Goal: Information Seeking & Learning: Learn about a topic

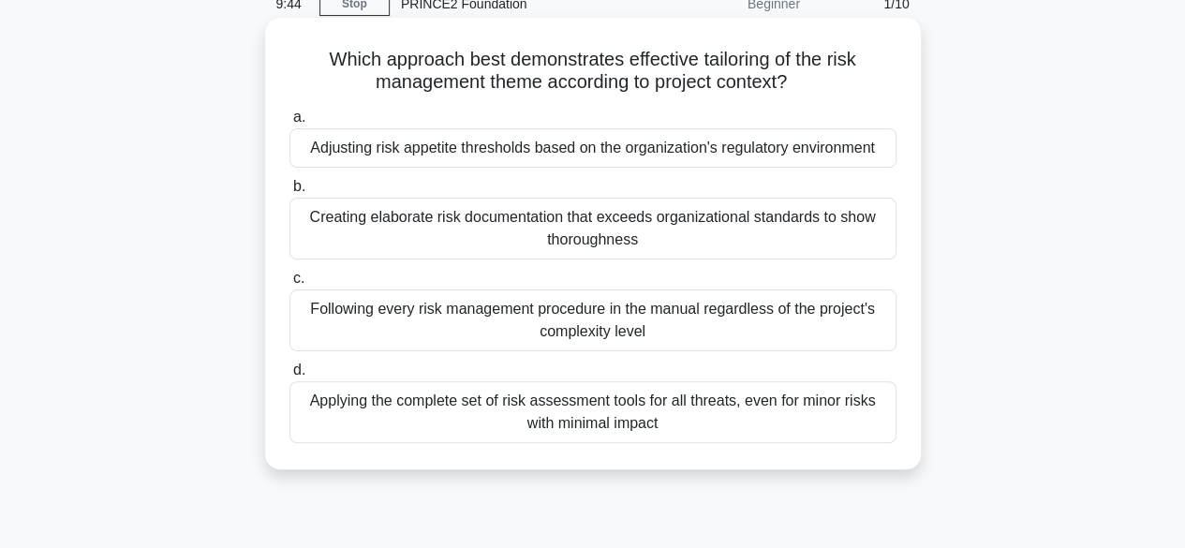
scroll to position [88, 0]
click at [511, 148] on div "Adjusting risk appetite thresholds based on the organization's regulatory envir…" at bounding box center [592, 146] width 607 height 39
click at [289, 123] on input "a. Adjusting risk appetite thresholds based on the organization's regulatory en…" at bounding box center [289, 117] width 0 height 12
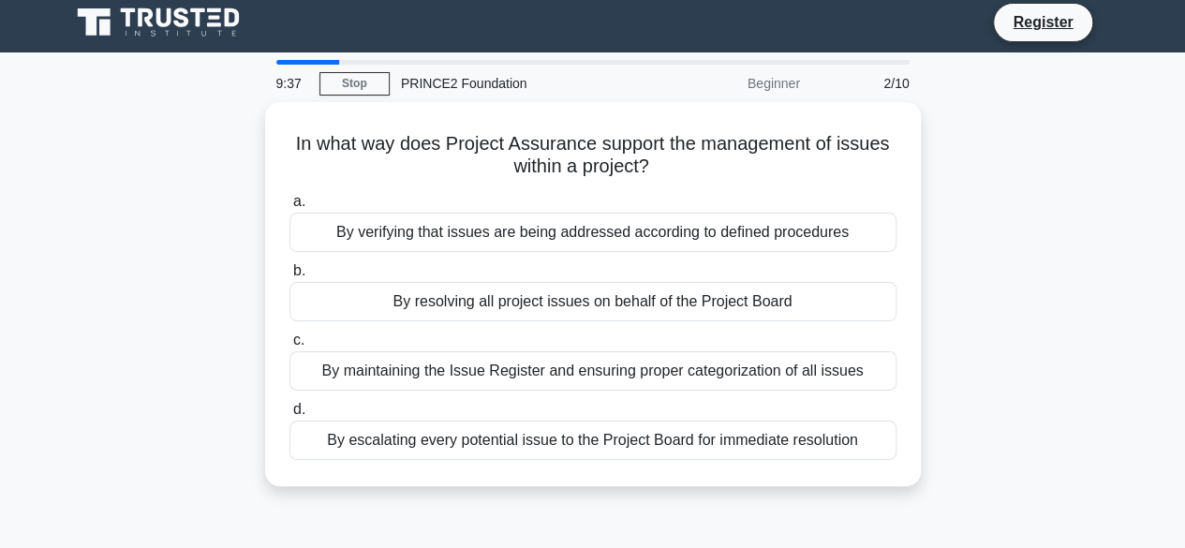
scroll to position [0, 0]
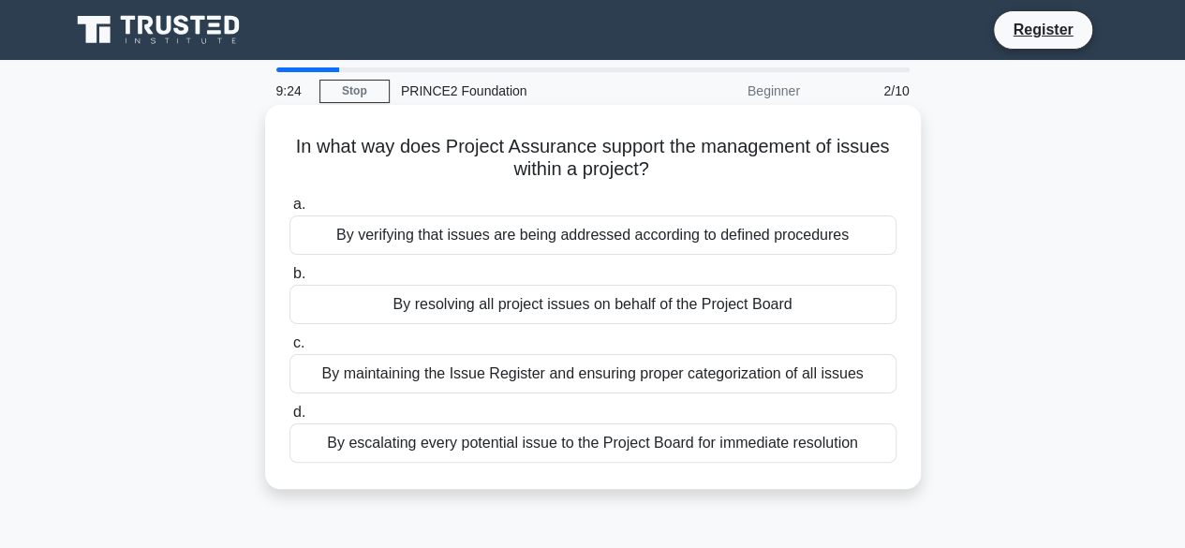
click at [404, 232] on div "By verifying that issues are being addressed according to defined procedures" at bounding box center [592, 234] width 607 height 39
click at [289, 211] on input "a. By verifying that issues are being addressed according to defined procedures" at bounding box center [289, 205] width 0 height 12
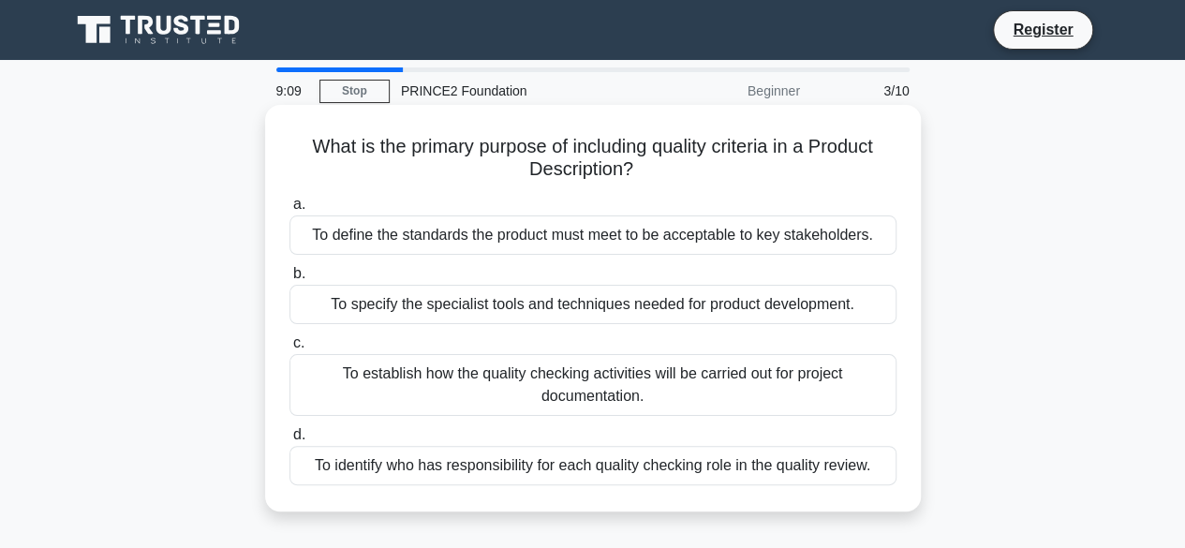
click at [462, 244] on div "To define the standards the product must meet to be acceptable to key stakehold…" at bounding box center [592, 234] width 607 height 39
click at [289, 211] on input "a. To define the standards the product must meet to be acceptable to key stakeh…" at bounding box center [289, 205] width 0 height 12
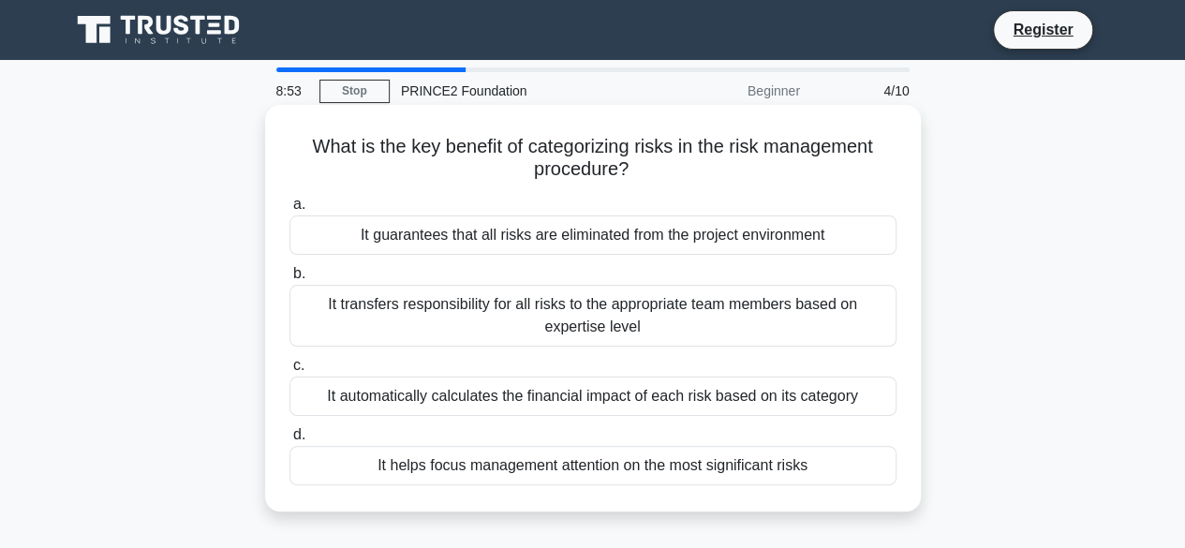
click at [376, 316] on div "It transfers responsibility for all risks to the appropriate team members based…" at bounding box center [592, 316] width 607 height 62
click at [289, 280] on input "b. It transfers responsibility for all risks to the appropriate team members ba…" at bounding box center [289, 274] width 0 height 12
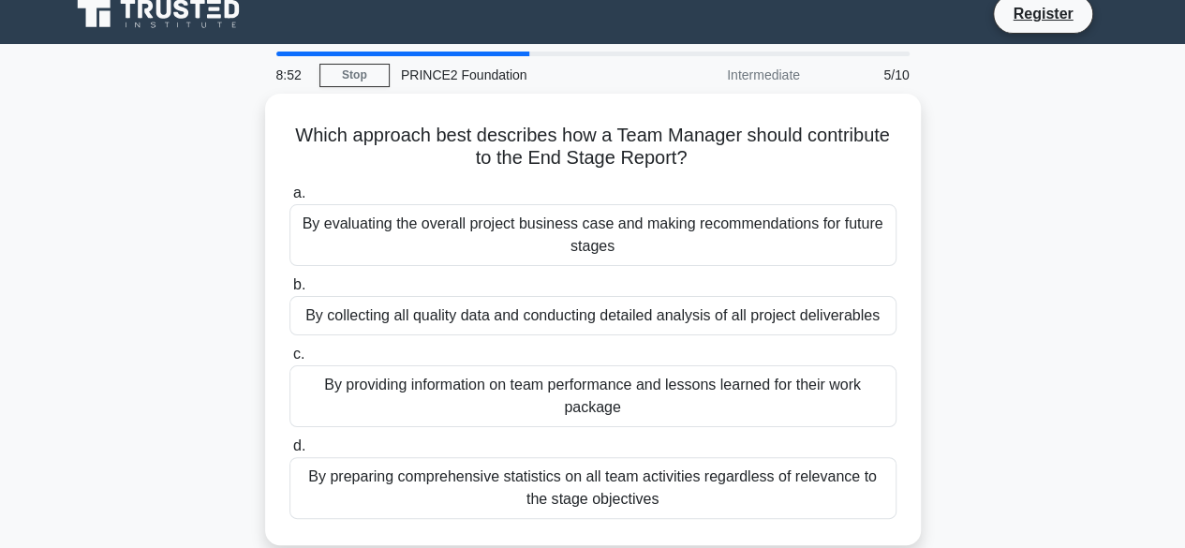
scroll to position [19, 0]
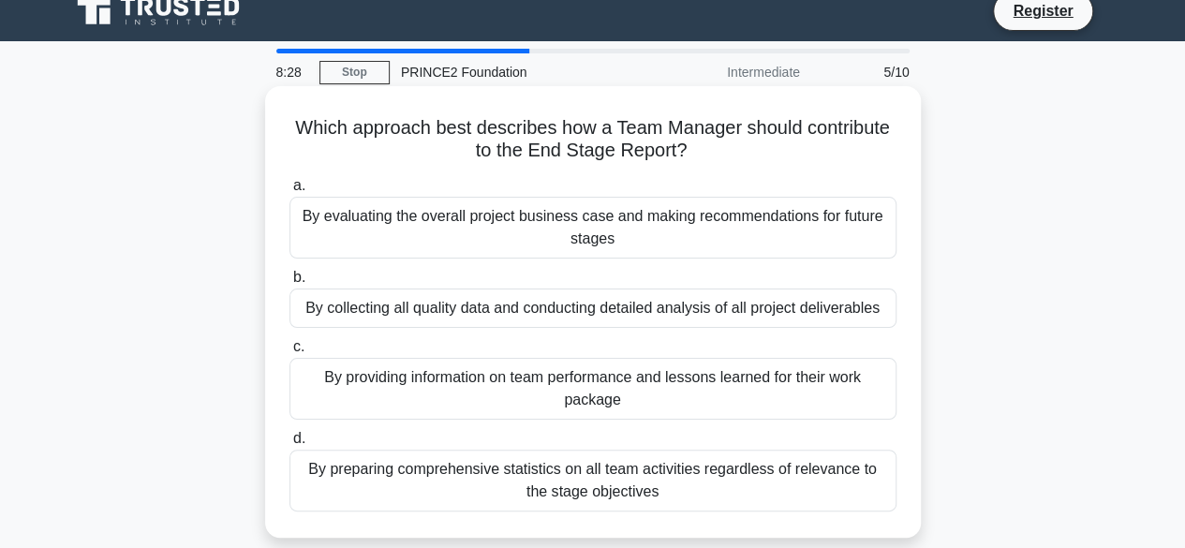
click at [403, 321] on div "By collecting all quality data and conducting detailed analysis of all project …" at bounding box center [592, 308] width 607 height 39
click at [289, 284] on input "b. By collecting all quality data and conducting detailed analysis of all proje…" at bounding box center [289, 278] width 0 height 12
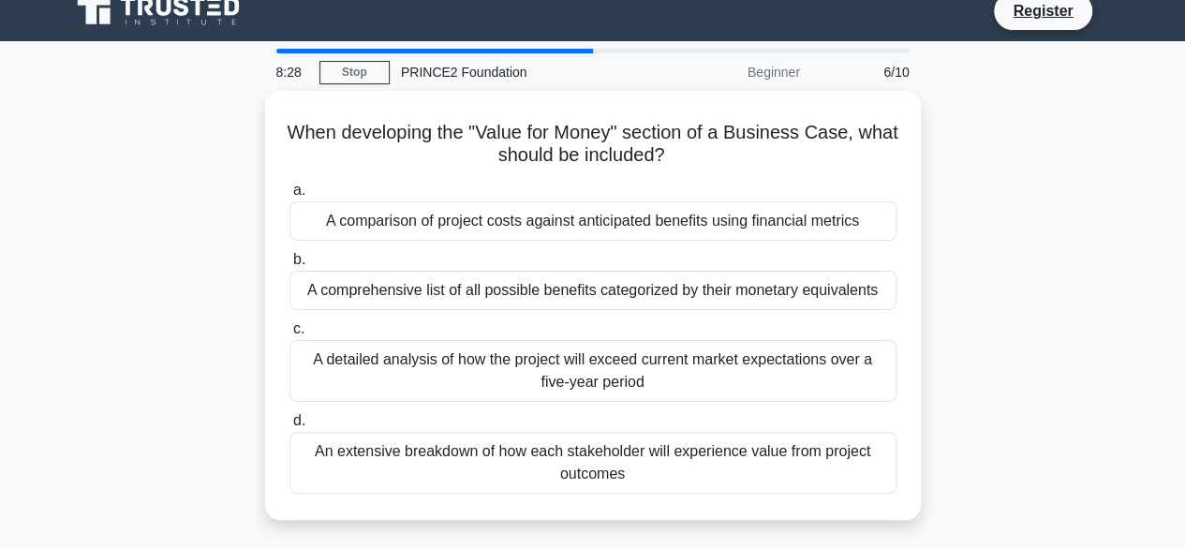
scroll to position [0, 0]
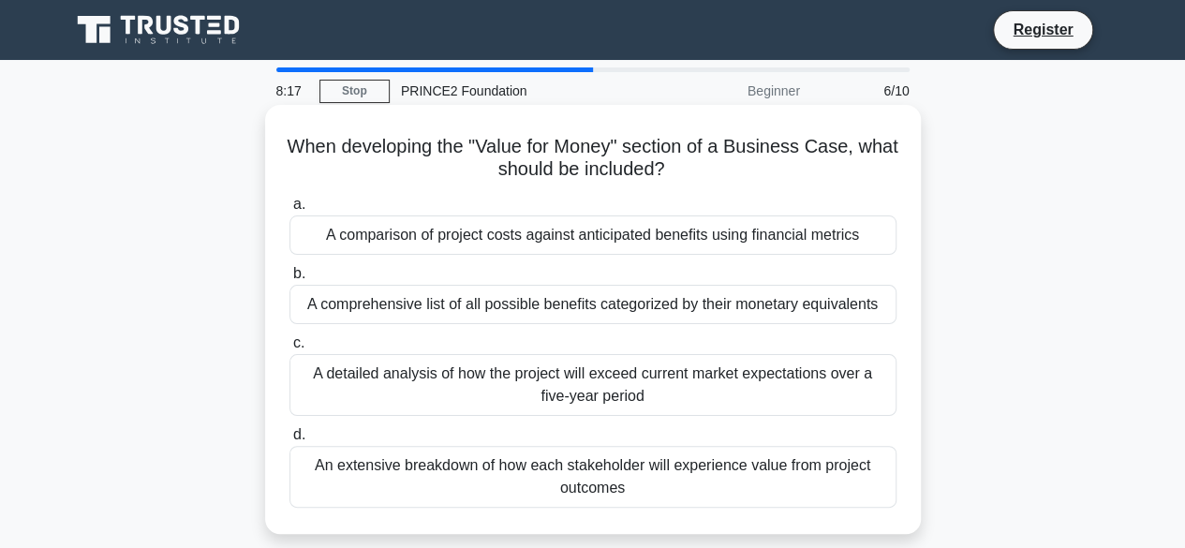
click at [417, 467] on div "An extensive breakdown of how each stakeholder will experience value from proje…" at bounding box center [592, 477] width 607 height 62
click at [289, 441] on input "d. An extensive breakdown of how each stakeholder will experience value from pr…" at bounding box center [289, 435] width 0 height 12
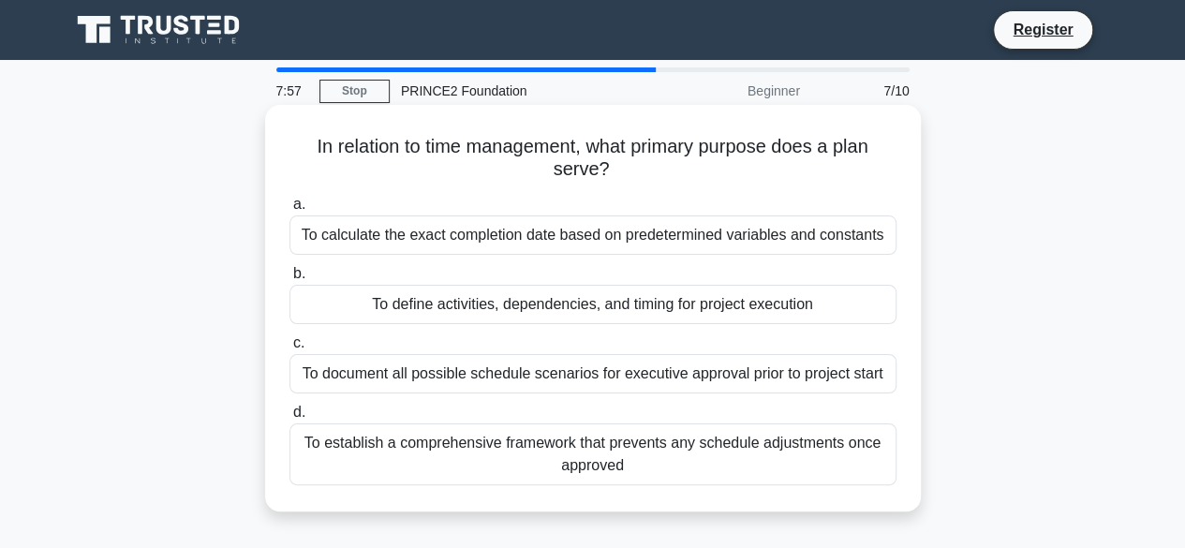
click at [455, 312] on div "To define activities, dependencies, and timing for project execution" at bounding box center [592, 304] width 607 height 39
click at [289, 280] on input "b. To define activities, dependencies, and timing for project execution" at bounding box center [289, 274] width 0 height 12
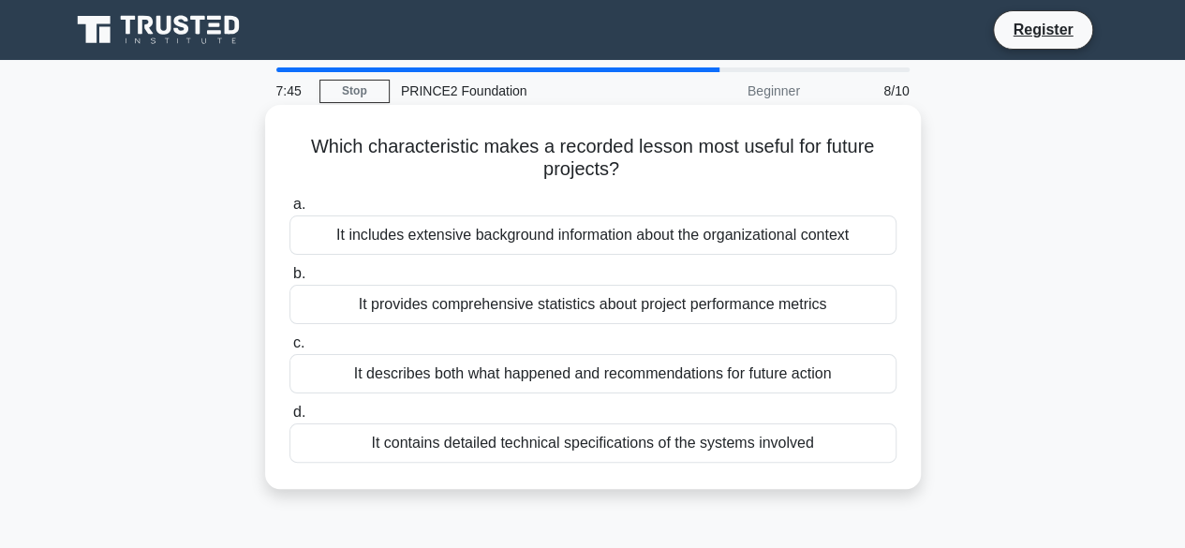
click at [438, 370] on div "It describes both what happened and recommendations for future action" at bounding box center [592, 373] width 607 height 39
click at [289, 349] on input "c. It describes both what happened and recommendations for future action" at bounding box center [289, 343] width 0 height 12
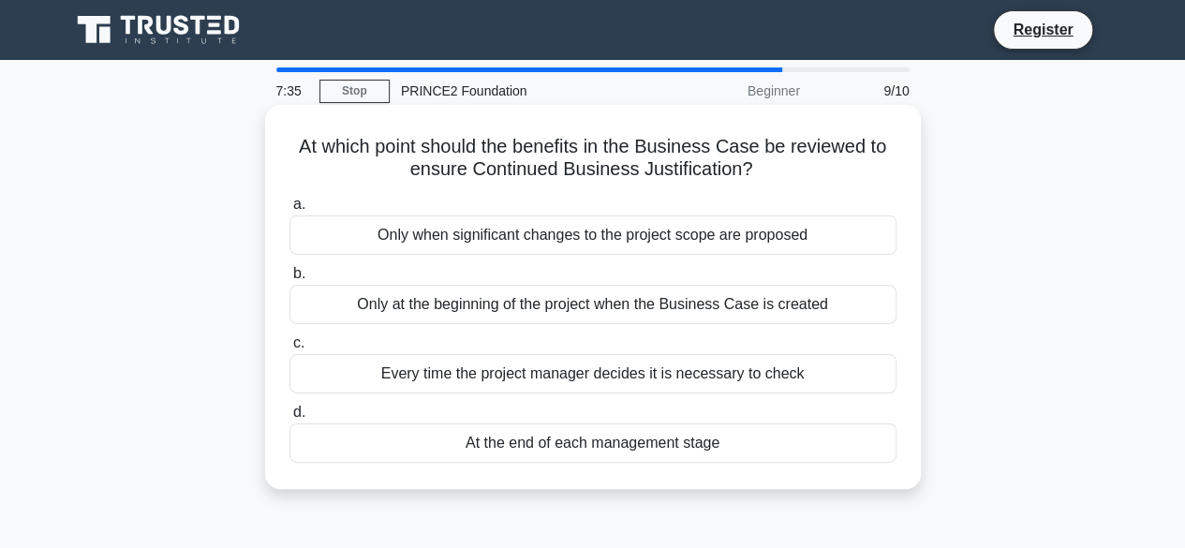
click at [457, 437] on div "At the end of each management stage" at bounding box center [592, 442] width 607 height 39
click at [289, 419] on input "d. At the end of each management stage" at bounding box center [289, 413] width 0 height 12
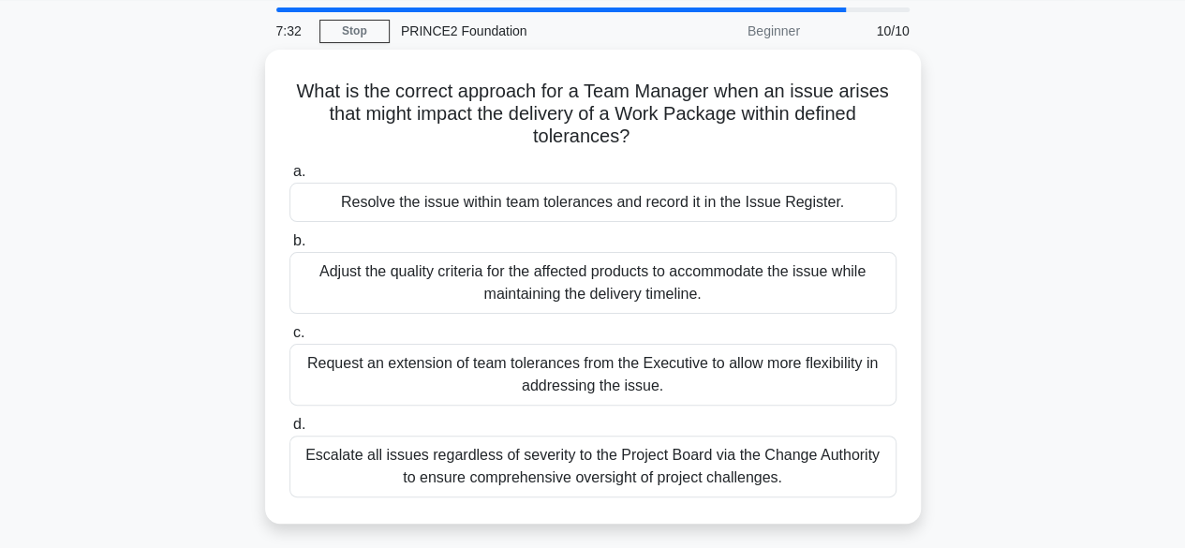
scroll to position [62, 0]
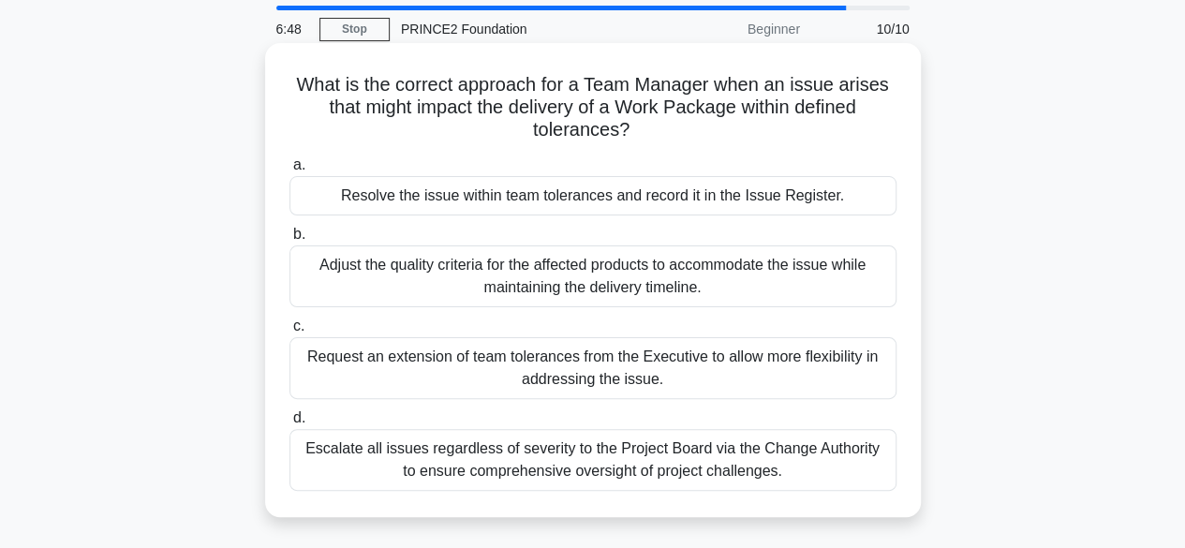
click at [534, 193] on div "Resolve the issue within team tolerances and record it in the Issue Register." at bounding box center [592, 195] width 607 height 39
click at [289, 171] on input "a. Resolve the issue within team tolerances and record it in the Issue Register." at bounding box center [289, 165] width 0 height 12
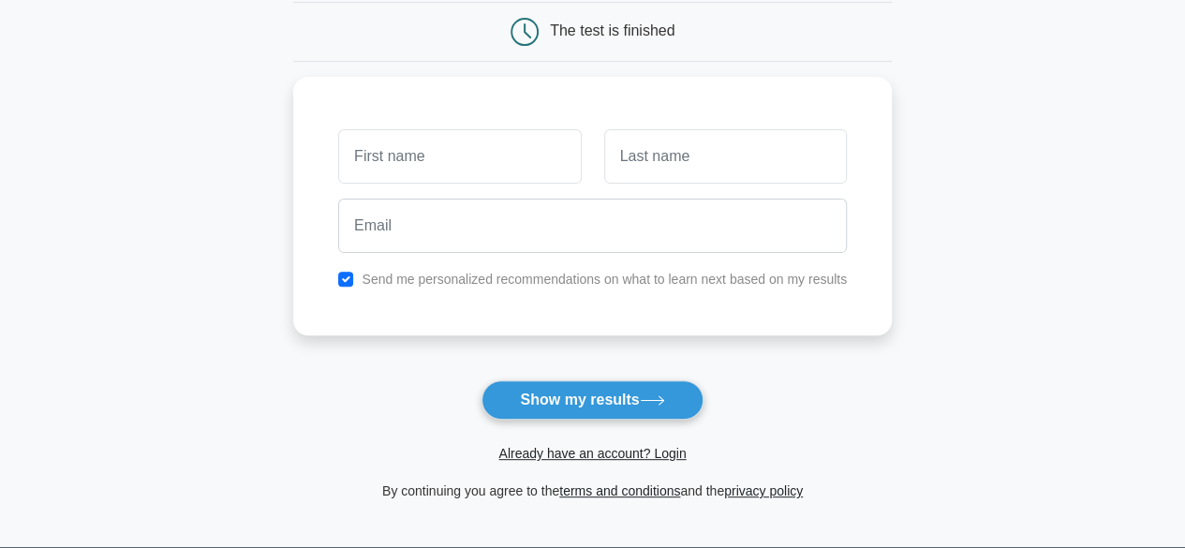
scroll to position [188, 0]
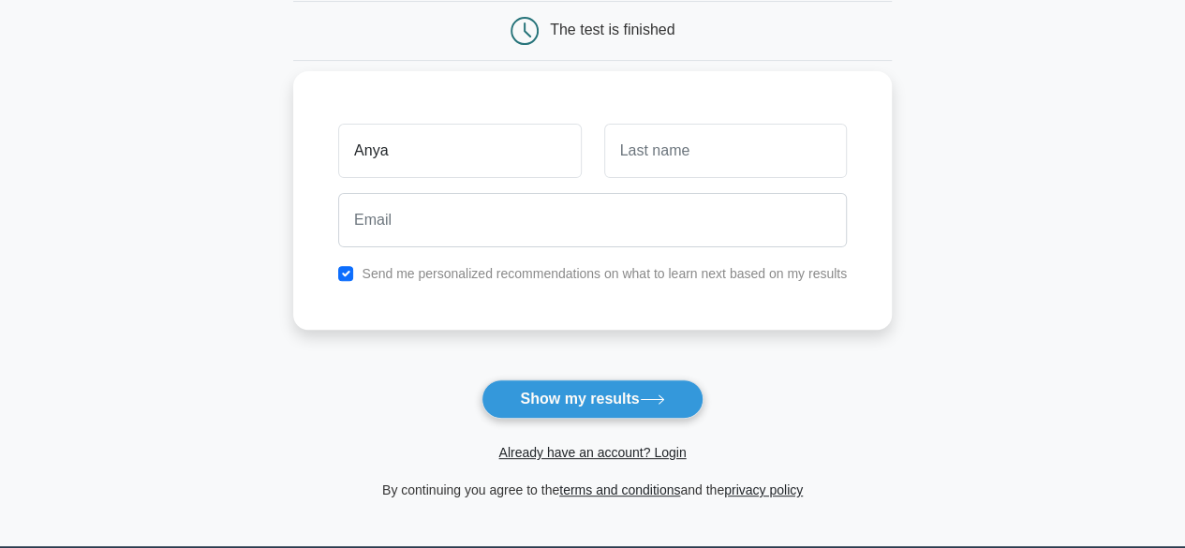
type input "Anya"
click at [682, 158] on input "text" at bounding box center [725, 151] width 243 height 54
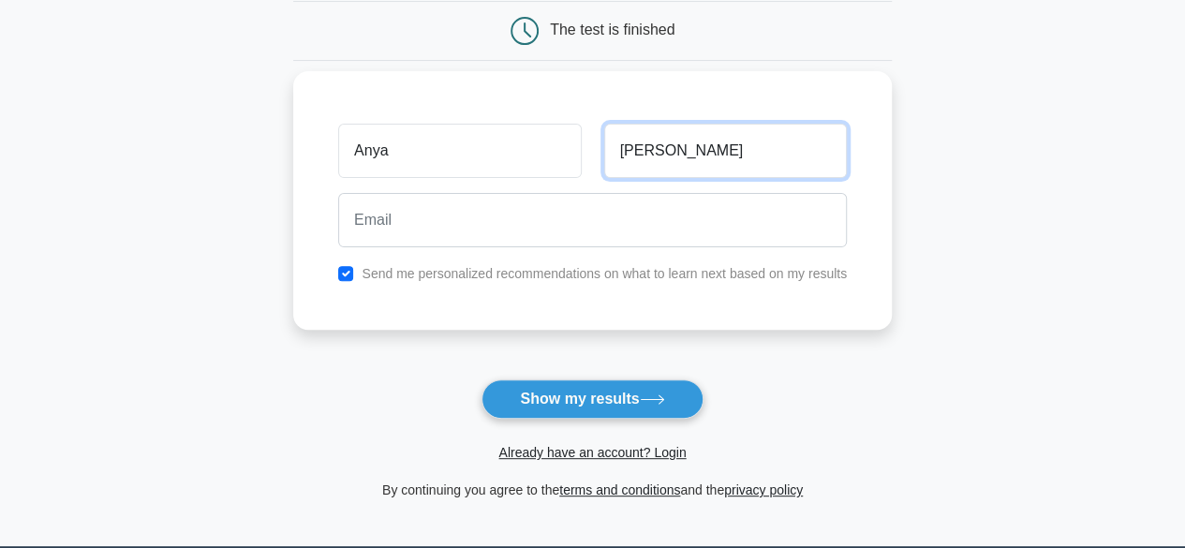
type input "Steger-Lewis"
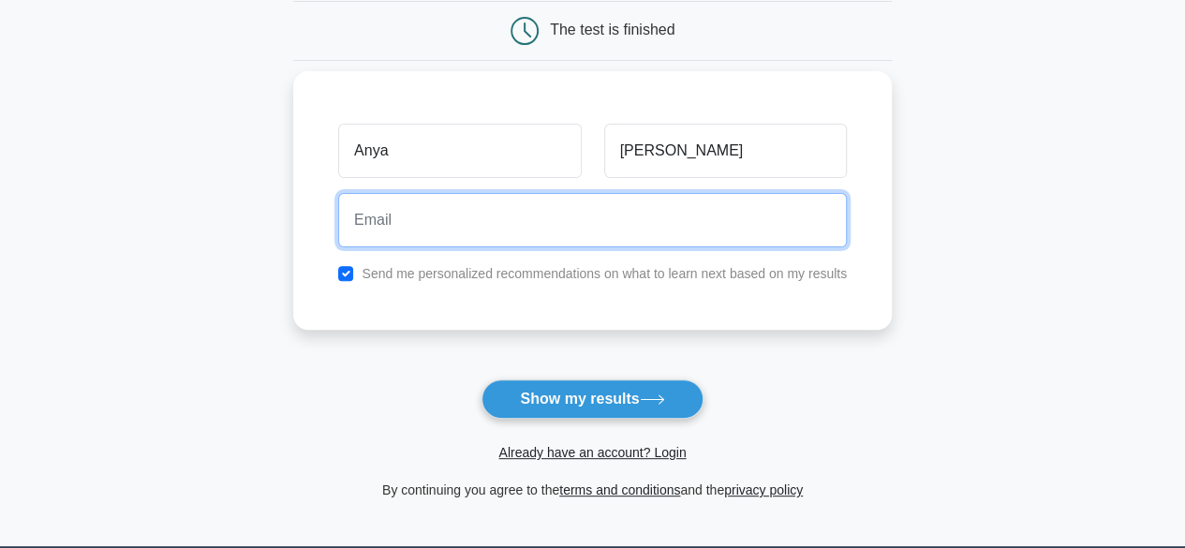
click at [458, 222] on input "email" at bounding box center [592, 220] width 509 height 54
type input "anya.steger-lewis@day1people.com"
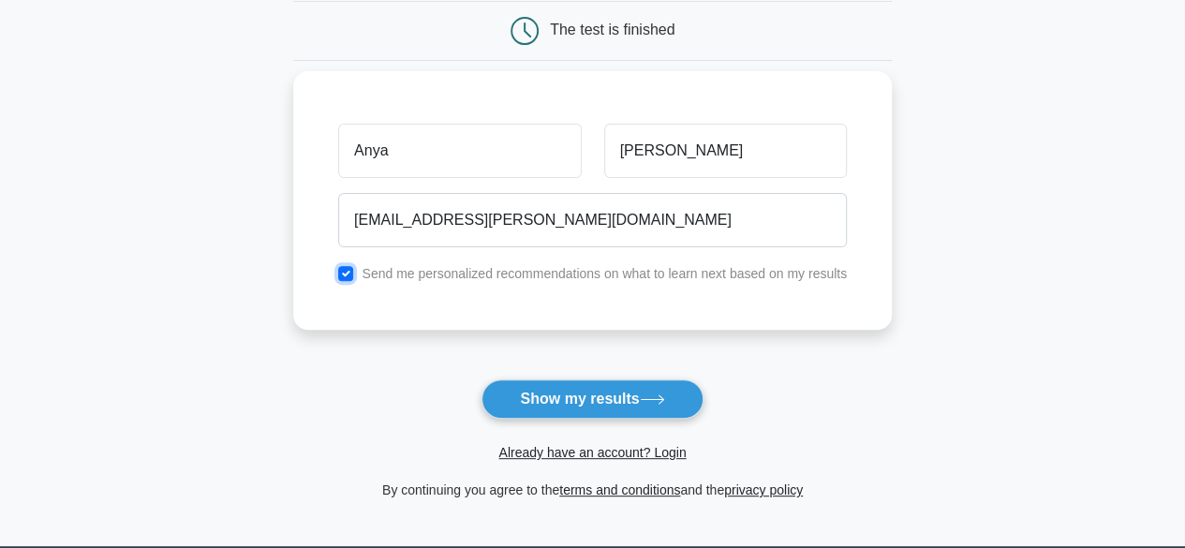
click at [348, 274] on input "checkbox" at bounding box center [345, 273] width 15 height 15
checkbox input "false"
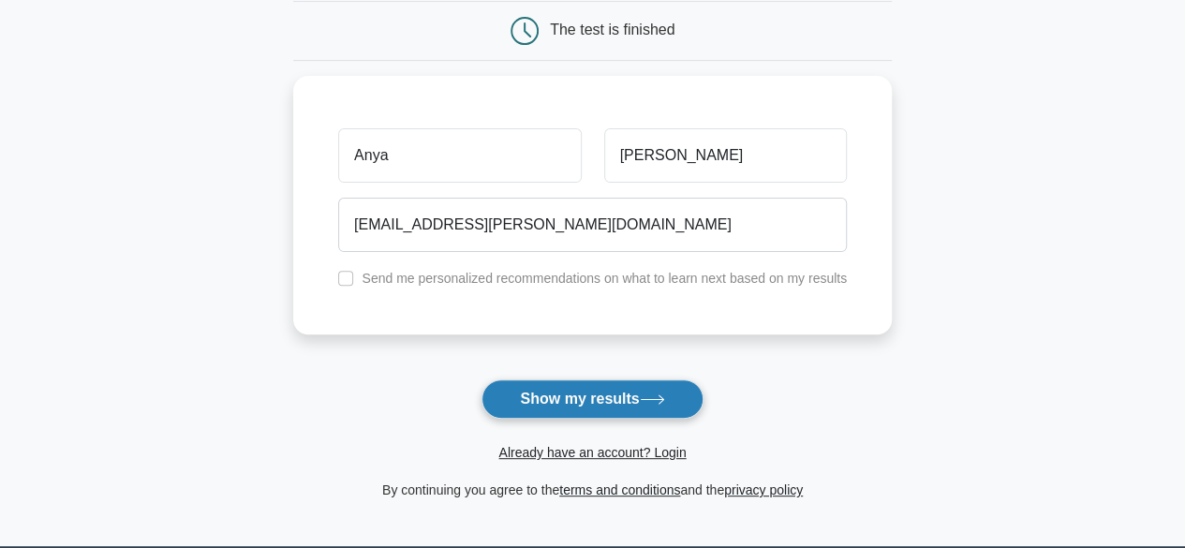
click at [584, 398] on button "Show my results" at bounding box center [592, 398] width 221 height 39
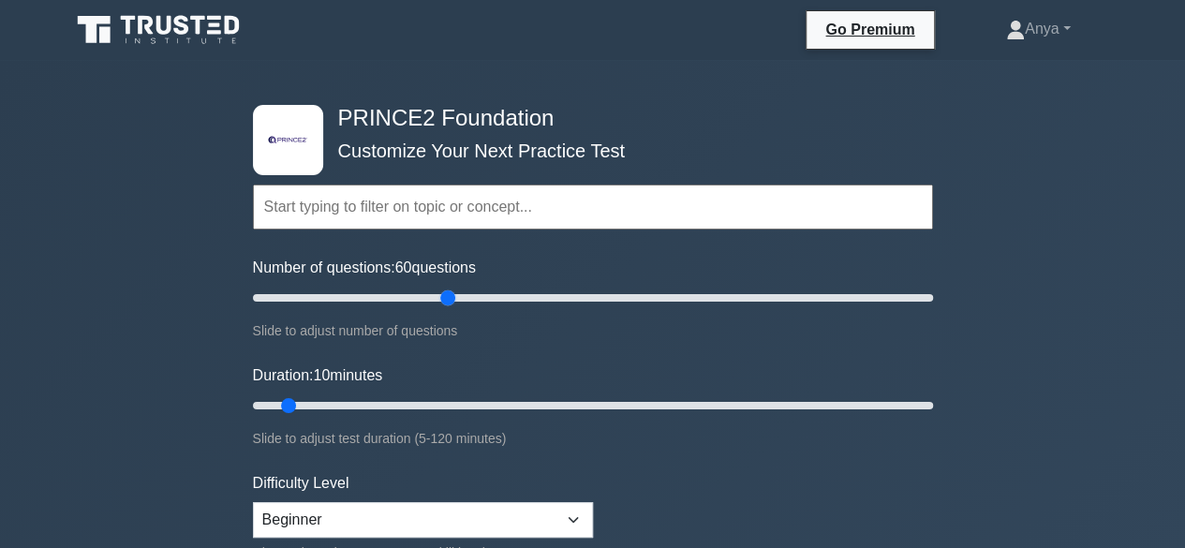
drag, startPoint x: 277, startPoint y: 295, endPoint x: 451, endPoint y: 299, distance: 173.3
type input "60"
click at [451, 299] on input "Number of questions: 60 questions" at bounding box center [593, 298] width 680 height 22
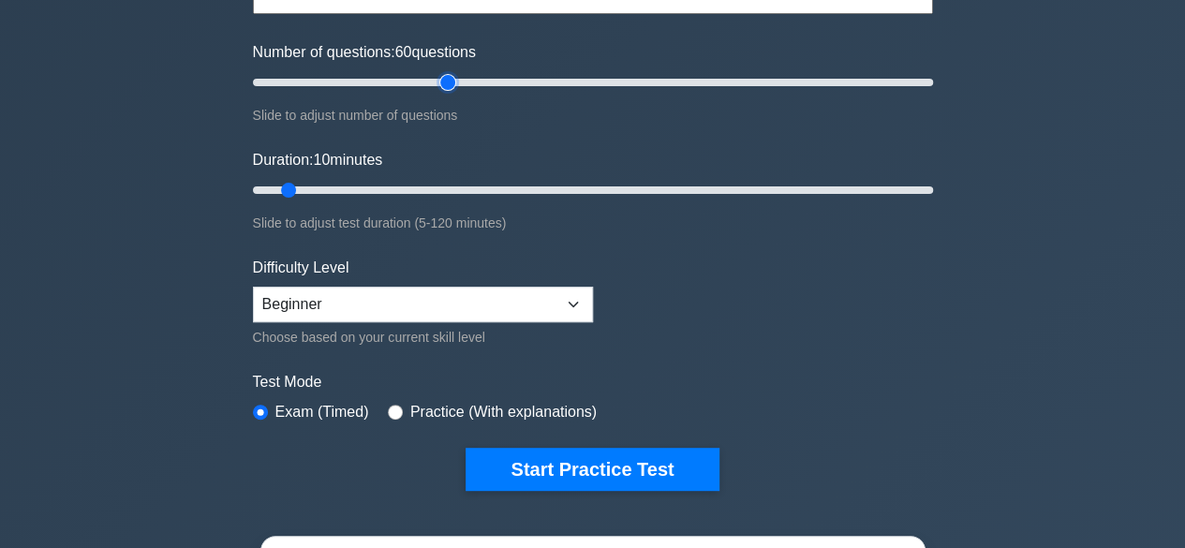
scroll to position [217, 0]
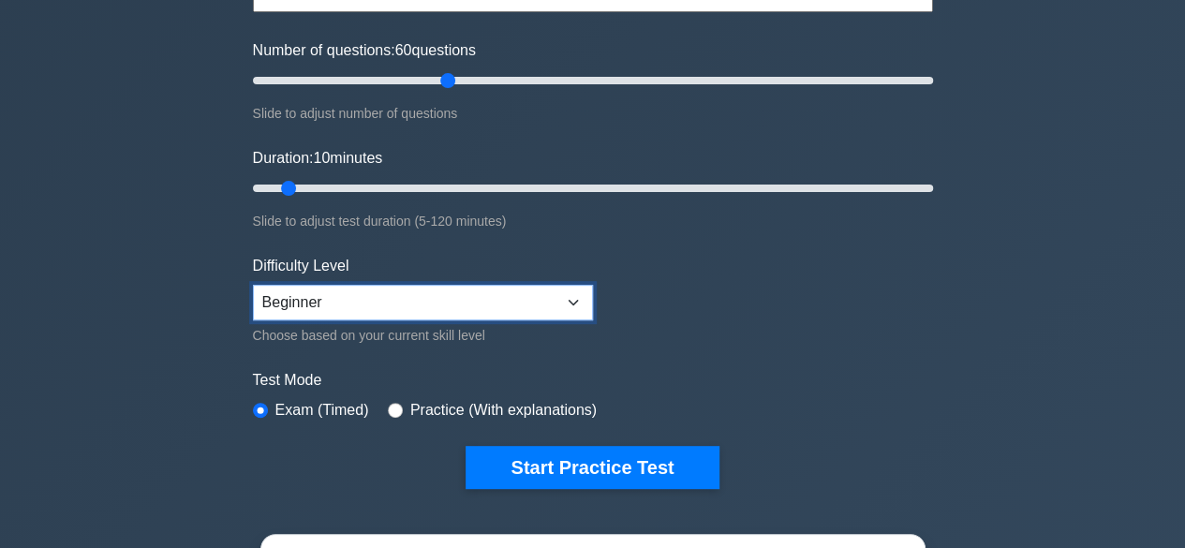
click at [443, 299] on select "Beginner Intermediate Expert" at bounding box center [423, 303] width 340 height 36
select select "intermediate"
click at [253, 285] on select "Beginner Intermediate Expert" at bounding box center [423, 303] width 340 height 36
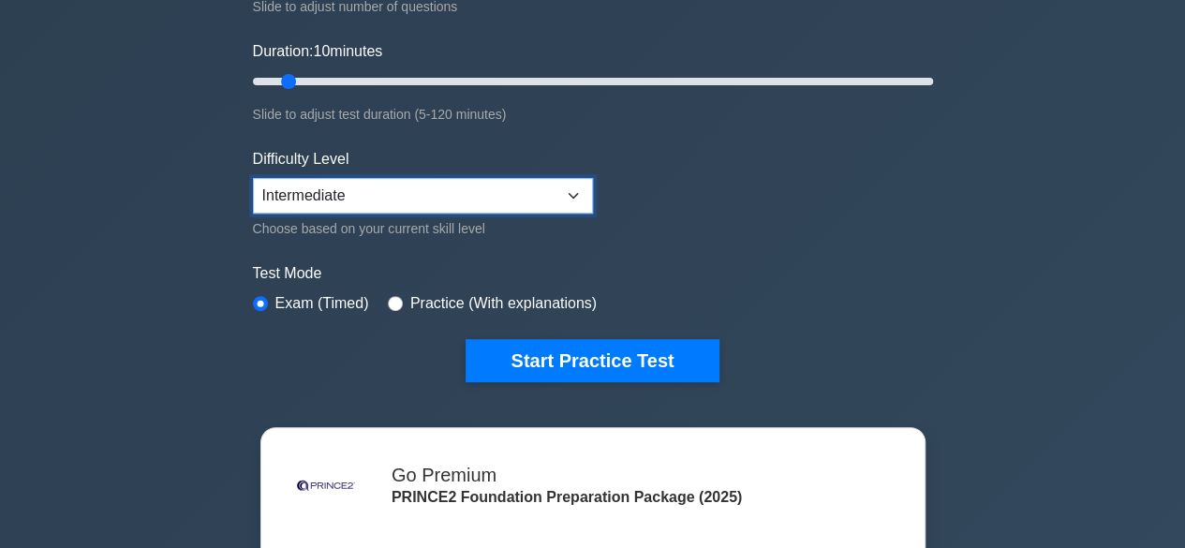
scroll to position [325, 0]
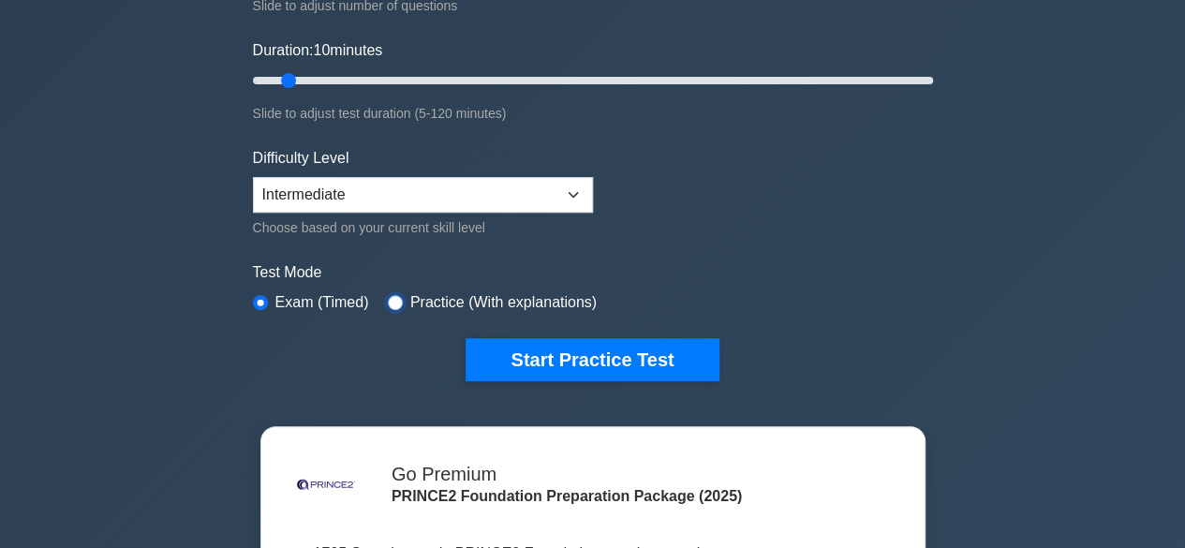
click at [388, 295] on input "radio" at bounding box center [395, 302] width 15 height 15
radio input "true"
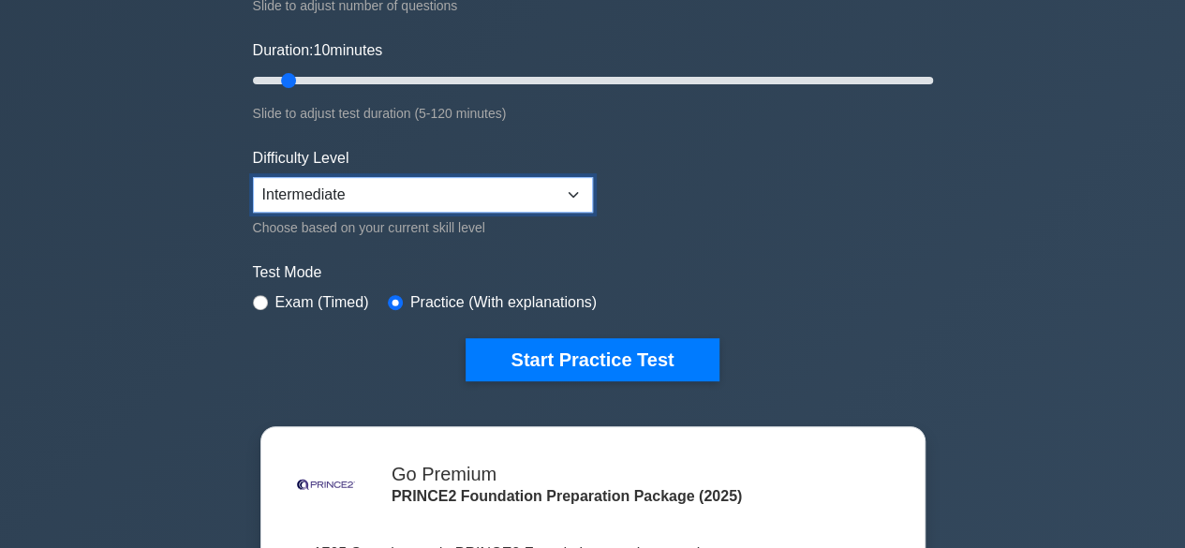
click at [470, 188] on select "Beginner Intermediate Expert" at bounding box center [423, 195] width 340 height 36
click at [253, 177] on select "Beginner Intermediate Expert" at bounding box center [423, 195] width 340 height 36
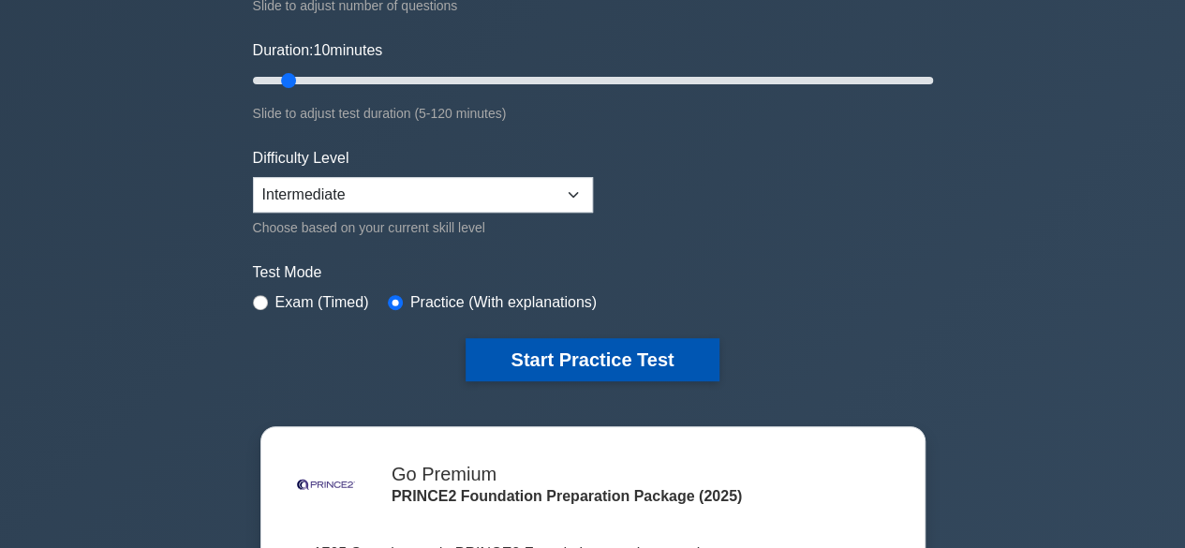
click at [535, 353] on button "Start Practice Test" at bounding box center [592, 359] width 253 height 43
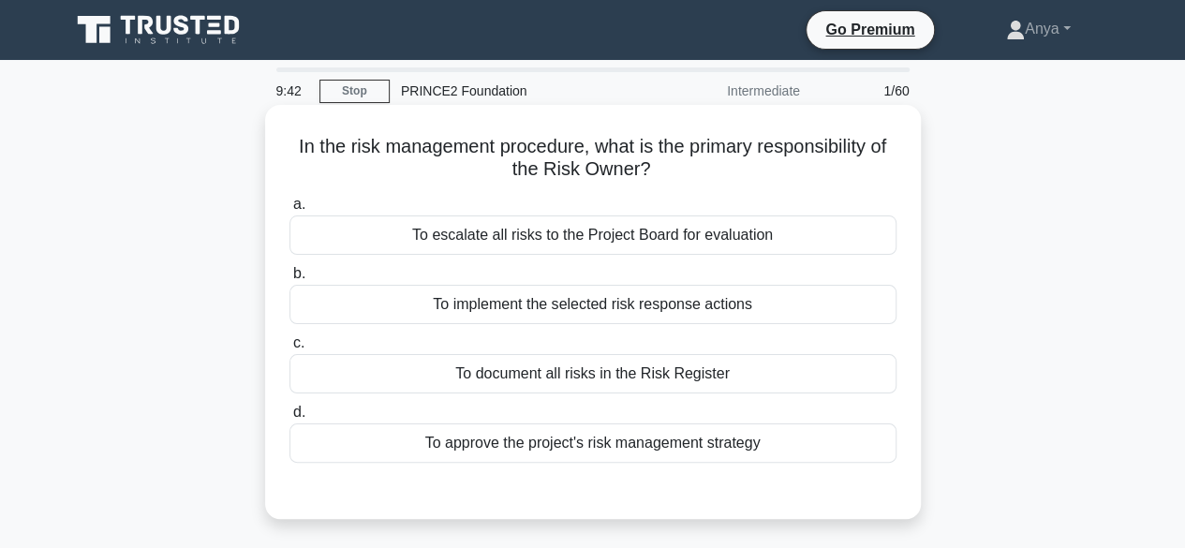
click at [426, 304] on div "To implement the selected risk response actions" at bounding box center [592, 304] width 607 height 39
click at [289, 280] on input "b. To implement the selected risk response actions" at bounding box center [289, 274] width 0 height 12
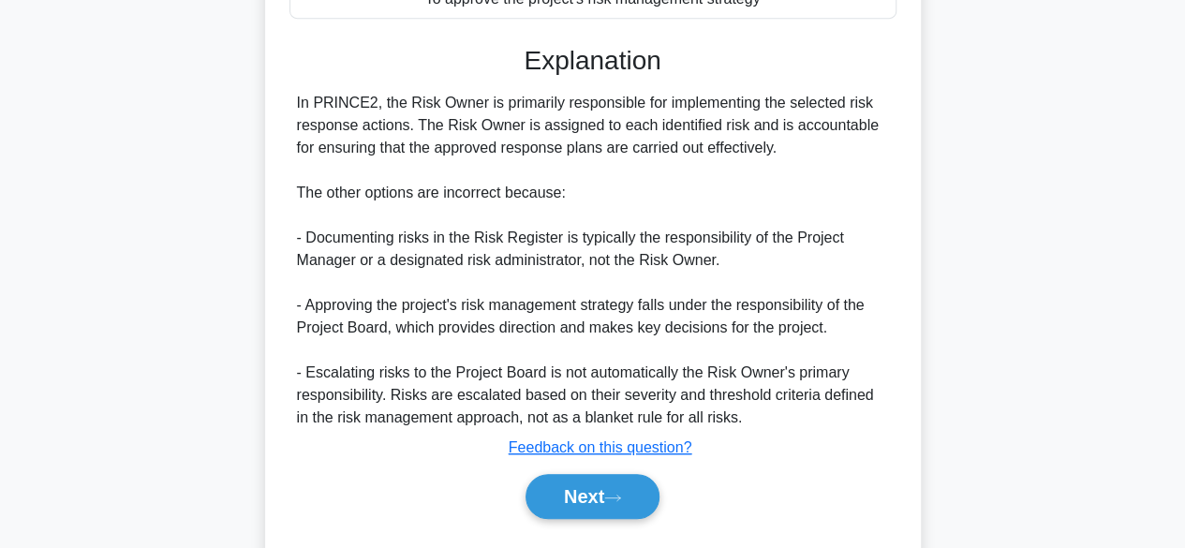
scroll to position [492, 0]
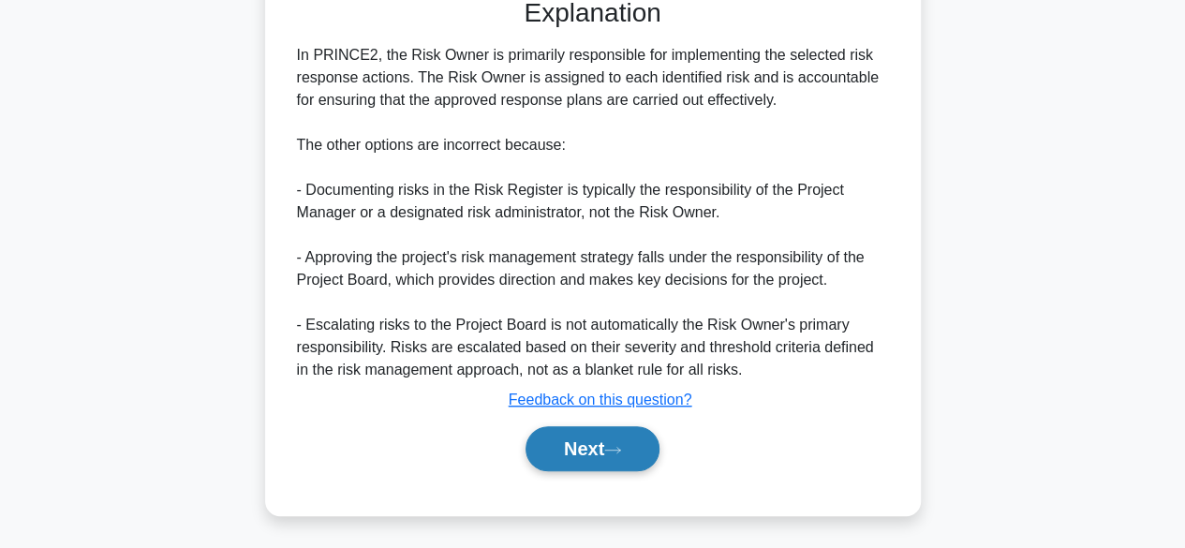
click at [627, 455] on button "Next" at bounding box center [593, 448] width 134 height 45
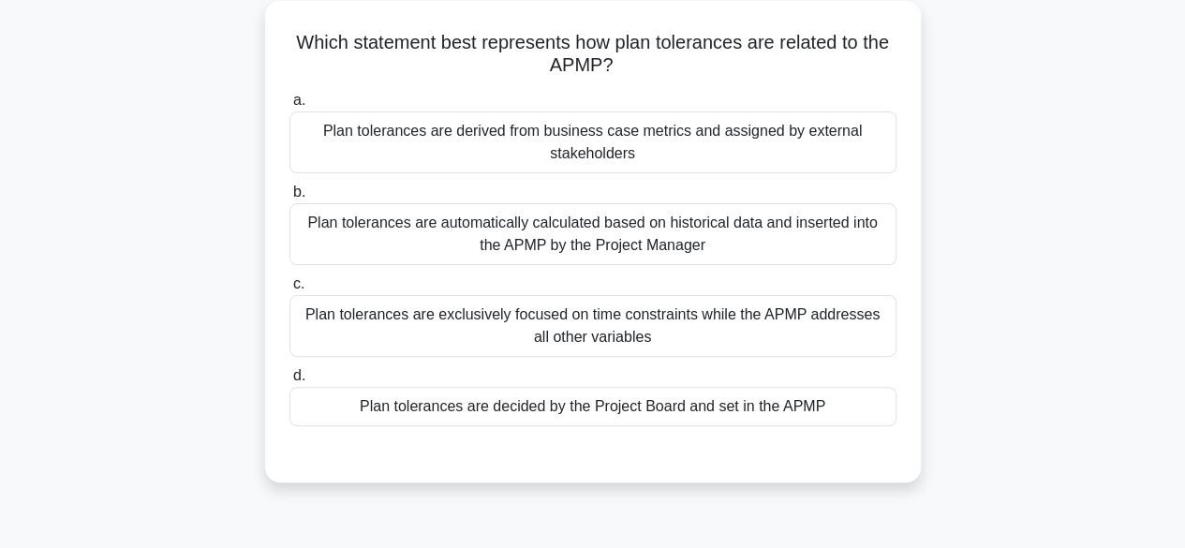
scroll to position [110, 0]
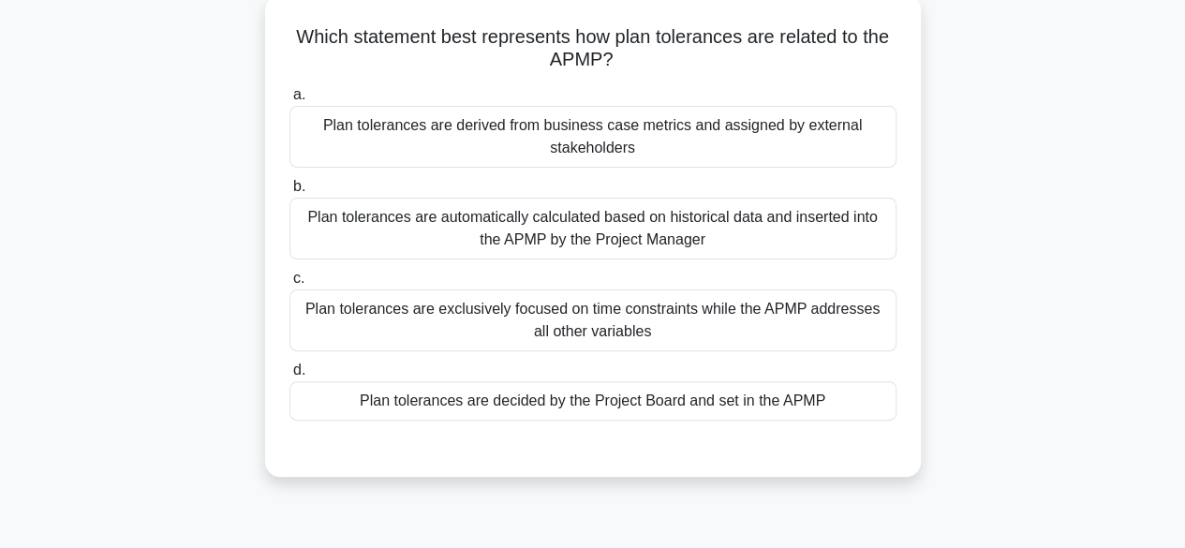
drag, startPoint x: 298, startPoint y: 38, endPoint x: 615, endPoint y: 57, distance: 318.1
click at [615, 57] on h5 "Which statement best represents how plan tolerances are related to the APMP? .s…" at bounding box center [593, 48] width 611 height 47
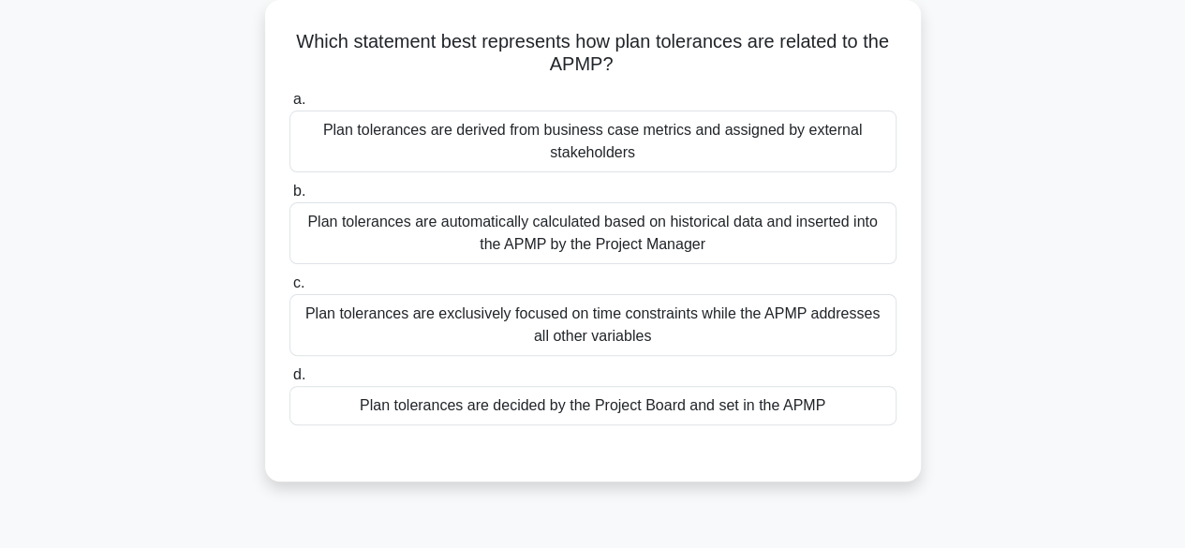
click at [234, 104] on div "Which statement best represents how plan tolerances are related to the APMP? .s…" at bounding box center [593, 252] width 1068 height 504
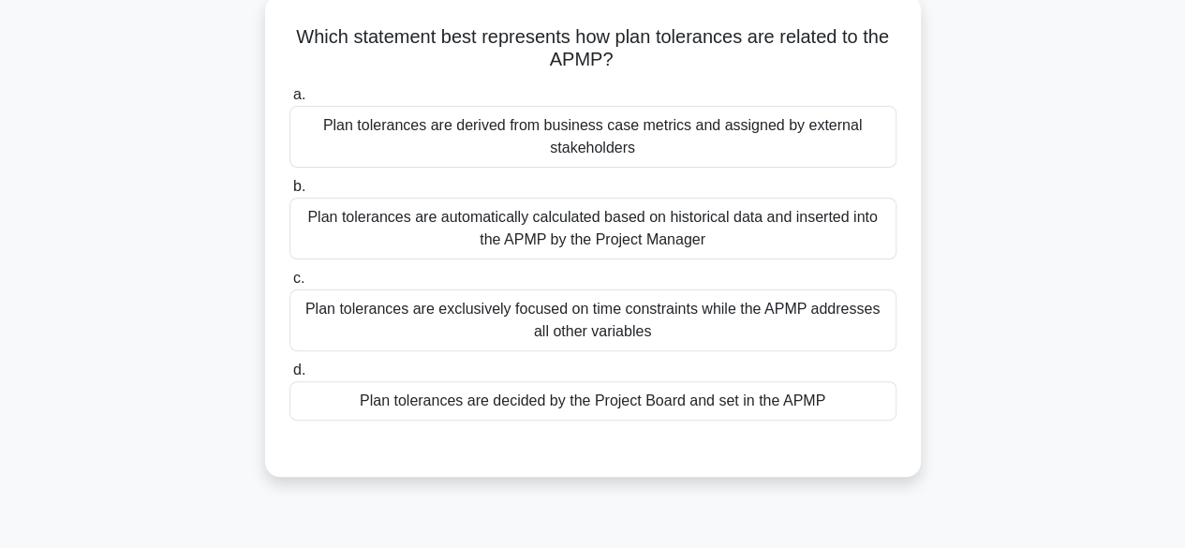
click at [469, 402] on div "Plan tolerances are decided by the Project Board and set in the APMP" at bounding box center [592, 400] width 607 height 39
click at [289, 377] on input "d. Plan tolerances are decided by the Project Board and set in the APMP" at bounding box center [289, 370] width 0 height 12
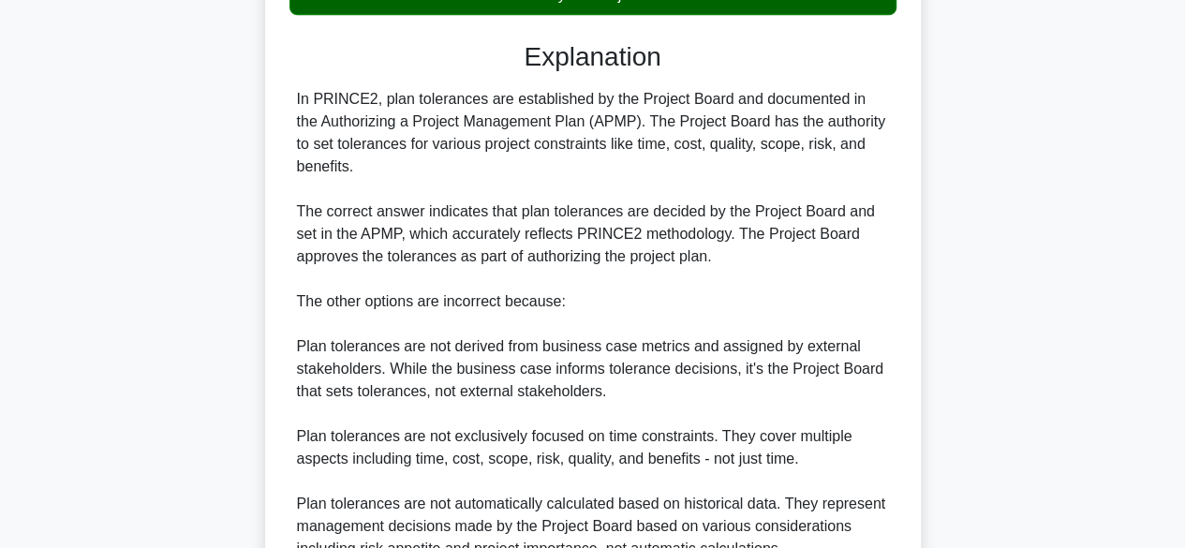
scroll to position [694, 0]
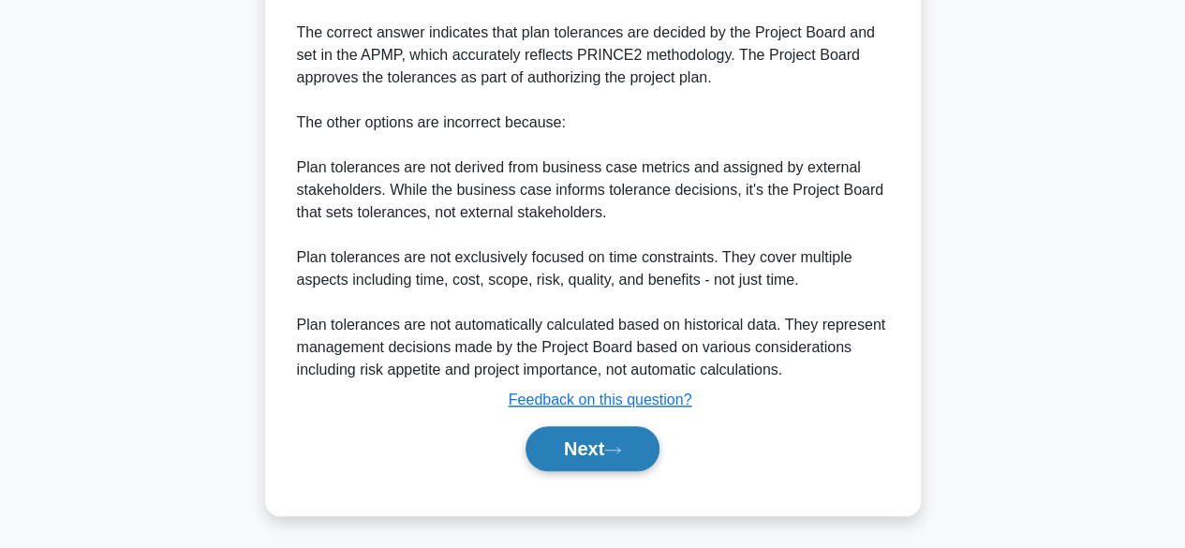
click at [571, 463] on button "Next" at bounding box center [593, 448] width 134 height 45
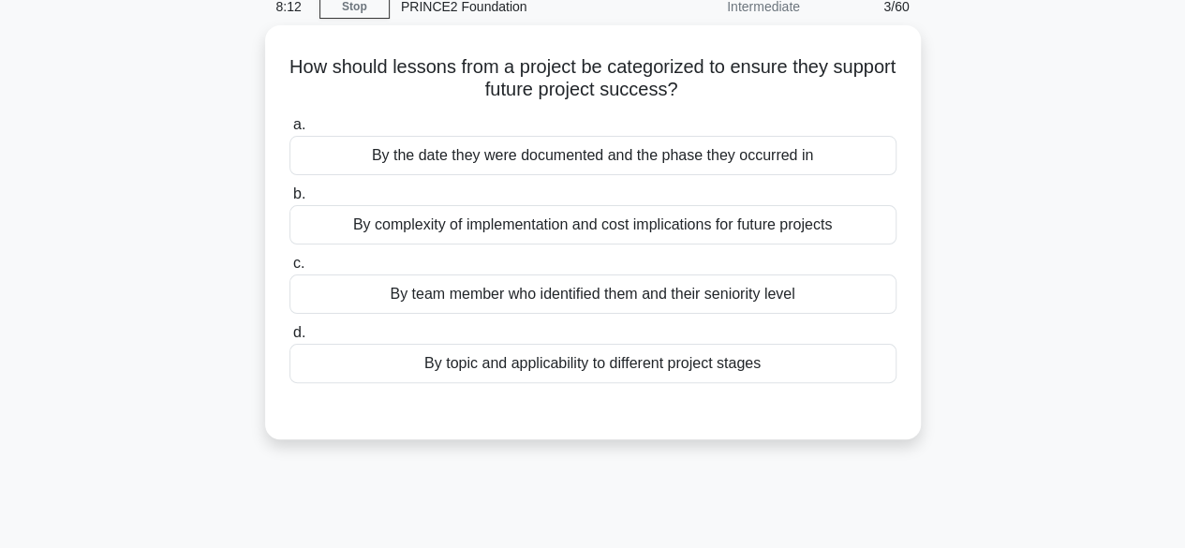
scroll to position [0, 0]
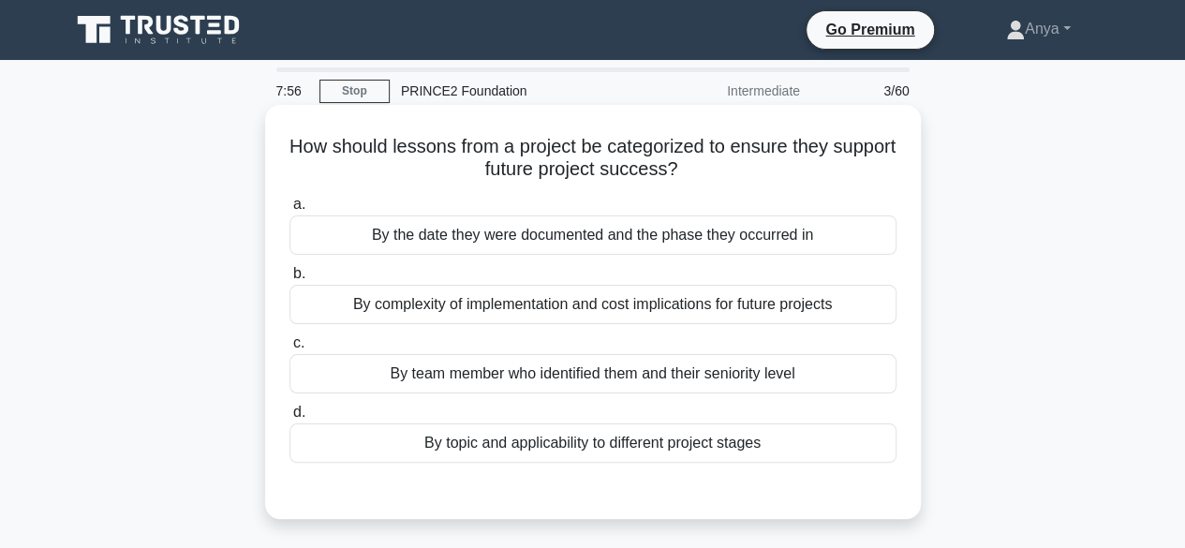
click at [633, 439] on div "By topic and applicability to different project stages" at bounding box center [592, 442] width 607 height 39
click at [289, 419] on input "d. By topic and applicability to different project stages" at bounding box center [289, 413] width 0 height 12
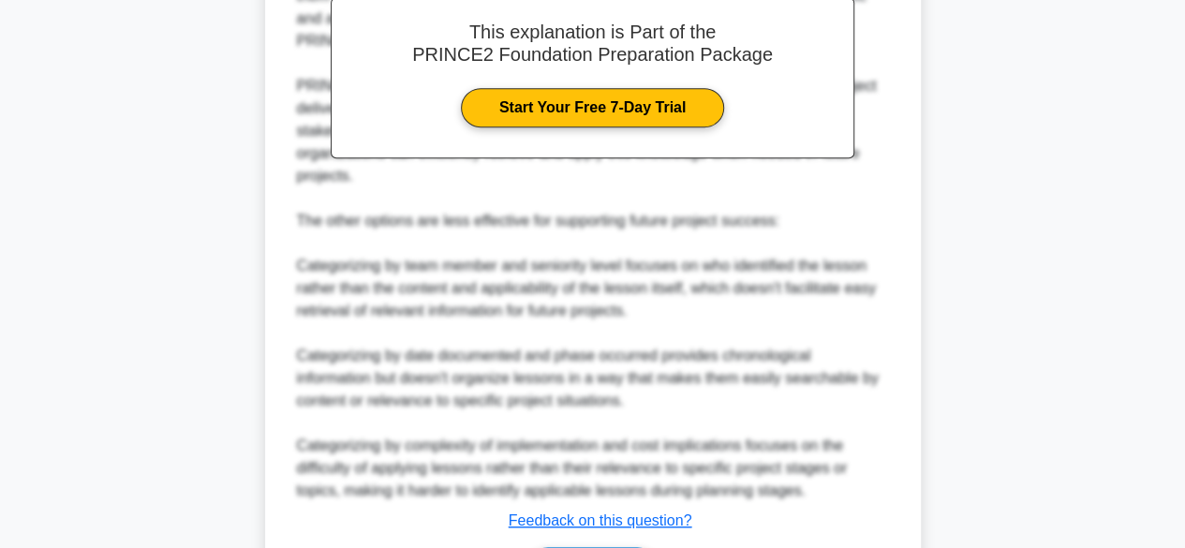
scroll to position [672, 0]
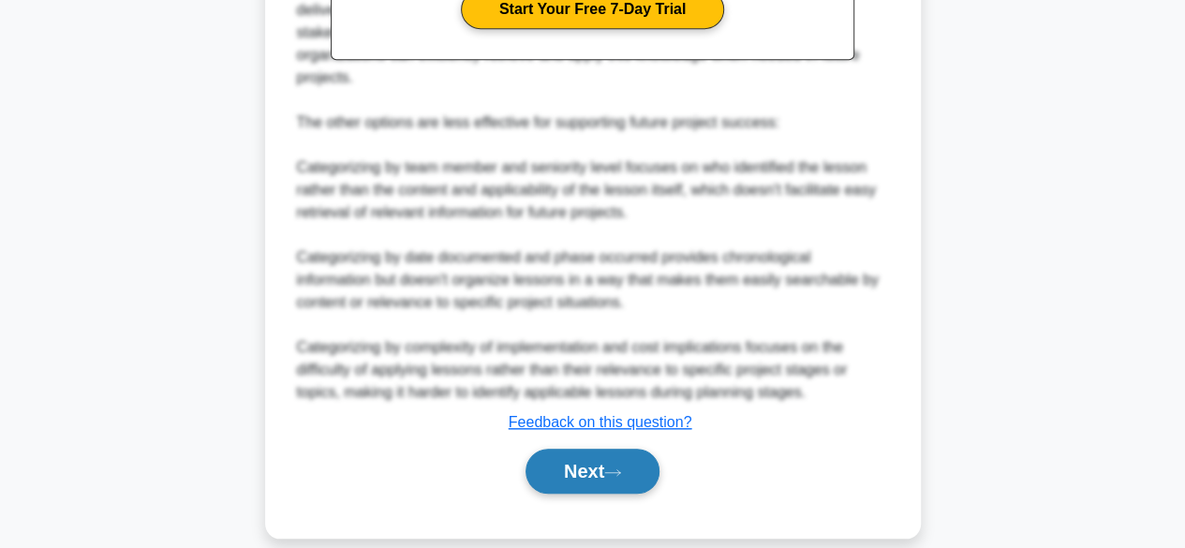
click at [561, 449] on button "Next" at bounding box center [593, 471] width 134 height 45
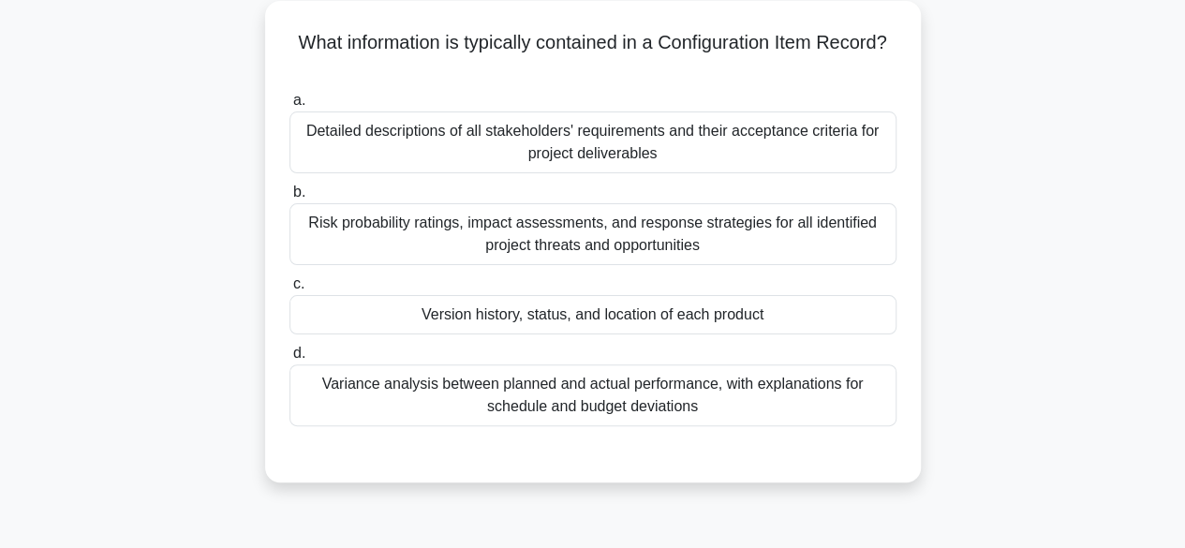
scroll to position [107, 0]
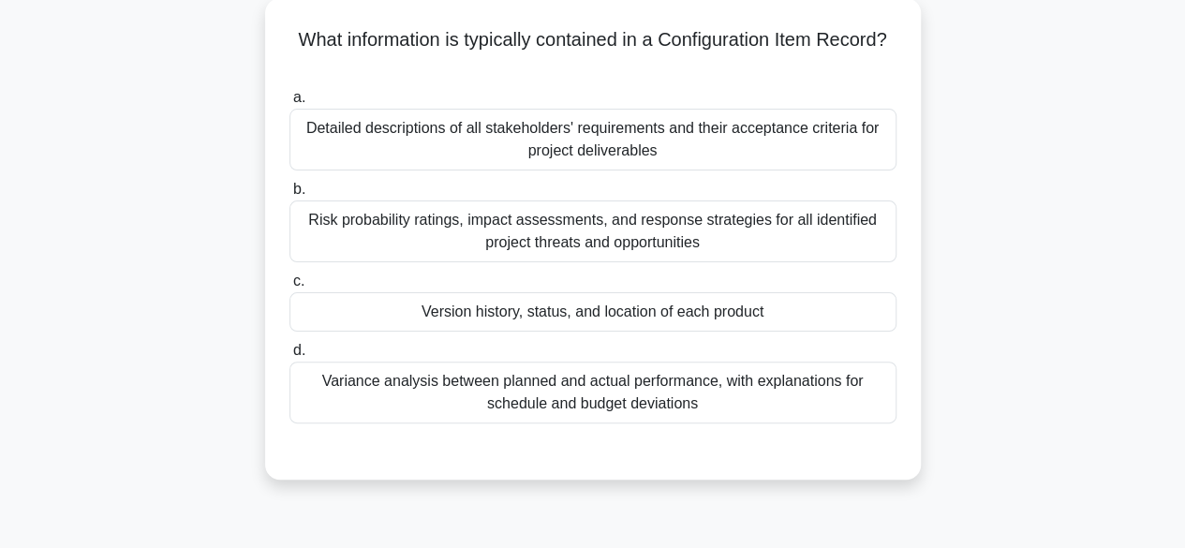
click at [393, 319] on div "Version history, status, and location of each product" at bounding box center [592, 311] width 607 height 39
click at [289, 288] on input "c. Version history, status, and location of each product" at bounding box center [289, 281] width 0 height 12
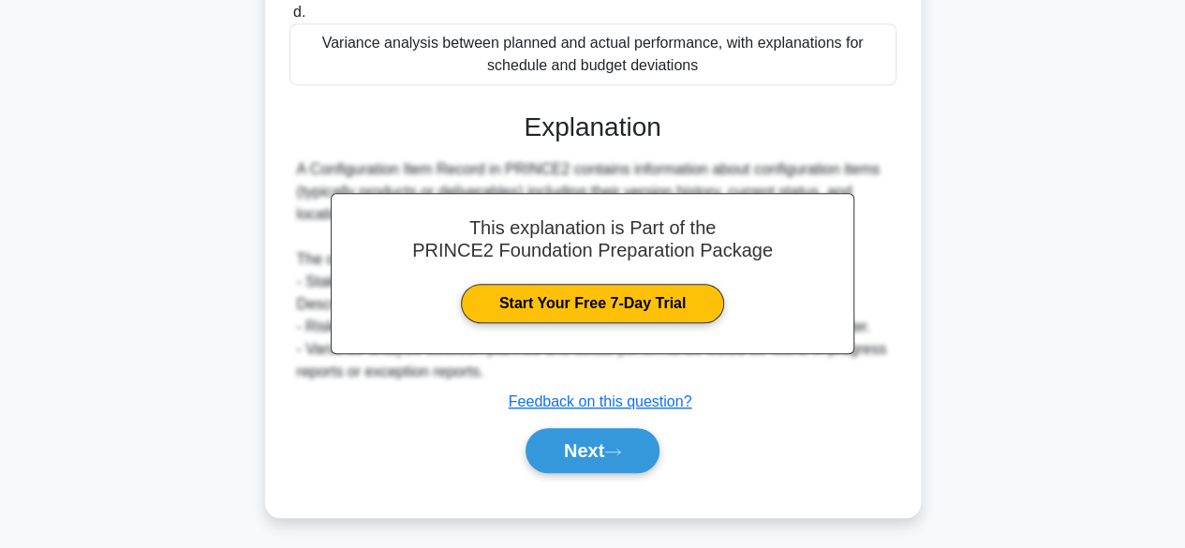
scroll to position [464, 0]
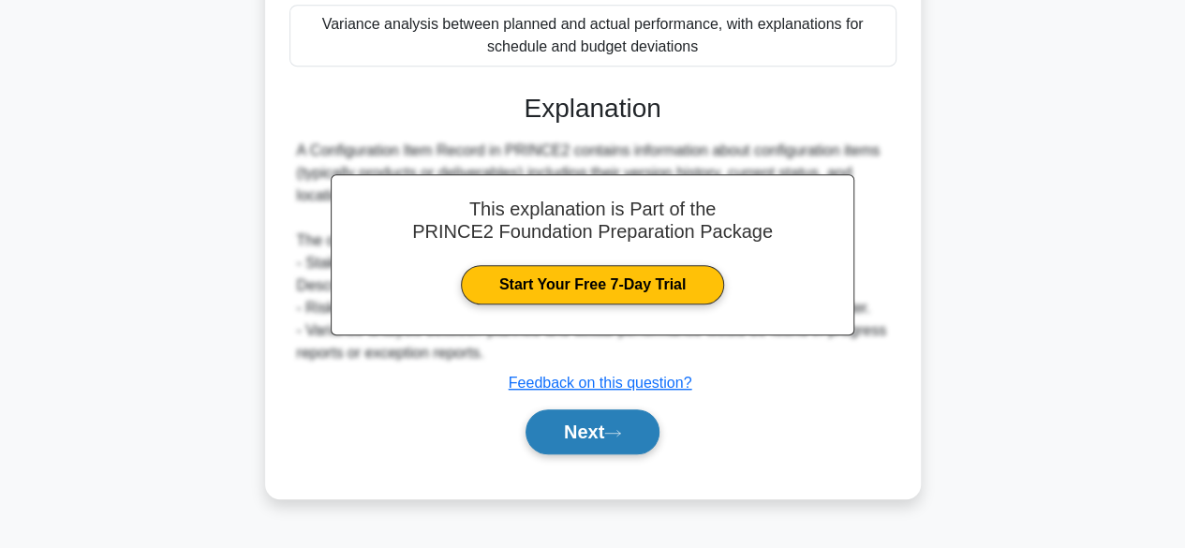
click at [604, 439] on button "Next" at bounding box center [593, 431] width 134 height 45
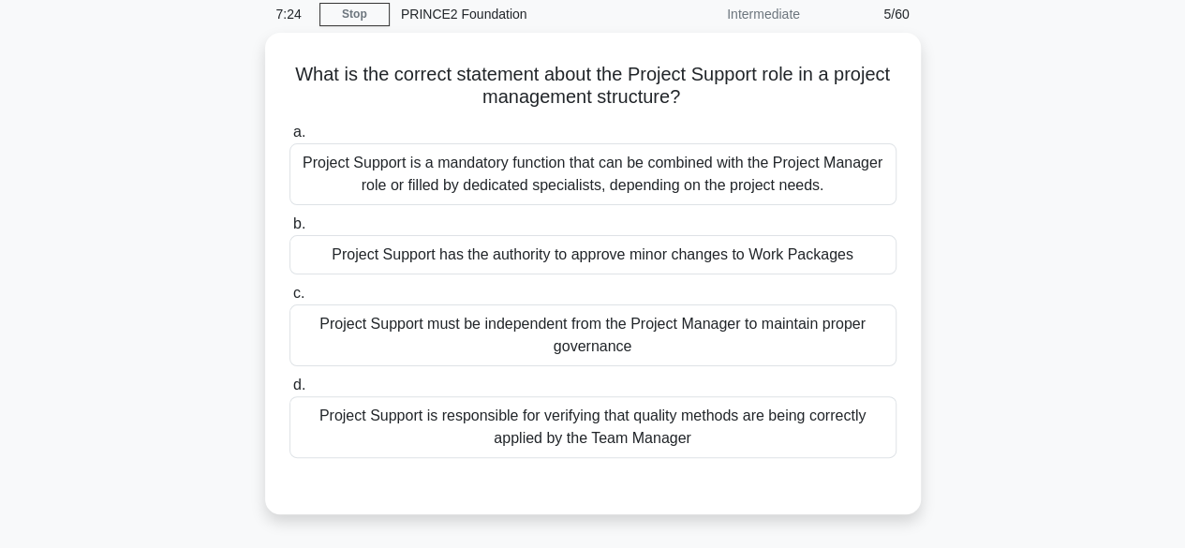
scroll to position [78, 0]
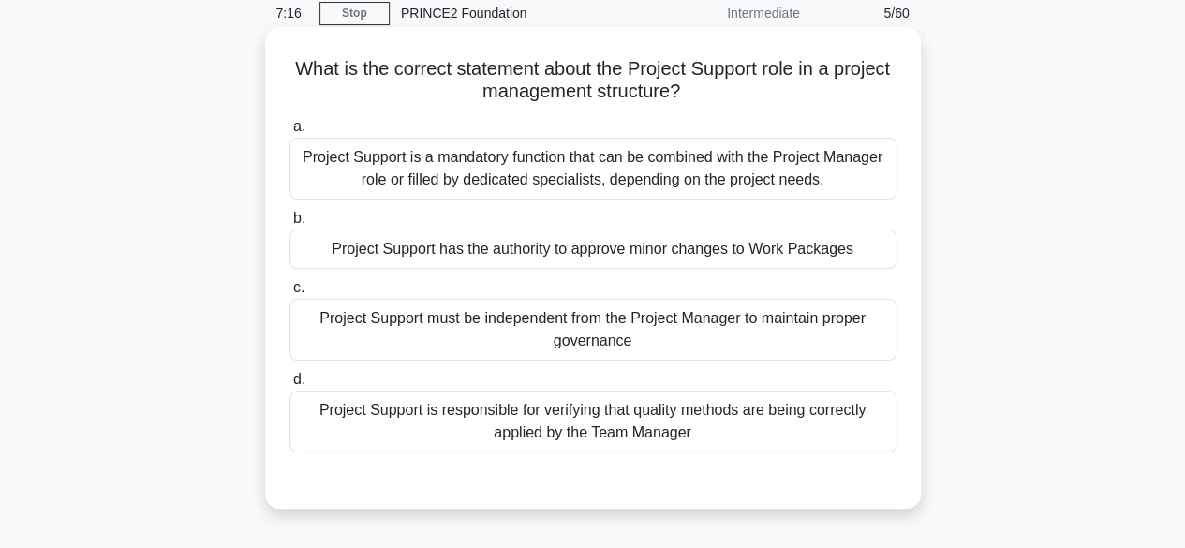
click at [382, 175] on div "Project Support is a mandatory function that can be combined with the Project M…" at bounding box center [592, 169] width 607 height 62
click at [289, 133] on input "a. Project Support is a mandatory function that can be combined with the Projec…" at bounding box center [289, 127] width 0 height 12
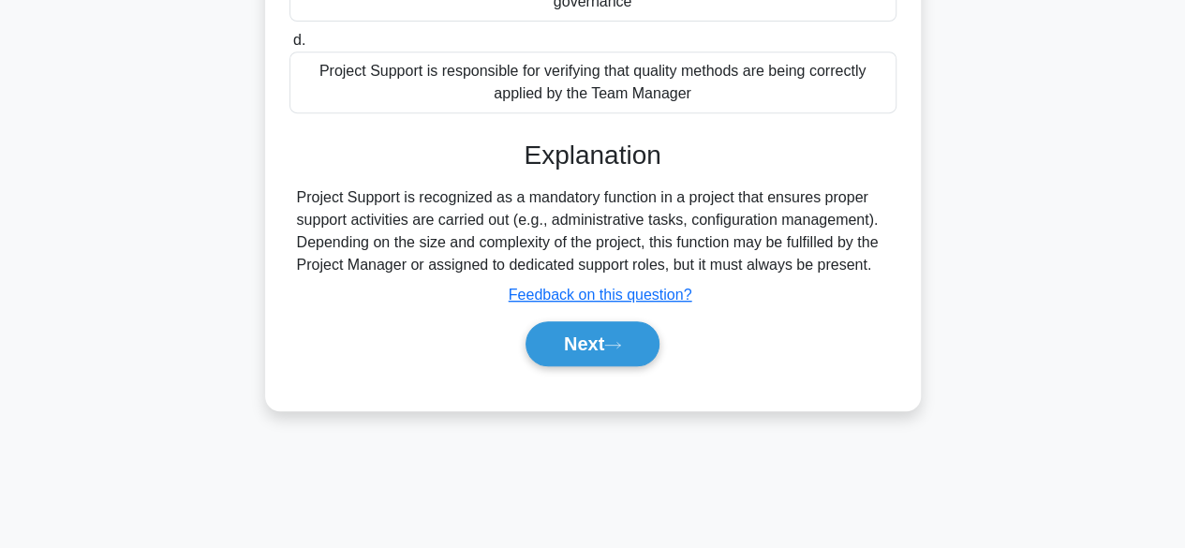
scroll to position [423, 0]
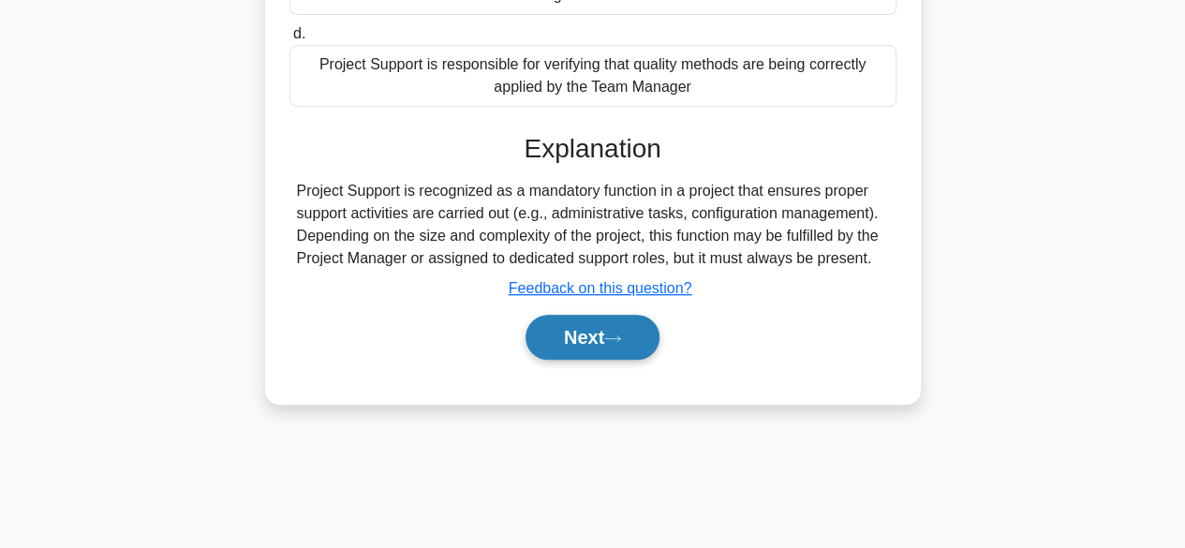
click at [581, 333] on button "Next" at bounding box center [593, 337] width 134 height 45
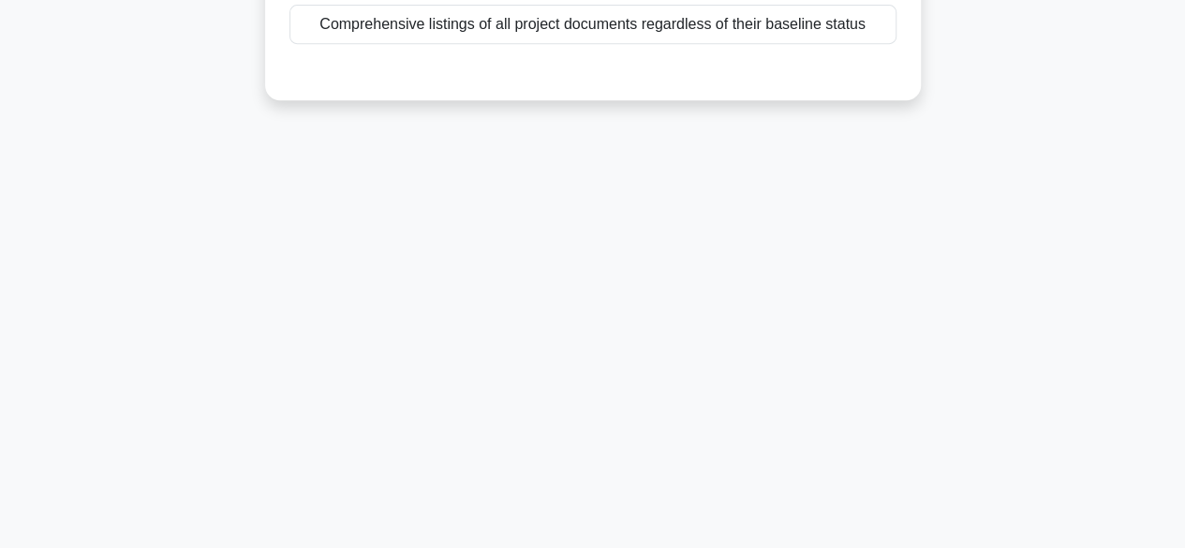
scroll to position [67, 0]
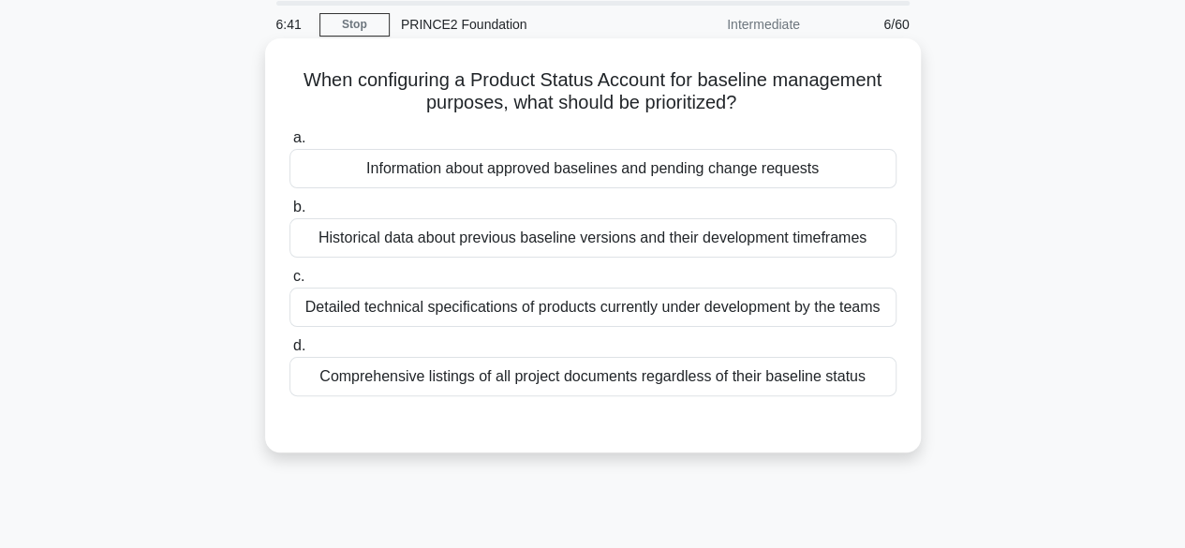
click at [620, 184] on div "Information about approved baselines and pending change requests" at bounding box center [592, 168] width 607 height 39
click at [289, 144] on input "a. Information about approved baselines and pending change requests" at bounding box center [289, 138] width 0 height 12
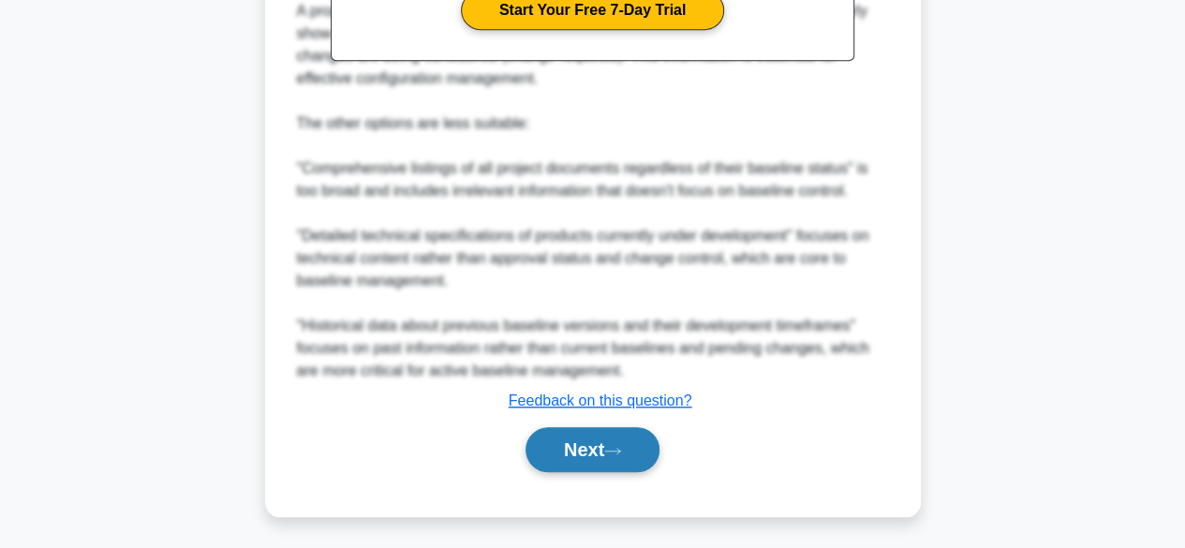
click at [626, 460] on button "Next" at bounding box center [593, 449] width 134 height 45
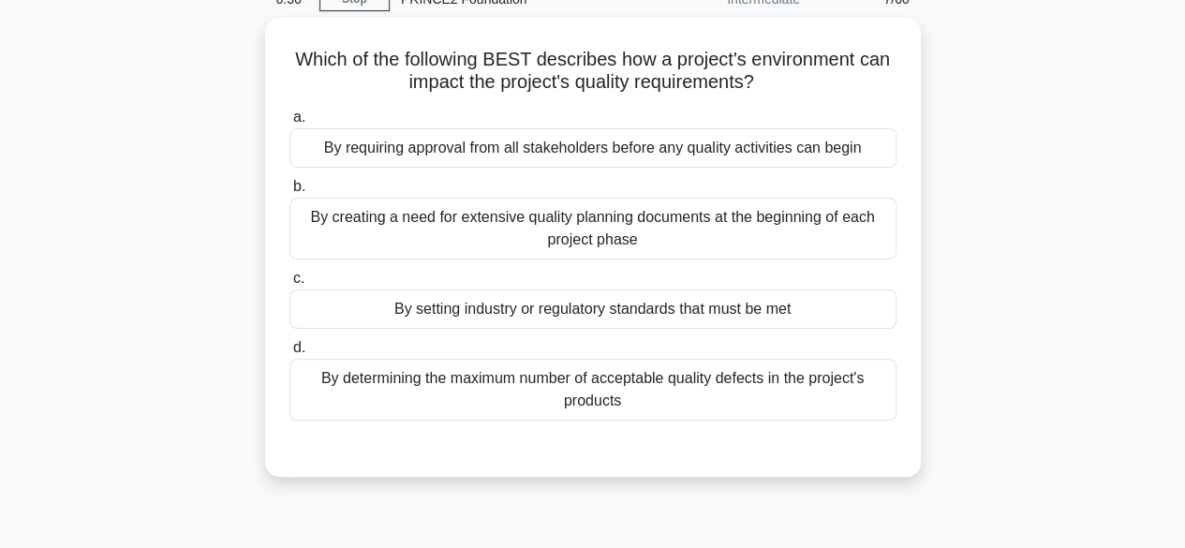
scroll to position [91, 0]
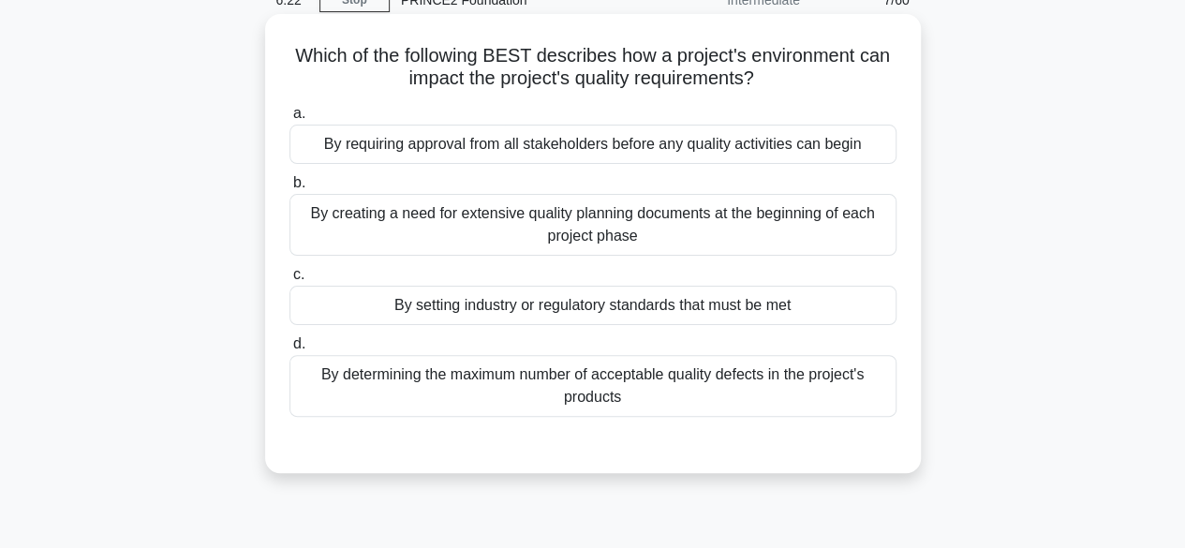
click at [766, 317] on div "By setting industry or regulatory standards that must be met" at bounding box center [592, 305] width 607 height 39
click at [289, 281] on input "c. By setting industry or regulatory standards that must be met" at bounding box center [289, 275] width 0 height 12
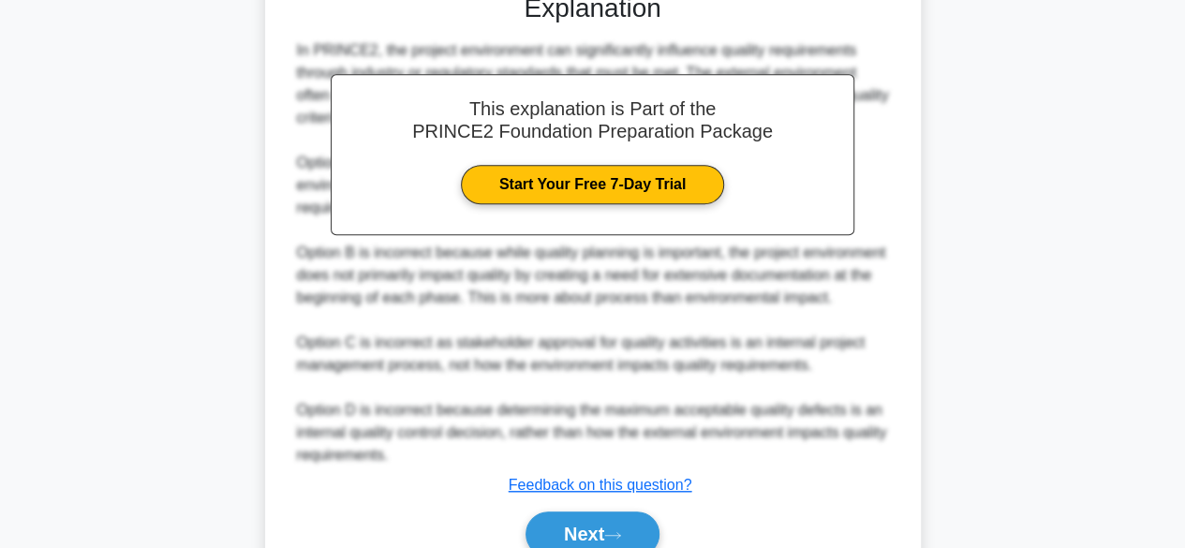
scroll to position [552, 0]
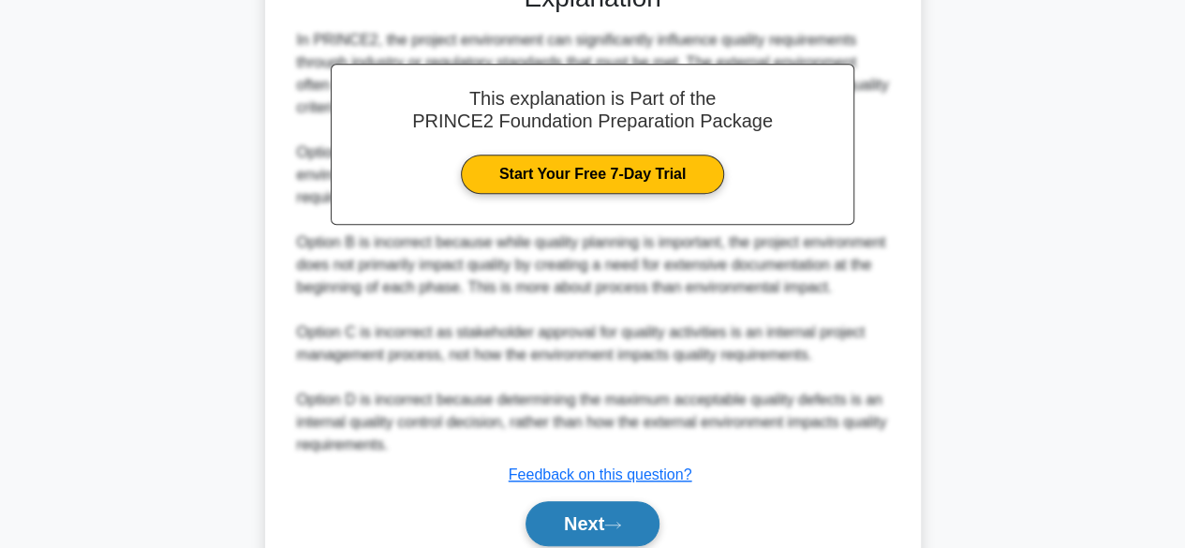
click at [591, 532] on button "Next" at bounding box center [593, 523] width 134 height 45
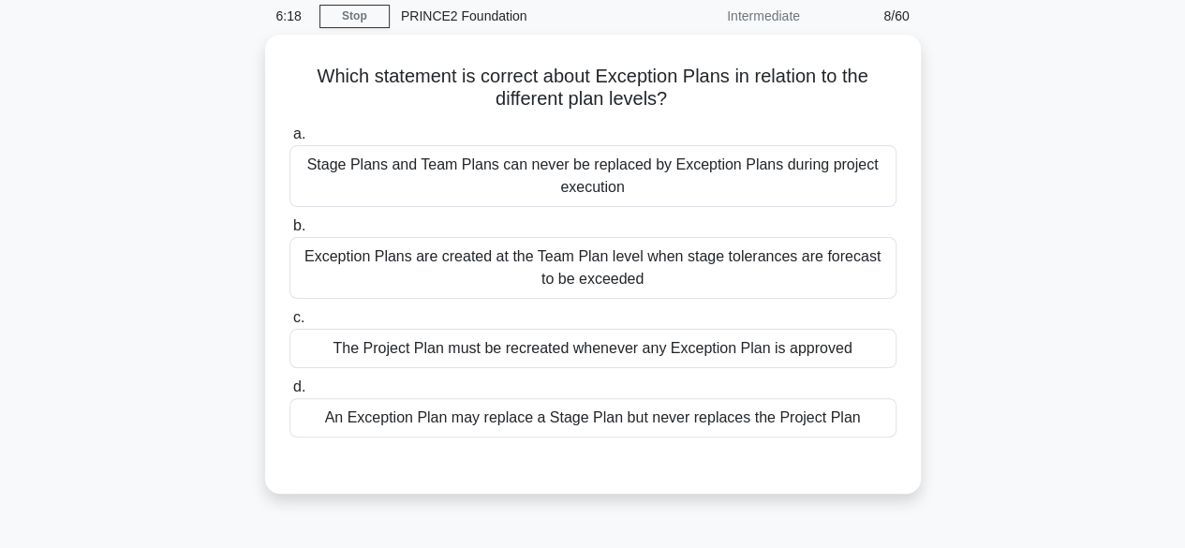
scroll to position [73, 0]
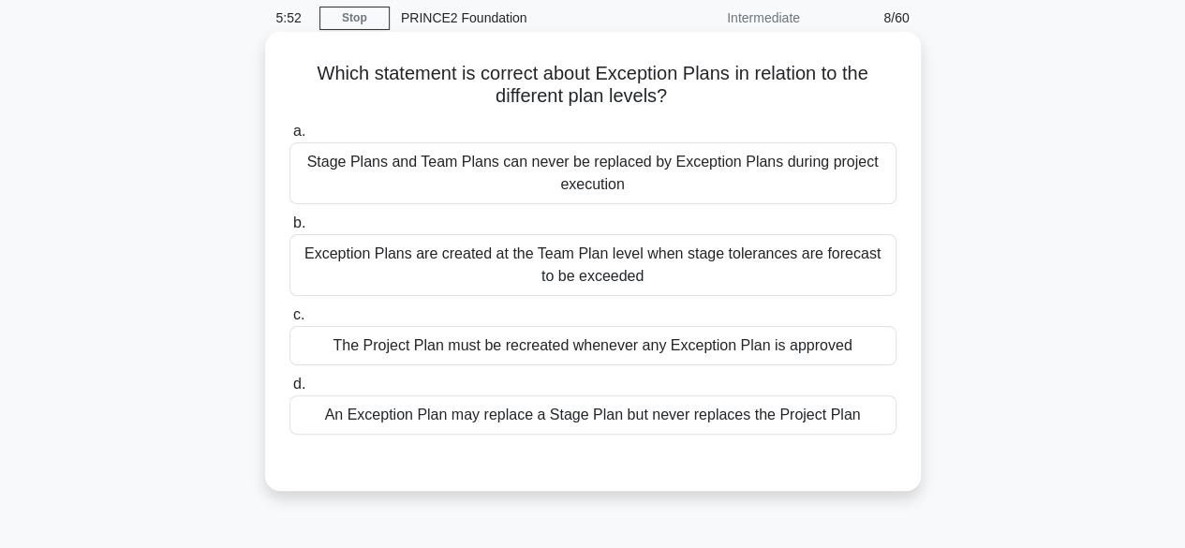
click at [729, 271] on div "Exception Plans are created at the Team Plan level when stage tolerances are fo…" at bounding box center [592, 265] width 607 height 62
click at [289, 230] on input "b. Exception Plans are created at the Team Plan level when stage tolerances are…" at bounding box center [289, 223] width 0 height 12
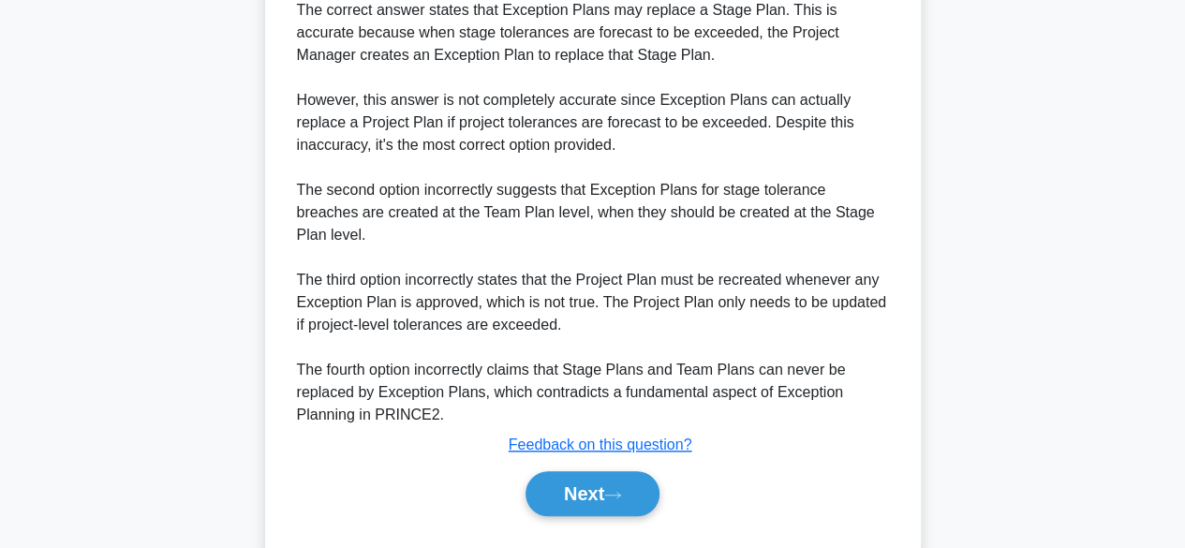
scroll to position [674, 0]
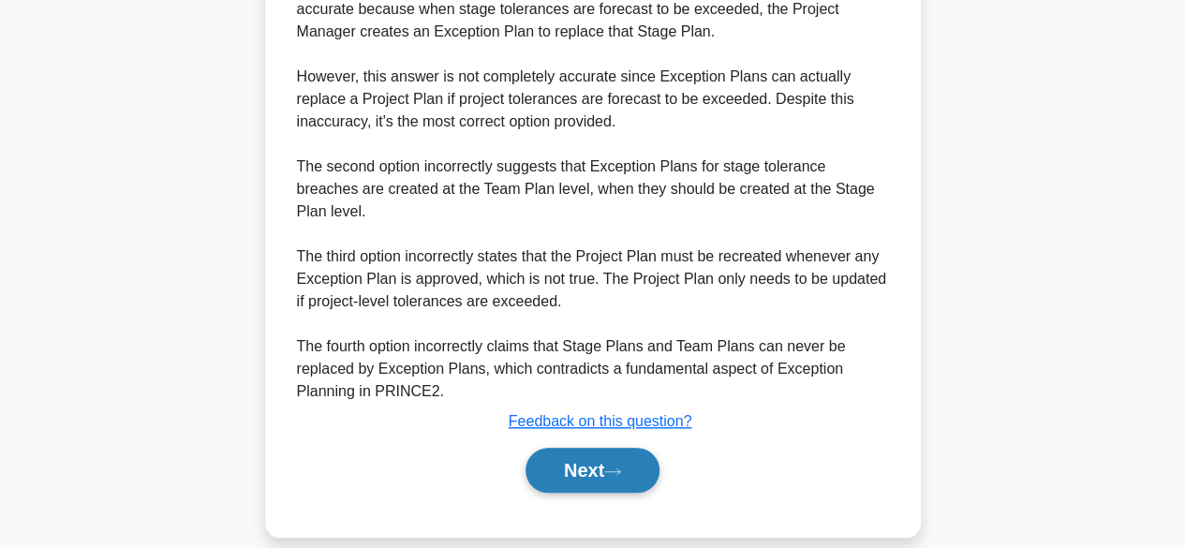
click at [565, 448] on button "Next" at bounding box center [593, 470] width 134 height 45
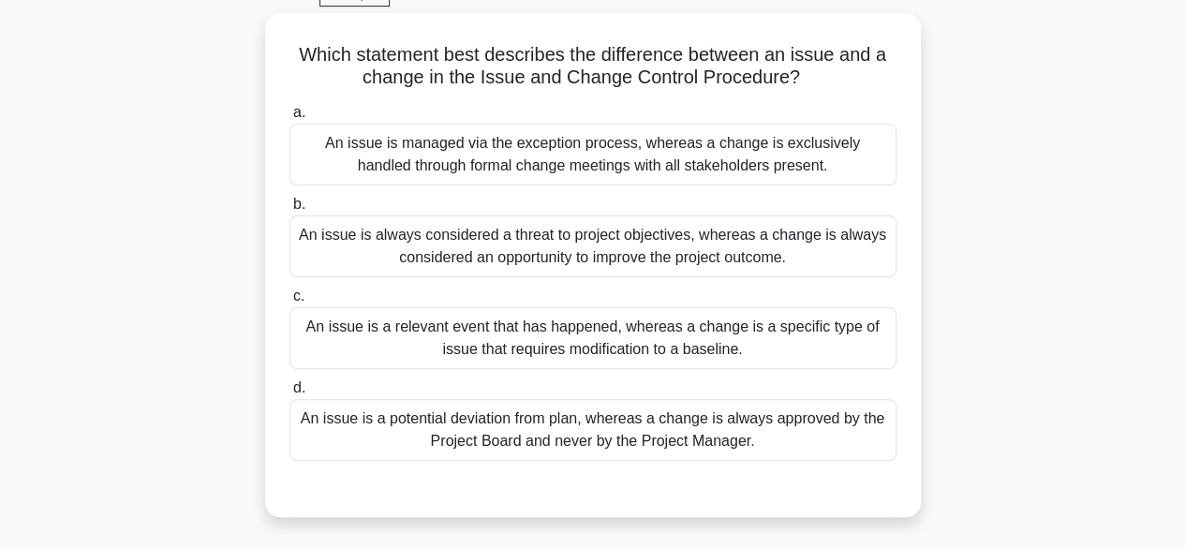
scroll to position [97, 0]
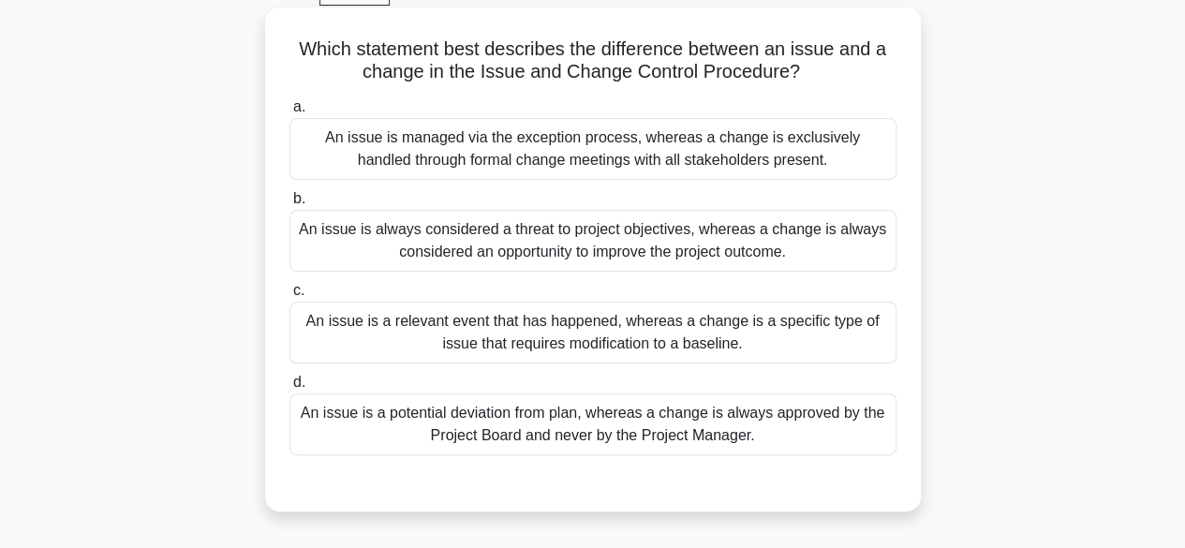
click at [650, 442] on div "An issue is a potential deviation from plan, whereas a change is always approve…" at bounding box center [592, 424] width 607 height 62
click at [289, 389] on input "d. An issue is a potential deviation from plan, whereas a change is always appr…" at bounding box center [289, 383] width 0 height 12
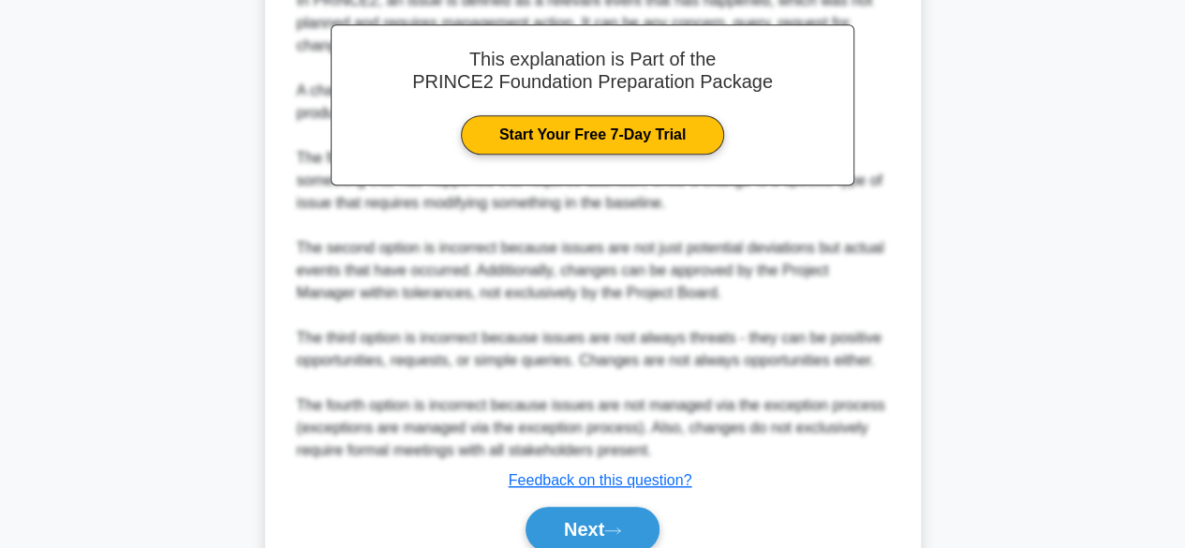
scroll to position [639, 0]
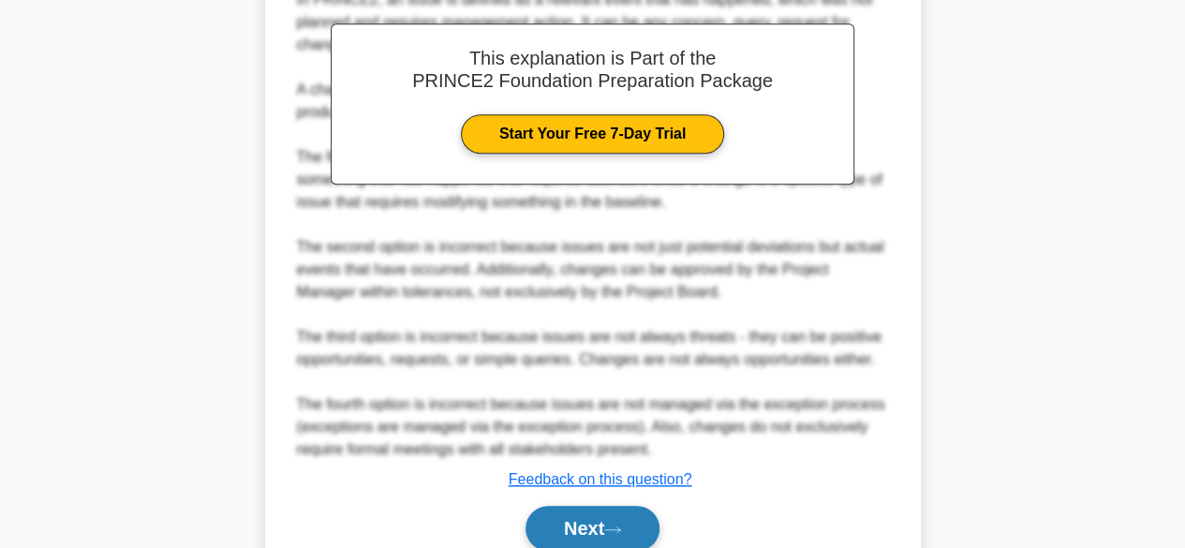
click at [598, 527] on button "Next" at bounding box center [593, 528] width 134 height 45
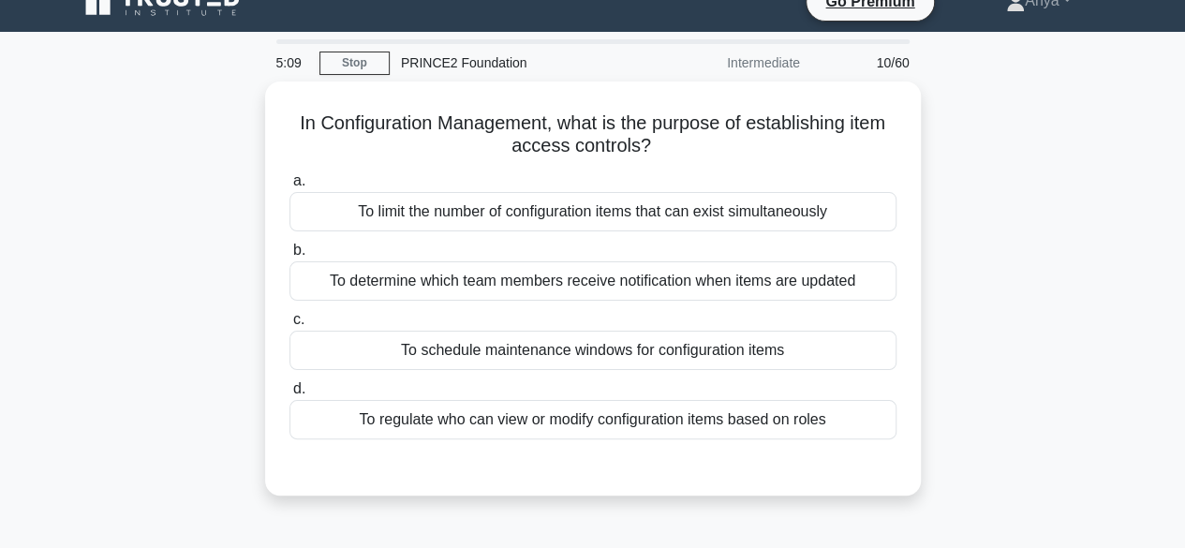
scroll to position [27, 0]
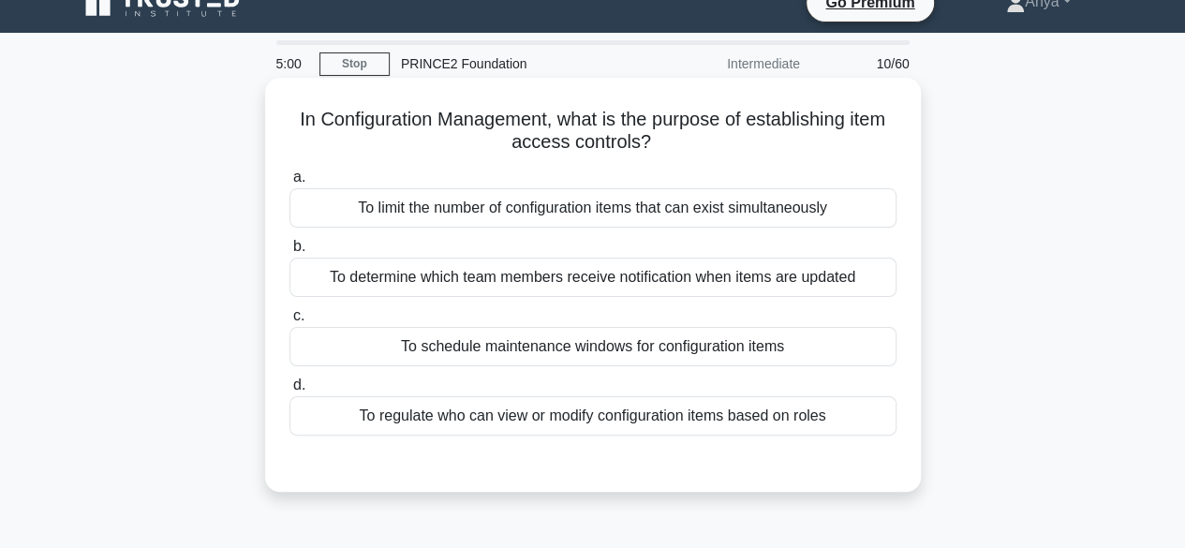
click at [792, 416] on div "To regulate who can view or modify configuration items based on roles" at bounding box center [592, 415] width 607 height 39
click at [289, 392] on input "d. To regulate who can view or modify configuration items based on roles" at bounding box center [289, 385] width 0 height 12
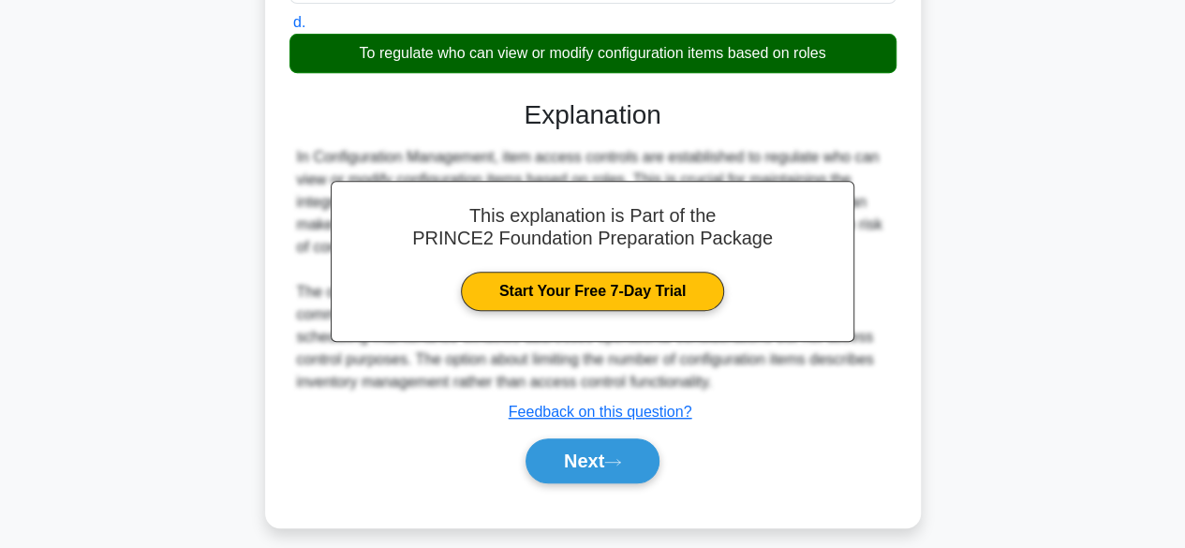
scroll to position [400, 0]
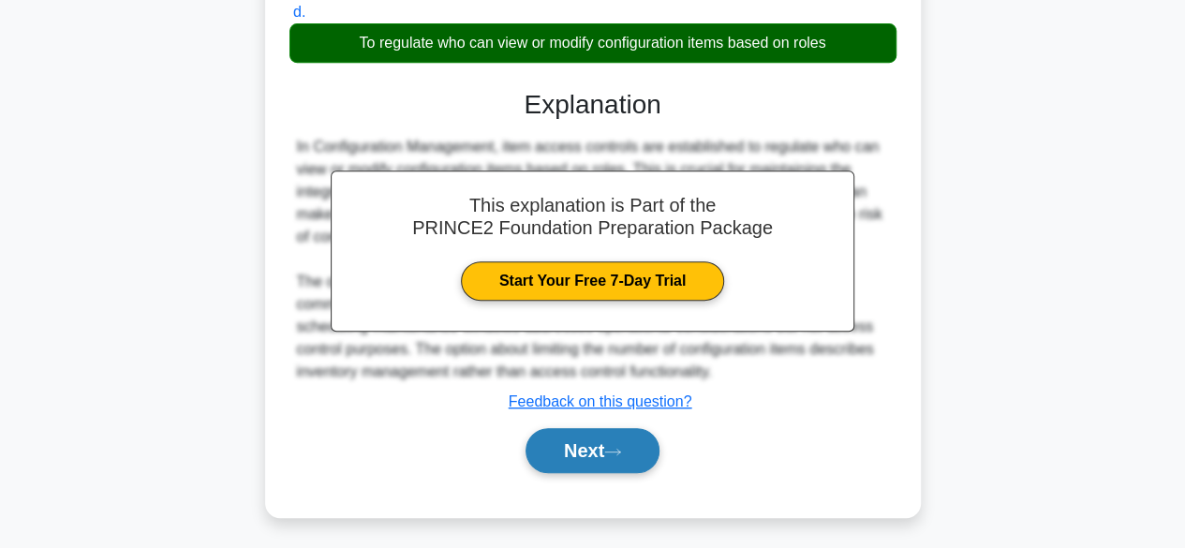
click at [596, 451] on button "Next" at bounding box center [593, 450] width 134 height 45
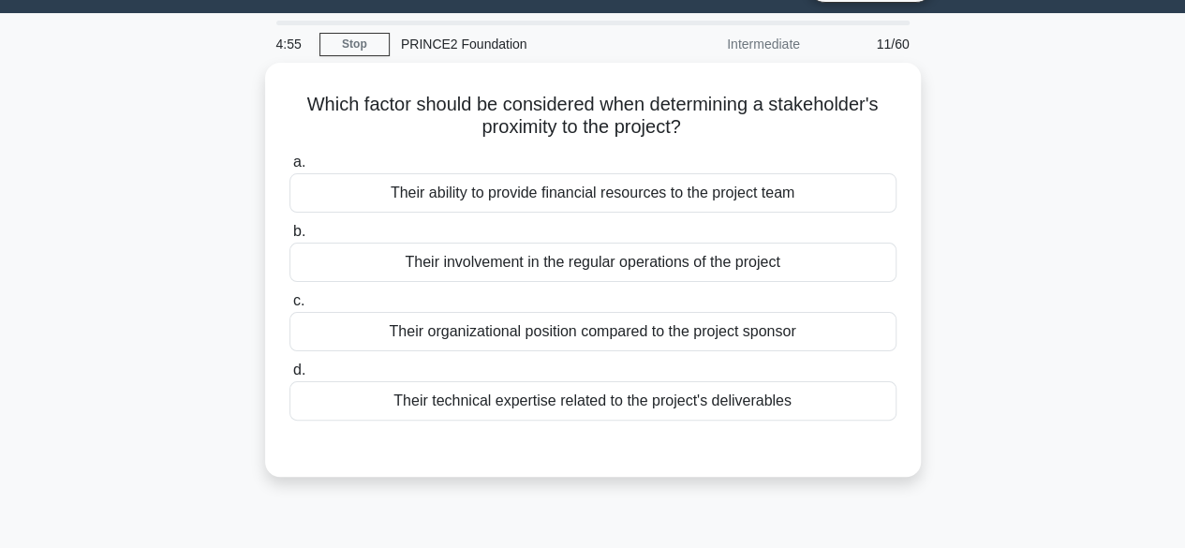
scroll to position [39, 0]
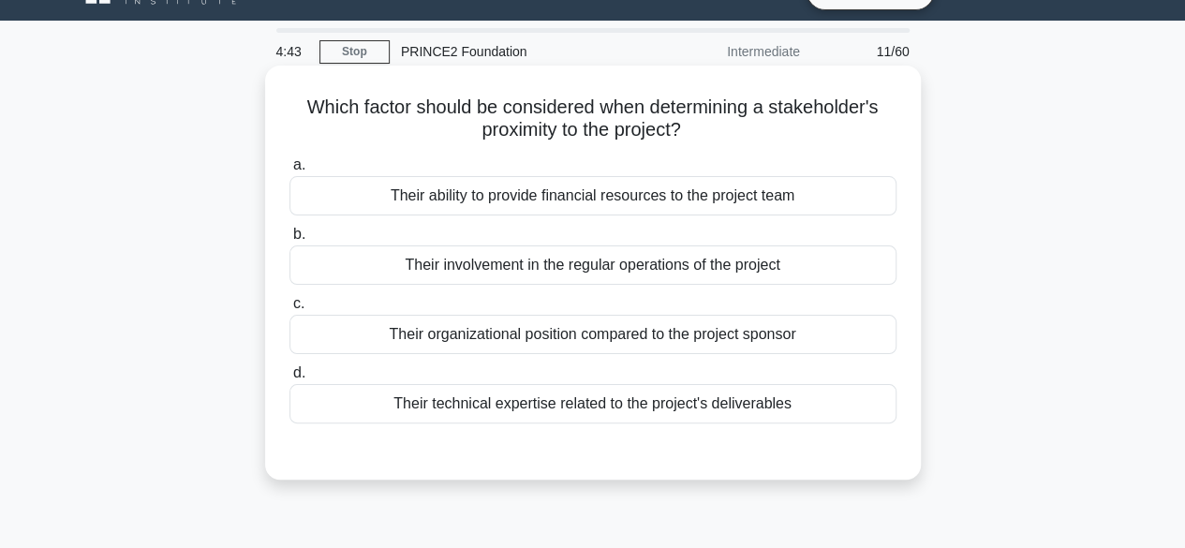
click at [784, 260] on div "Their involvement in the regular operations of the project" at bounding box center [592, 264] width 607 height 39
click at [289, 241] on input "b. Their involvement in the regular operations of the project" at bounding box center [289, 235] width 0 height 12
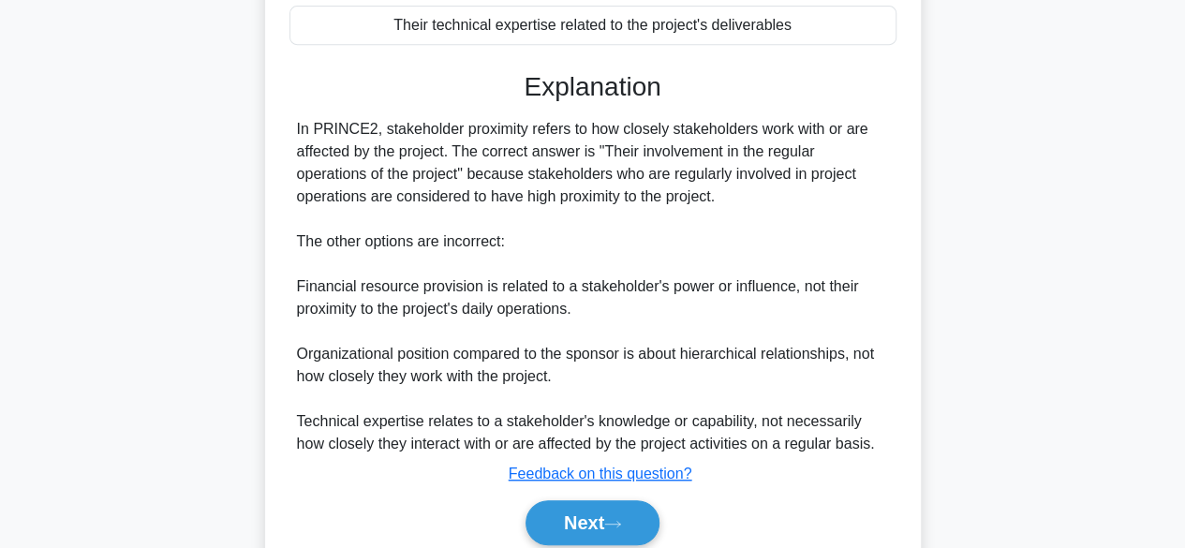
scroll to position [492, 0]
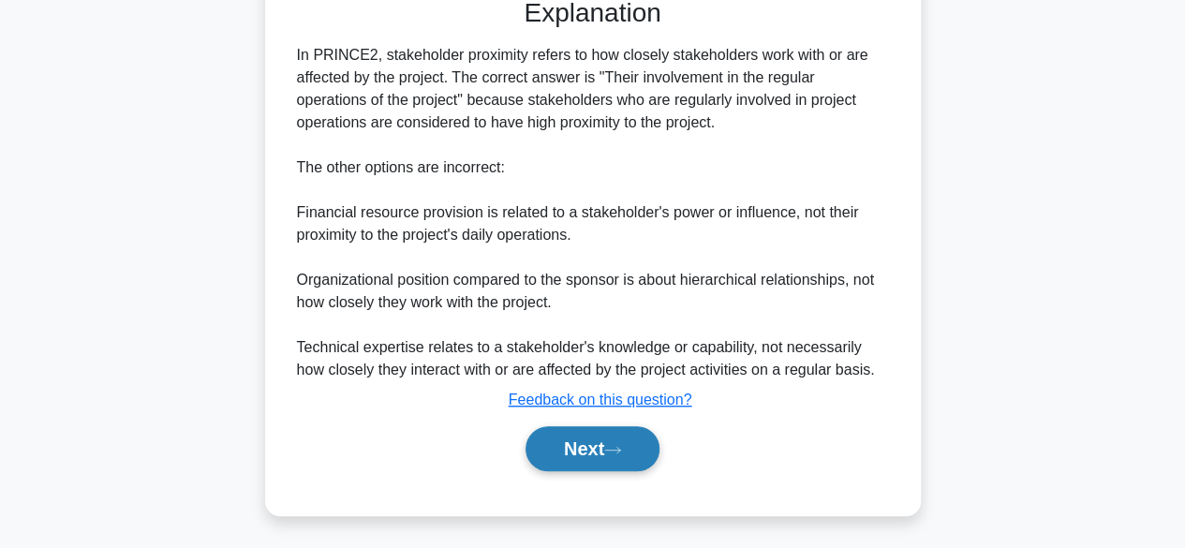
click at [617, 441] on button "Next" at bounding box center [593, 448] width 134 height 45
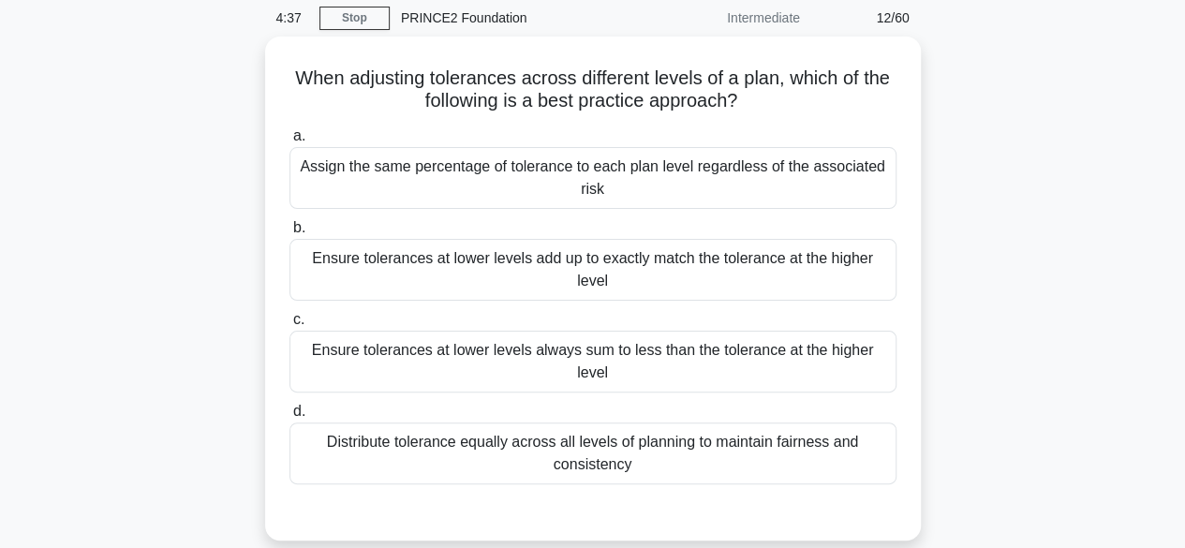
scroll to position [65, 0]
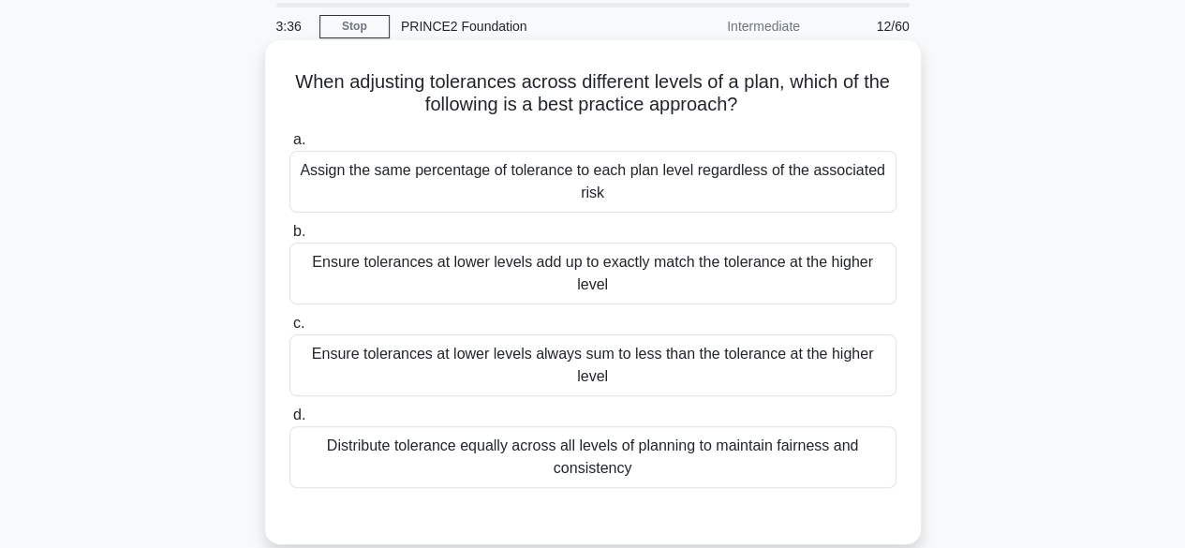
click at [645, 360] on div "Ensure tolerances at lower levels always sum to less than the tolerance at the …" at bounding box center [592, 365] width 607 height 62
click at [289, 330] on input "c. Ensure tolerances at lower levels always sum to less than the tolerance at t…" at bounding box center [289, 324] width 0 height 12
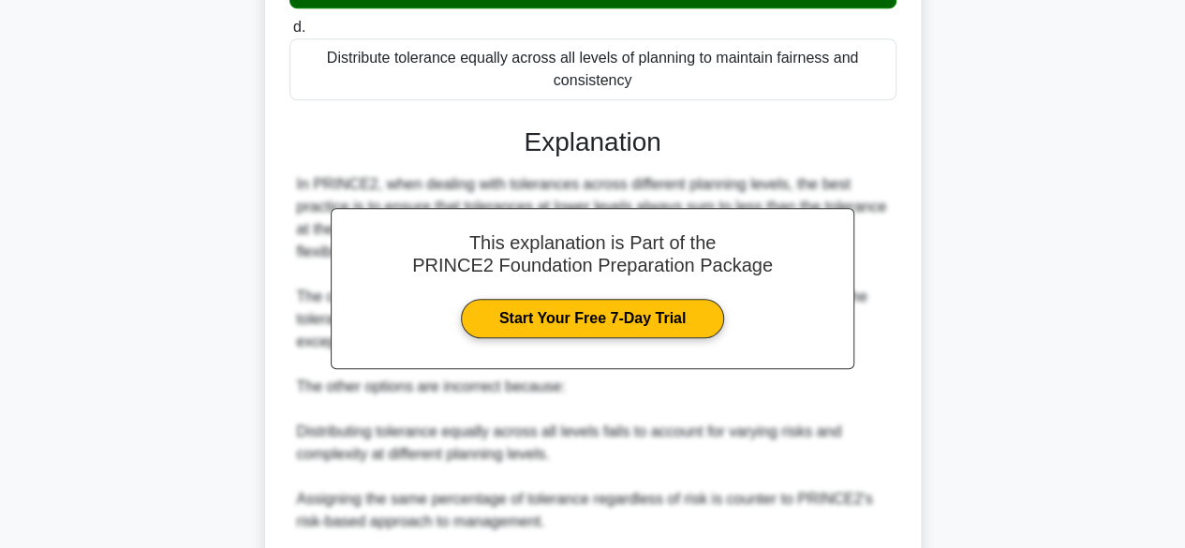
scroll to position [694, 0]
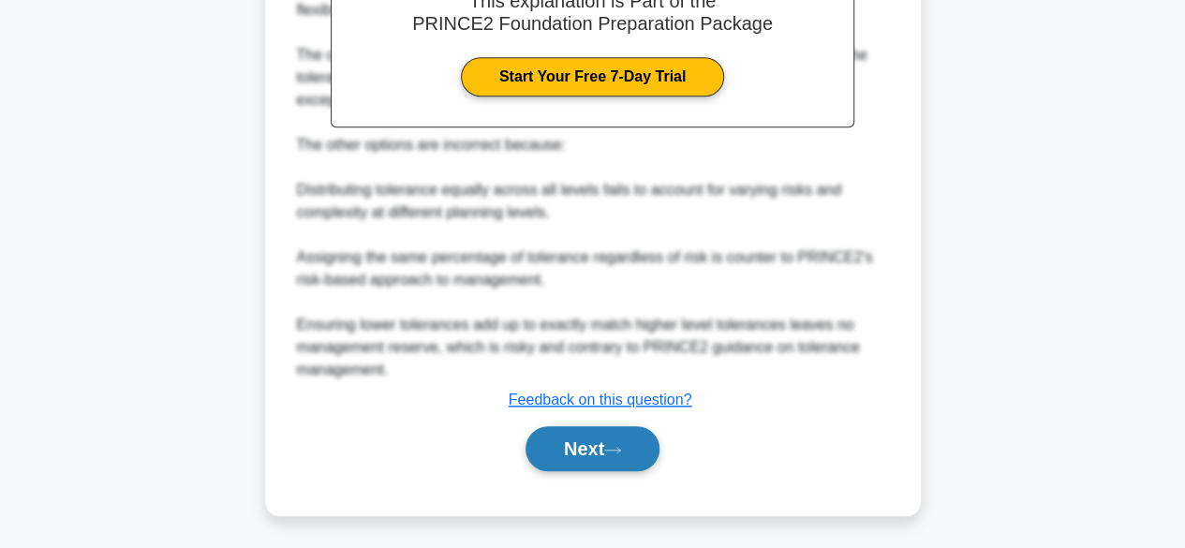
click at [600, 447] on button "Next" at bounding box center [593, 448] width 134 height 45
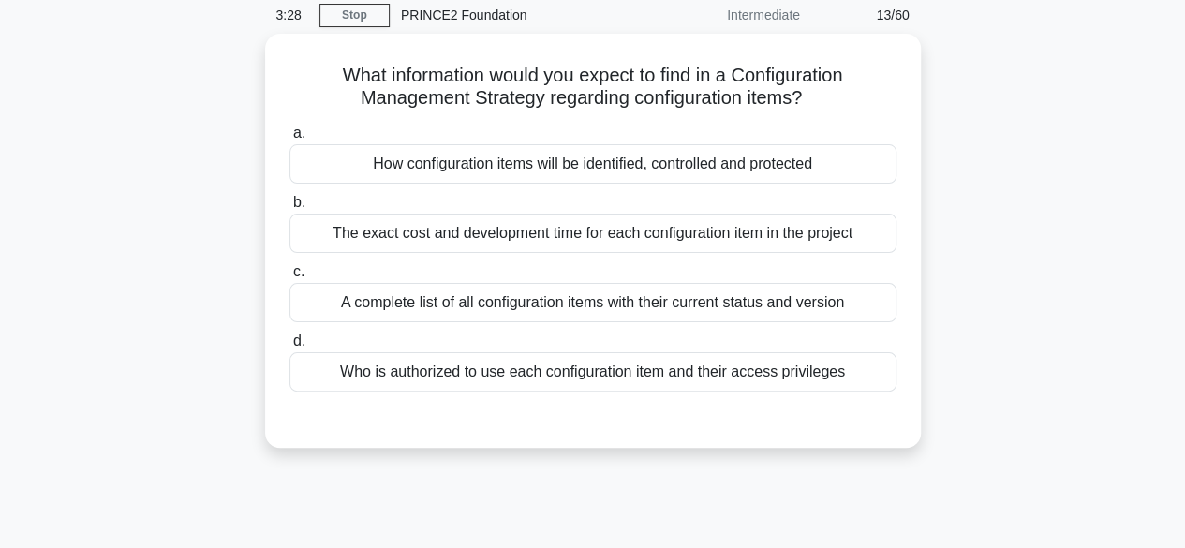
scroll to position [75, 0]
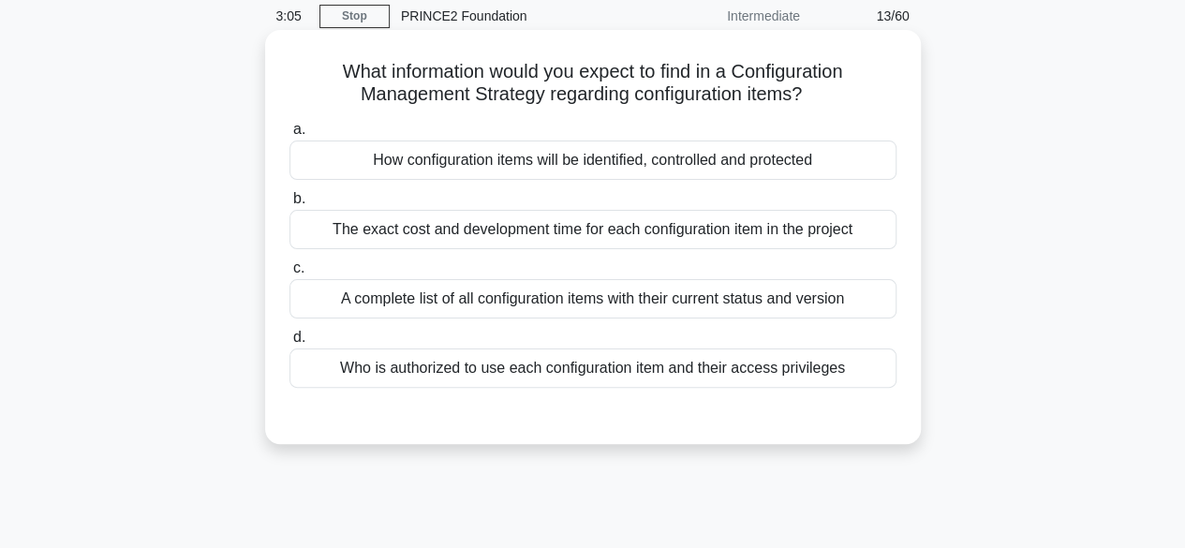
click at [440, 374] on div "Who is authorized to use each configuration item and their access privileges" at bounding box center [592, 367] width 607 height 39
click at [289, 344] on input "d. Who is authorized to use each configuration item and their access privileges" at bounding box center [289, 338] width 0 height 12
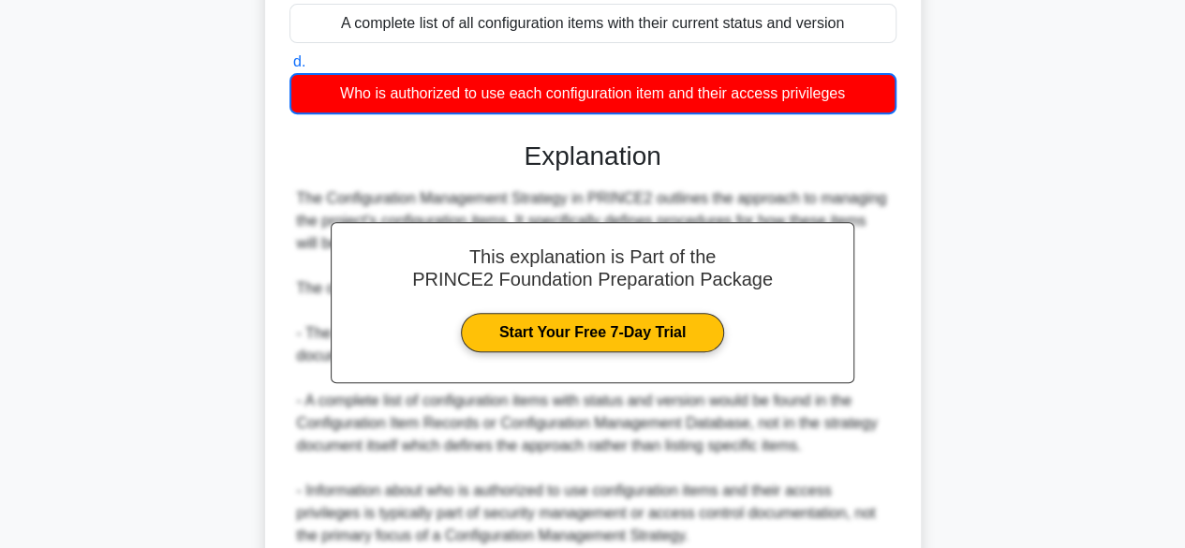
scroll to position [517, 0]
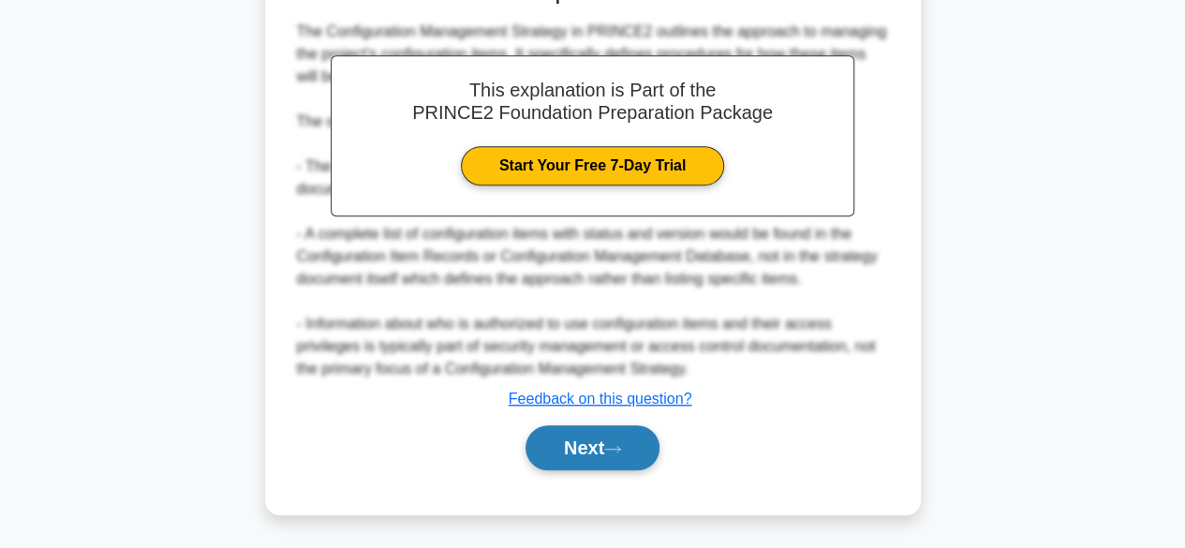
click at [607, 449] on button "Next" at bounding box center [593, 447] width 134 height 45
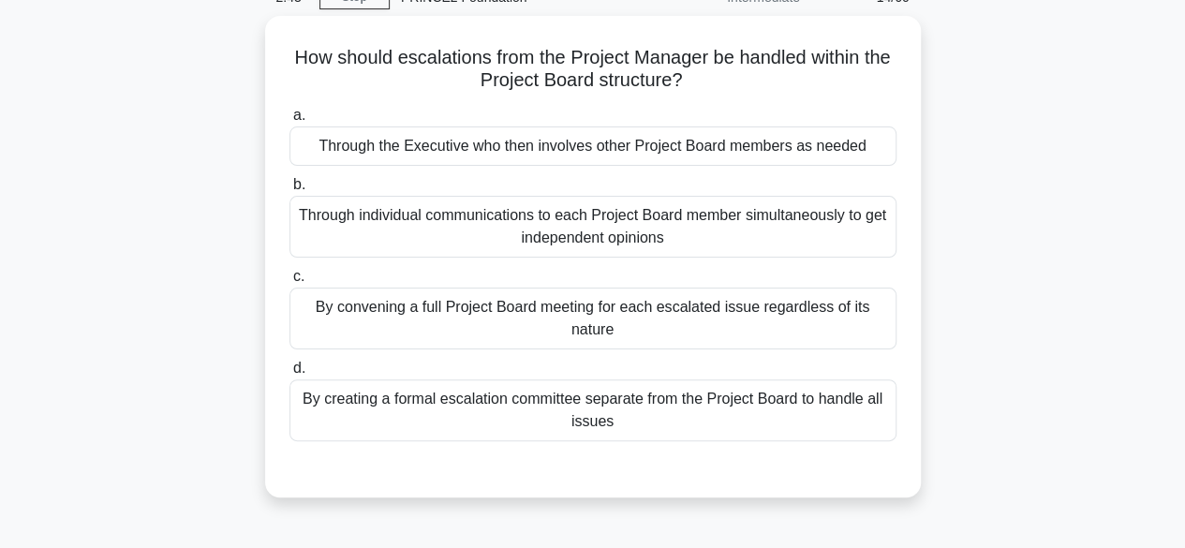
scroll to position [96, 0]
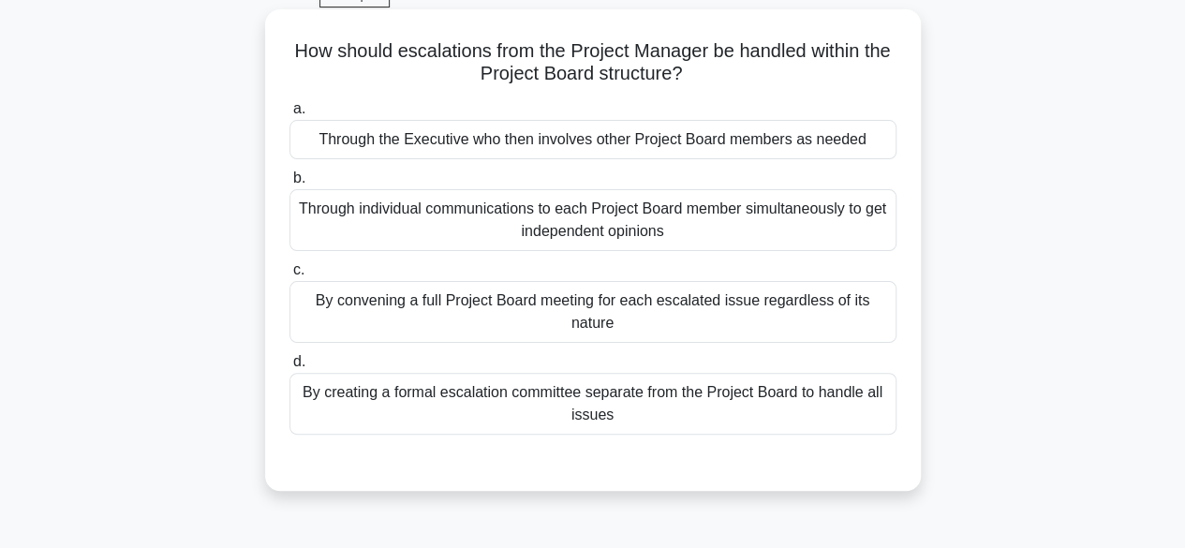
click at [740, 302] on div "By convening a full Project Board meeting for each escalated issue regardless o…" at bounding box center [592, 312] width 607 height 62
click at [289, 276] on input "c. By convening a full Project Board meeting for each escalated issue regardles…" at bounding box center [289, 270] width 0 height 12
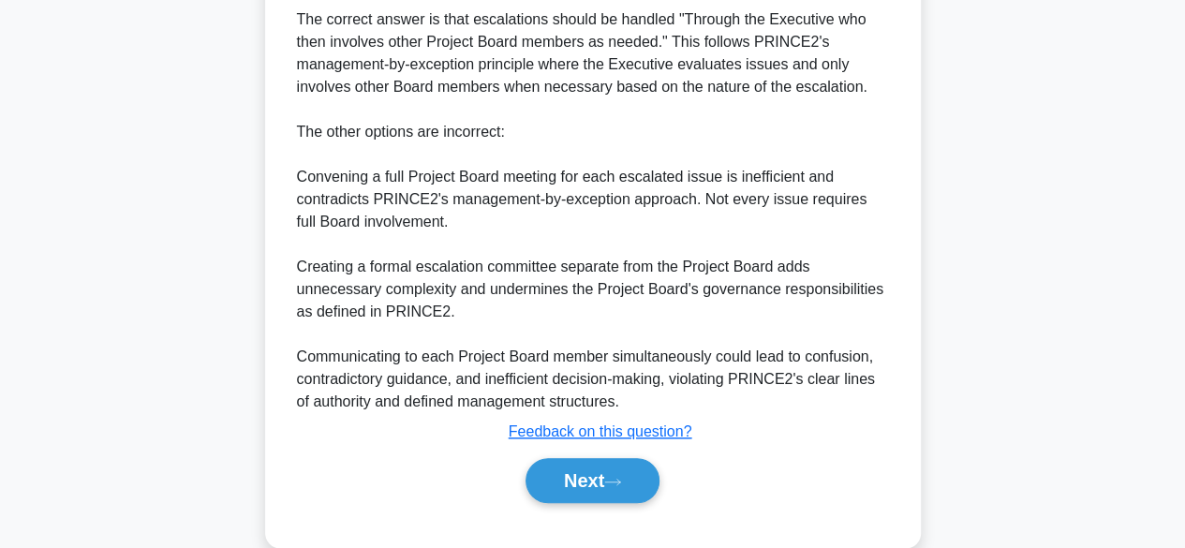
scroll to position [696, 0]
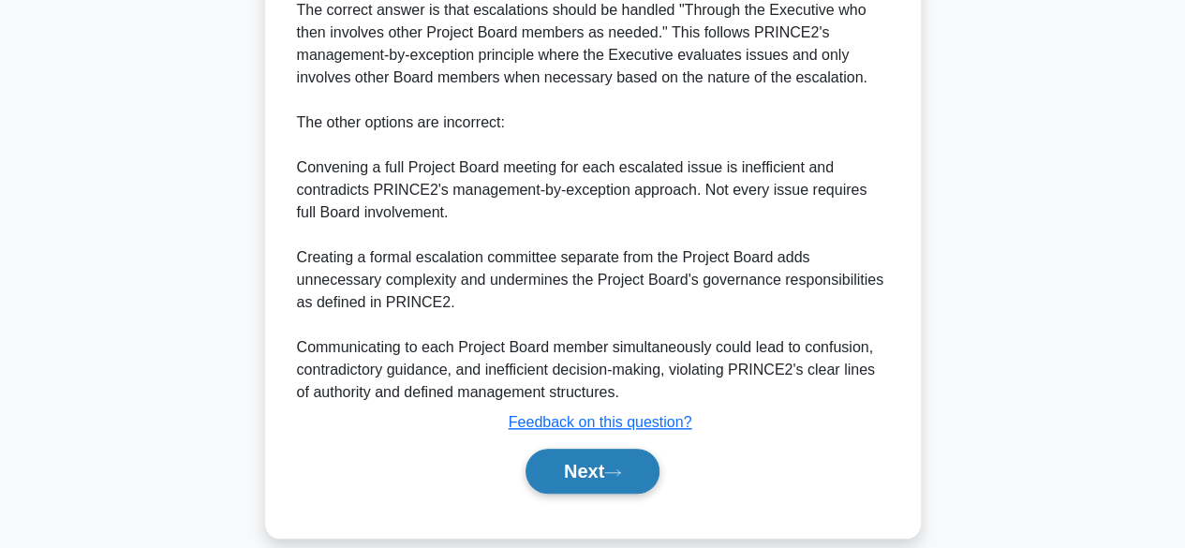
click at [601, 459] on button "Next" at bounding box center [593, 471] width 134 height 45
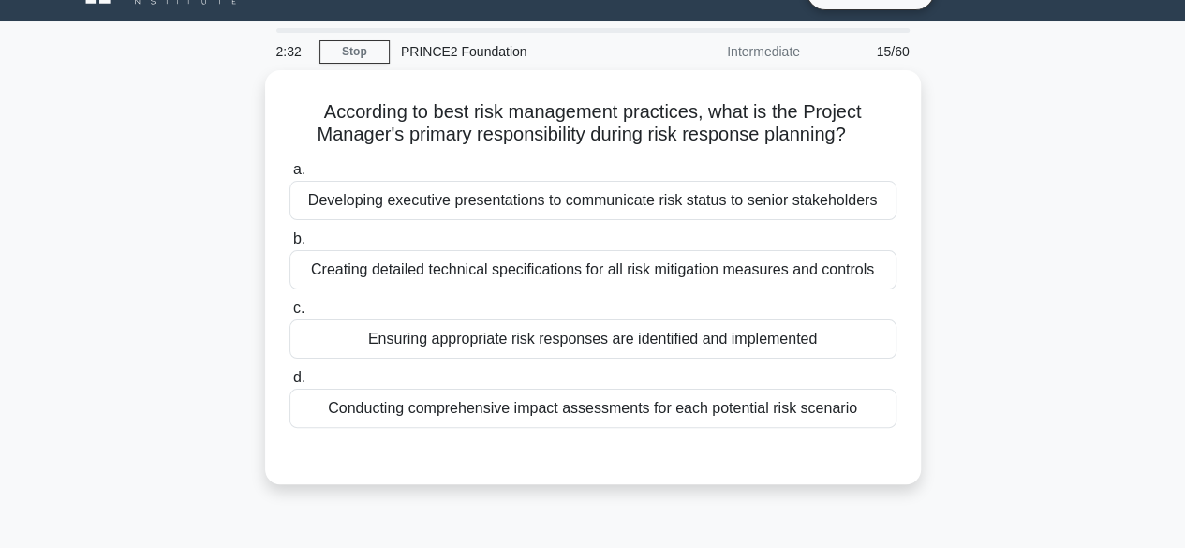
scroll to position [40, 0]
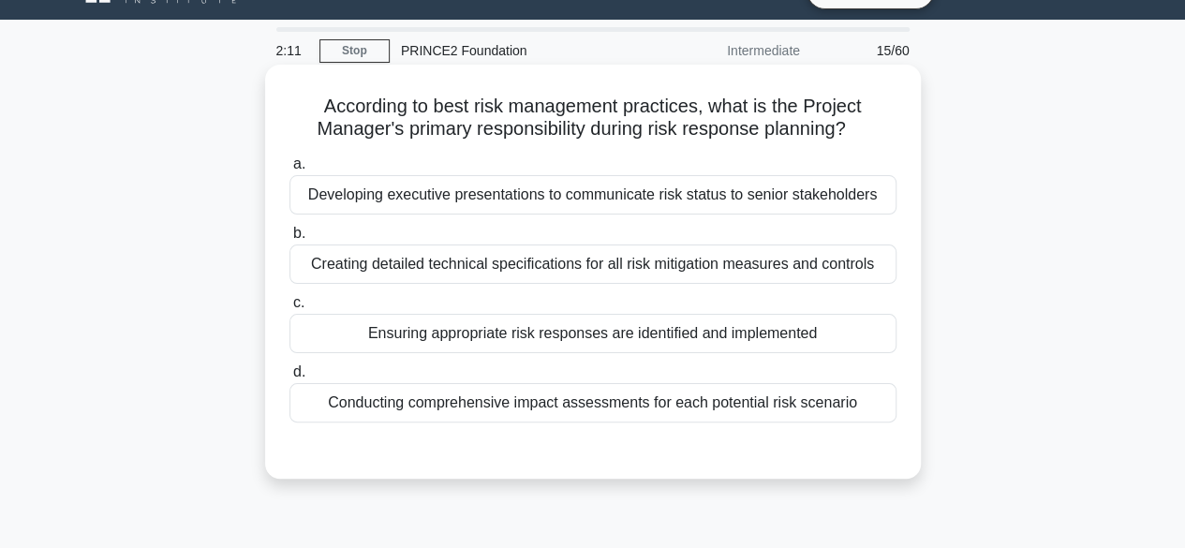
click at [399, 338] on div "Ensuring appropriate risk responses are identified and implemented" at bounding box center [592, 333] width 607 height 39
click at [289, 309] on input "c. Ensuring appropriate risk responses are identified and implemented" at bounding box center [289, 303] width 0 height 12
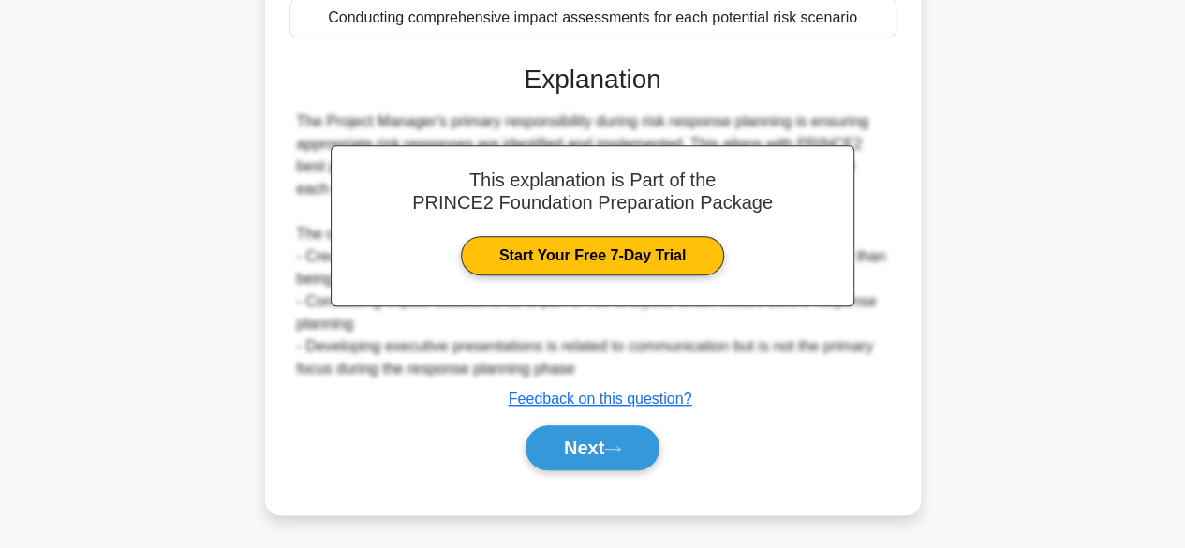
scroll to position [464, 0]
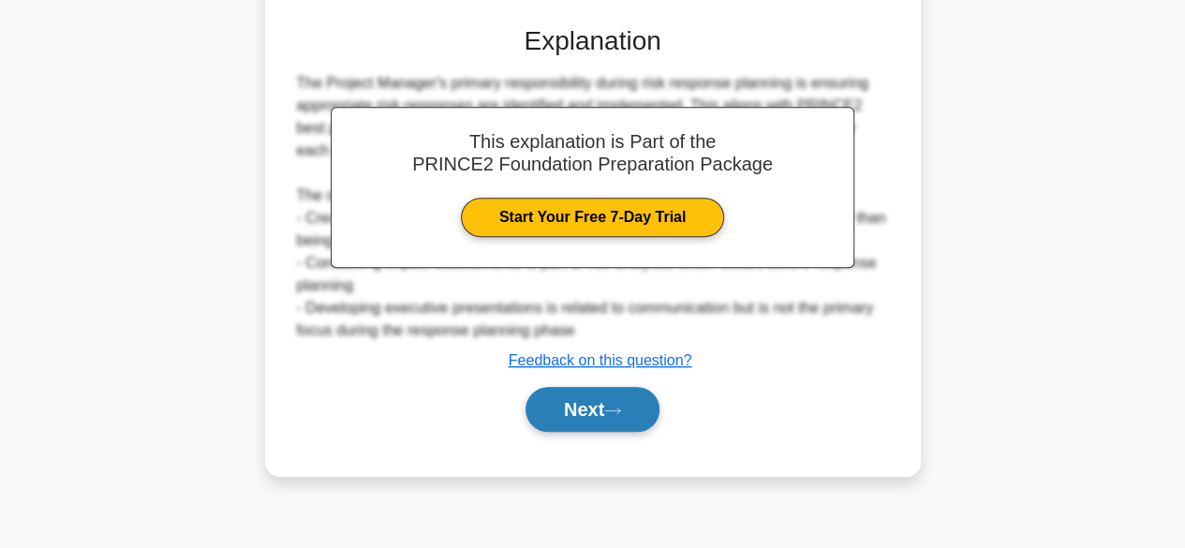
click at [581, 428] on button "Next" at bounding box center [593, 409] width 134 height 45
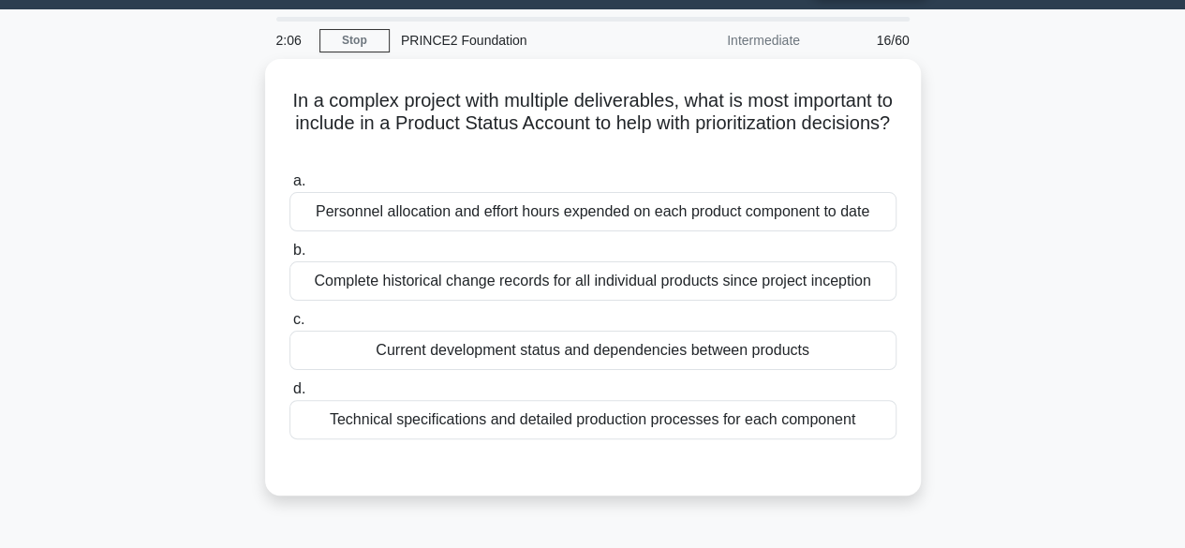
scroll to position [50, 0]
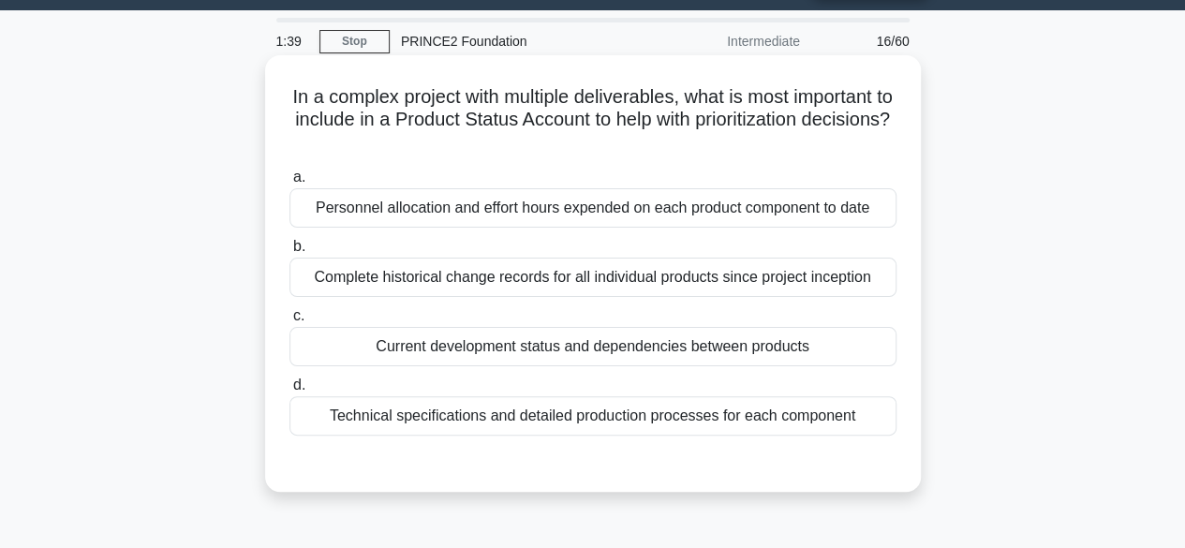
click at [393, 348] on div "Current development status and dependencies between products" at bounding box center [592, 346] width 607 height 39
click at [289, 322] on input "c. Current development status and dependencies between products" at bounding box center [289, 316] width 0 height 12
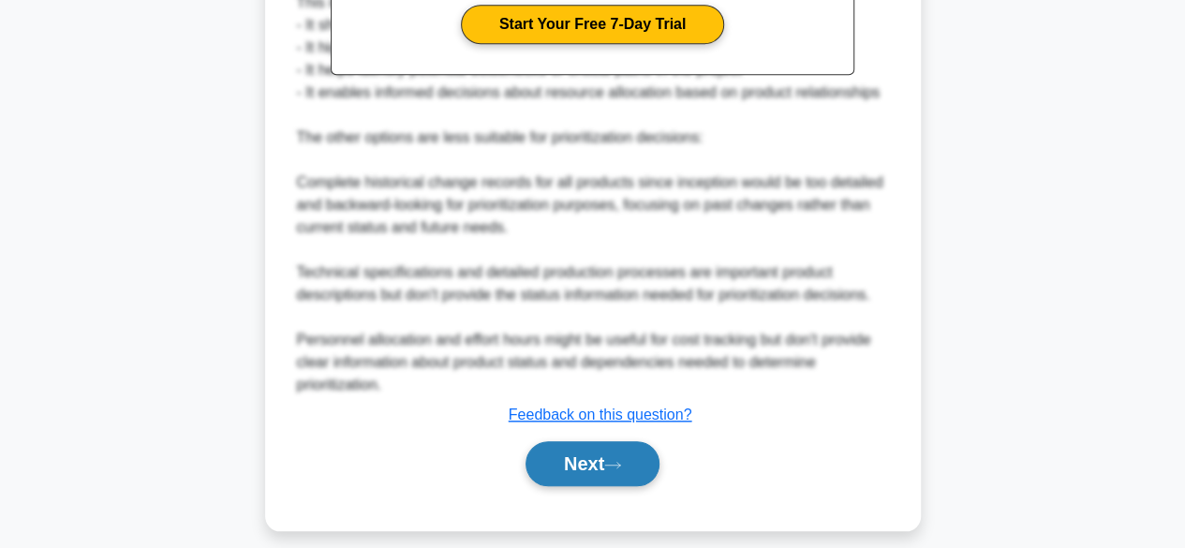
click at [592, 462] on button "Next" at bounding box center [593, 463] width 134 height 45
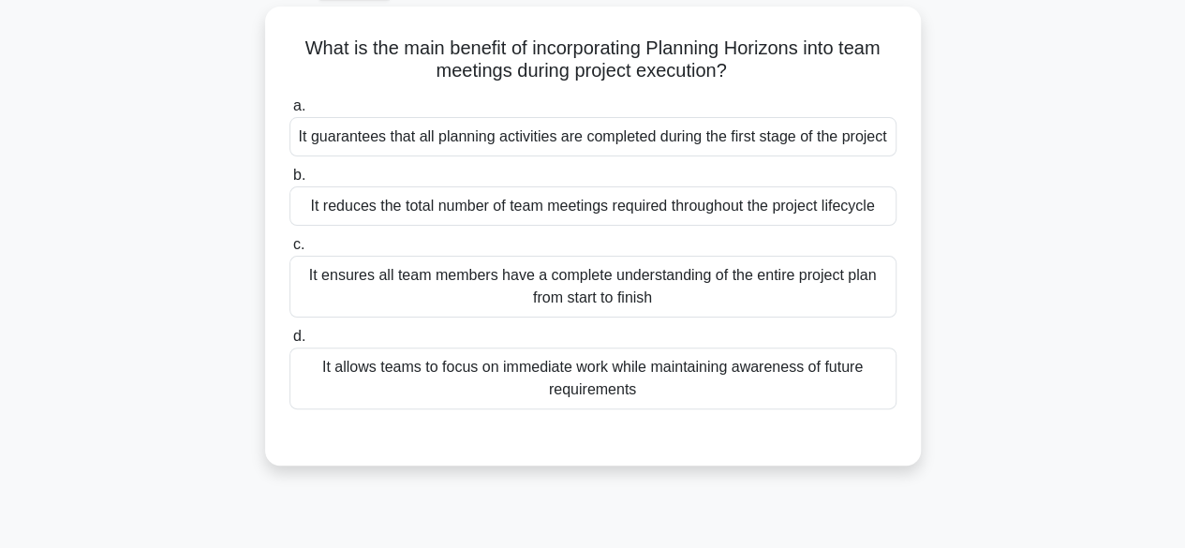
scroll to position [102, 0]
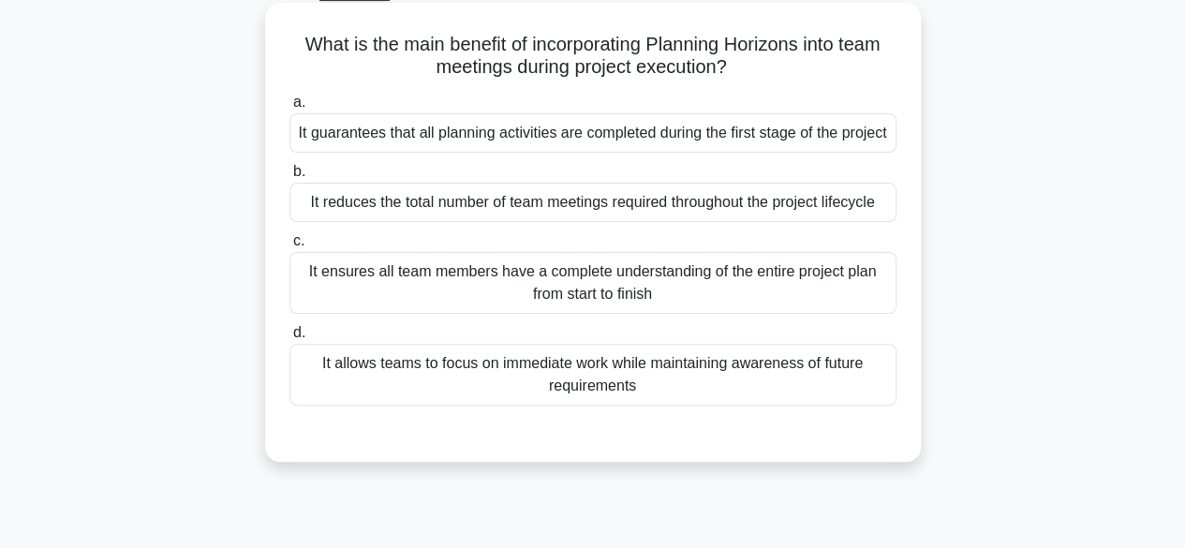
click at [486, 294] on div "It ensures all team members have a complete understanding of the entire project…" at bounding box center [592, 283] width 607 height 62
click at [289, 247] on input "c. It ensures all team members have a complete understanding of the entire proj…" at bounding box center [289, 241] width 0 height 12
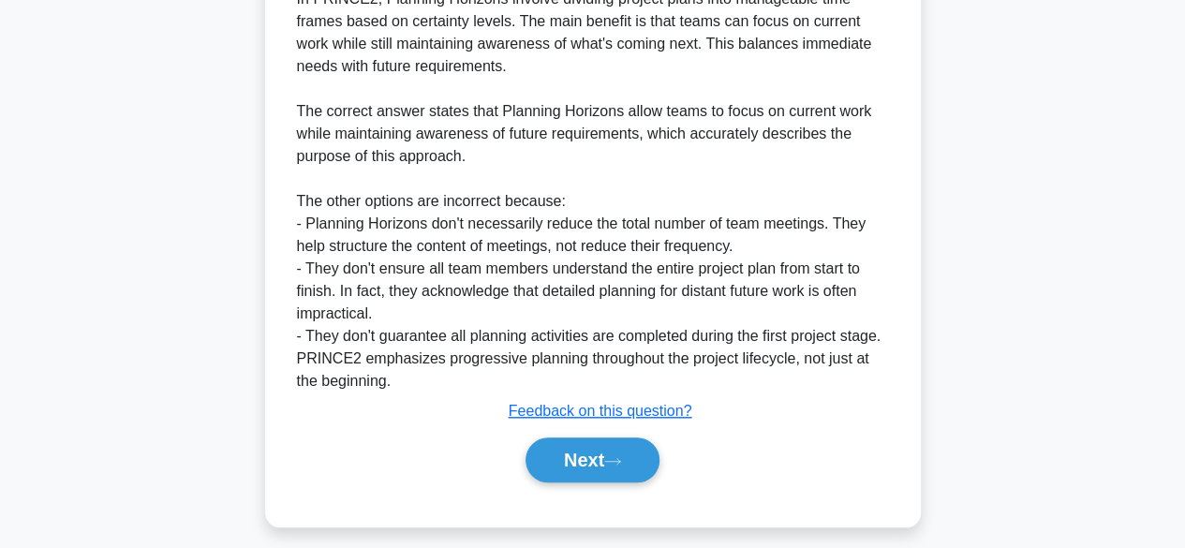
scroll to position [596, 0]
click at [566, 482] on button "Next" at bounding box center [593, 459] width 134 height 45
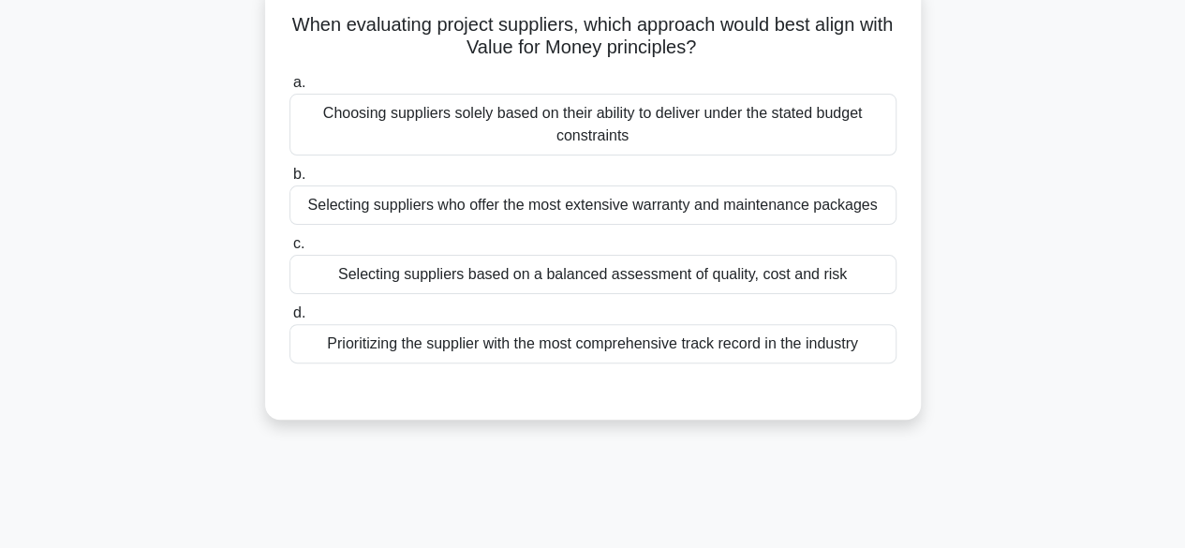
scroll to position [107, 0]
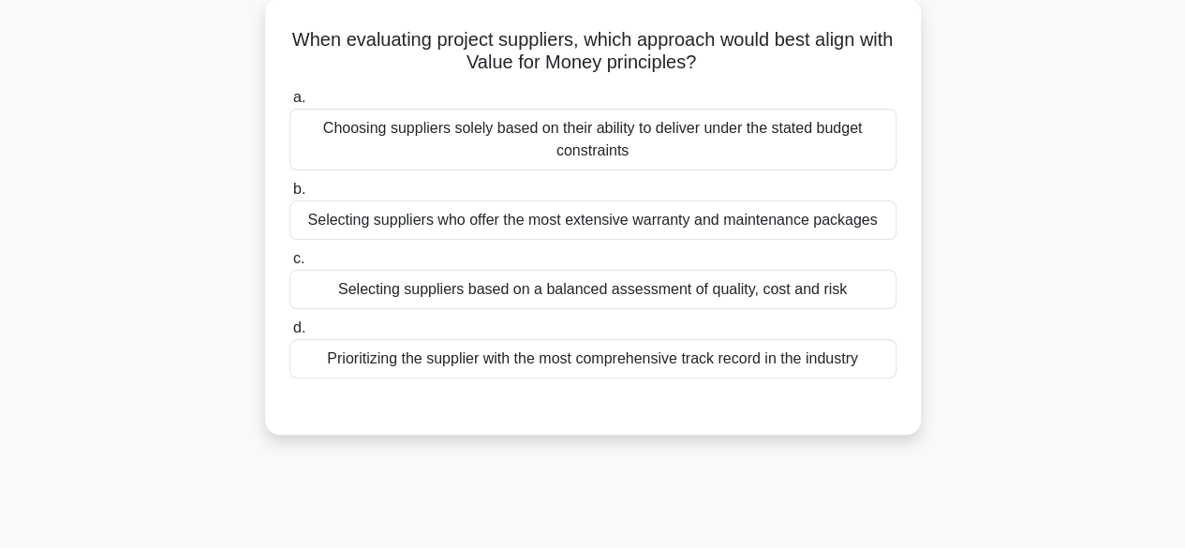
click at [510, 289] on div "Selecting suppliers based on a balanced assessment of quality, cost and risk" at bounding box center [592, 289] width 607 height 39
click at [289, 265] on input "c. Selecting suppliers based on a balanced assessment of quality, cost and risk" at bounding box center [289, 259] width 0 height 12
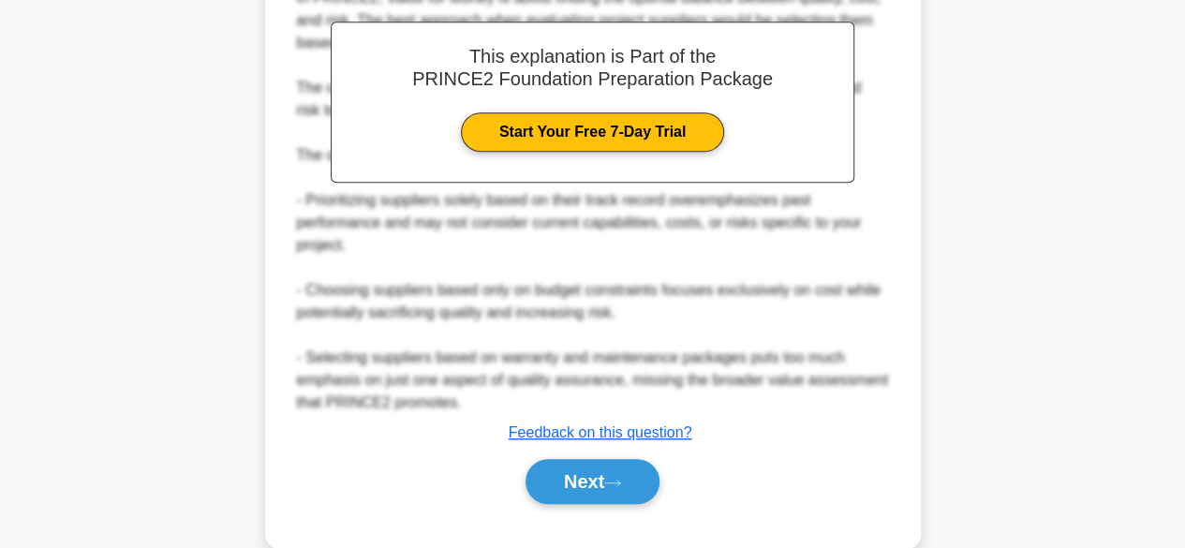
scroll to position [581, 0]
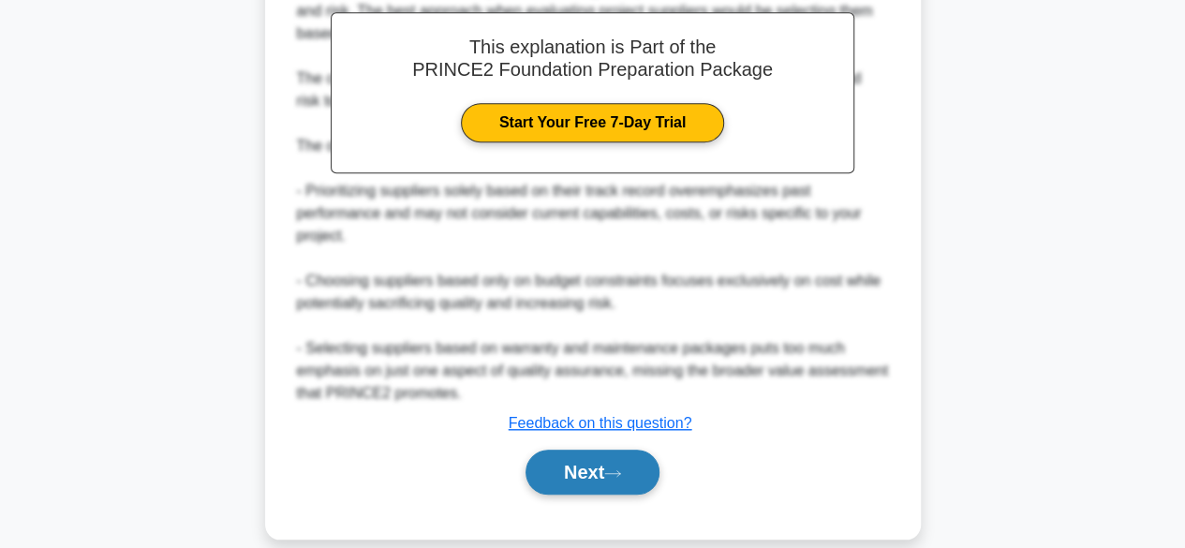
click at [615, 454] on button "Next" at bounding box center [593, 472] width 134 height 45
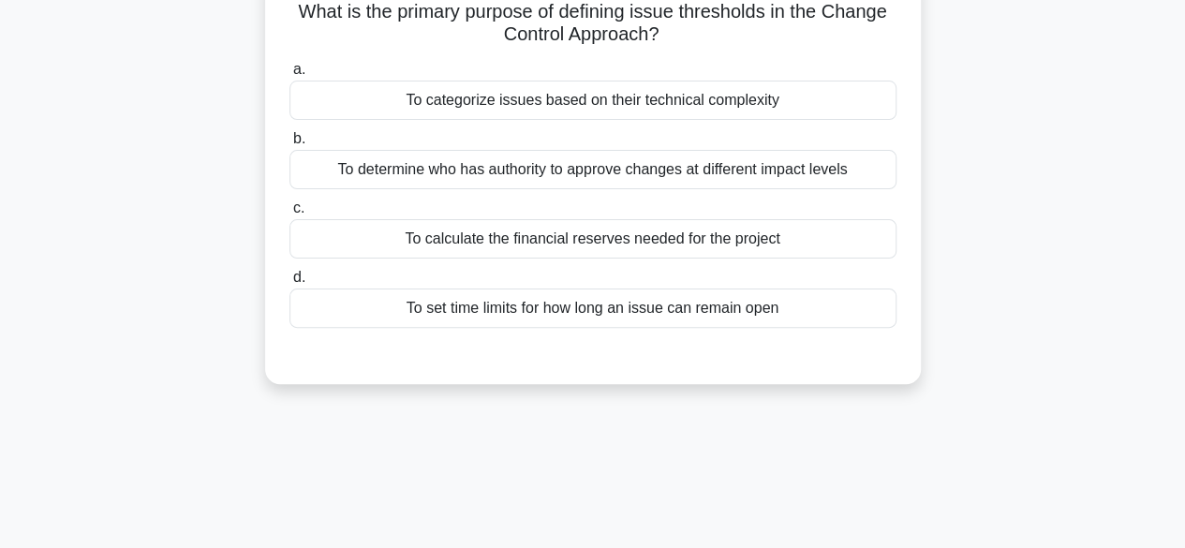
scroll to position [69, 0]
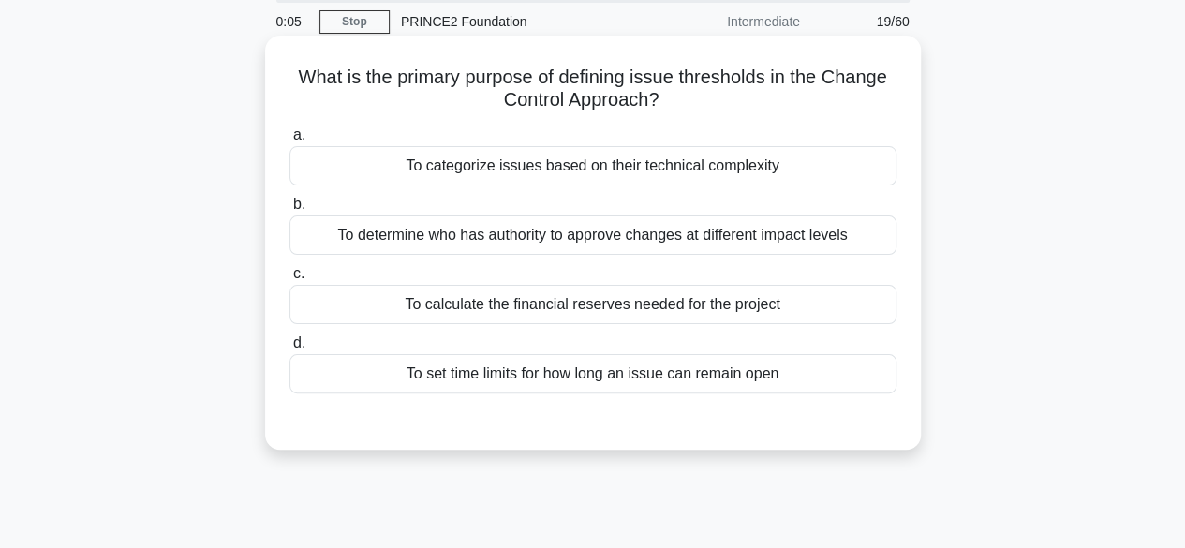
click at [716, 237] on div "To determine who has authority to approve changes at different impact levels" at bounding box center [592, 234] width 607 height 39
click at [289, 211] on input "b. To determine who has authority to approve changes at different impact levels" at bounding box center [289, 205] width 0 height 12
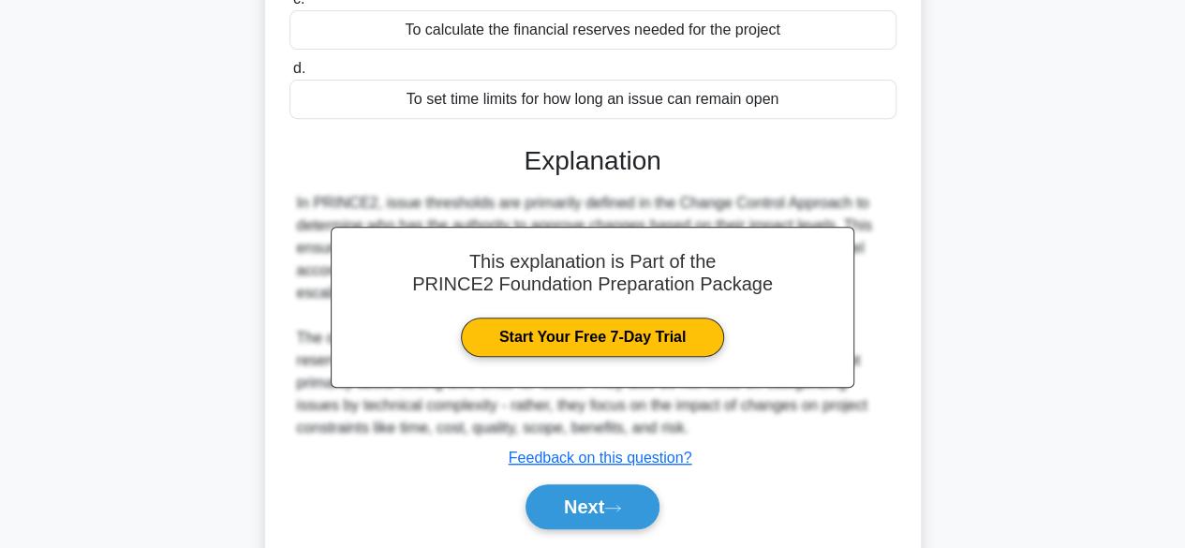
scroll to position [464, 0]
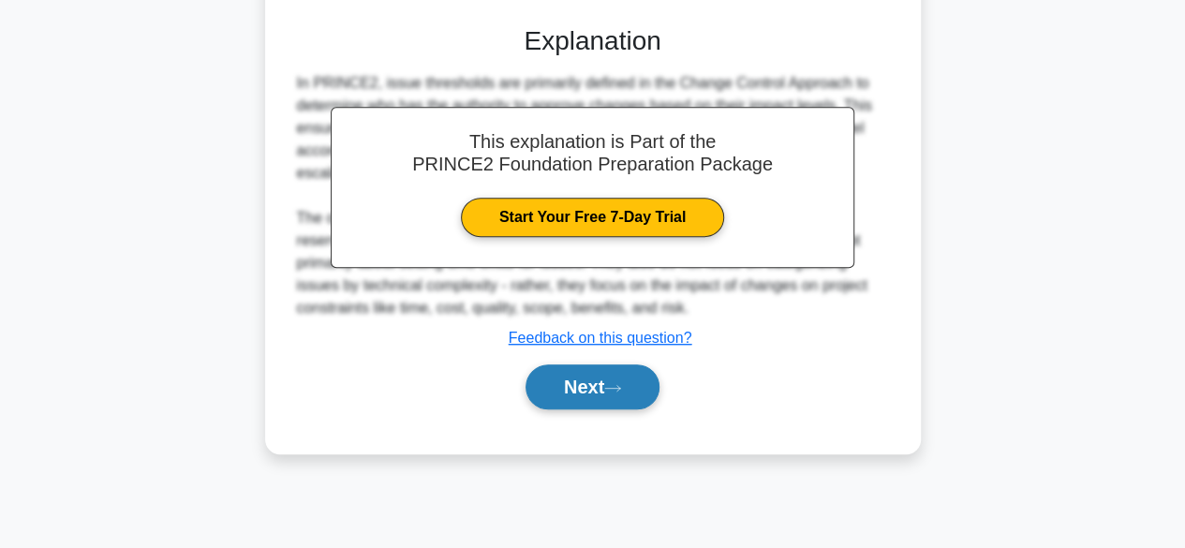
click at [567, 392] on button "Next" at bounding box center [593, 386] width 134 height 45
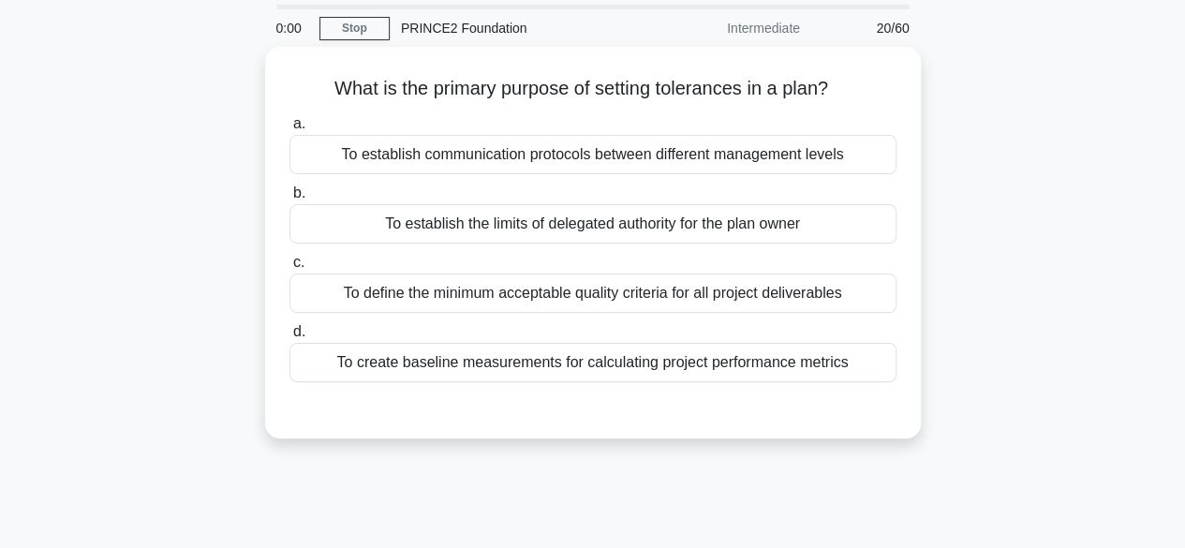
scroll to position [62, 0]
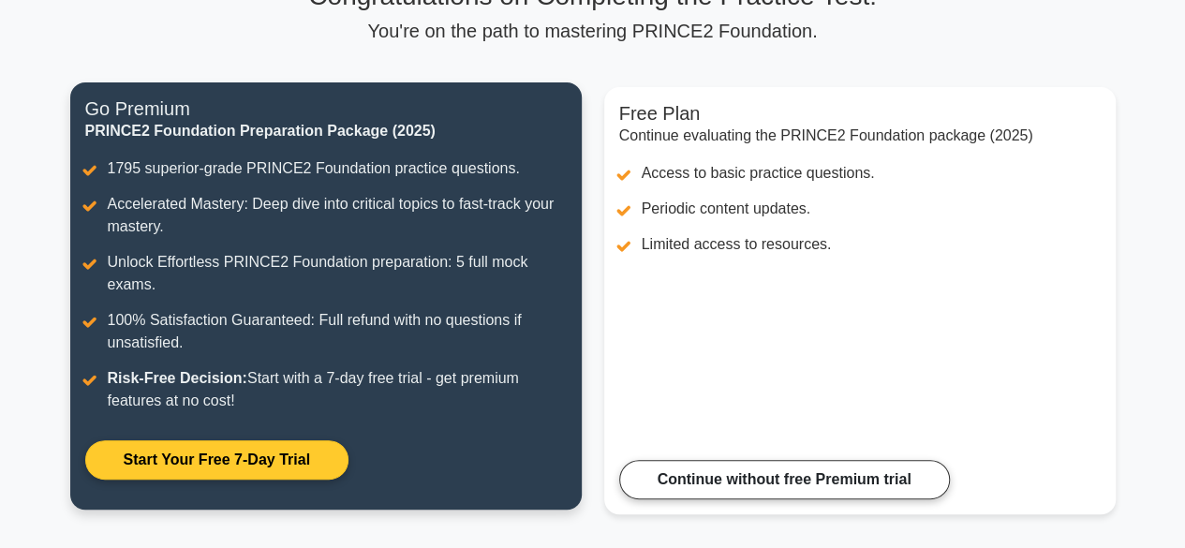
scroll to position [170, 0]
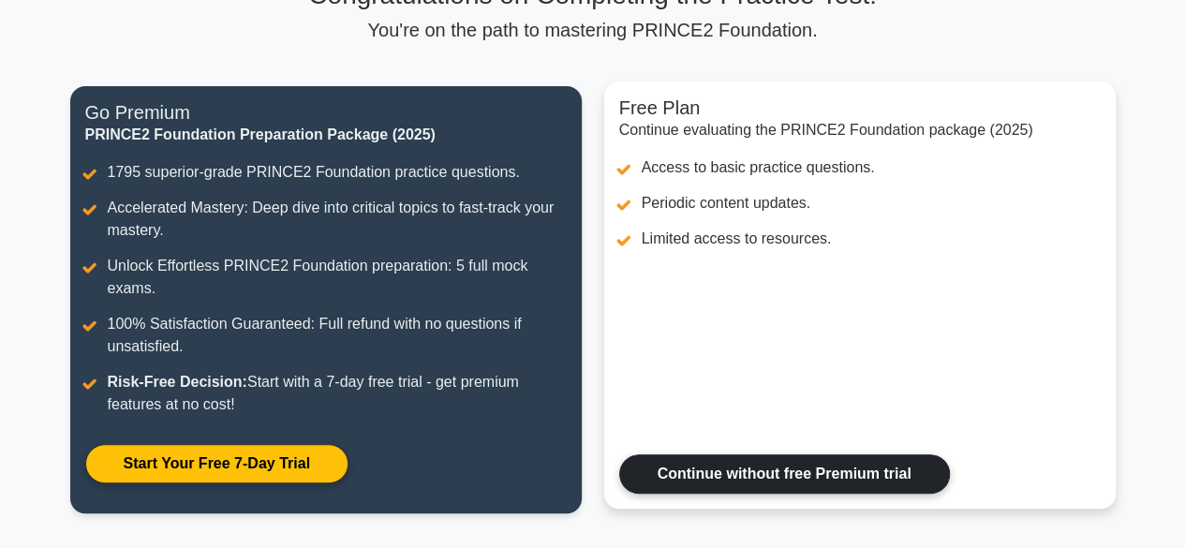
click at [736, 465] on link "Continue without free Premium trial" at bounding box center [784, 473] width 331 height 39
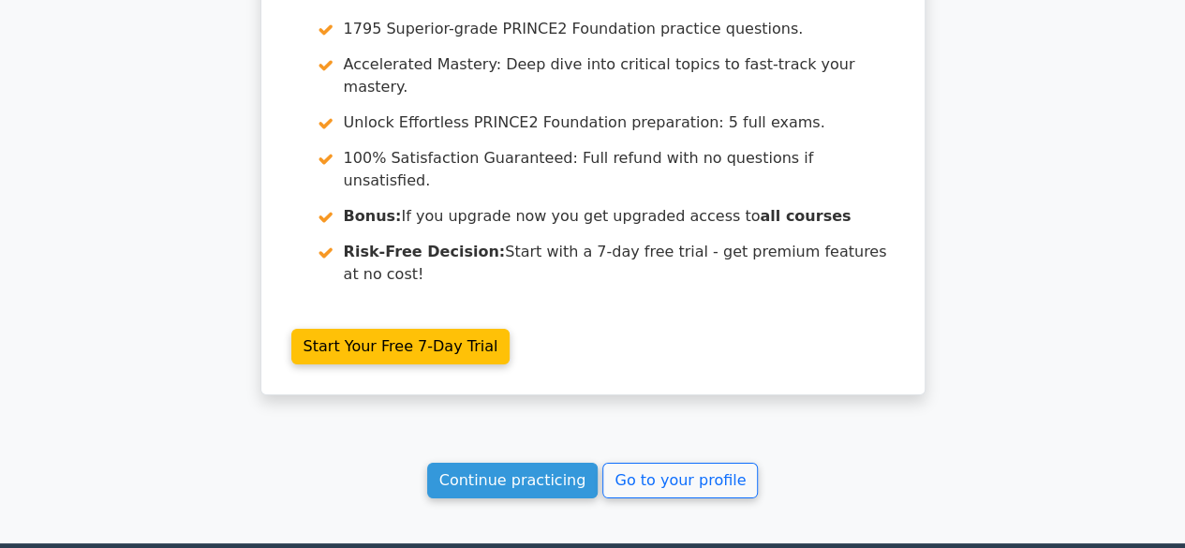
scroll to position [3452, 0]
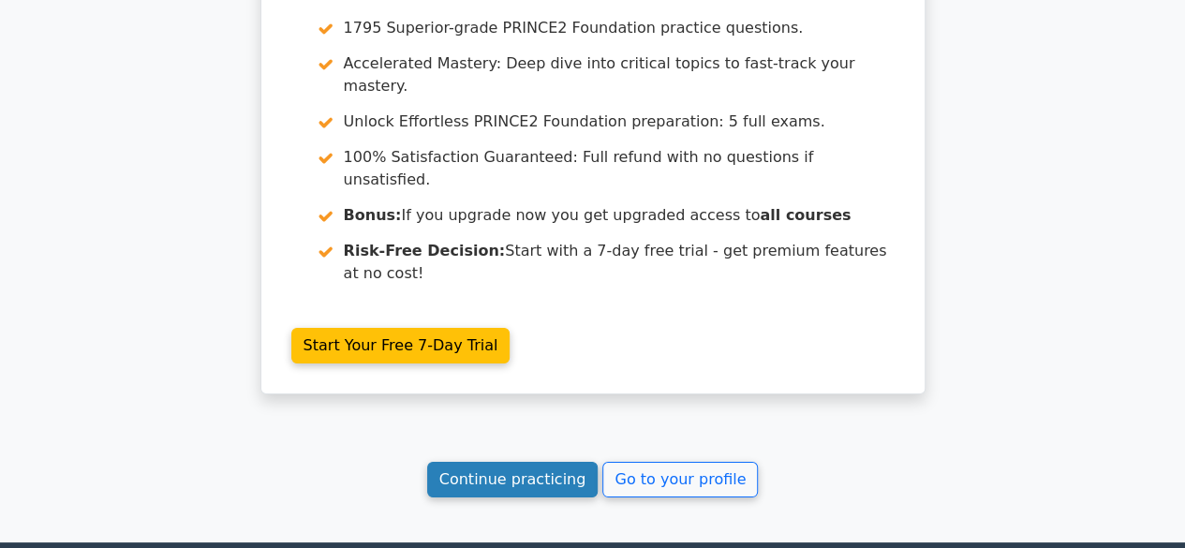
click at [556, 462] on link "Continue practicing" at bounding box center [512, 480] width 171 height 36
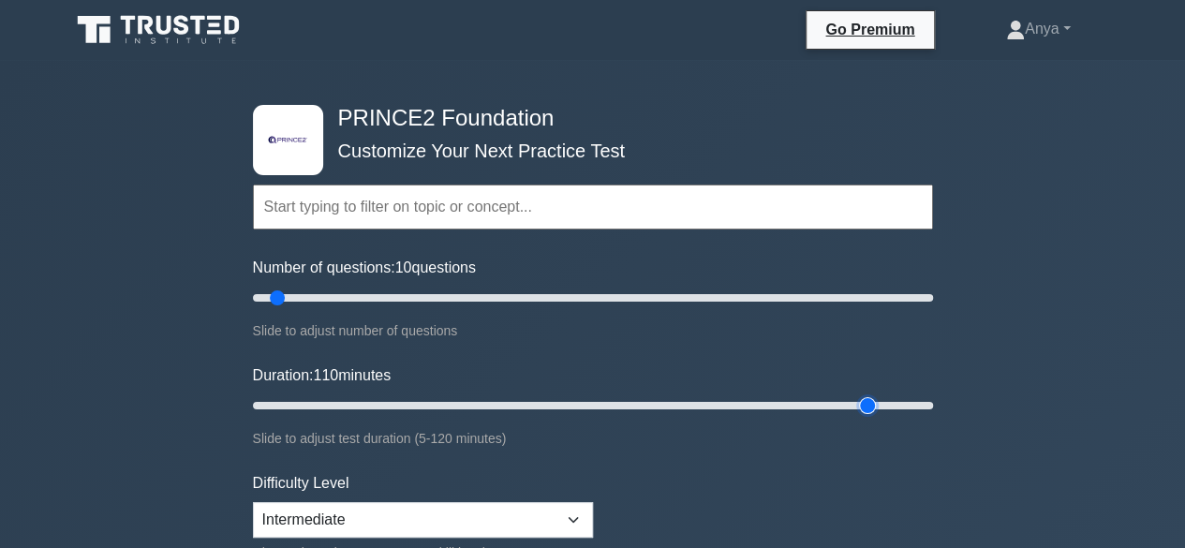
drag, startPoint x: 290, startPoint y: 405, endPoint x: 862, endPoint y: 413, distance: 571.5
type input "110"
click at [862, 413] on input "Duration: 110 minutes" at bounding box center [593, 405] width 680 height 22
drag, startPoint x: 277, startPoint y: 304, endPoint x: 448, endPoint y: 304, distance: 170.5
type input "60"
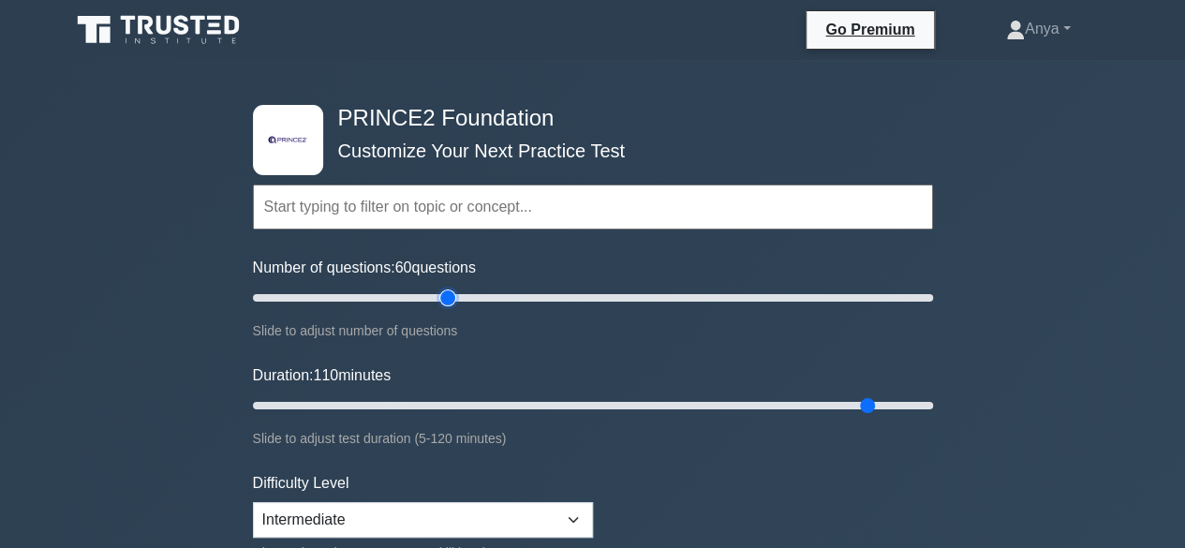
click at [448, 304] on input "Number of questions: 60 questions" at bounding box center [593, 298] width 680 height 22
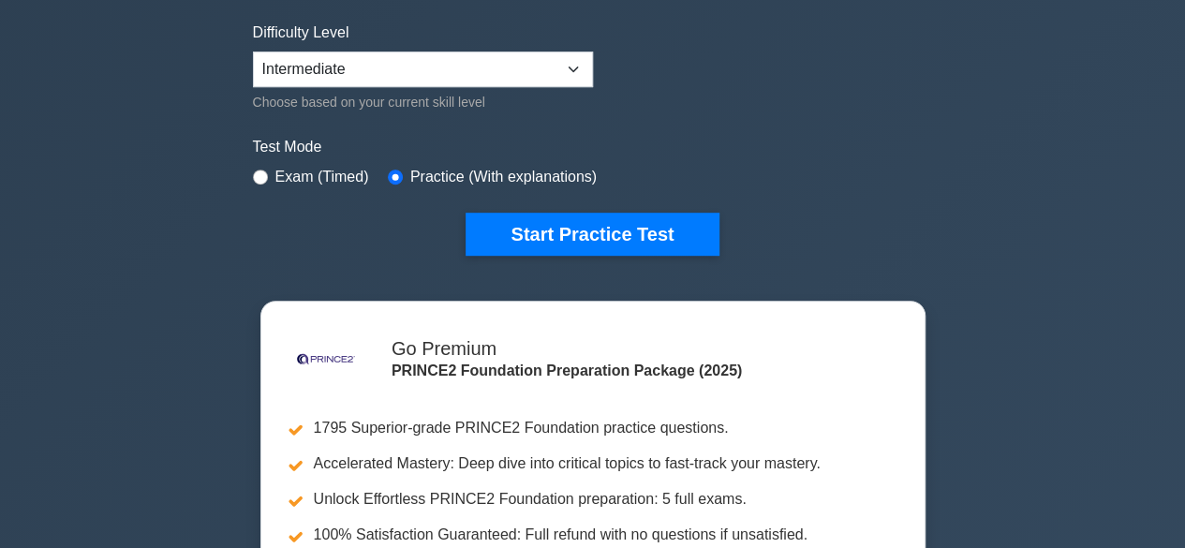
scroll to position [452, 0]
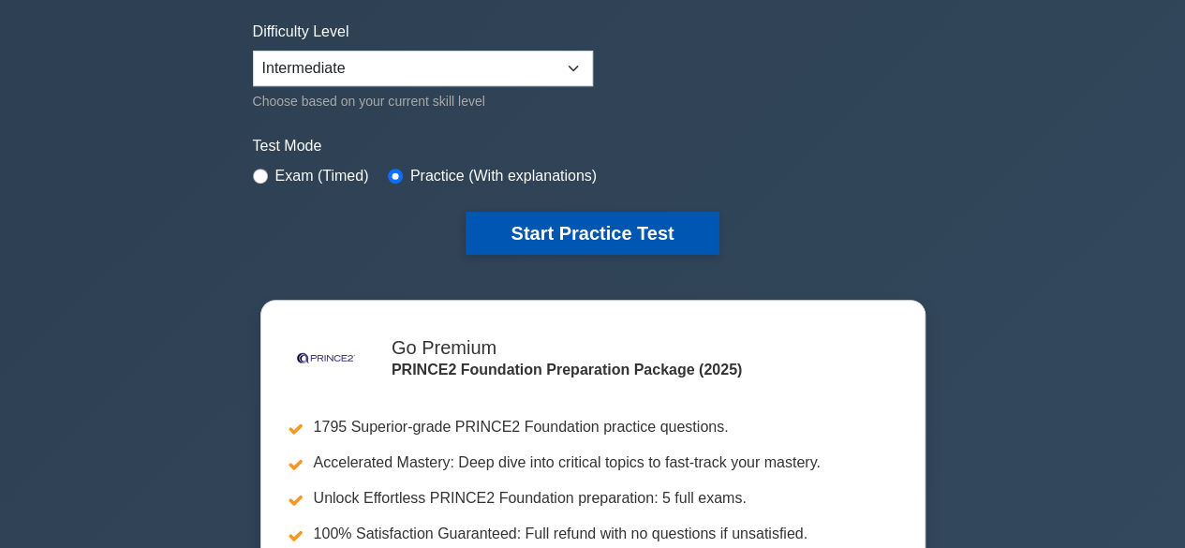
click at [520, 243] on button "Start Practice Test" at bounding box center [592, 233] width 253 height 43
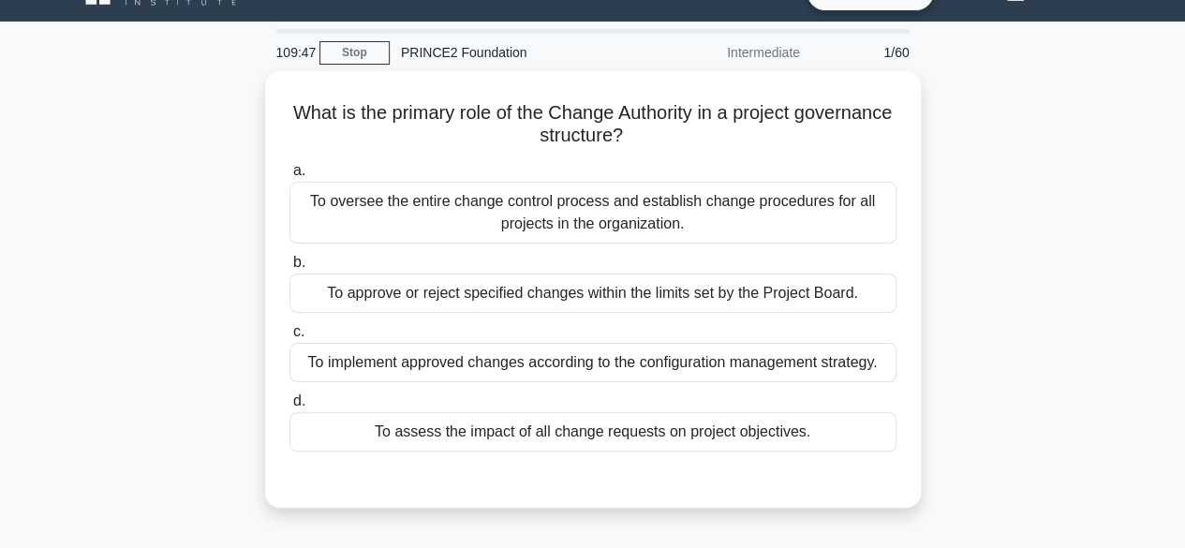
scroll to position [39, 0]
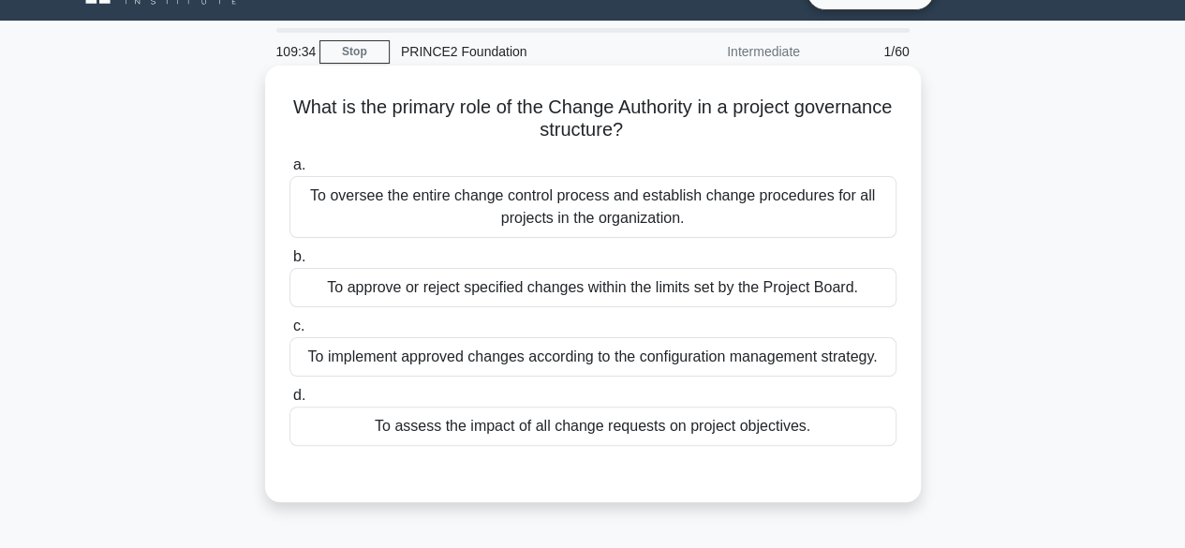
click at [665, 284] on div "To approve or reject specified changes within the limits set by the Project Boa…" at bounding box center [592, 287] width 607 height 39
click at [289, 263] on input "b. To approve or reject specified changes within the limits set by the Project …" at bounding box center [289, 257] width 0 height 12
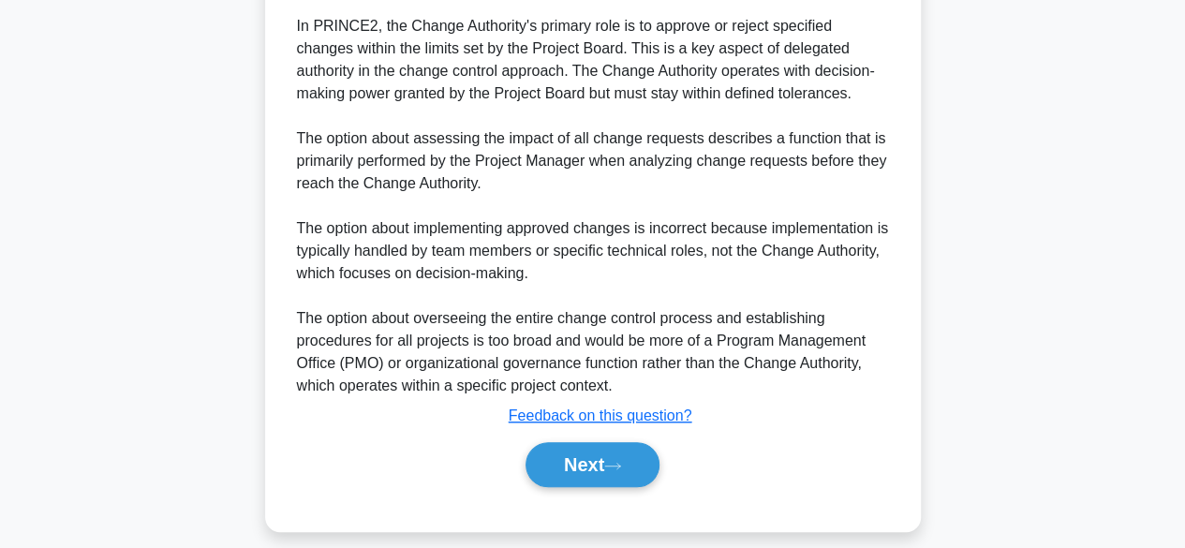
scroll to position [558, 0]
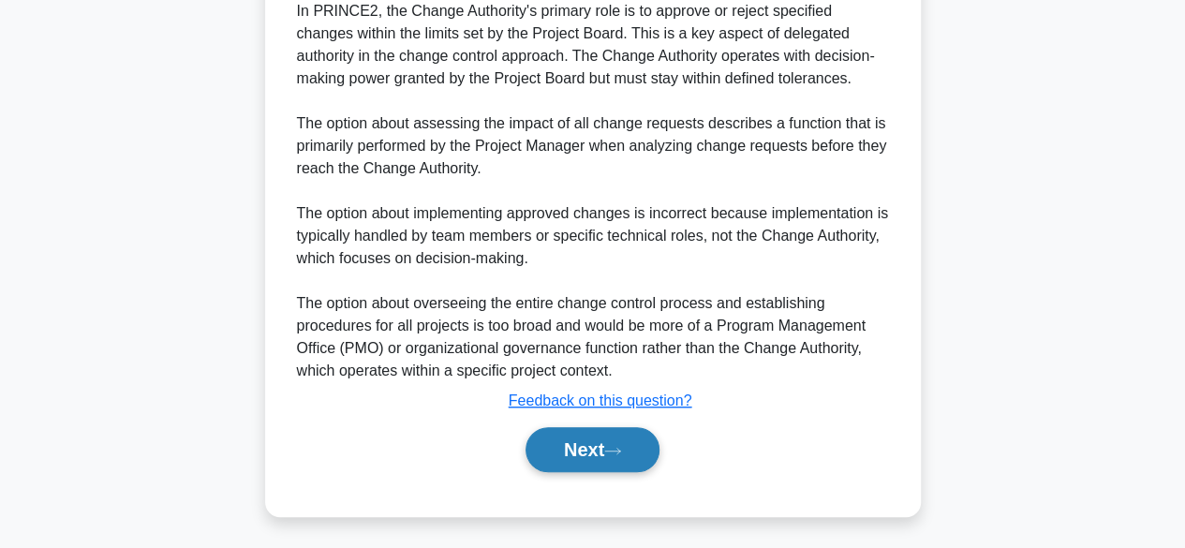
click at [547, 459] on button "Next" at bounding box center [593, 449] width 134 height 45
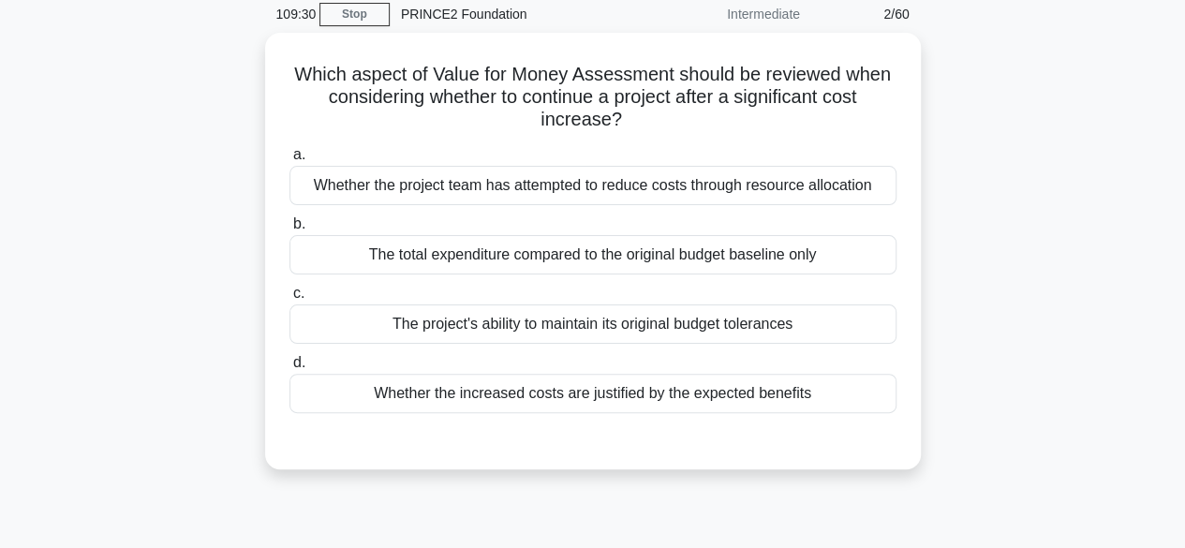
scroll to position [76, 0]
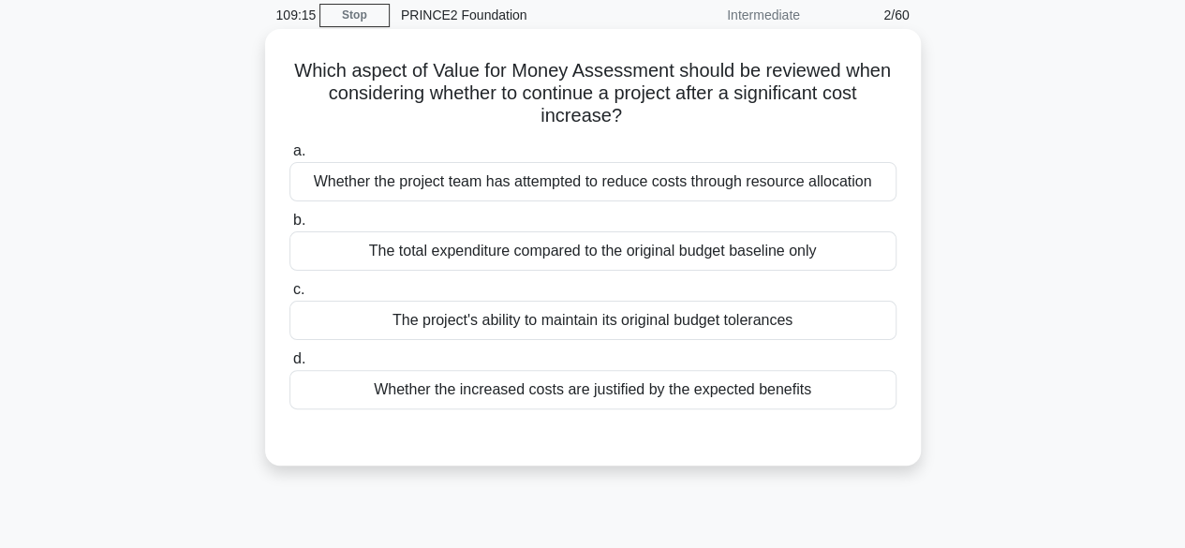
click at [646, 389] on div "Whether the increased costs are justified by the expected benefits" at bounding box center [592, 389] width 607 height 39
click at [289, 365] on input "d. Whether the increased costs are justified by the expected benefits" at bounding box center [289, 359] width 0 height 12
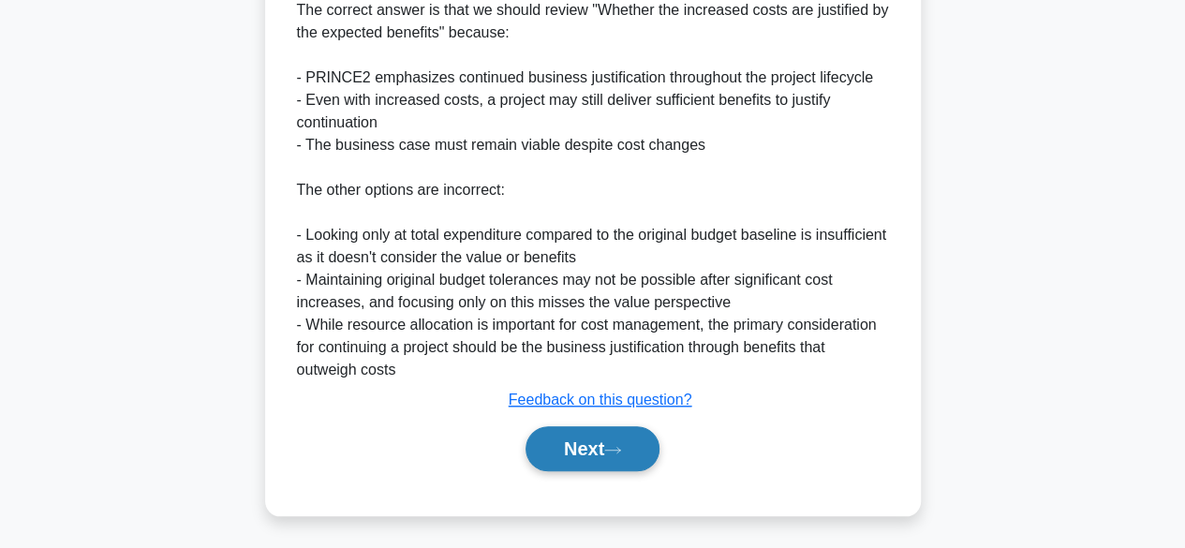
click at [583, 456] on button "Next" at bounding box center [593, 448] width 134 height 45
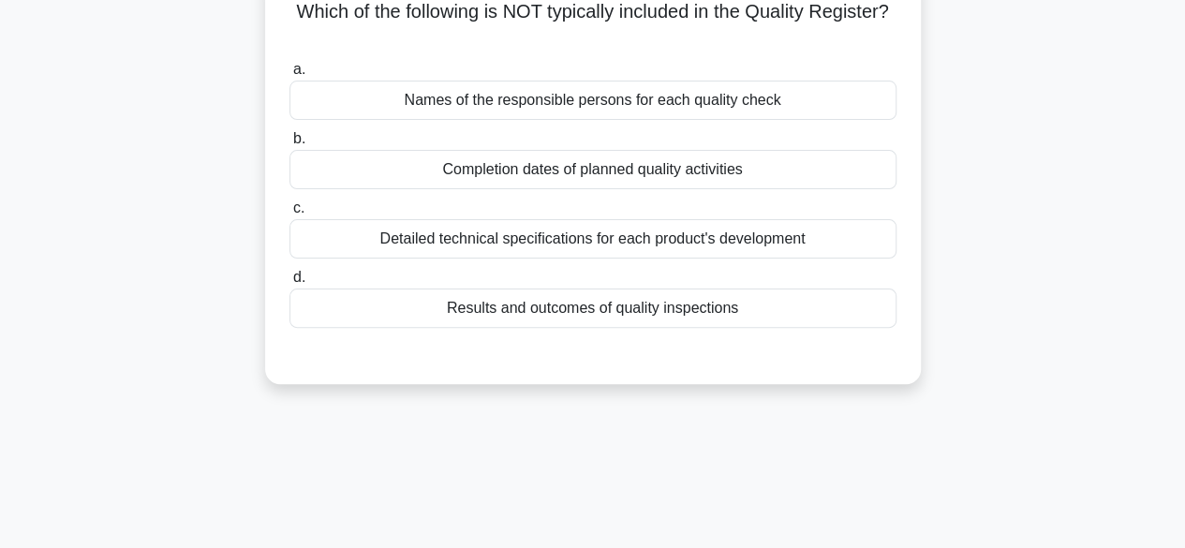
scroll to position [0, 0]
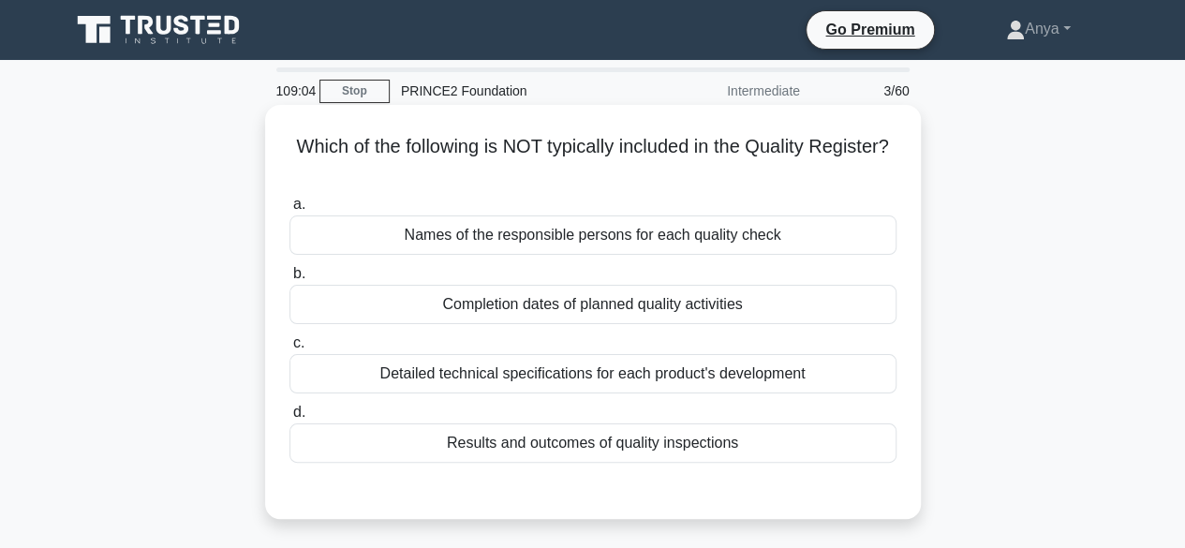
click at [706, 373] on div "Detailed technical specifications for each product's development" at bounding box center [592, 373] width 607 height 39
click at [289, 349] on input "c. Detailed technical specifications for each product's development" at bounding box center [289, 343] width 0 height 12
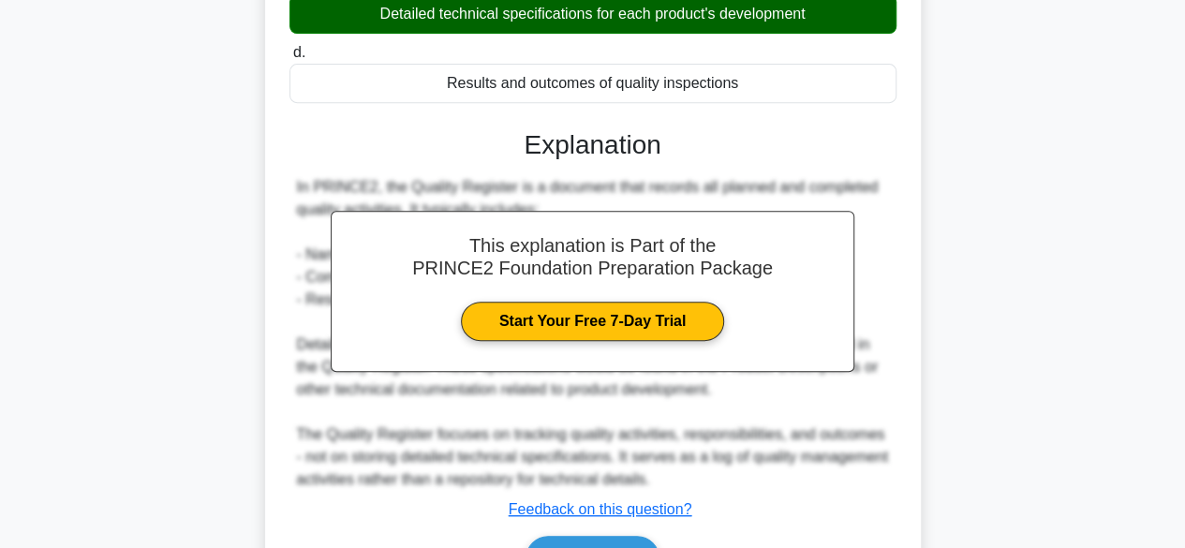
scroll to position [469, 0]
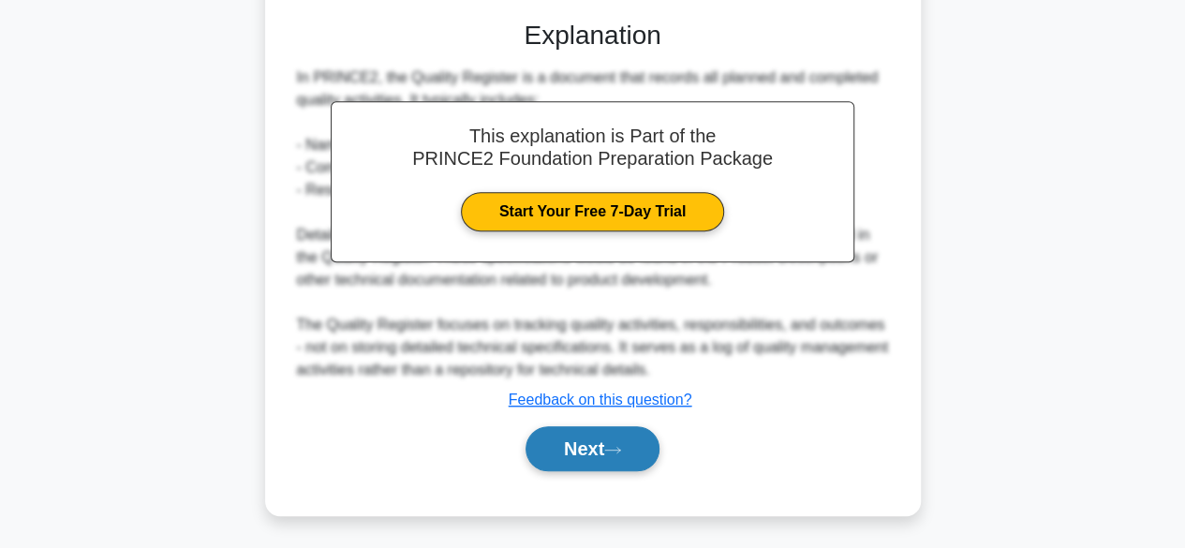
click at [581, 443] on button "Next" at bounding box center [593, 448] width 134 height 45
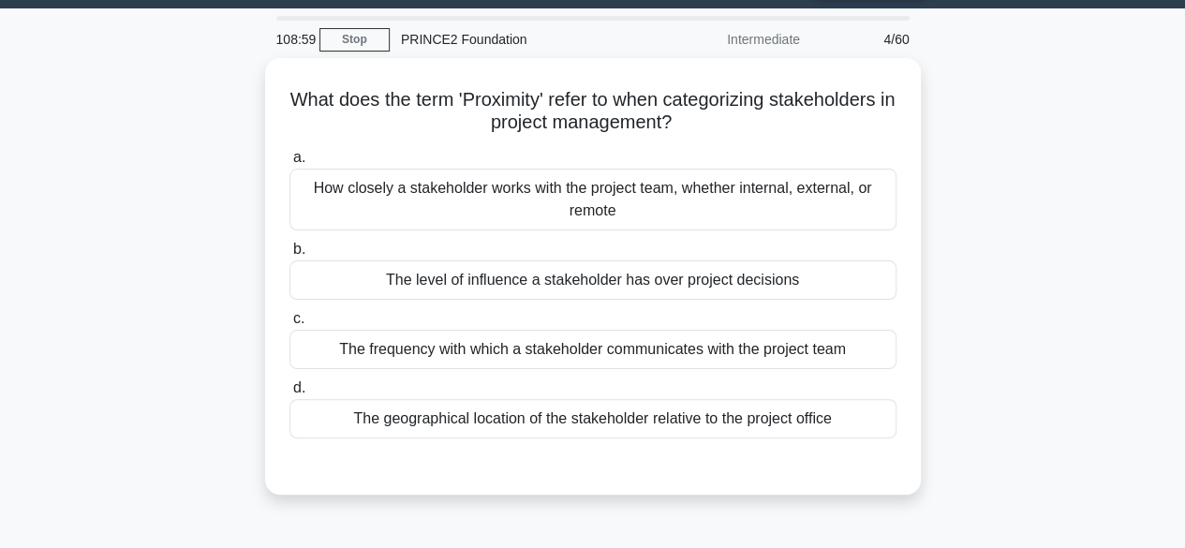
scroll to position [51, 0]
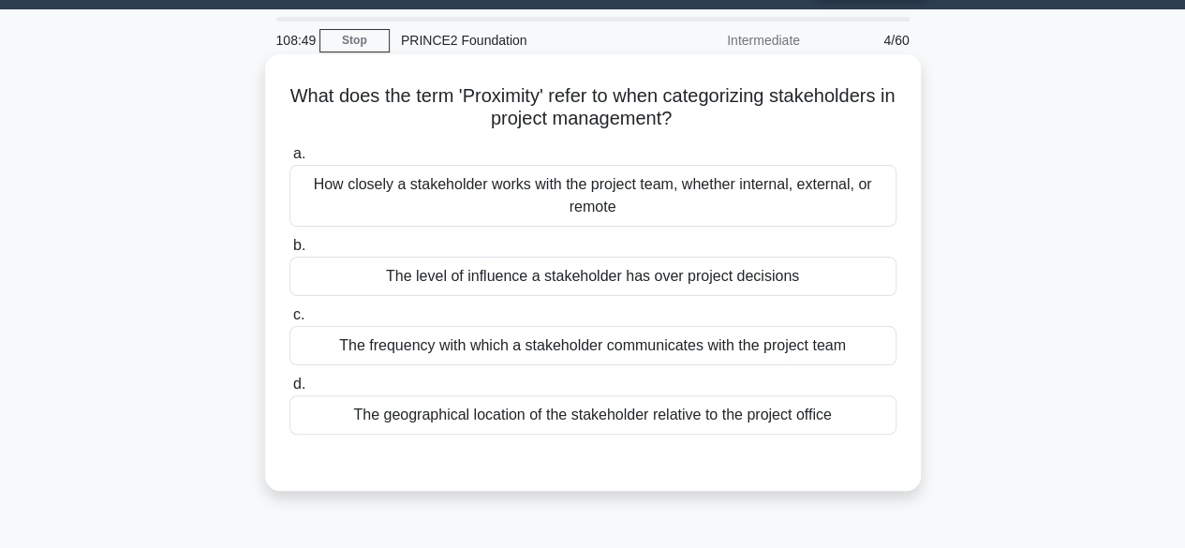
click at [782, 205] on div "How closely a stakeholder works with the project team, whether internal, extern…" at bounding box center [592, 196] width 607 height 62
click at [289, 160] on input "a. How closely a stakeholder works with the project team, whether internal, ext…" at bounding box center [289, 154] width 0 height 12
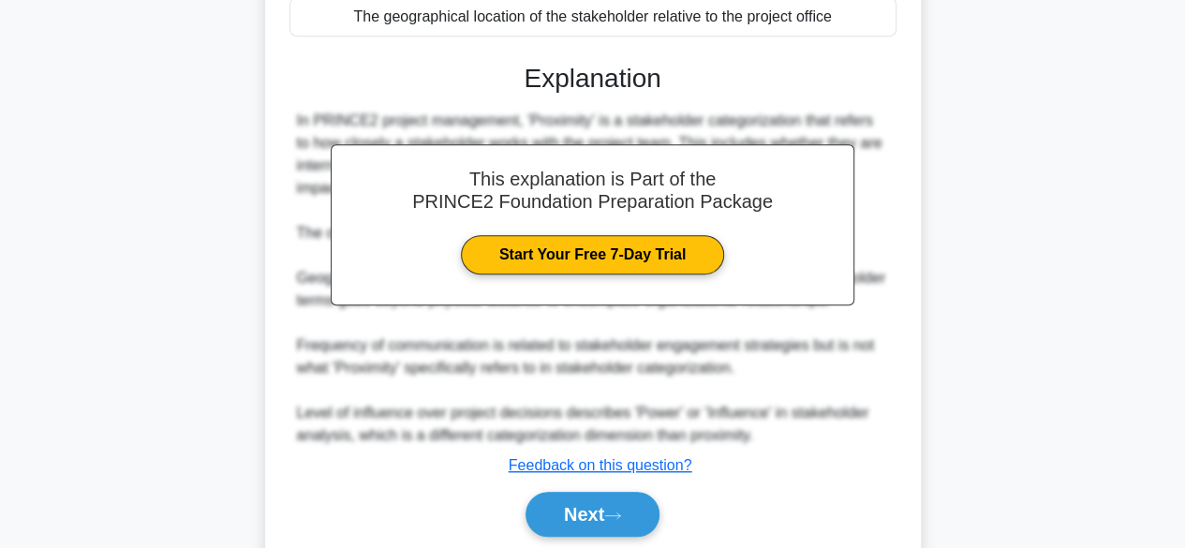
scroll to position [537, 0]
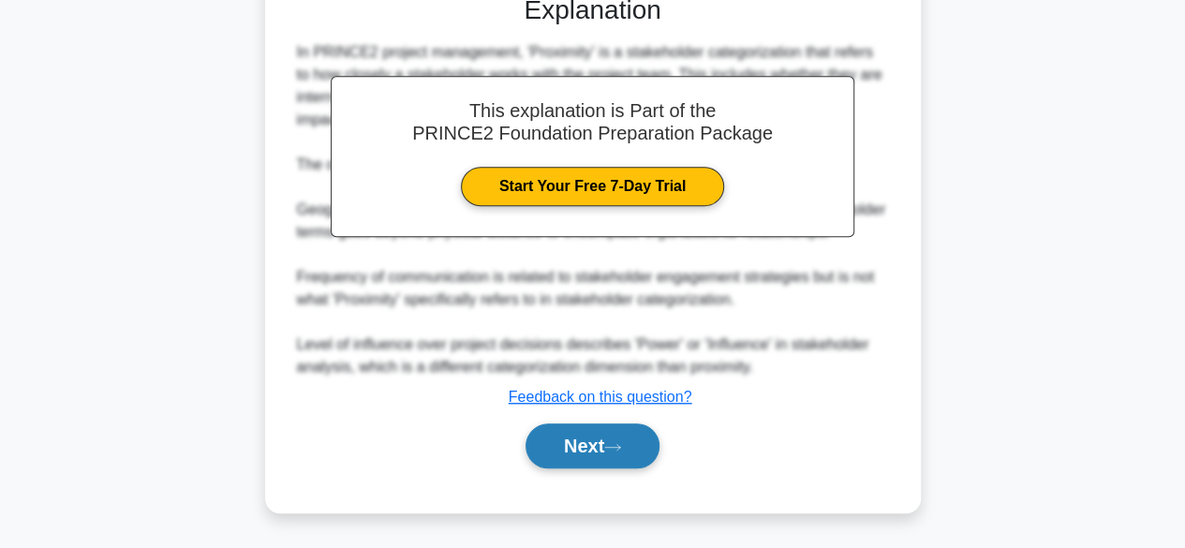
click at [573, 454] on button "Next" at bounding box center [593, 445] width 134 height 45
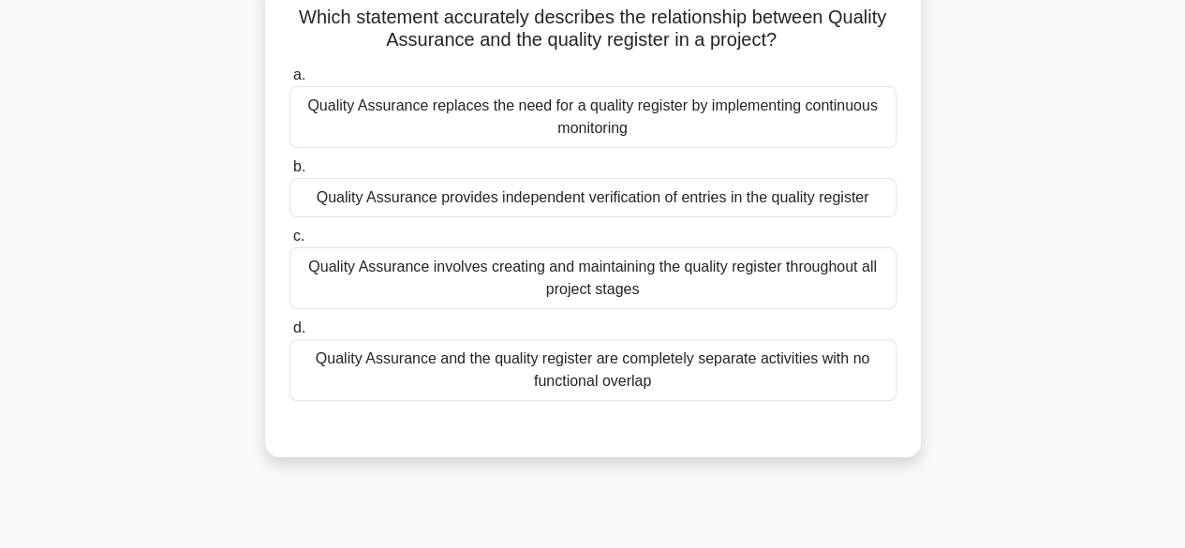
scroll to position [98, 0]
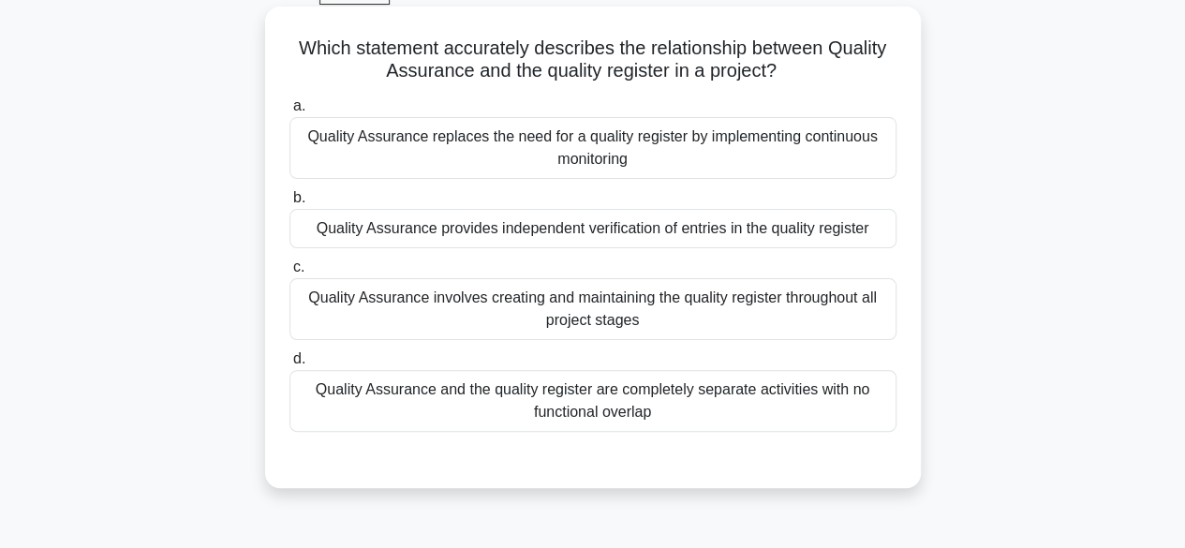
click at [734, 233] on div "Quality Assurance provides independent verification of entries in the quality r…" at bounding box center [592, 228] width 607 height 39
click at [289, 204] on input "b. Quality Assurance provides independent verification of entries in the qualit…" at bounding box center [289, 198] width 0 height 12
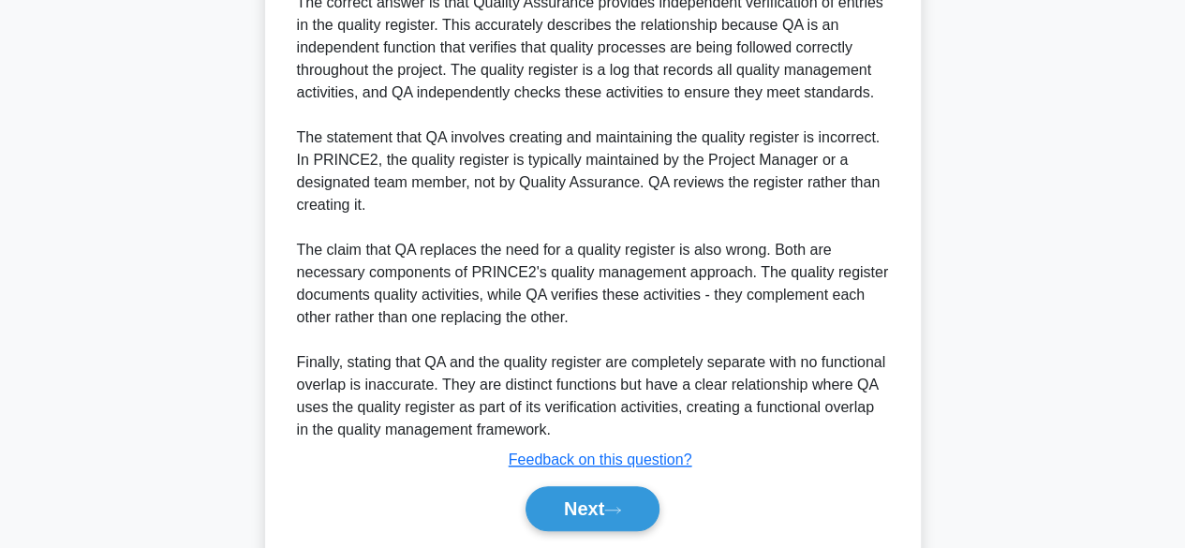
scroll to position [696, 0]
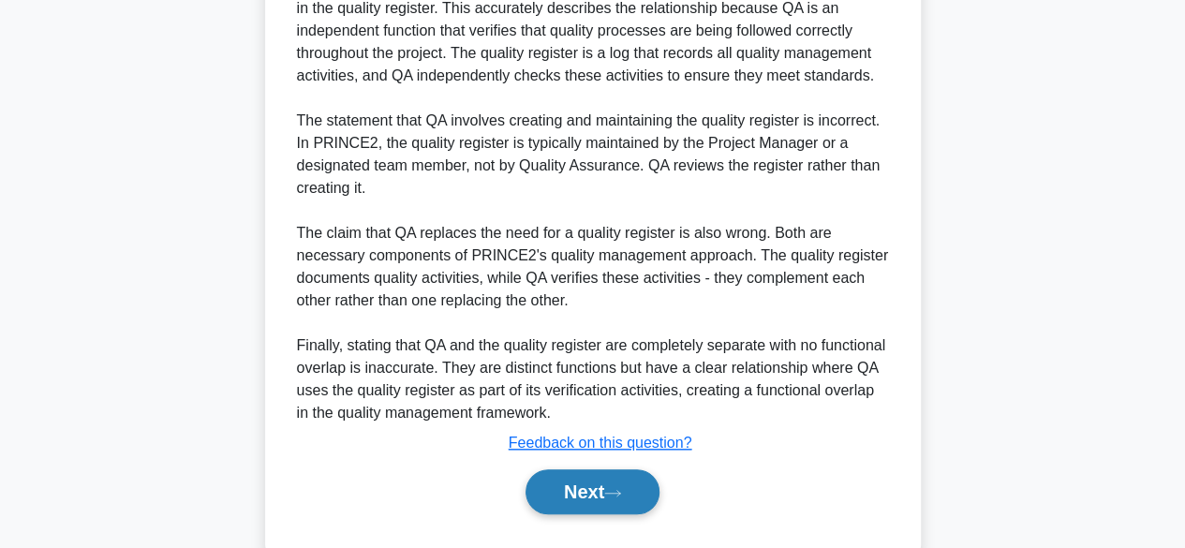
click at [588, 494] on button "Next" at bounding box center [593, 491] width 134 height 45
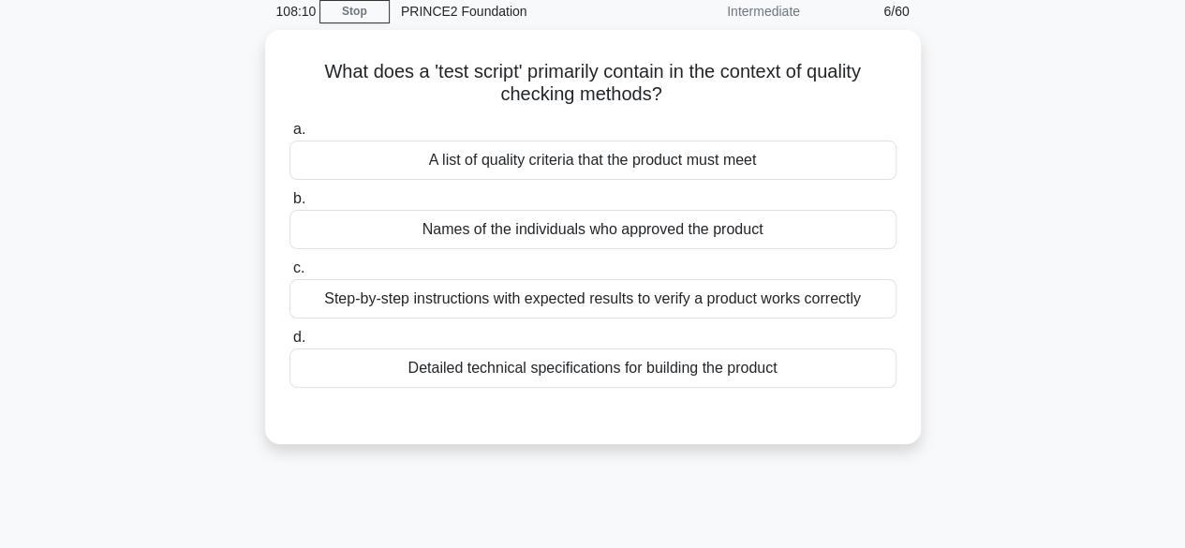
scroll to position [78, 0]
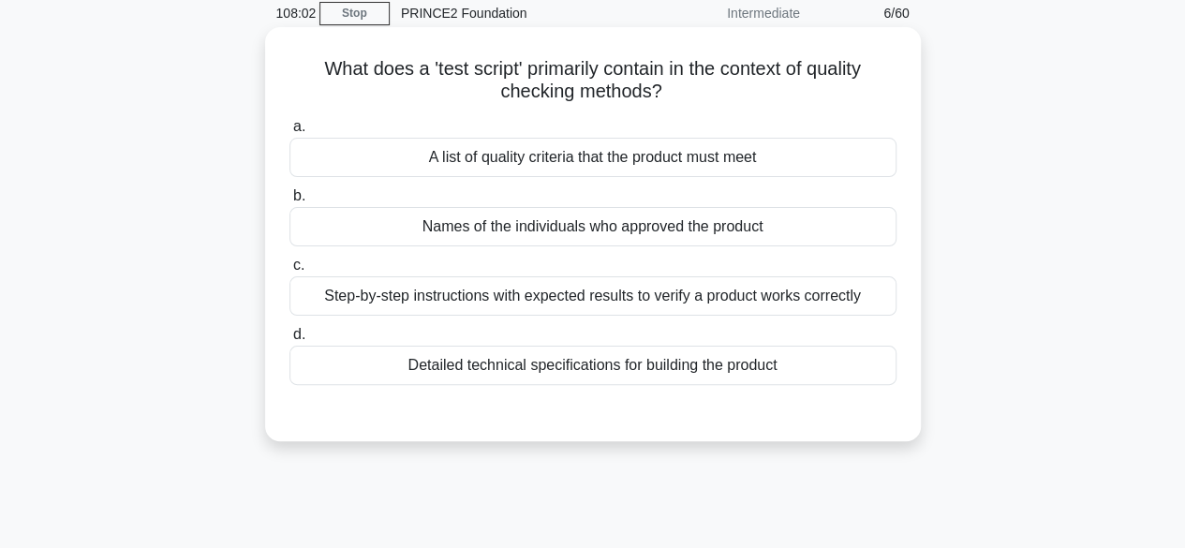
click at [765, 295] on div "Step-by-step instructions with expected results to verify a product works corre…" at bounding box center [592, 295] width 607 height 39
click at [289, 272] on input "c. Step-by-step instructions with expected results to verify a product works co…" at bounding box center [289, 265] width 0 height 12
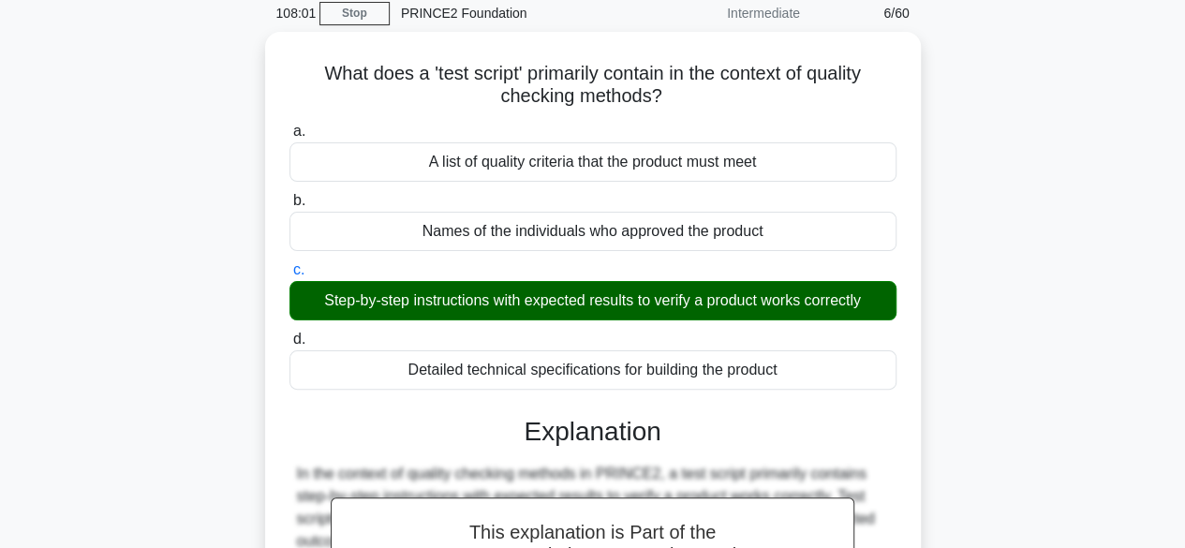
click at [986, 332] on div "What does a 'test script' primarily contain in the context of quality checking …" at bounding box center [593, 483] width 1068 height 902
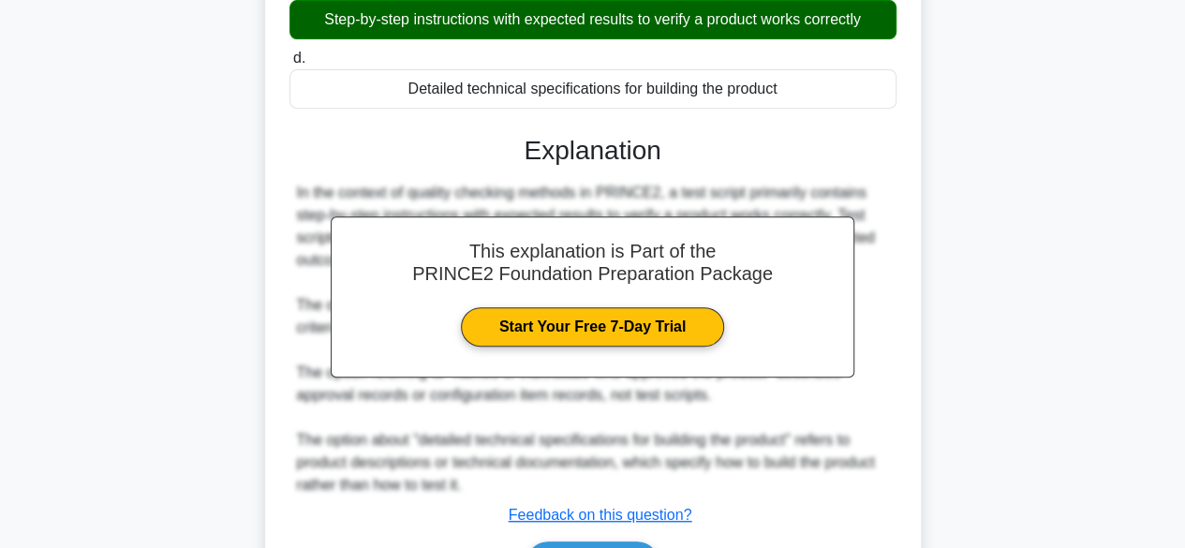
scroll to position [469, 0]
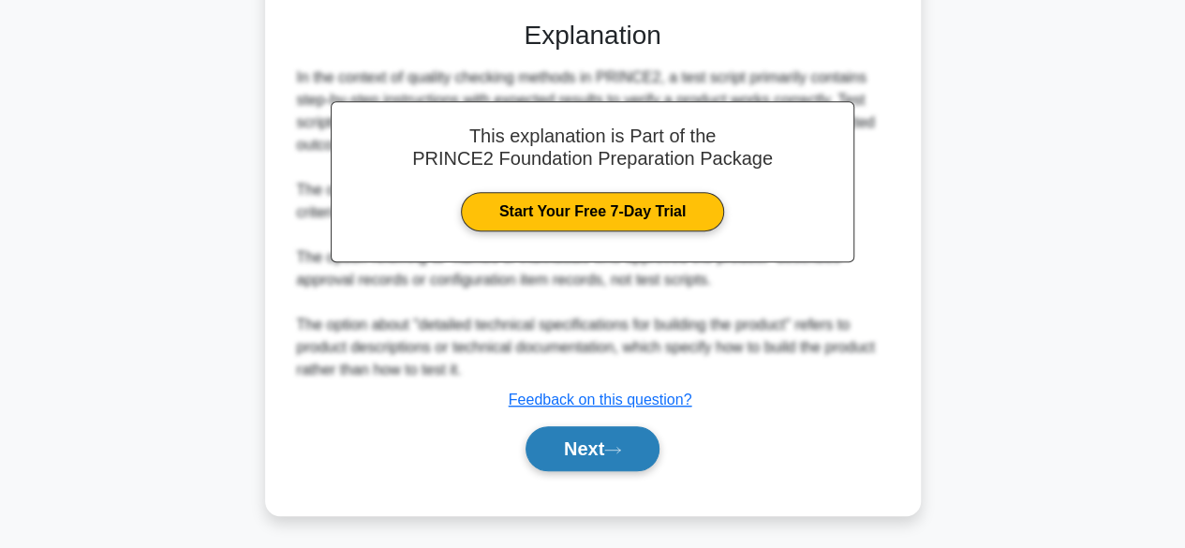
click at [565, 456] on button "Next" at bounding box center [593, 448] width 134 height 45
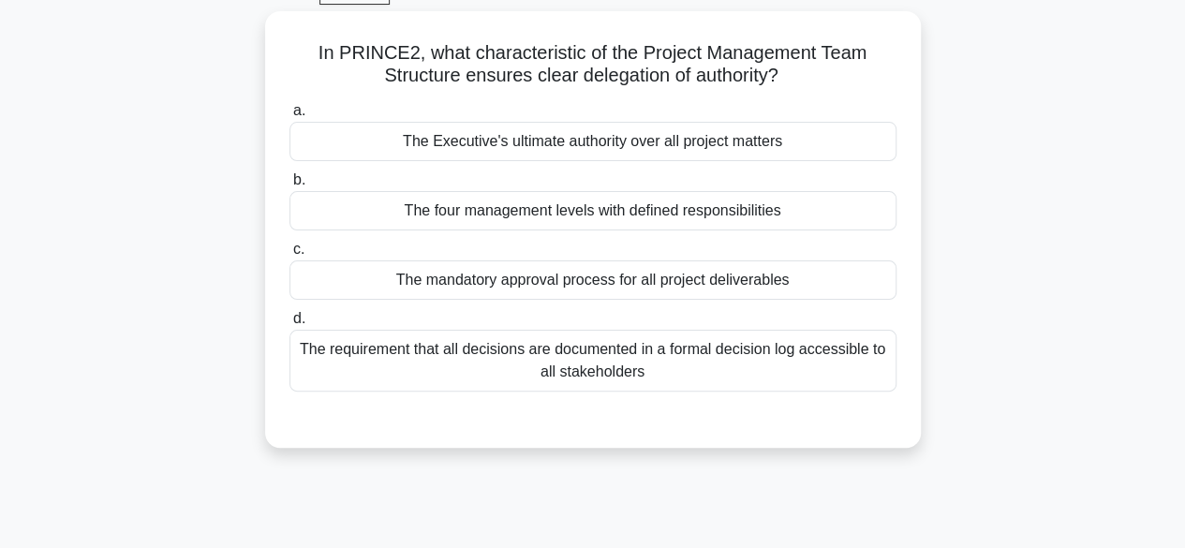
scroll to position [97, 0]
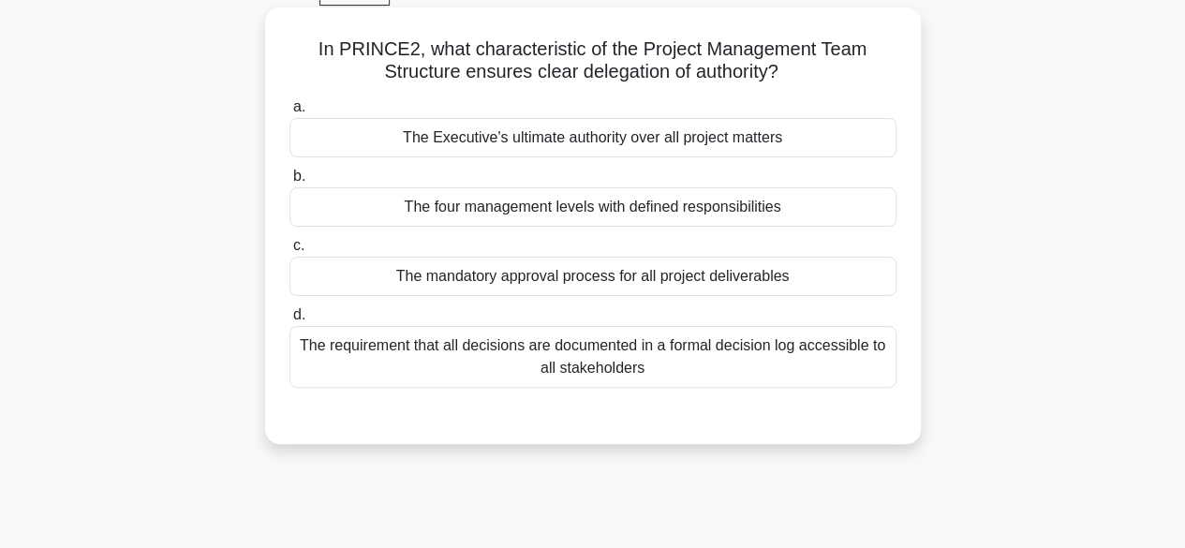
click at [575, 279] on div "The mandatory approval process for all project deliverables" at bounding box center [592, 276] width 607 height 39
click at [289, 252] on input "c. The mandatory approval process for all project deliverables" at bounding box center [289, 246] width 0 height 12
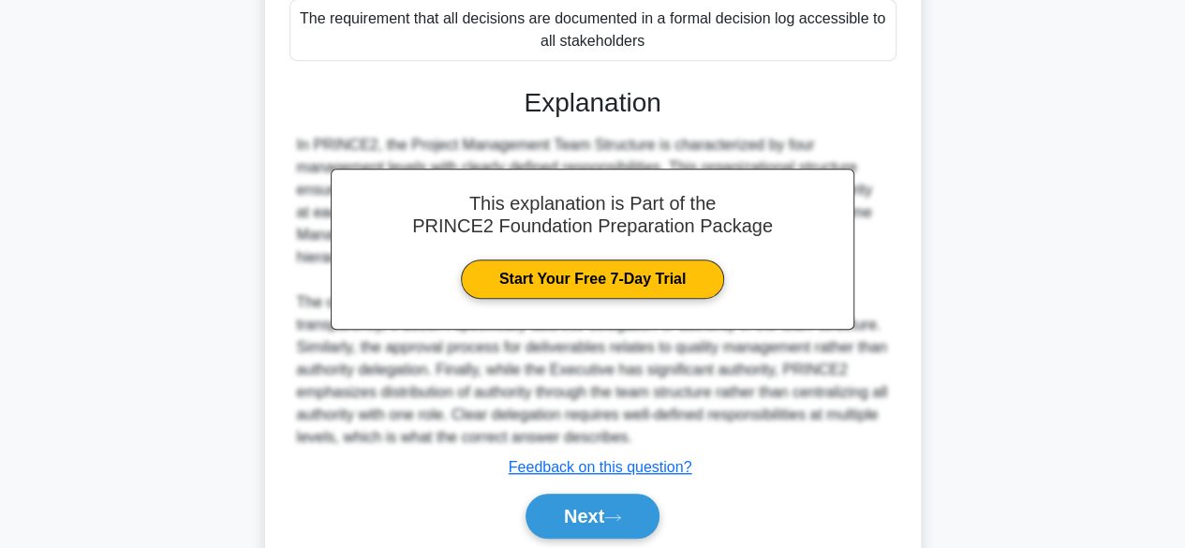
scroll to position [443, 0]
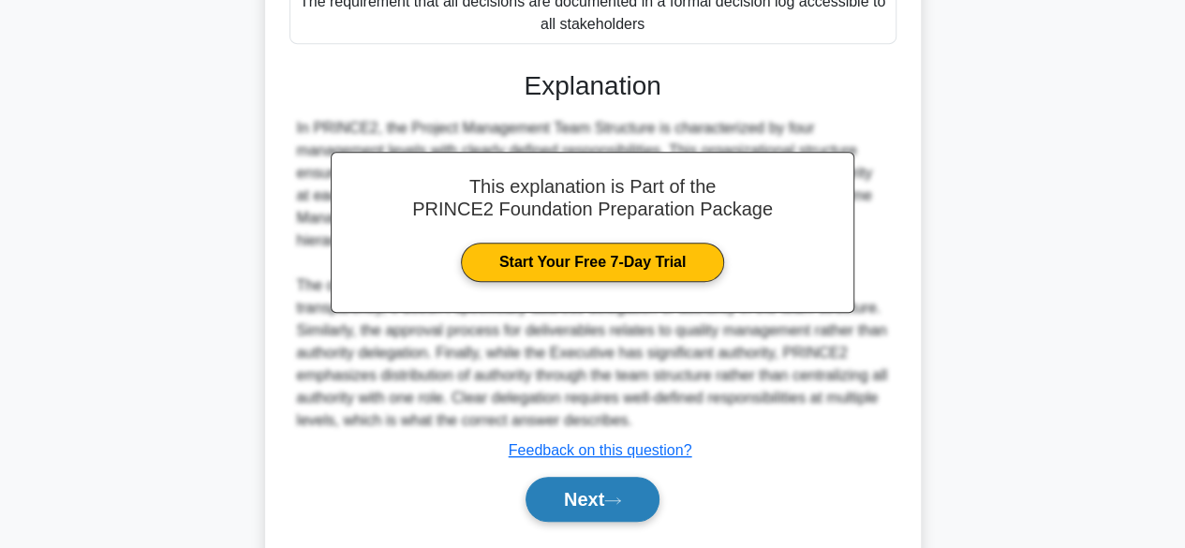
click at [618, 494] on button "Next" at bounding box center [593, 499] width 134 height 45
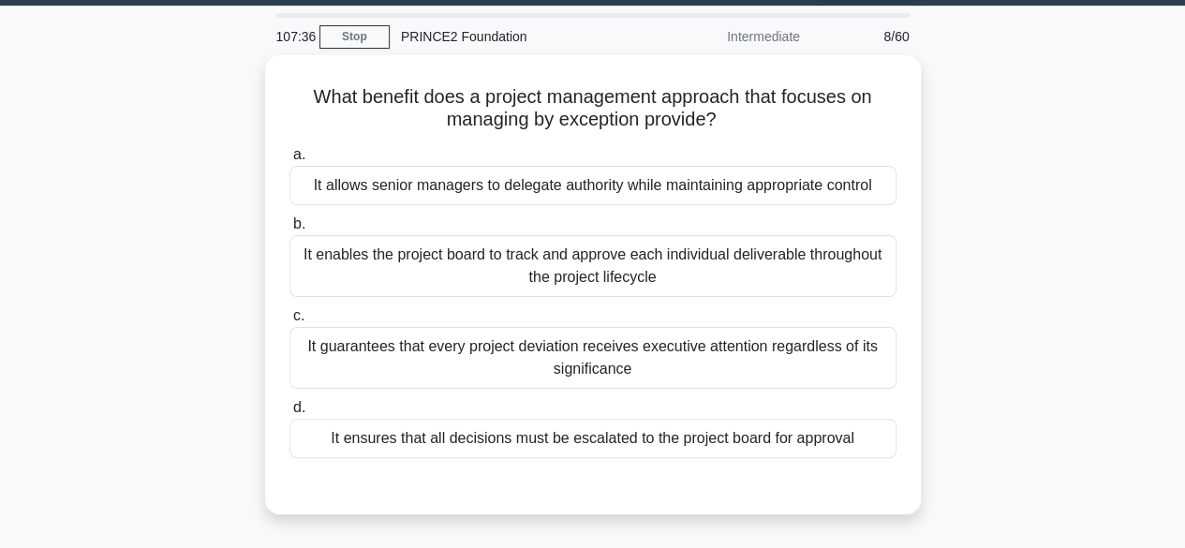
scroll to position [53, 0]
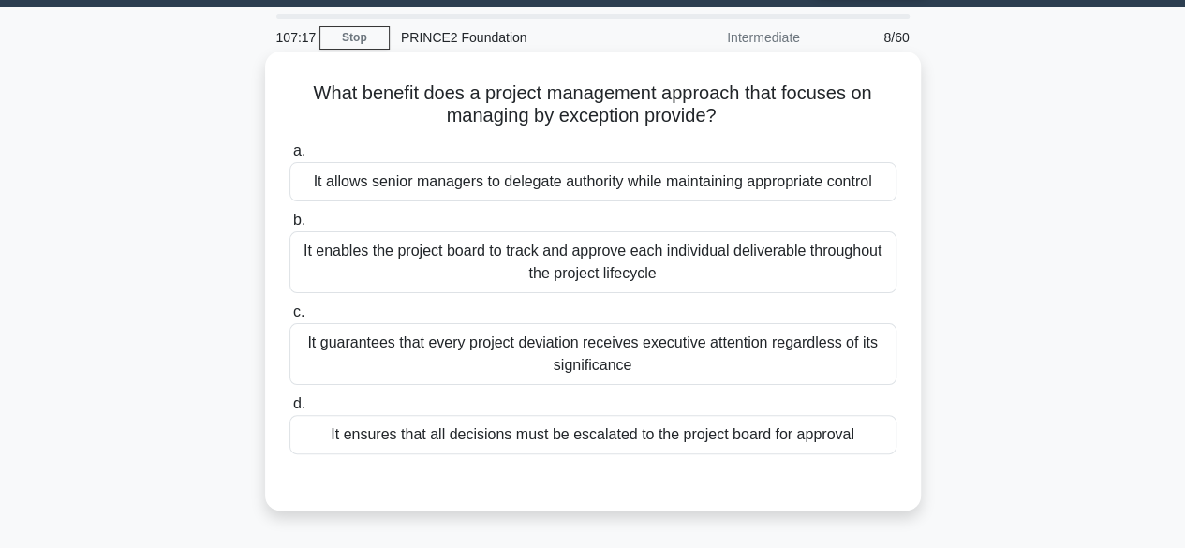
click at [769, 187] on div "It allows senior managers to delegate authority while maintaining appropriate c…" at bounding box center [592, 181] width 607 height 39
click at [289, 157] on input "a. It allows senior managers to delegate authority while maintaining appropriat…" at bounding box center [289, 151] width 0 height 12
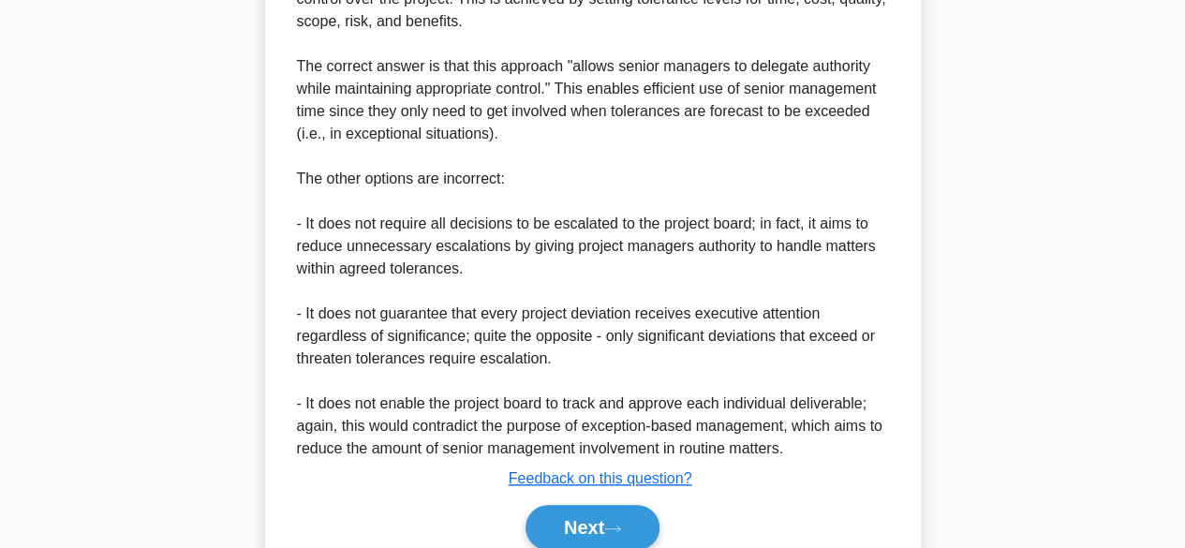
scroll to position [717, 0]
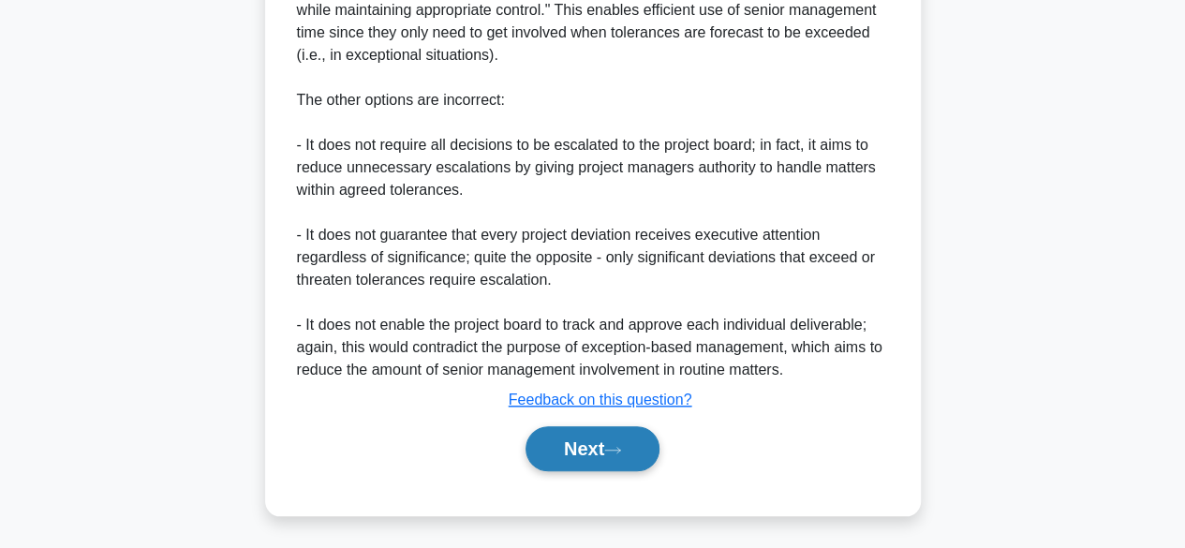
click at [555, 457] on button "Next" at bounding box center [593, 448] width 134 height 45
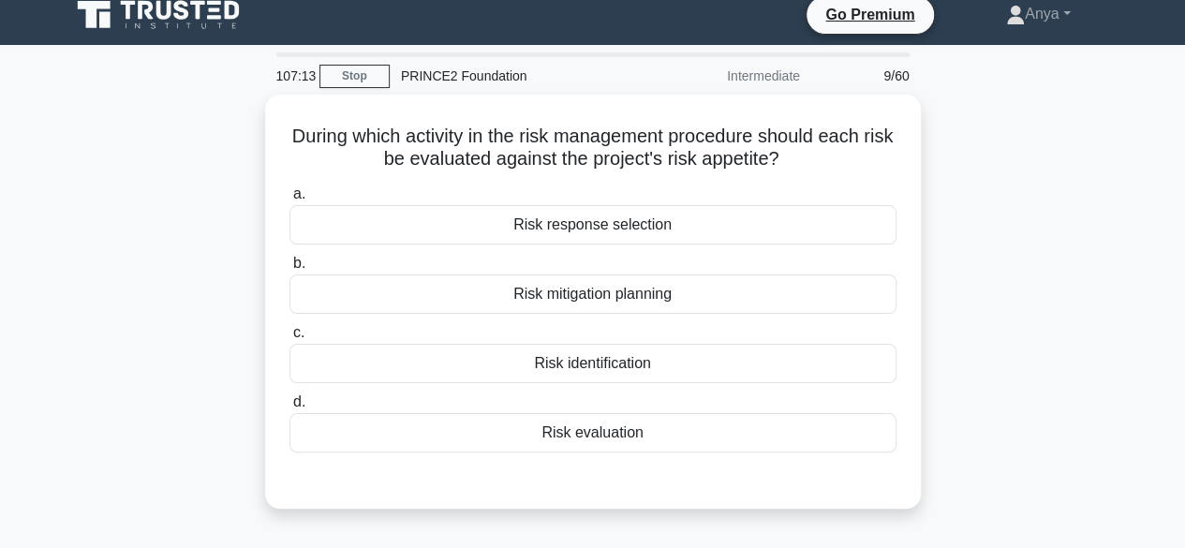
scroll to position [0, 0]
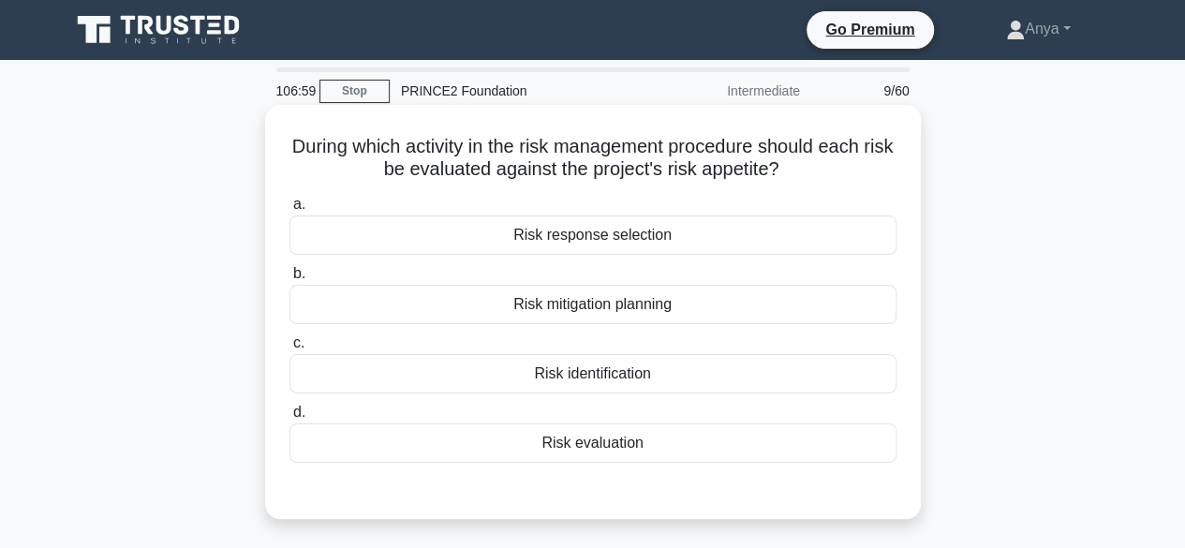
click at [560, 447] on div "Risk evaluation" at bounding box center [592, 442] width 607 height 39
click at [289, 419] on input "d. Risk evaluation" at bounding box center [289, 413] width 0 height 12
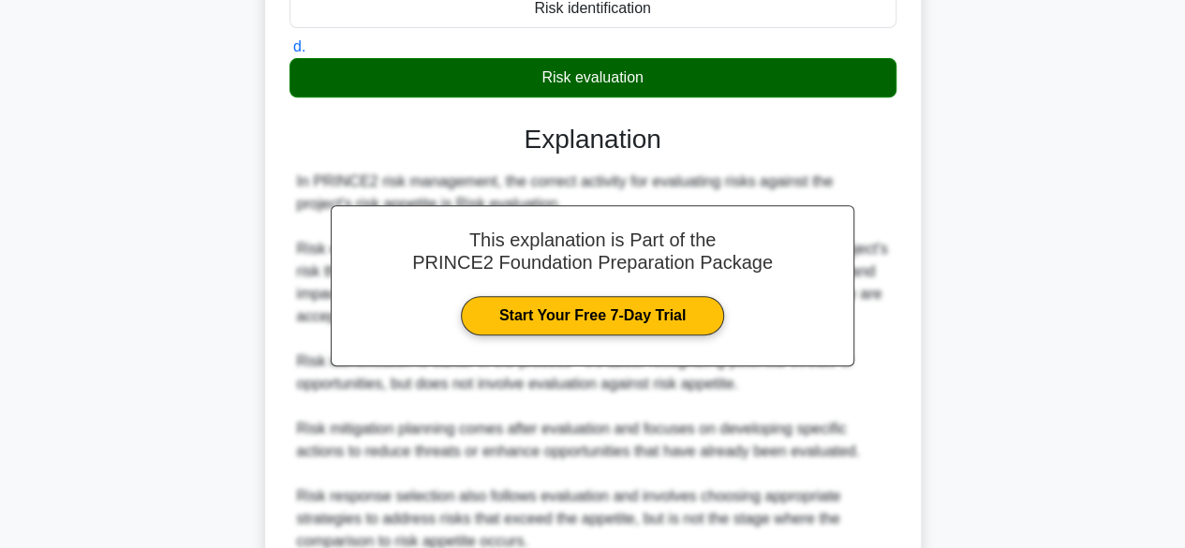
scroll to position [537, 0]
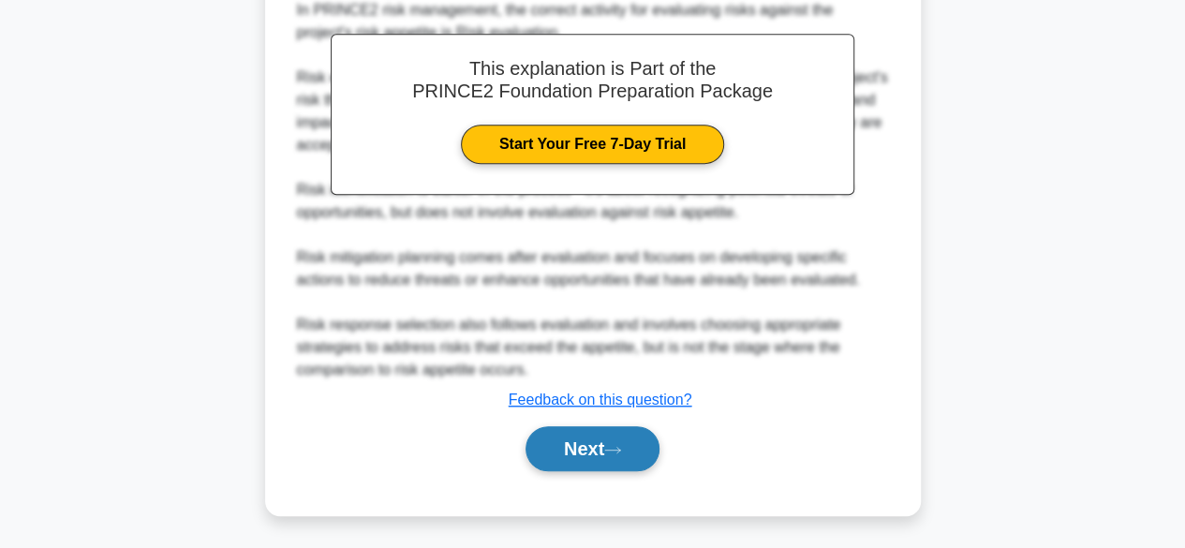
click at [574, 432] on button "Next" at bounding box center [593, 448] width 134 height 45
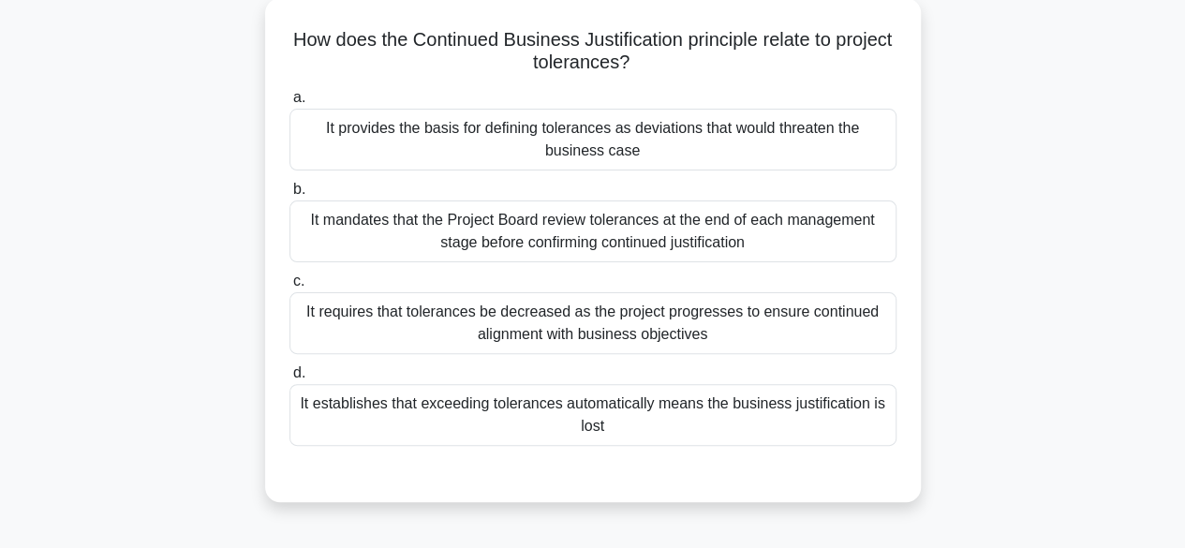
scroll to position [112, 0]
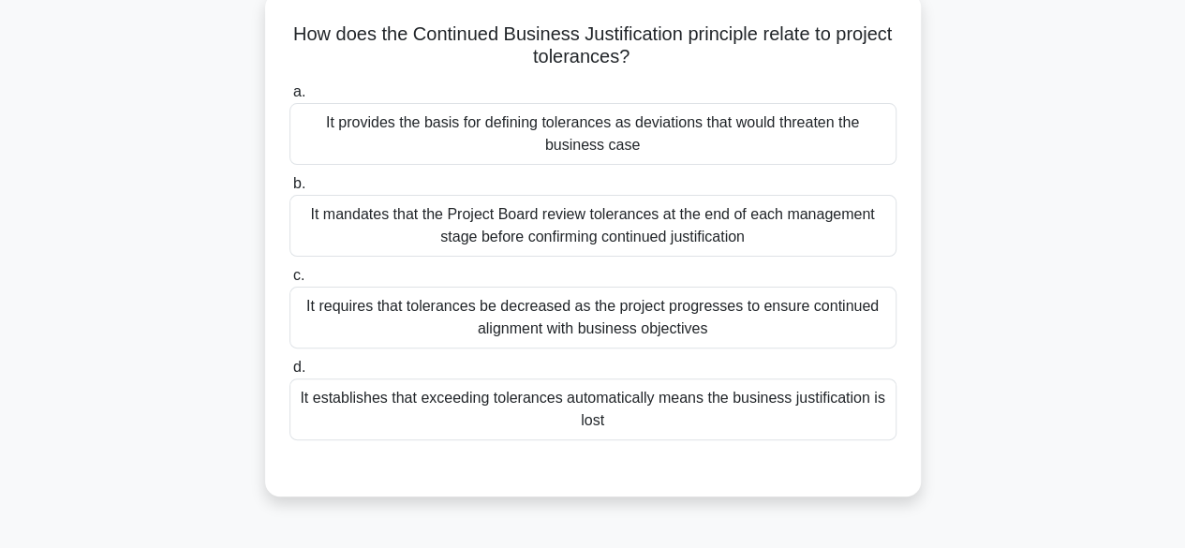
click at [748, 119] on div "It provides the basis for defining tolerances as deviations that would threaten…" at bounding box center [592, 134] width 607 height 62
click at [289, 98] on input "a. It provides the basis for defining tolerances as deviations that would threa…" at bounding box center [289, 92] width 0 height 12
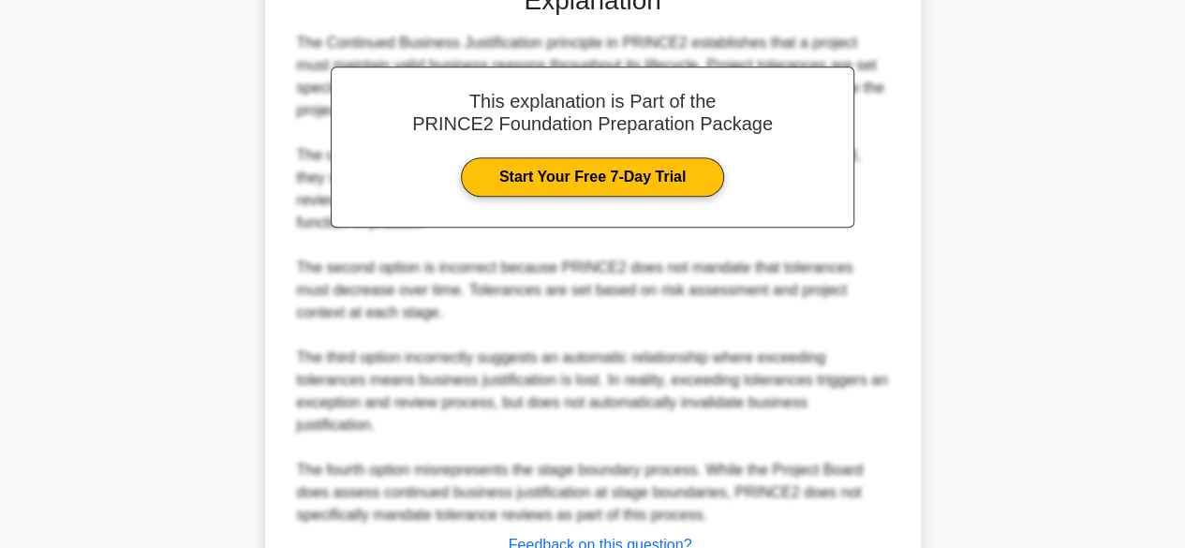
scroll to position [717, 0]
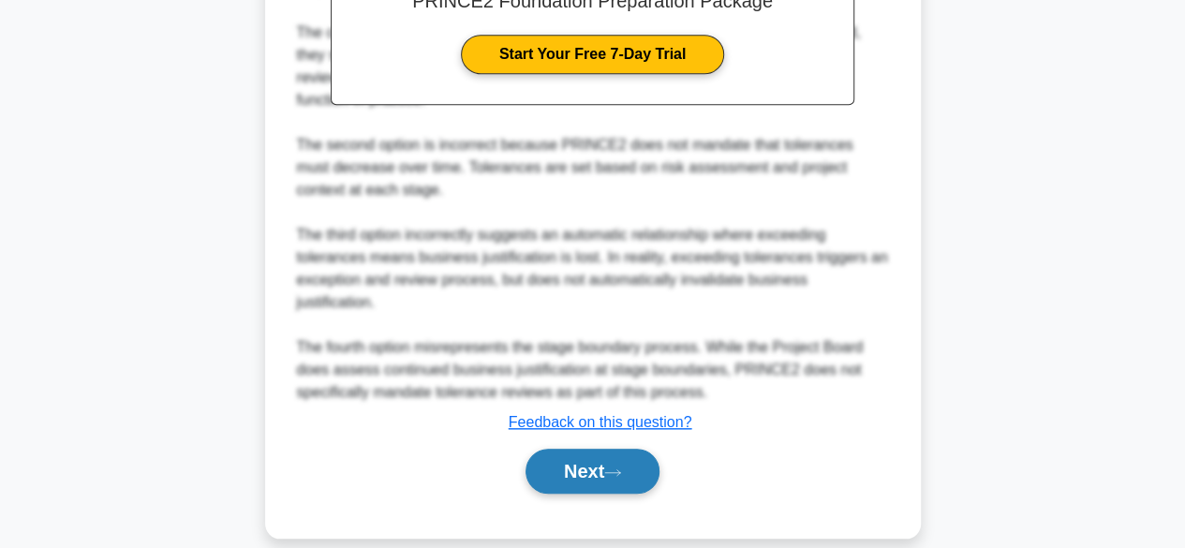
click at [542, 459] on button "Next" at bounding box center [593, 471] width 134 height 45
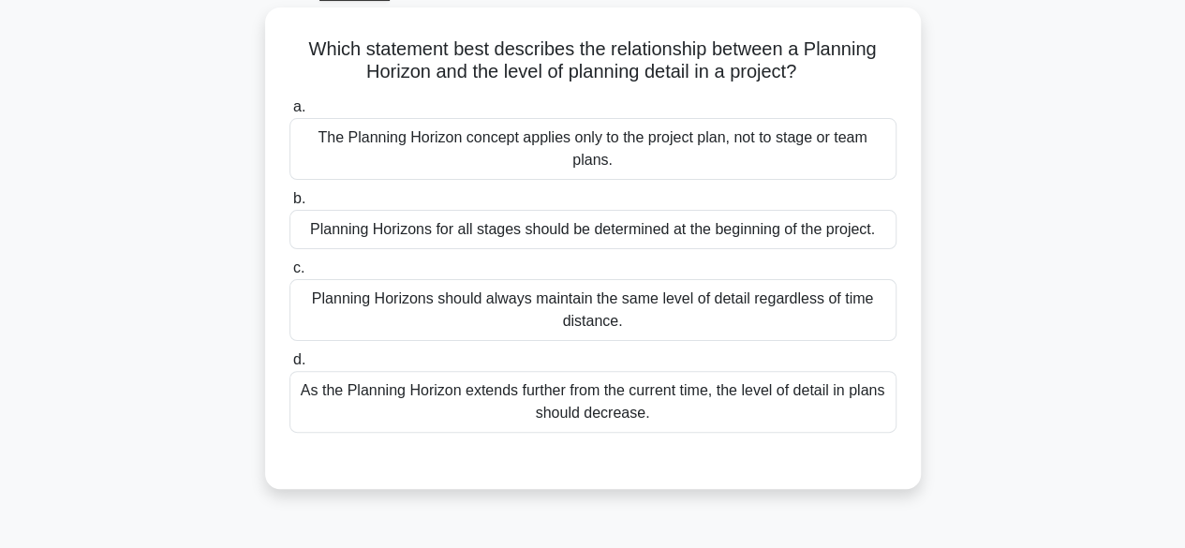
scroll to position [103, 0]
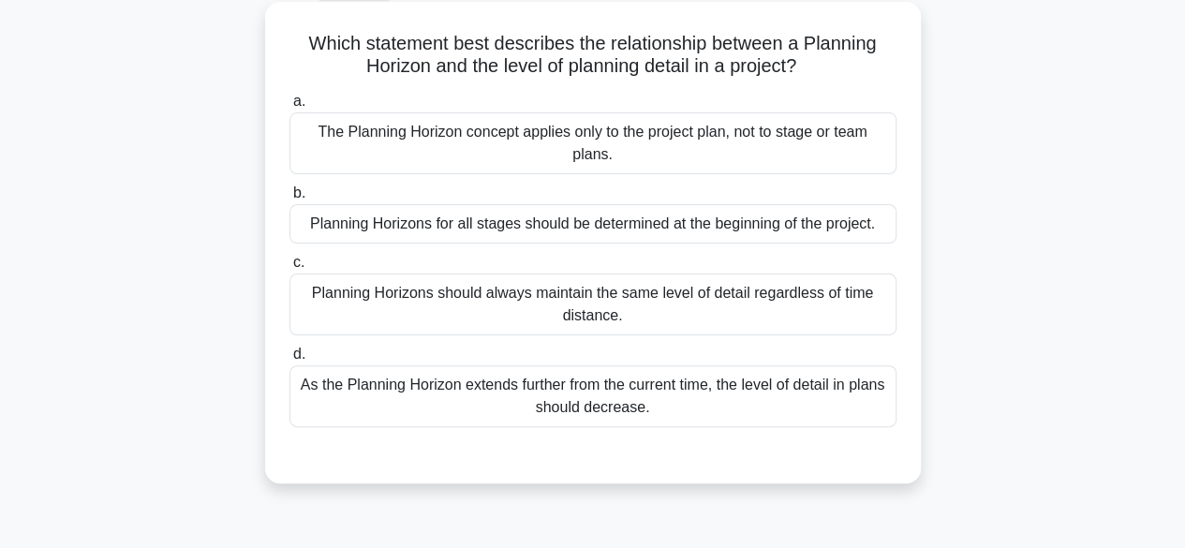
click at [789, 148] on div "The Planning Horizon concept applies only to the project plan, not to stage or …" at bounding box center [592, 143] width 607 height 62
click at [289, 108] on input "a. The Planning Horizon concept applies only to the project plan, not to stage …" at bounding box center [289, 102] width 0 height 12
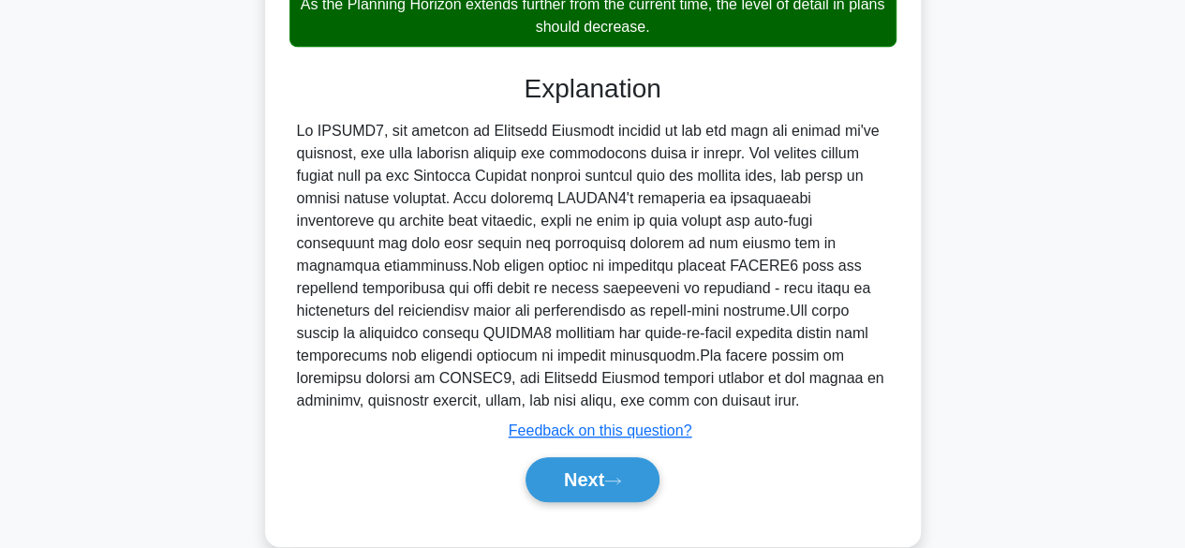
scroll to position [517, 0]
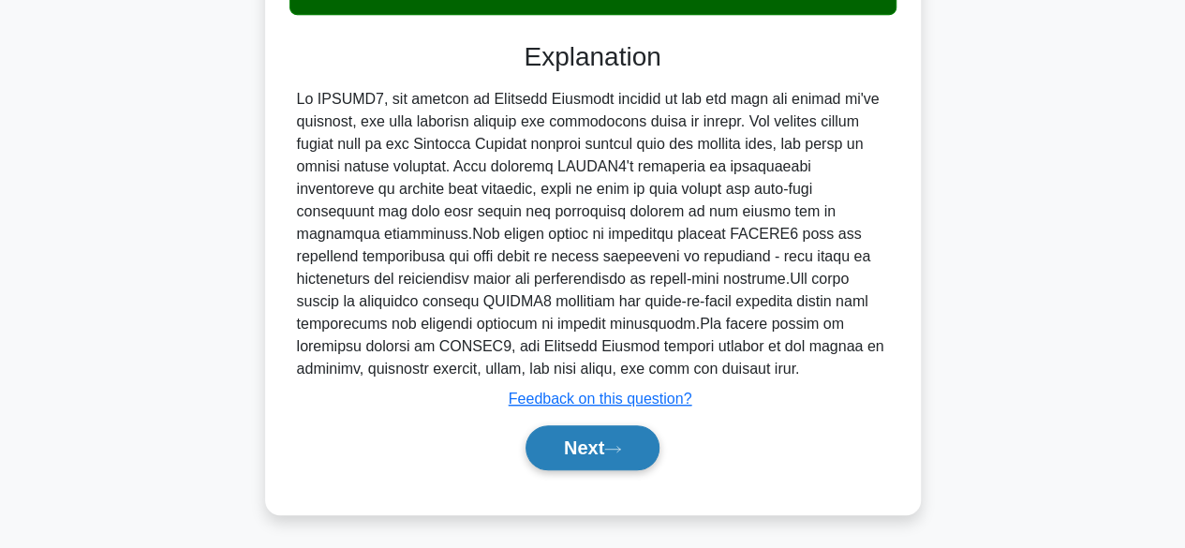
click at [583, 450] on button "Next" at bounding box center [593, 447] width 134 height 45
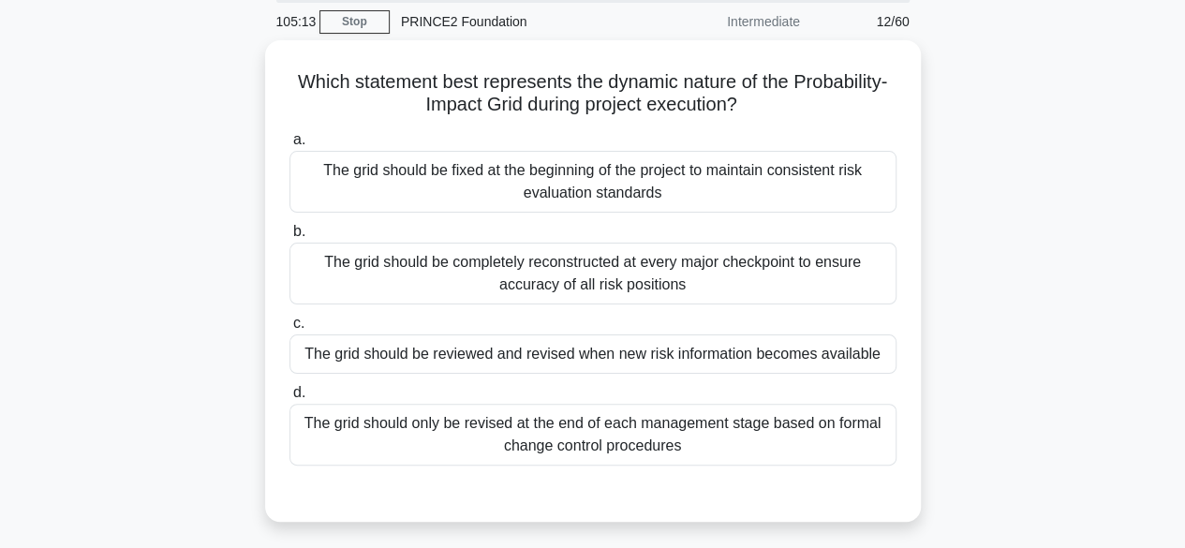
scroll to position [71, 0]
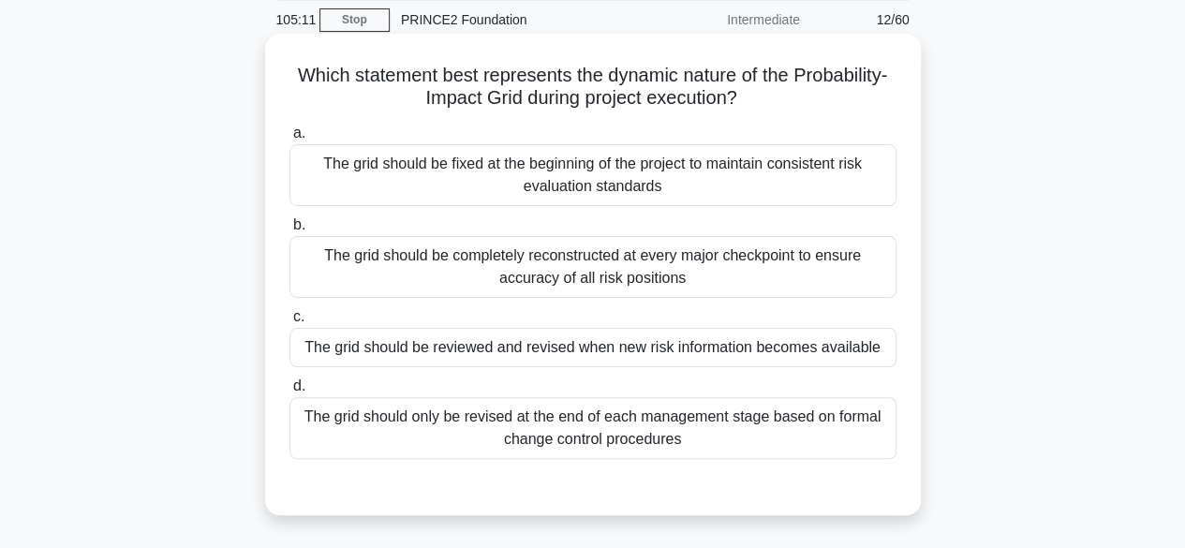
click at [725, 337] on div "The grid should be reviewed and revised when new risk information becomes avail…" at bounding box center [592, 347] width 607 height 39
click at [289, 323] on input "c. The grid should be reviewed and revised when new risk information becomes av…" at bounding box center [289, 317] width 0 height 12
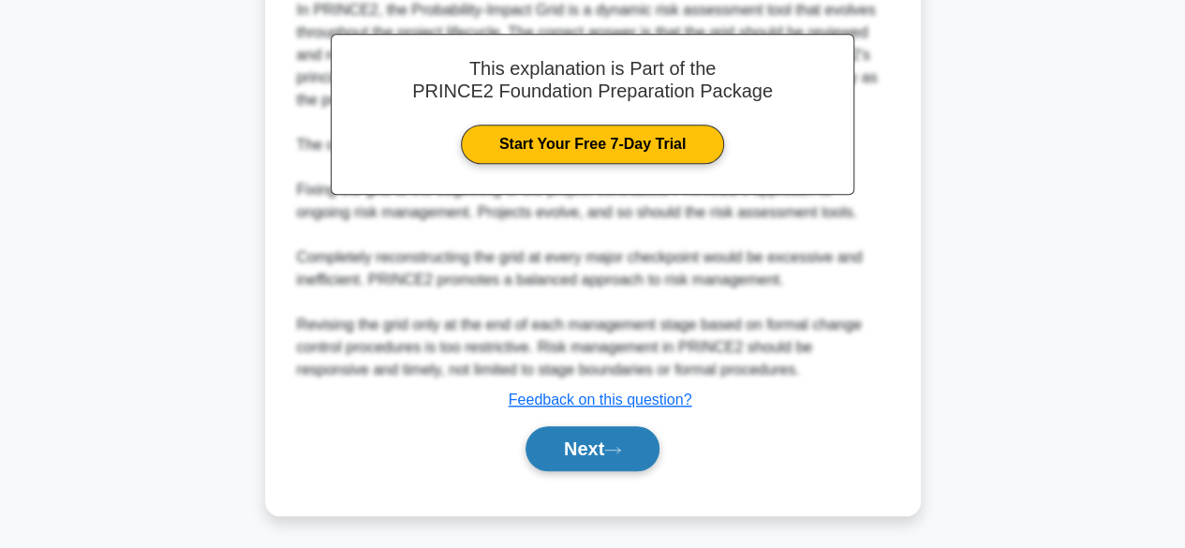
click at [586, 454] on button "Next" at bounding box center [593, 448] width 134 height 45
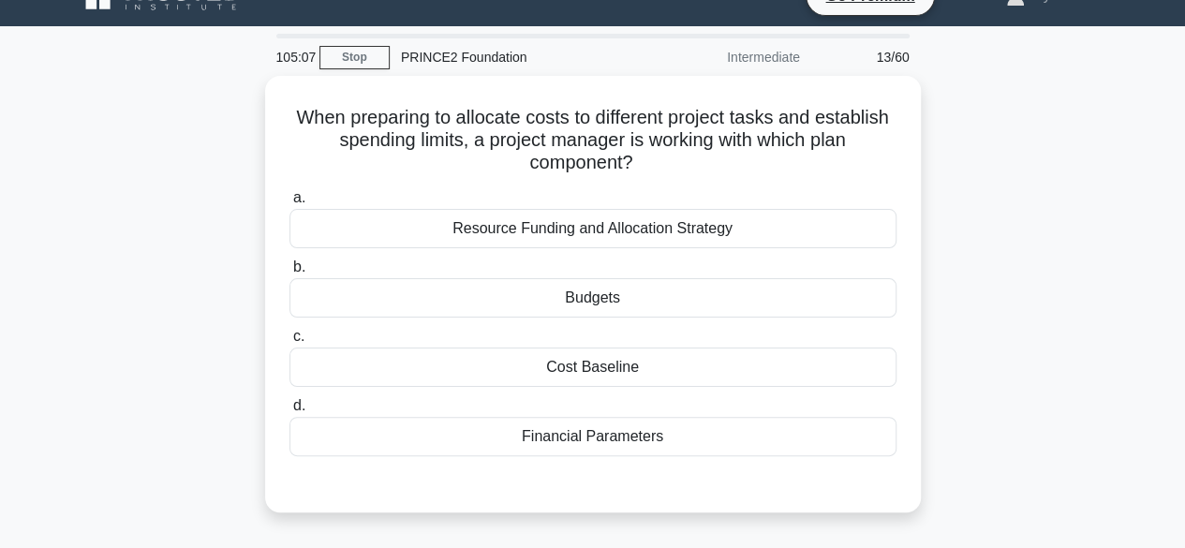
scroll to position [33, 0]
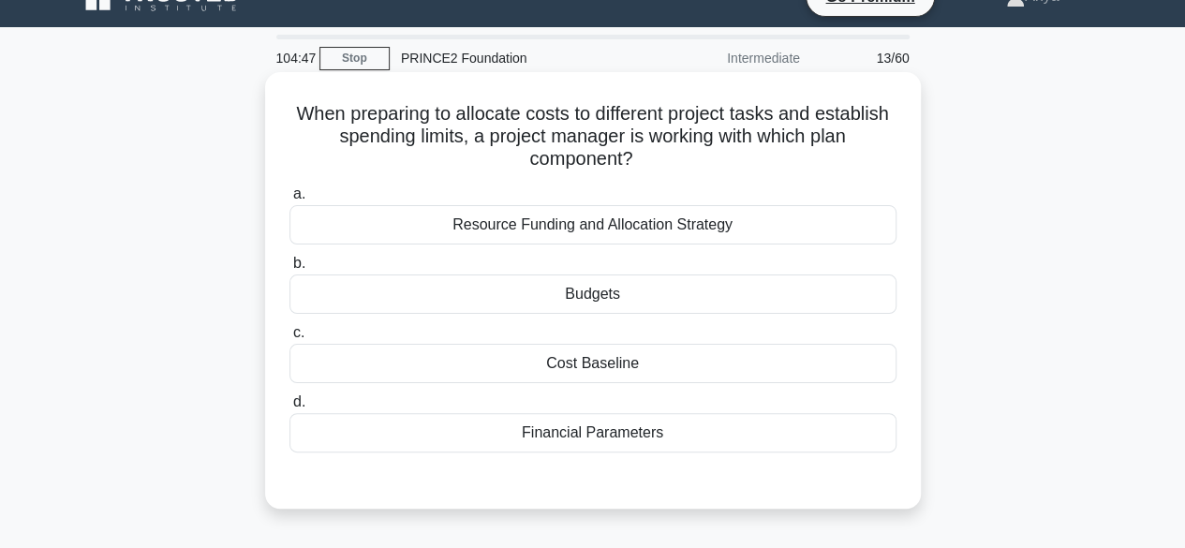
click at [497, 295] on div "Budgets" at bounding box center [592, 293] width 607 height 39
click at [289, 270] on input "b. Budgets" at bounding box center [289, 264] width 0 height 12
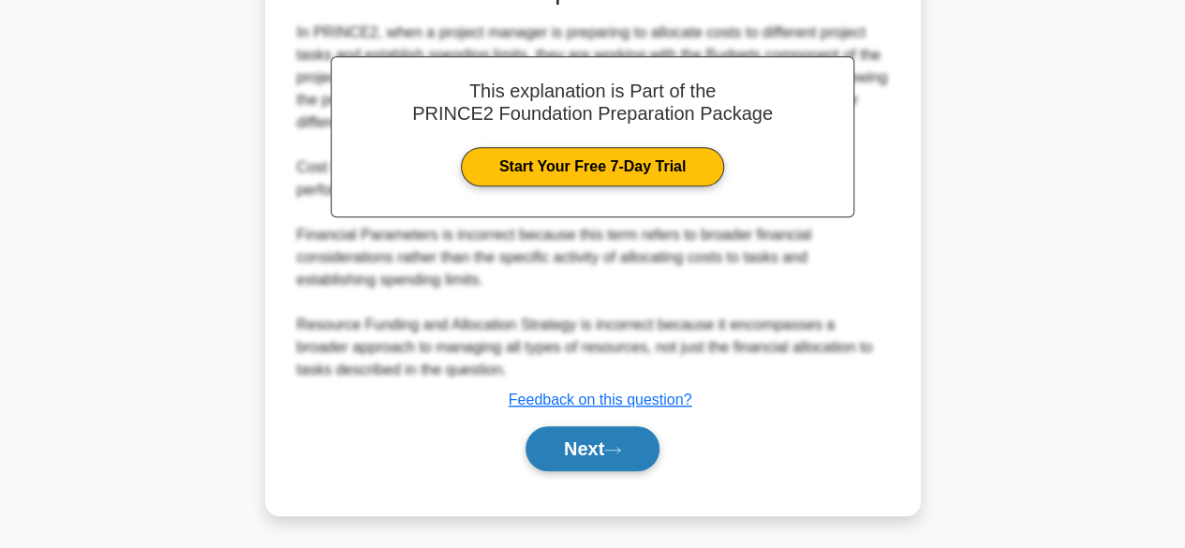
click at [566, 450] on button "Next" at bounding box center [593, 448] width 134 height 45
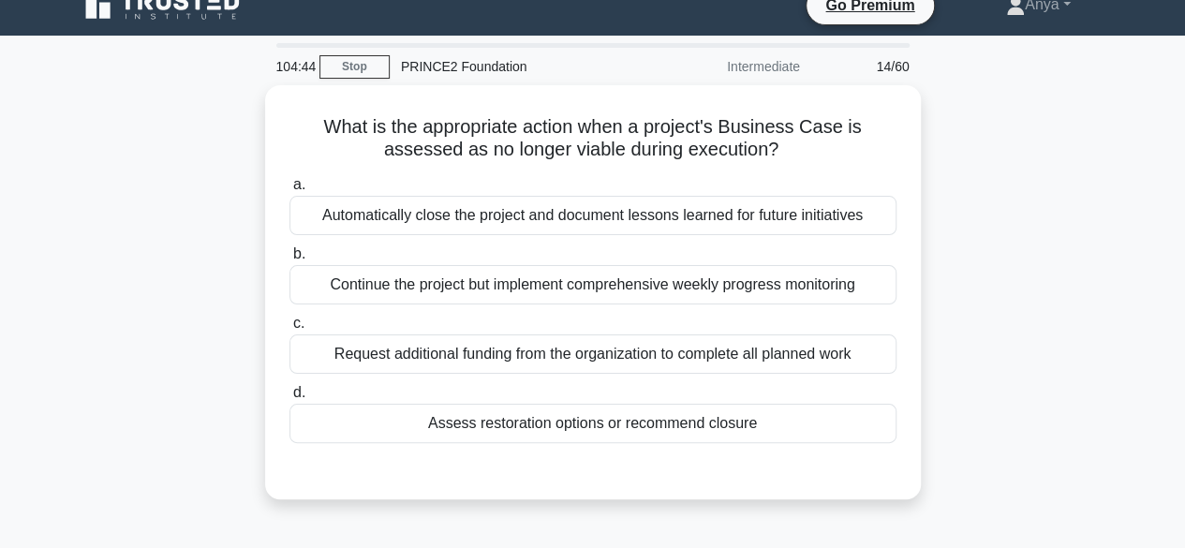
scroll to position [0, 0]
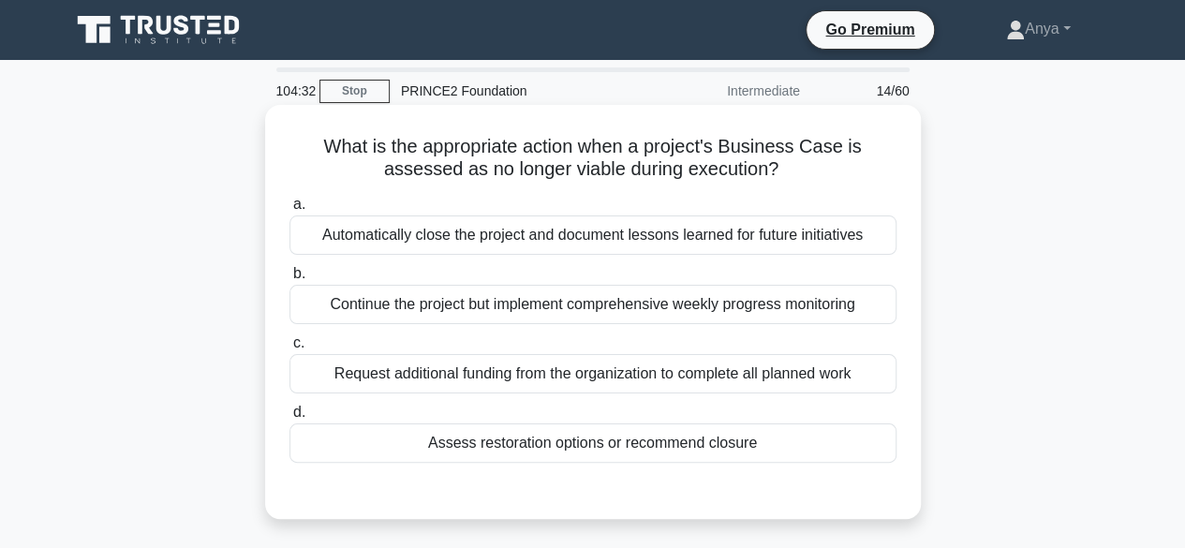
click at [736, 437] on div "Assess restoration options or recommend closure" at bounding box center [592, 442] width 607 height 39
click at [289, 419] on input "d. Assess restoration options or recommend closure" at bounding box center [289, 413] width 0 height 12
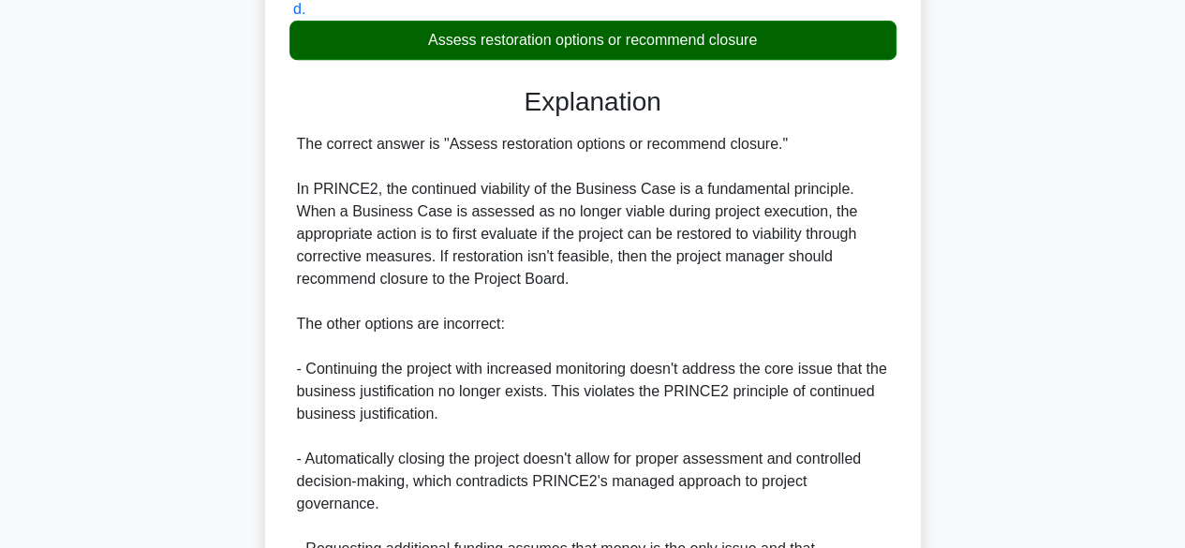
scroll to position [604, 0]
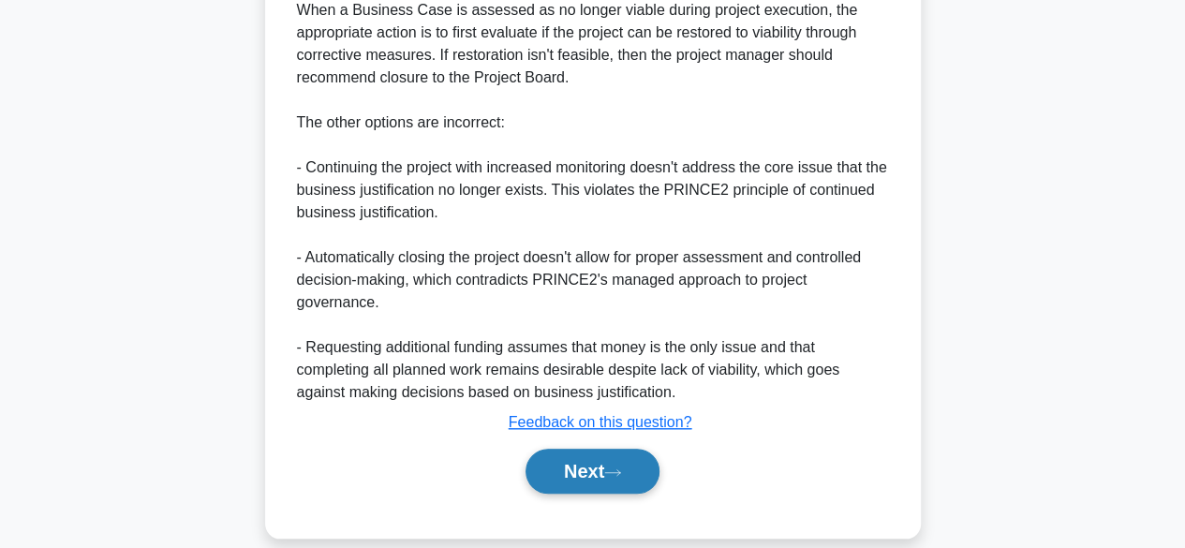
click at [591, 458] on button "Next" at bounding box center [593, 471] width 134 height 45
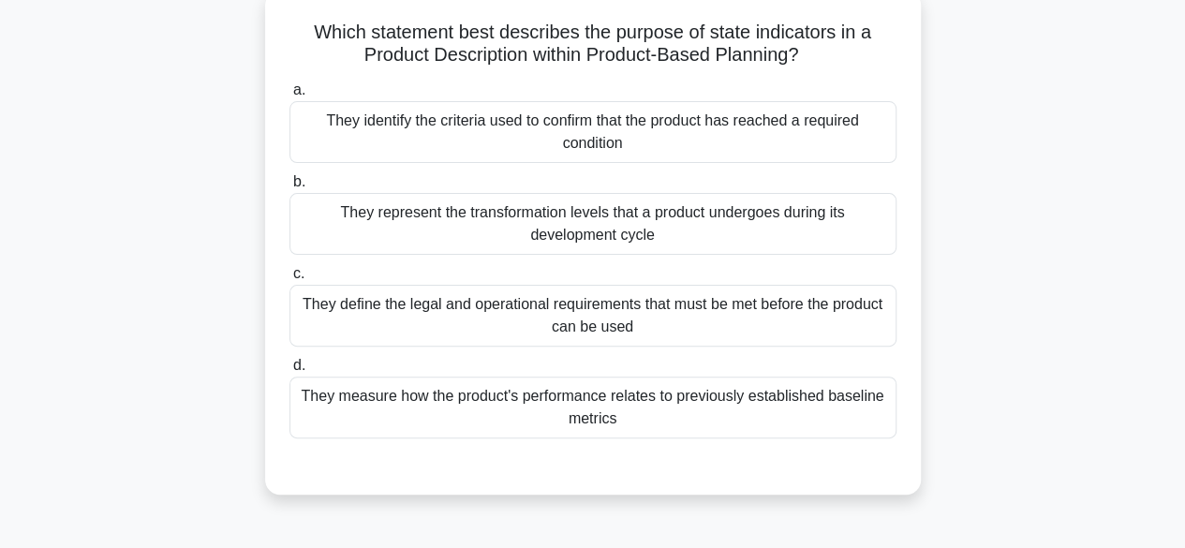
scroll to position [103, 0]
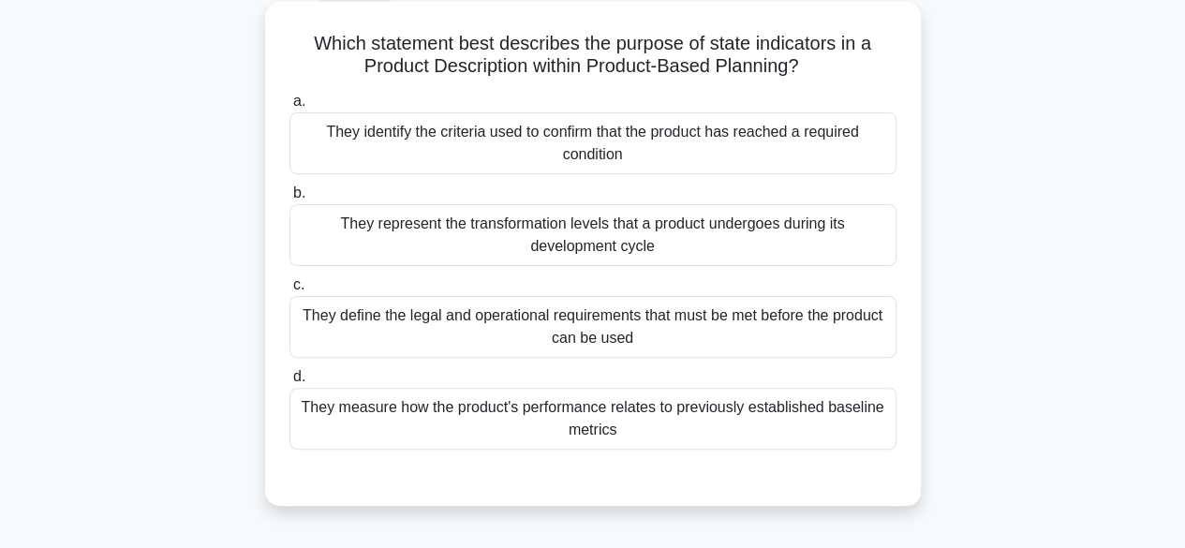
click at [774, 156] on div "They identify the criteria used to confirm that the product has reached a requi…" at bounding box center [592, 143] width 607 height 62
click at [289, 108] on input "a. They identify the criteria used to confirm that the product has reached a re…" at bounding box center [289, 102] width 0 height 12
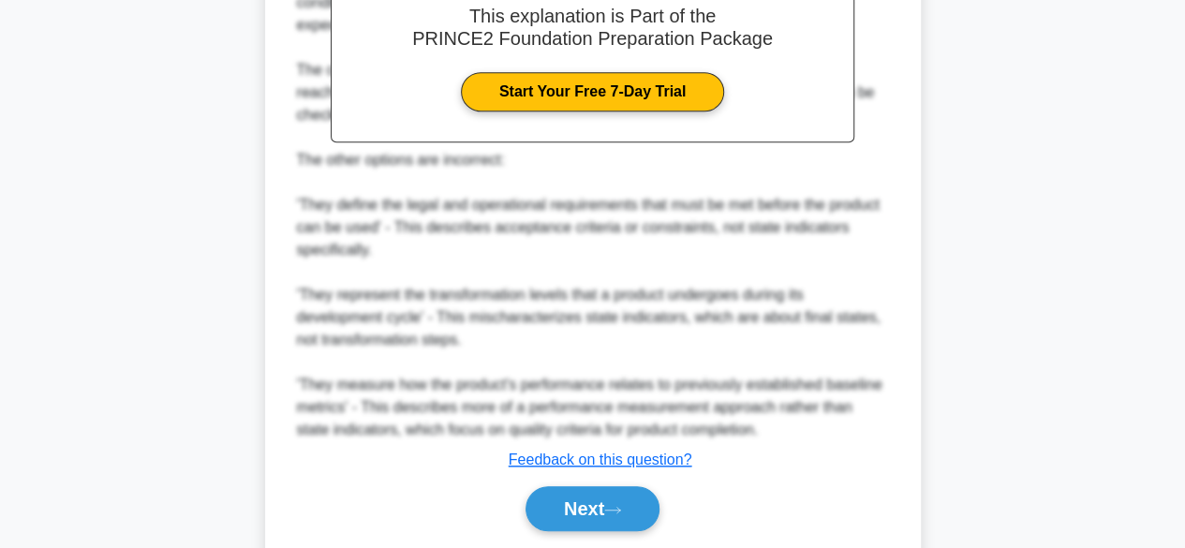
scroll to position [680, 0]
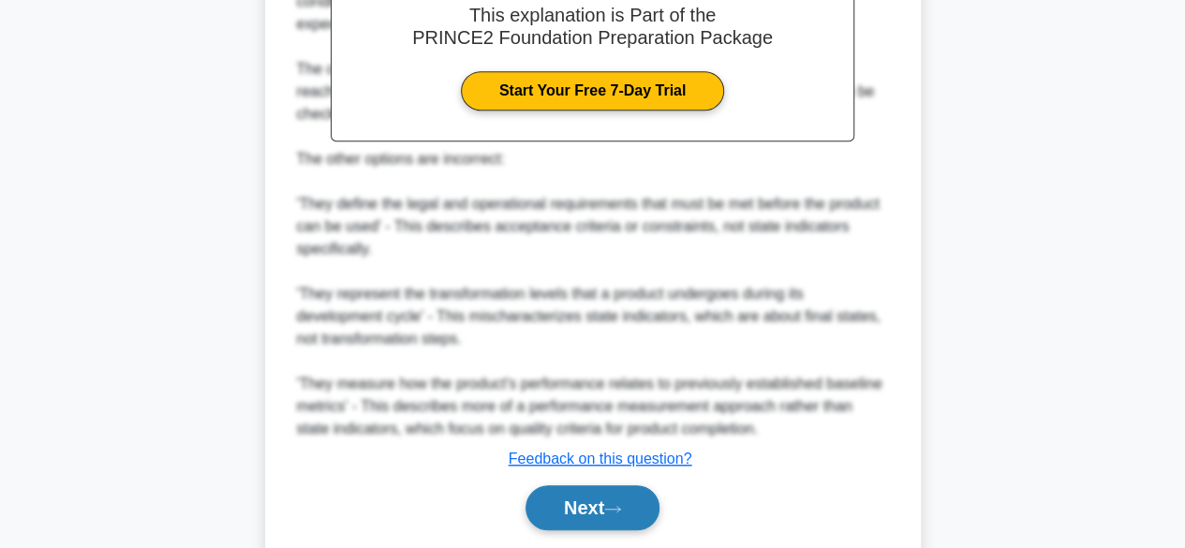
click at [587, 502] on button "Next" at bounding box center [593, 507] width 134 height 45
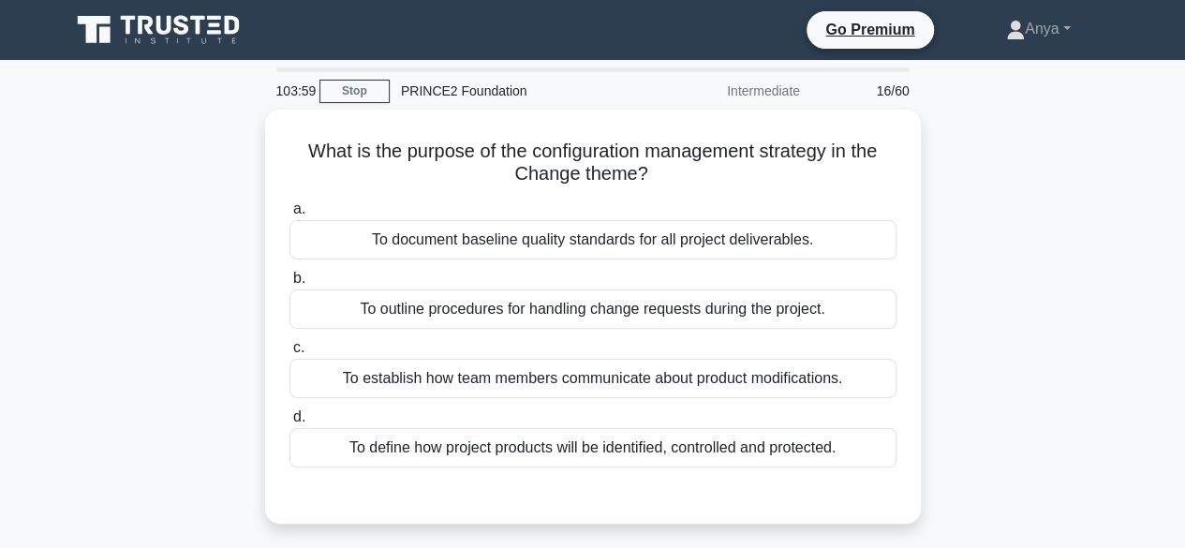
scroll to position [1, 0]
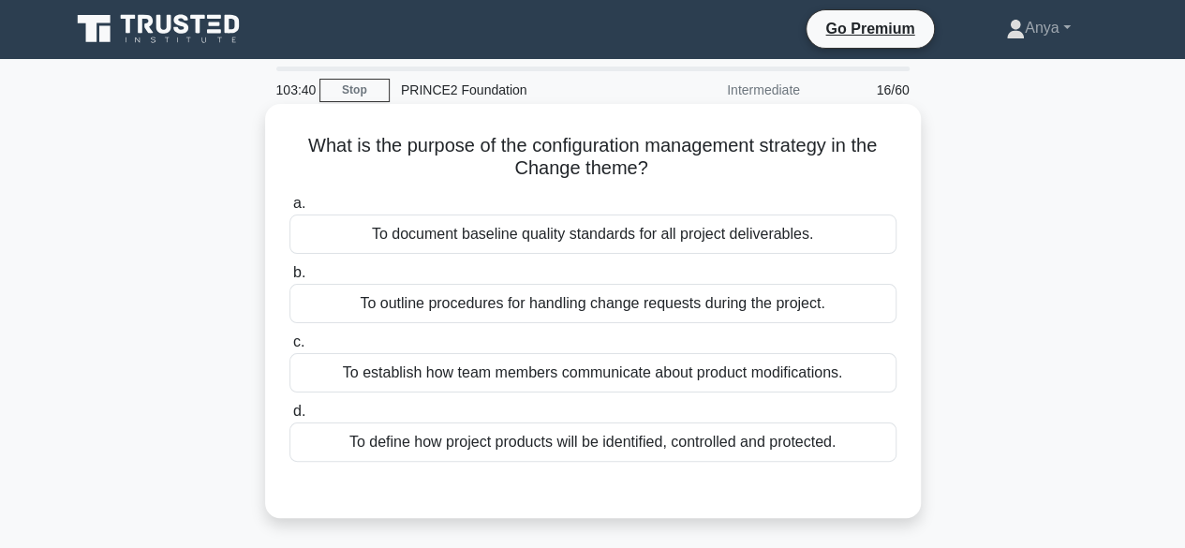
click at [600, 441] on div "To define how project products will be identified, controlled and protected." at bounding box center [592, 441] width 607 height 39
click at [289, 418] on input "d. To define how project products will be identified, controlled and protected." at bounding box center [289, 412] width 0 height 12
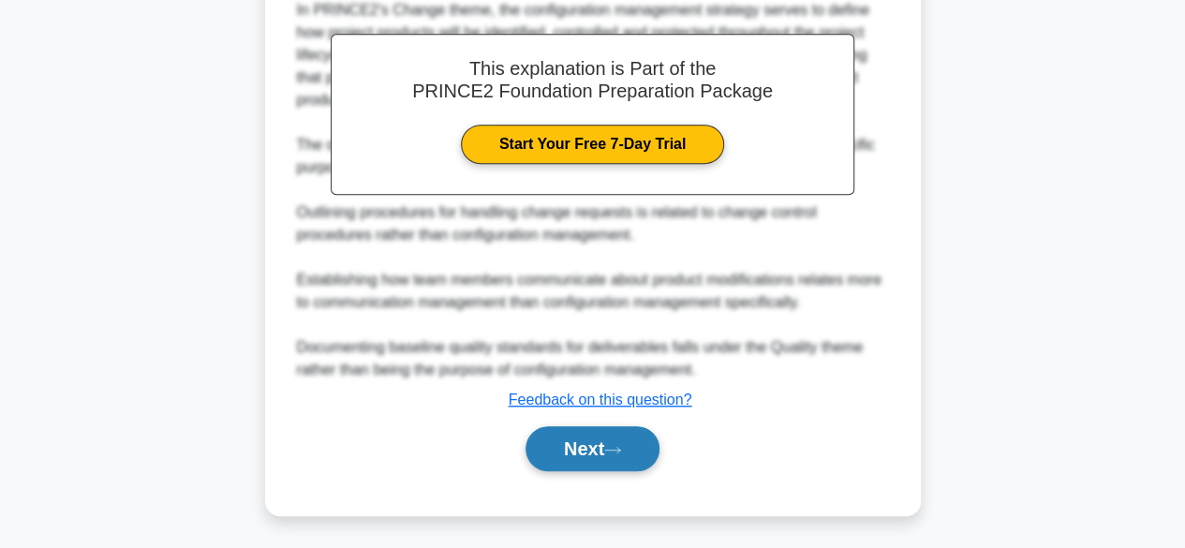
click at [547, 454] on button "Next" at bounding box center [593, 448] width 134 height 45
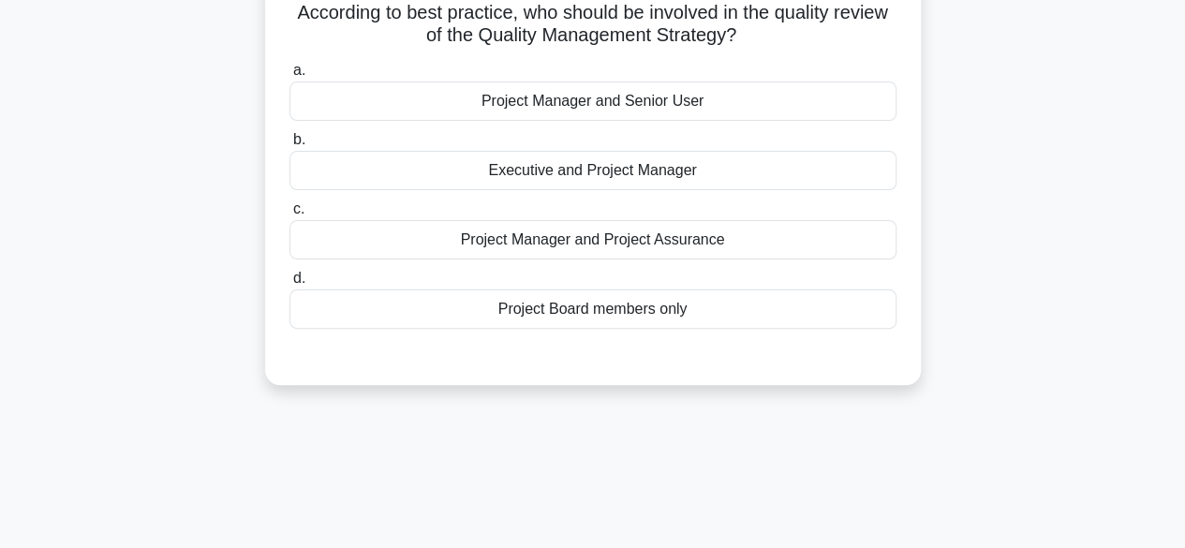
scroll to position [106, 0]
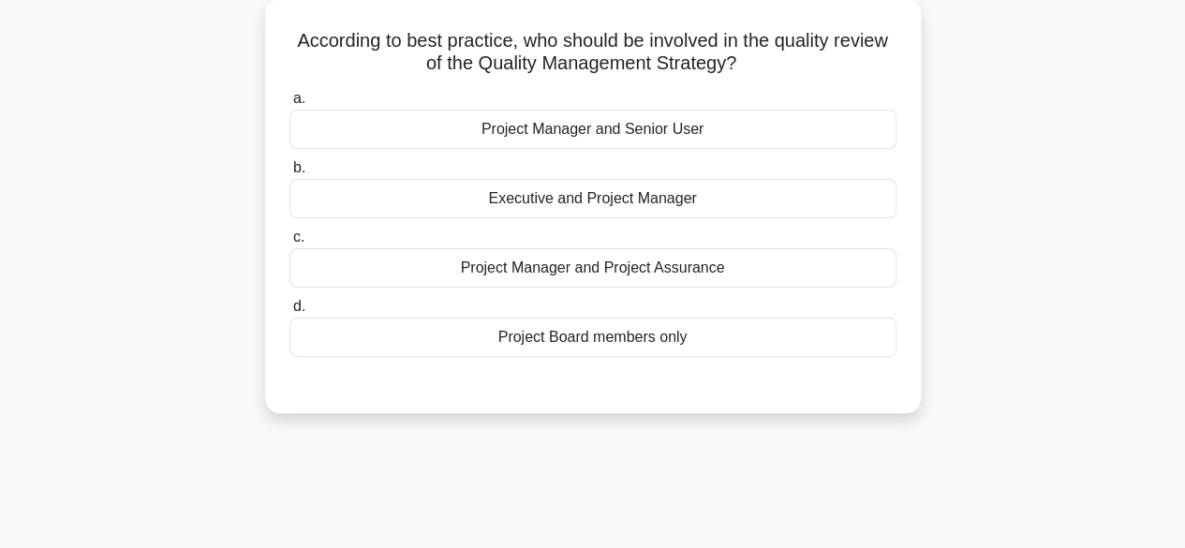
click at [698, 145] on div "Project Manager and Senior User" at bounding box center [592, 129] width 607 height 39
click at [289, 105] on input "a. Project Manager and Senior User" at bounding box center [289, 99] width 0 height 12
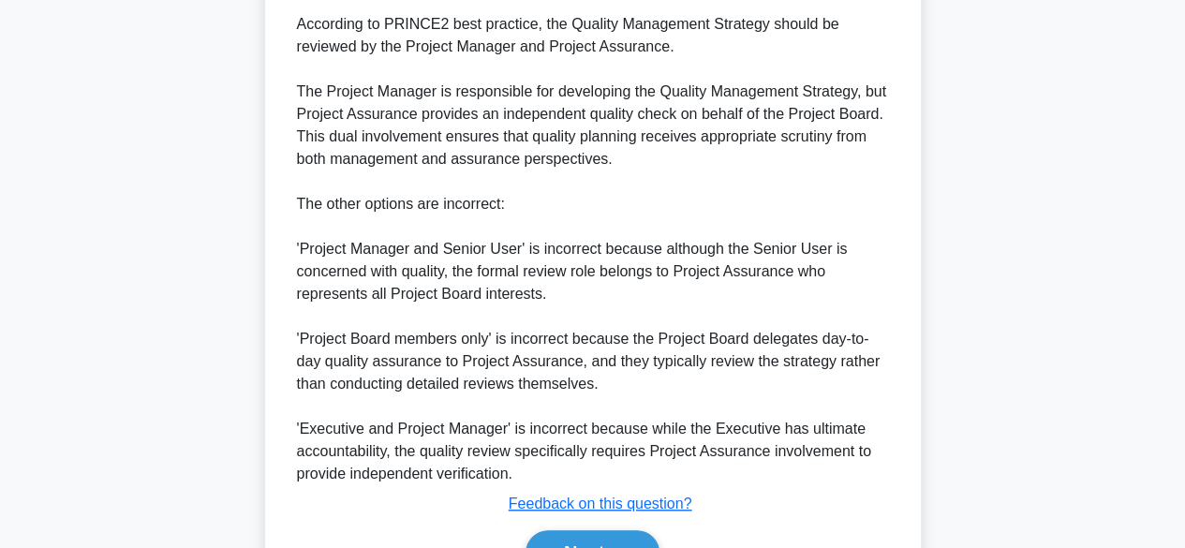
scroll to position [630, 0]
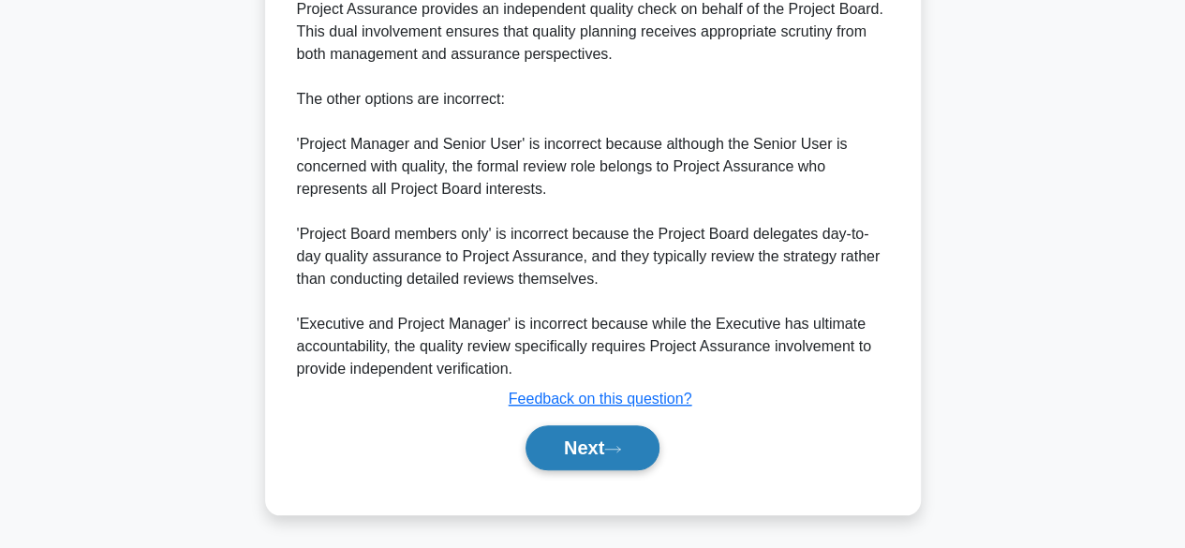
click at [590, 445] on button "Next" at bounding box center [593, 447] width 134 height 45
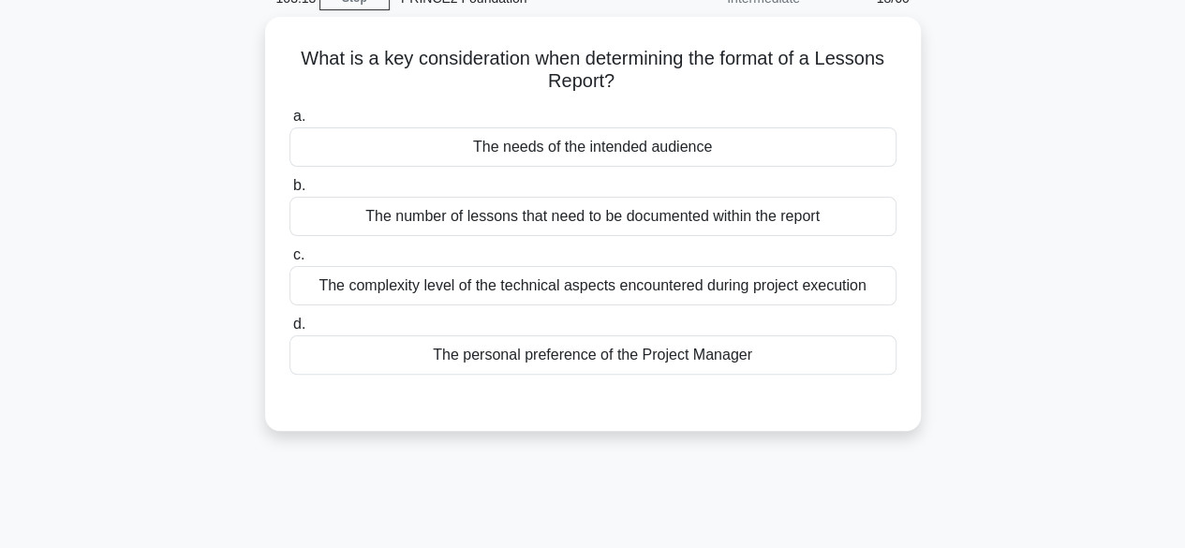
scroll to position [77, 0]
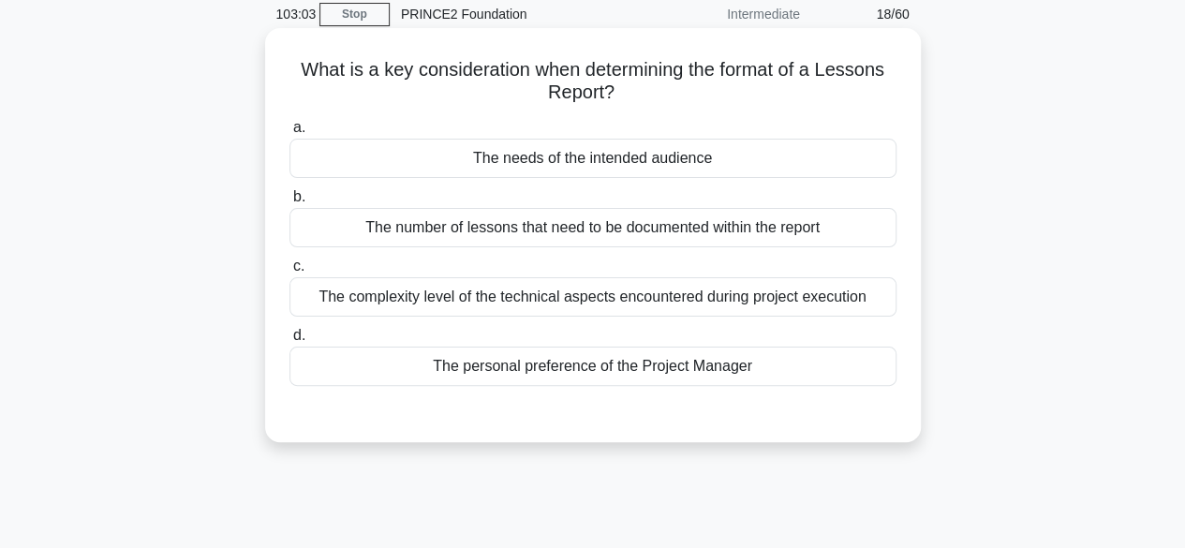
click at [798, 160] on div "The needs of the intended audience" at bounding box center [592, 158] width 607 height 39
click at [289, 134] on input "a. The needs of the intended audience" at bounding box center [289, 128] width 0 height 12
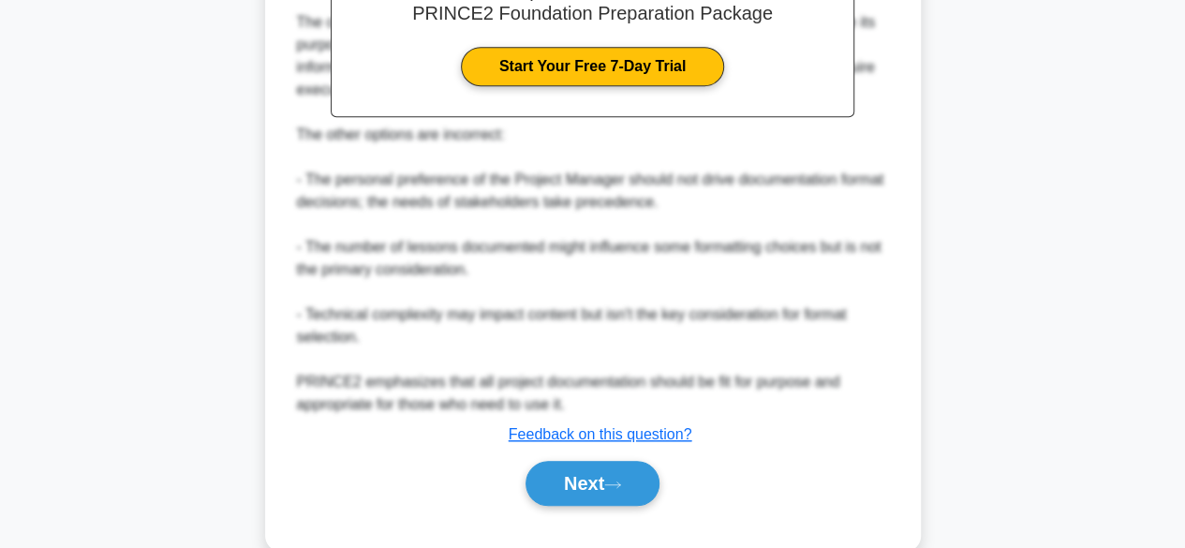
scroll to position [649, 0]
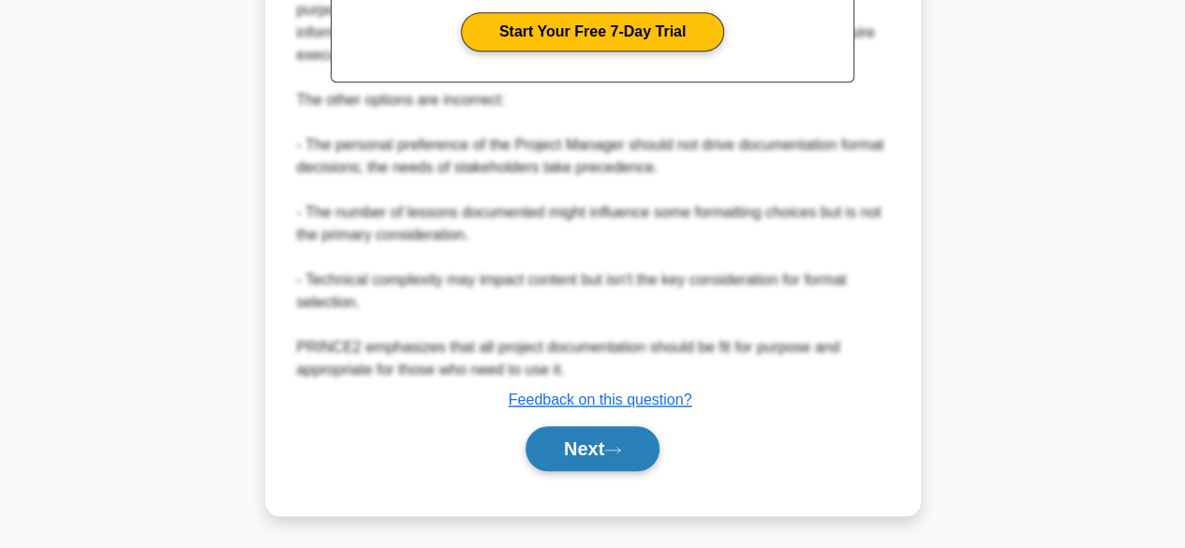
click at [568, 454] on button "Next" at bounding box center [593, 448] width 134 height 45
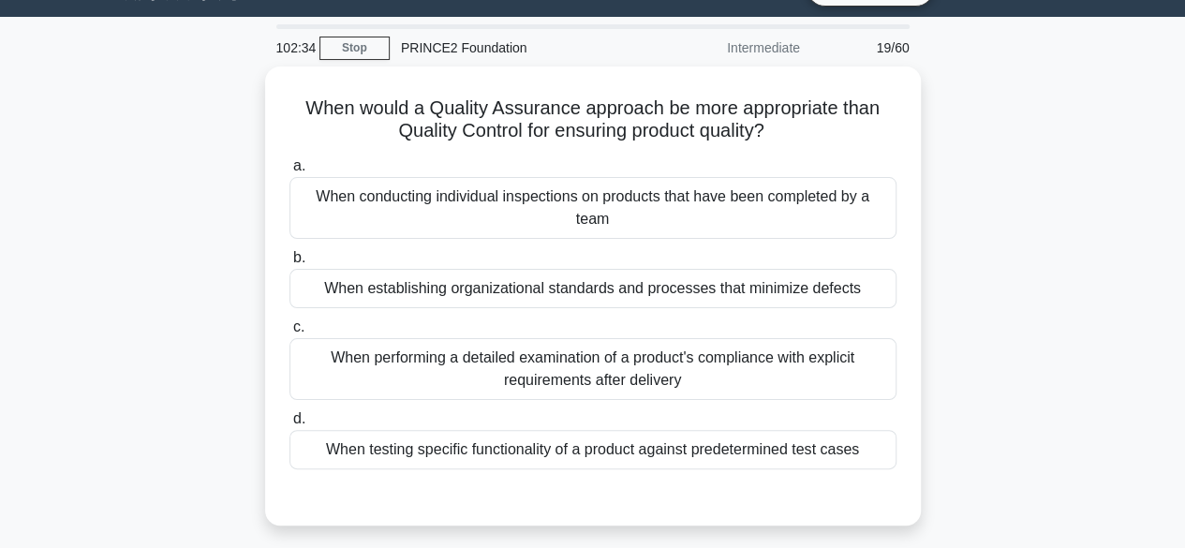
scroll to position [50, 0]
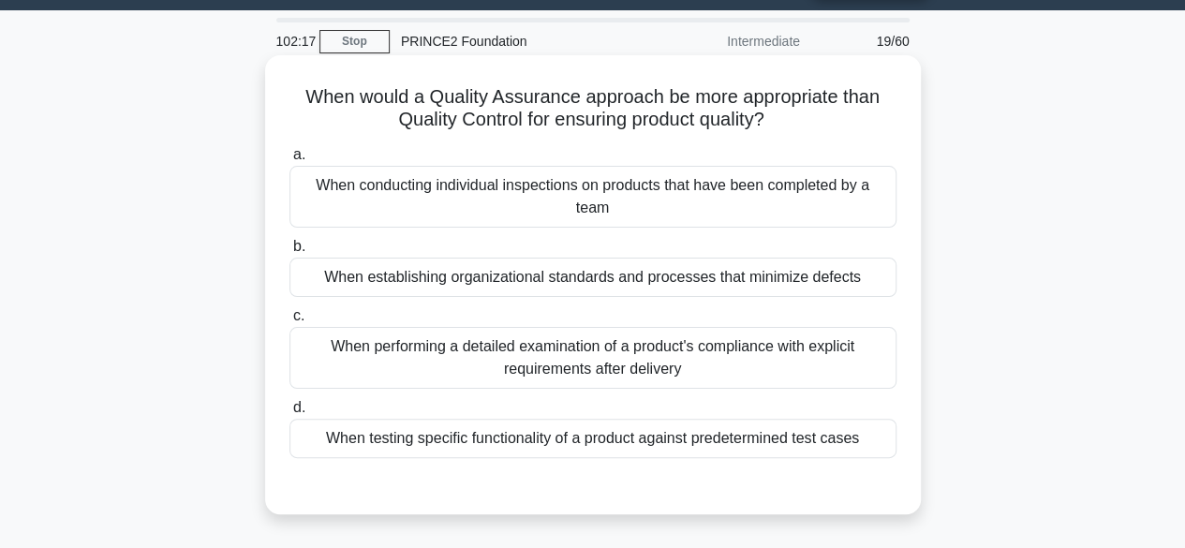
click at [519, 430] on div "When testing specific functionality of a product against predetermined test cas…" at bounding box center [592, 438] width 607 height 39
click at [289, 414] on input "d. When testing specific functionality of a product against predetermined test …" at bounding box center [289, 408] width 0 height 12
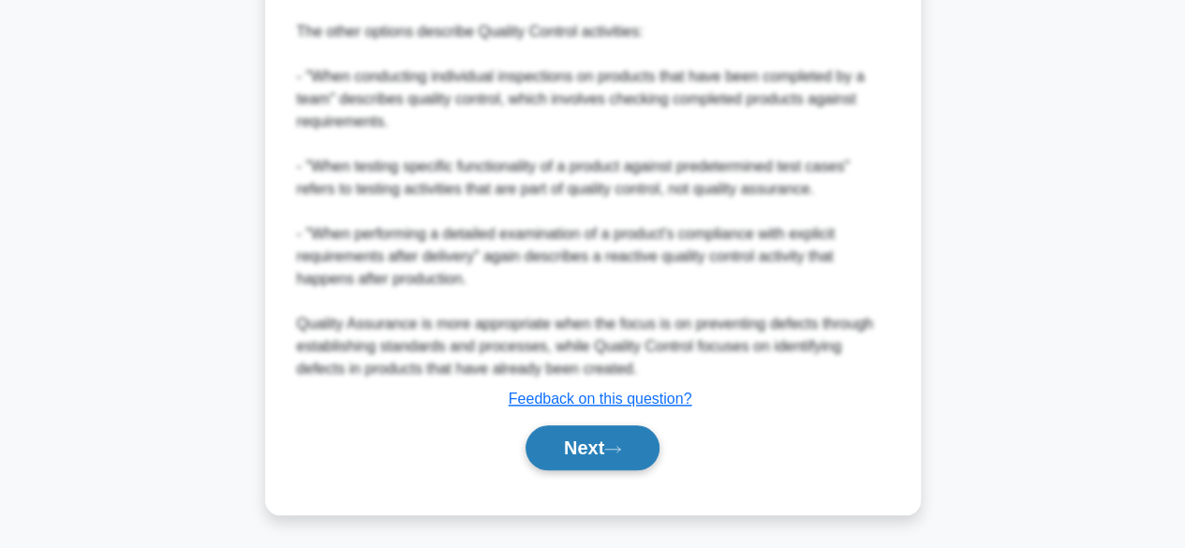
click at [567, 445] on button "Next" at bounding box center [593, 447] width 134 height 45
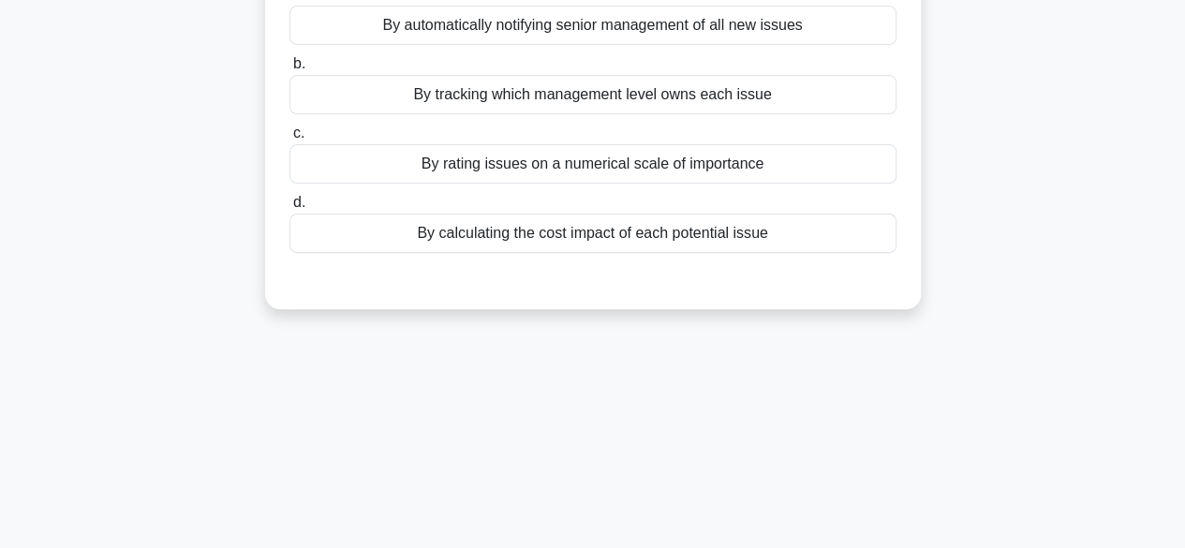
scroll to position [0, 0]
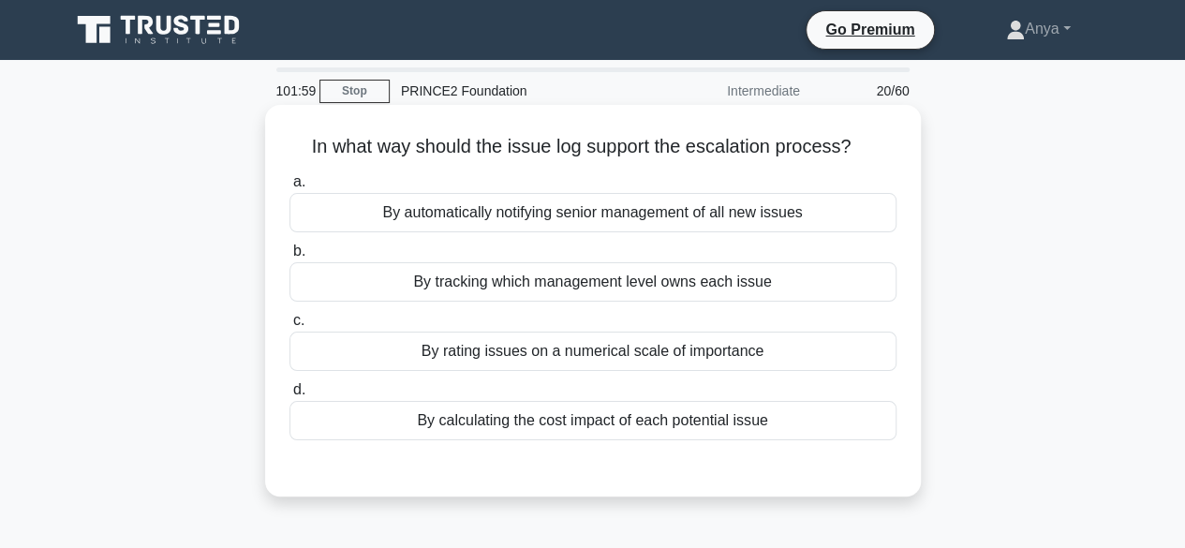
click at [510, 295] on div "By tracking which management level owns each issue" at bounding box center [592, 281] width 607 height 39
click at [289, 258] on input "b. By tracking which management level owns each issue" at bounding box center [289, 251] width 0 height 12
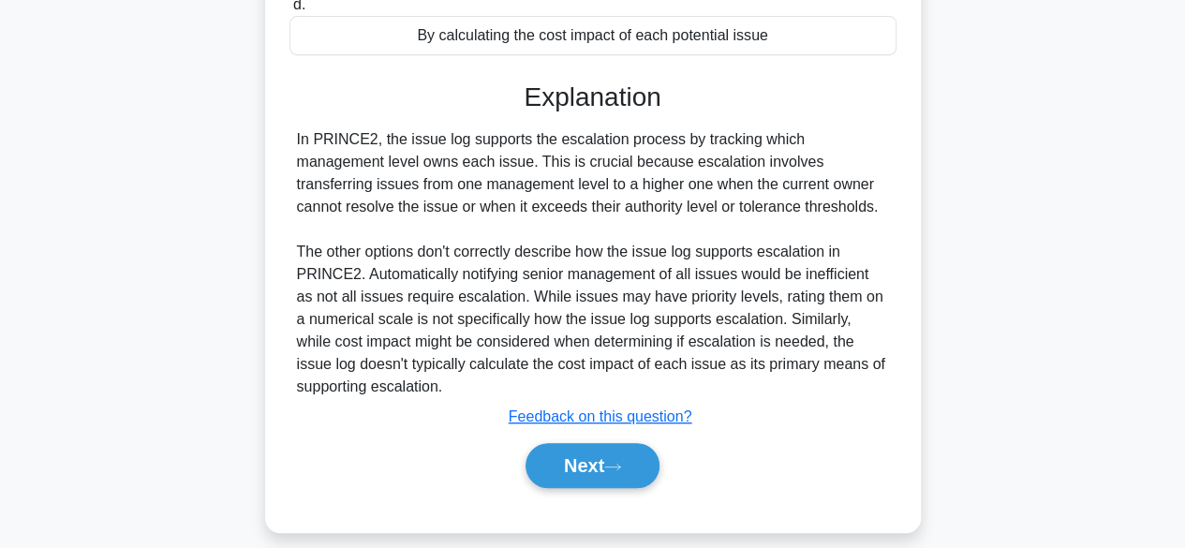
scroll to position [464, 0]
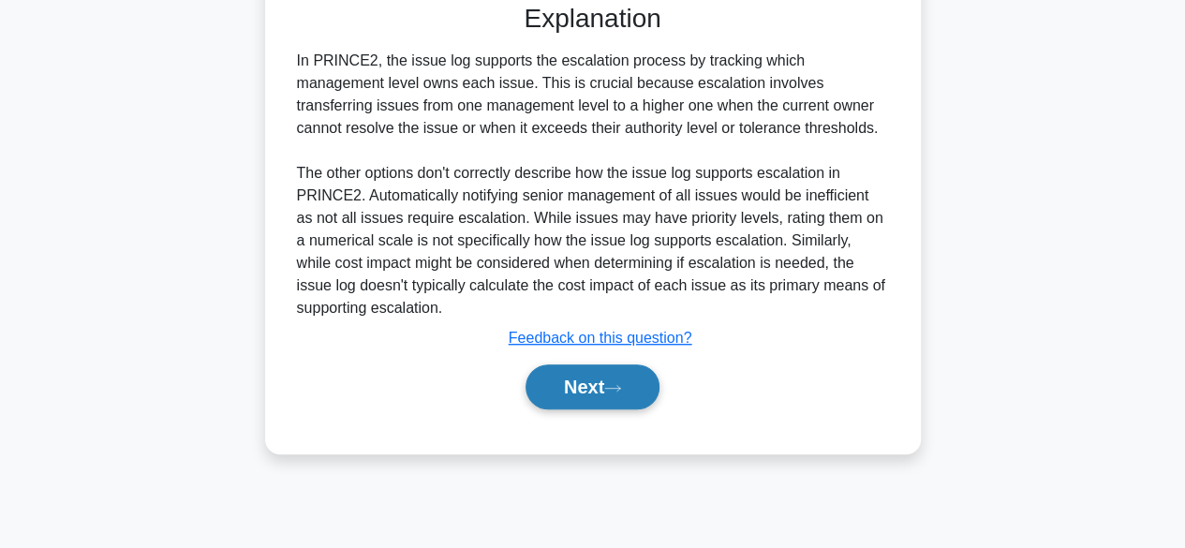
click at [544, 396] on button "Next" at bounding box center [593, 386] width 134 height 45
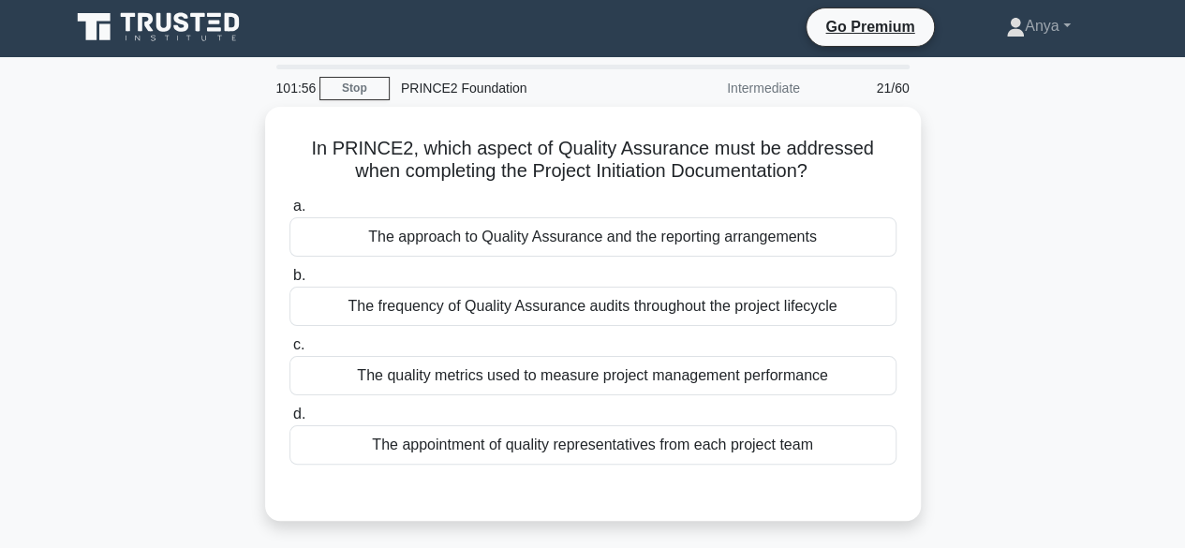
scroll to position [2, 0]
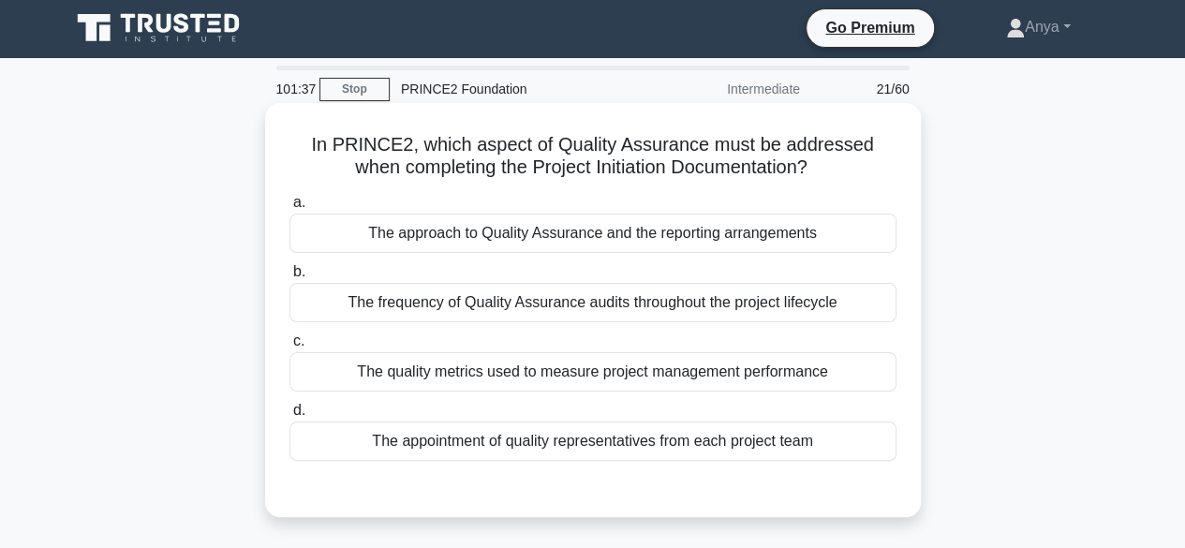
click at [565, 241] on div "The approach to Quality Assurance and the reporting arrangements" at bounding box center [592, 233] width 607 height 39
click at [289, 209] on input "a. The approach to Quality Assurance and the reporting arrangements" at bounding box center [289, 203] width 0 height 12
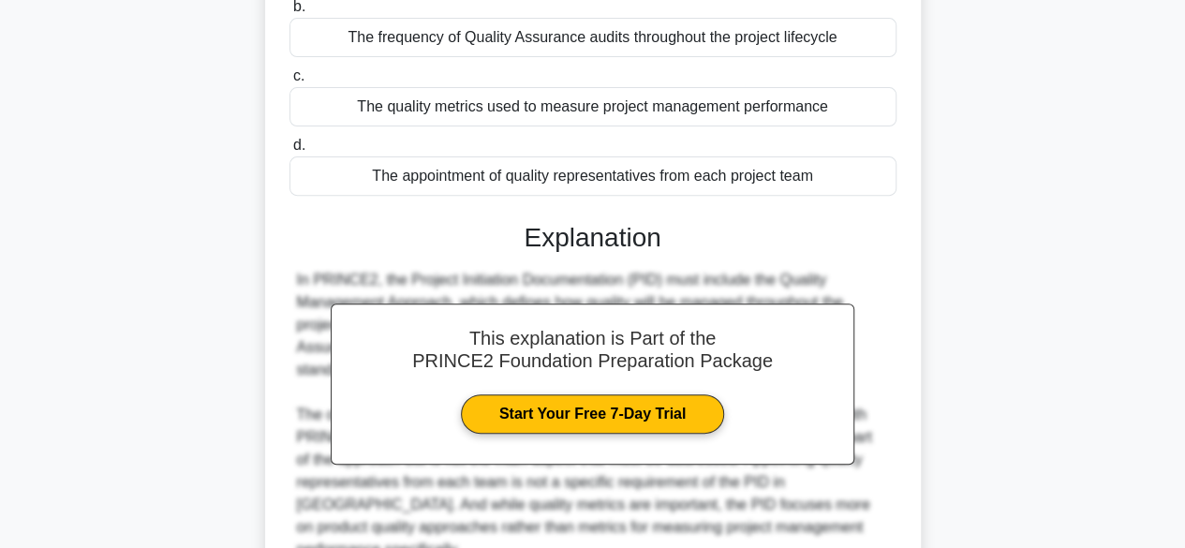
scroll to position [464, 0]
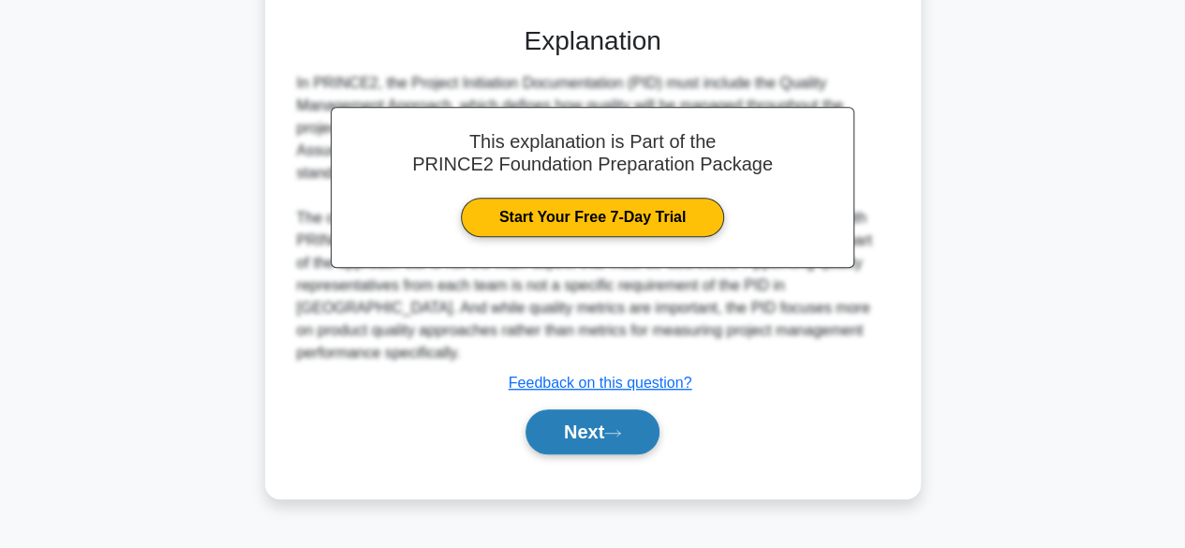
click at [582, 420] on button "Next" at bounding box center [593, 431] width 134 height 45
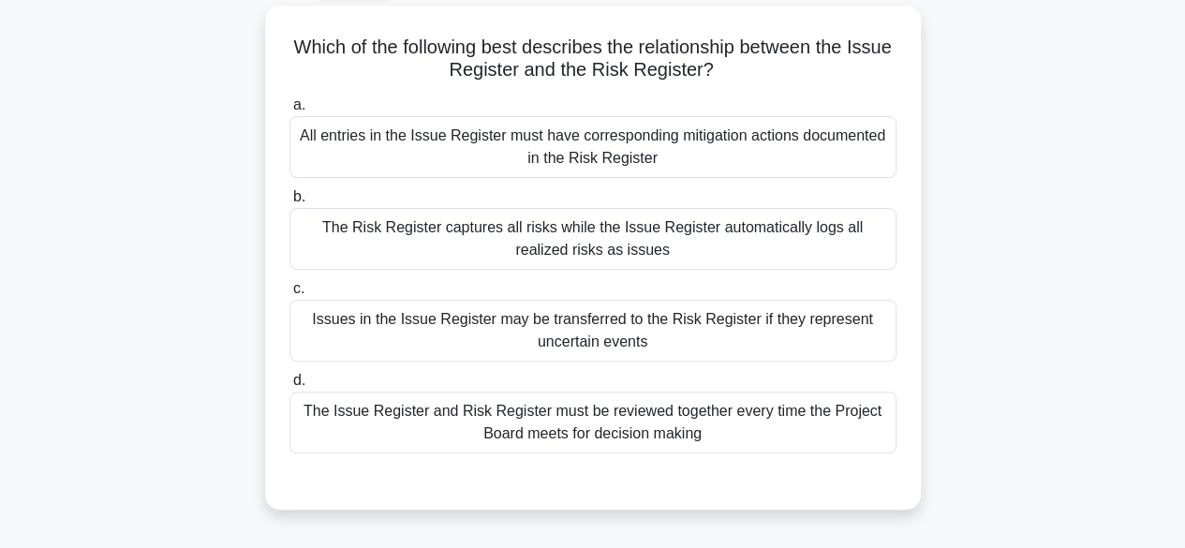
scroll to position [105, 0]
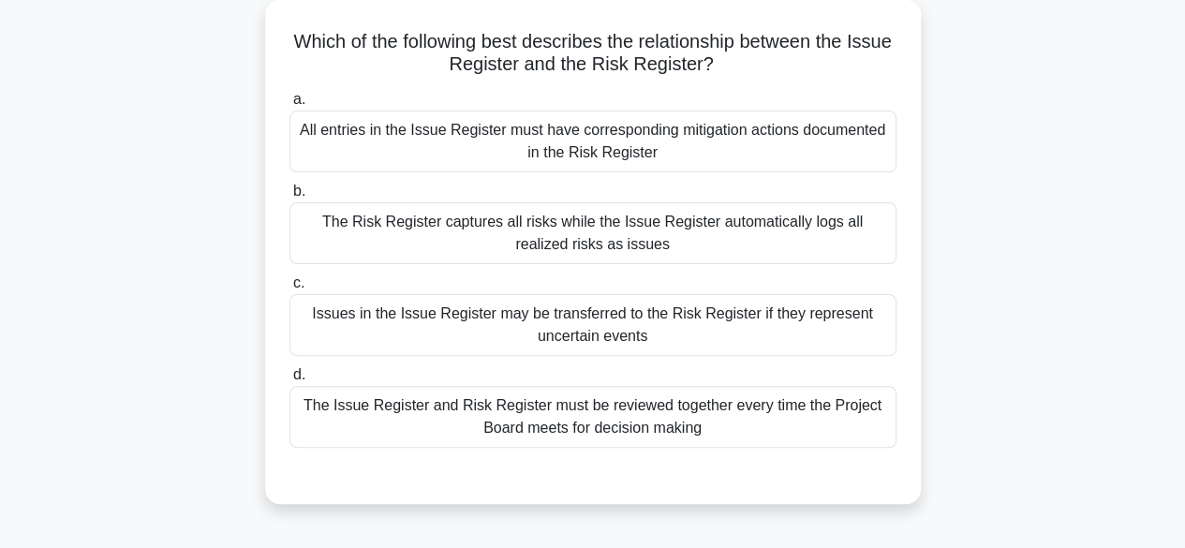
click at [663, 336] on div "Issues in the Issue Register may be transferred to the Risk Register if they re…" at bounding box center [592, 325] width 607 height 62
click at [289, 289] on input "c. Issues in the Issue Register may be transferred to the Risk Register if they…" at bounding box center [289, 283] width 0 height 12
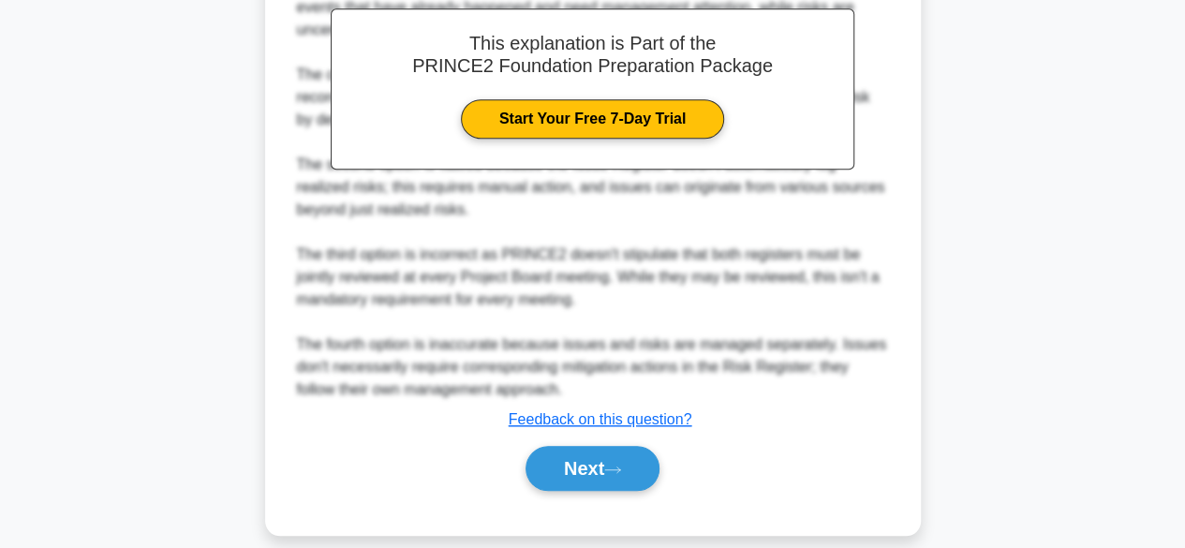
scroll to position [672, 0]
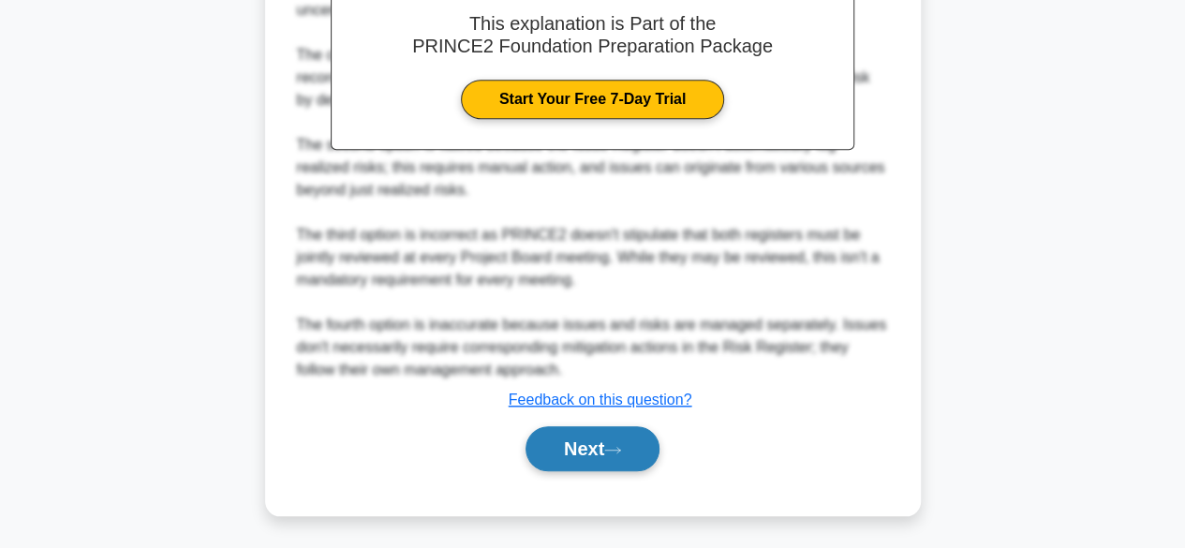
click at [571, 458] on button "Next" at bounding box center [593, 448] width 134 height 45
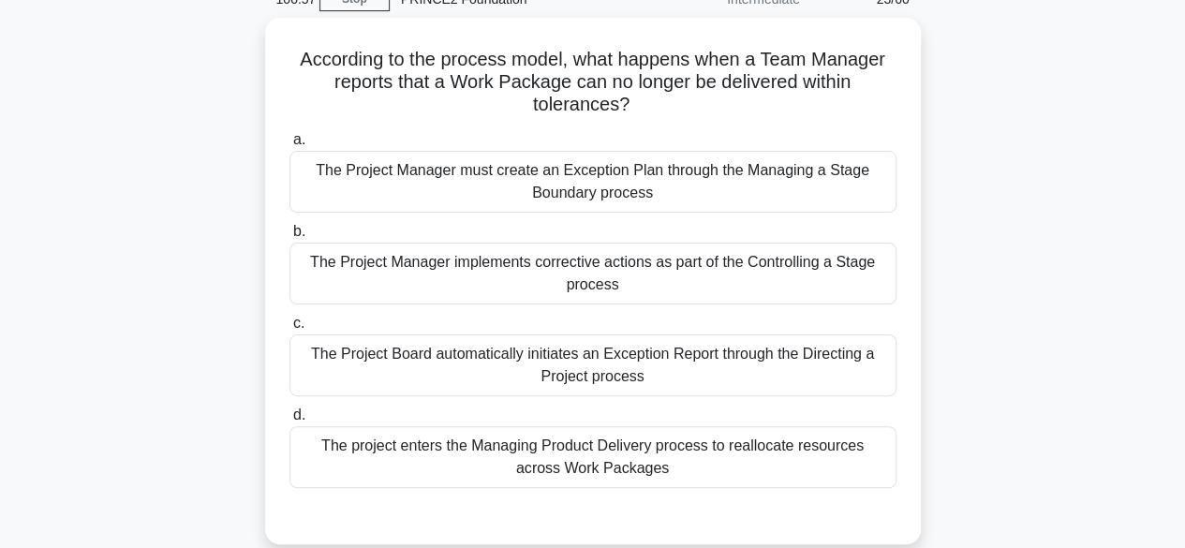
scroll to position [85, 0]
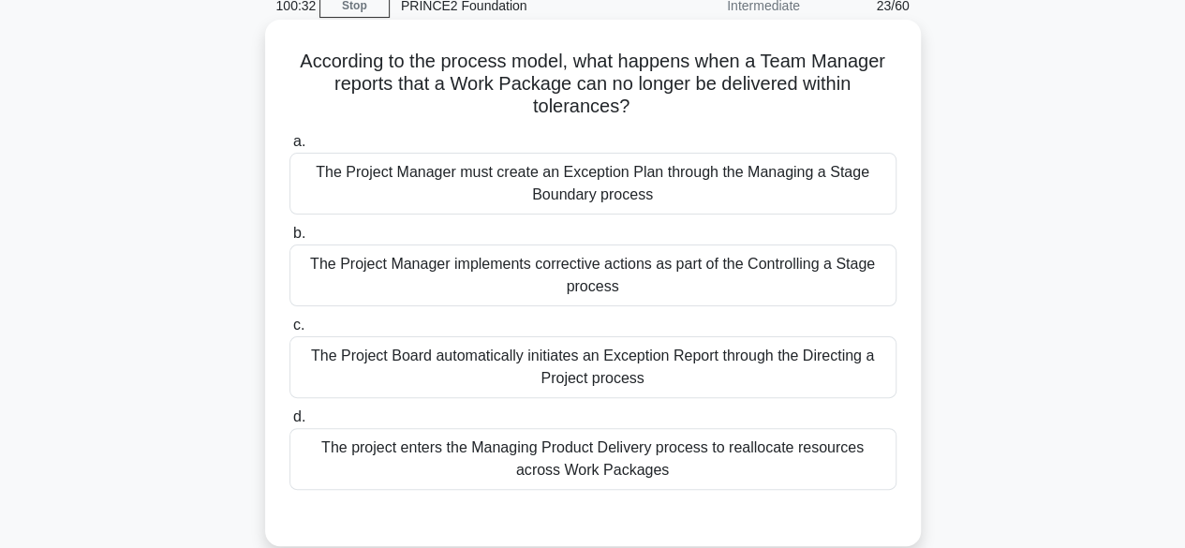
click at [706, 280] on div "The Project Manager implements corrective actions as part of the Controlling a …" at bounding box center [592, 276] width 607 height 62
click at [289, 240] on input "b. The Project Manager implements corrective actions as part of the Controlling…" at bounding box center [289, 234] width 0 height 12
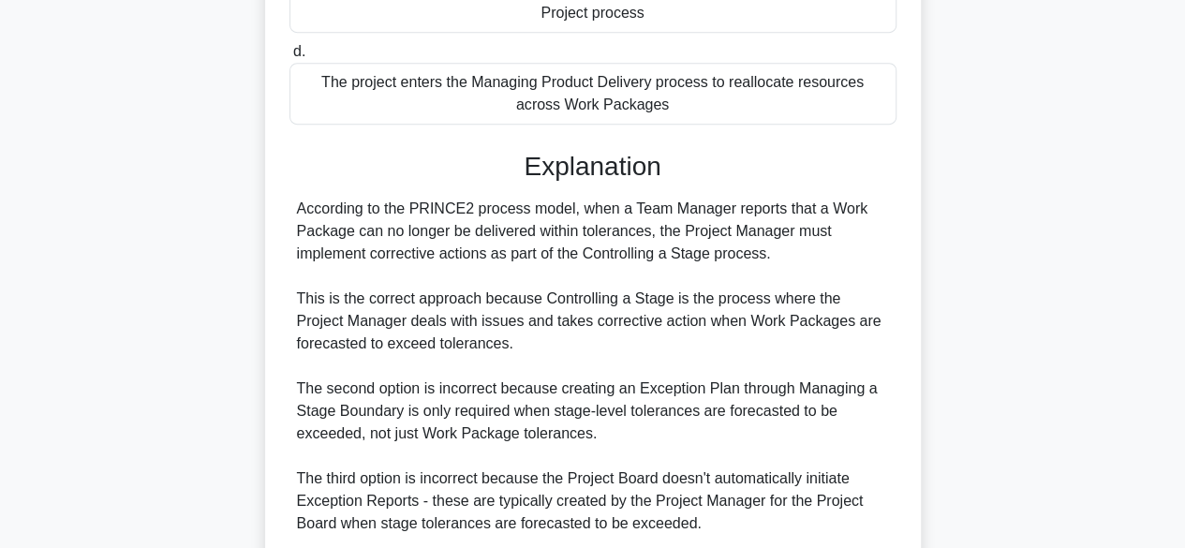
scroll to position [694, 0]
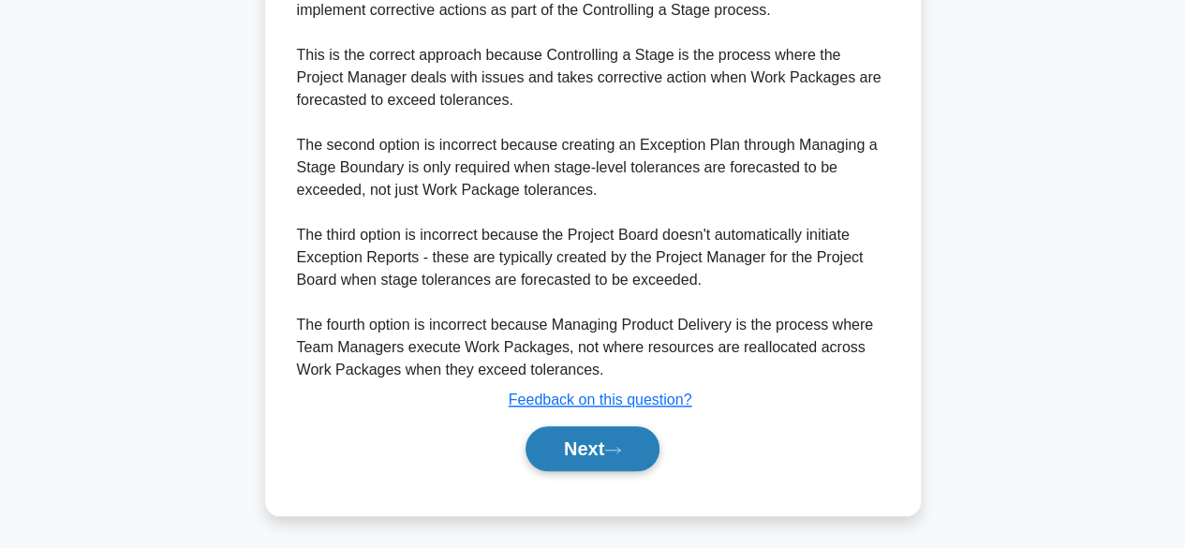
click at [558, 447] on button "Next" at bounding box center [593, 448] width 134 height 45
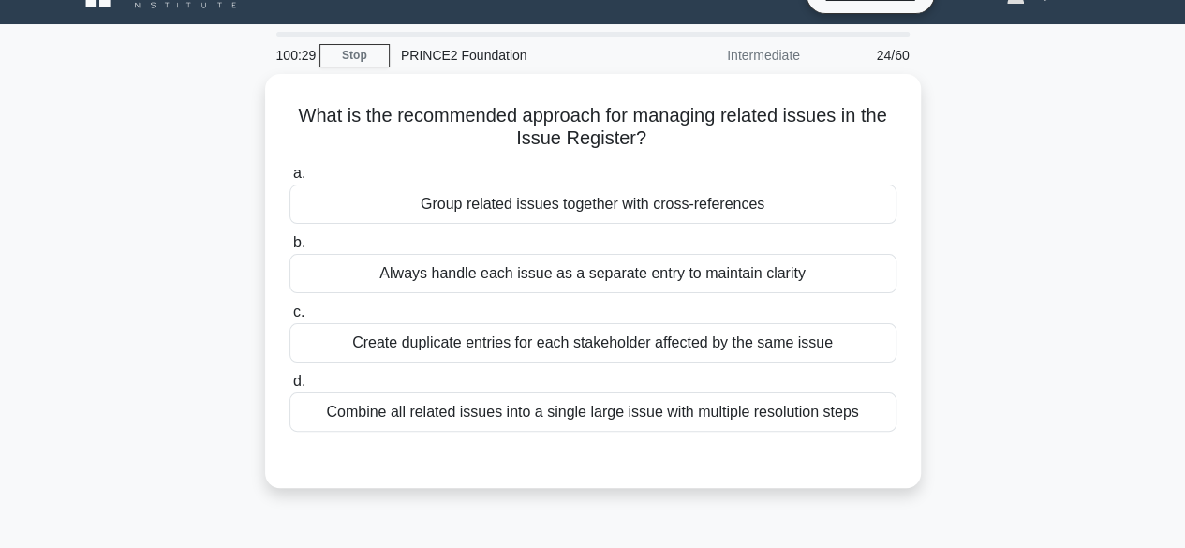
scroll to position [14, 0]
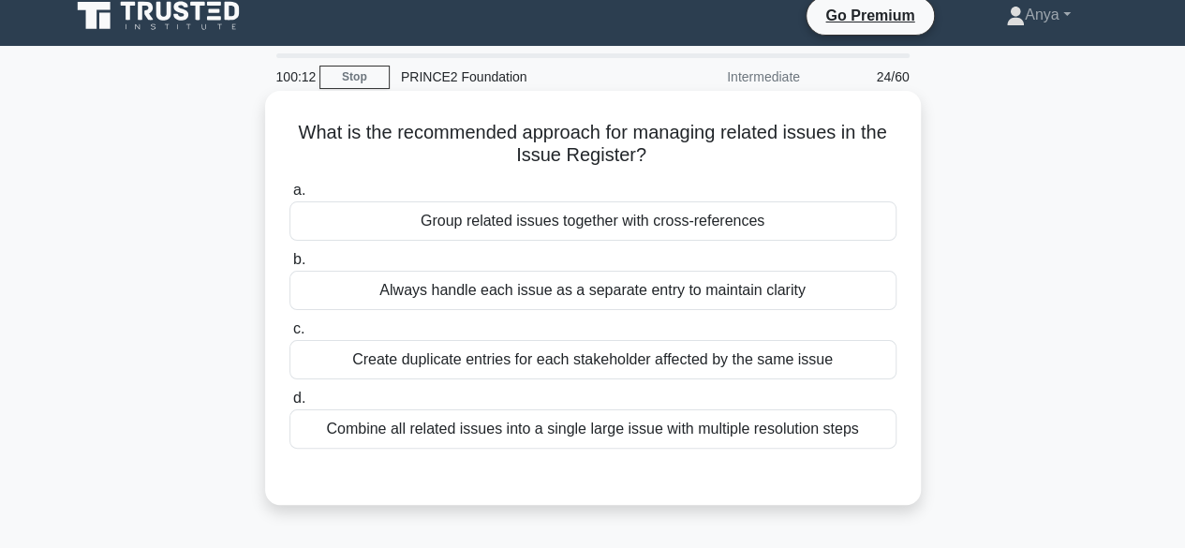
click at [696, 293] on div "Always handle each issue as a separate entry to maintain clarity" at bounding box center [592, 290] width 607 height 39
click at [289, 266] on input "b. Always handle each issue as a separate entry to maintain clarity" at bounding box center [289, 260] width 0 height 12
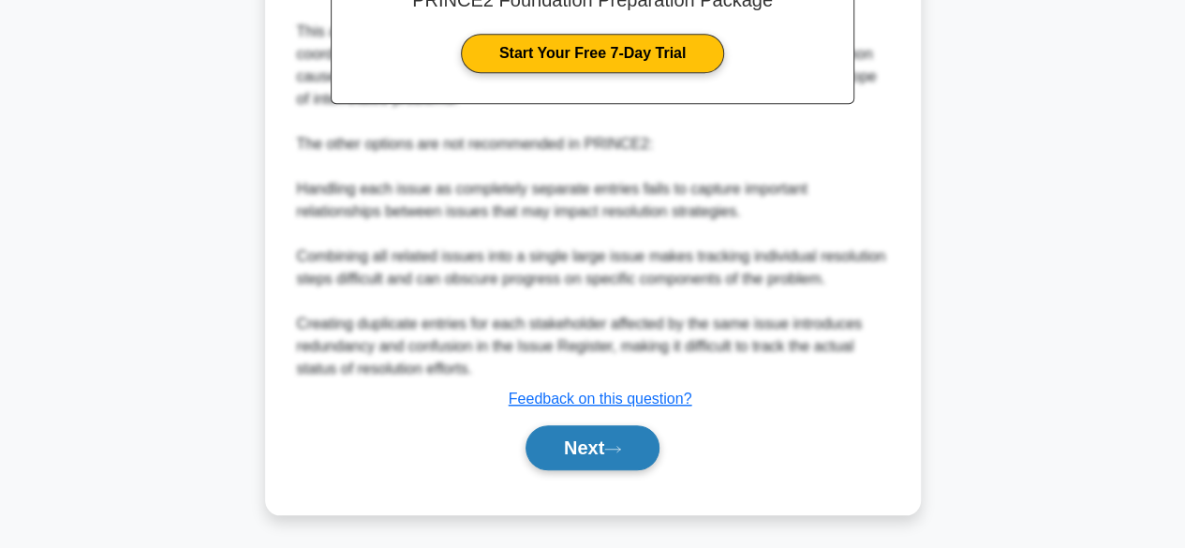
click at [614, 444] on icon at bounding box center [612, 449] width 17 height 10
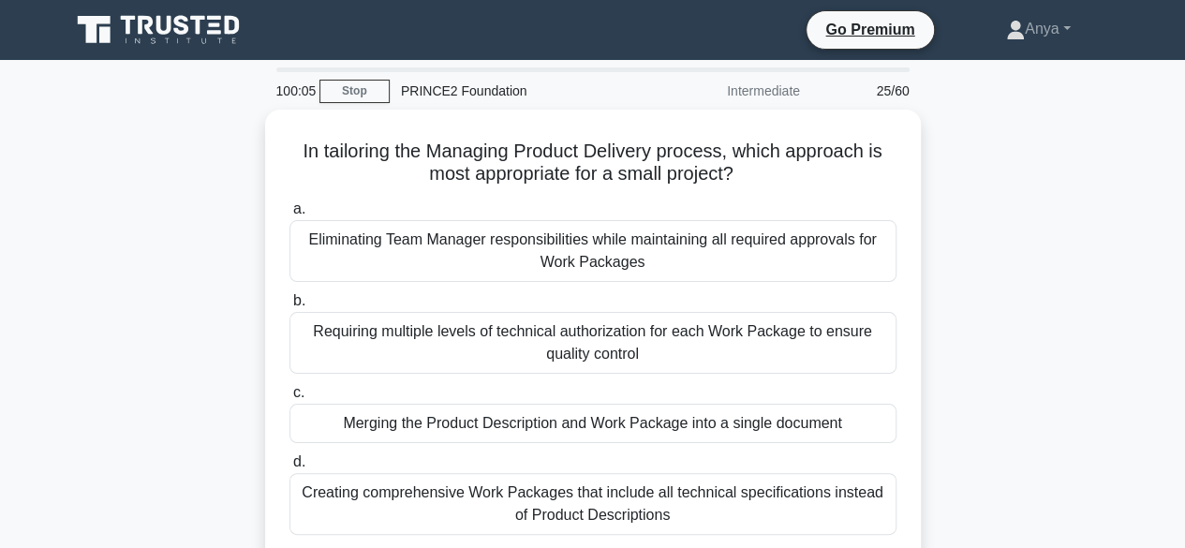
scroll to position [76, 0]
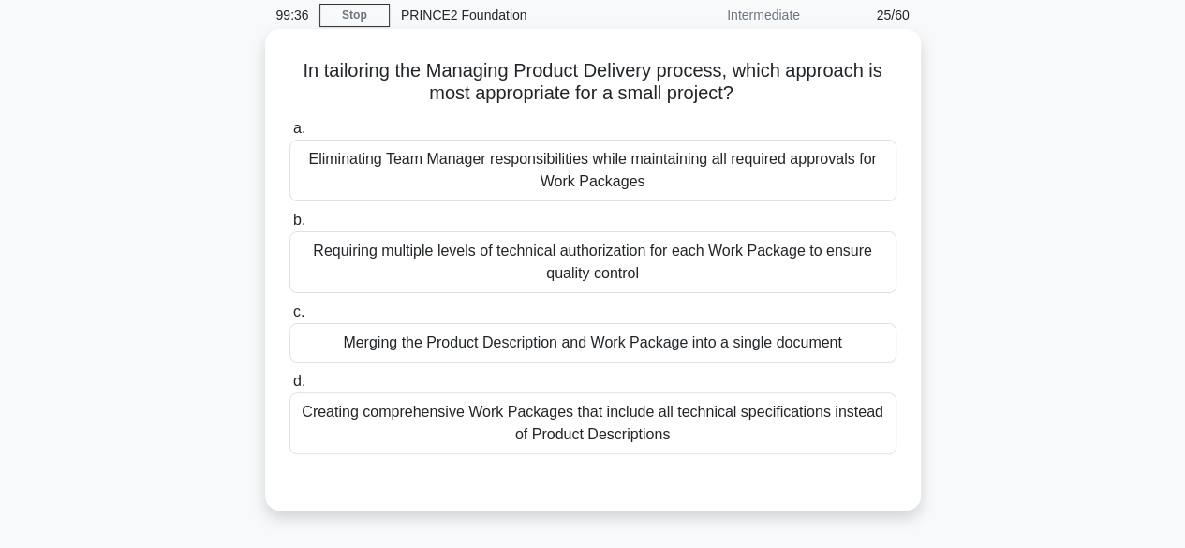
click at [768, 335] on div "Merging the Product Description and Work Package into a single document" at bounding box center [592, 342] width 607 height 39
click at [289, 319] on input "c. Merging the Product Description and Work Package into a single document" at bounding box center [289, 312] width 0 height 12
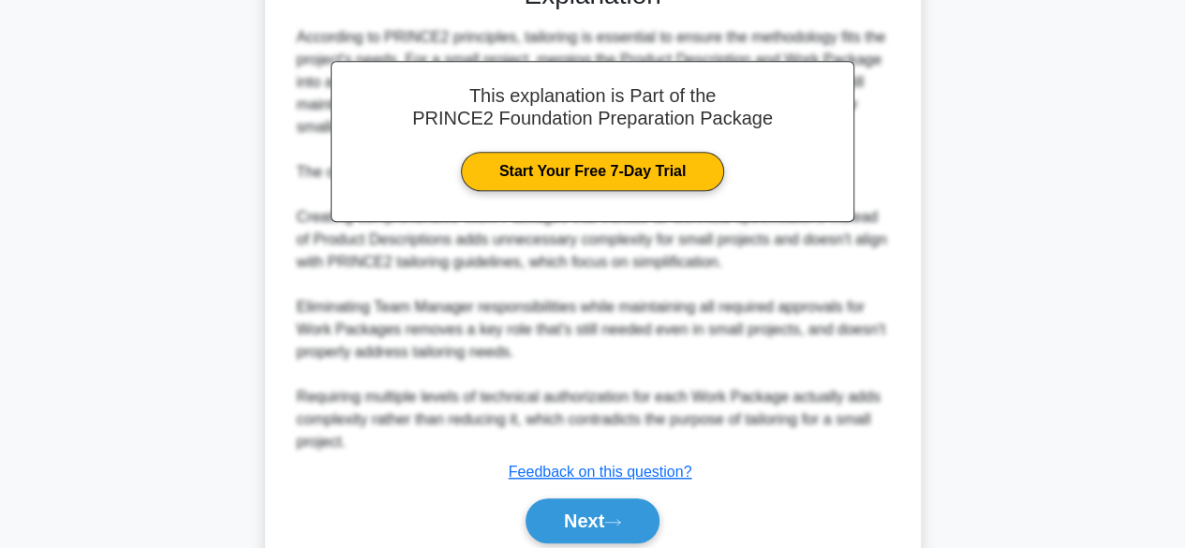
scroll to position [649, 0]
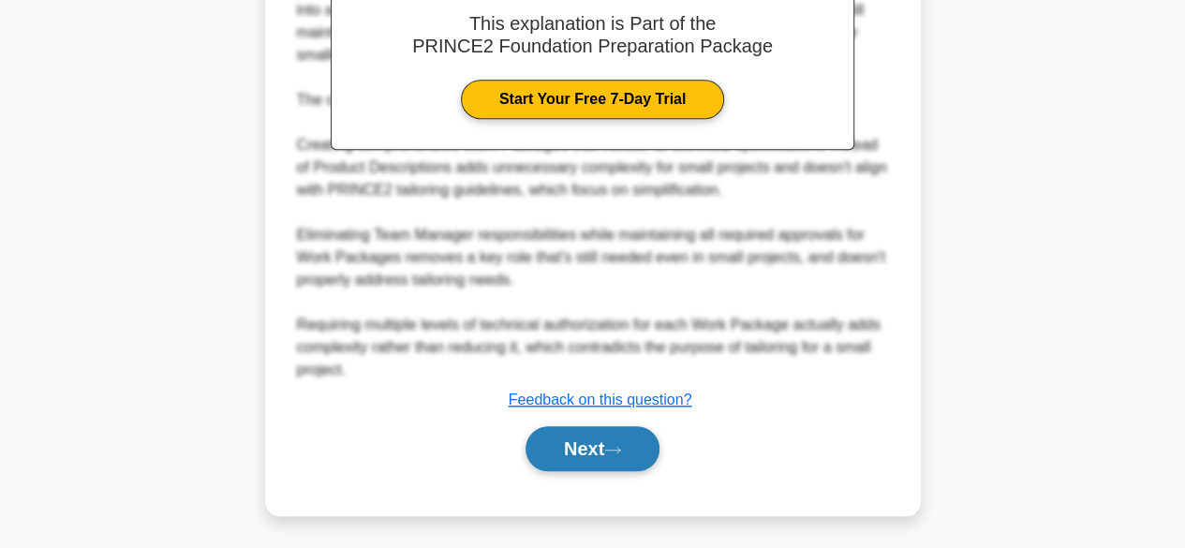
click at [580, 428] on button "Next" at bounding box center [593, 448] width 134 height 45
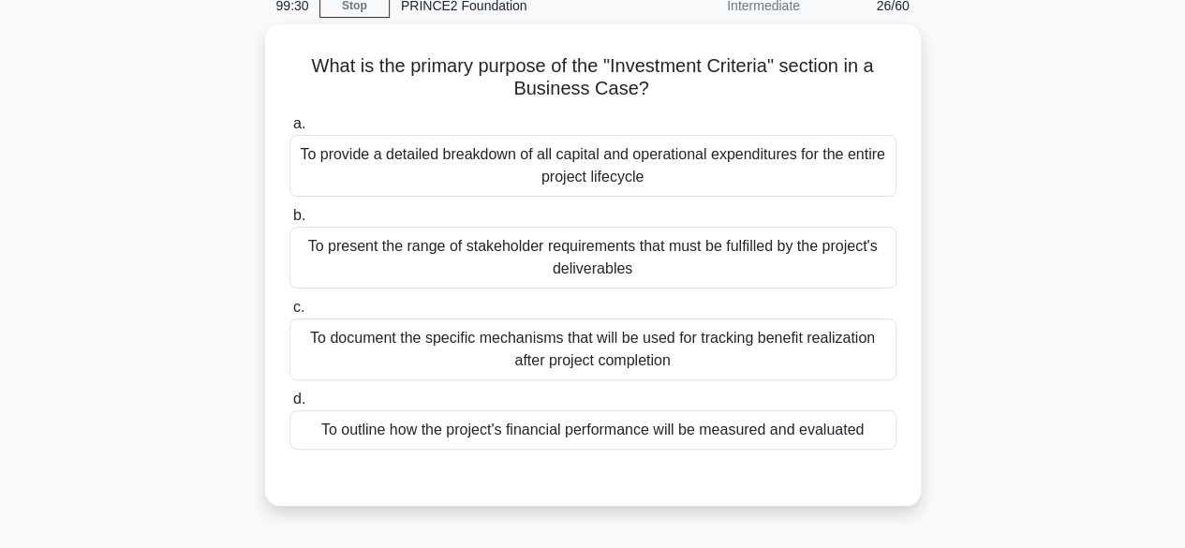
scroll to position [72, 0]
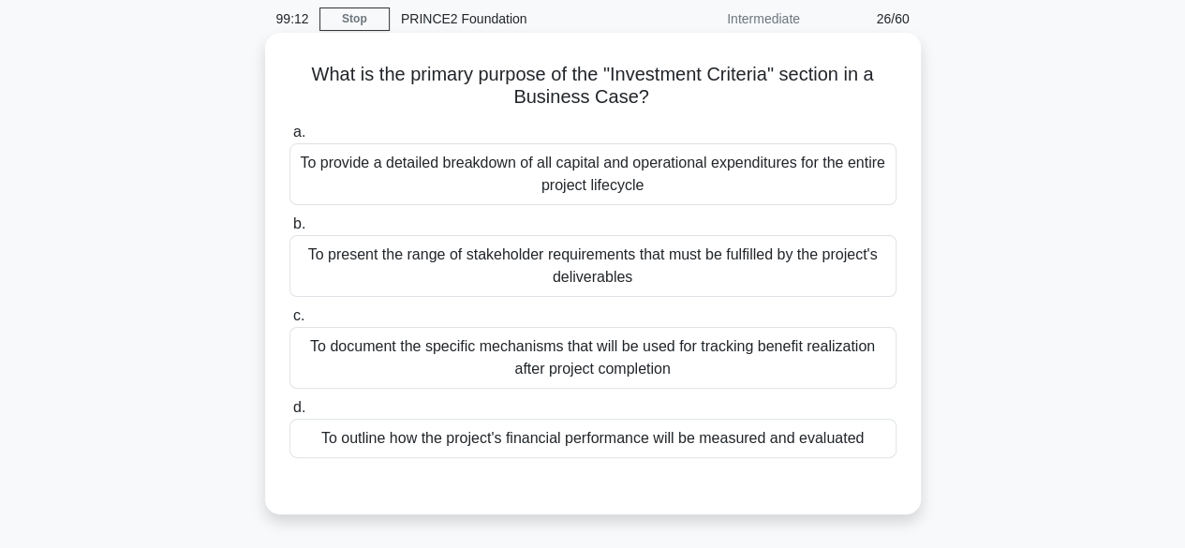
click at [799, 358] on div "To document the specific mechanisms that will be used for tracking benefit real…" at bounding box center [592, 358] width 607 height 62
click at [289, 322] on input "c. To document the specific mechanisms that will be used for tracking benefit r…" at bounding box center [289, 316] width 0 height 12
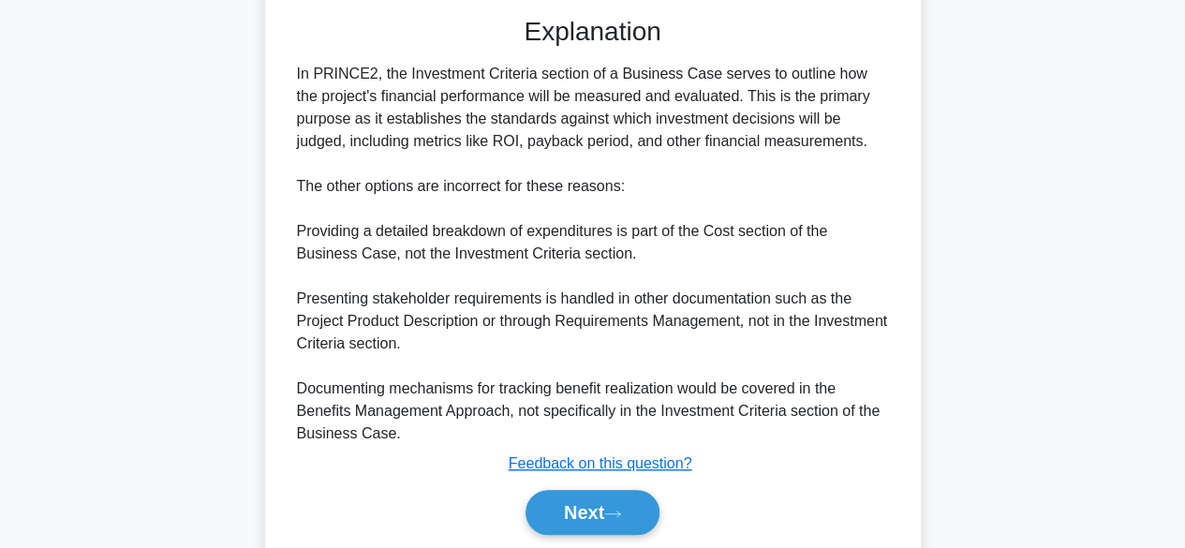
scroll to position [607, 0]
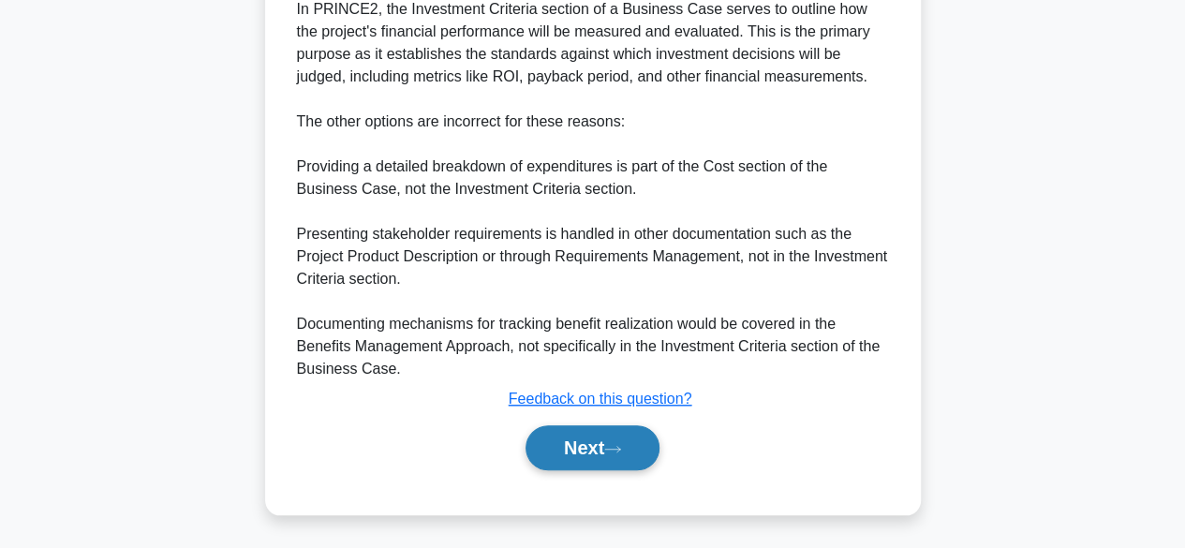
click at [618, 441] on button "Next" at bounding box center [593, 447] width 134 height 45
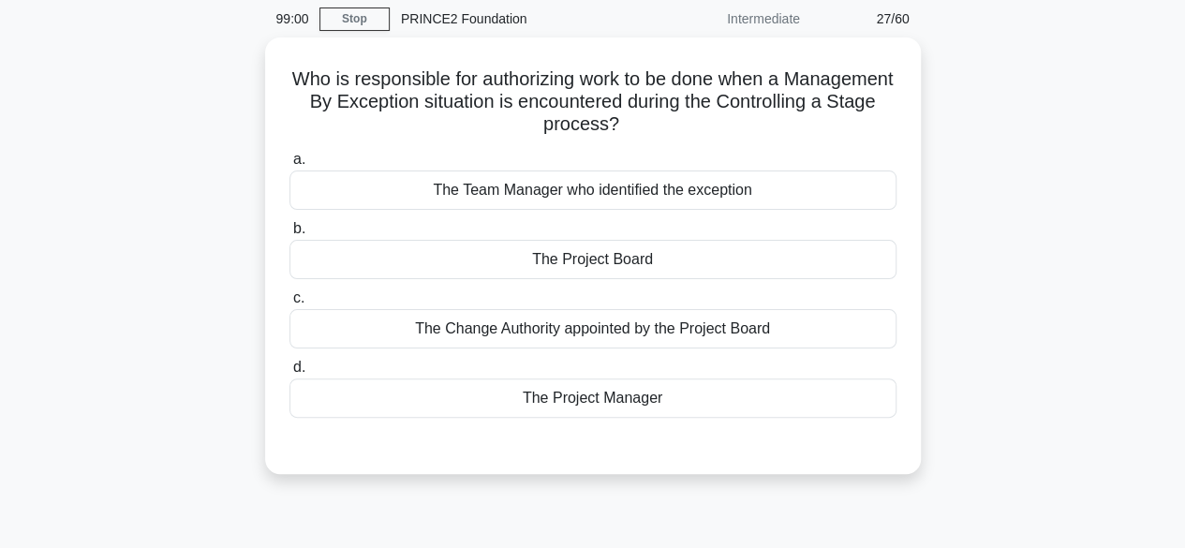
scroll to position [16, 0]
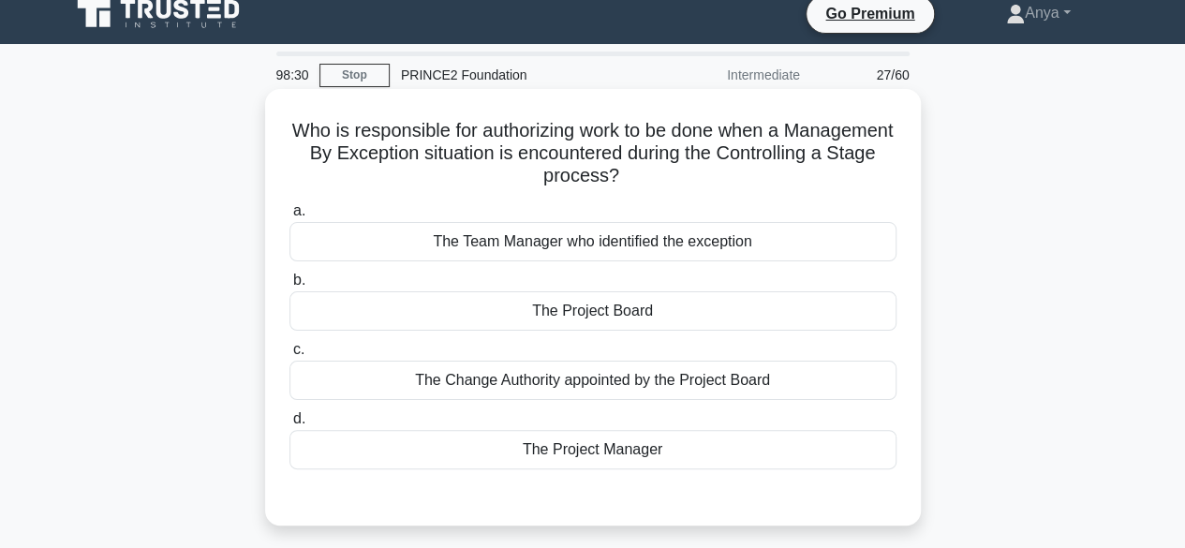
click at [644, 313] on div "The Project Board" at bounding box center [592, 310] width 607 height 39
click at [289, 287] on input "b. The Project Board" at bounding box center [289, 280] width 0 height 12
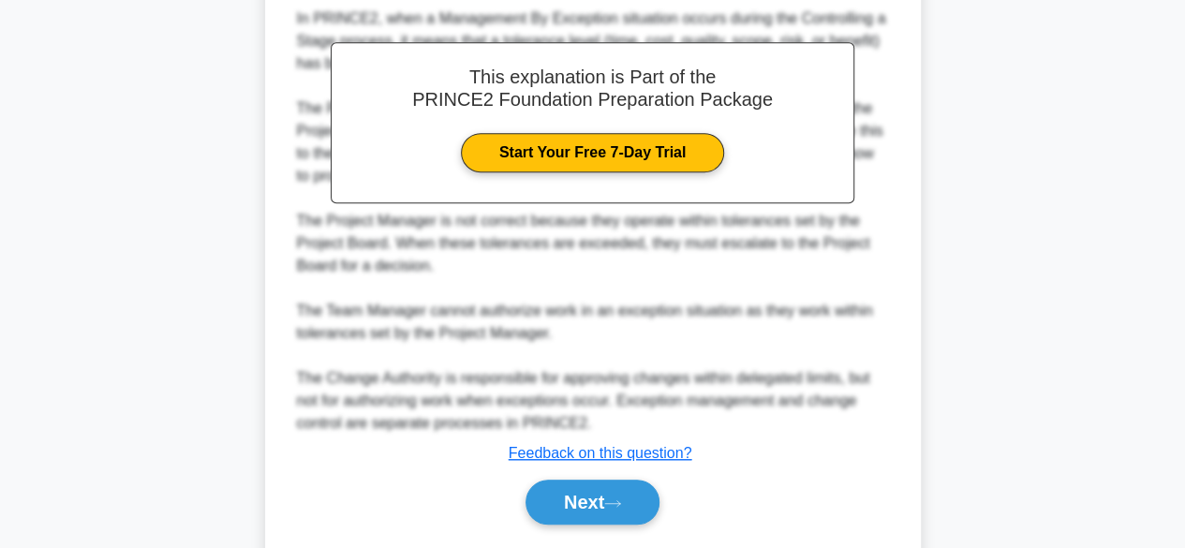
scroll to position [604, 0]
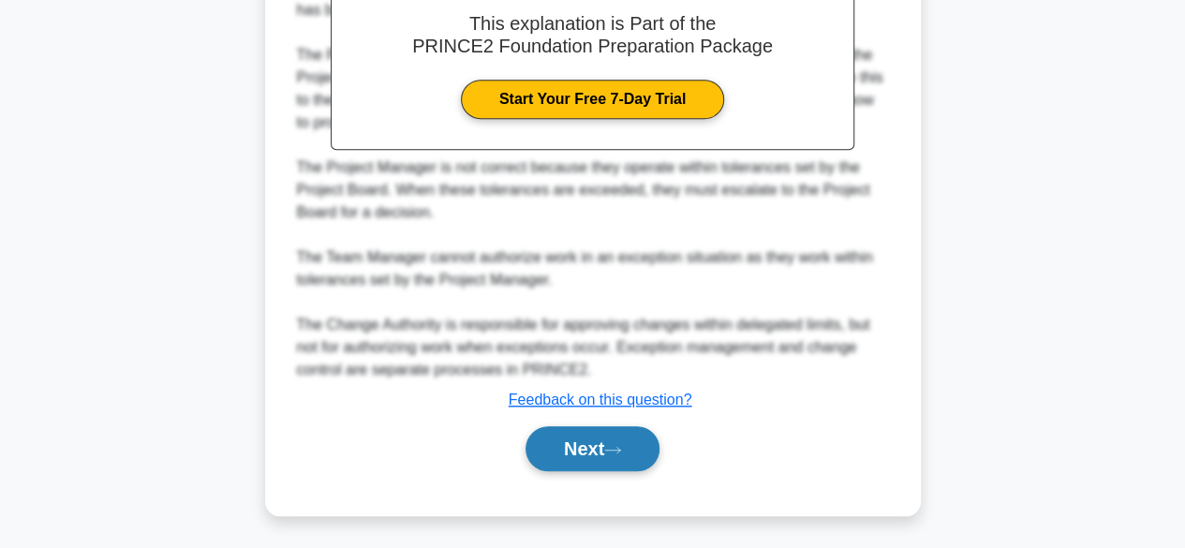
click at [571, 452] on button "Next" at bounding box center [593, 448] width 134 height 45
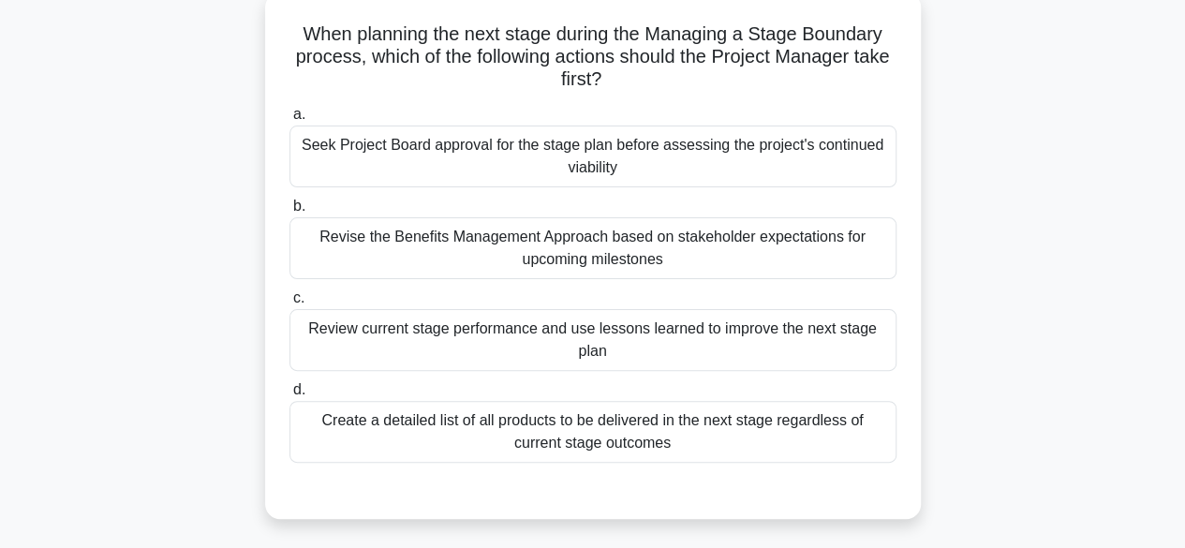
scroll to position [116, 0]
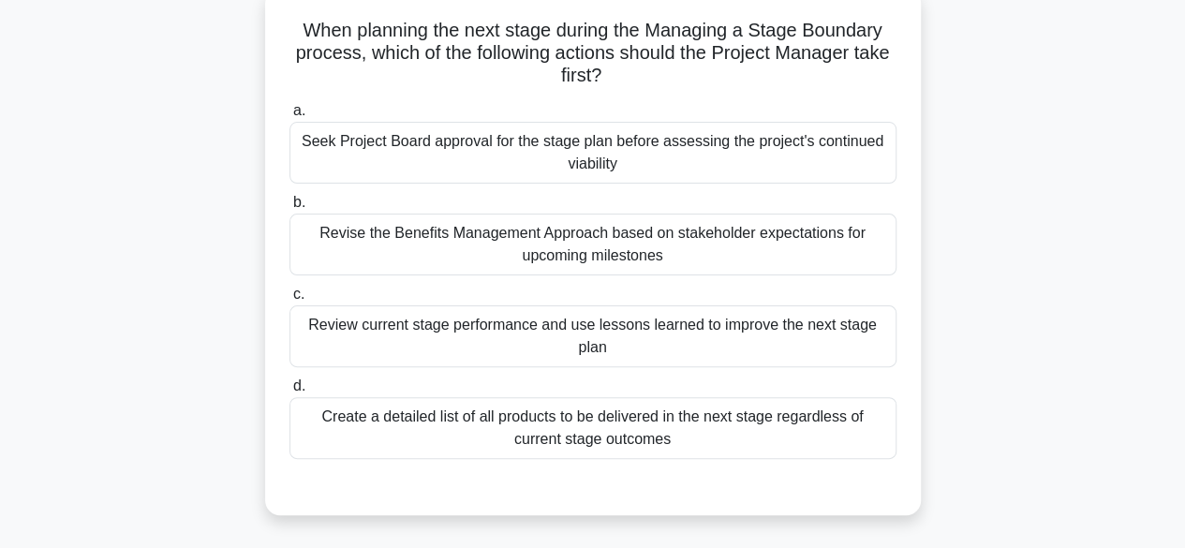
click at [740, 156] on div "Seek Project Board approval for the stage plan before assessing the project's c…" at bounding box center [592, 153] width 607 height 62
click at [289, 117] on input "a. Seek Project Board approval for the stage plan before assessing the project'…" at bounding box center [289, 111] width 0 height 12
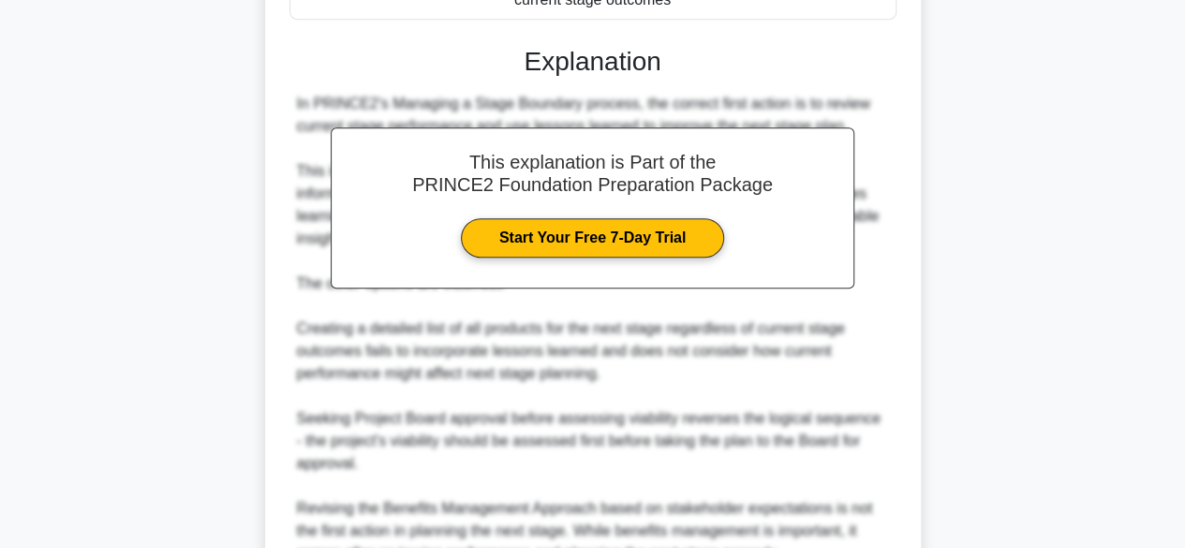
scroll to position [742, 0]
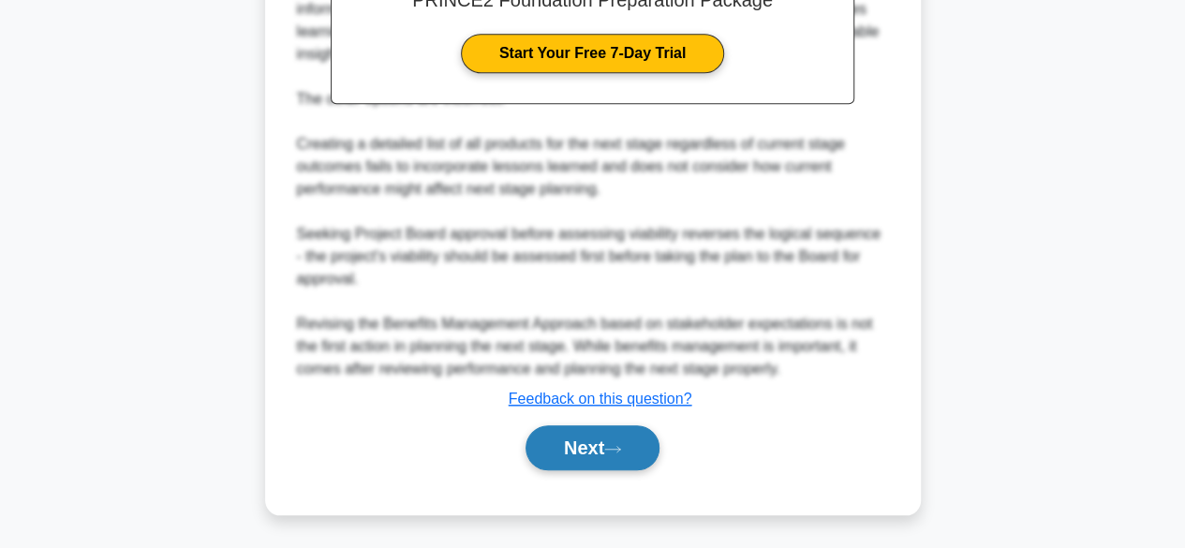
click at [571, 459] on button "Next" at bounding box center [593, 447] width 134 height 45
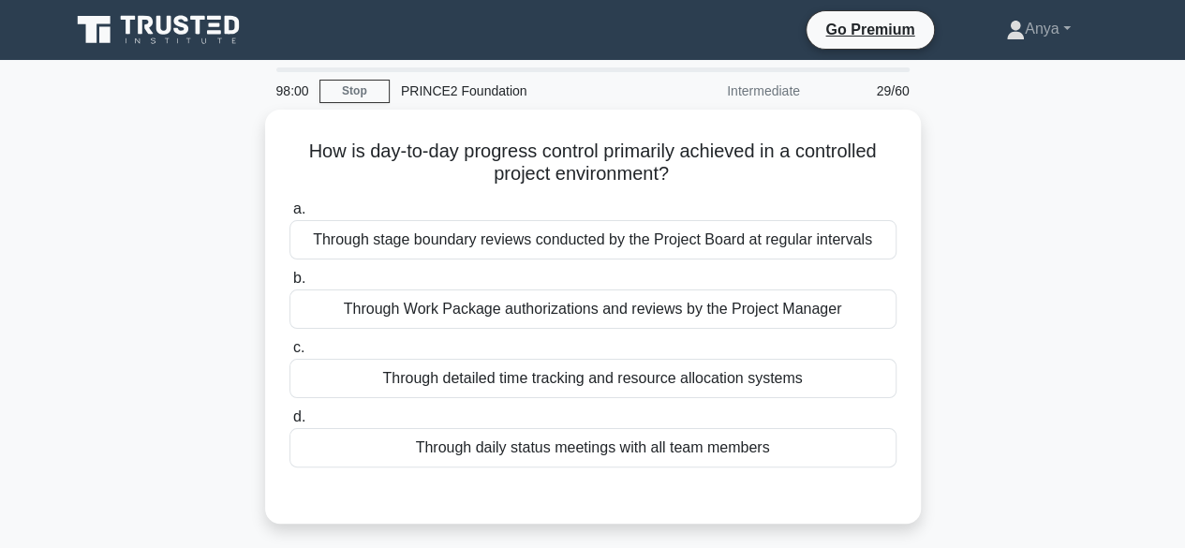
scroll to position [23, 0]
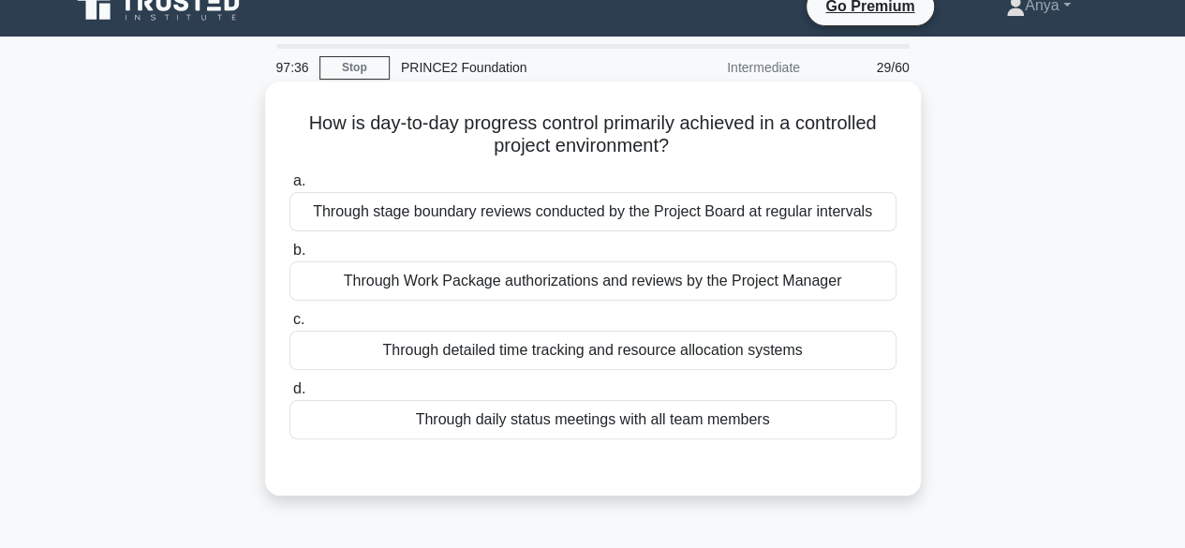
click at [727, 280] on div "Through Work Package authorizations and reviews by the Project Manager" at bounding box center [592, 280] width 607 height 39
click at [289, 257] on input "b. Through Work Package authorizations and reviews by the Project Manager" at bounding box center [289, 251] width 0 height 12
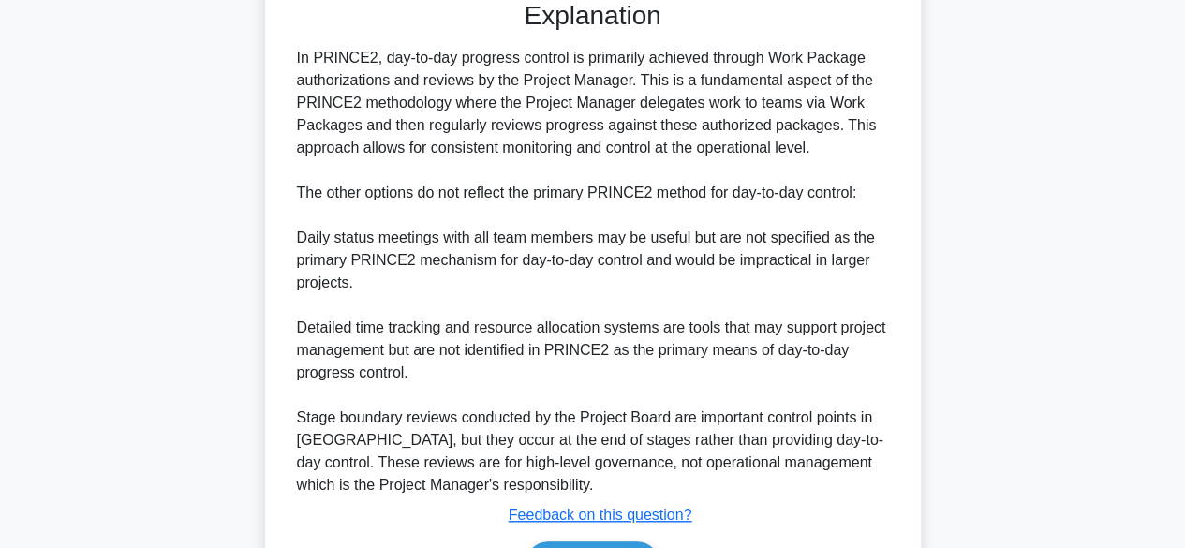
scroll to position [604, 0]
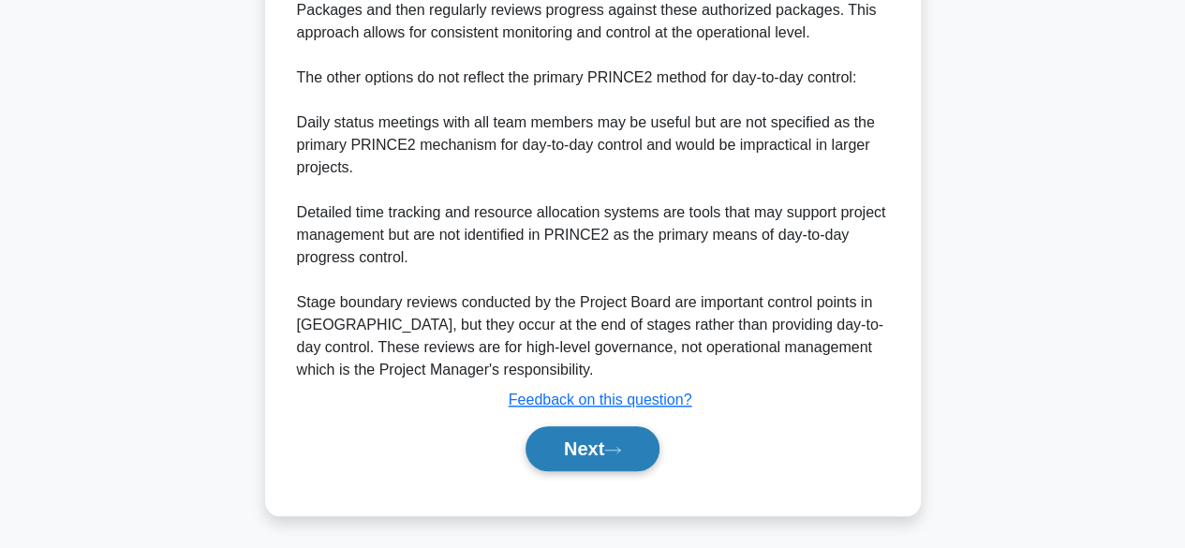
click at [576, 455] on button "Next" at bounding box center [593, 448] width 134 height 45
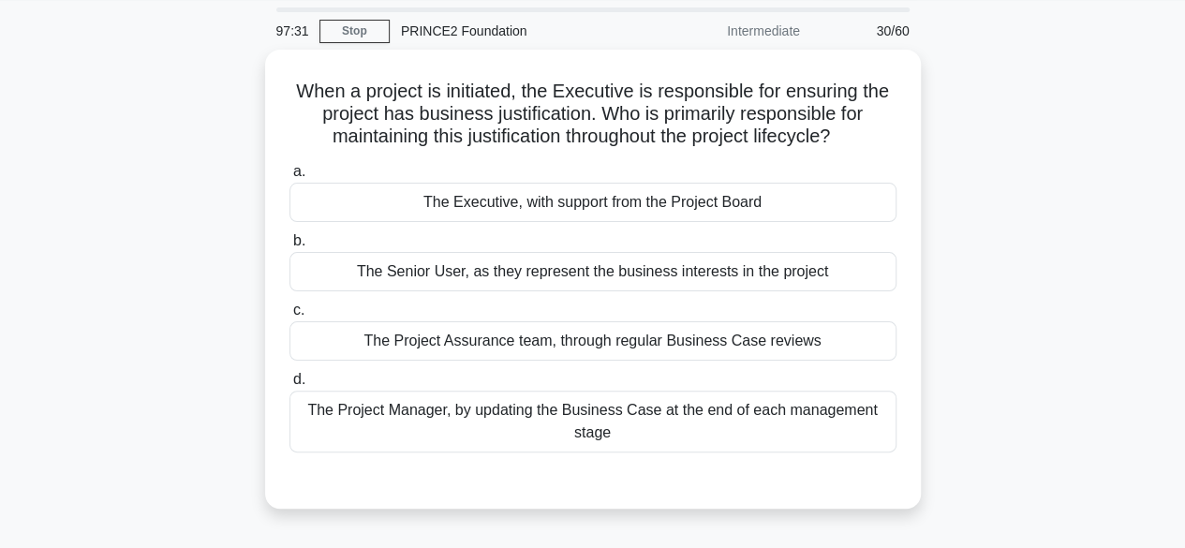
scroll to position [57, 0]
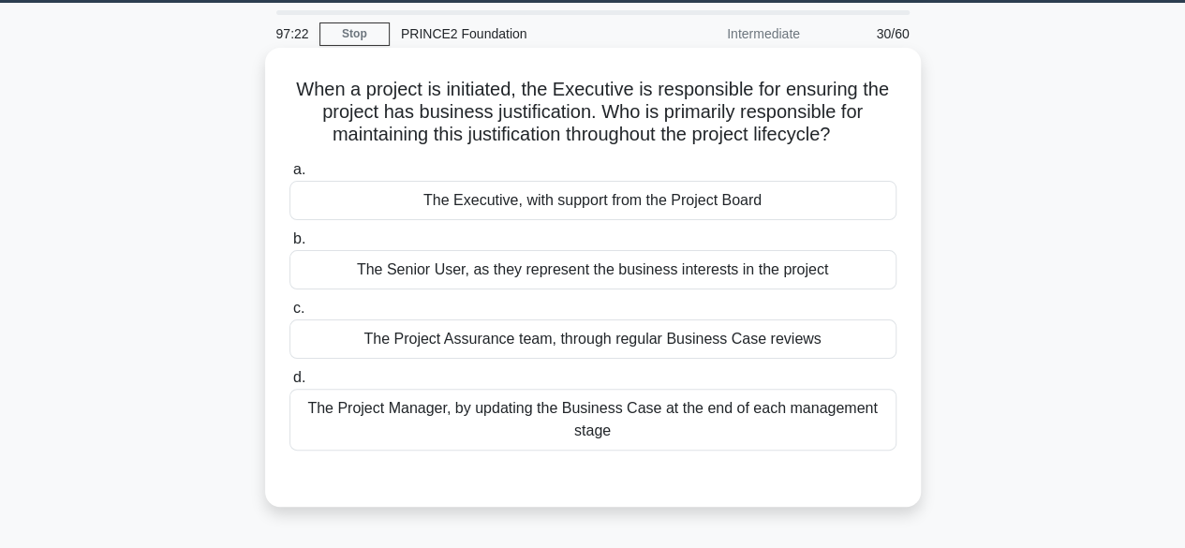
click at [689, 203] on div "The Executive, with support from the Project Board" at bounding box center [592, 200] width 607 height 39
click at [289, 176] on input "a. The Executive, with support from the Project Board" at bounding box center [289, 170] width 0 height 12
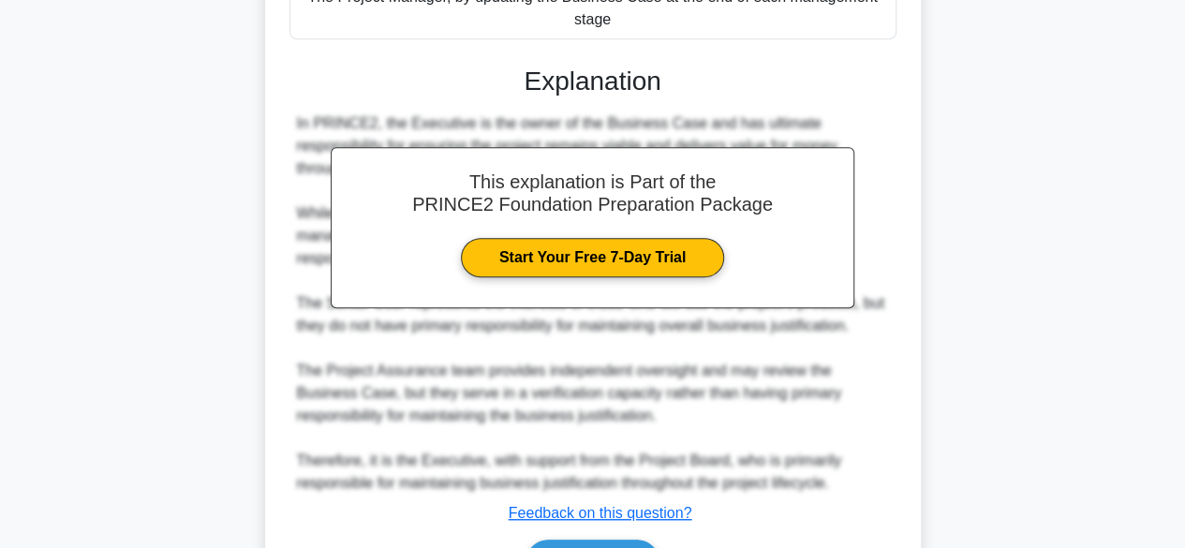
scroll to position [582, 0]
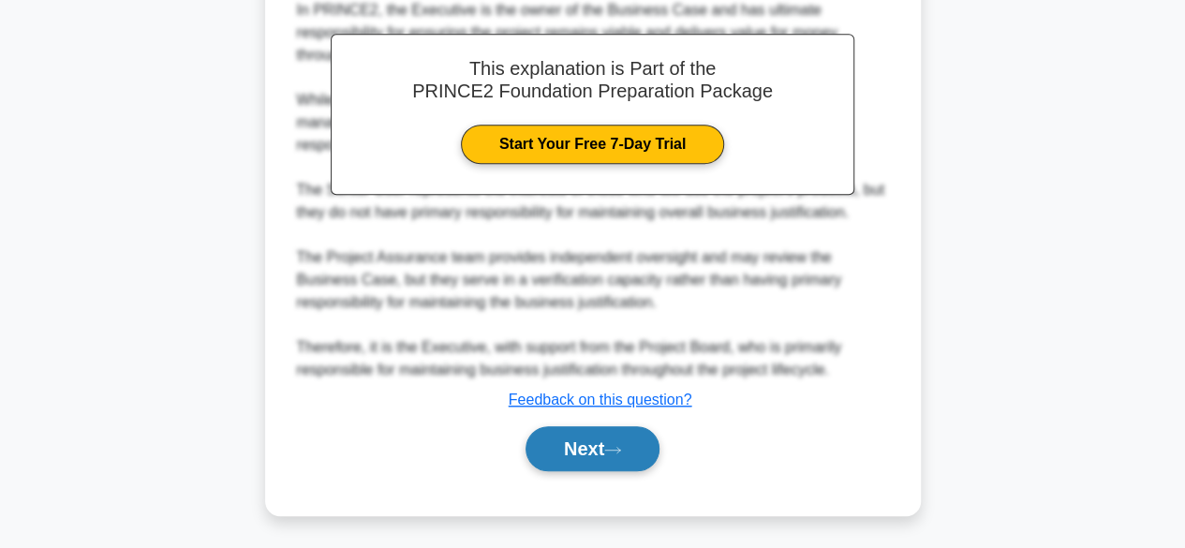
click at [588, 454] on button "Next" at bounding box center [593, 448] width 134 height 45
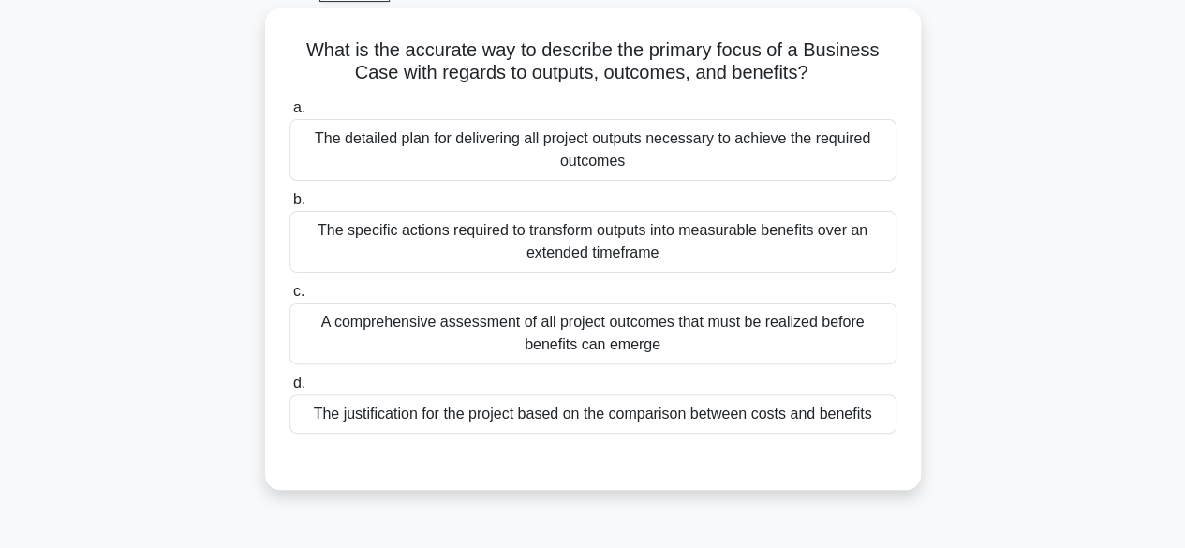
scroll to position [96, 0]
click at [768, 416] on div "The justification for the project based on the comparison between costs and ben…" at bounding box center [592, 414] width 607 height 39
click at [289, 391] on input "d. The justification for the project based on the comparison between costs and …" at bounding box center [289, 384] width 0 height 12
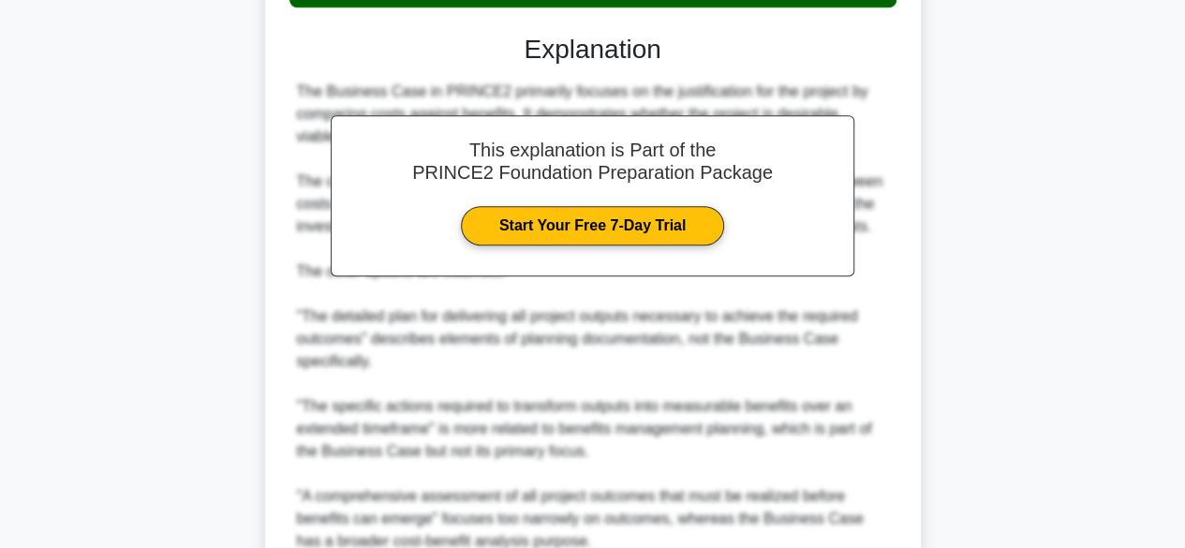
scroll to position [606, 0]
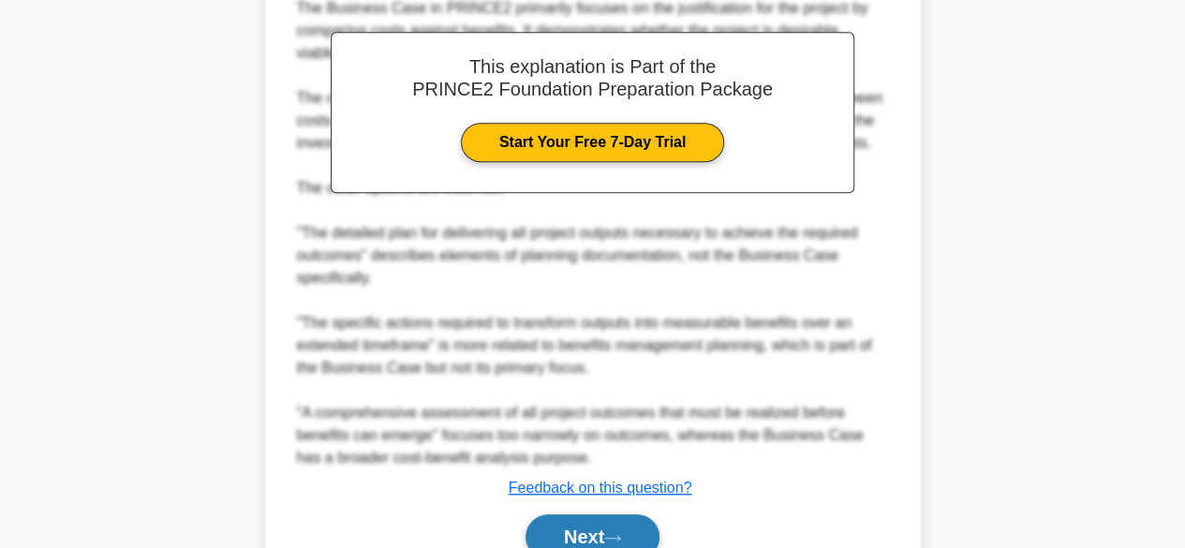
click at [615, 527] on button "Next" at bounding box center [593, 536] width 134 height 45
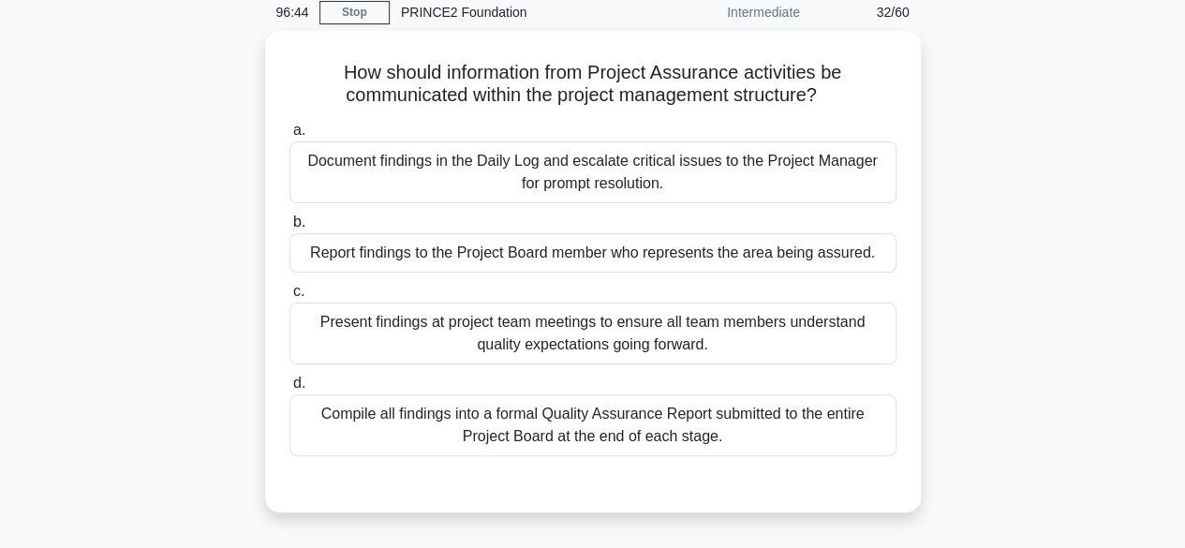
scroll to position [68, 0]
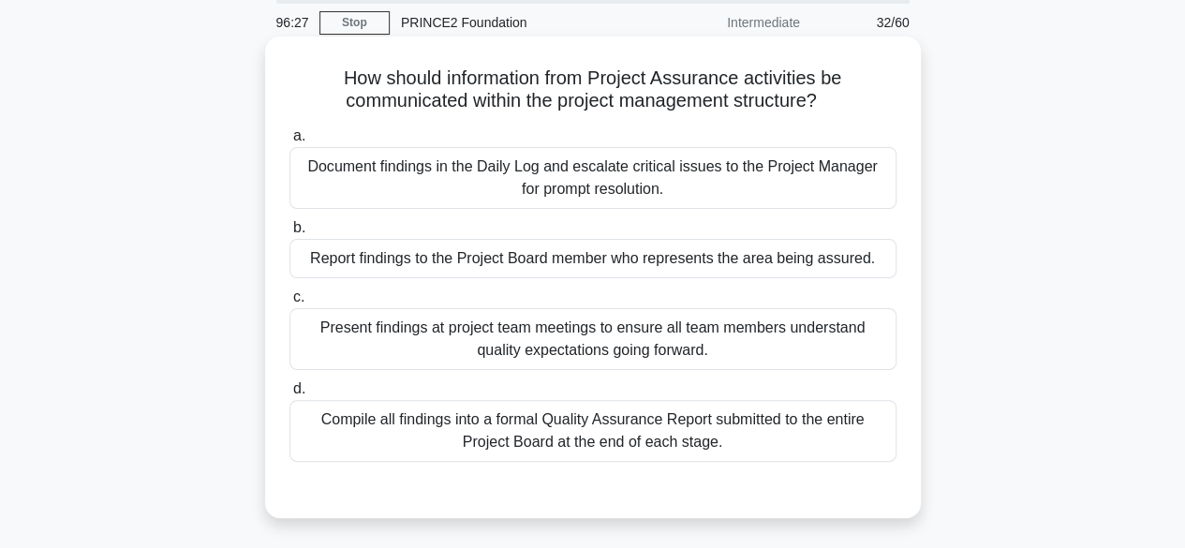
click at [689, 441] on div "Compile all findings into a formal Quality Assurance Report submitted to the en…" at bounding box center [592, 431] width 607 height 62
click at [289, 395] on input "d. Compile all findings into a formal Quality Assurance Report submitted to the…" at bounding box center [289, 389] width 0 height 12
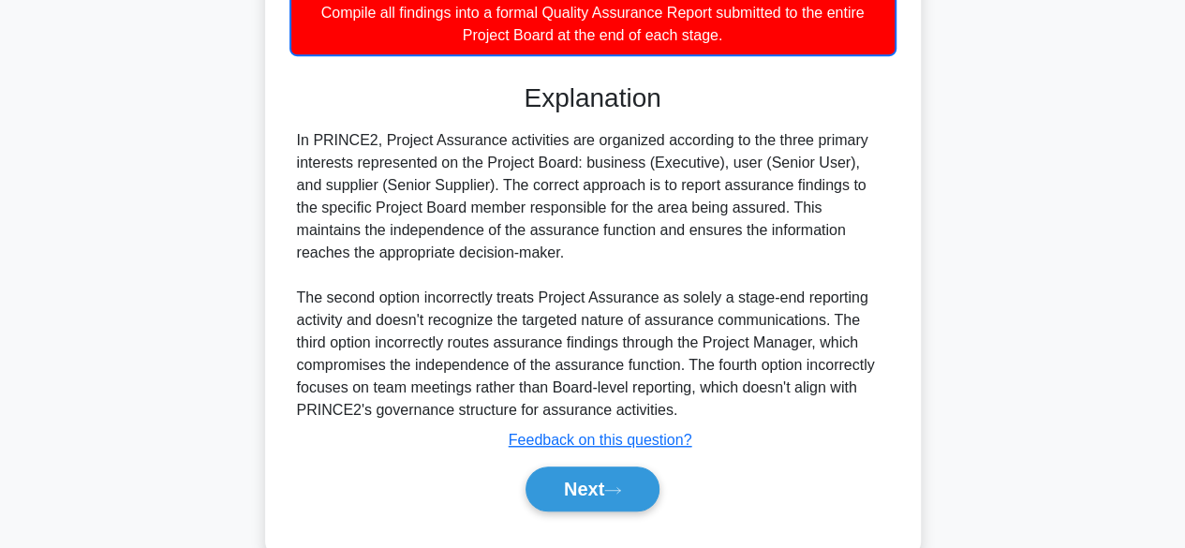
scroll to position [517, 0]
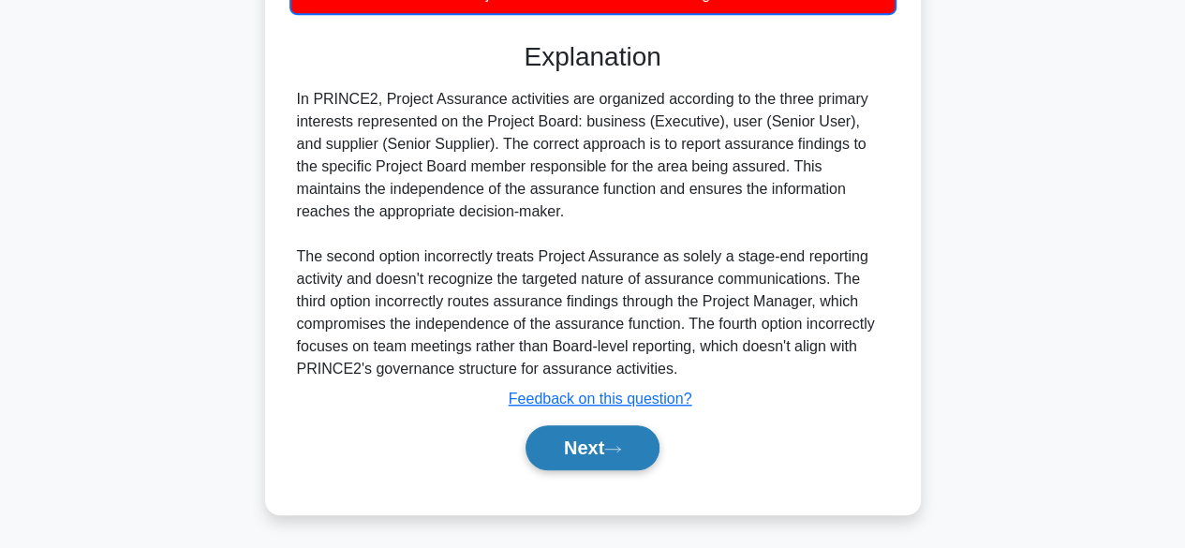
click at [605, 449] on button "Next" at bounding box center [593, 447] width 134 height 45
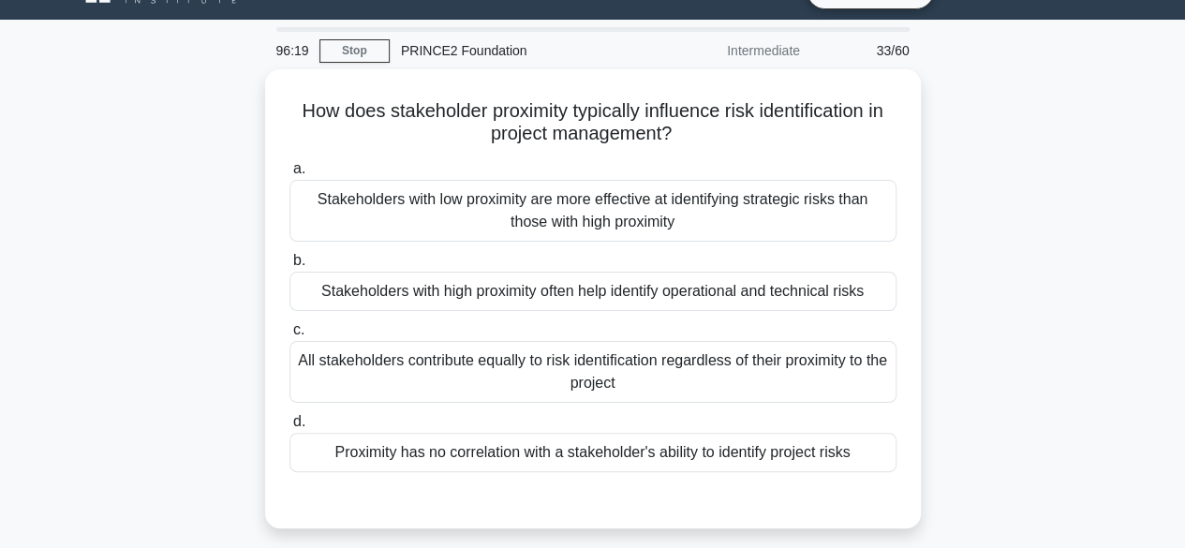
scroll to position [42, 0]
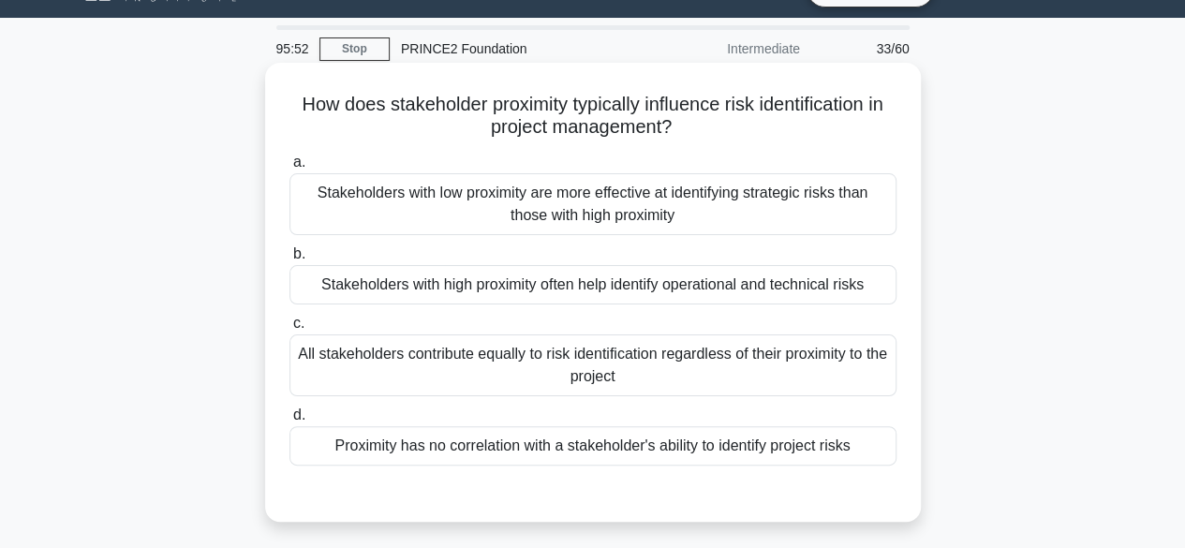
click at [786, 280] on div "Stakeholders with high proximity often help identify operational and technical …" at bounding box center [592, 284] width 607 height 39
click at [289, 260] on input "b. Stakeholders with high proximity often help identify operational and technic…" at bounding box center [289, 254] width 0 height 12
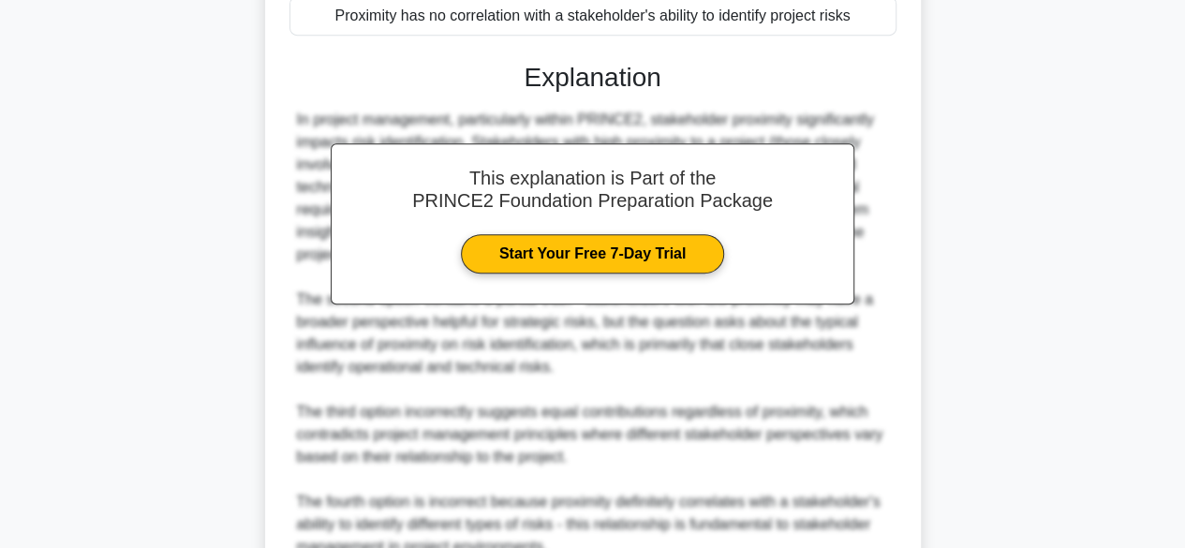
scroll to position [649, 0]
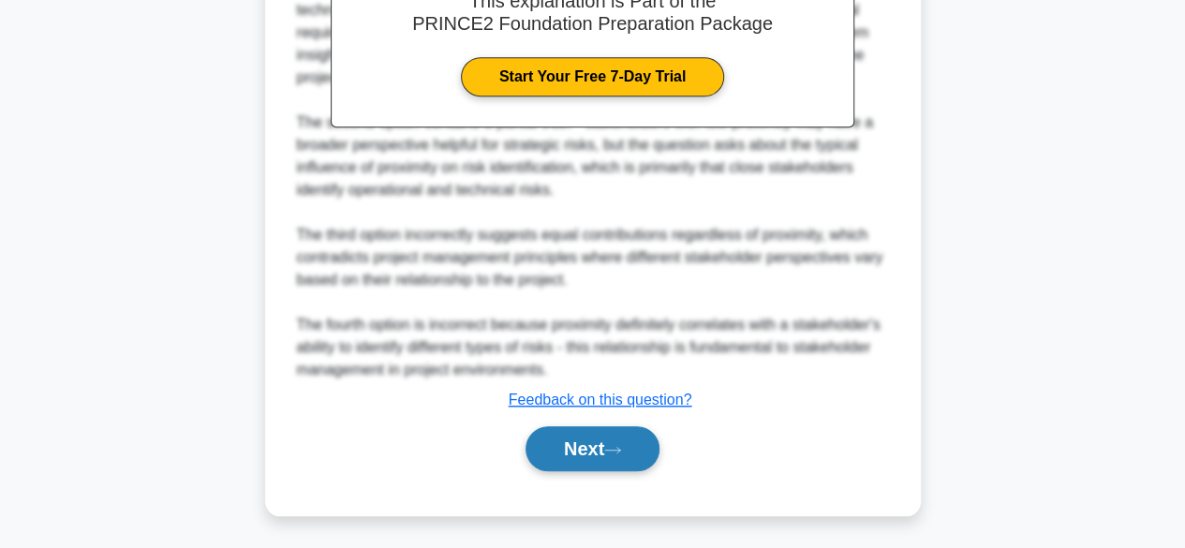
click at [564, 459] on button "Next" at bounding box center [593, 448] width 134 height 45
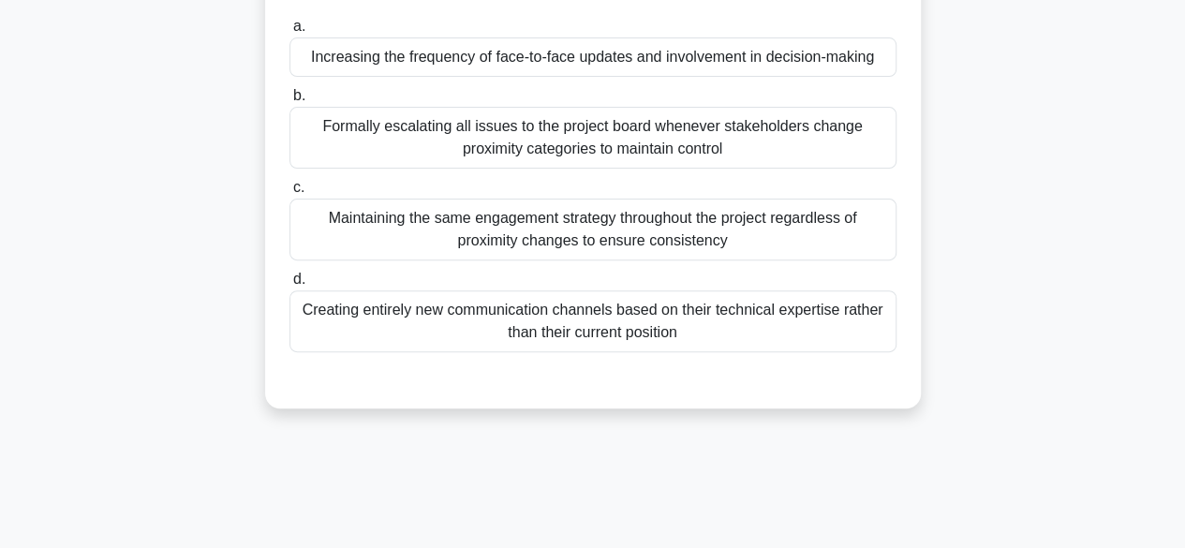
scroll to position [110, 0]
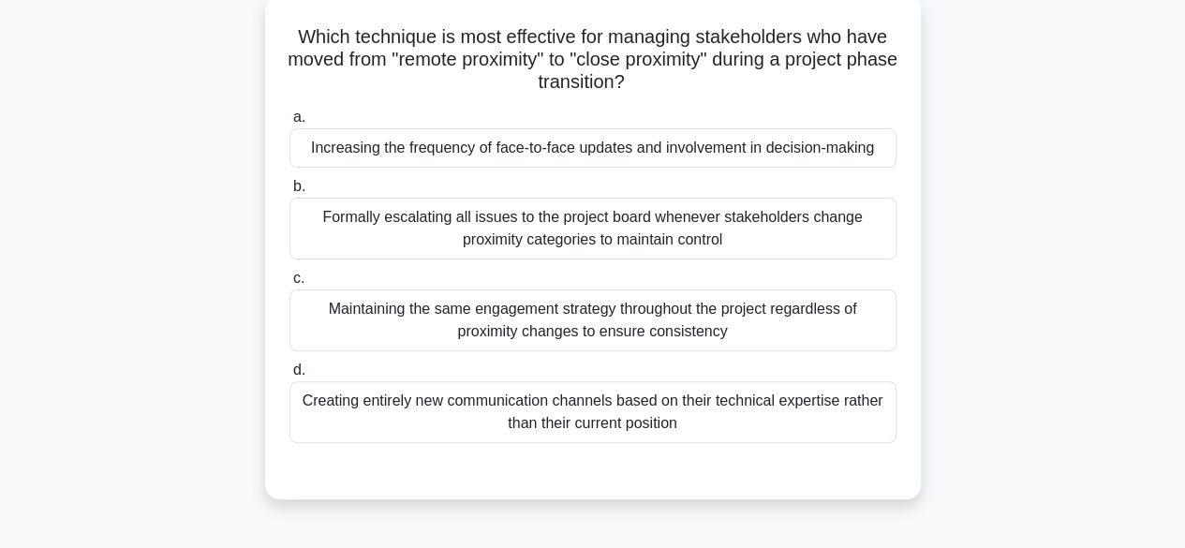
click at [842, 151] on div "Increasing the frequency of face-to-face updates and involvement in decision-ma…" at bounding box center [592, 147] width 607 height 39
click at [289, 124] on input "a. Increasing the frequency of face-to-face updates and involvement in decision…" at bounding box center [289, 117] width 0 height 12
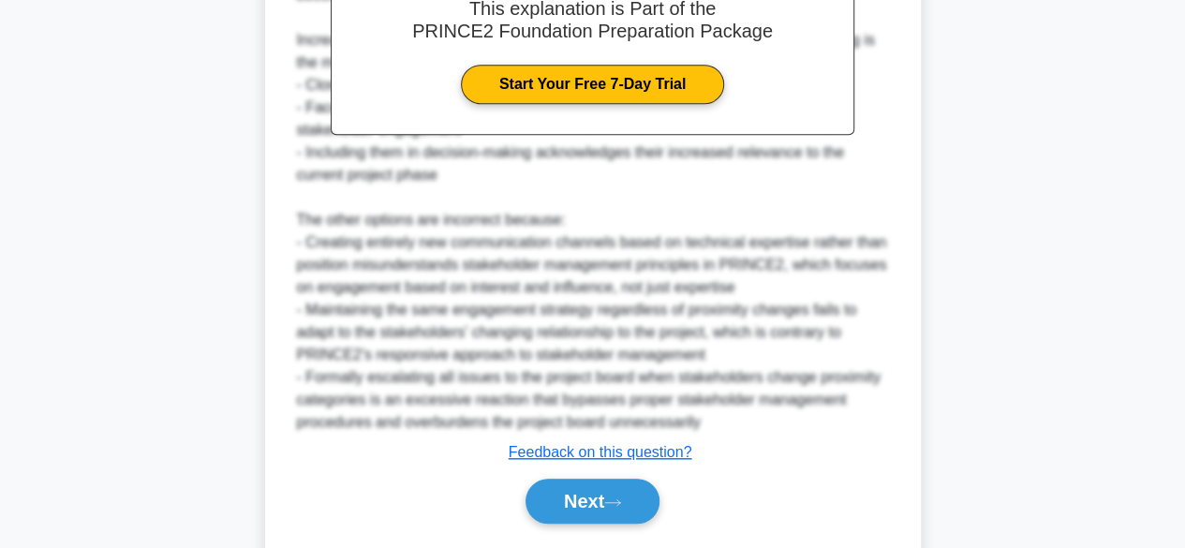
scroll to position [739, 0]
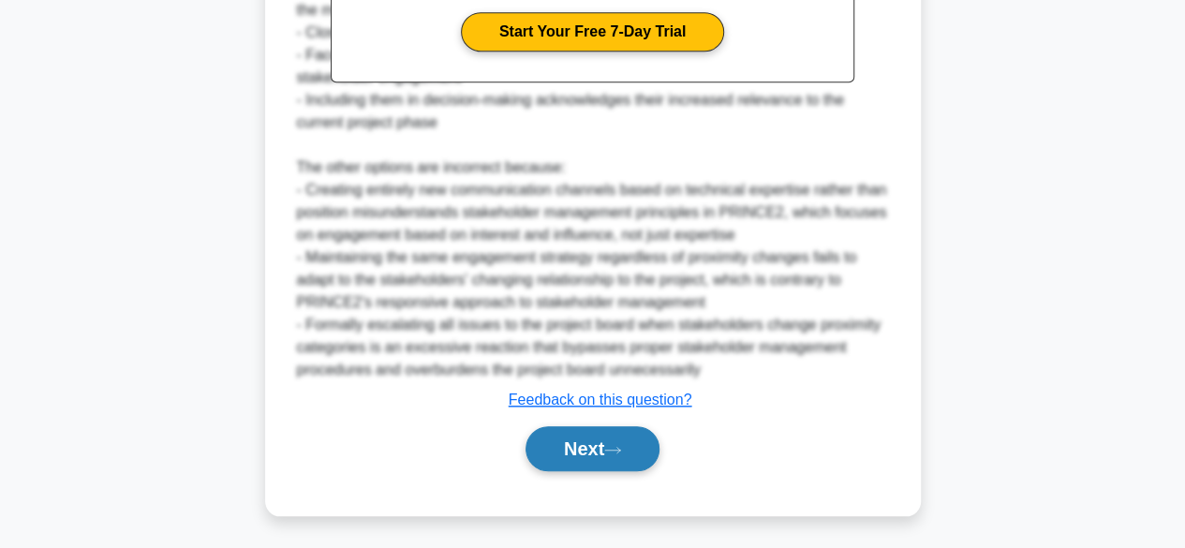
click at [570, 467] on button "Next" at bounding box center [593, 448] width 134 height 45
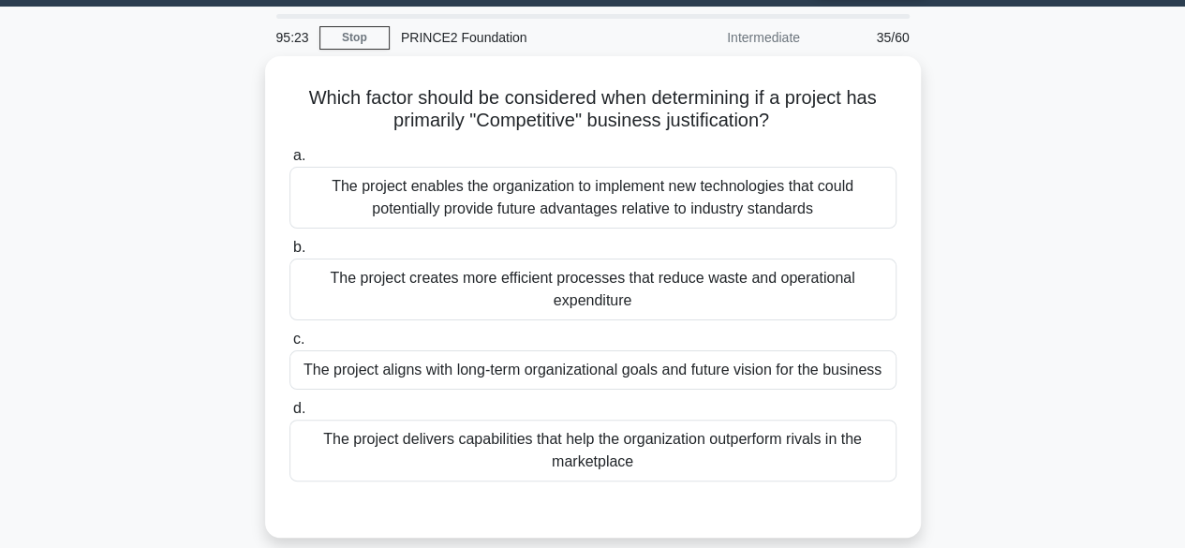
scroll to position [54, 0]
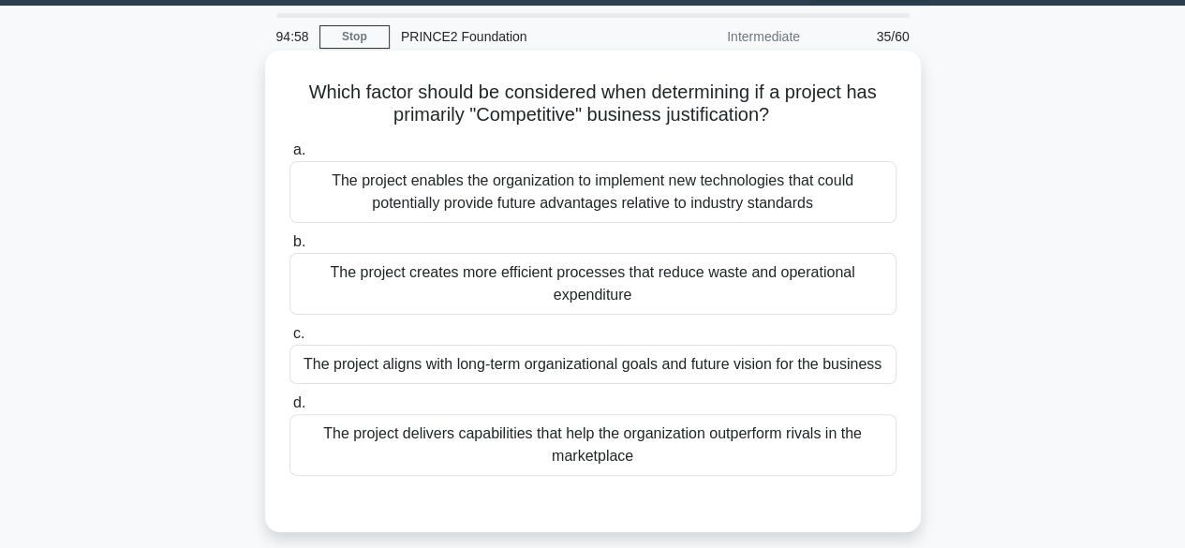
click at [510, 374] on div "The project aligns with long-term organizational goals and future vision for th…" at bounding box center [592, 364] width 607 height 39
click at [289, 340] on input "c. The project aligns with long-term organizational goals and future vision for…" at bounding box center [289, 334] width 0 height 12
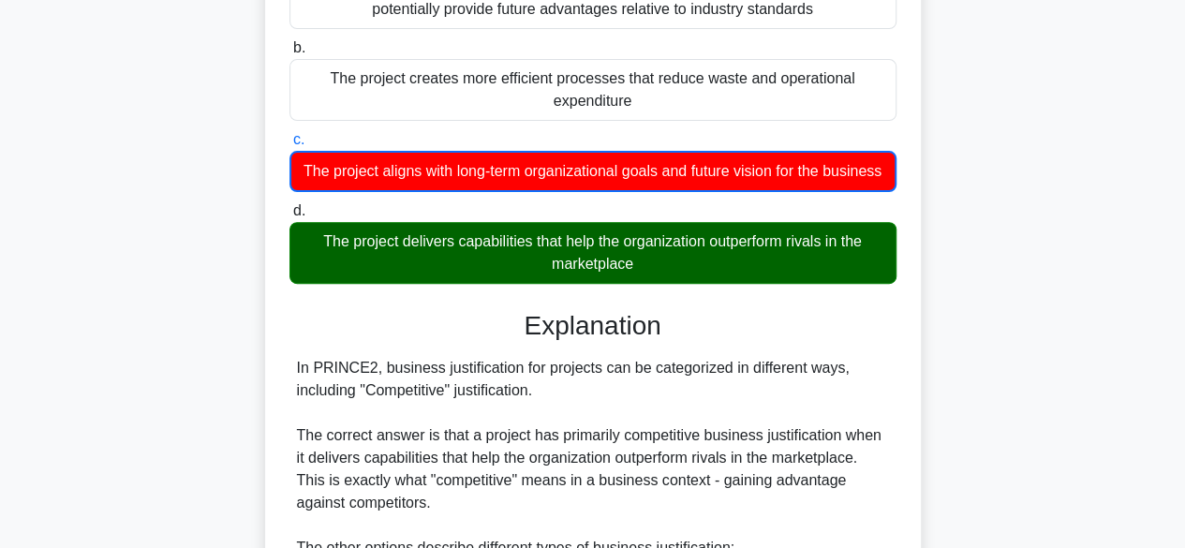
scroll to position [697, 0]
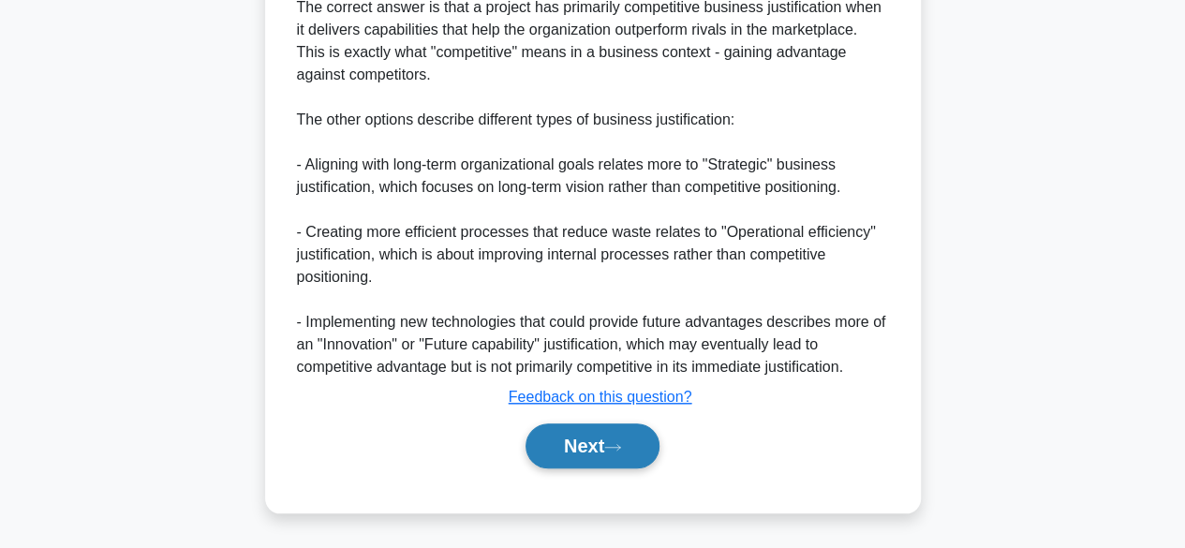
click at [582, 451] on button "Next" at bounding box center [593, 445] width 134 height 45
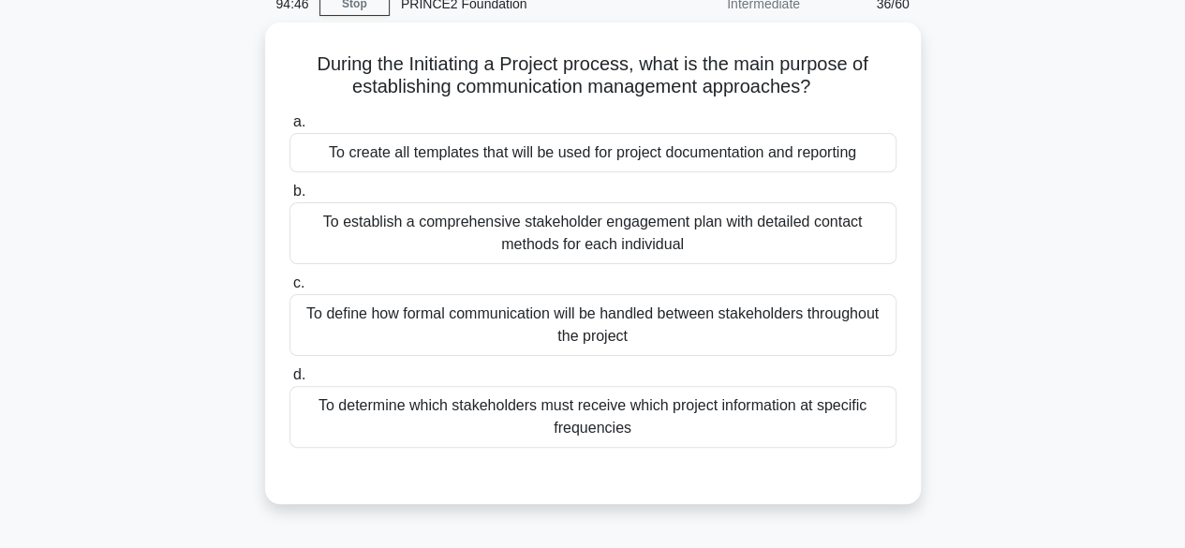
scroll to position [83, 0]
click at [417, 318] on div "To define how formal communication will be handled between stakeholders through…" at bounding box center [592, 324] width 607 height 62
click at [289, 289] on input "c. To define how formal communication will be handled between stakeholders thro…" at bounding box center [289, 282] width 0 height 12
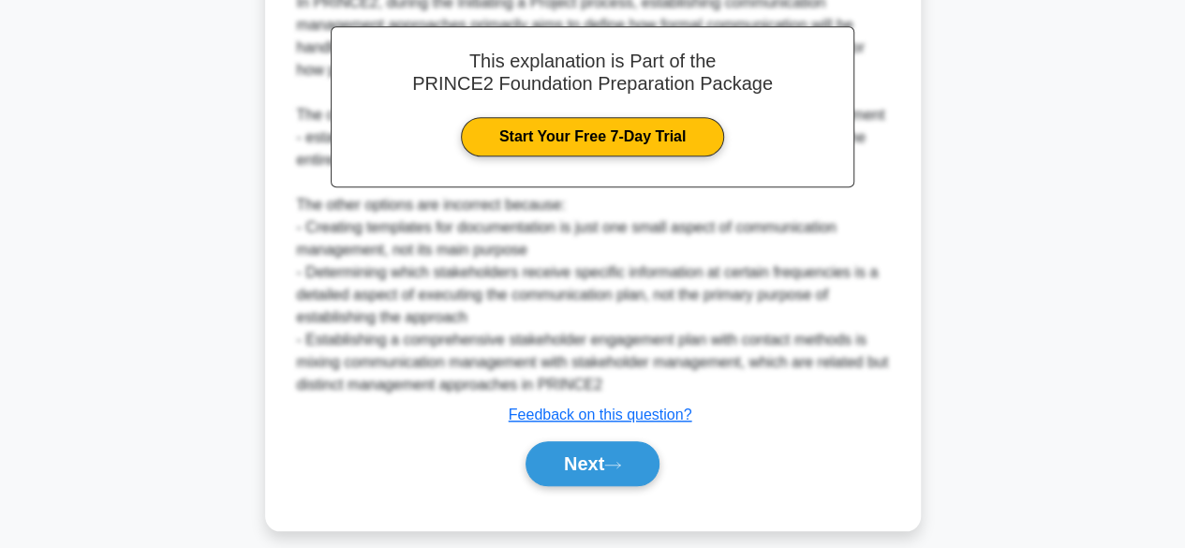
scroll to position [627, 0]
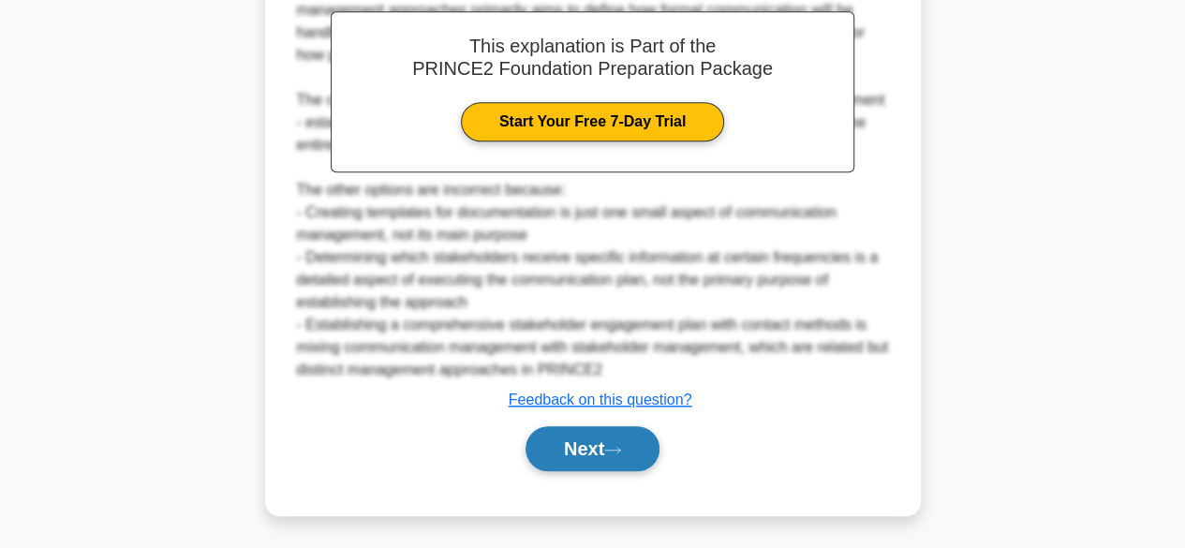
click at [556, 456] on button "Next" at bounding box center [593, 448] width 134 height 45
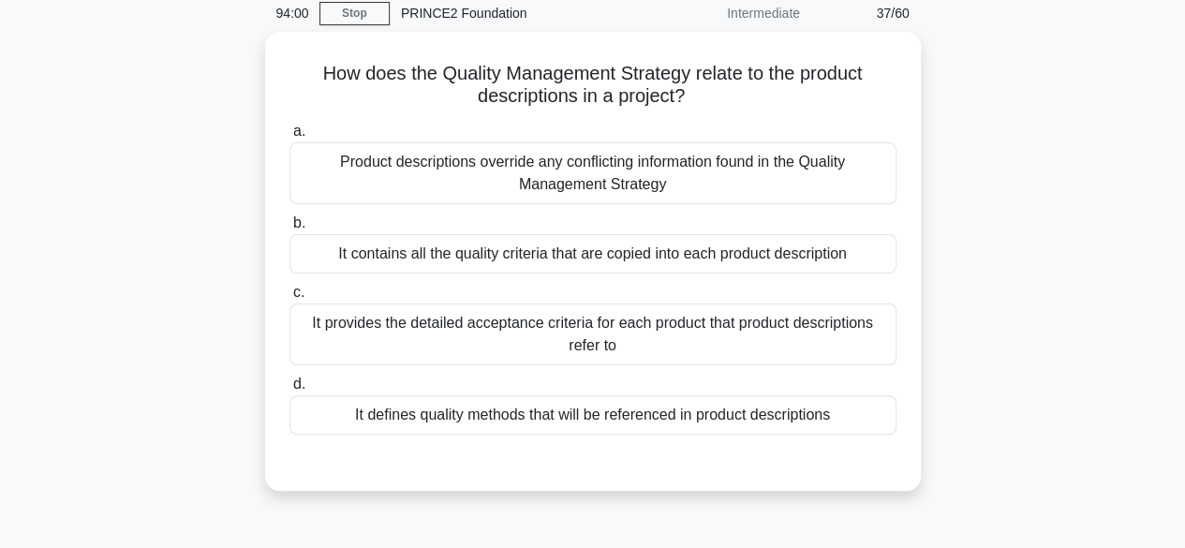
scroll to position [79, 0]
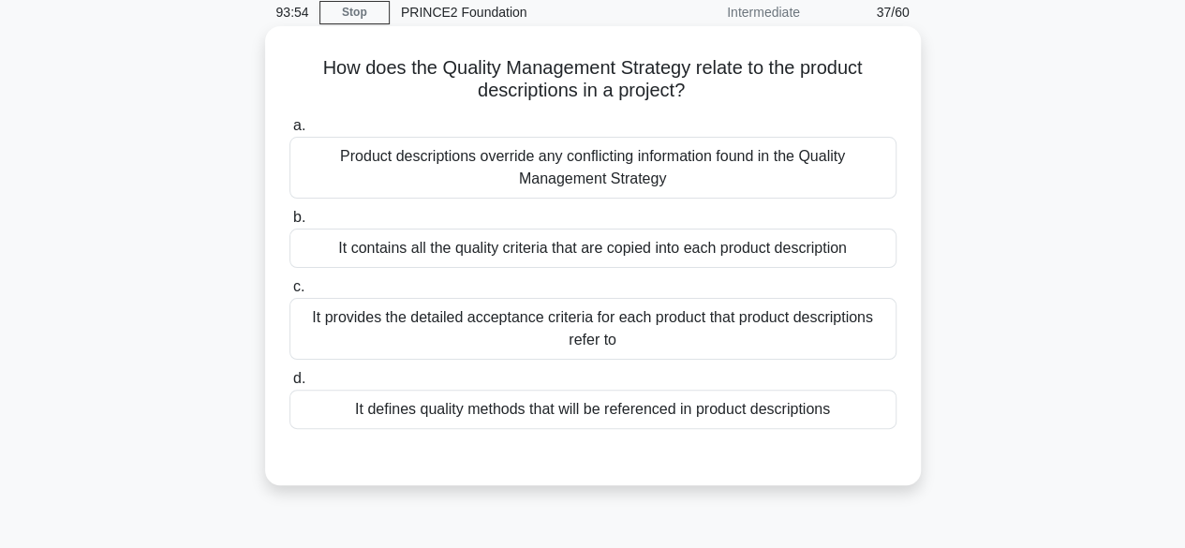
click at [686, 414] on div "It defines quality methods that will be referenced in product descriptions" at bounding box center [592, 409] width 607 height 39
click at [289, 385] on input "d. It defines quality methods that will be referenced in product descriptions" at bounding box center [289, 379] width 0 height 12
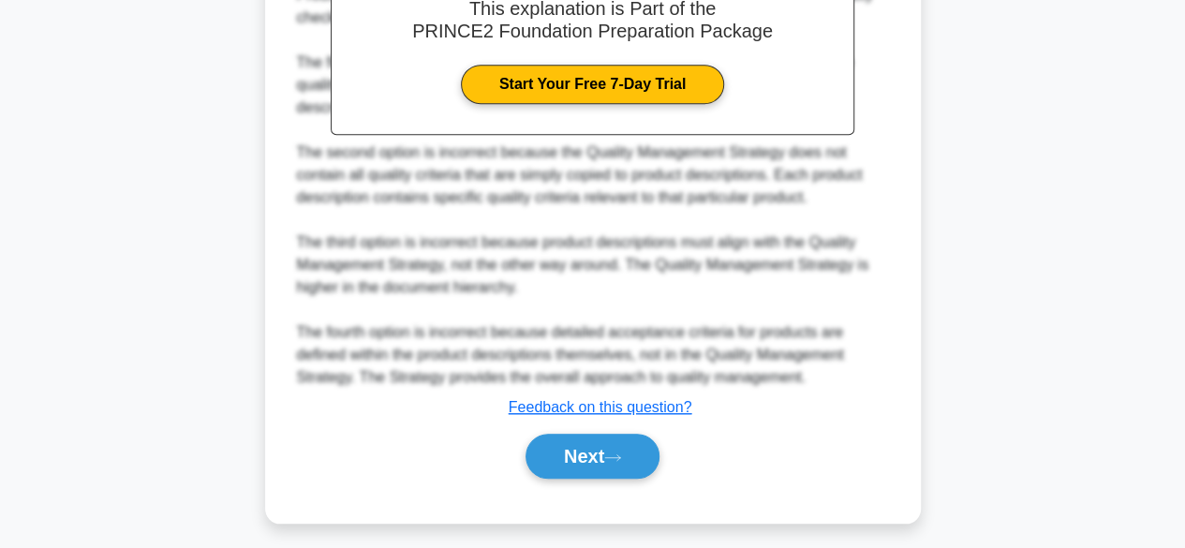
scroll to position [649, 0]
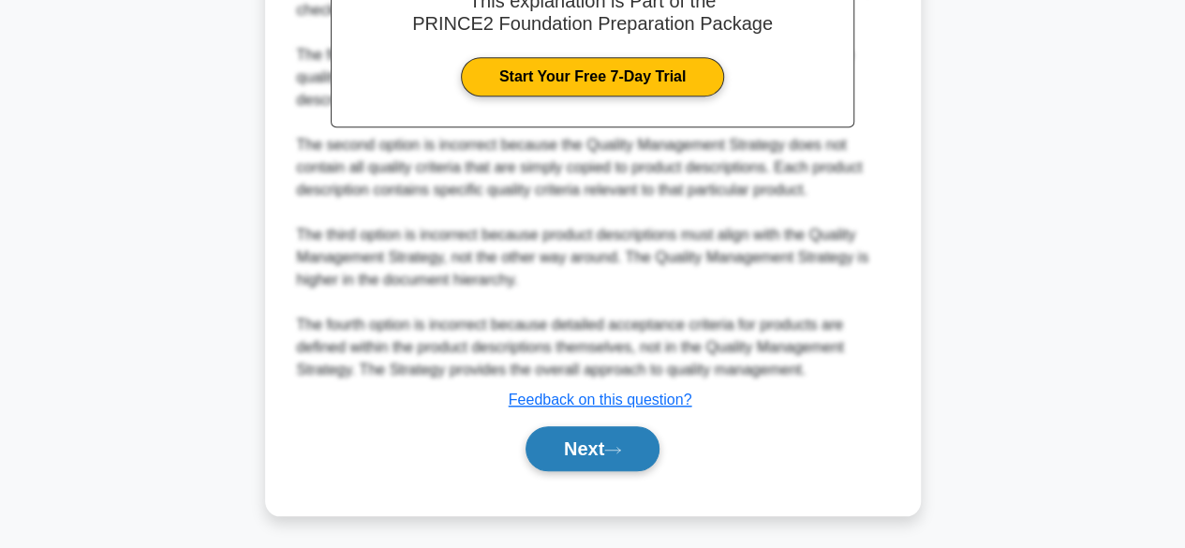
click at [579, 464] on button "Next" at bounding box center [593, 448] width 134 height 45
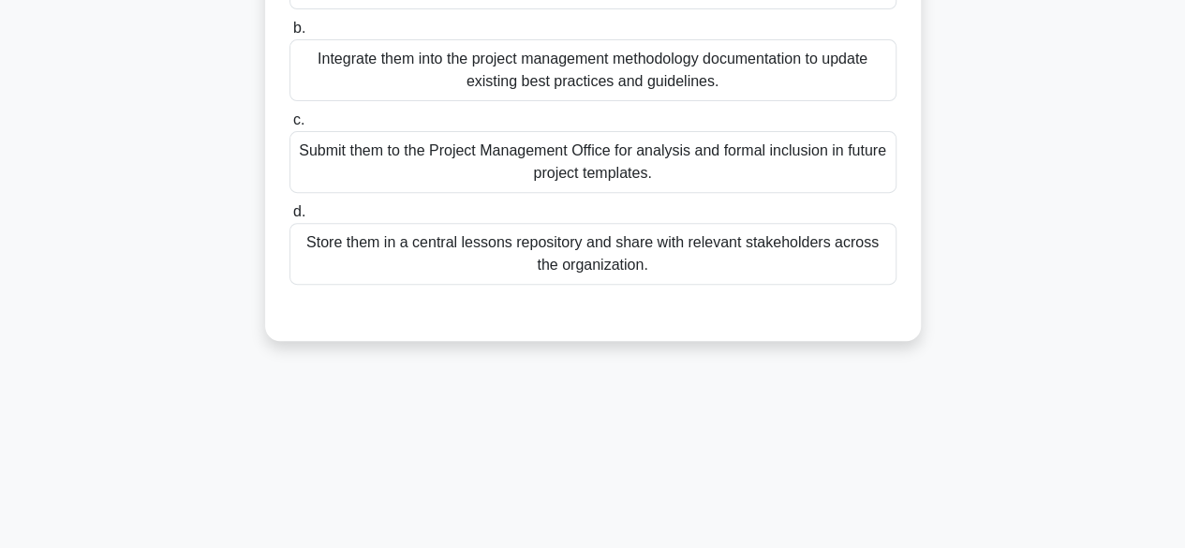
scroll to position [111, 0]
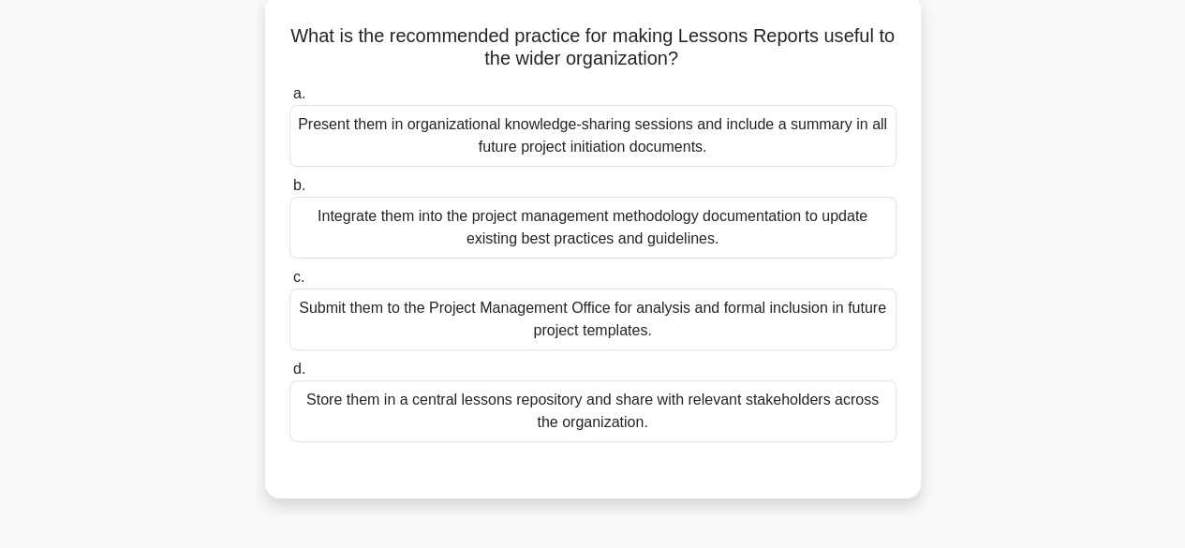
click at [763, 397] on div "Store them in a central lessons repository and share with relevant stakeholders…" at bounding box center [592, 411] width 607 height 62
click at [289, 376] on input "d. Store them in a central lessons repository and share with relevant stakehold…" at bounding box center [289, 369] width 0 height 12
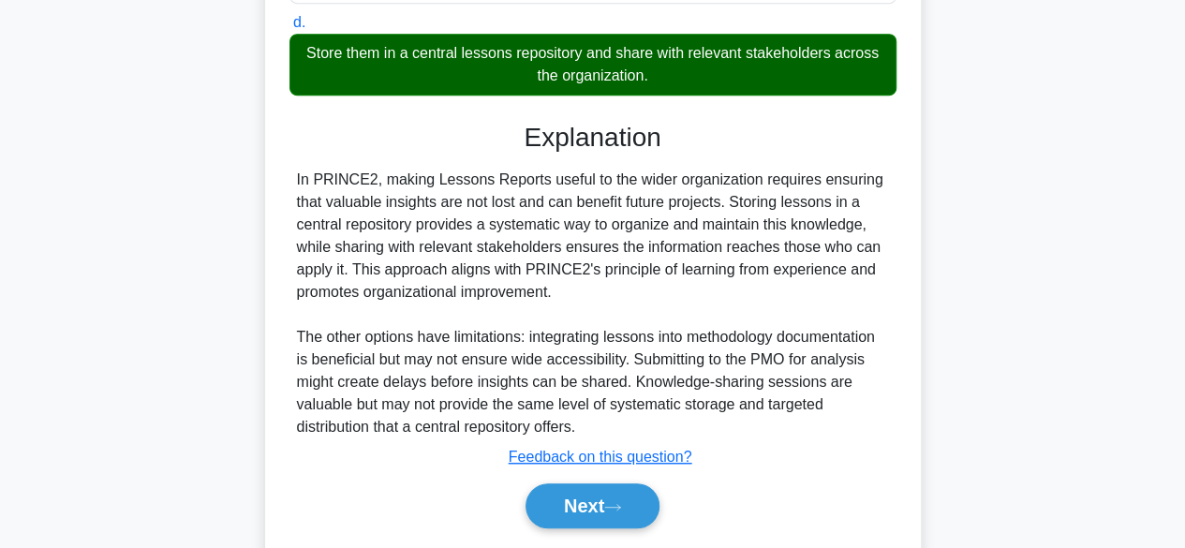
scroll to position [514, 0]
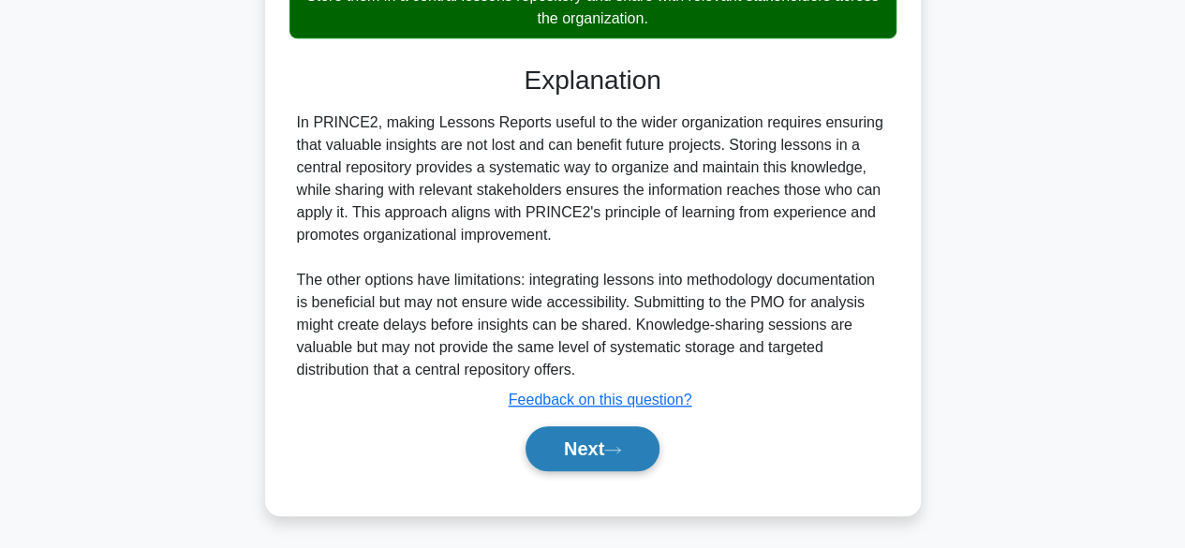
click at [574, 447] on button "Next" at bounding box center [593, 448] width 134 height 45
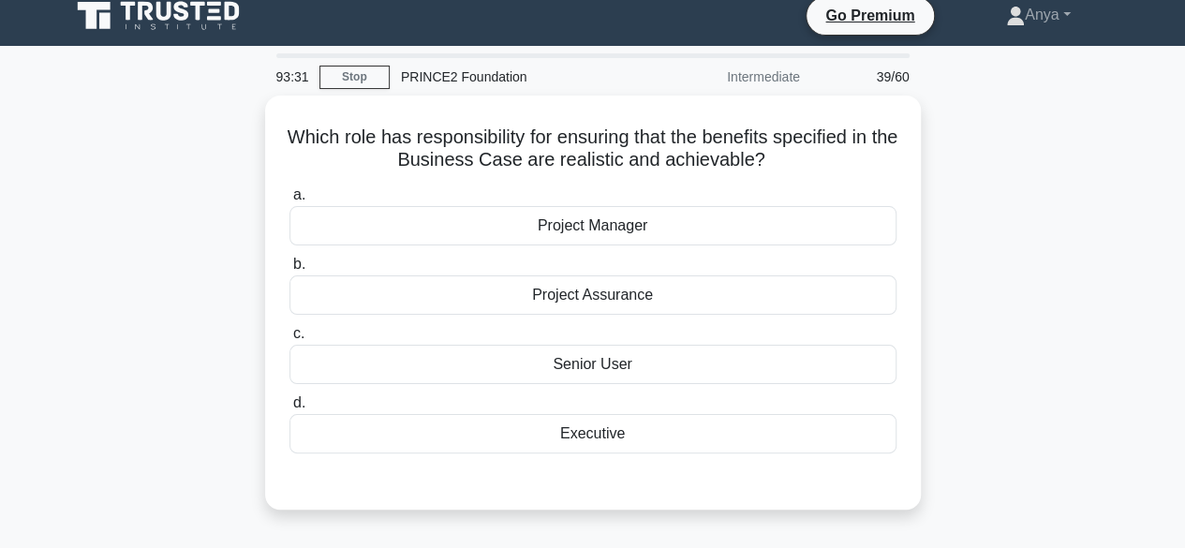
scroll to position [13, 0]
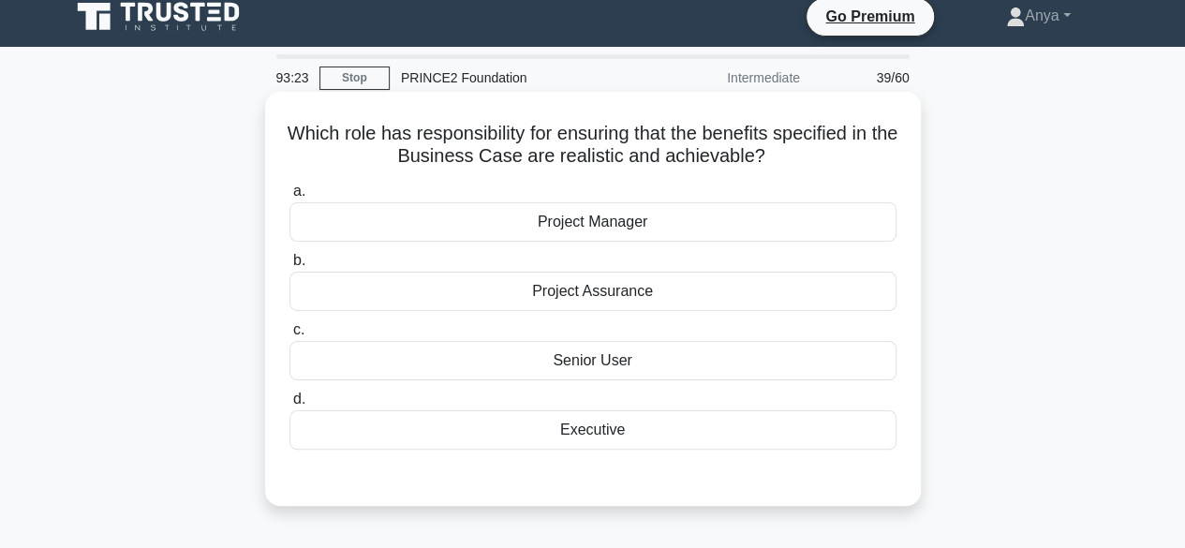
click at [646, 438] on div "Executive" at bounding box center [592, 429] width 607 height 39
click at [289, 406] on input "d. Executive" at bounding box center [289, 399] width 0 height 12
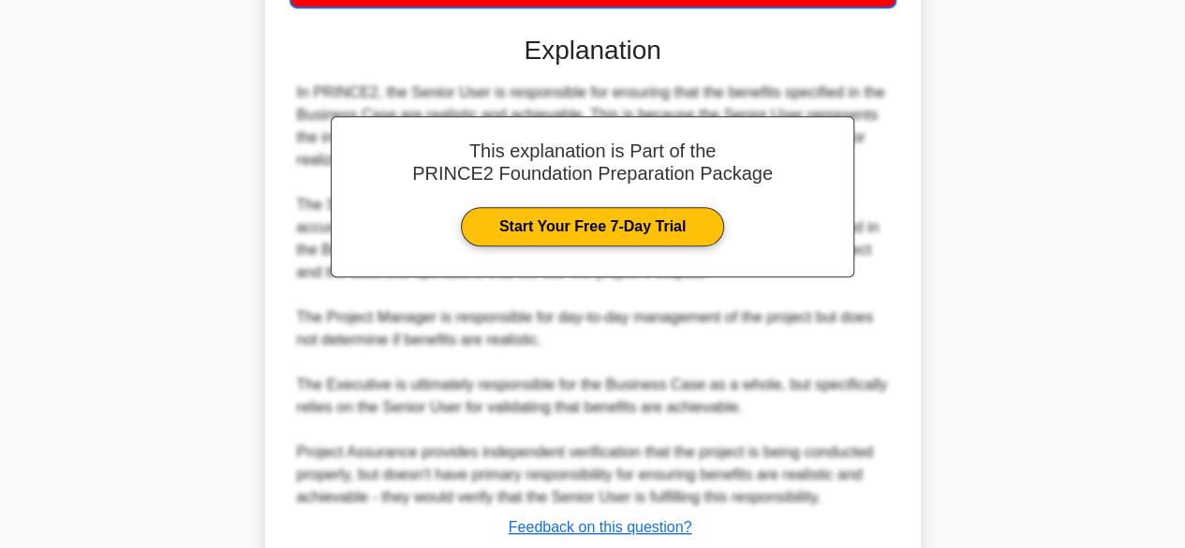
scroll to position [528, 0]
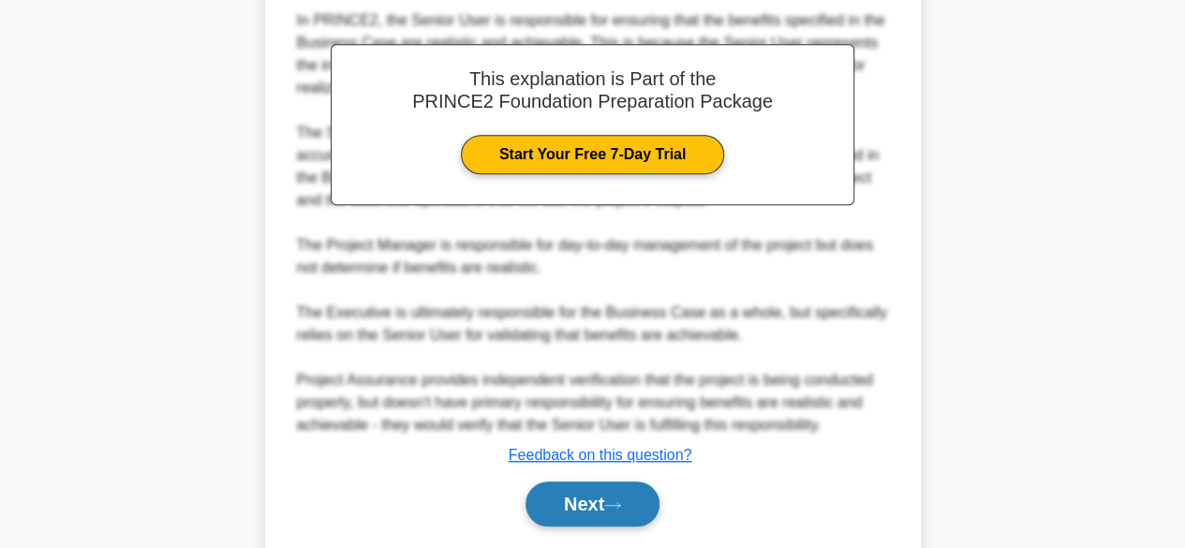
click at [587, 506] on button "Next" at bounding box center [593, 504] width 134 height 45
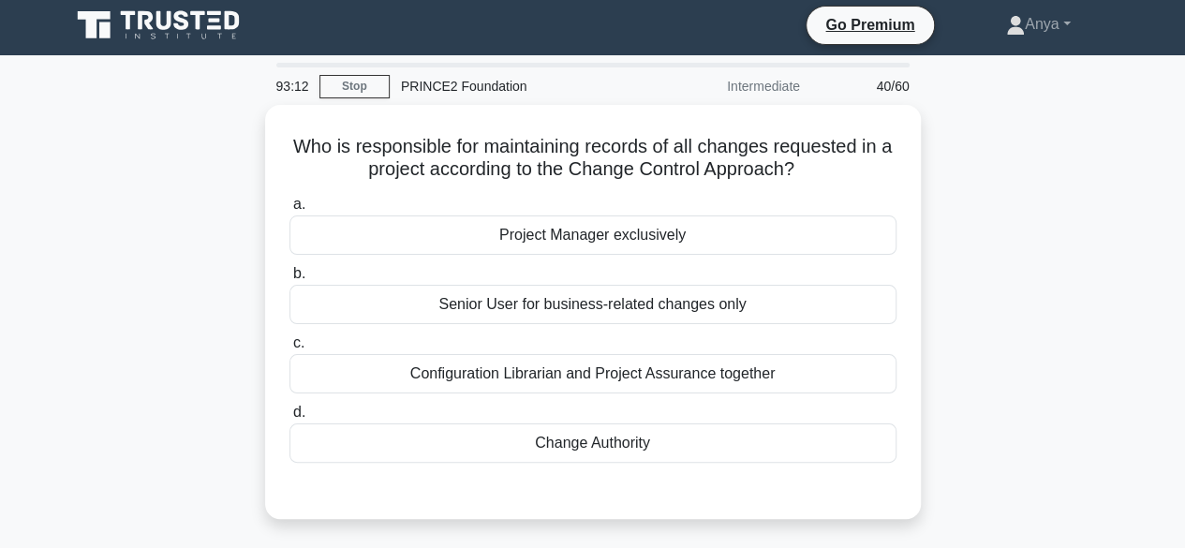
scroll to position [0, 0]
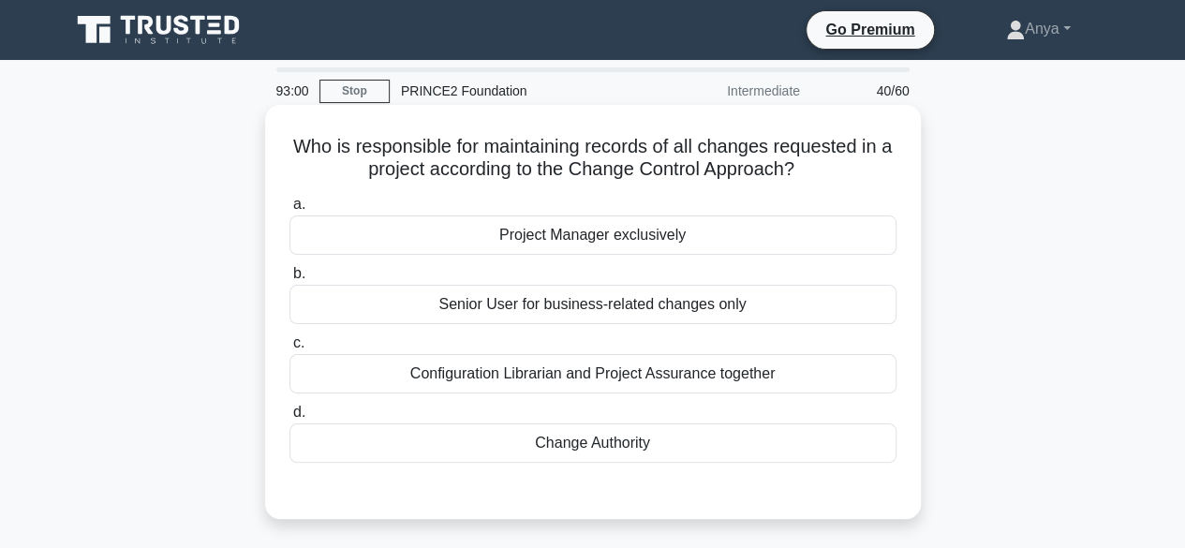
click at [640, 442] on div "Change Authority" at bounding box center [592, 442] width 607 height 39
click at [289, 419] on input "d. Change Authority" at bounding box center [289, 413] width 0 height 12
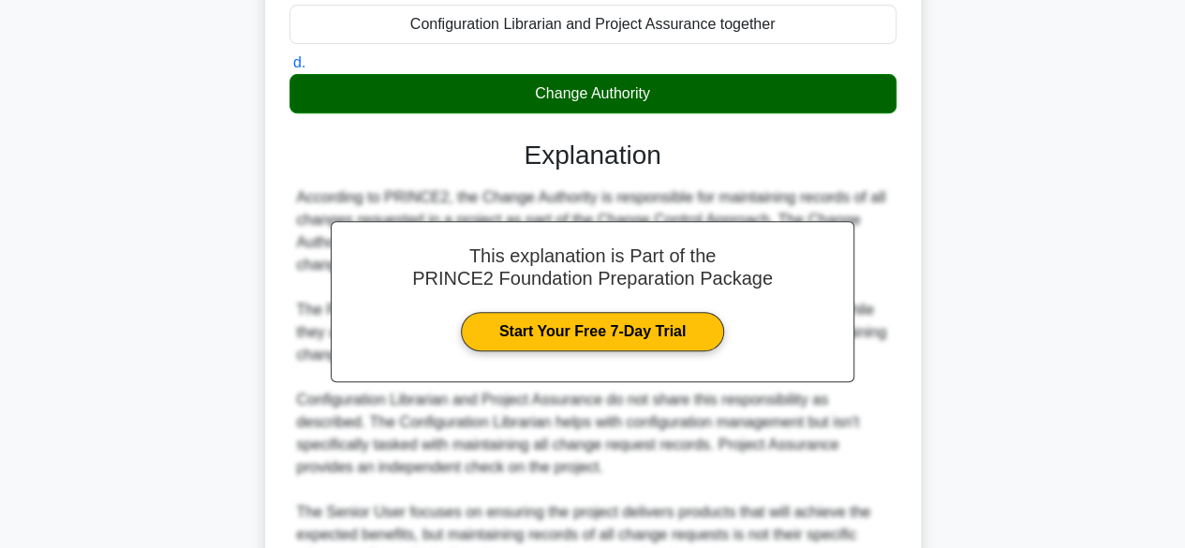
scroll to position [537, 0]
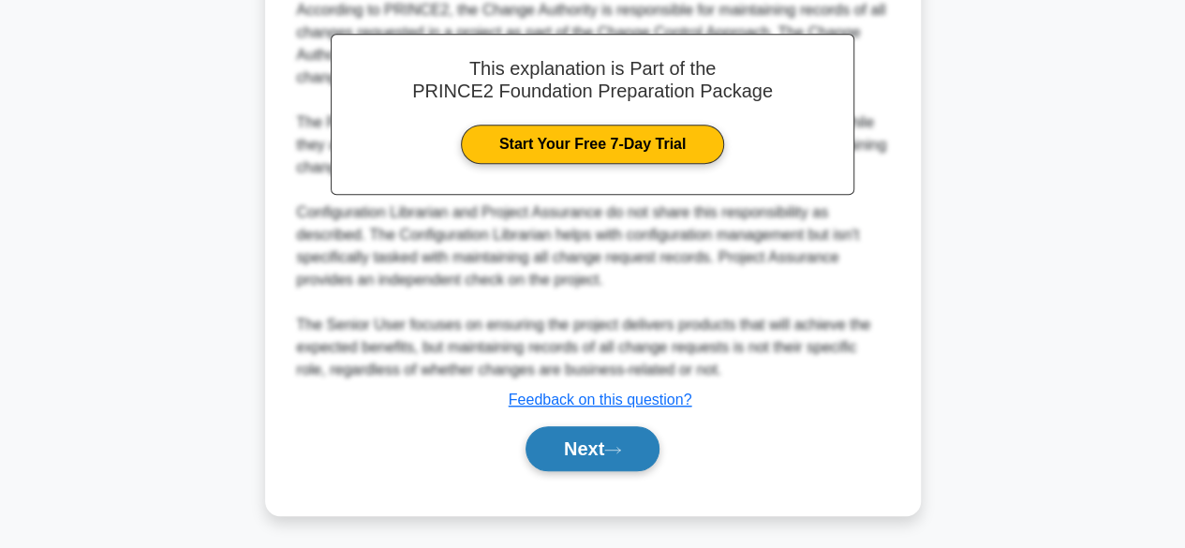
click at [586, 452] on button "Next" at bounding box center [593, 448] width 134 height 45
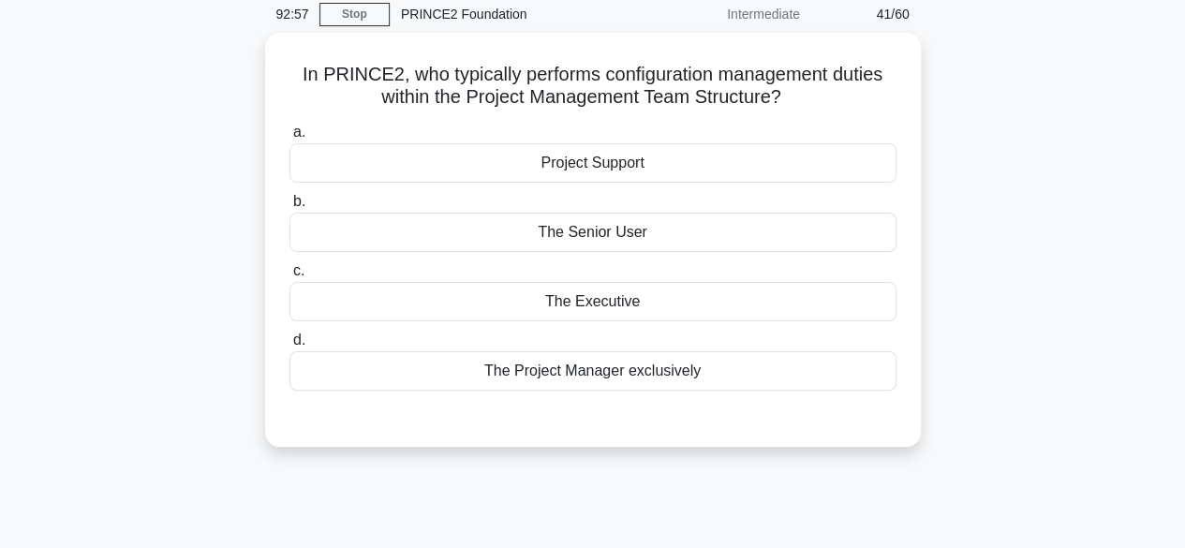
scroll to position [76, 0]
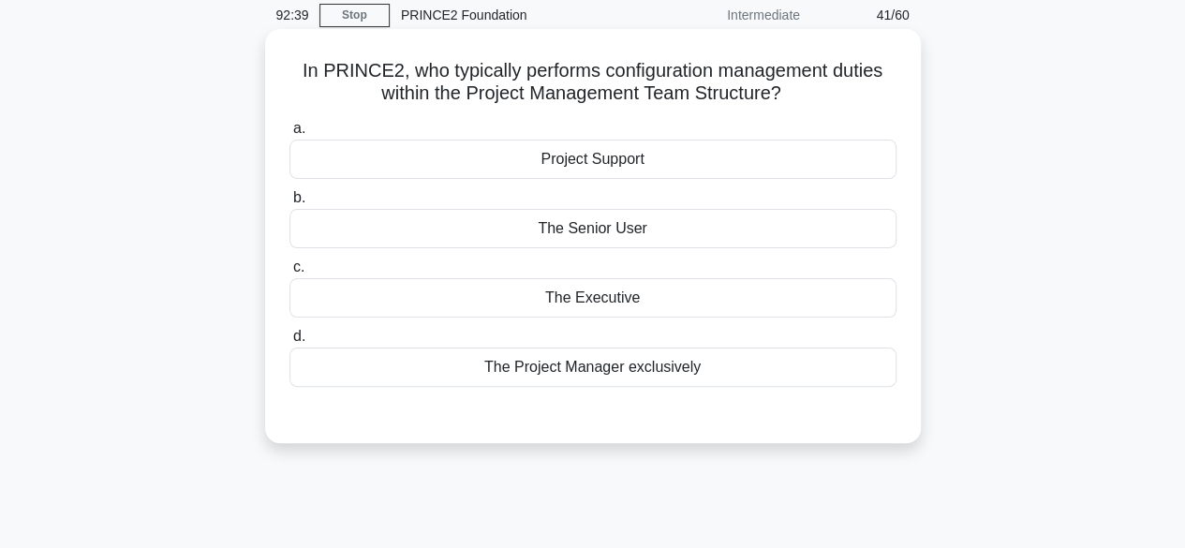
click at [599, 234] on div "The Senior User" at bounding box center [592, 228] width 607 height 39
click at [289, 204] on input "b. The Senior User" at bounding box center [289, 198] width 0 height 12
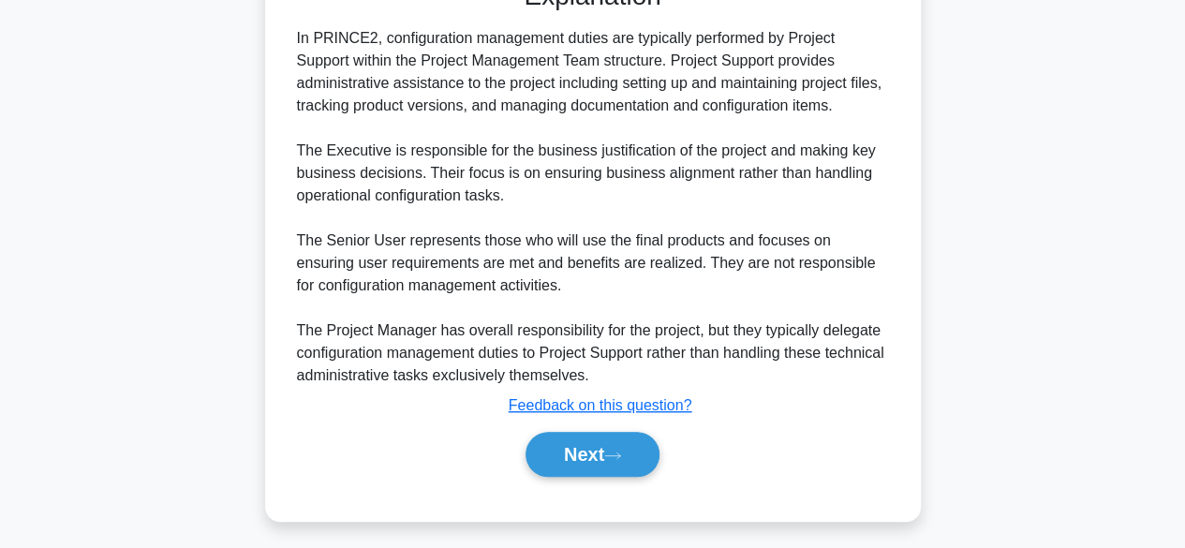
scroll to position [516, 0]
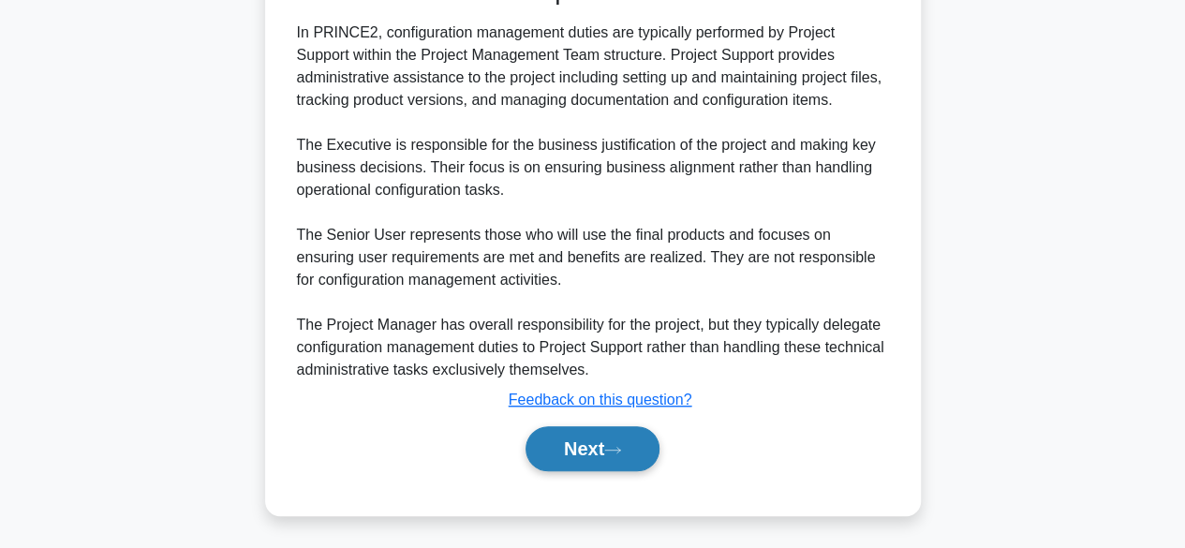
click at [580, 451] on button "Next" at bounding box center [593, 448] width 134 height 45
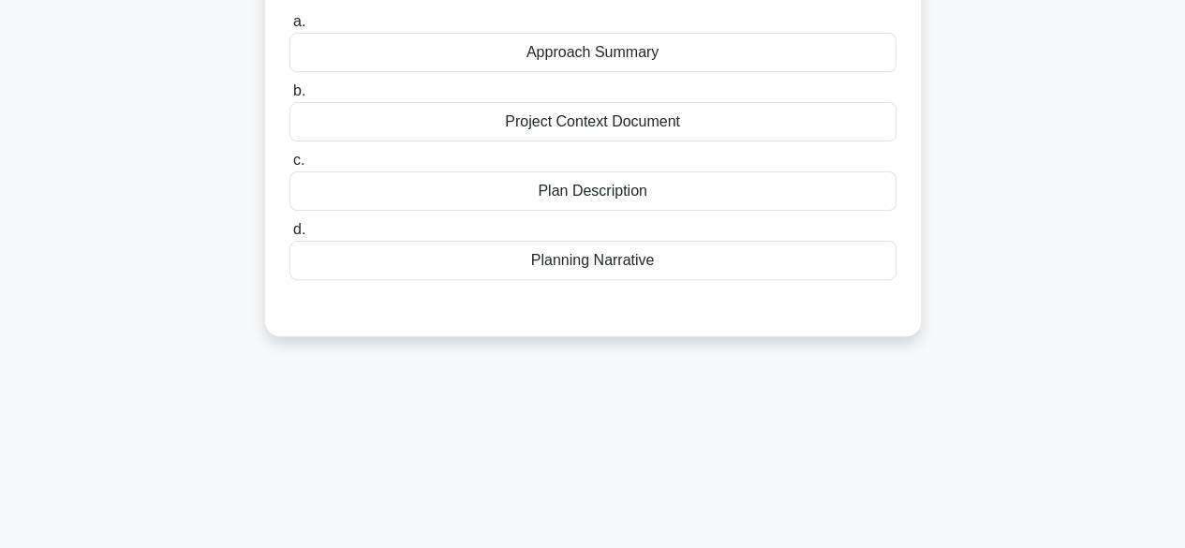
scroll to position [0, 0]
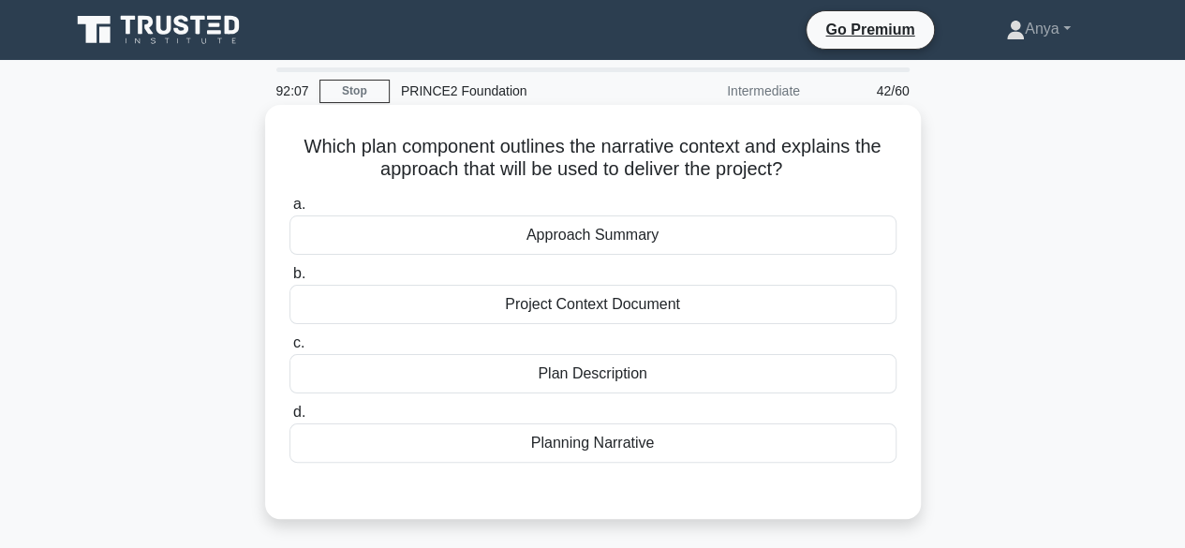
click at [470, 248] on div "Approach Summary" at bounding box center [592, 234] width 607 height 39
click at [289, 211] on input "a. Approach Summary" at bounding box center [289, 205] width 0 height 12
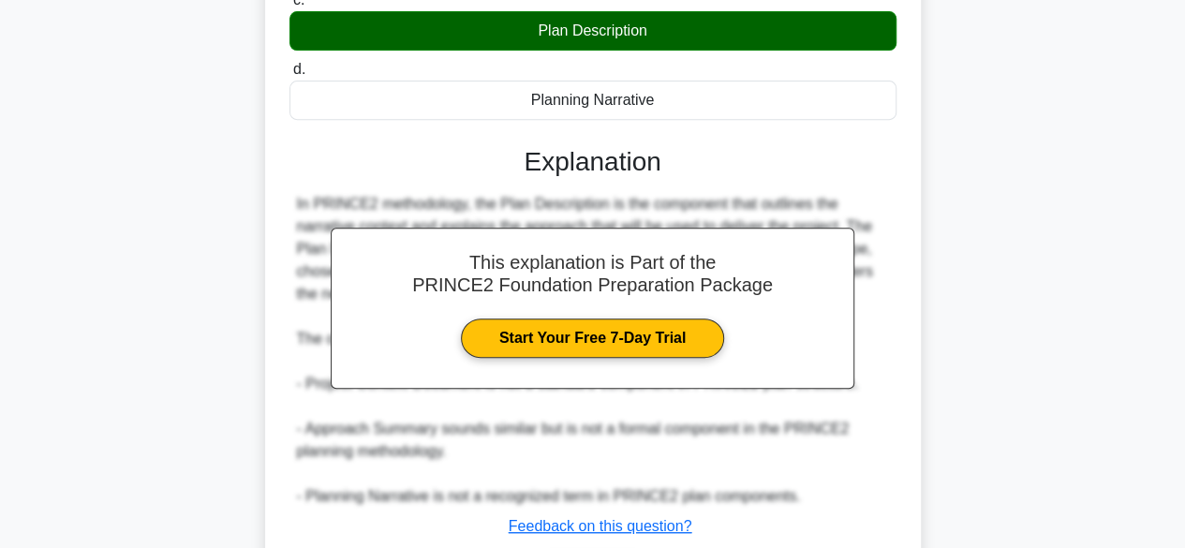
scroll to position [472, 0]
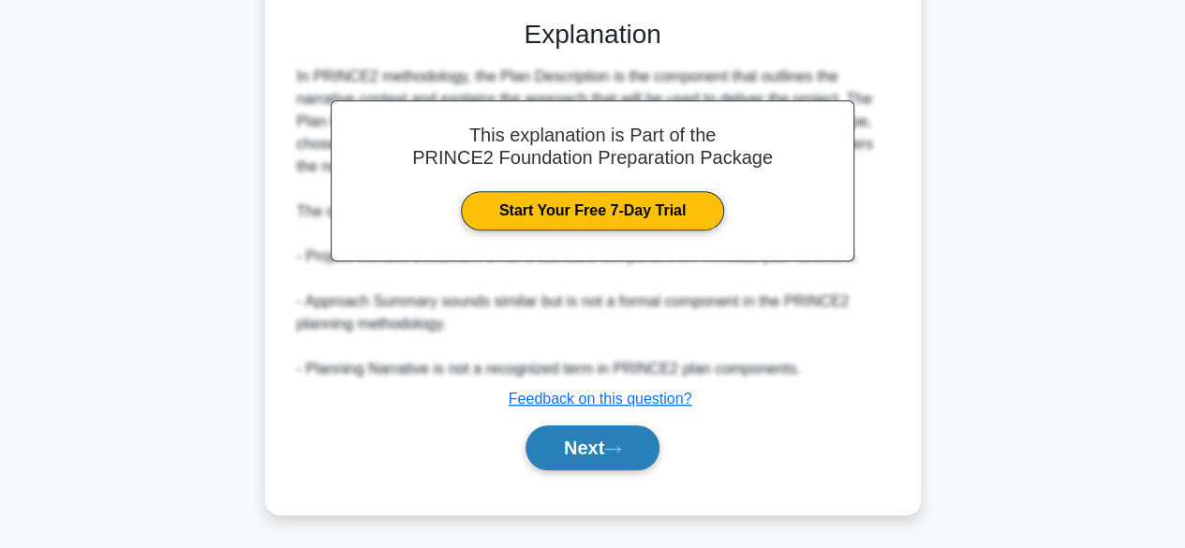
click at [611, 467] on button "Next" at bounding box center [593, 447] width 134 height 45
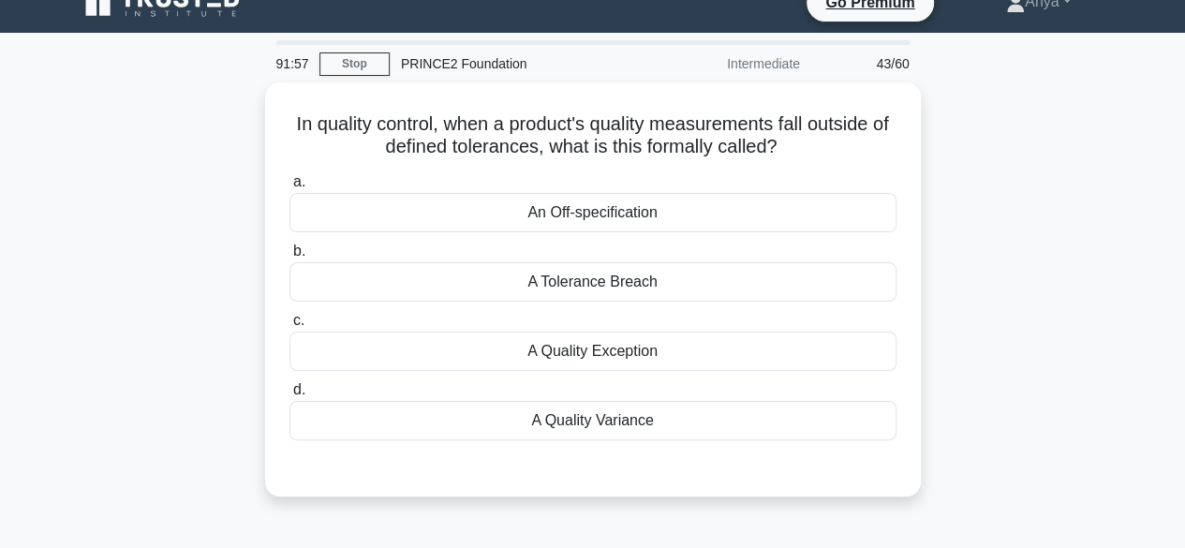
scroll to position [0, 0]
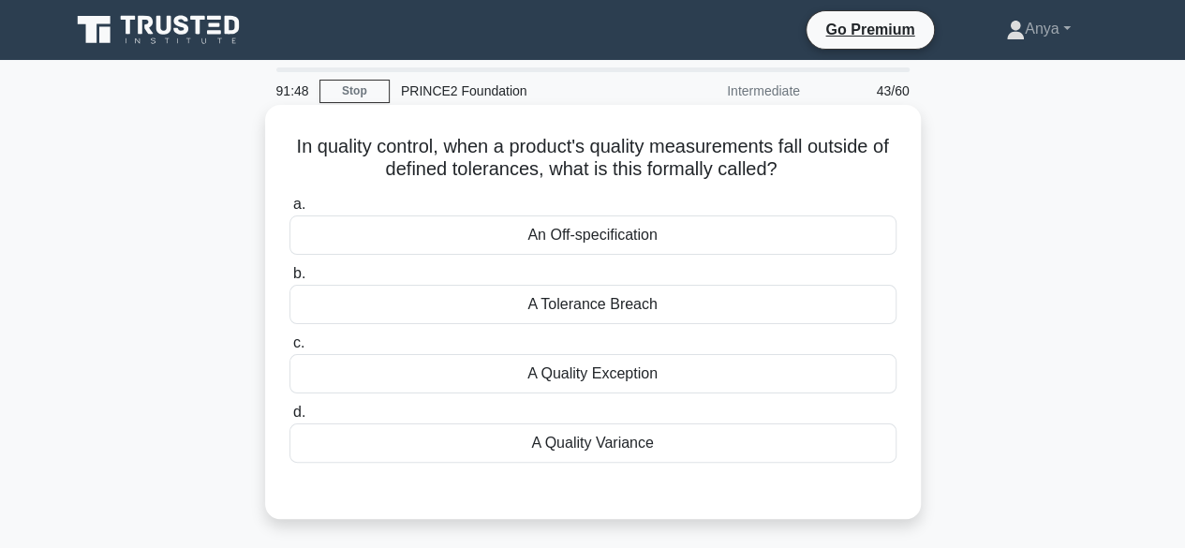
click at [493, 301] on div "A Tolerance Breach" at bounding box center [592, 304] width 607 height 39
click at [289, 280] on input "b. A Tolerance Breach" at bounding box center [289, 274] width 0 height 12
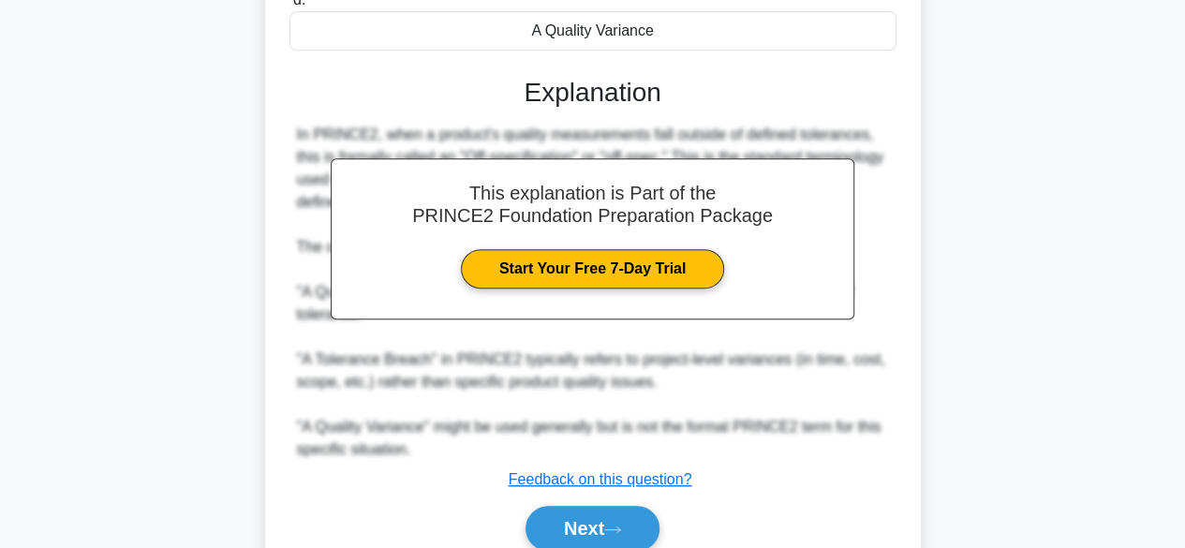
scroll to position [420, 0]
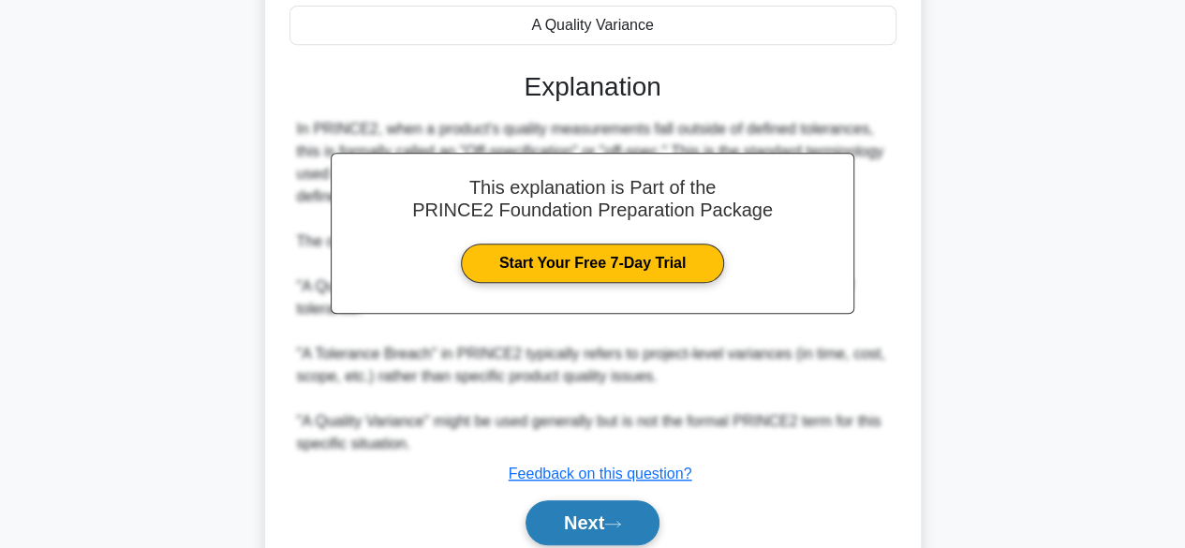
click at [588, 524] on button "Next" at bounding box center [593, 522] width 134 height 45
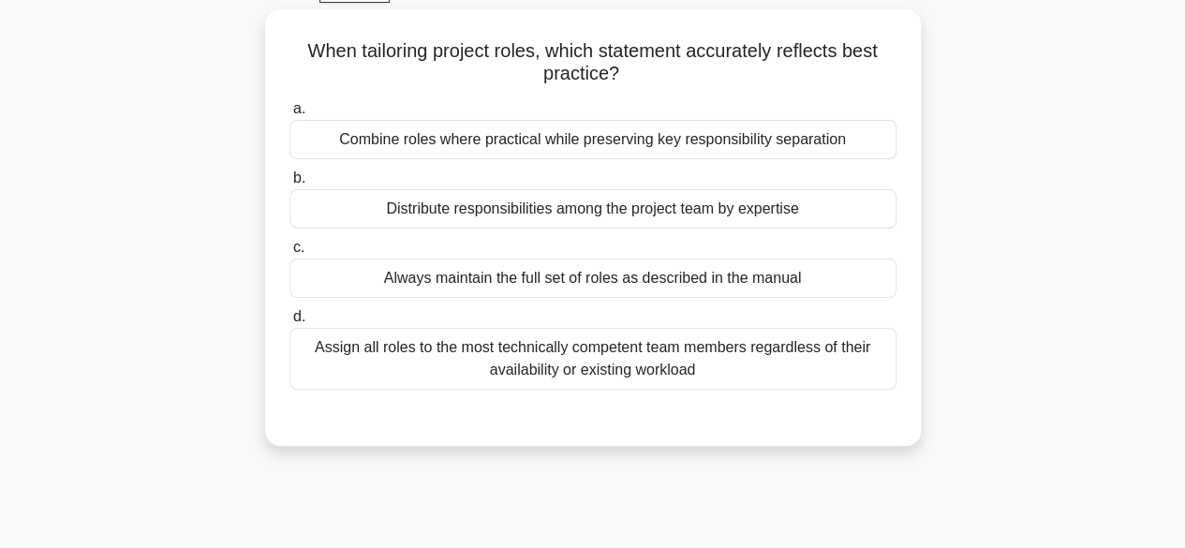
scroll to position [55, 0]
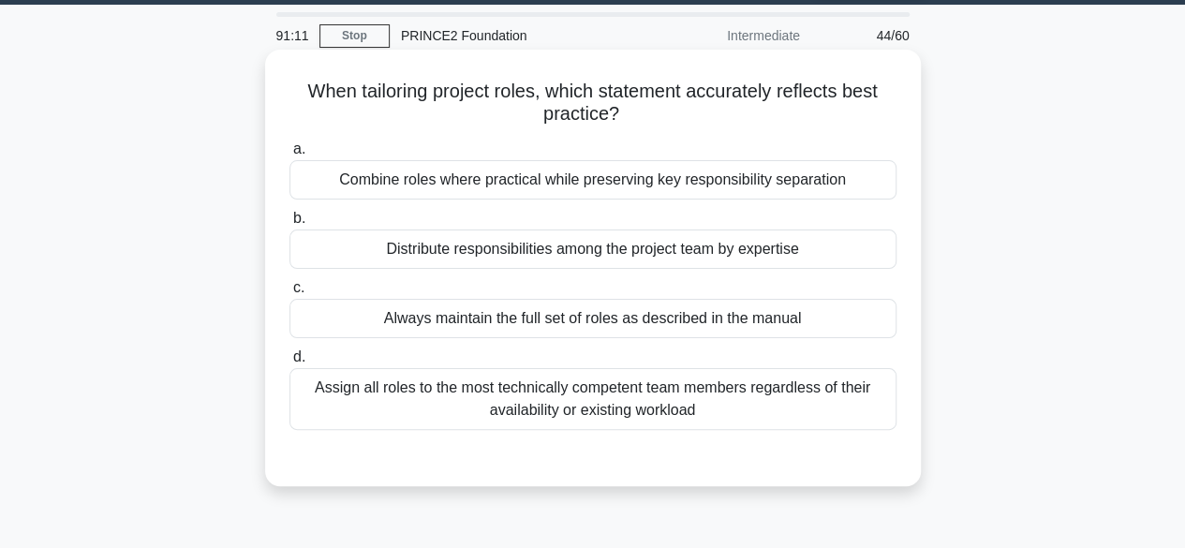
click at [421, 318] on div "Always maintain the full set of roles as described in the manual" at bounding box center [592, 318] width 607 height 39
click at [289, 294] on input "c. Always maintain the full set of roles as described in the manual" at bounding box center [289, 288] width 0 height 12
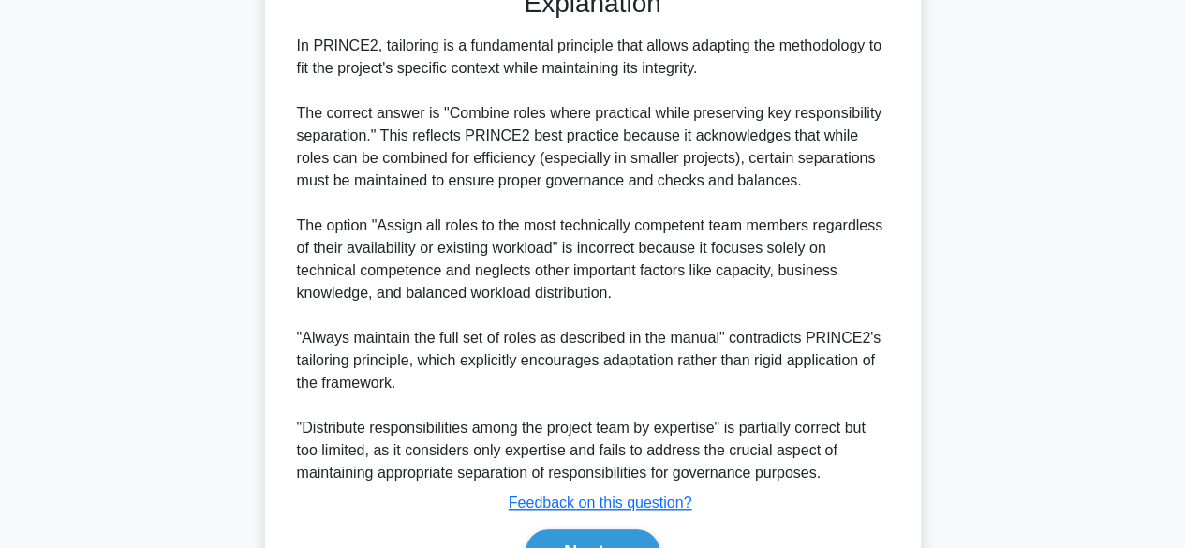
scroll to position [605, 0]
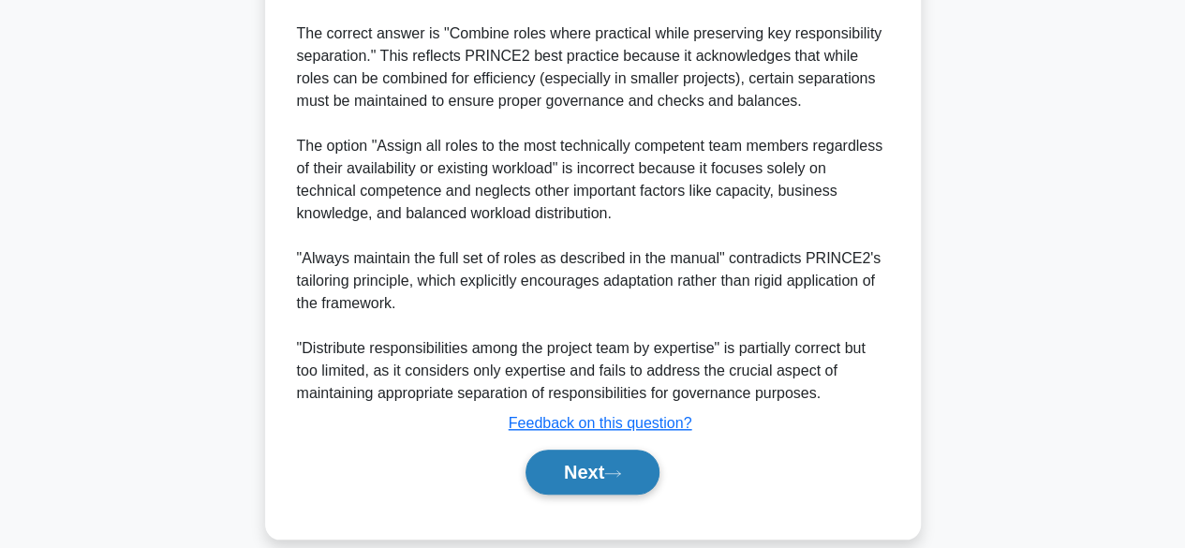
click at [594, 482] on button "Next" at bounding box center [593, 472] width 134 height 45
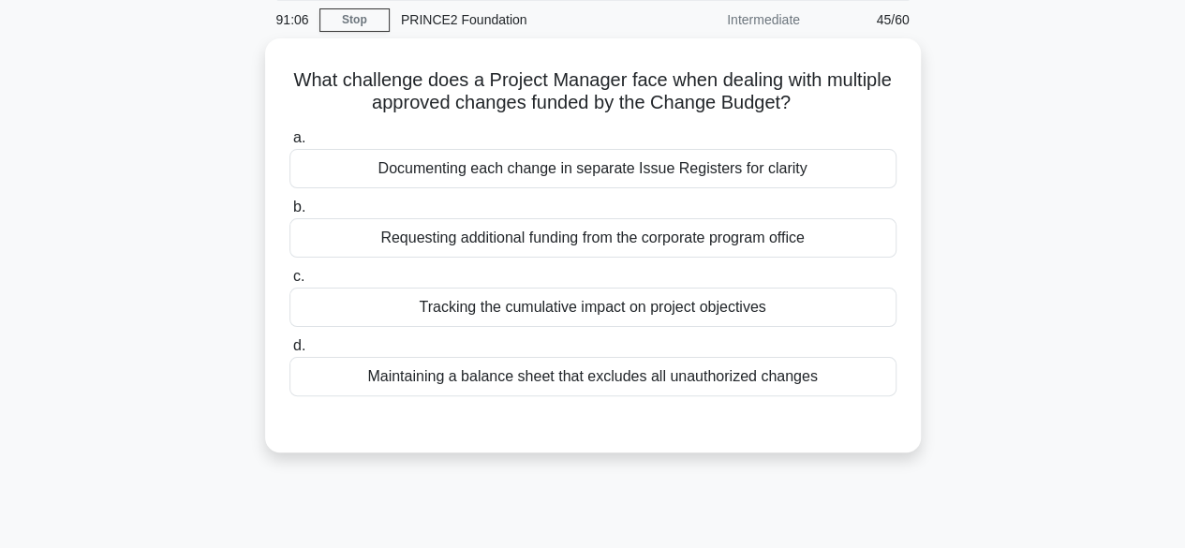
scroll to position [0, 0]
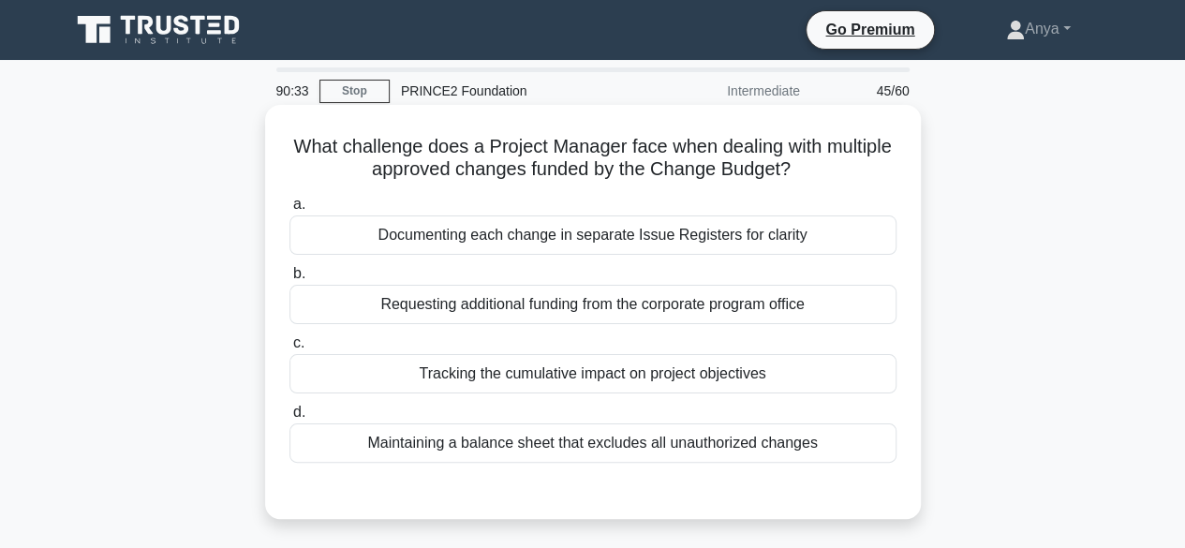
click at [503, 373] on div "Tracking the cumulative impact on project objectives" at bounding box center [592, 373] width 607 height 39
click at [289, 349] on input "c. Tracking the cumulative impact on project objectives" at bounding box center [289, 343] width 0 height 12
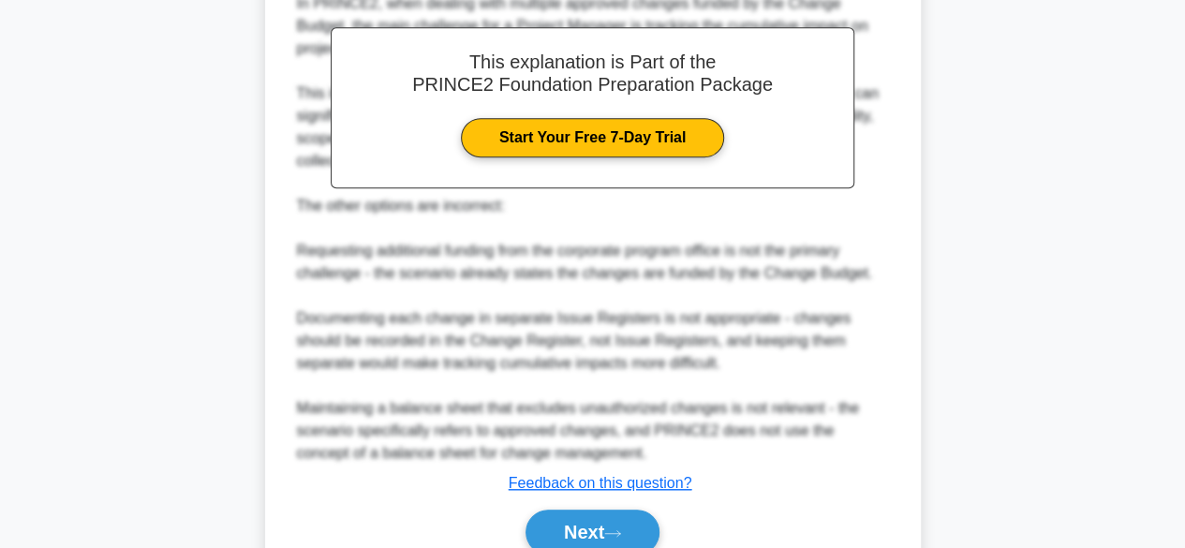
scroll to position [627, 0]
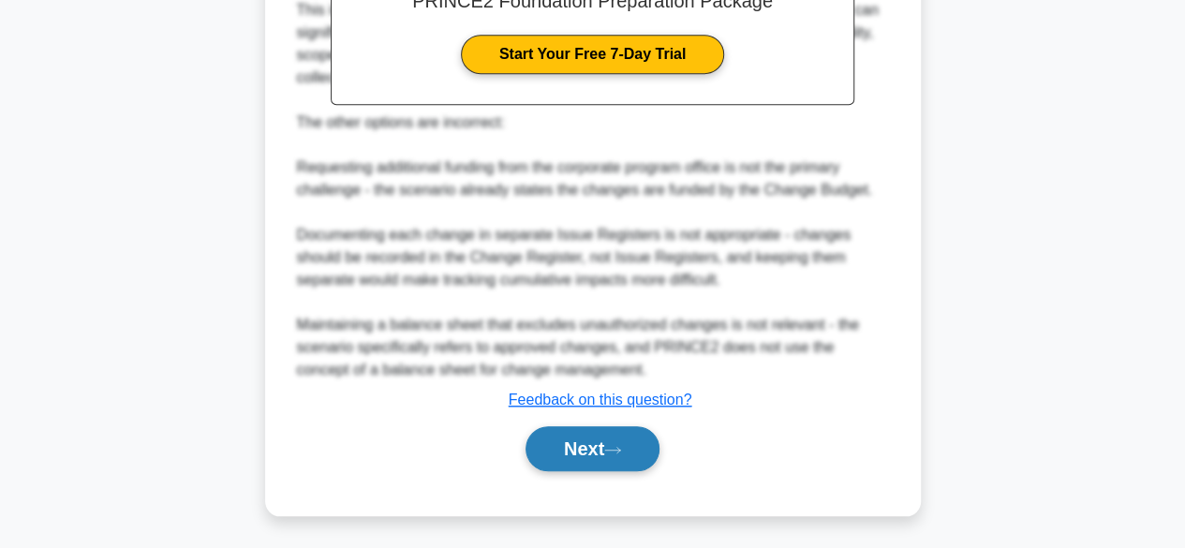
click at [600, 467] on button "Next" at bounding box center [593, 448] width 134 height 45
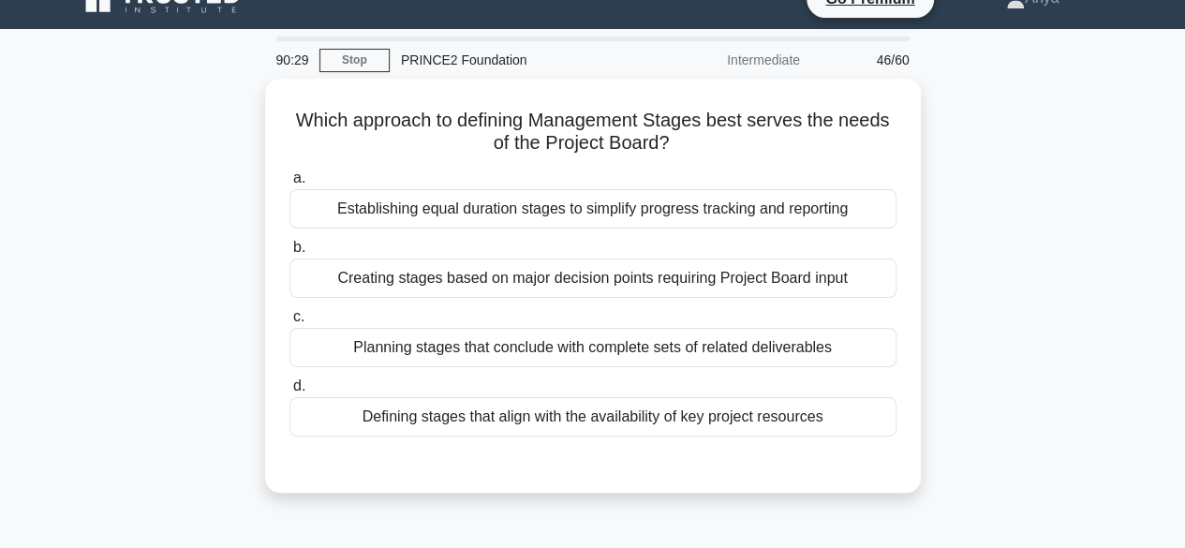
scroll to position [30, 0]
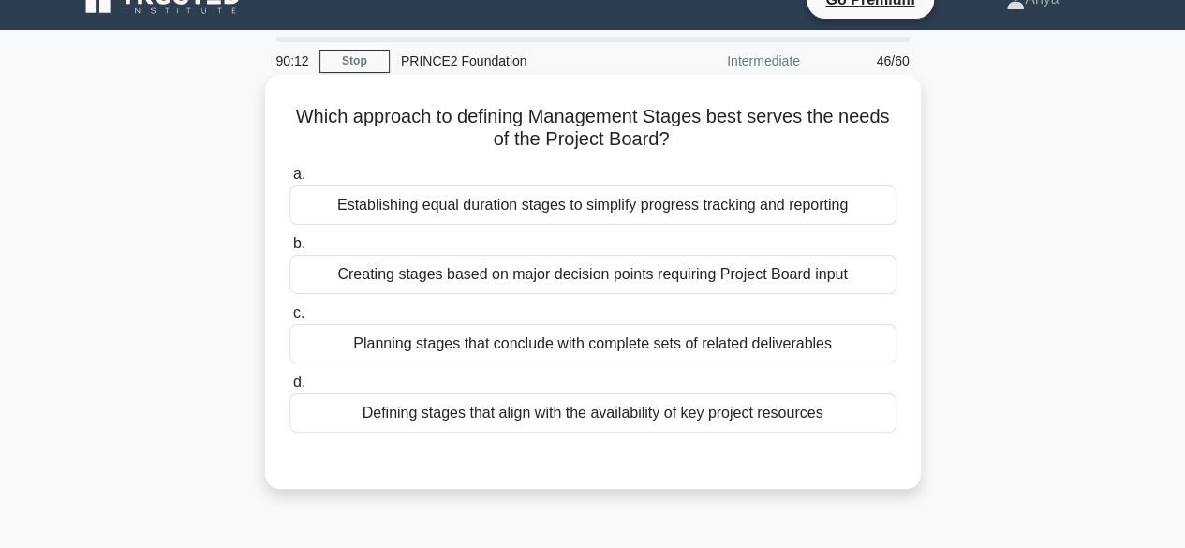
click at [437, 272] on div "Creating stages based on major decision points requiring Project Board input" at bounding box center [592, 274] width 607 height 39
click at [289, 250] on input "b. Creating stages based on major decision points requiring Project Board input" at bounding box center [289, 244] width 0 height 12
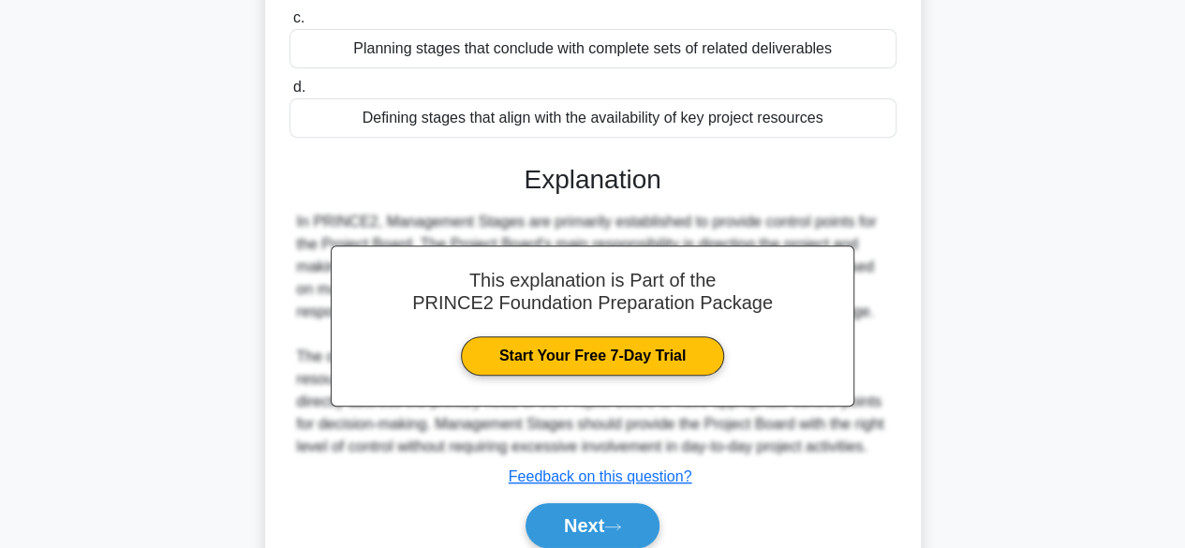
scroll to position [464, 0]
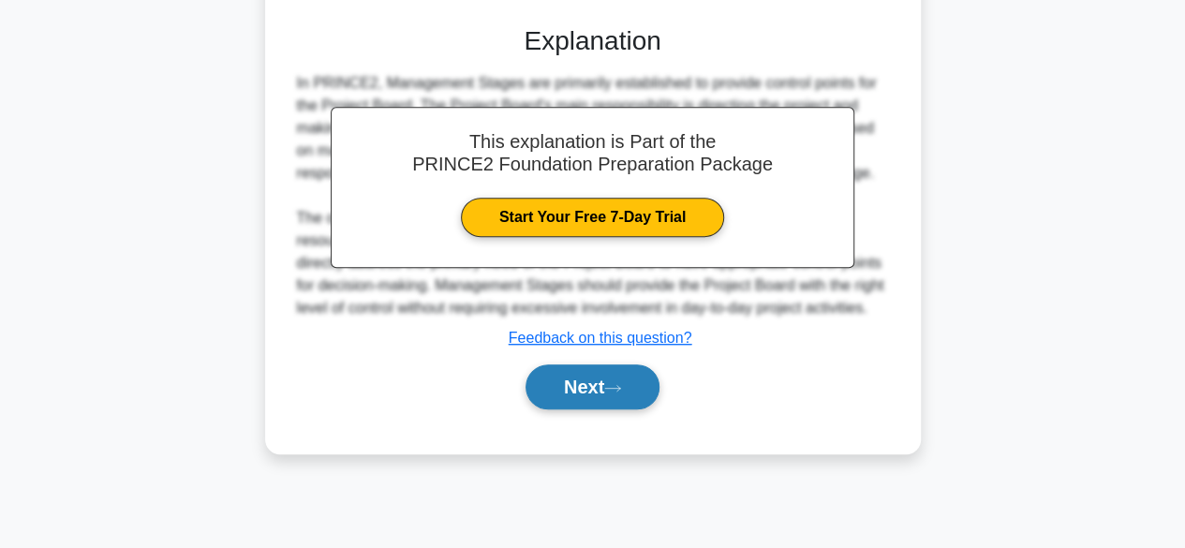
click at [592, 376] on button "Next" at bounding box center [593, 386] width 134 height 45
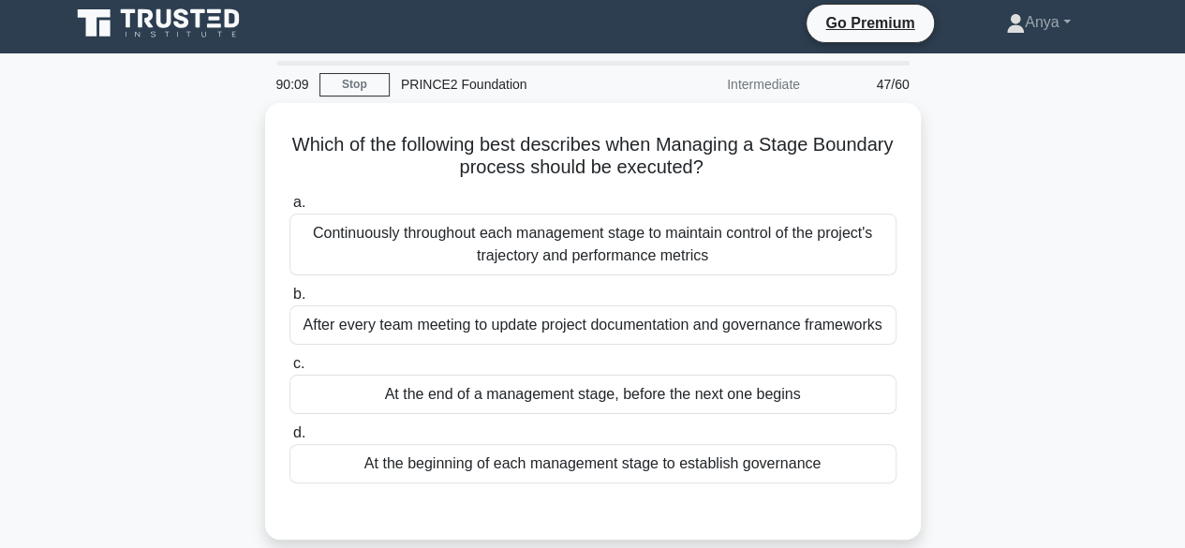
scroll to position [5, 0]
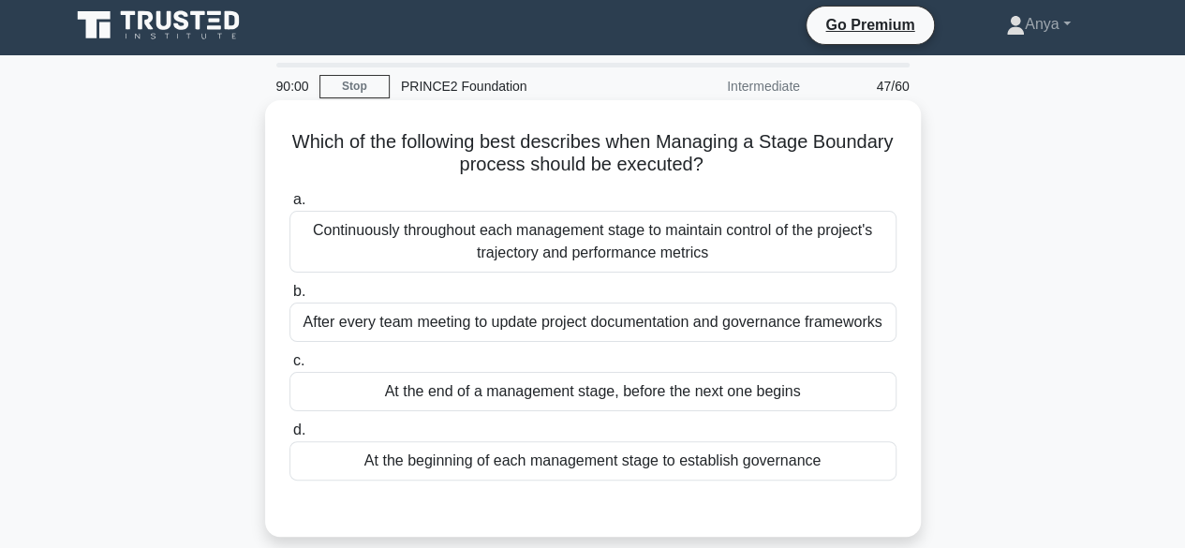
click at [752, 140] on h5 "Which of the following best describes when Managing a Stage Boundary process sh…" at bounding box center [593, 153] width 611 height 47
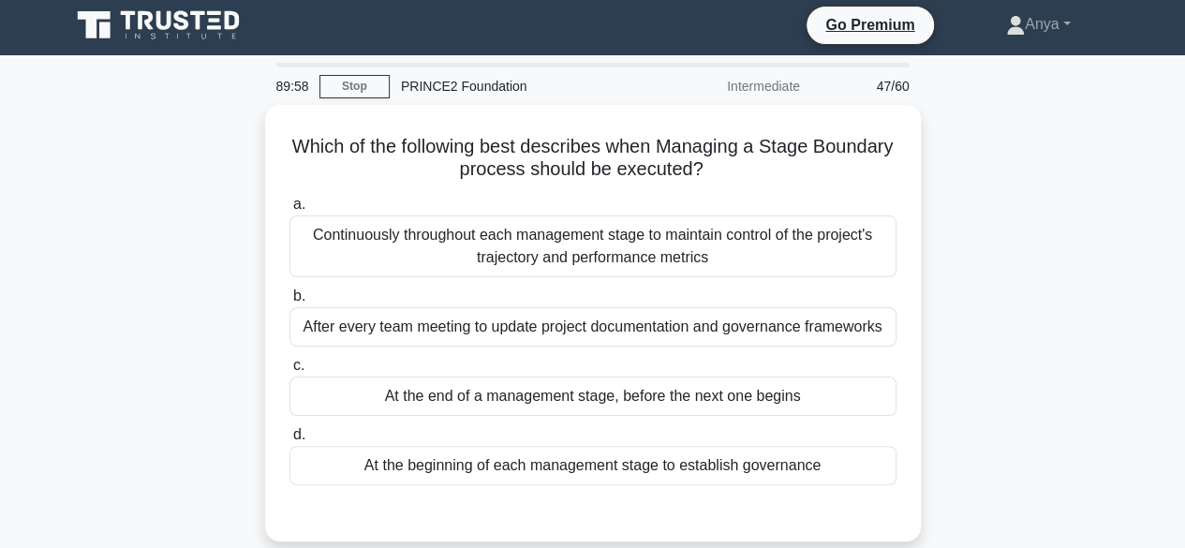
click at [112, 211] on div "Which of the following best describes when Managing a Stage Boundary process sh…" at bounding box center [593, 334] width 1068 height 459
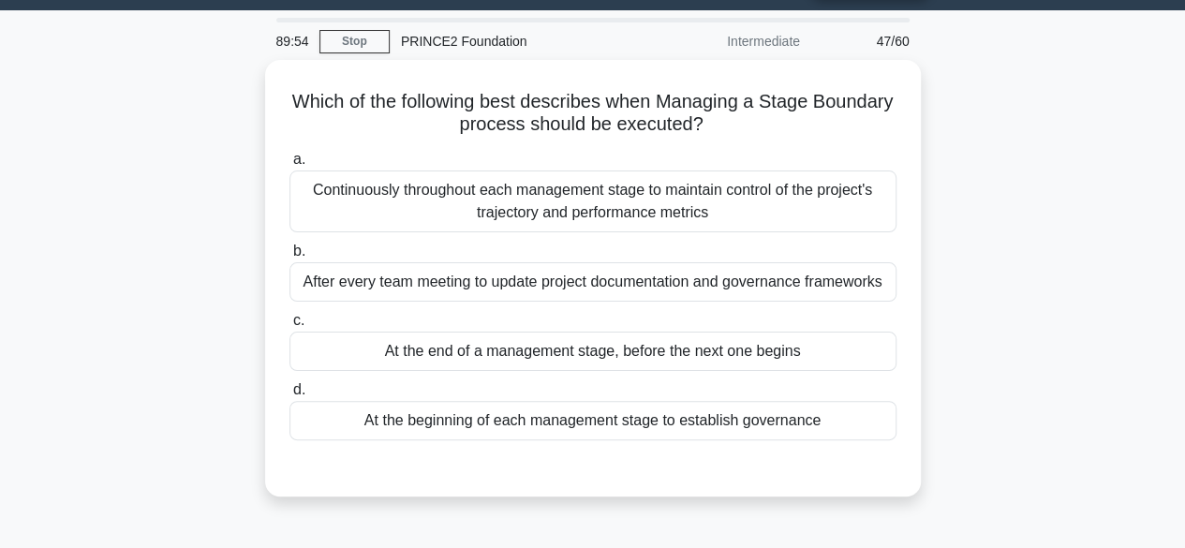
scroll to position [51, 0]
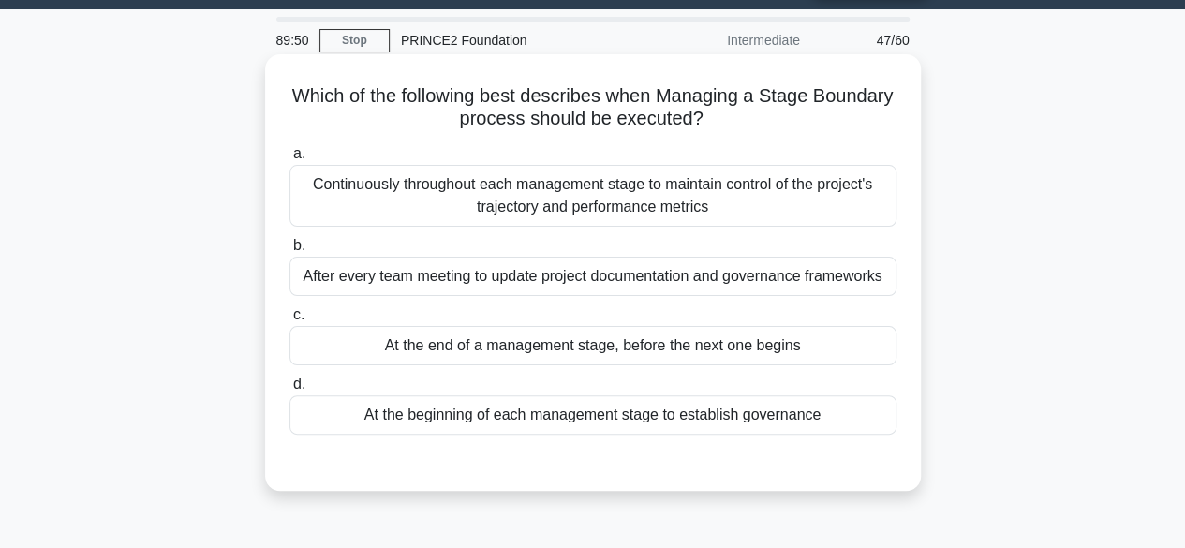
click at [496, 343] on div "At the end of a management stage, before the next one begins" at bounding box center [592, 345] width 607 height 39
click at [289, 321] on input "c. At the end of a management stage, before the next one begins" at bounding box center [289, 315] width 0 height 12
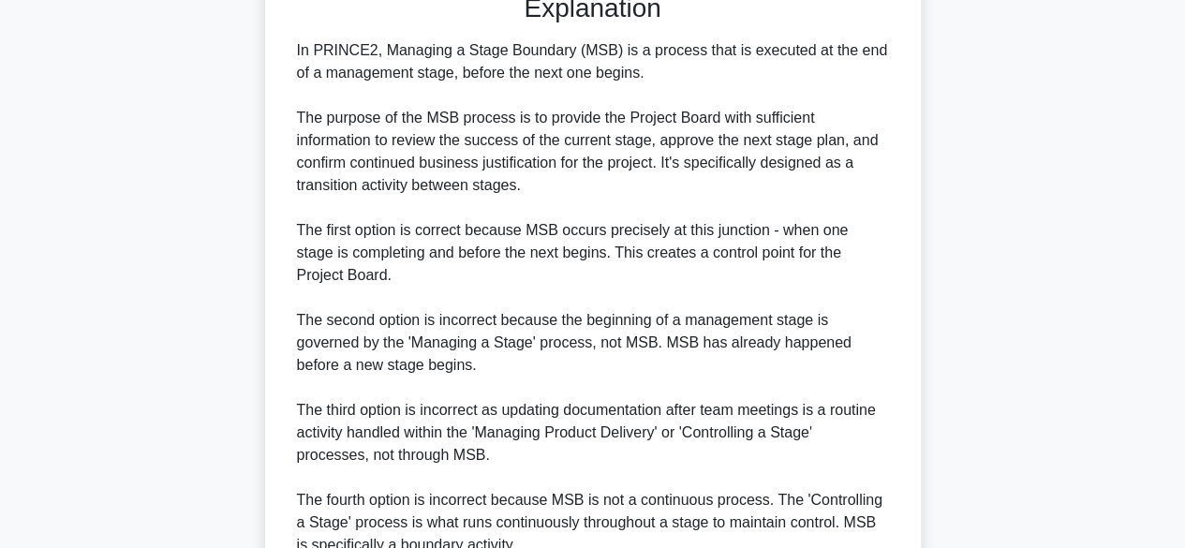
scroll to position [694, 0]
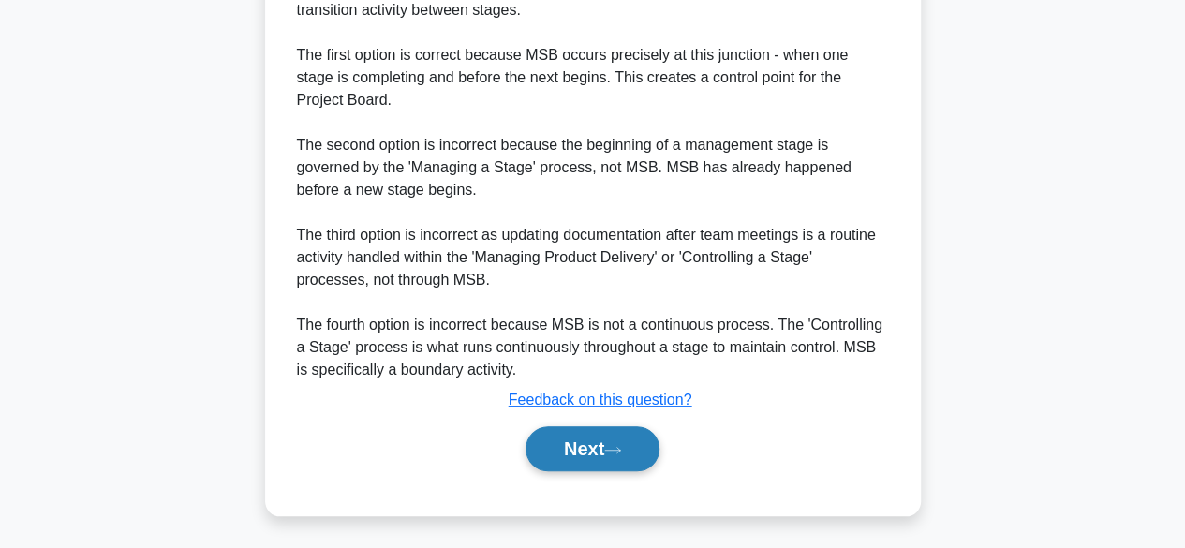
click at [592, 436] on button "Next" at bounding box center [593, 448] width 134 height 45
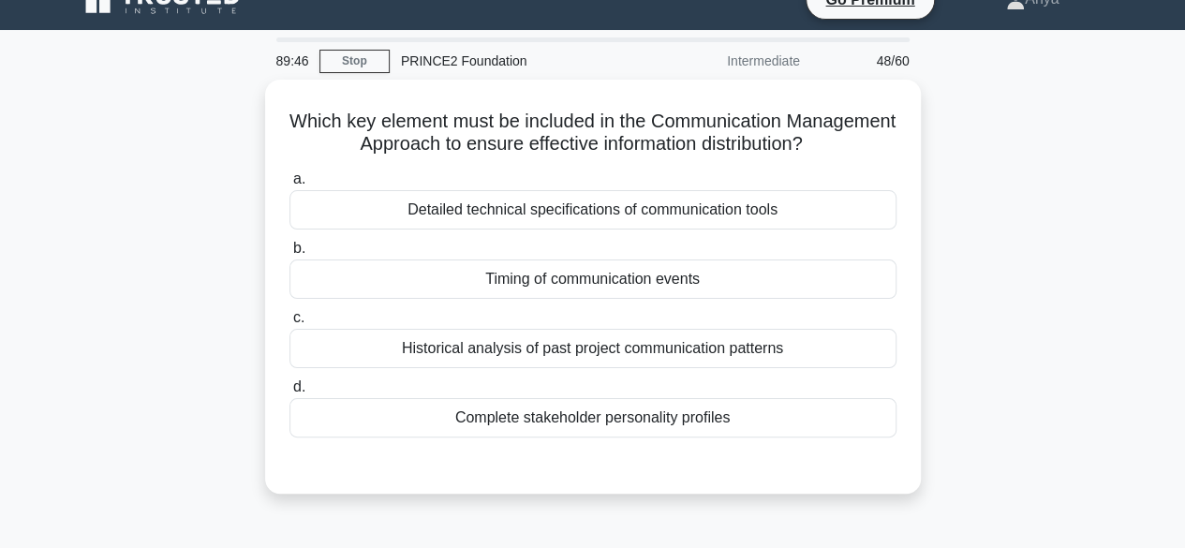
scroll to position [28, 0]
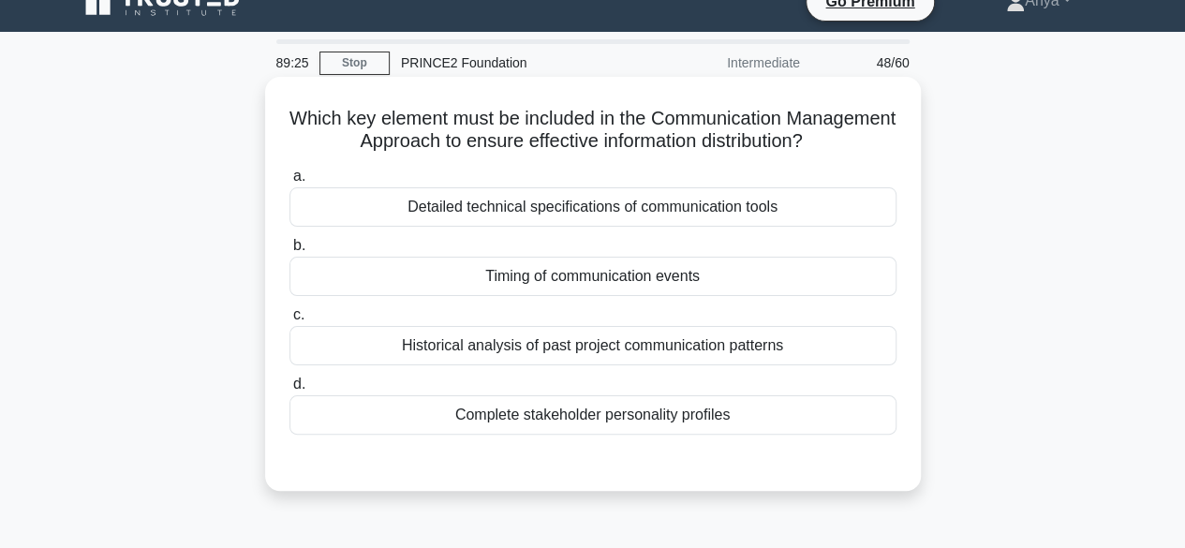
click at [505, 203] on div "Detailed technical specifications of communication tools" at bounding box center [592, 206] width 607 height 39
click at [289, 183] on input "a. Detailed technical specifications of communication tools" at bounding box center [289, 176] width 0 height 12
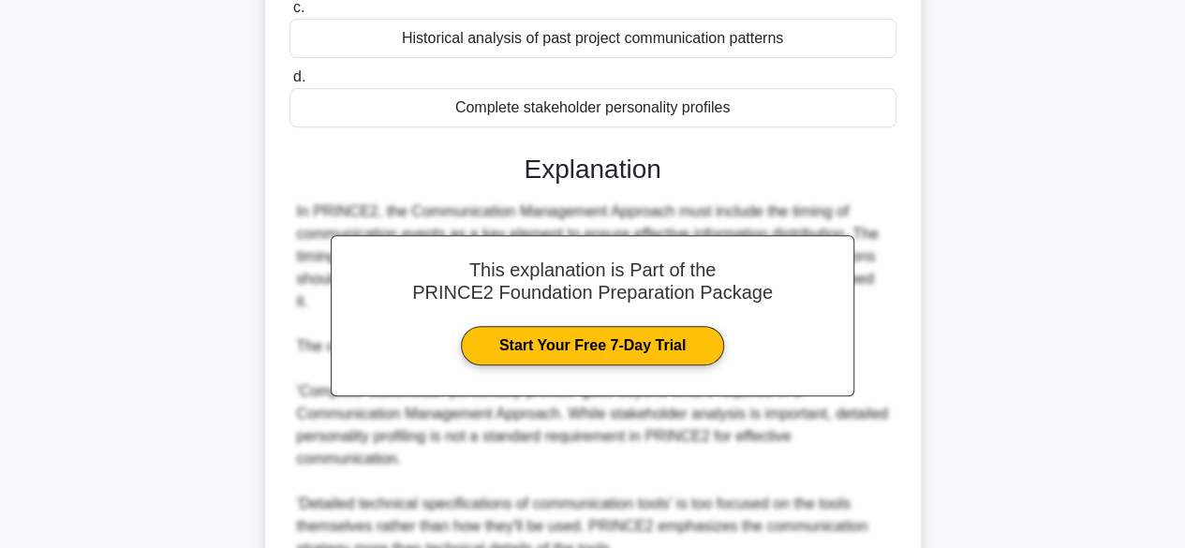
scroll to position [585, 0]
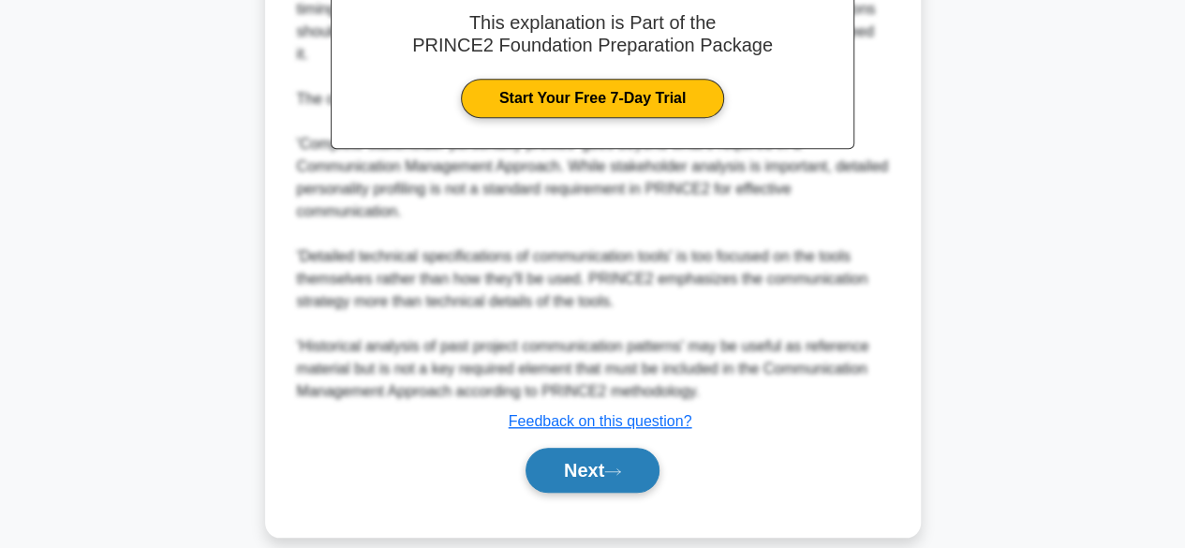
click at [566, 448] on button "Next" at bounding box center [593, 470] width 134 height 45
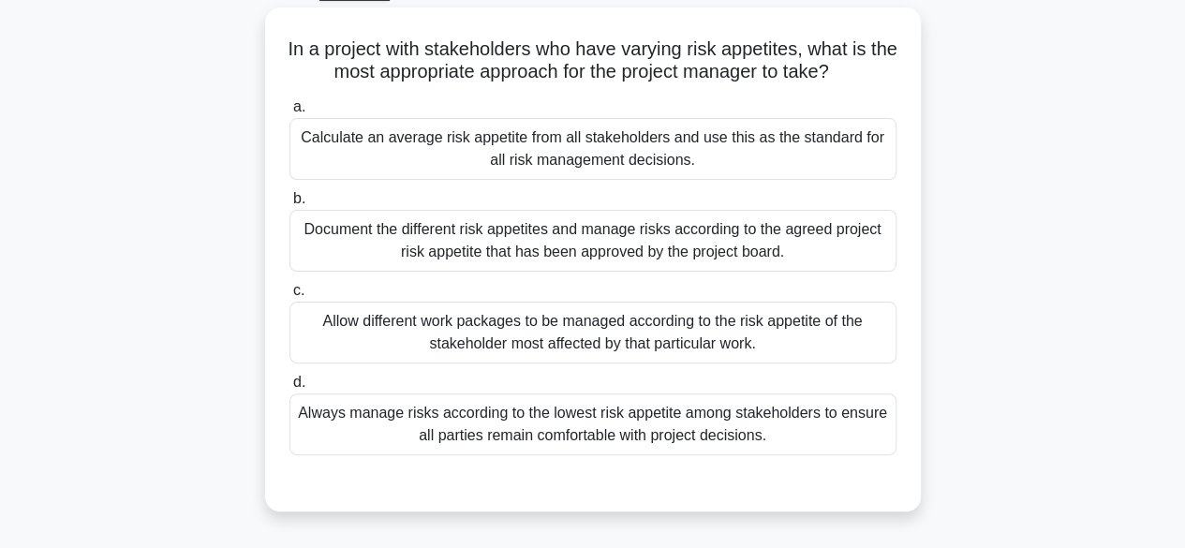
scroll to position [107, 0]
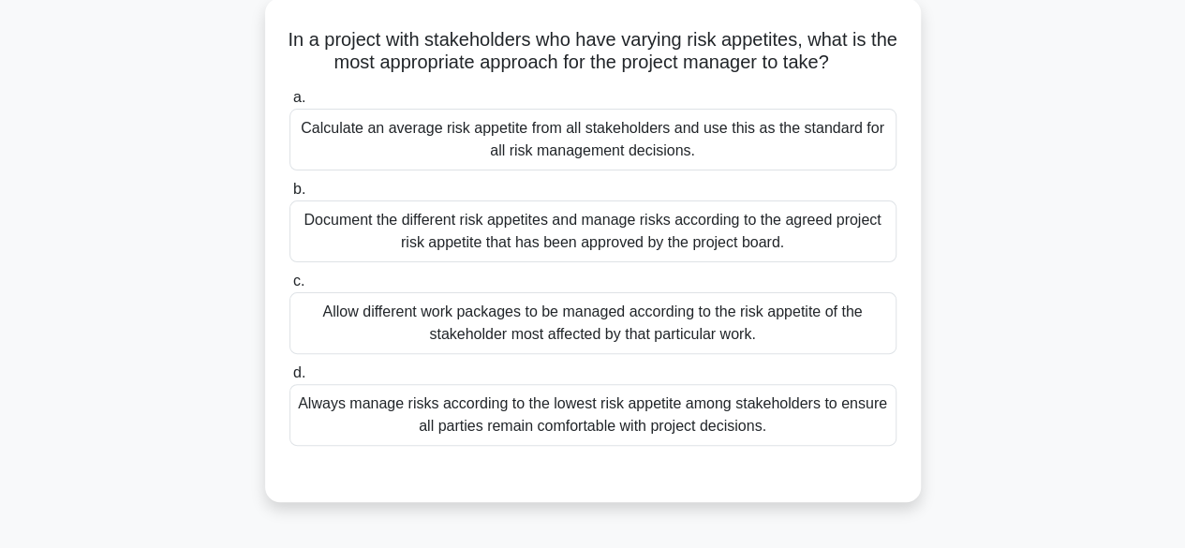
click at [374, 235] on div "Document the different risk appetites and manage risks according to the agreed …" at bounding box center [592, 231] width 607 height 62
click at [289, 196] on input "b. Document the different risk appetites and manage risks according to the agre…" at bounding box center [289, 190] width 0 height 12
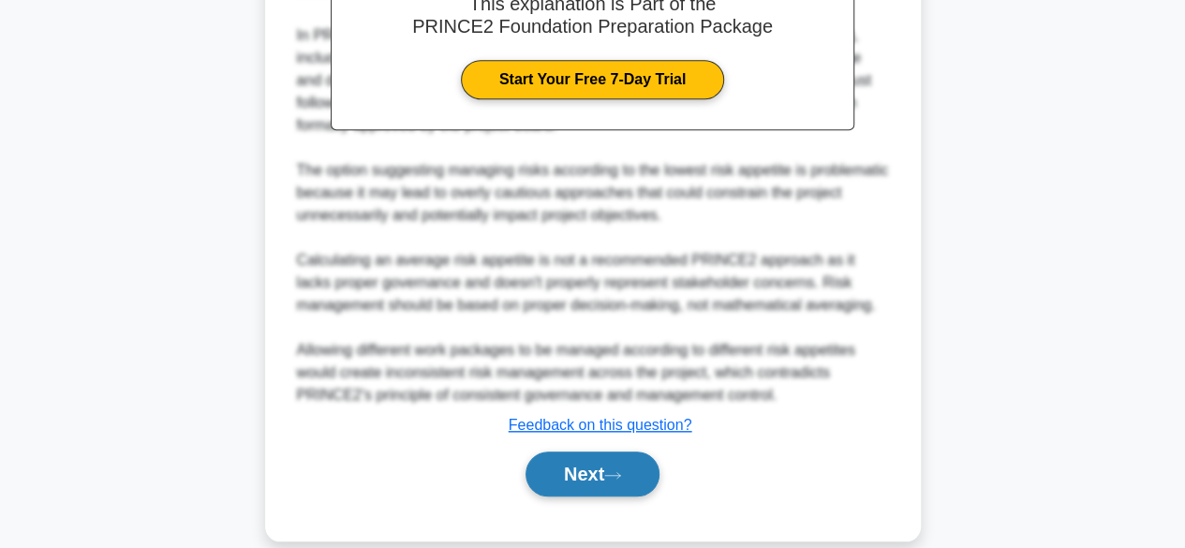
click at [623, 484] on button "Next" at bounding box center [593, 474] width 134 height 45
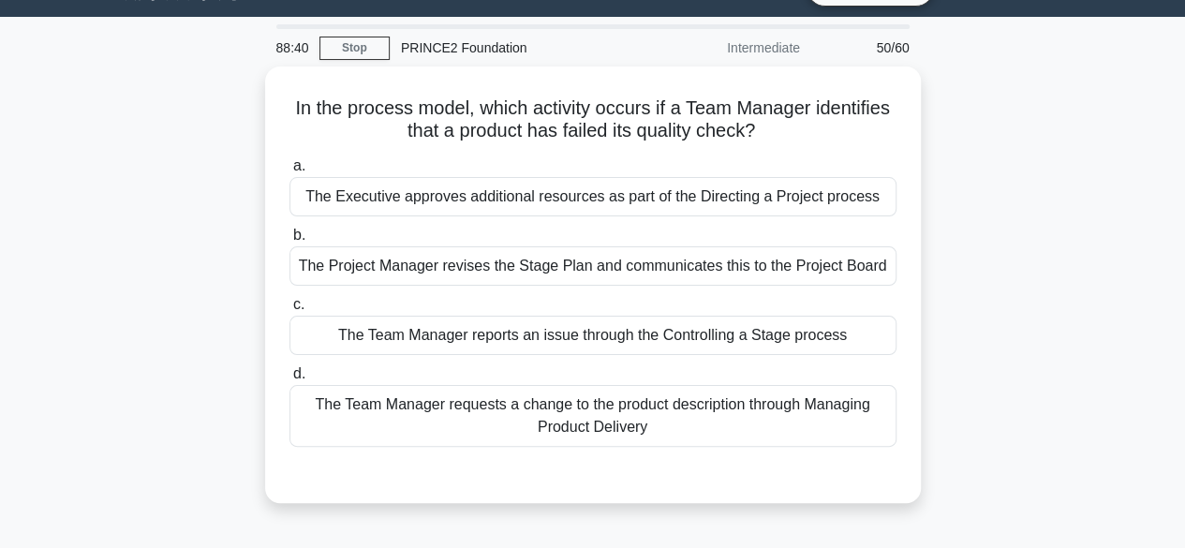
scroll to position [51, 0]
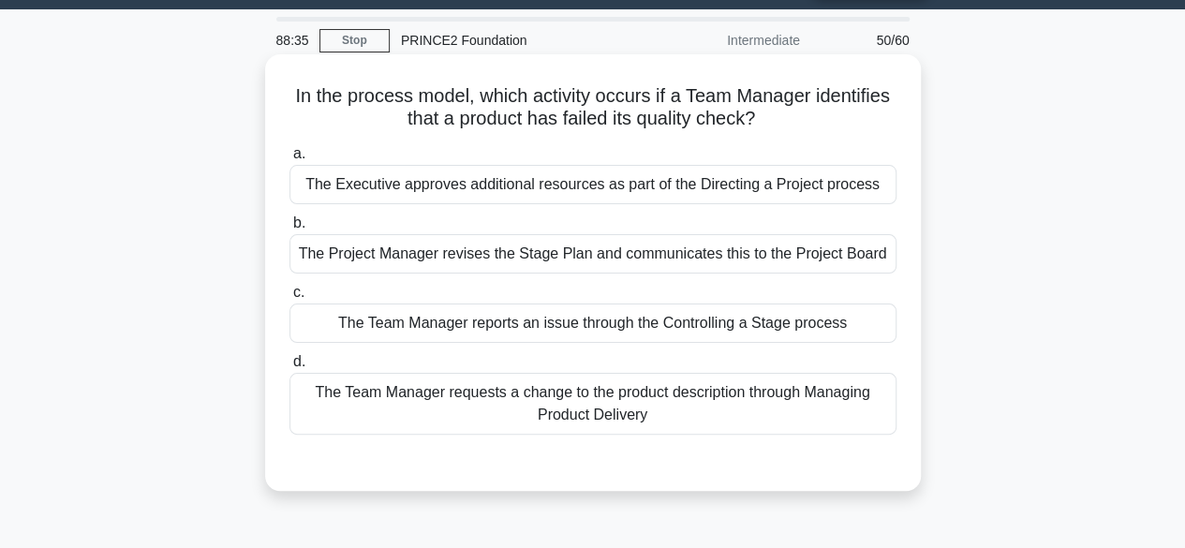
click at [484, 329] on div "The Team Manager reports an issue through the Controlling a Stage process" at bounding box center [592, 323] width 607 height 39
click at [289, 299] on input "c. The Team Manager reports an issue through the Controlling a Stage process" at bounding box center [289, 293] width 0 height 12
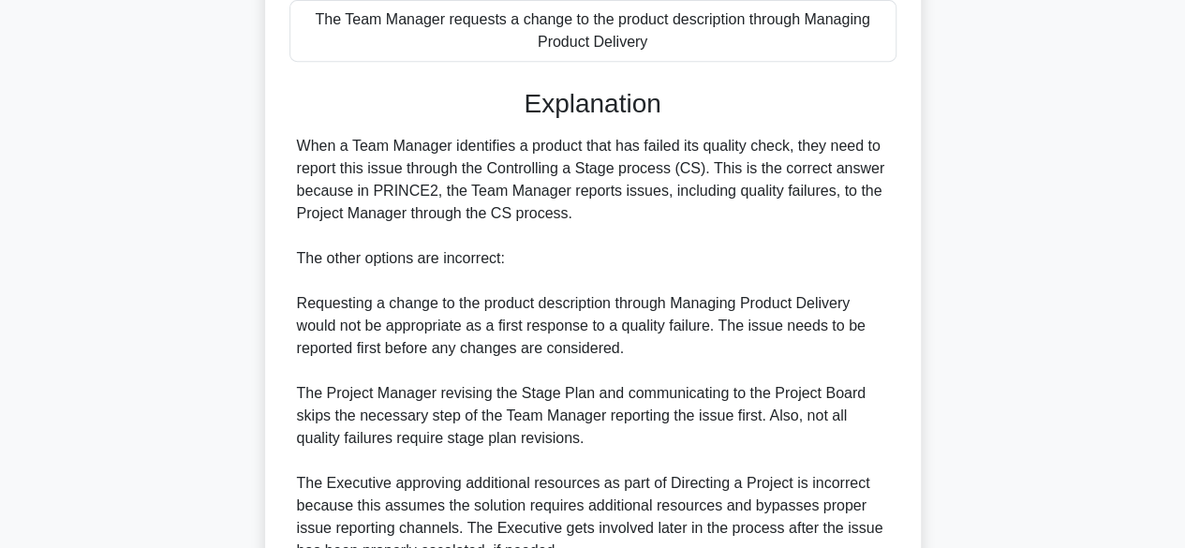
scroll to position [604, 0]
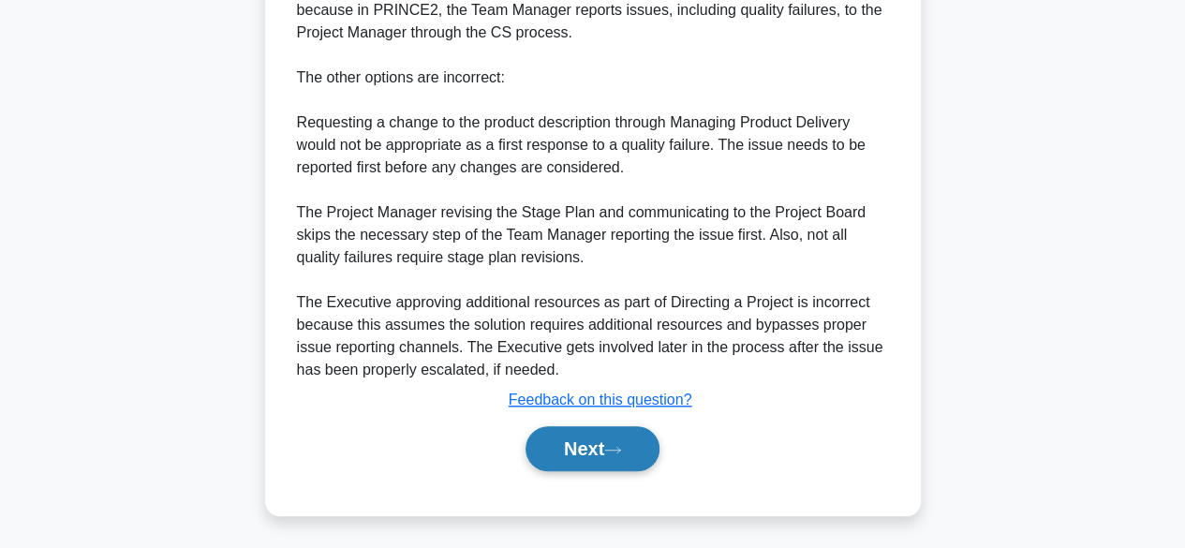
click at [558, 460] on button "Next" at bounding box center [593, 448] width 134 height 45
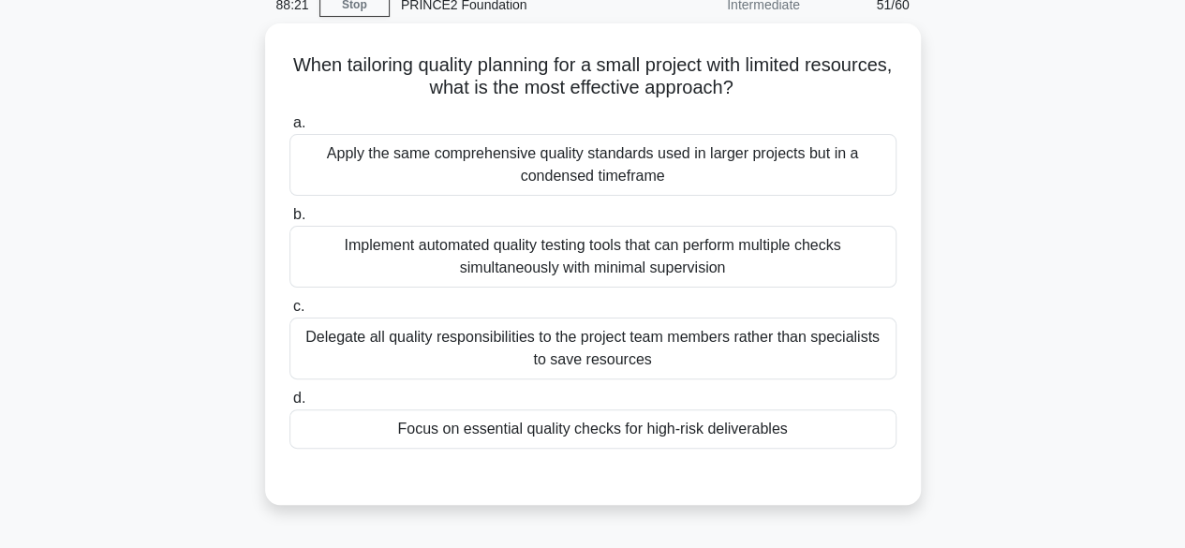
scroll to position [88, 0]
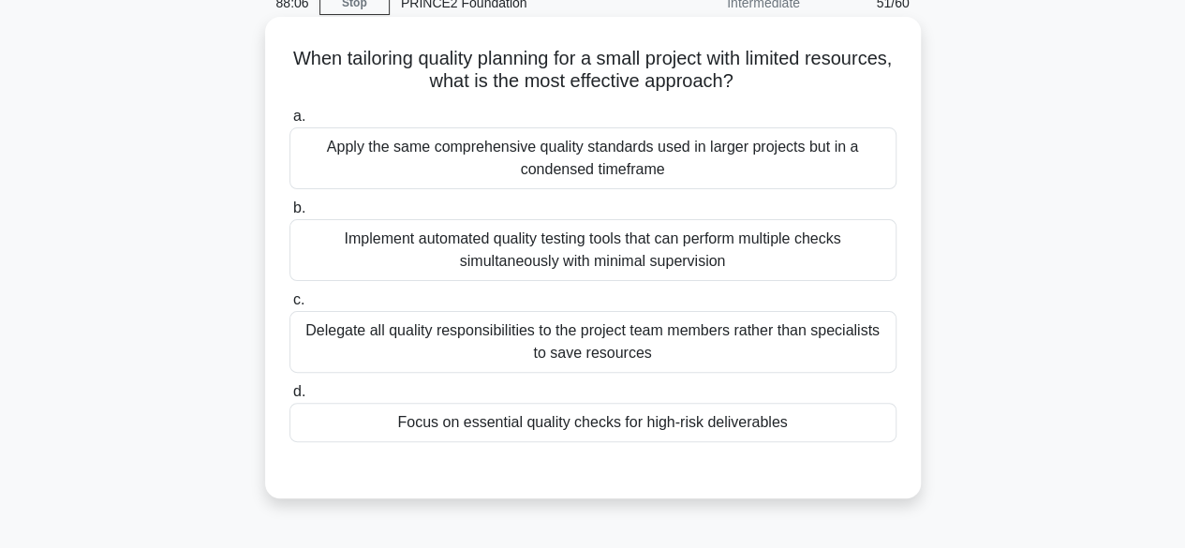
click at [474, 421] on div "Focus on essential quality checks for high-risk deliverables" at bounding box center [592, 422] width 607 height 39
click at [289, 398] on input "d. Focus on essential quality checks for high-risk deliverables" at bounding box center [289, 392] width 0 height 12
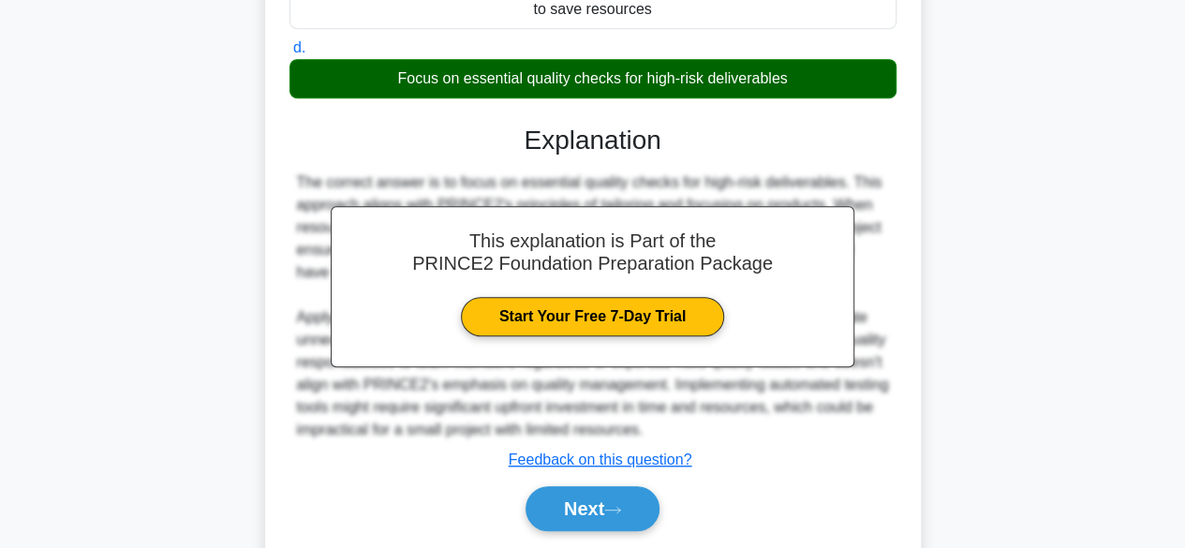
scroll to position [492, 0]
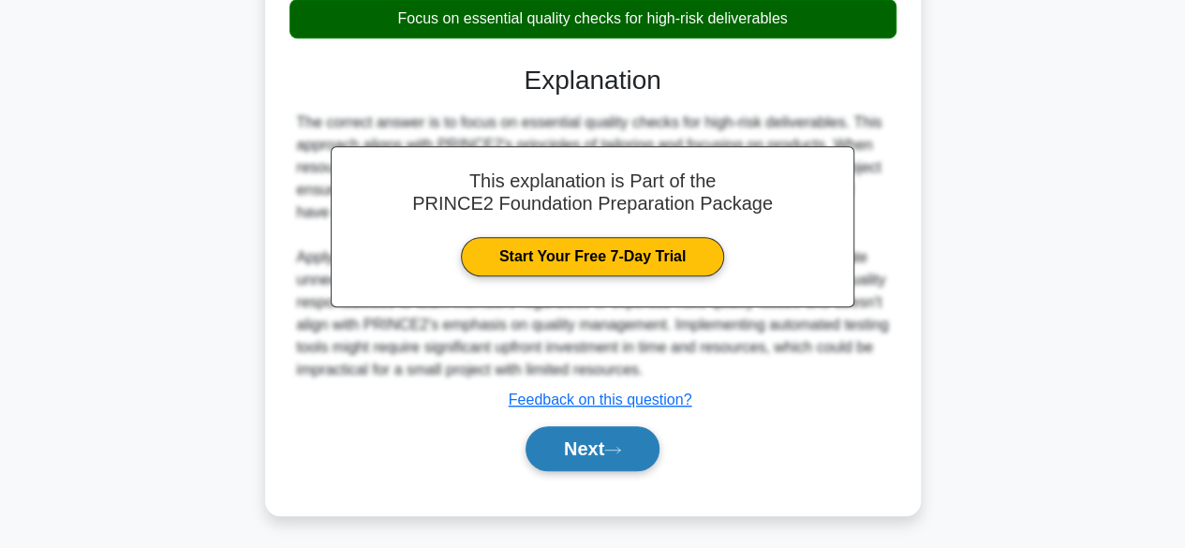
click at [540, 449] on button "Next" at bounding box center [593, 448] width 134 height 45
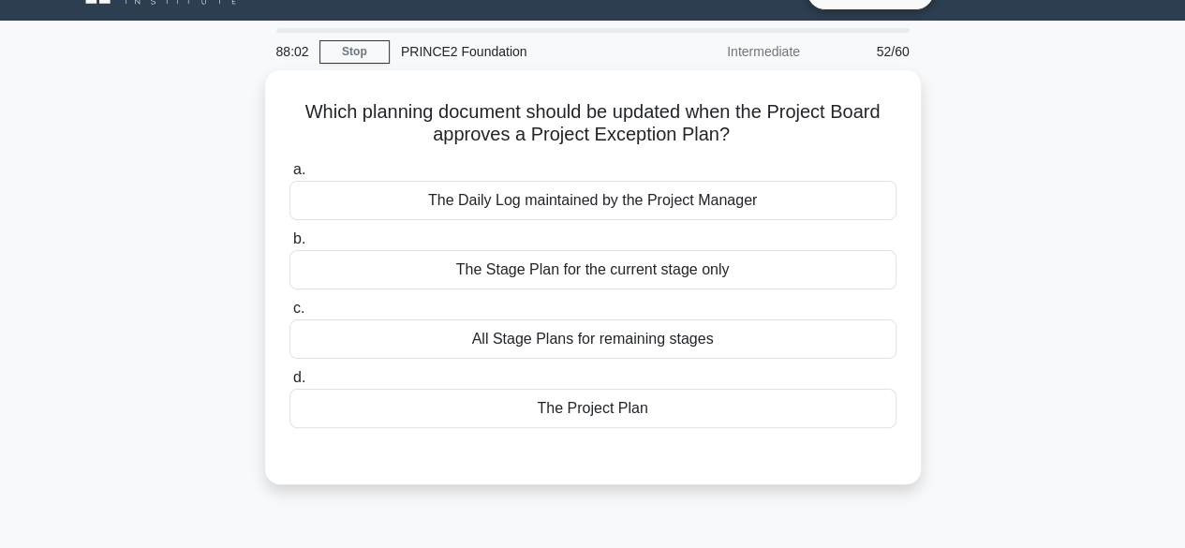
scroll to position [27, 0]
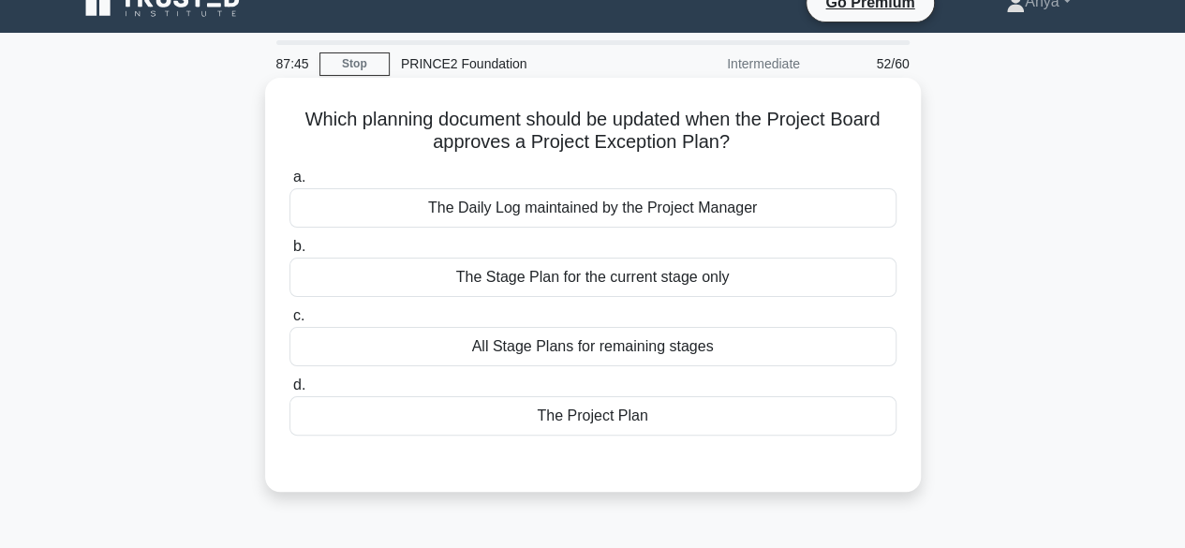
click at [560, 407] on div "The Project Plan" at bounding box center [592, 415] width 607 height 39
click at [289, 392] on input "d. The Project Plan" at bounding box center [289, 385] width 0 height 12
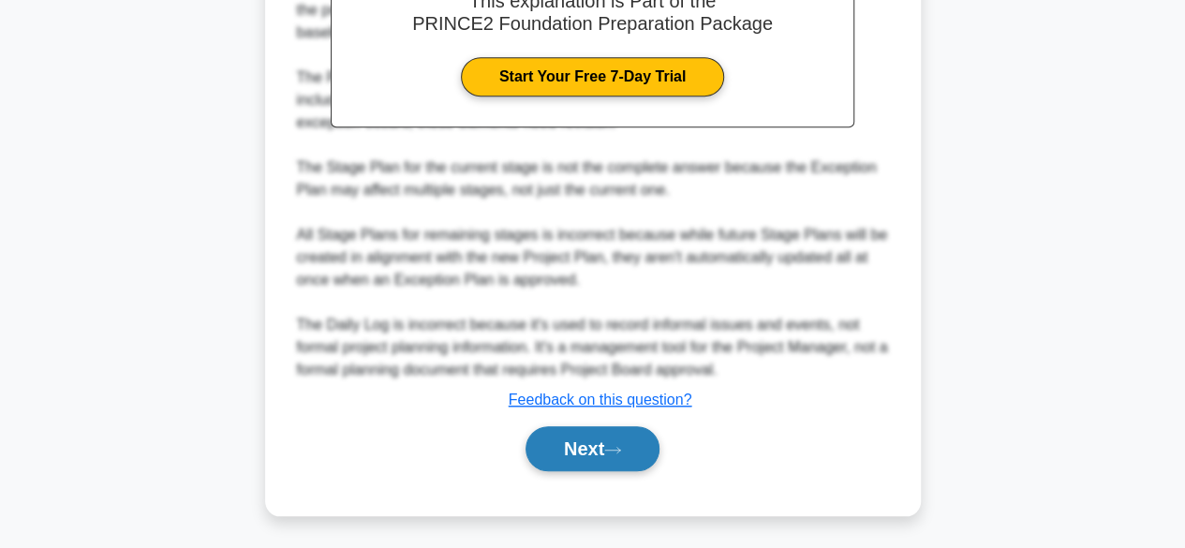
click at [594, 441] on button "Next" at bounding box center [593, 448] width 134 height 45
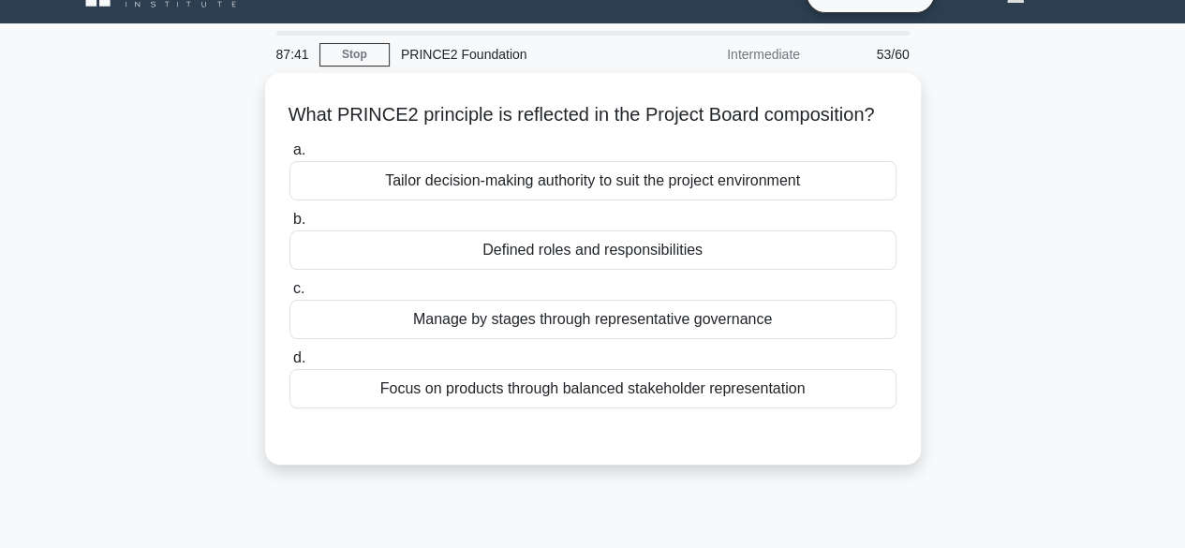
scroll to position [33, 0]
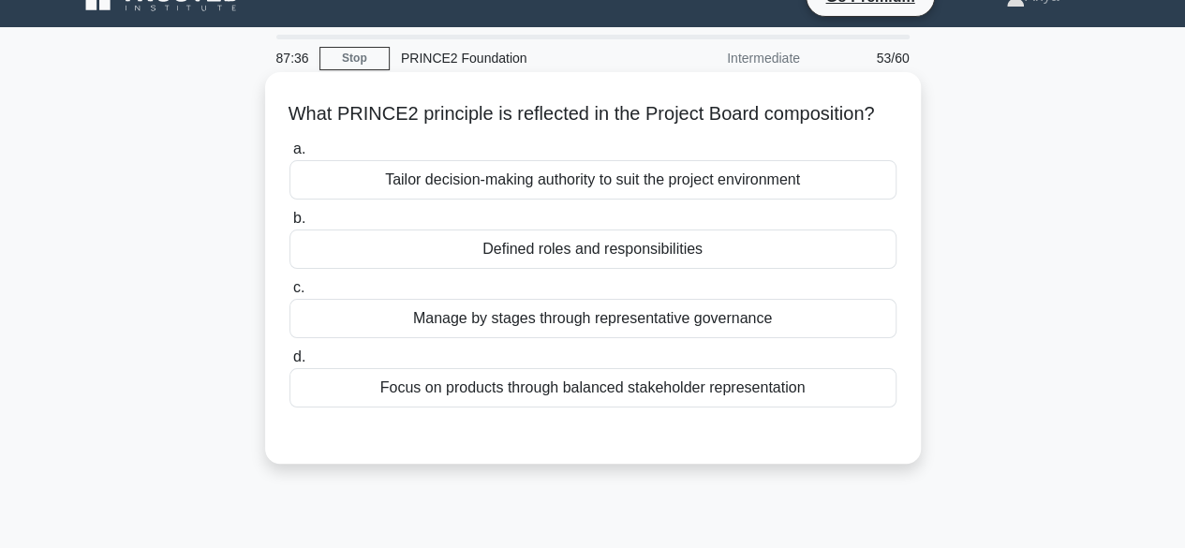
click at [718, 269] on div "Defined roles and responsibilities" at bounding box center [592, 249] width 607 height 39
click at [289, 225] on input "b. Defined roles and responsibilities" at bounding box center [289, 219] width 0 height 12
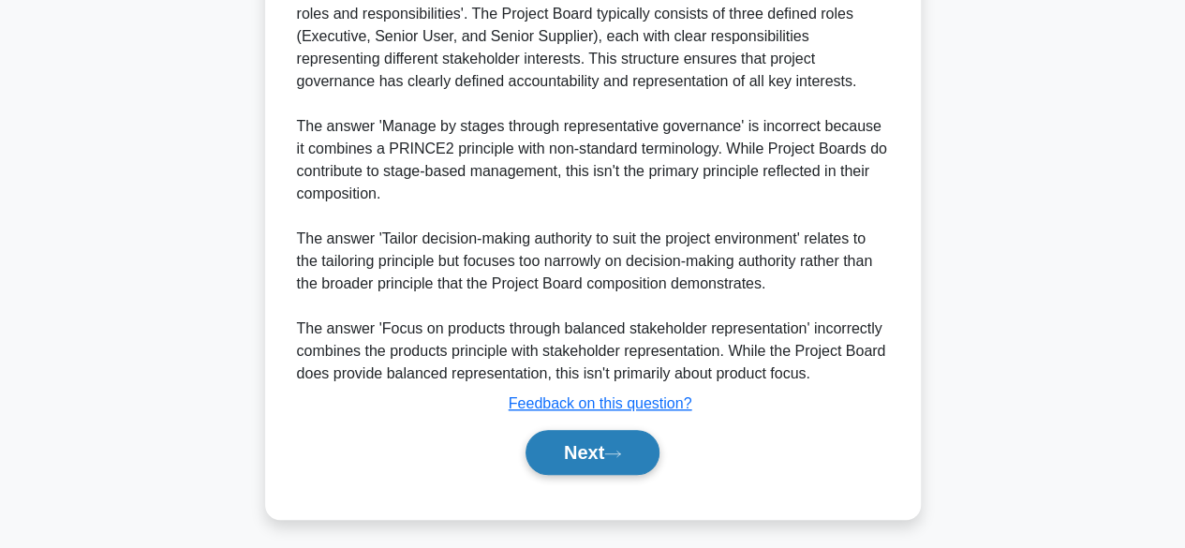
click at [551, 475] on button "Next" at bounding box center [593, 452] width 134 height 45
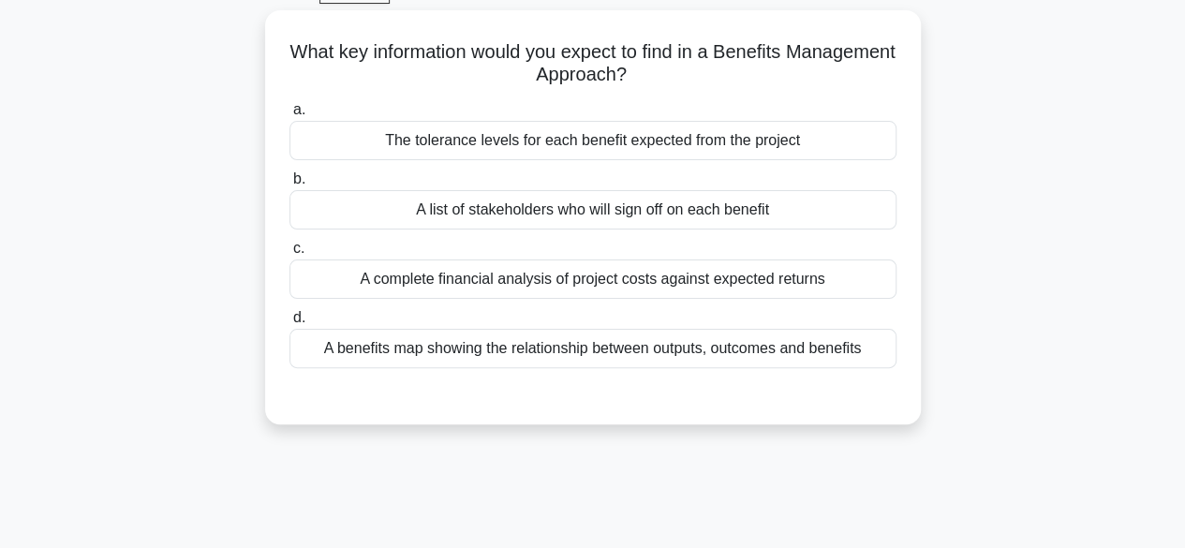
scroll to position [98, 0]
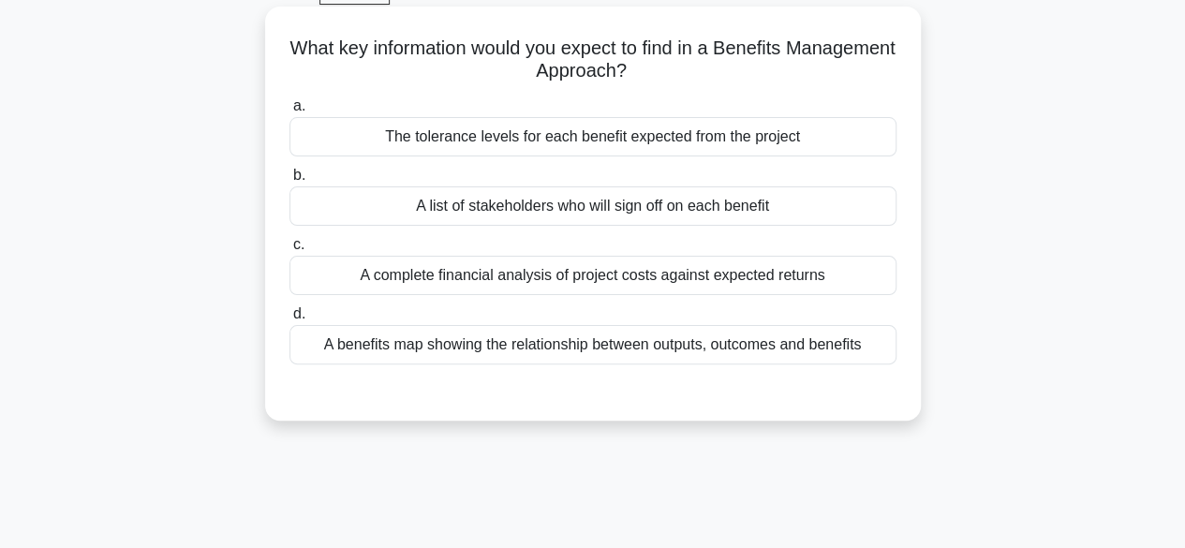
click at [778, 359] on div "A benefits map showing the relationship between outputs, outcomes and benefits" at bounding box center [592, 344] width 607 height 39
click at [289, 320] on input "d. A benefits map showing the relationship between outputs, outcomes and benefi…" at bounding box center [289, 314] width 0 height 12
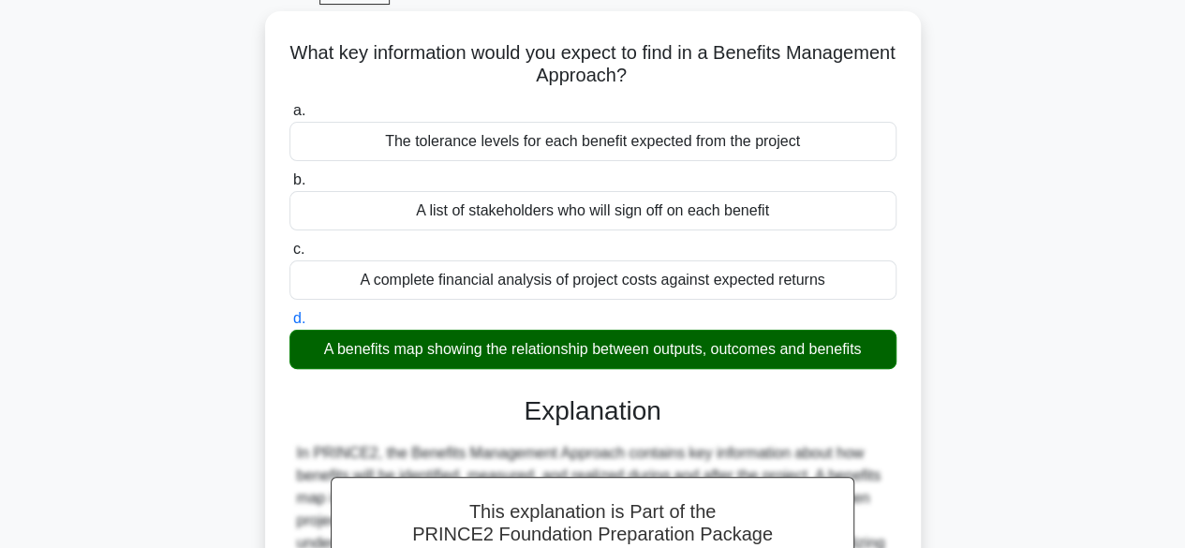
scroll to position [559, 0]
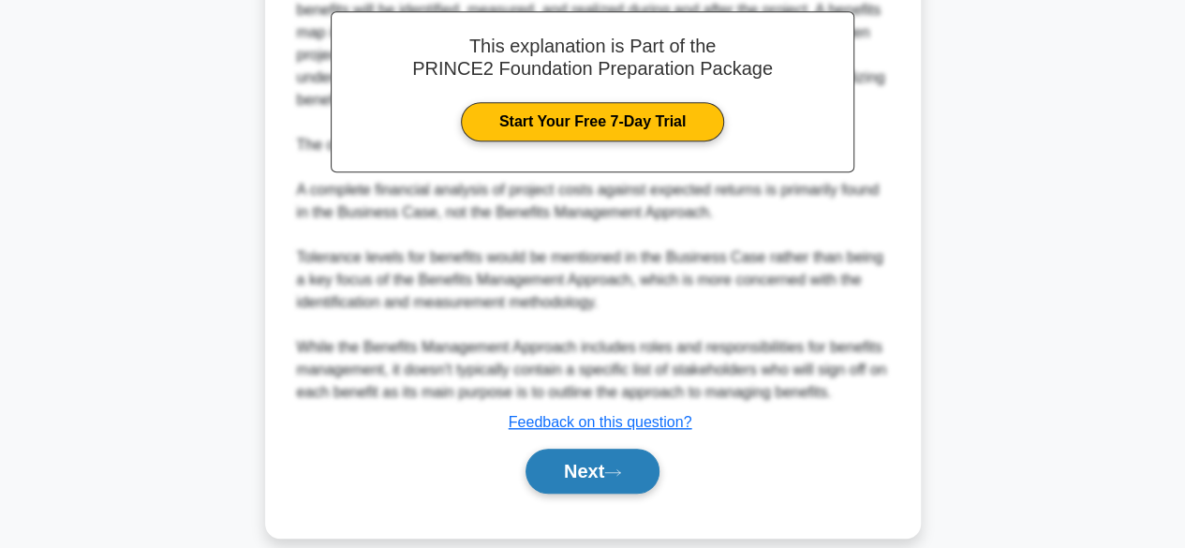
click at [585, 458] on button "Next" at bounding box center [593, 471] width 134 height 45
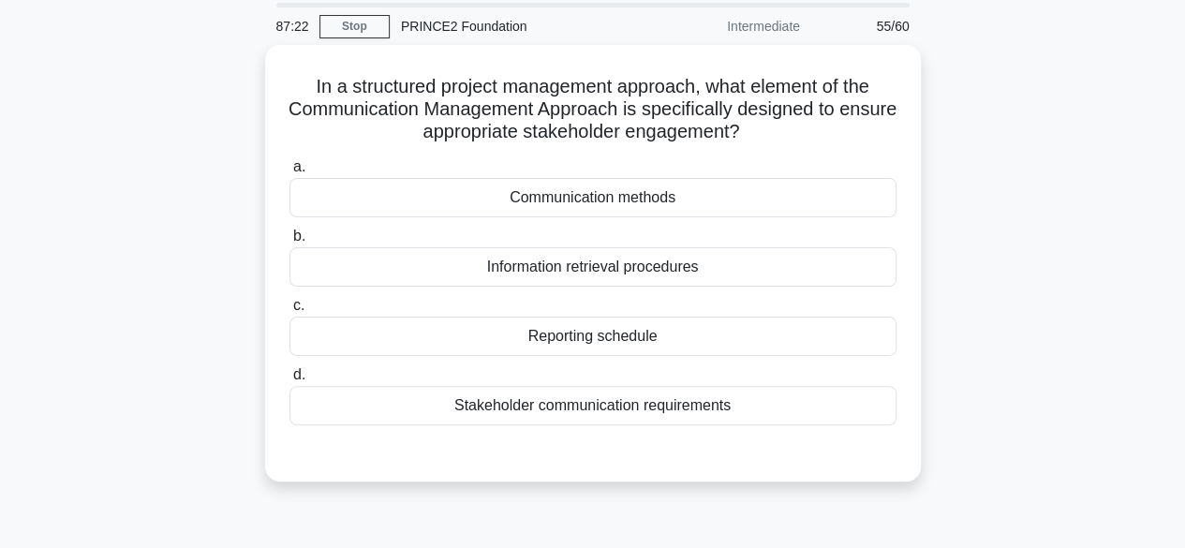
scroll to position [61, 0]
click at [606, 404] on div "Stakeholder communication requirements" at bounding box center [592, 404] width 607 height 39
click at [289, 380] on input "d. Stakeholder communication requirements" at bounding box center [289, 374] width 0 height 12
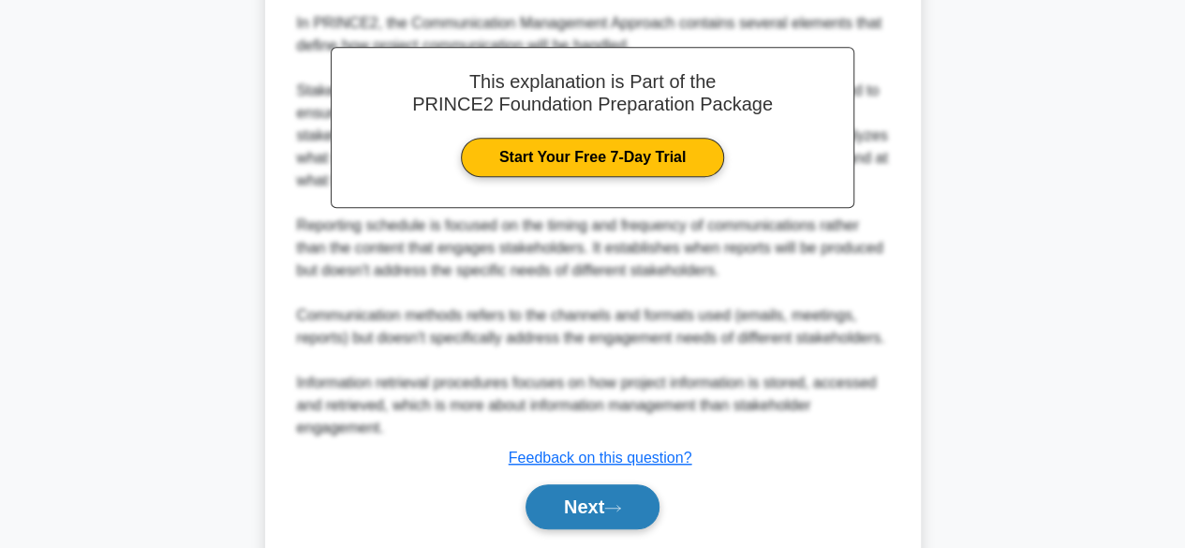
click at [554, 523] on button "Next" at bounding box center [593, 506] width 134 height 45
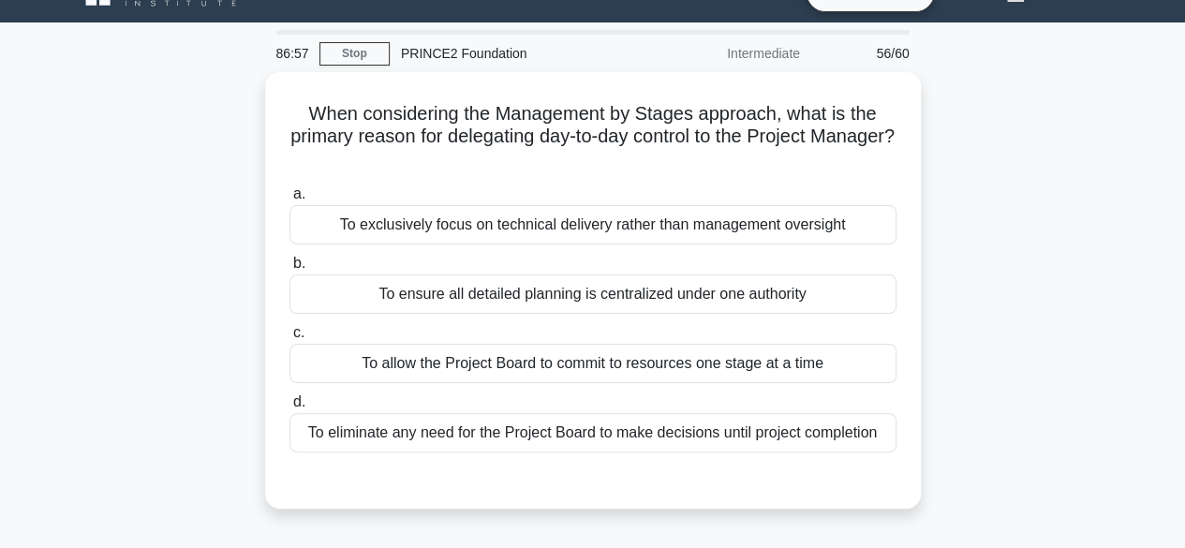
scroll to position [38, 0]
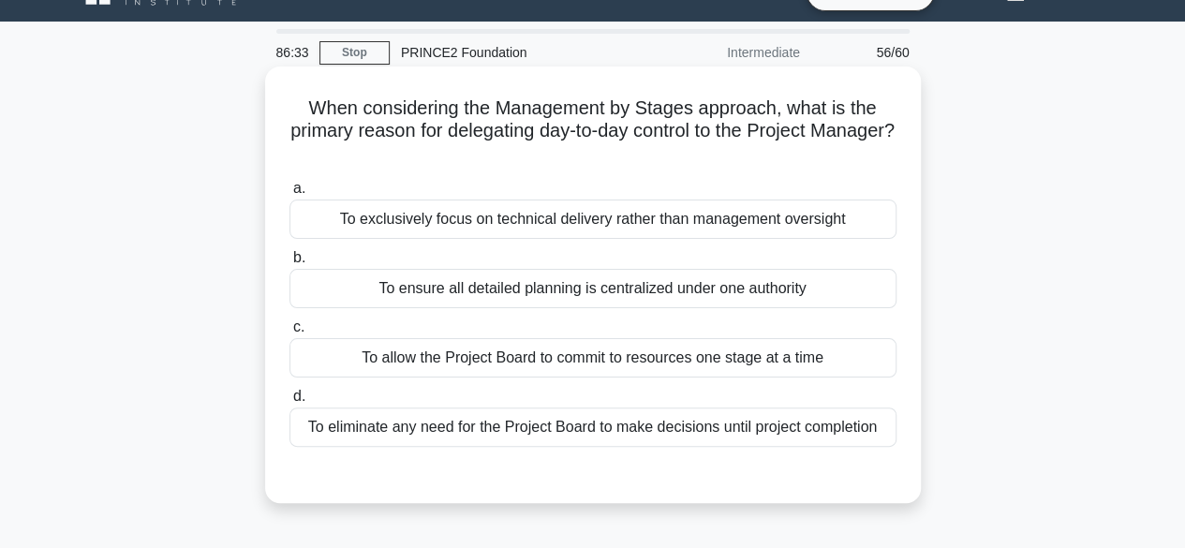
click at [748, 218] on div "To exclusively focus on technical delivery rather than management oversight" at bounding box center [592, 219] width 607 height 39
click at [289, 195] on input "a. To exclusively focus on technical delivery rather than management oversight" at bounding box center [289, 189] width 0 height 12
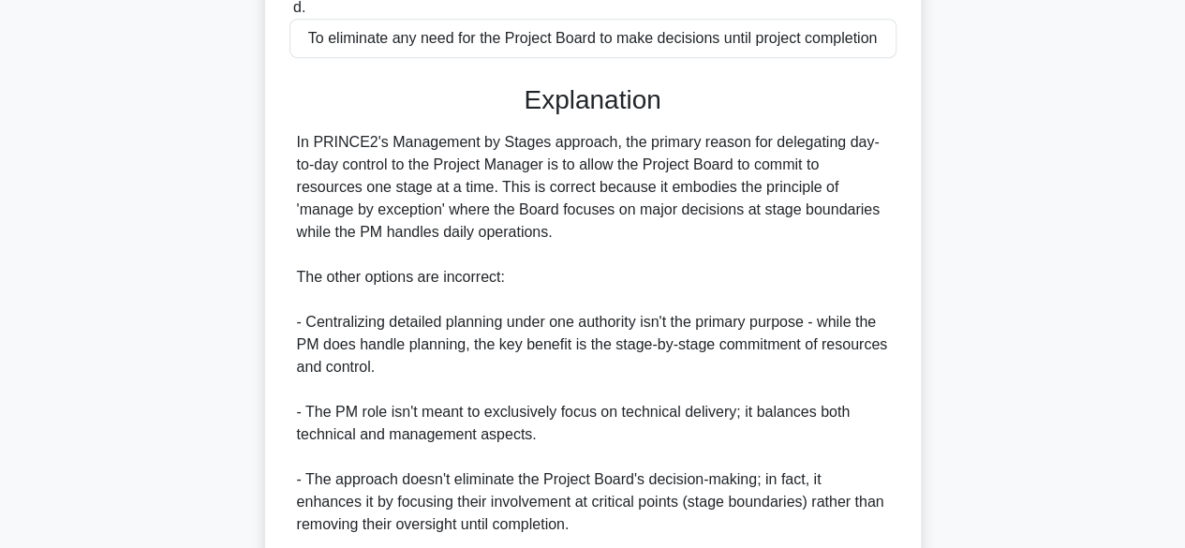
scroll to position [585, 0]
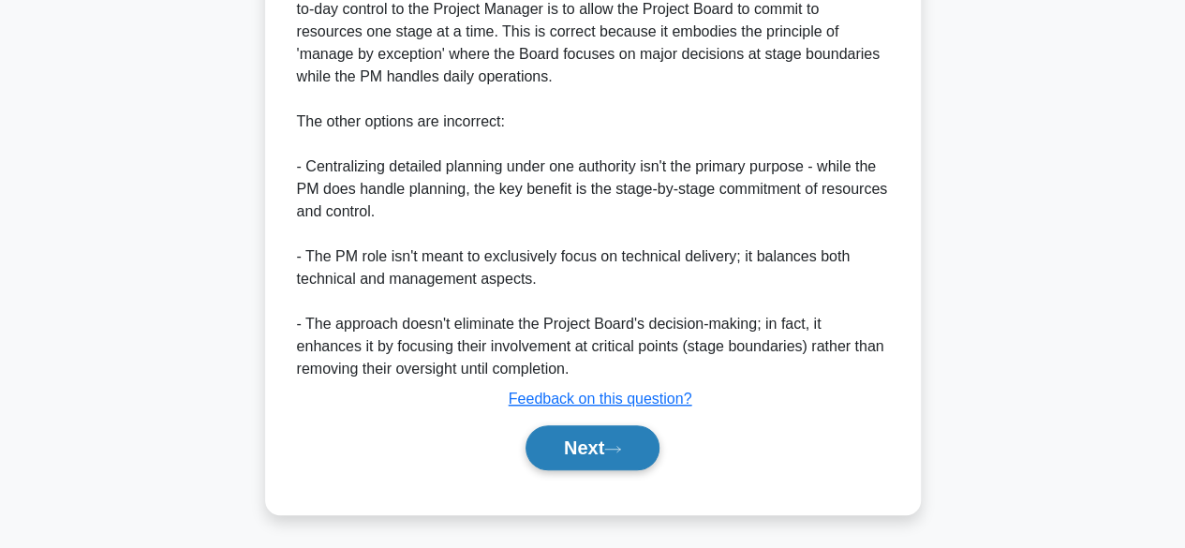
click at [541, 446] on button "Next" at bounding box center [593, 447] width 134 height 45
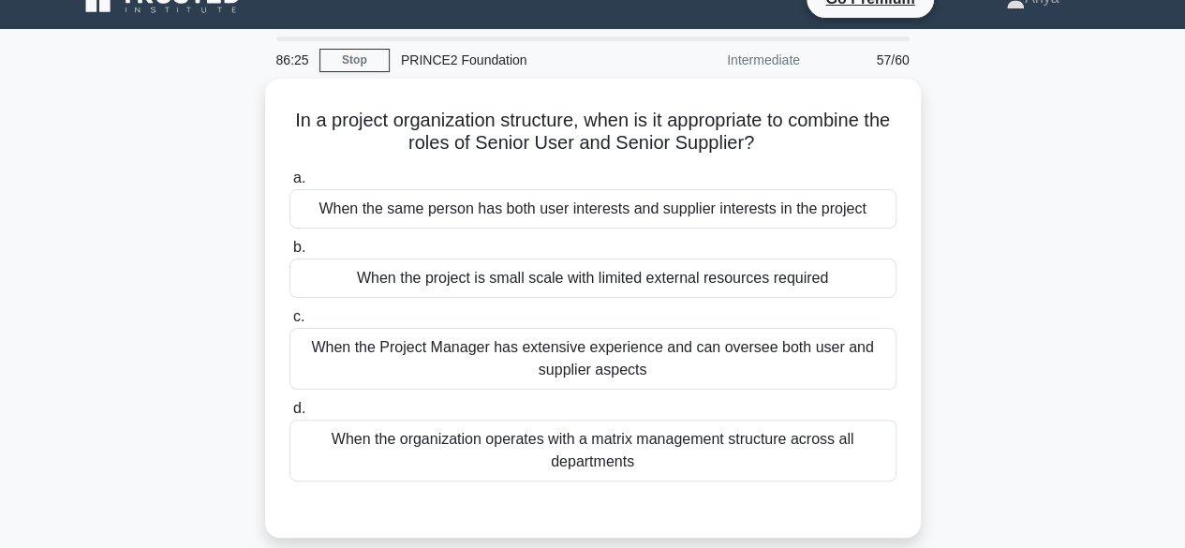
scroll to position [25, 0]
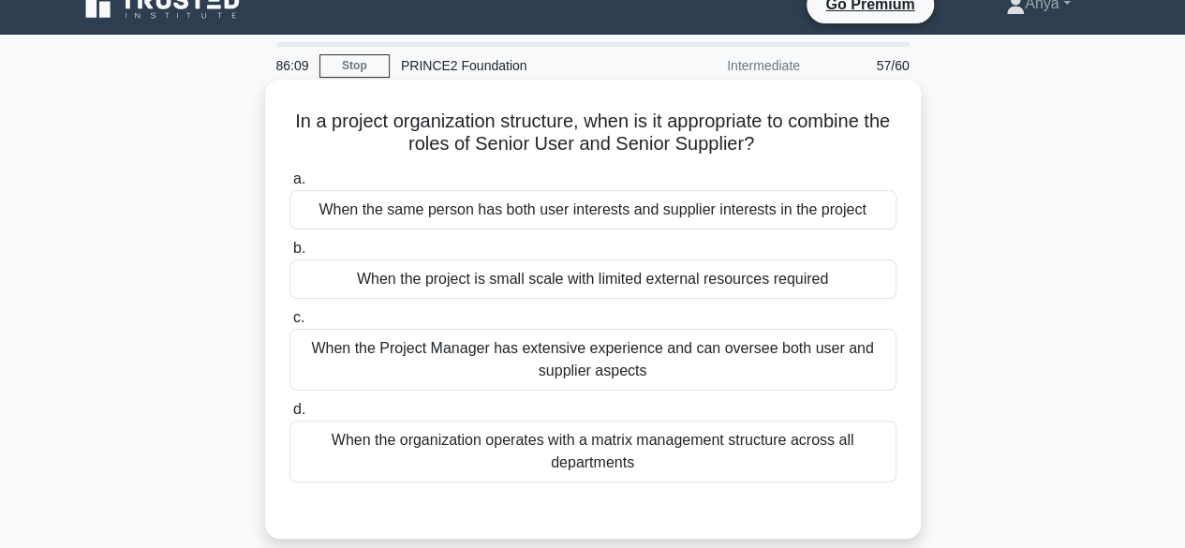
click at [710, 278] on div "When the project is small scale with limited external resources required" at bounding box center [592, 278] width 607 height 39
click at [289, 255] on input "b. When the project is small scale with limited external resources required" at bounding box center [289, 249] width 0 height 12
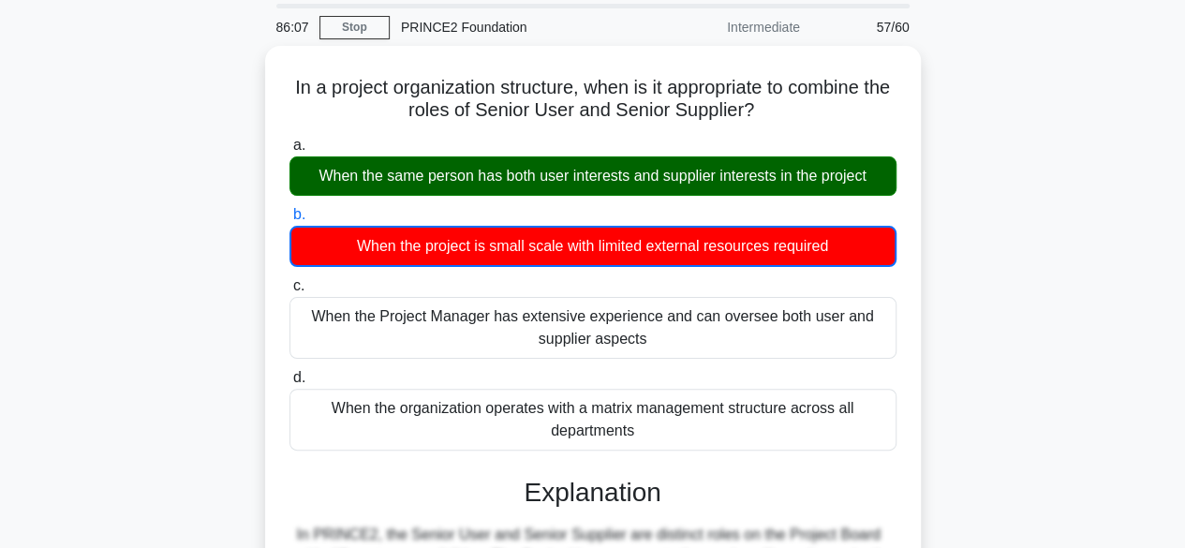
scroll to position [65, 0]
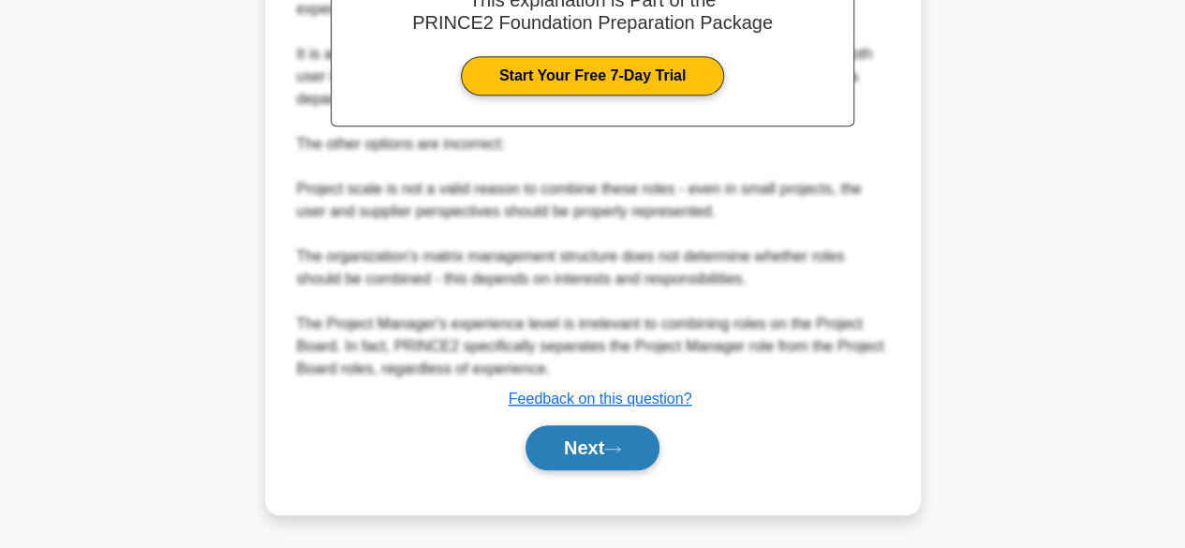
click at [578, 445] on button "Next" at bounding box center [593, 447] width 134 height 45
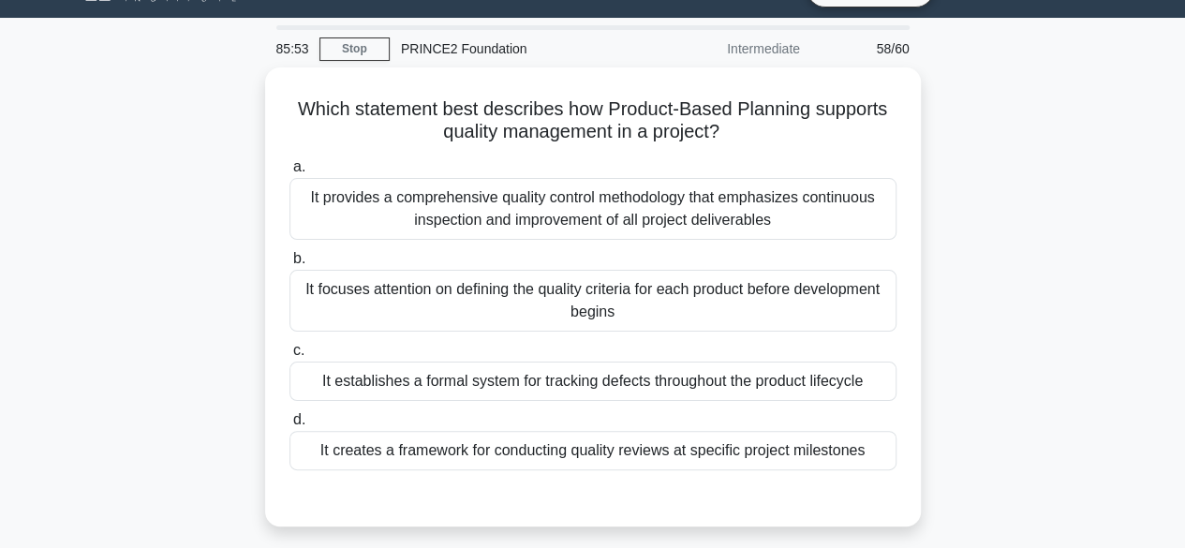
scroll to position [43, 0]
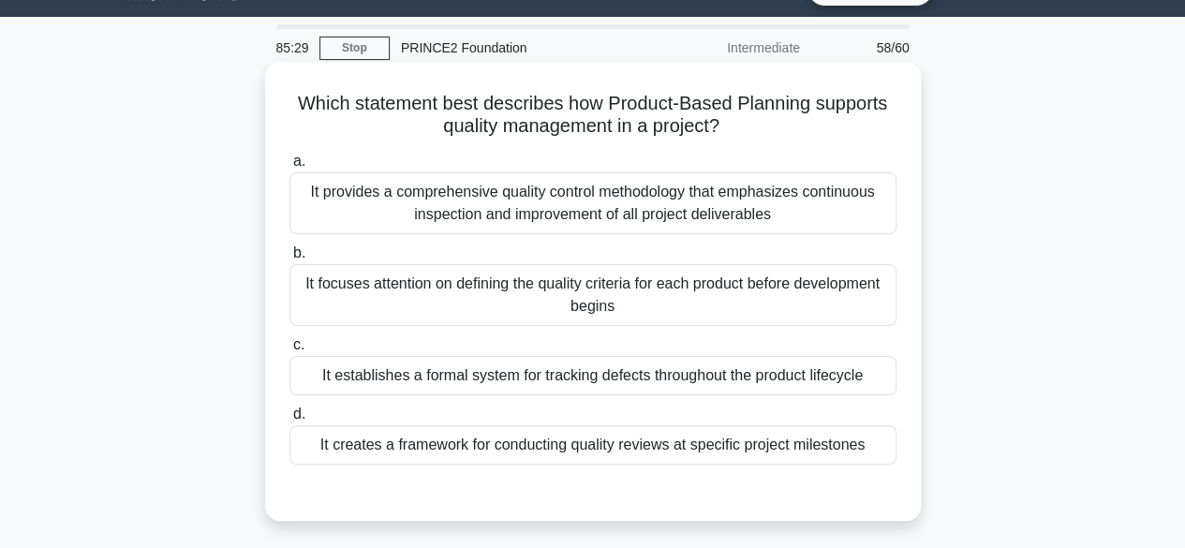
click at [541, 440] on div "It creates a framework for conducting quality reviews at specific project miles…" at bounding box center [592, 444] width 607 height 39
click at [289, 421] on input "d. It creates a framework for conducting quality reviews at specific project mi…" at bounding box center [289, 414] width 0 height 12
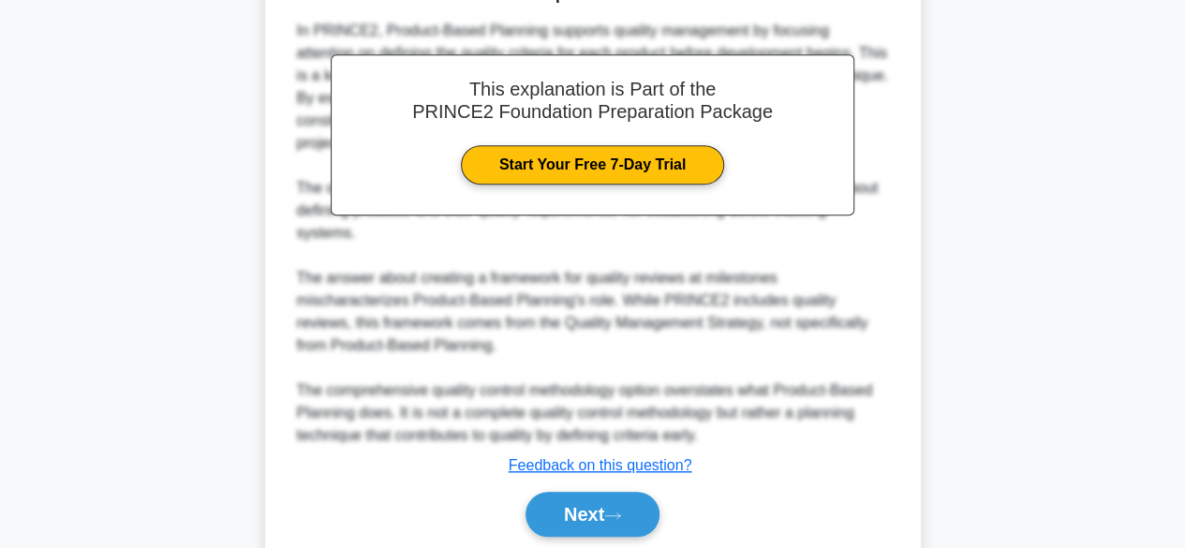
scroll to position [630, 0]
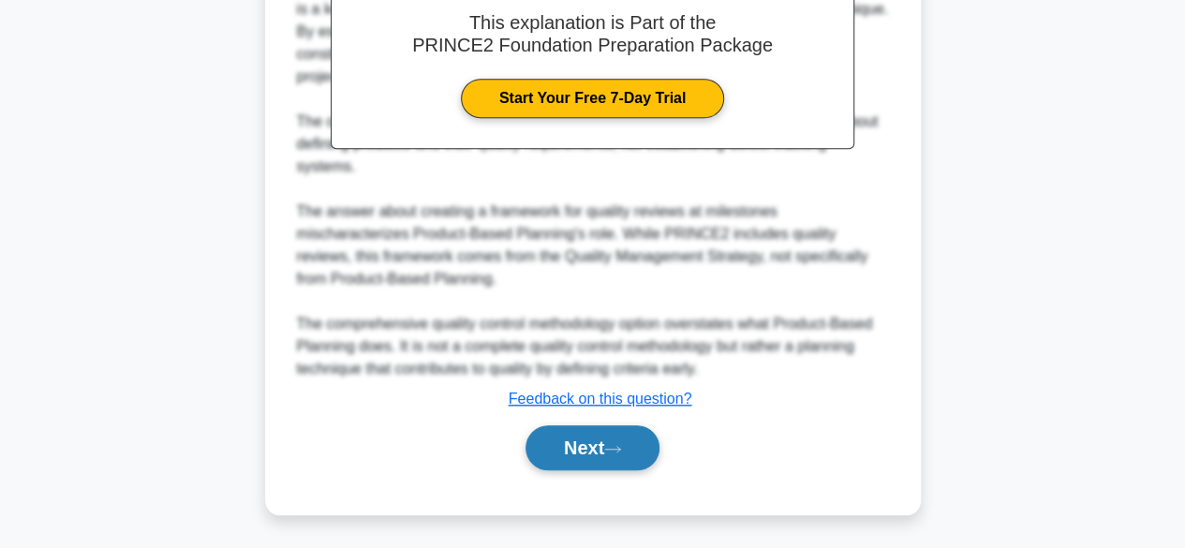
click at [568, 454] on button "Next" at bounding box center [593, 447] width 134 height 45
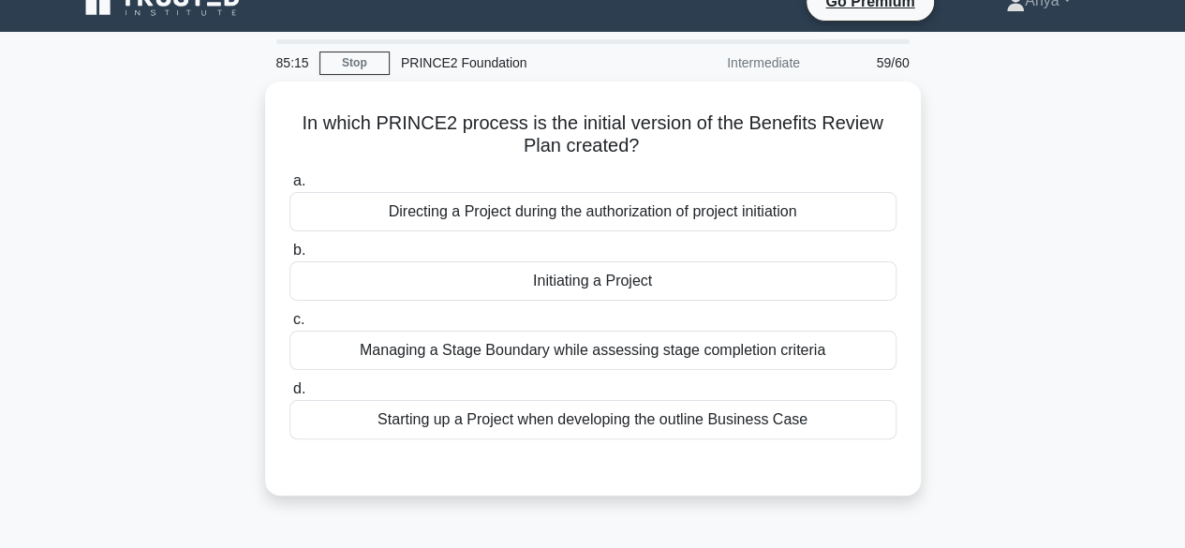
scroll to position [0, 0]
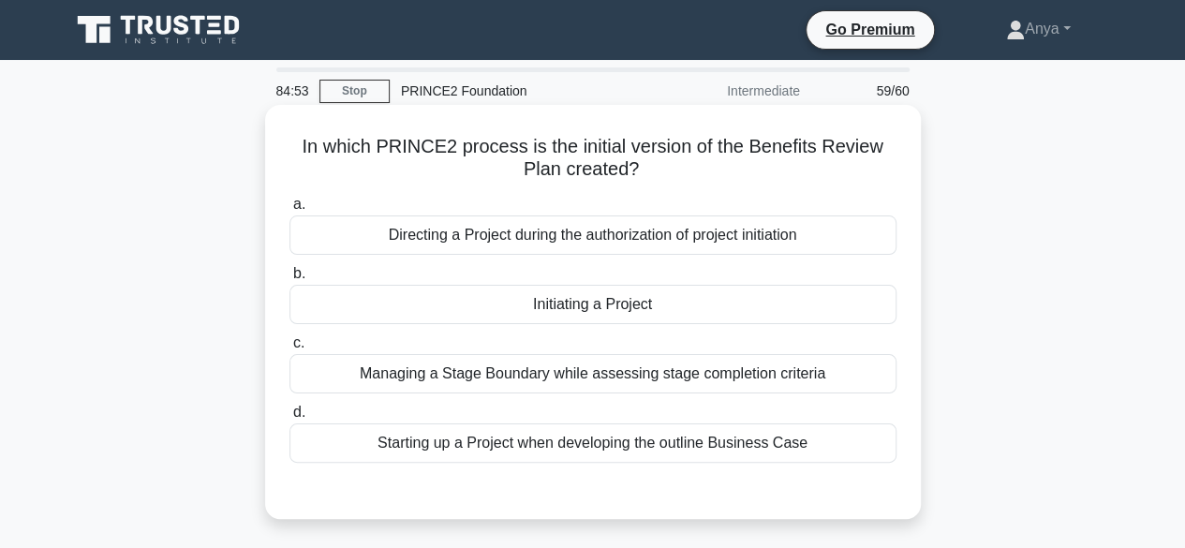
click at [638, 295] on div "Initiating a Project" at bounding box center [592, 304] width 607 height 39
click at [289, 280] on input "b. Initiating a Project" at bounding box center [289, 274] width 0 height 12
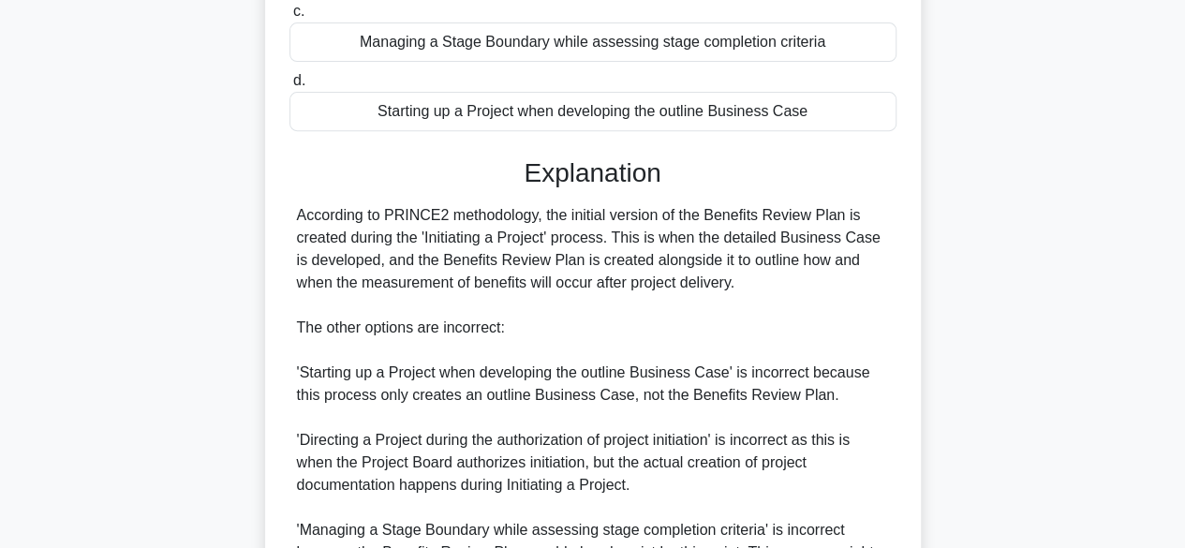
scroll to position [537, 0]
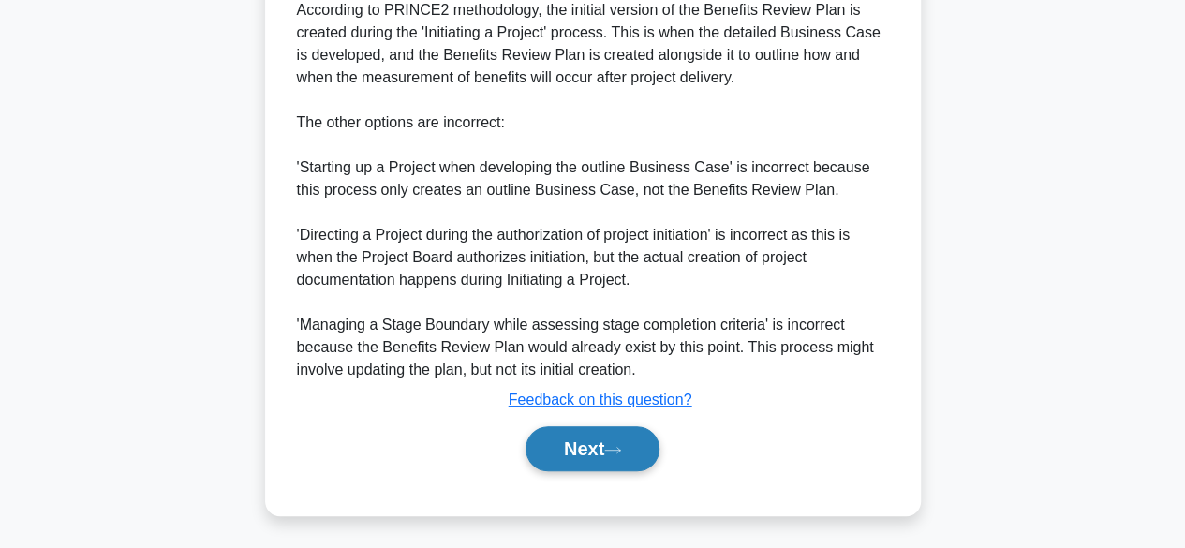
click at [588, 436] on button "Next" at bounding box center [593, 448] width 134 height 45
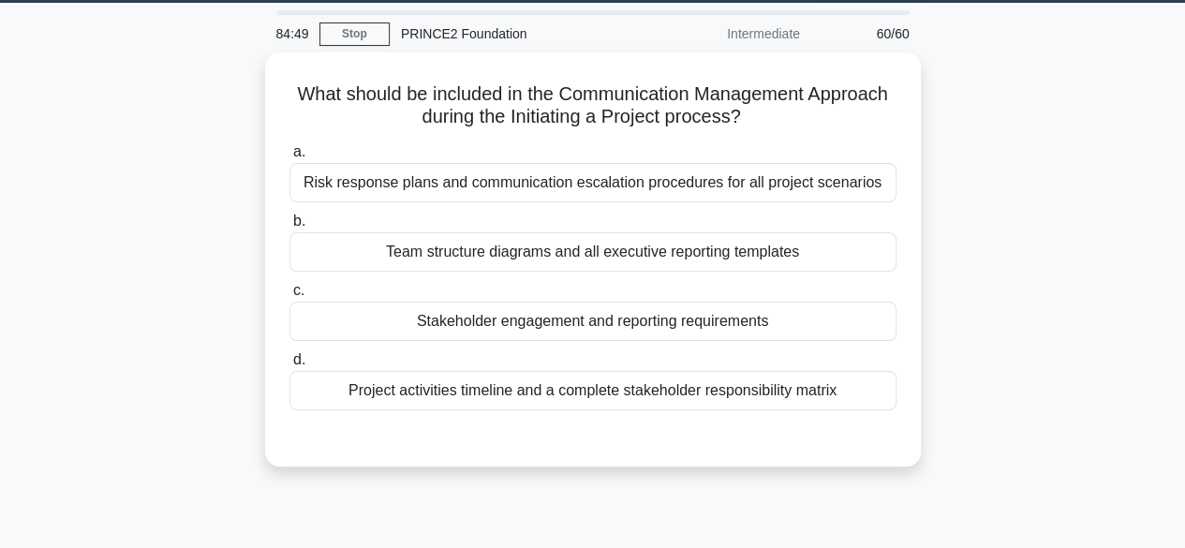
scroll to position [50, 0]
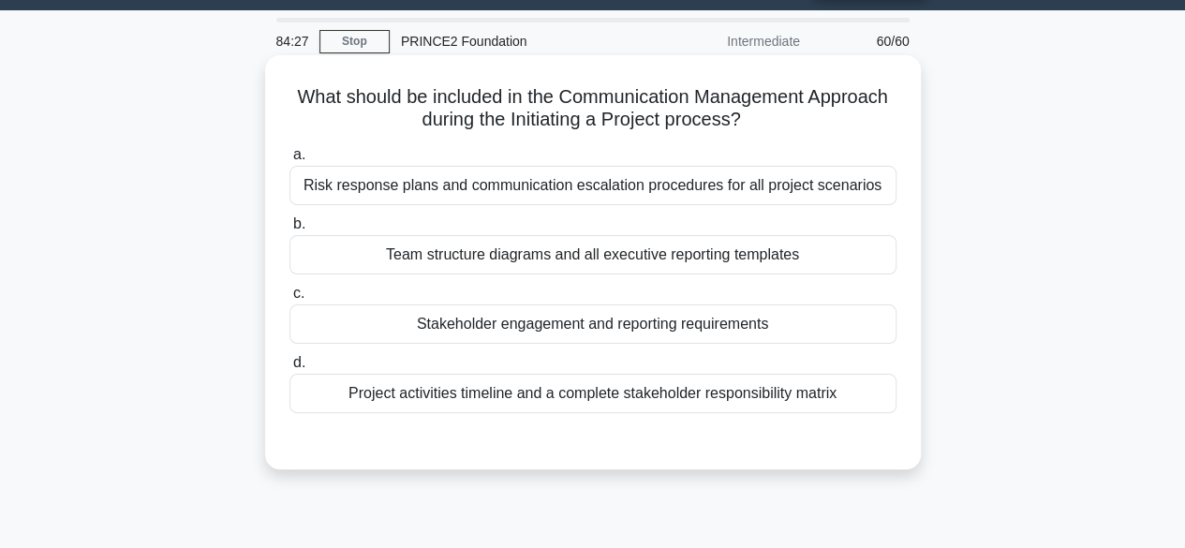
click at [738, 328] on div "Stakeholder engagement and reporting requirements" at bounding box center [592, 323] width 607 height 39
click at [289, 300] on input "c. Stakeholder engagement and reporting requirements" at bounding box center [289, 294] width 0 height 12
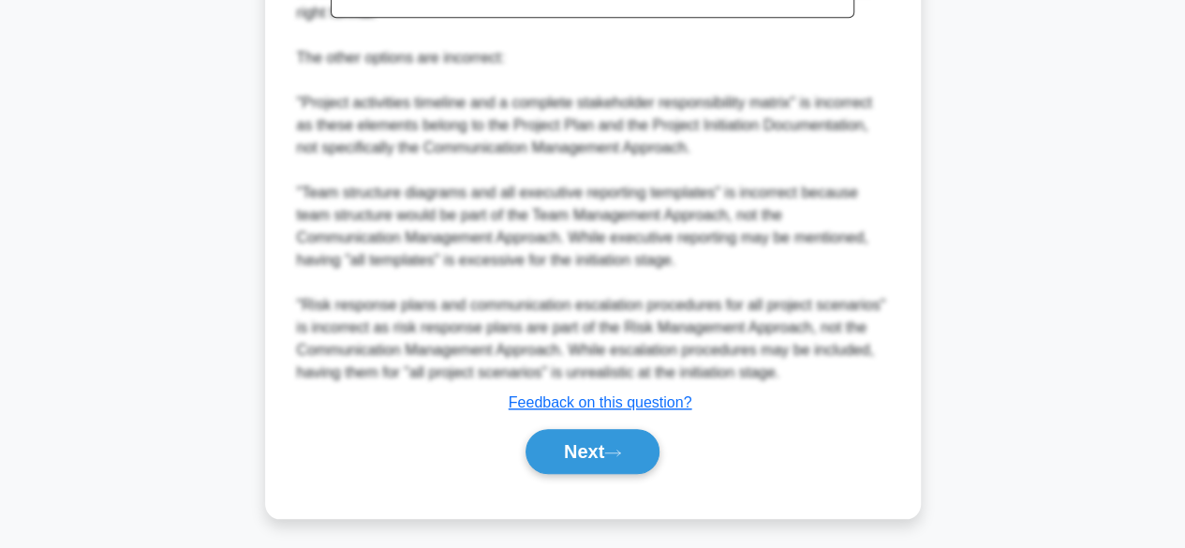
scroll to position [717, 0]
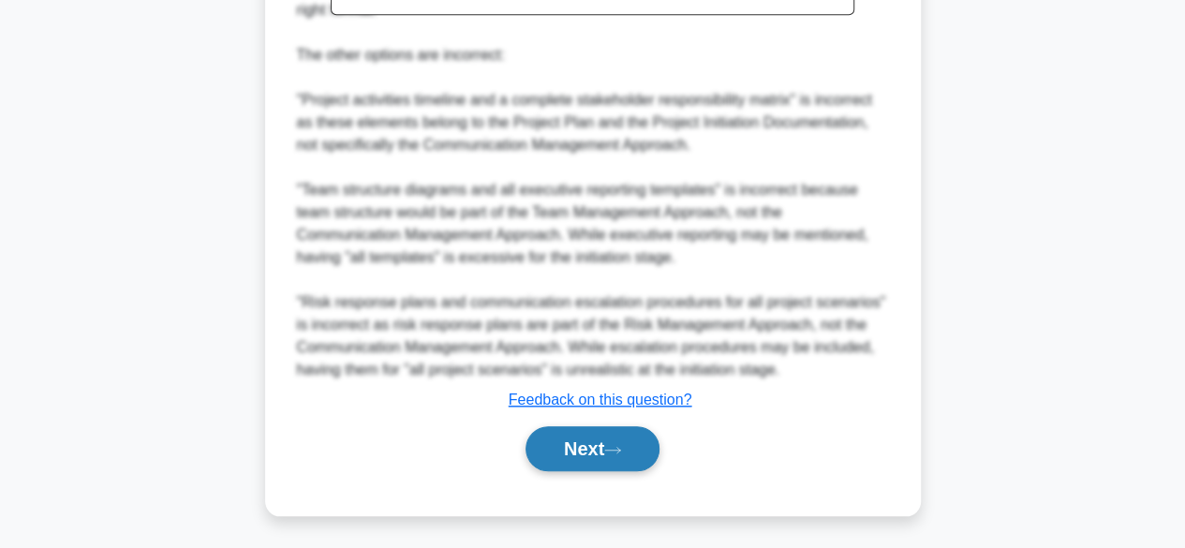
click at [571, 466] on button "Next" at bounding box center [593, 448] width 134 height 45
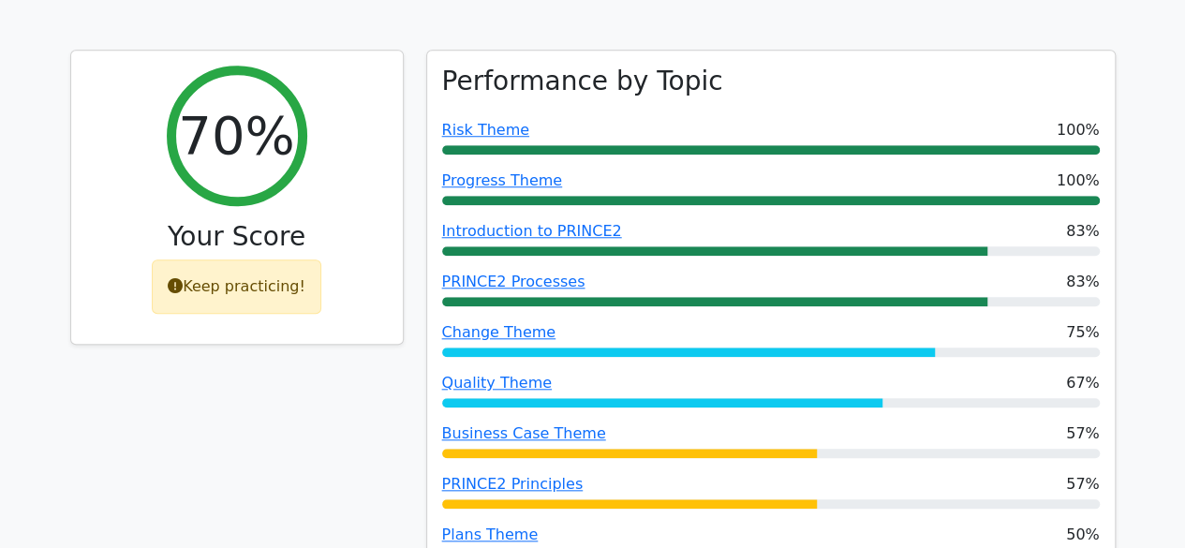
scroll to position [786, 0]
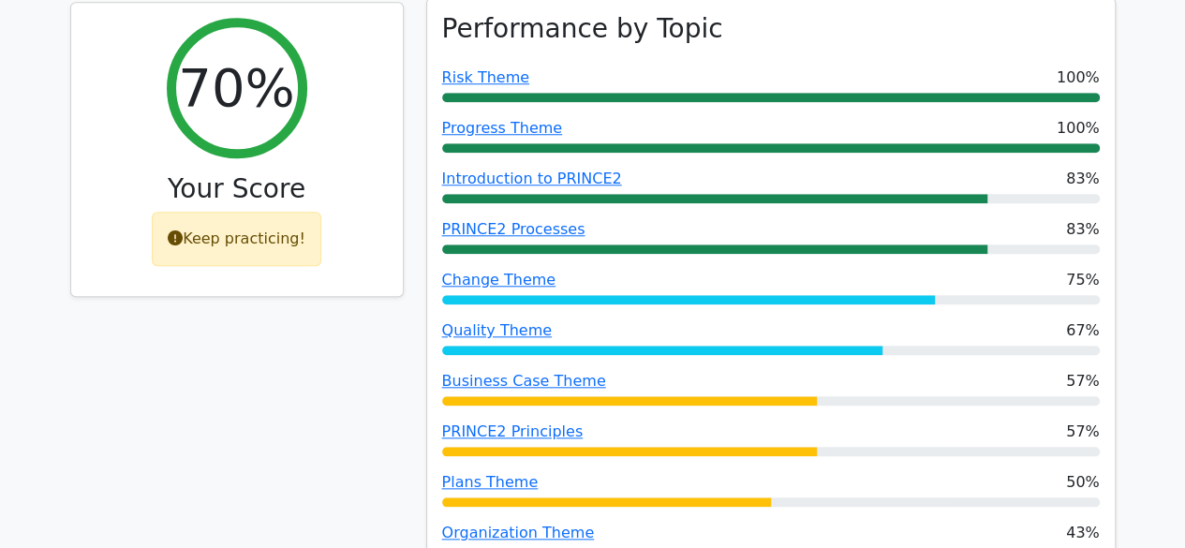
drag, startPoint x: 495, startPoint y: 462, endPoint x: 550, endPoint y: 256, distance: 213.4
click at [550, 319] on div "Quality Theme 67%" at bounding box center [771, 330] width 658 height 22
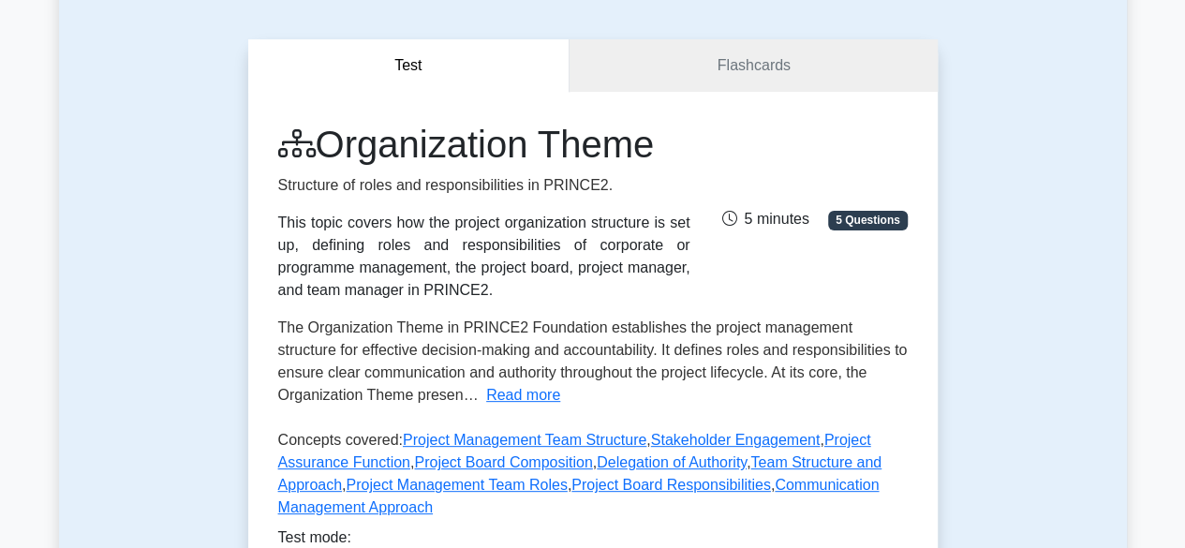
scroll to position [152, 0]
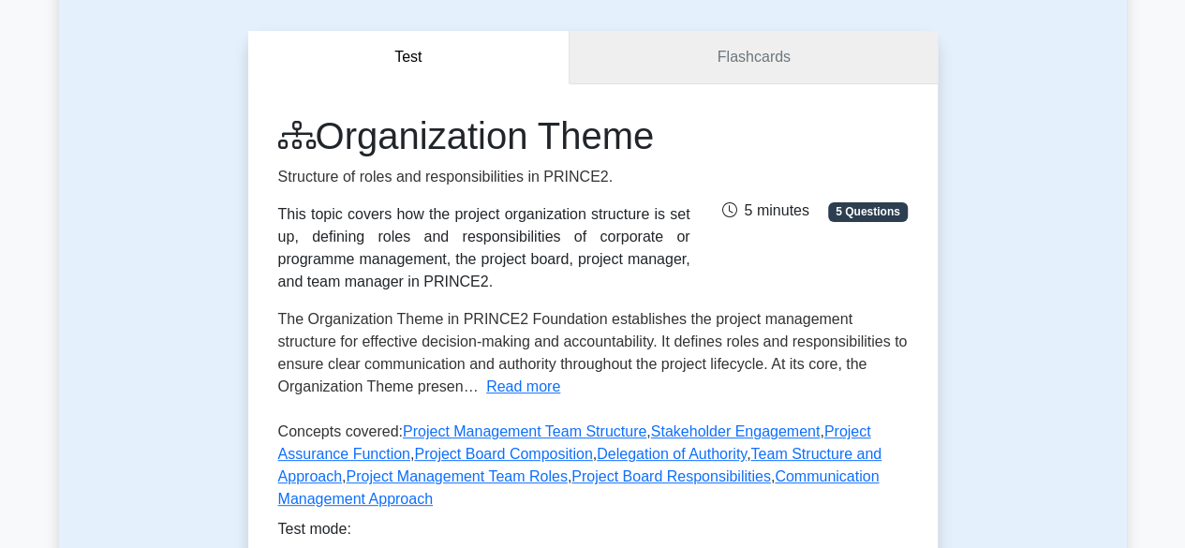
click at [697, 57] on link "Flashcards" at bounding box center [753, 57] width 367 height 53
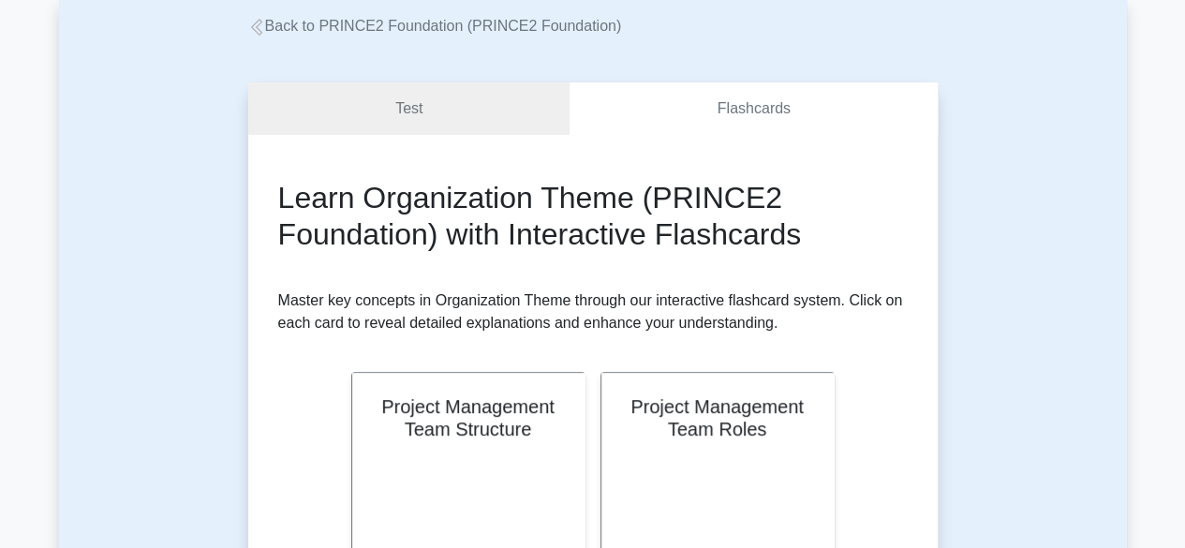
scroll to position [78, 0]
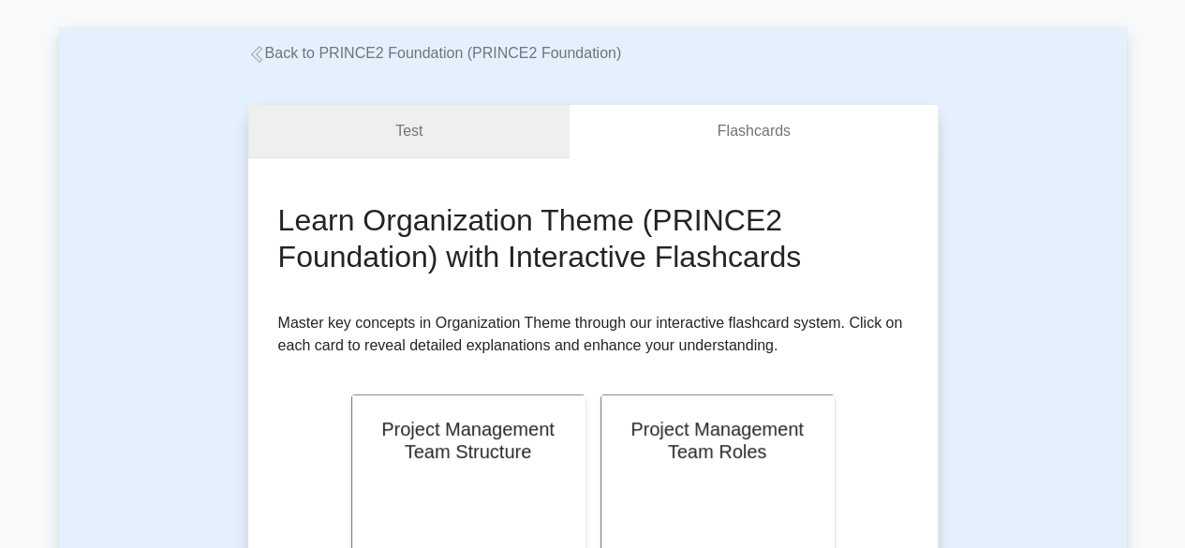
click at [387, 134] on link "Test" at bounding box center [409, 131] width 322 height 53
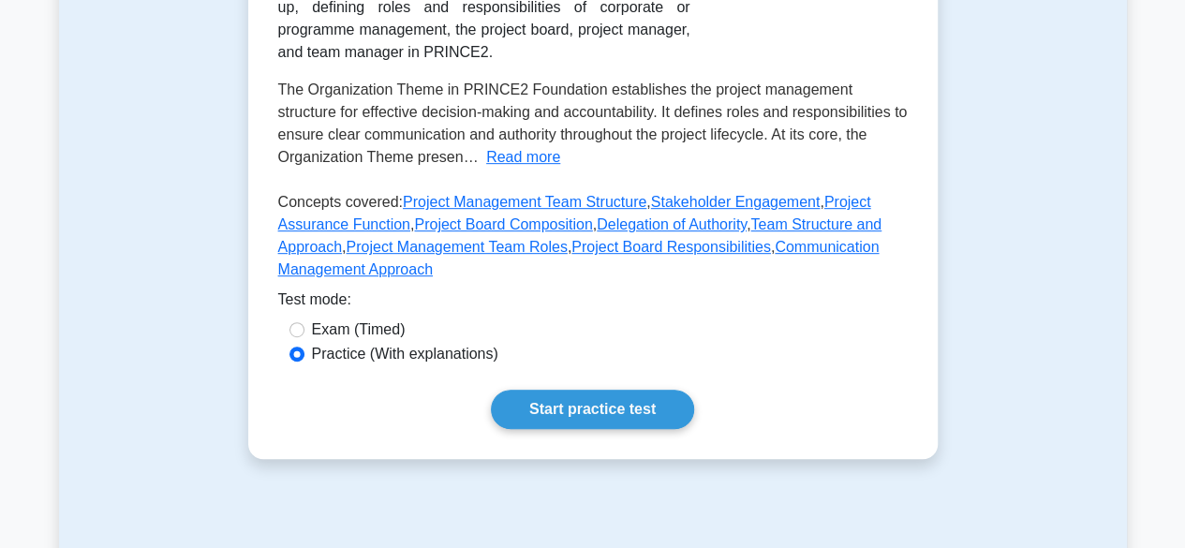
scroll to position [397, 0]
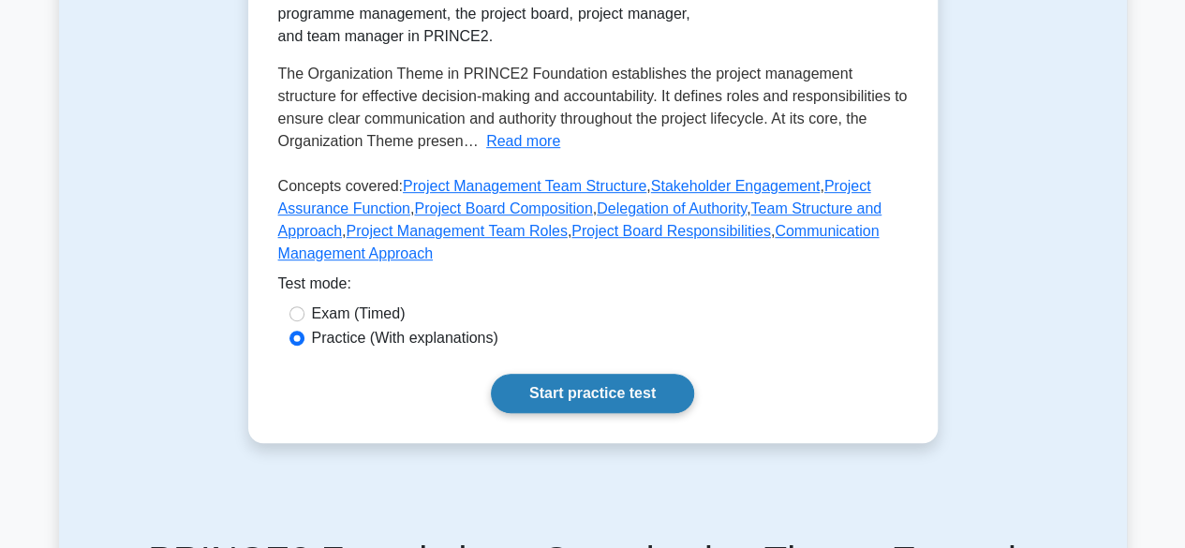
click at [550, 390] on link "Start practice test" at bounding box center [592, 393] width 203 height 39
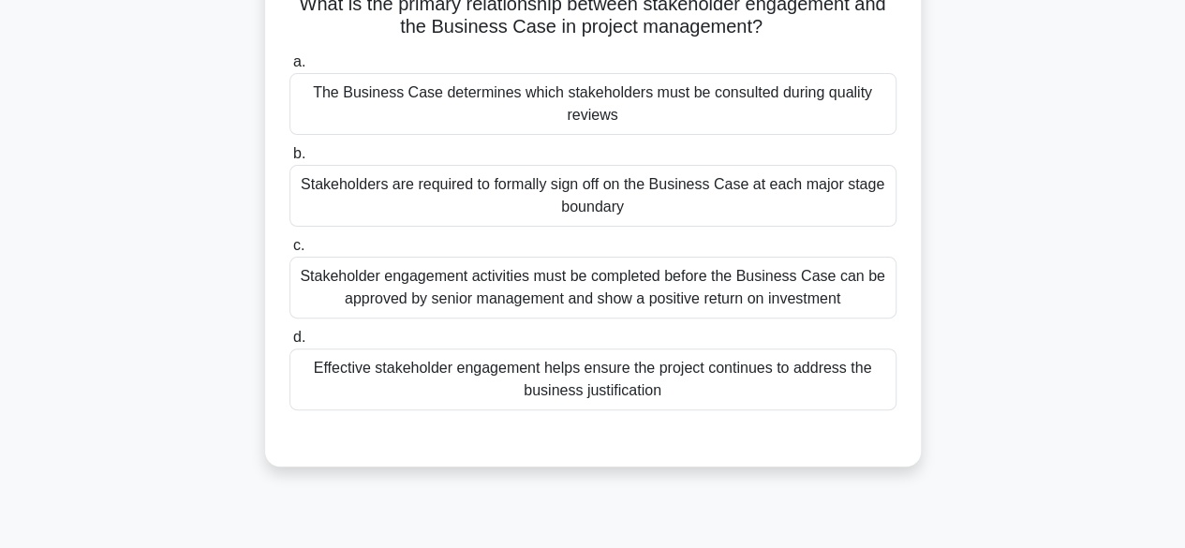
scroll to position [170, 0]
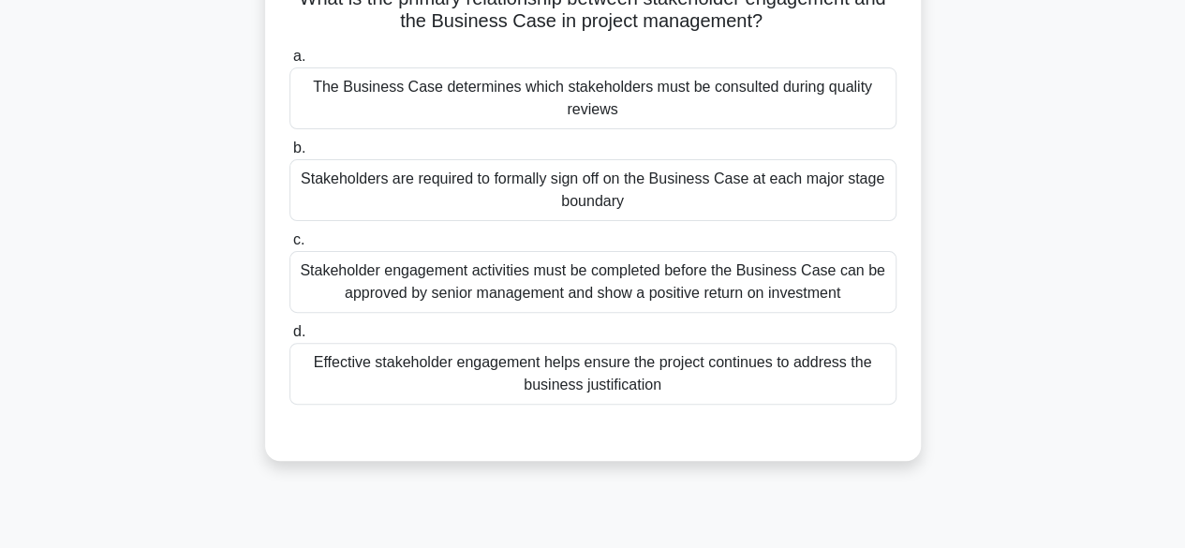
click at [384, 378] on div "Effective stakeholder engagement helps ensure the project continues to address …" at bounding box center [592, 374] width 607 height 62
click at [289, 338] on input "d. Effective stakeholder engagement helps ensure the project continues to addre…" at bounding box center [289, 332] width 0 height 12
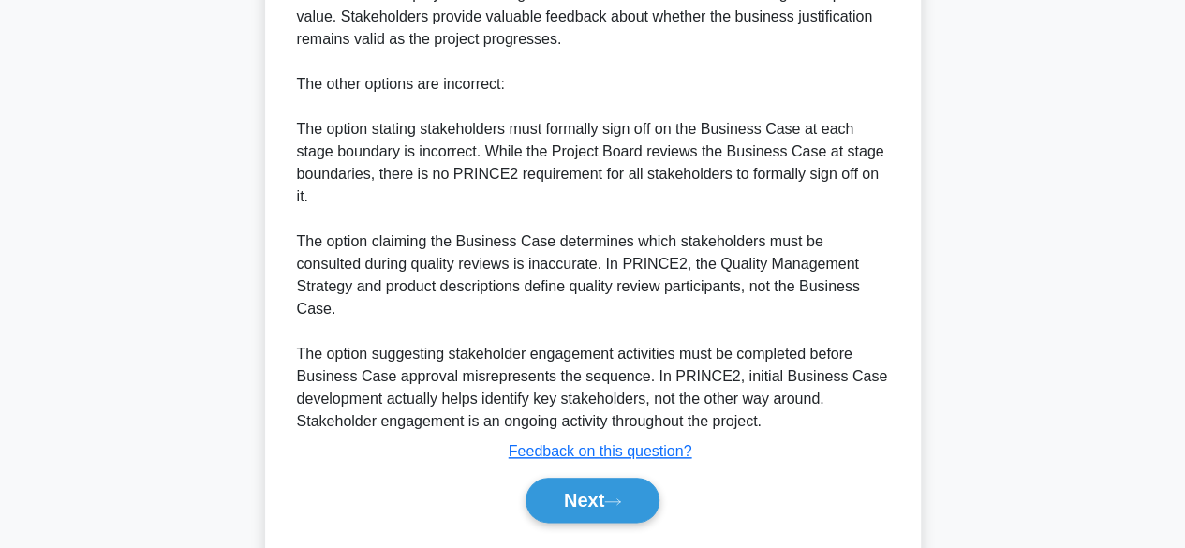
scroll to position [852, 0]
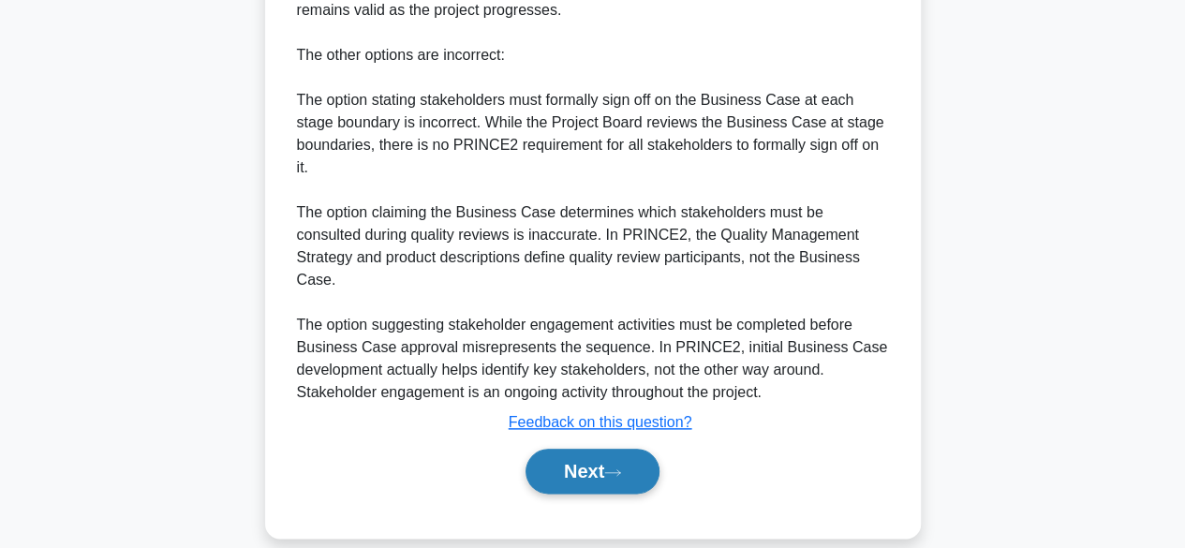
click at [533, 456] on button "Next" at bounding box center [593, 471] width 134 height 45
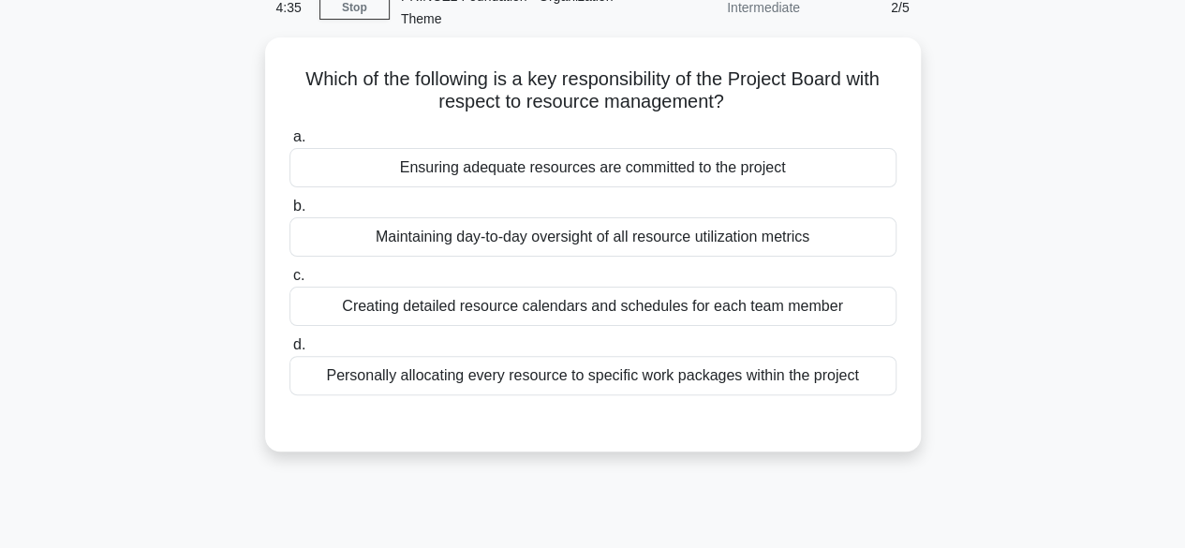
scroll to position [0, 0]
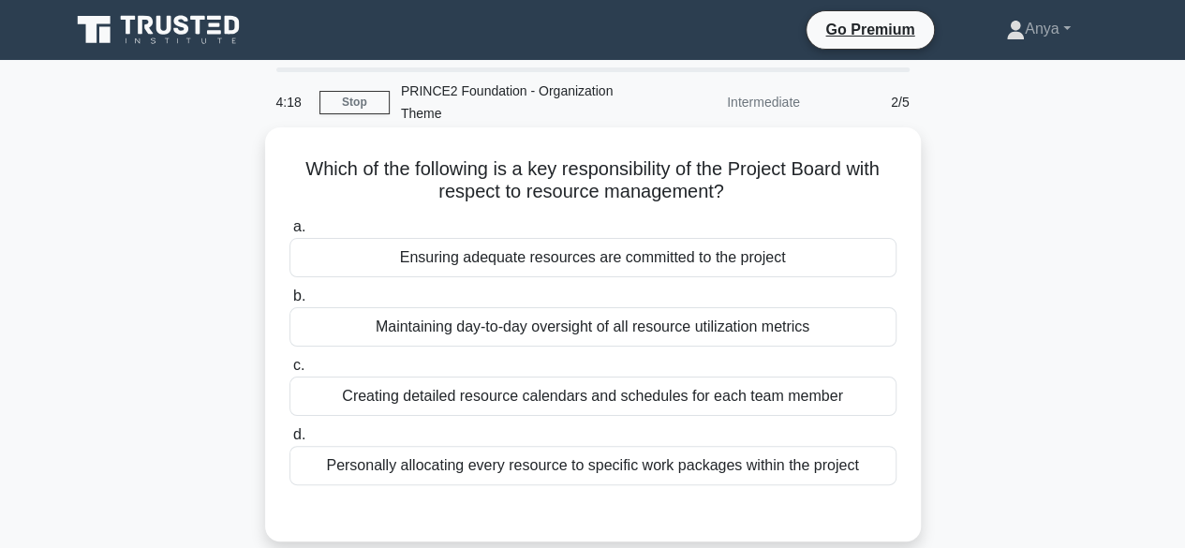
click at [423, 255] on div "Ensuring adequate resources are committed to the project" at bounding box center [592, 257] width 607 height 39
click at [289, 233] on input "a. Ensuring adequate resources are committed to the project" at bounding box center [289, 227] width 0 height 12
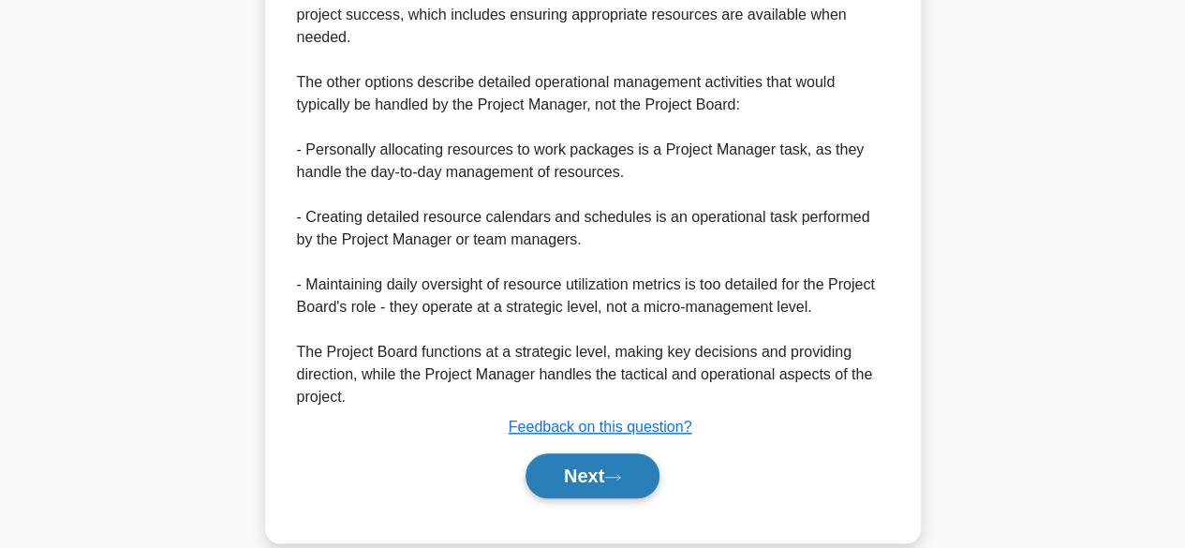
click at [645, 495] on button "Next" at bounding box center [593, 475] width 134 height 45
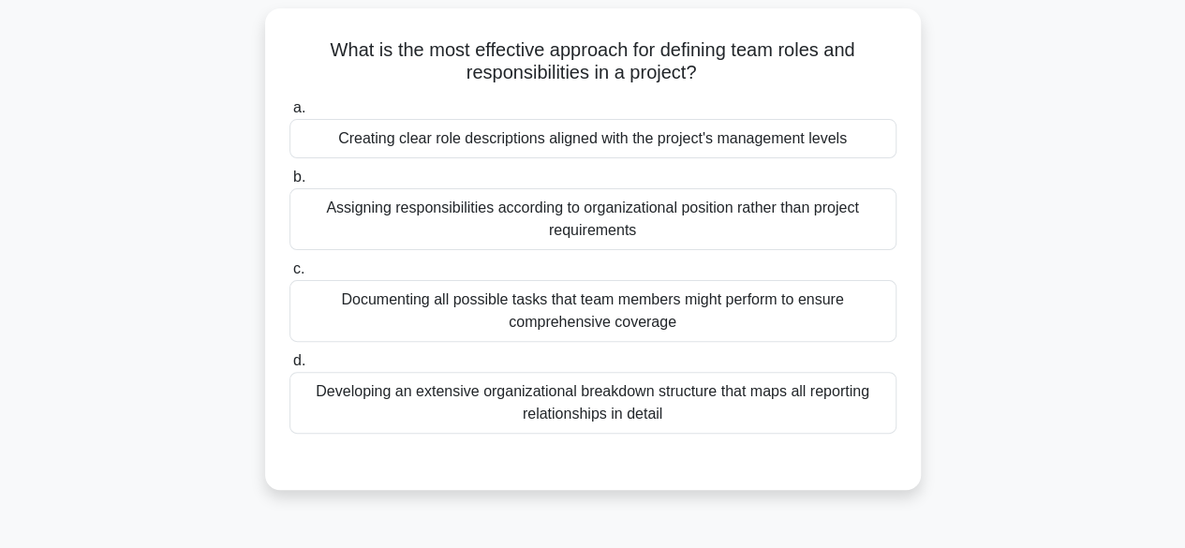
scroll to position [126, 0]
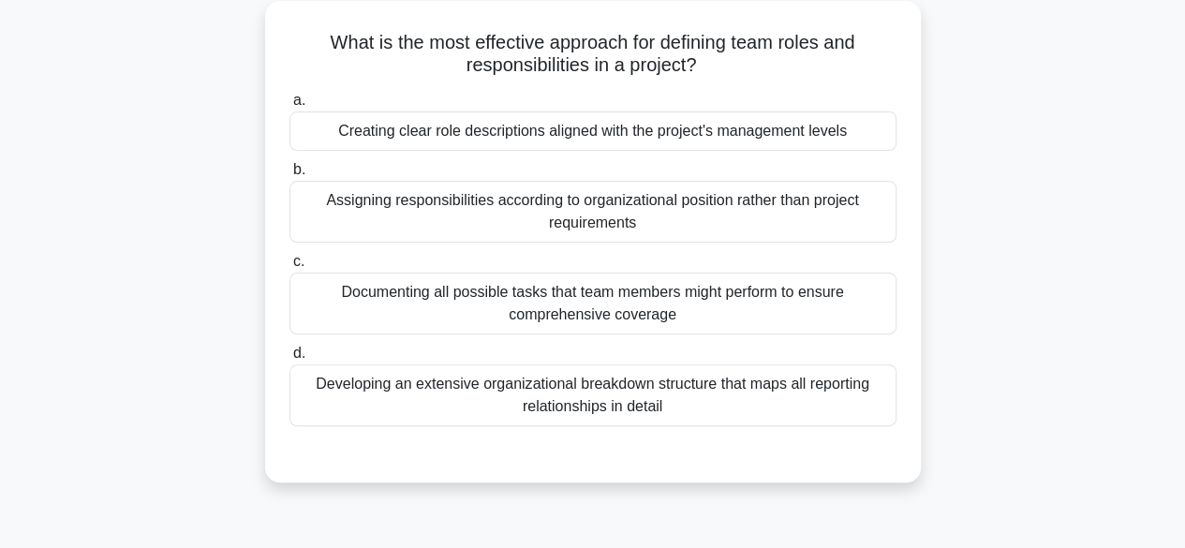
click at [413, 130] on div "Creating clear role descriptions aligned with the project's management levels" at bounding box center [592, 130] width 607 height 39
click at [289, 107] on input "a. Creating clear role descriptions aligned with the project's management levels" at bounding box center [289, 101] width 0 height 12
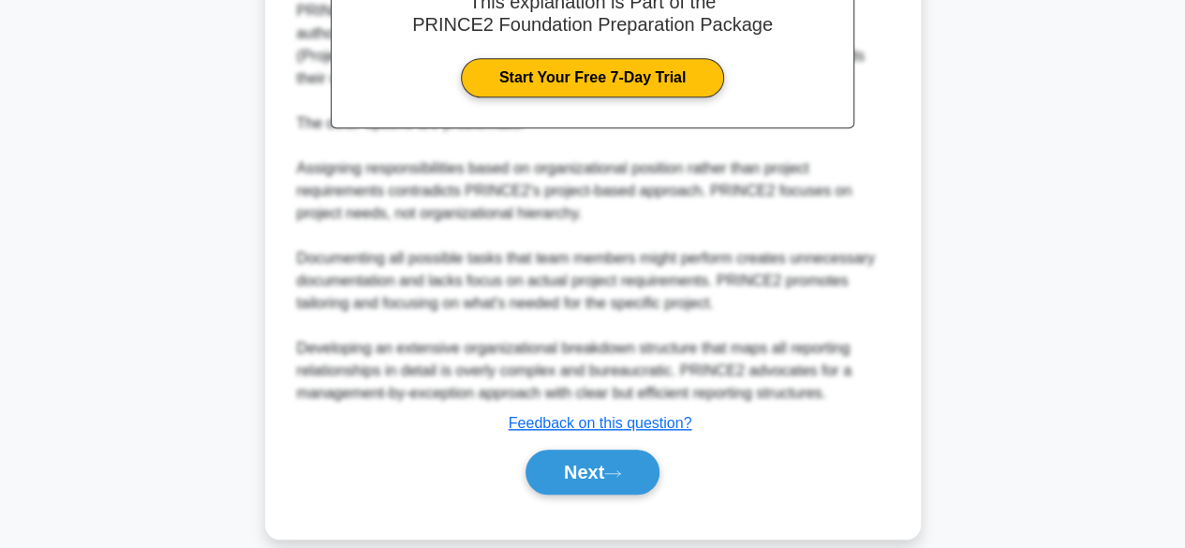
scroll to position [717, 0]
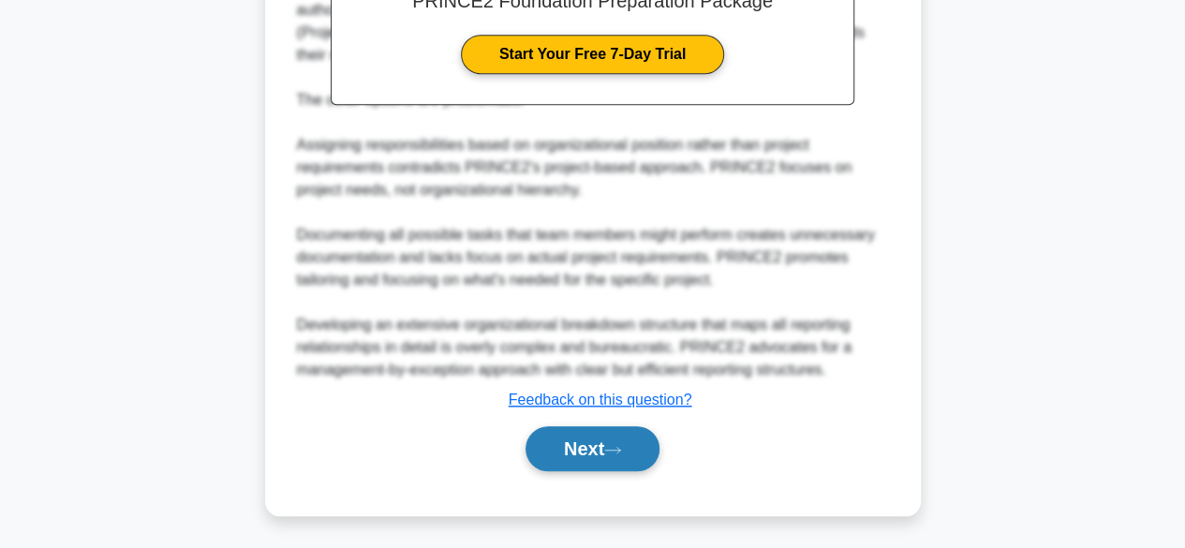
click at [592, 439] on button "Next" at bounding box center [593, 448] width 134 height 45
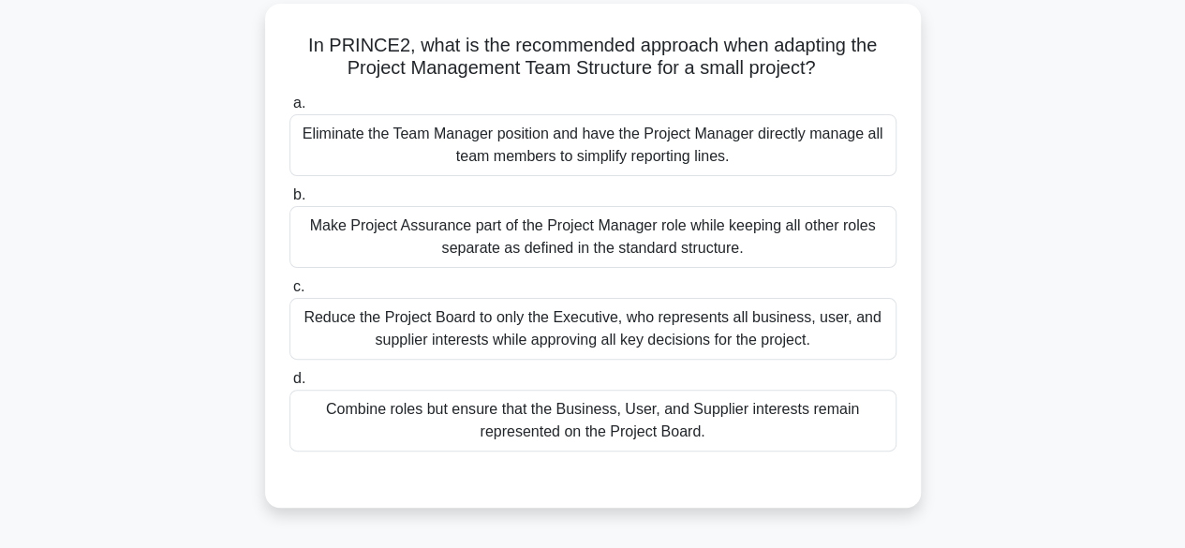
scroll to position [127, 0]
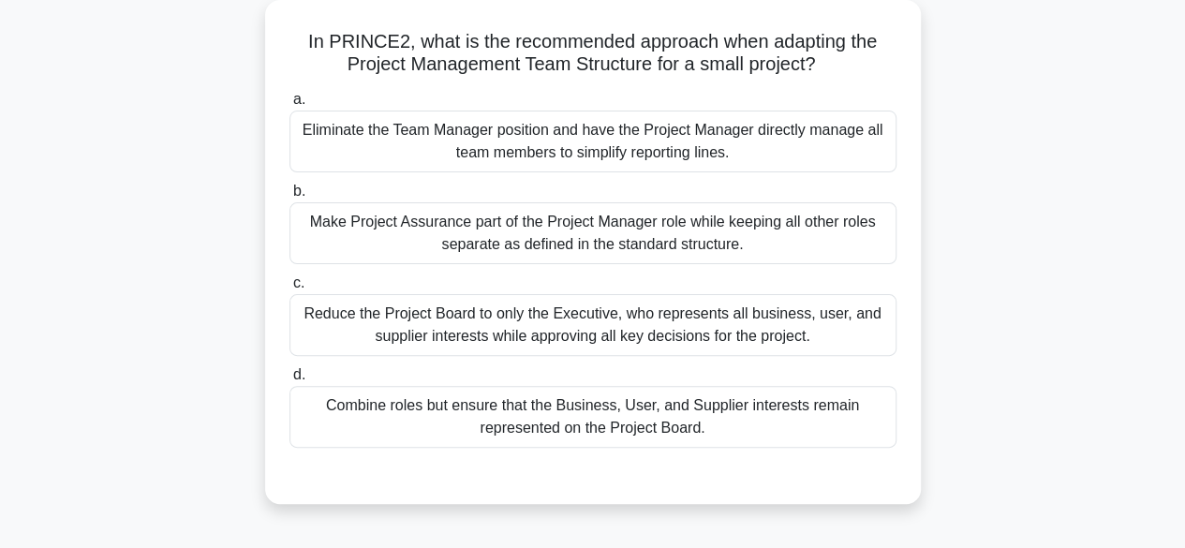
click at [435, 423] on div "Combine roles but ensure that the Business, User, and Supplier interests remain…" at bounding box center [592, 417] width 607 height 62
click at [289, 381] on input "d. Combine roles but ensure that the Business, User, and Supplier interests rem…" at bounding box center [289, 375] width 0 height 12
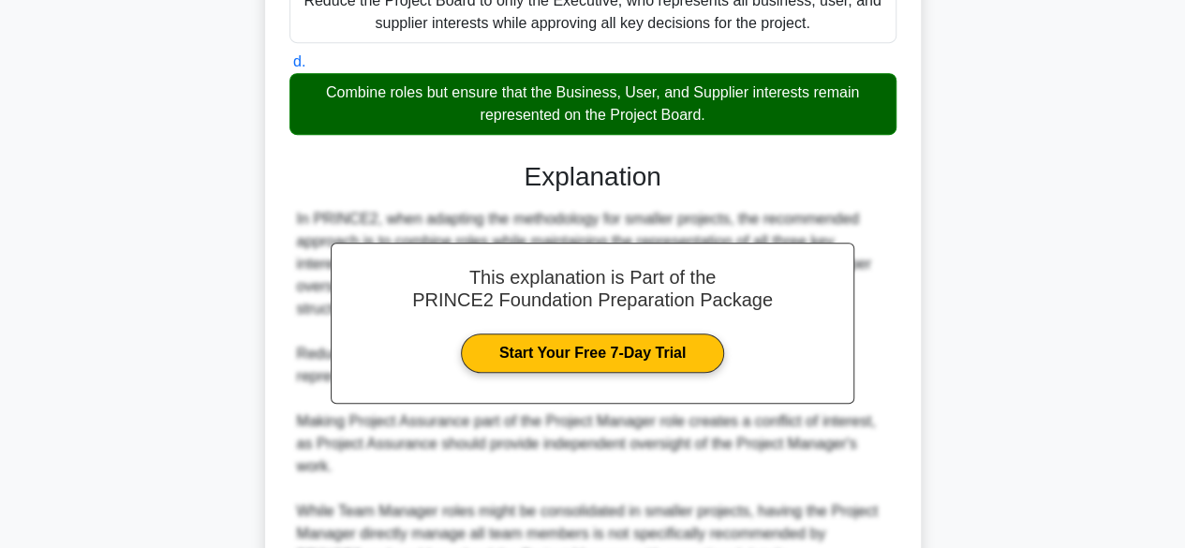
scroll to position [604, 0]
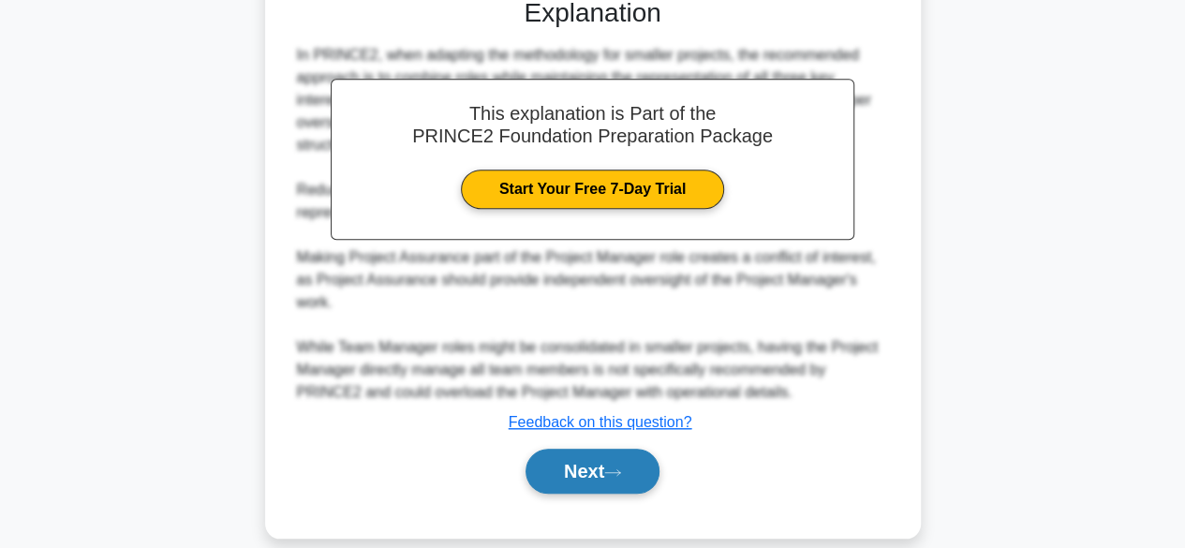
click at [636, 467] on button "Next" at bounding box center [593, 471] width 134 height 45
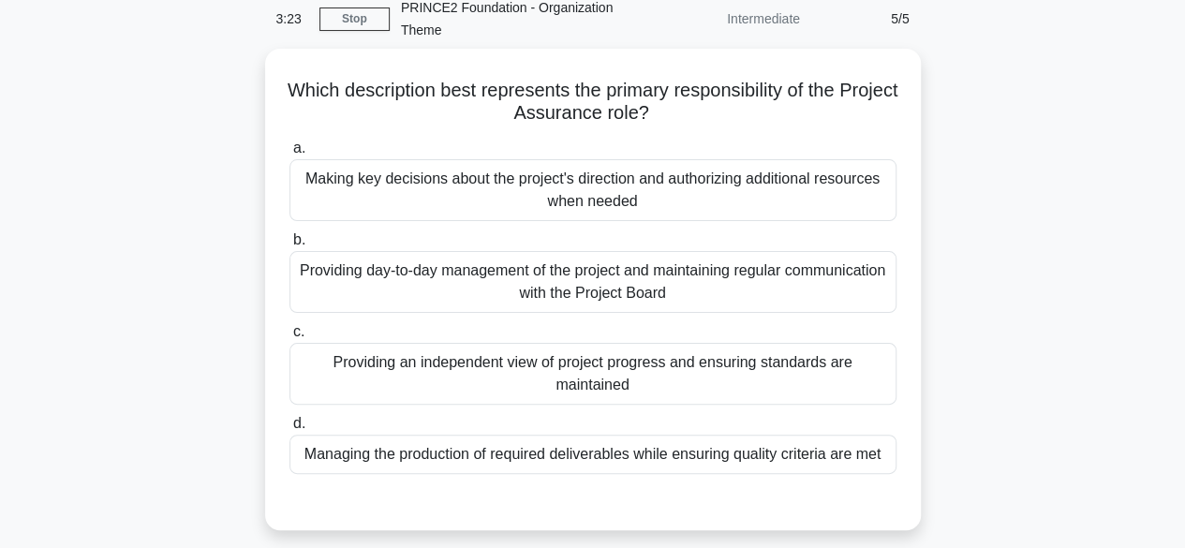
scroll to position [101, 0]
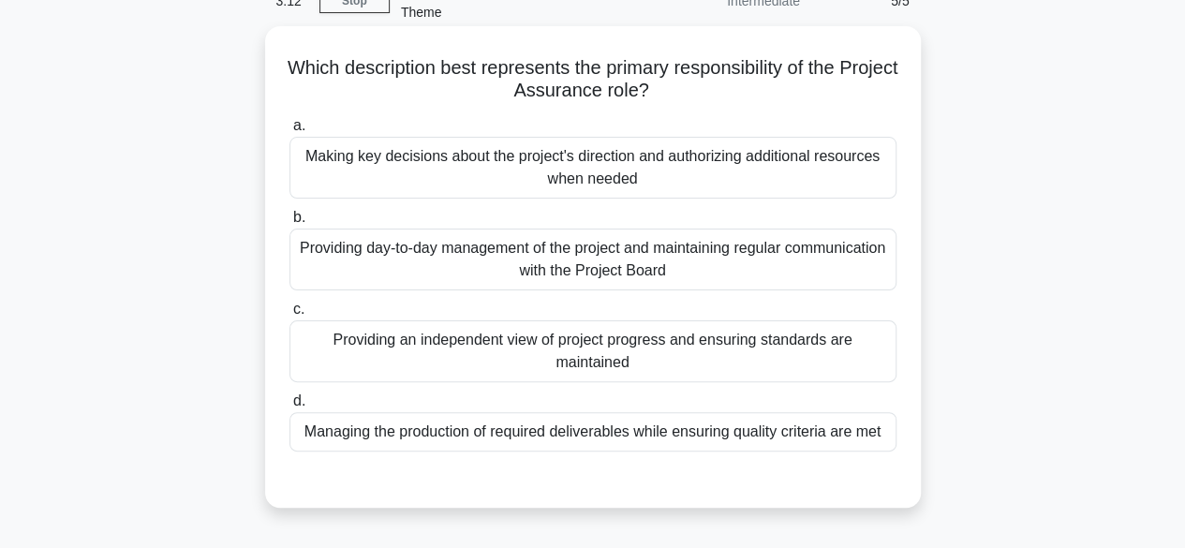
click at [508, 357] on div "Providing an independent view of project progress and ensuring standards are ma…" at bounding box center [592, 351] width 607 height 62
click at [289, 316] on input "c. Providing an independent view of project progress and ensuring standards are…" at bounding box center [289, 310] width 0 height 12
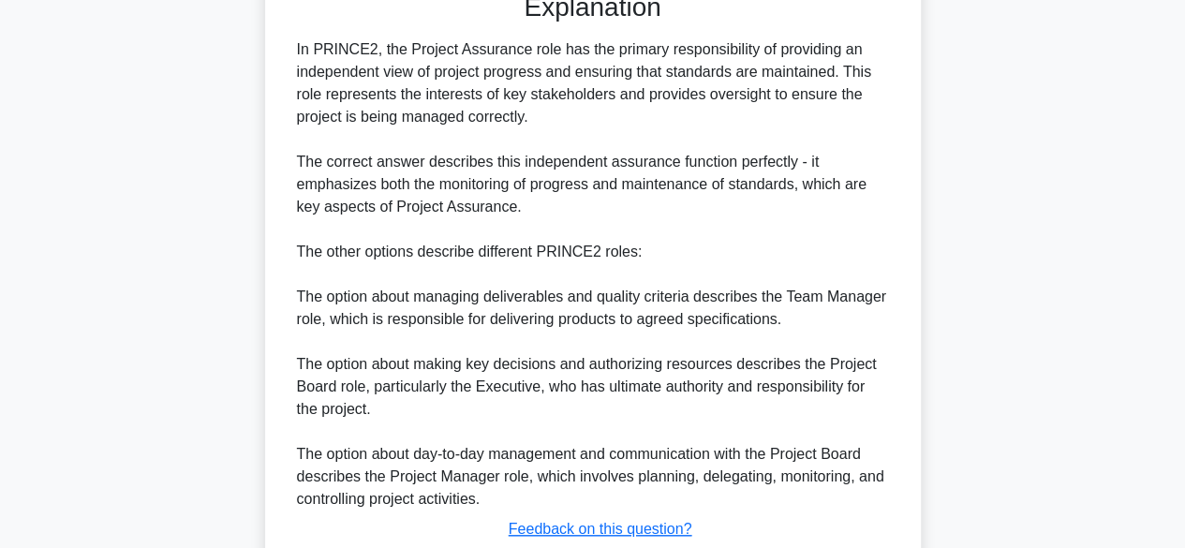
scroll to position [656, 0]
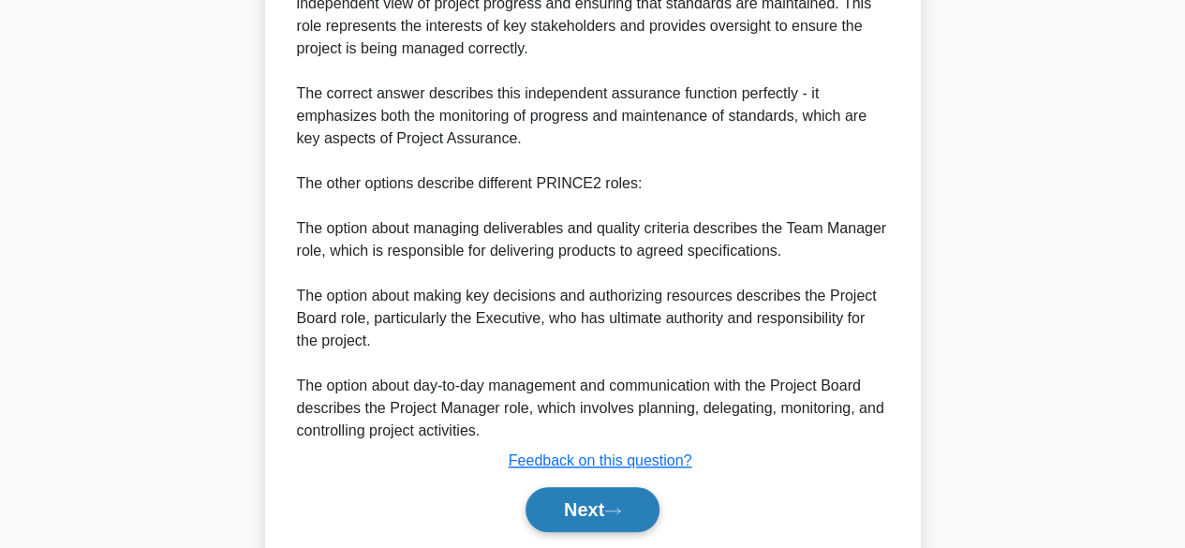
click at [621, 508] on icon at bounding box center [612, 511] width 17 height 10
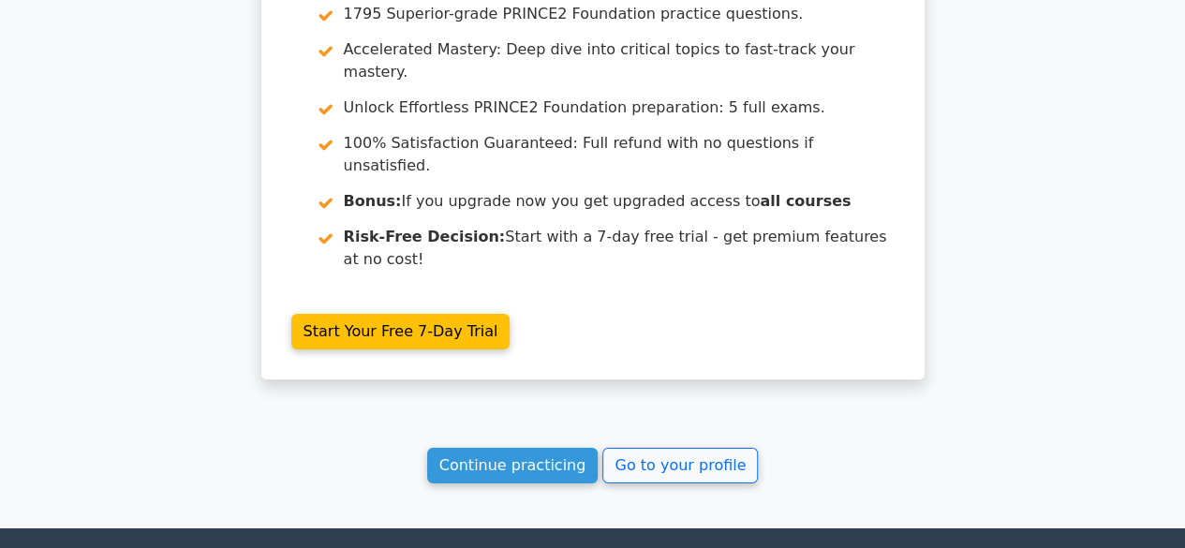
scroll to position [3171, 0]
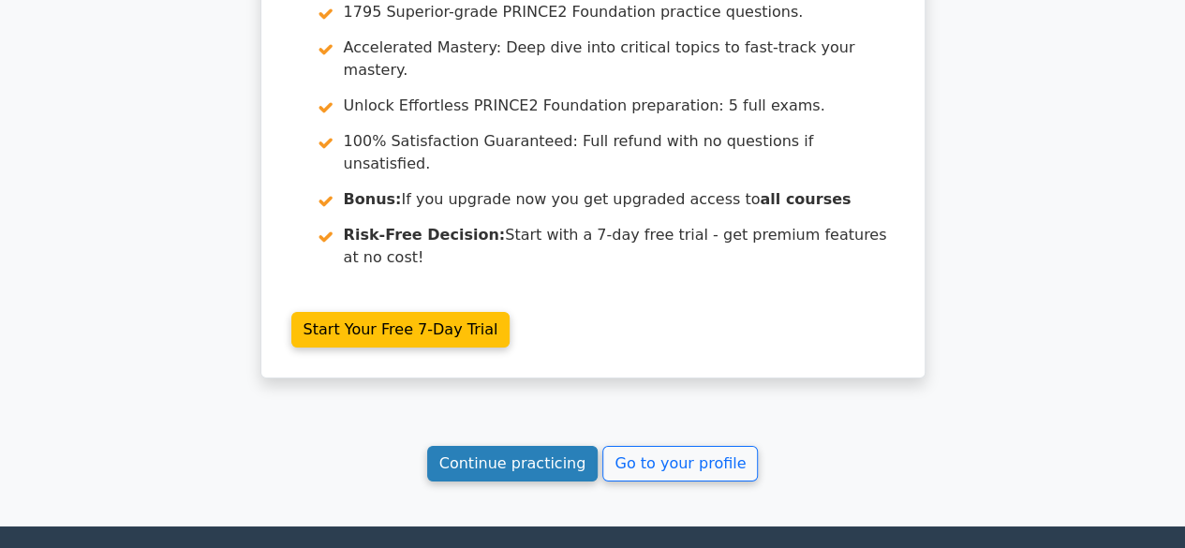
click at [535, 446] on link "Continue practicing" at bounding box center [512, 464] width 171 height 36
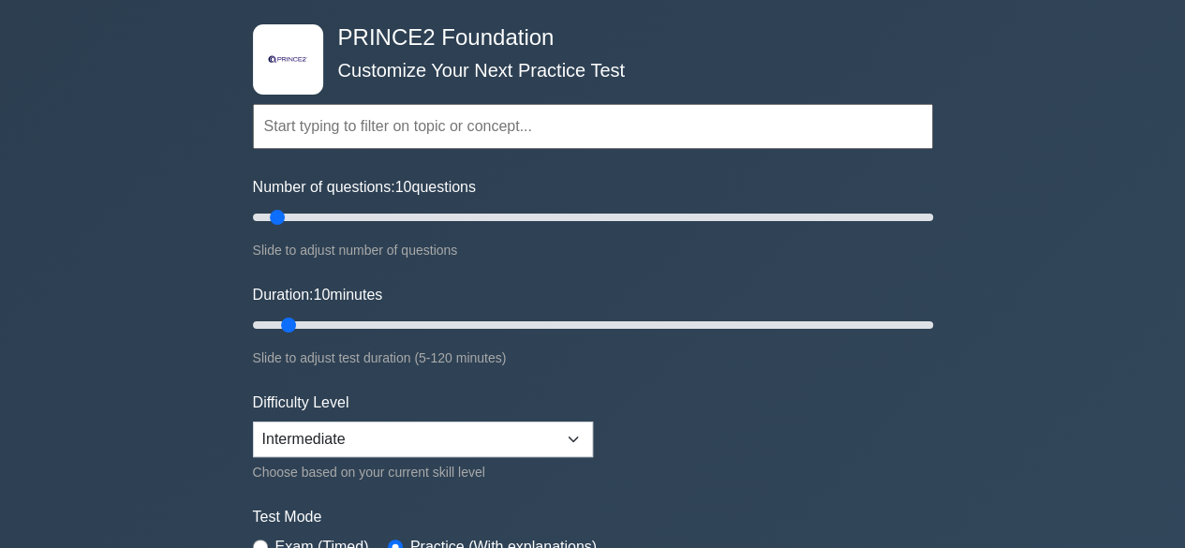
scroll to position [223, 0]
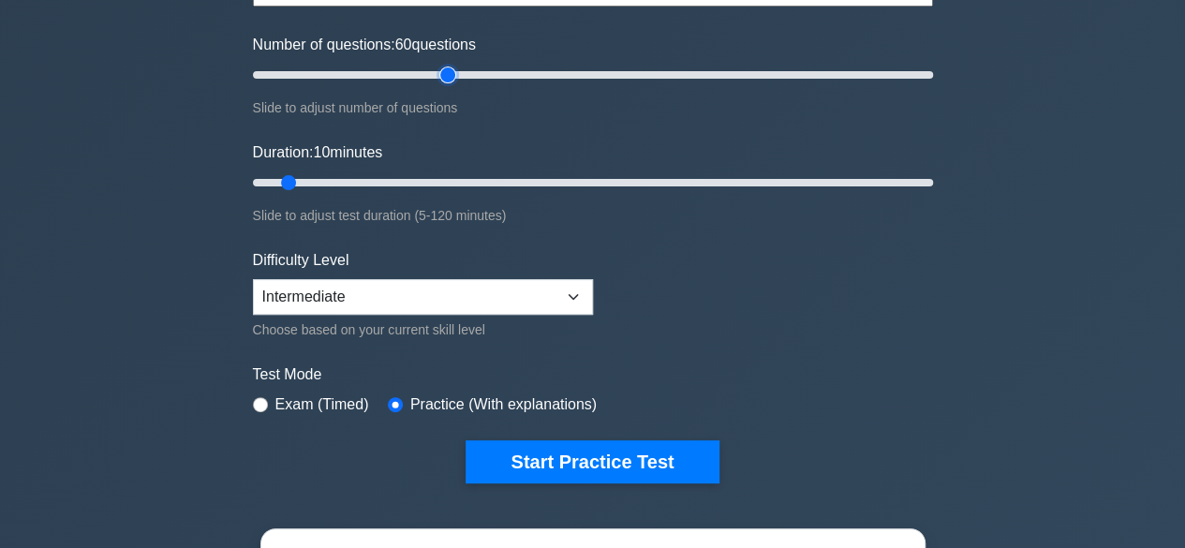
drag, startPoint x: 275, startPoint y: 75, endPoint x: 443, endPoint y: 80, distance: 167.8
type input "60"
click at [443, 80] on input "Number of questions: 60 questions" at bounding box center [593, 75] width 680 height 22
drag, startPoint x: 287, startPoint y: 178, endPoint x: 465, endPoint y: 181, distance: 178.0
click at [465, 181] on input "Duration: 40 minutes" at bounding box center [593, 182] width 680 height 22
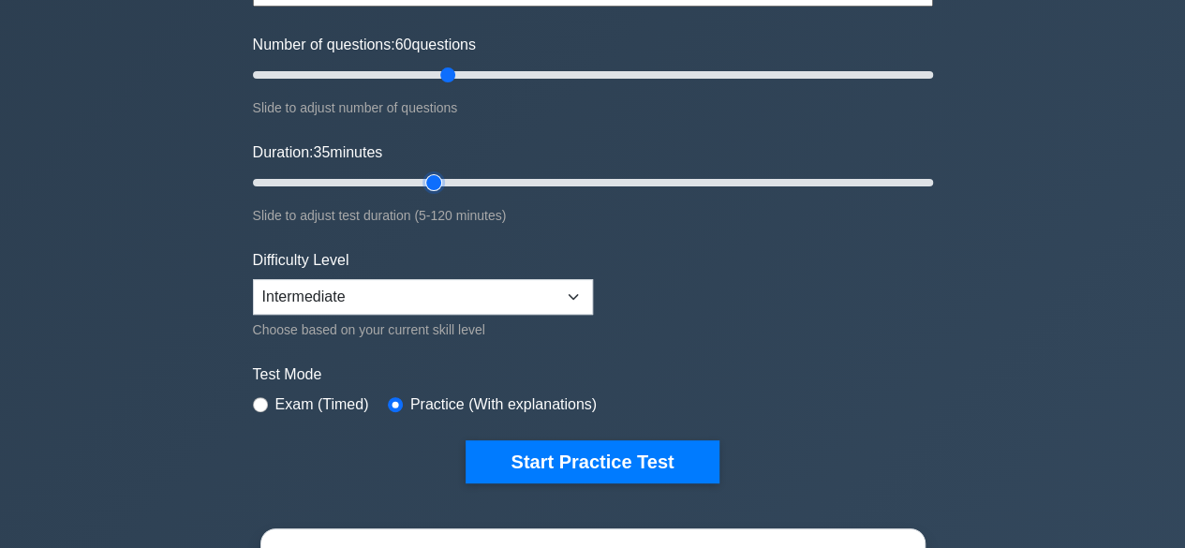
drag, startPoint x: 457, startPoint y: 172, endPoint x: 425, endPoint y: 182, distance: 33.2
type input "35"
click at [425, 182] on input "Duration: 35 minutes" at bounding box center [593, 182] width 680 height 22
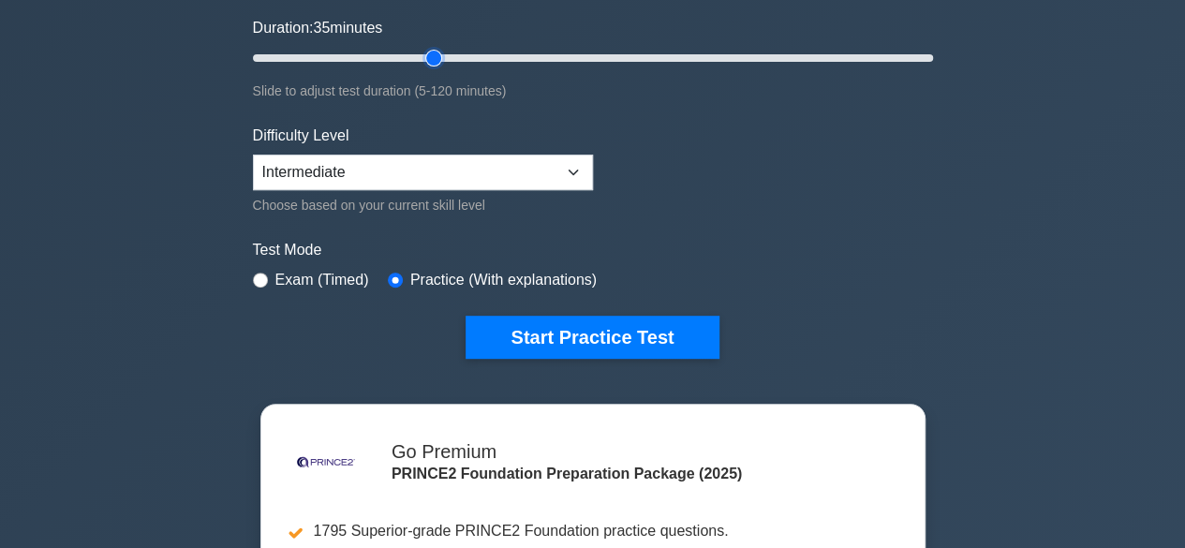
scroll to position [348, 0]
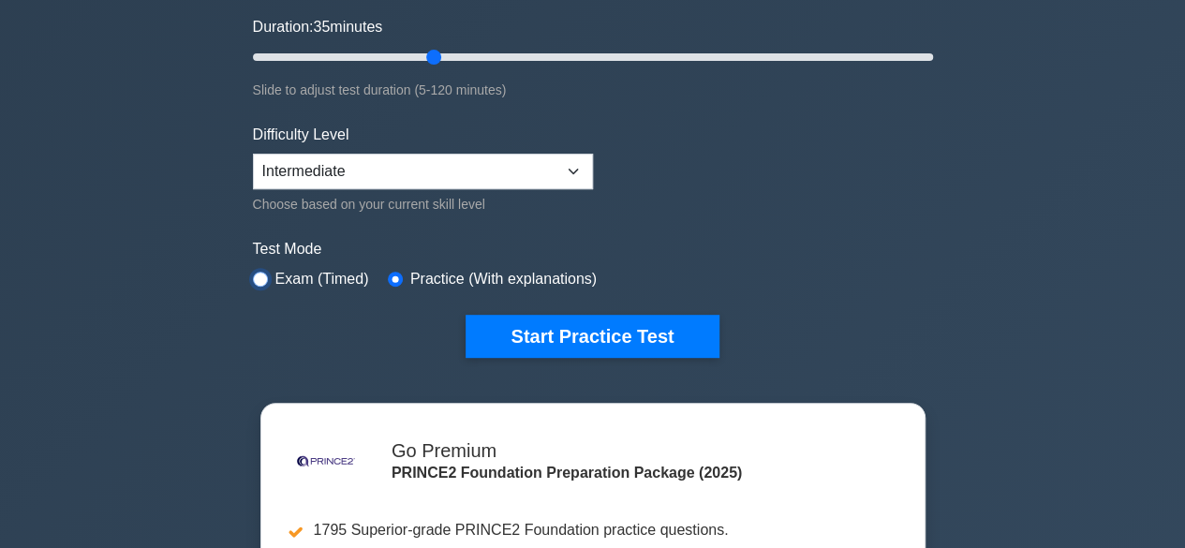
click at [255, 274] on input "radio" at bounding box center [260, 279] width 15 height 15
radio input "true"
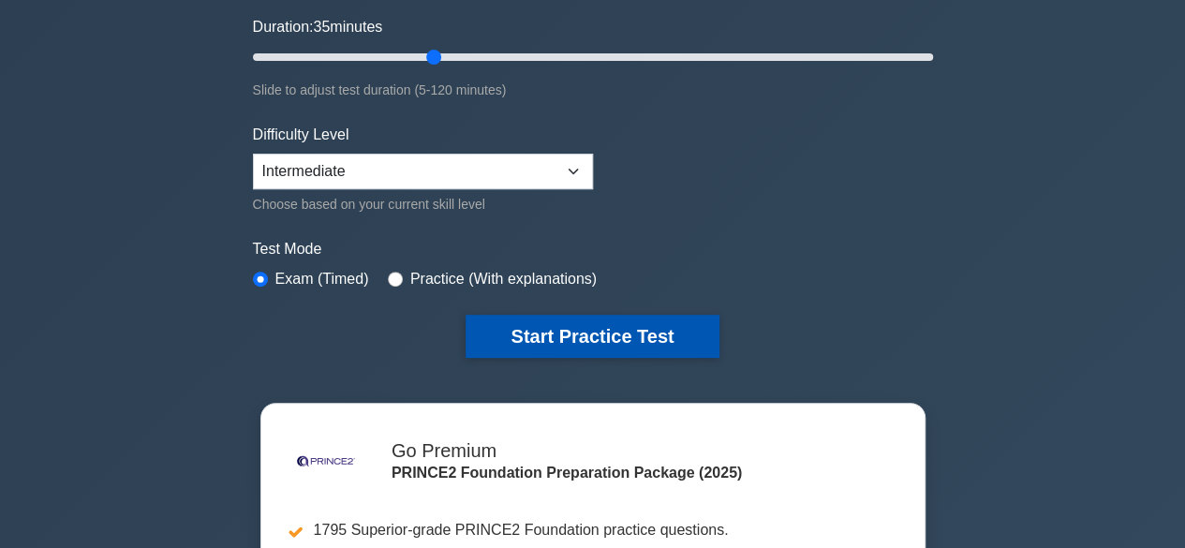
click at [495, 331] on button "Start Practice Test" at bounding box center [592, 336] width 253 height 43
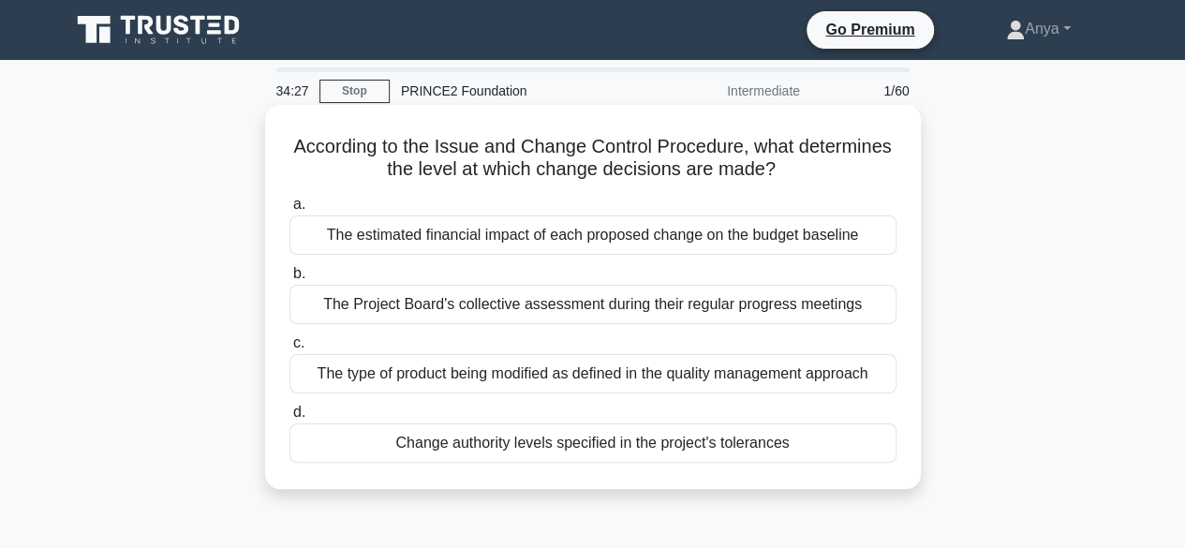
click at [454, 310] on div "The Project Board's collective assessment during their regular progress meetings" at bounding box center [592, 304] width 607 height 39
click at [289, 280] on input "b. The Project Board's collective assessment during their regular progress meet…" at bounding box center [289, 274] width 0 height 12
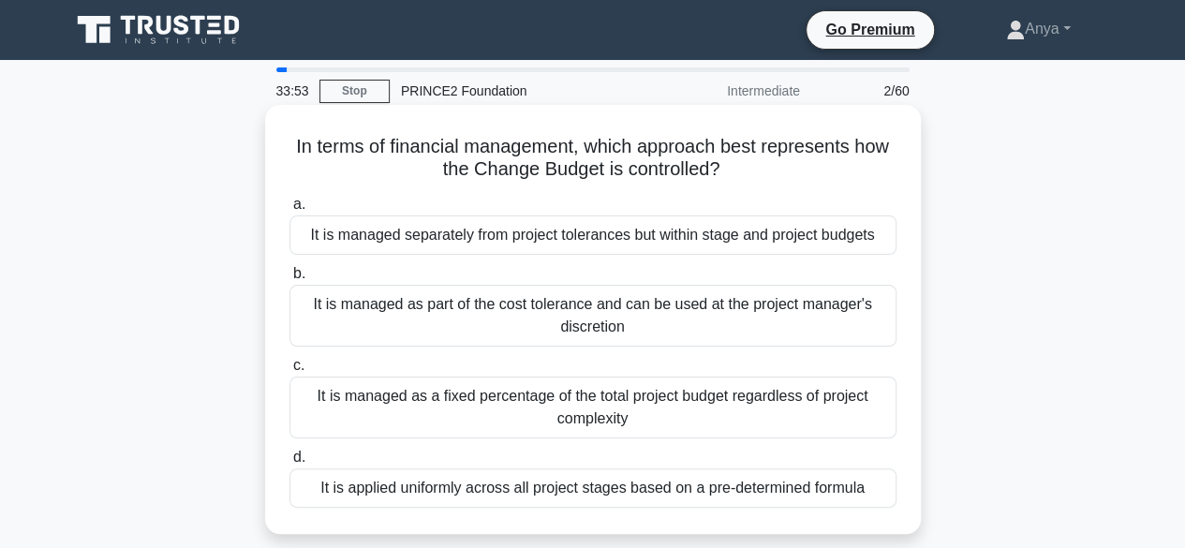
click at [449, 232] on div "It is managed separately from project tolerances but within stage and project b…" at bounding box center [592, 234] width 607 height 39
click at [289, 211] on input "a. It is managed separately from project tolerances but within stage and projec…" at bounding box center [289, 205] width 0 height 12
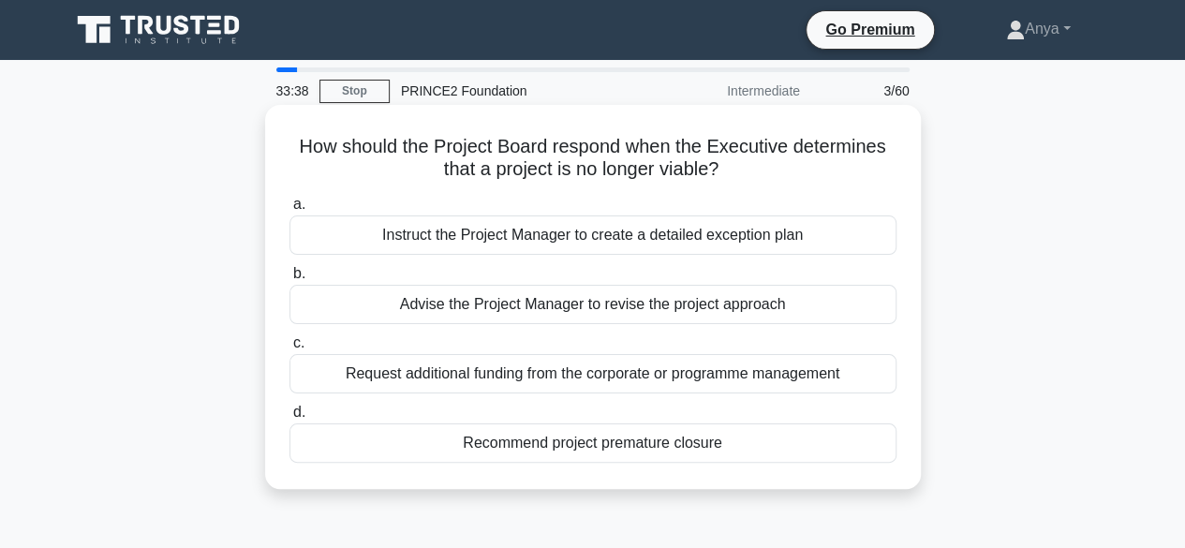
click at [431, 451] on div "Recommend project premature closure" at bounding box center [592, 442] width 607 height 39
click at [289, 419] on input "d. Recommend project premature closure" at bounding box center [289, 413] width 0 height 12
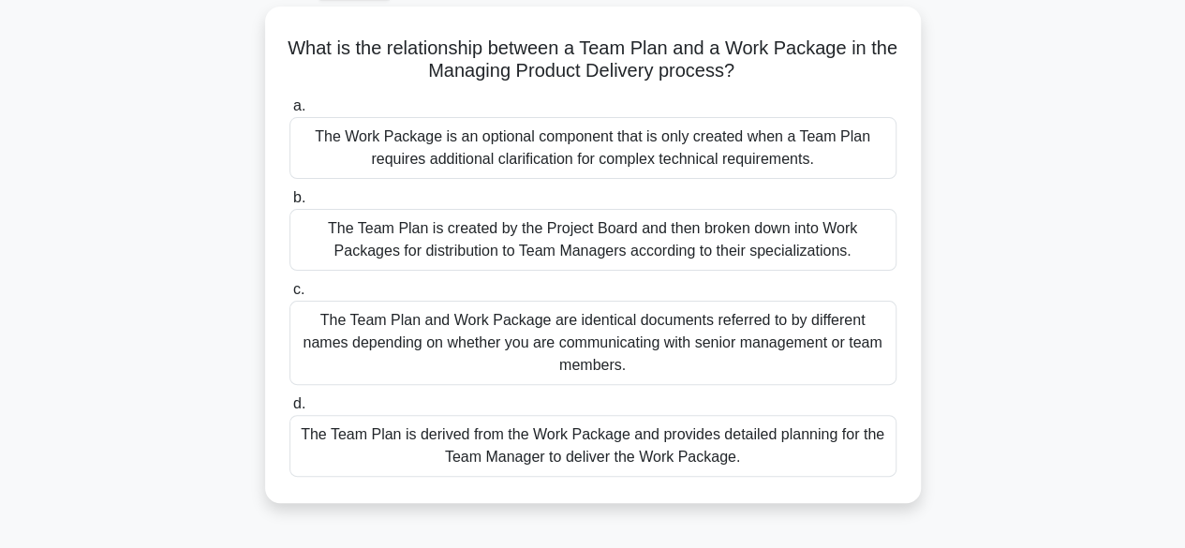
scroll to position [111, 0]
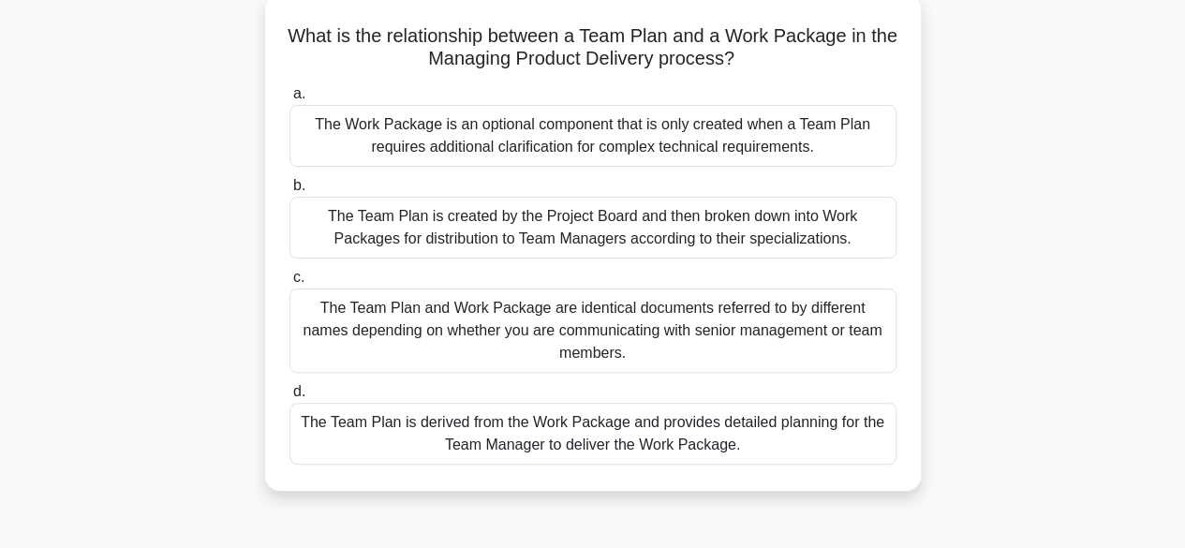
click at [409, 419] on div "The Team Plan is derived from the Work Package and provides detailed planning f…" at bounding box center [592, 434] width 607 height 62
click at [289, 398] on input "d. The Team Plan is derived from the Work Package and provides detailed plannin…" at bounding box center [289, 392] width 0 height 12
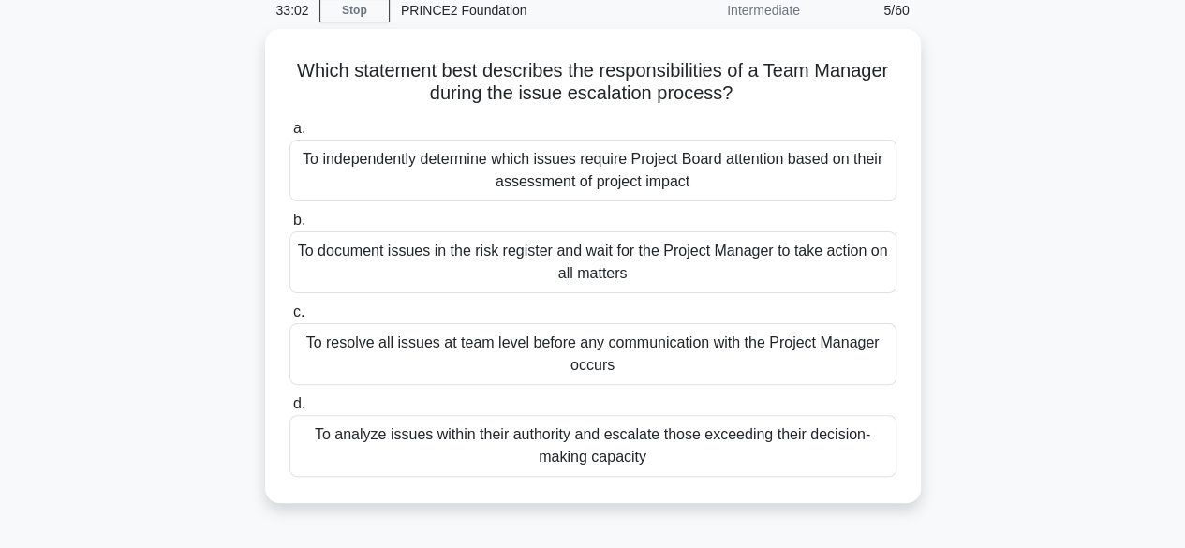
scroll to position [82, 0]
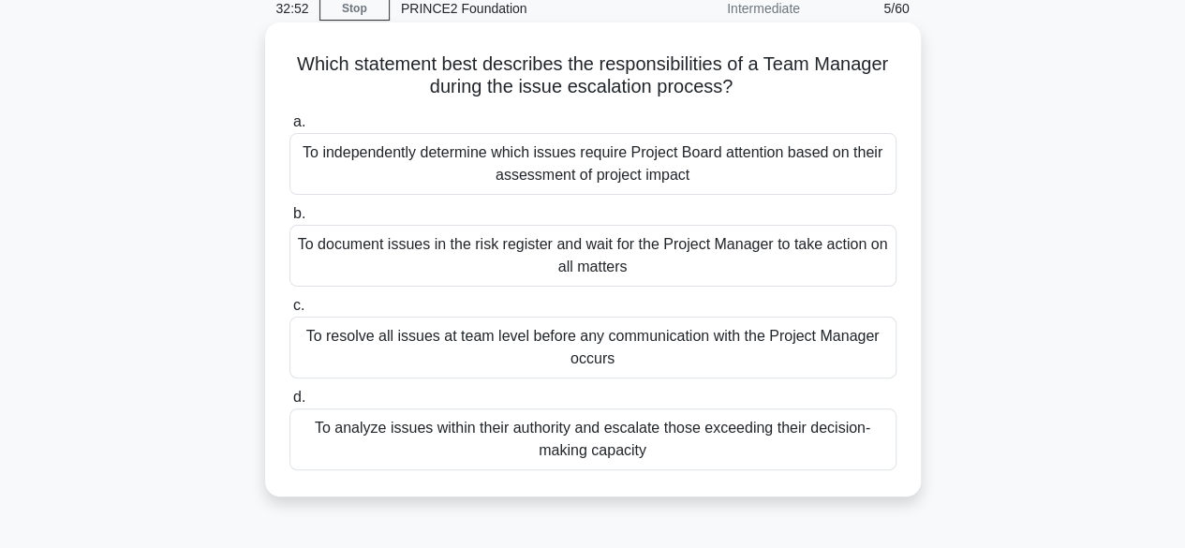
click at [440, 433] on div "To analyze issues within their authority and escalate those exceeding their dec…" at bounding box center [592, 439] width 607 height 62
click at [289, 404] on input "d. To analyze issues within their authority and escalate those exceeding their …" at bounding box center [289, 398] width 0 height 12
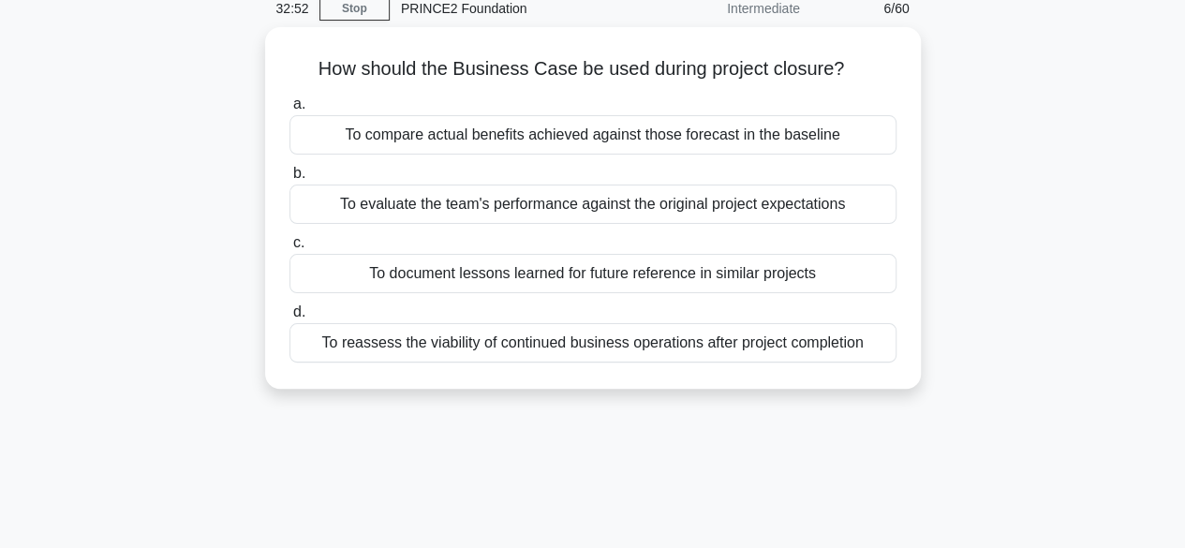
scroll to position [0, 0]
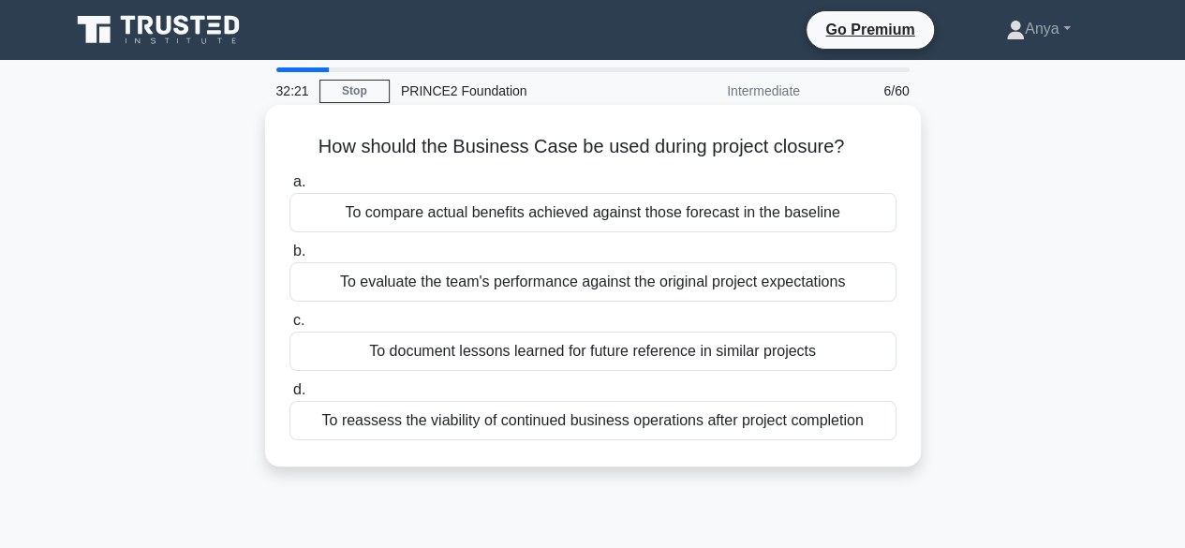
click at [741, 284] on div "To evaluate the team's performance against the original project expectations" at bounding box center [592, 281] width 607 height 39
click at [289, 258] on input "b. To evaluate the team's performance against the original project expectations" at bounding box center [289, 251] width 0 height 12
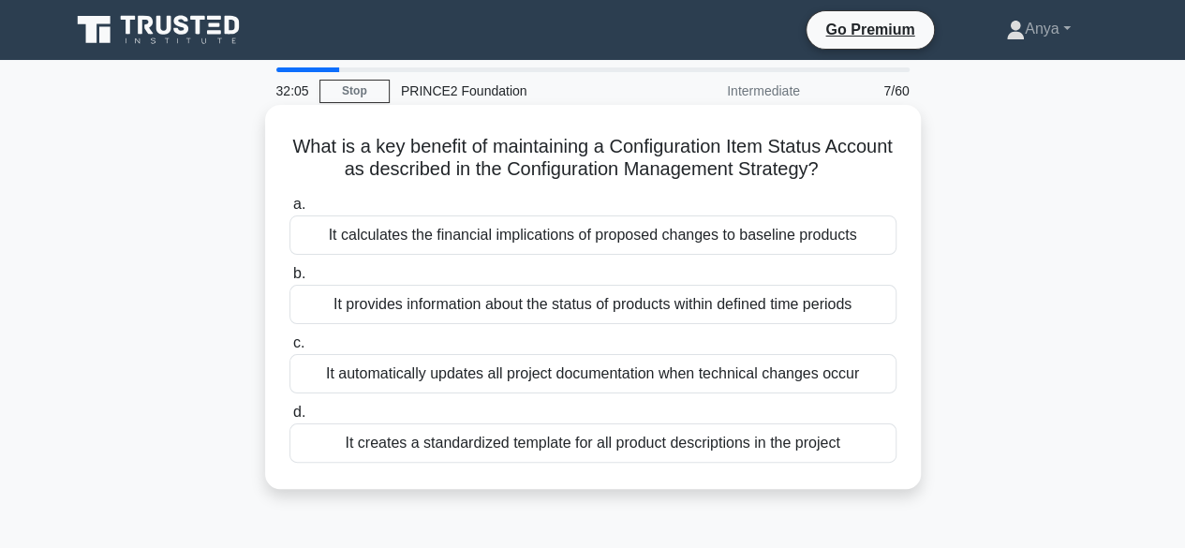
click at [775, 304] on div "It provides information about the status of products within defined time periods" at bounding box center [592, 304] width 607 height 39
click at [289, 280] on input "b. It provides information about the status of products within defined time per…" at bounding box center [289, 274] width 0 height 12
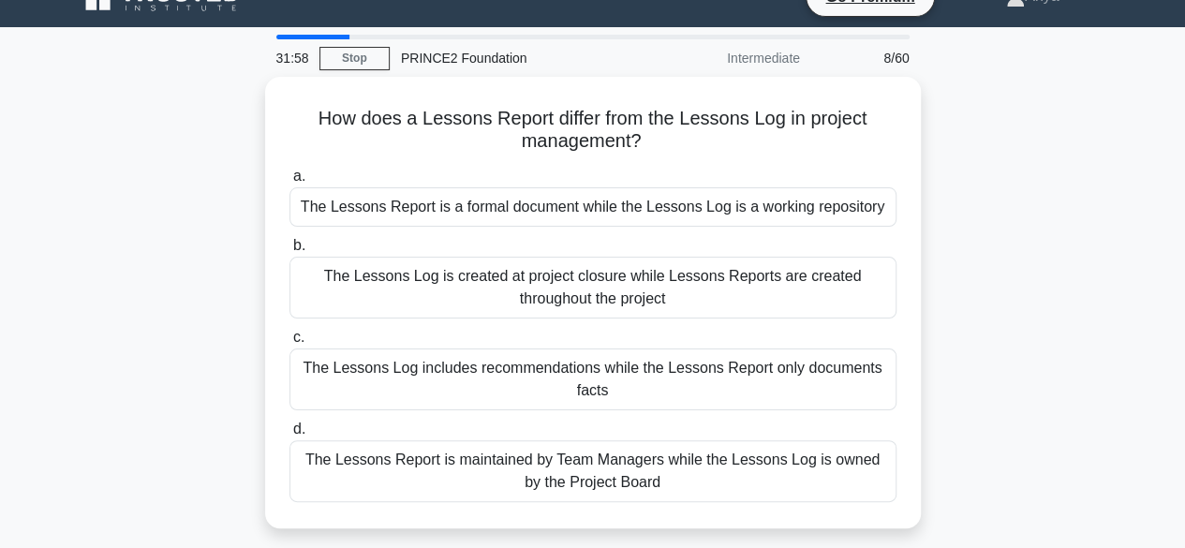
scroll to position [49, 0]
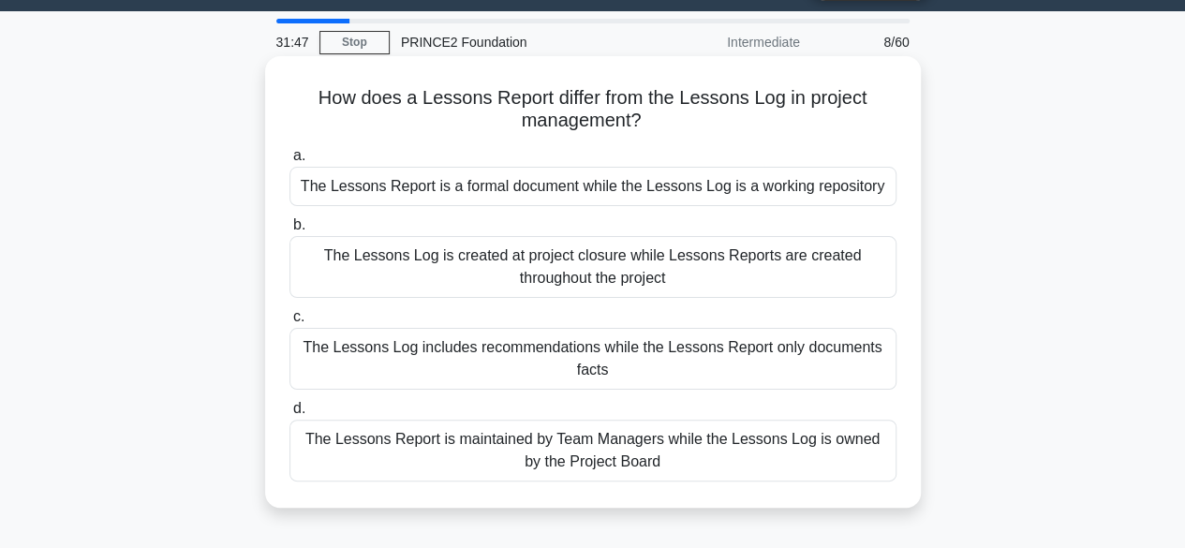
click at [788, 179] on div "The Lessons Report is a formal document while the Lessons Log is a working repo…" at bounding box center [592, 186] width 607 height 39
click at [289, 162] on input "a. The Lessons Report is a formal document while the Lessons Log is a working r…" at bounding box center [289, 156] width 0 height 12
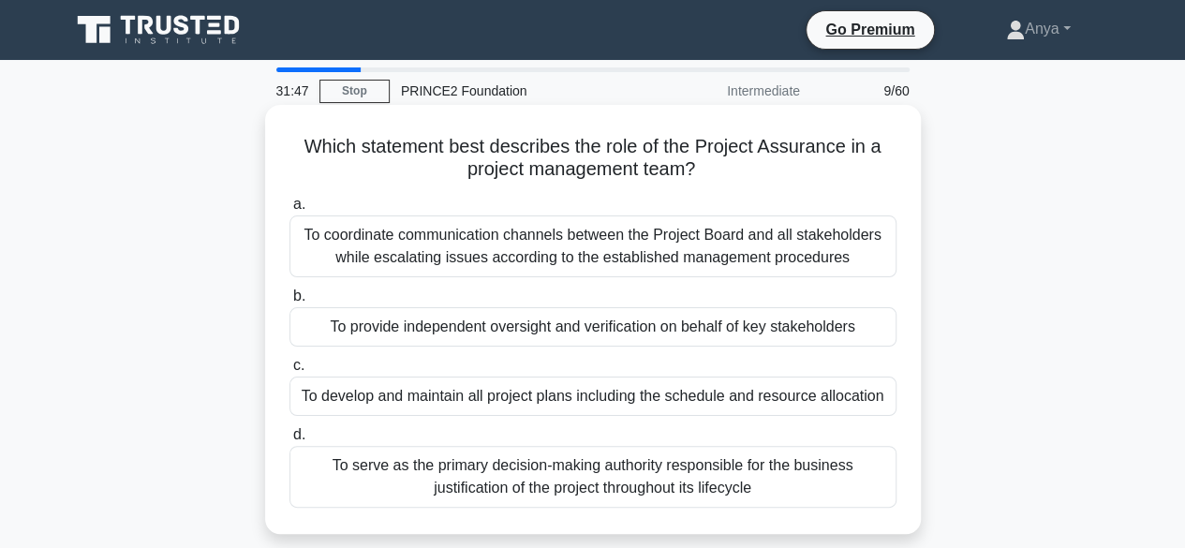
scroll to position [0, 0]
click at [741, 334] on div "To provide independent oversight and verification on behalf of key stakeholders" at bounding box center [592, 326] width 607 height 39
click at [289, 303] on input "b. To provide independent oversight and verification on behalf of key stakehold…" at bounding box center [289, 296] width 0 height 12
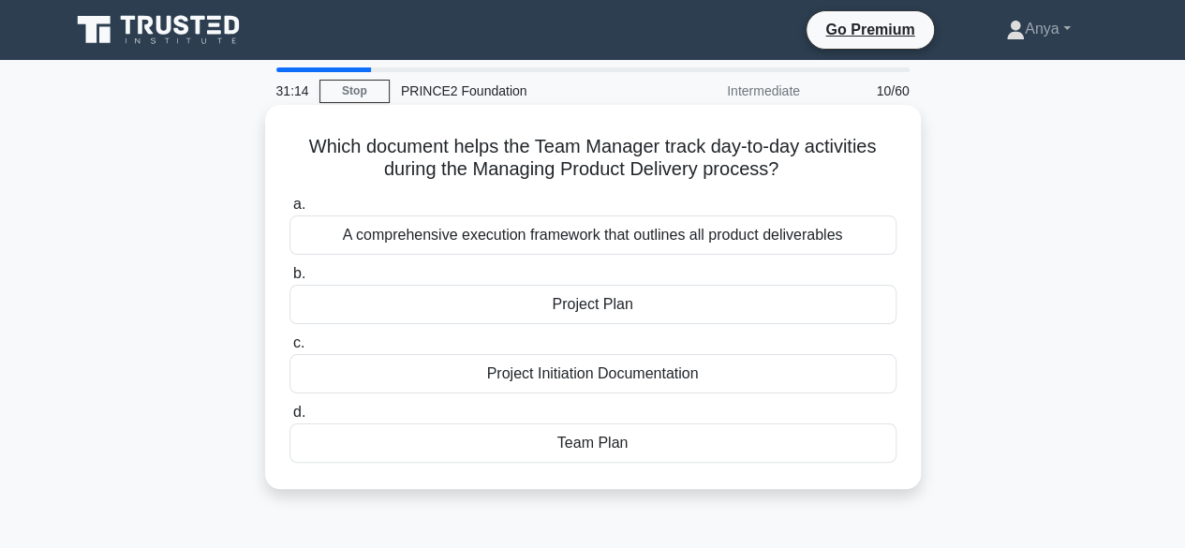
click at [693, 451] on div "Team Plan" at bounding box center [592, 442] width 607 height 39
click at [289, 419] on input "d. Team Plan" at bounding box center [289, 413] width 0 height 12
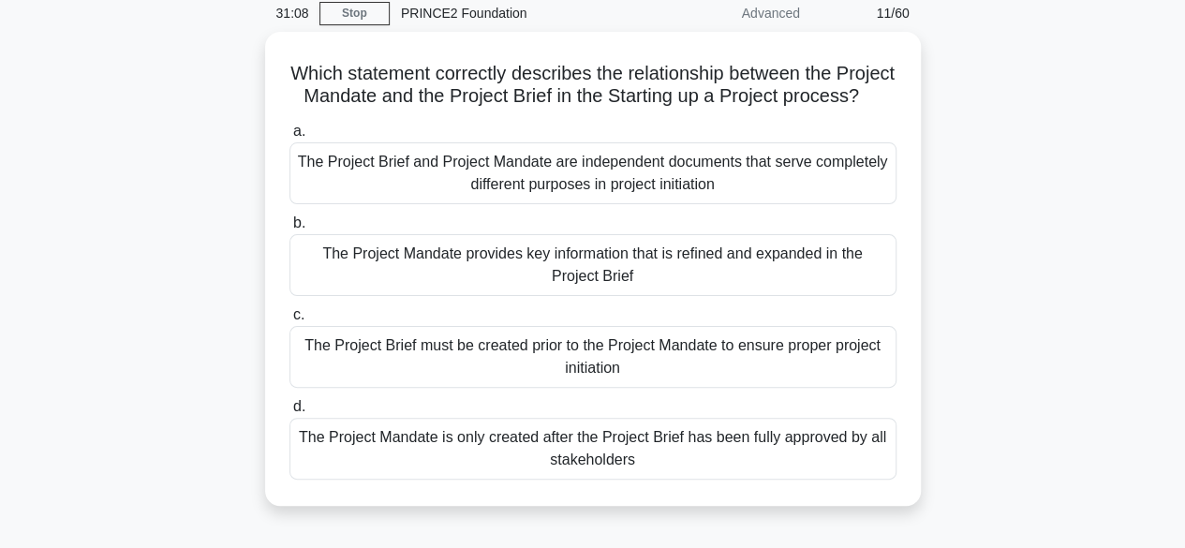
scroll to position [90, 0]
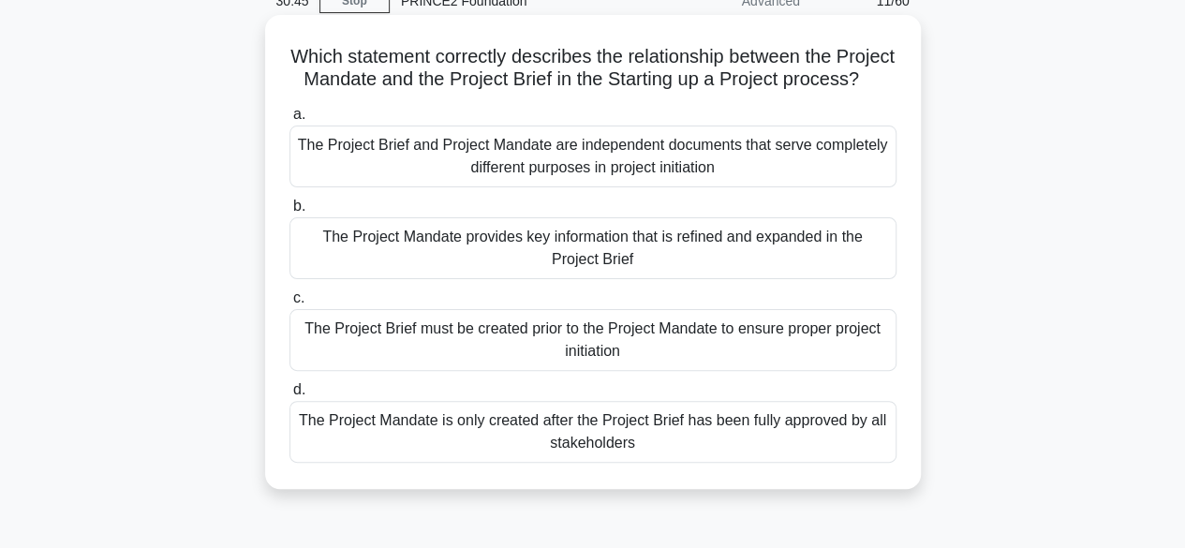
click at [689, 264] on div "The Project Mandate provides key information that is refined and expanded in th…" at bounding box center [592, 248] width 607 height 62
click at [289, 213] on input "b. The Project Mandate provides key information that is refined and expanded in…" at bounding box center [289, 206] width 0 height 12
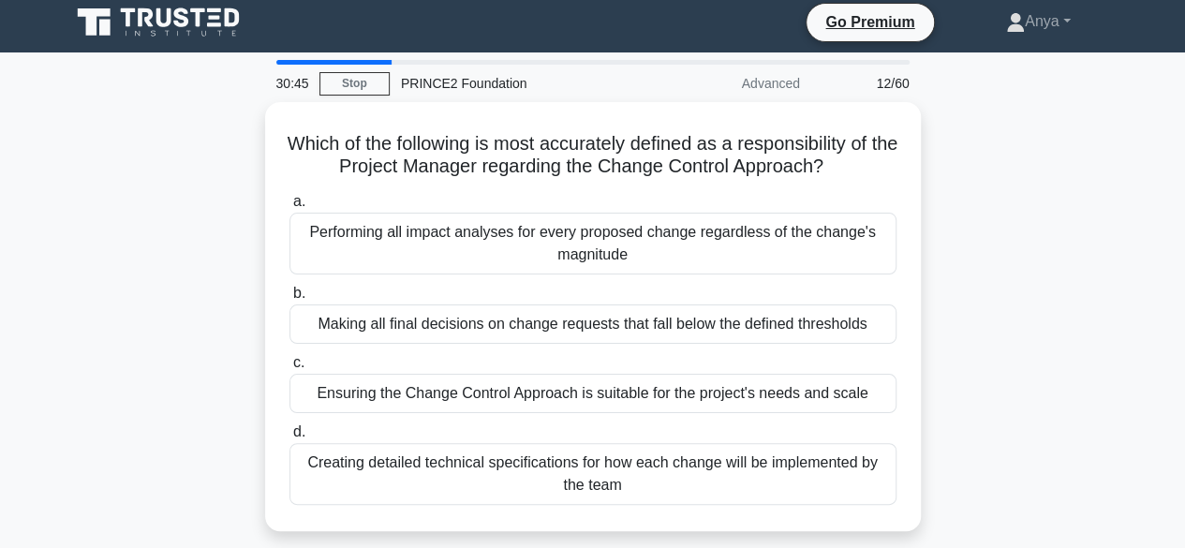
scroll to position [0, 0]
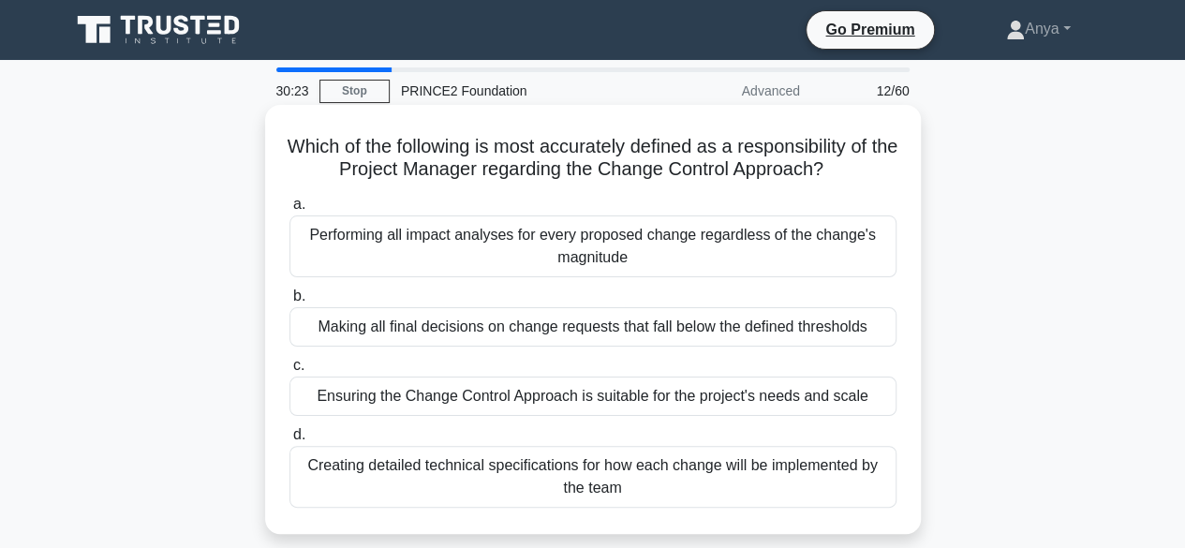
click at [710, 398] on div "Ensuring the Change Control Approach is suitable for the project's needs and sc…" at bounding box center [592, 396] width 607 height 39
click at [289, 372] on input "c. Ensuring the Change Control Approach is suitable for the project's needs and…" at bounding box center [289, 366] width 0 height 12
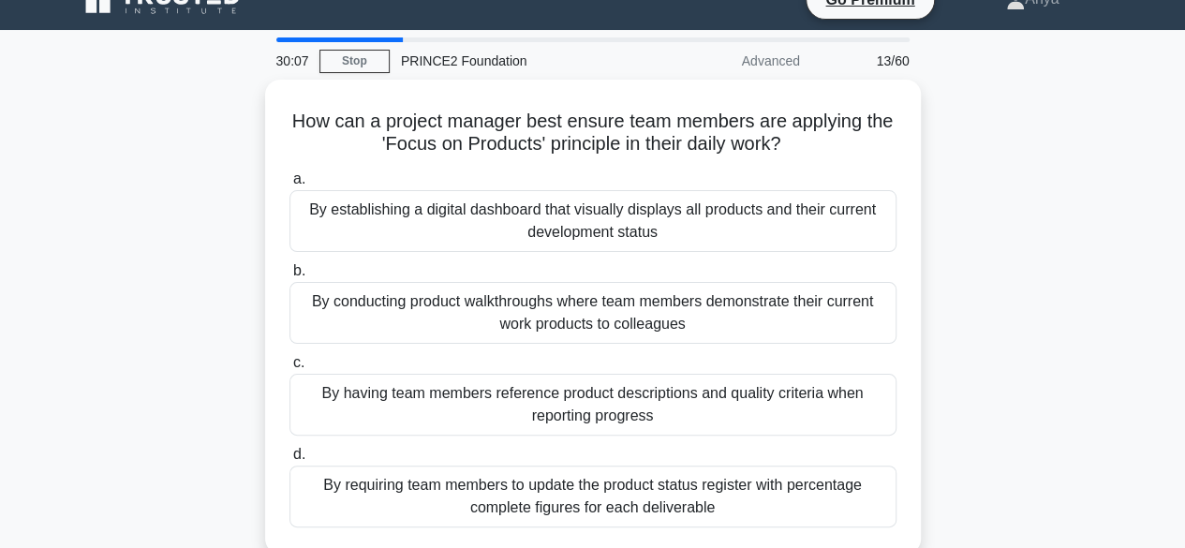
scroll to position [54, 0]
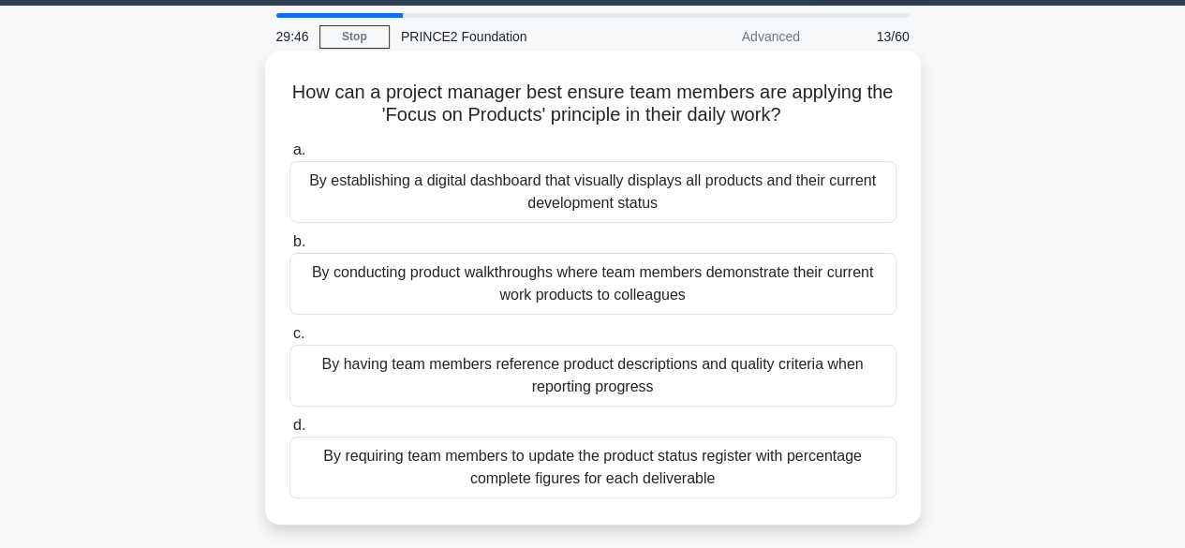
click at [504, 381] on div "By having team members reference product descriptions and quality criteria when…" at bounding box center [592, 376] width 607 height 62
click at [289, 340] on input "c. By having team members reference product descriptions and quality criteria w…" at bounding box center [289, 334] width 0 height 12
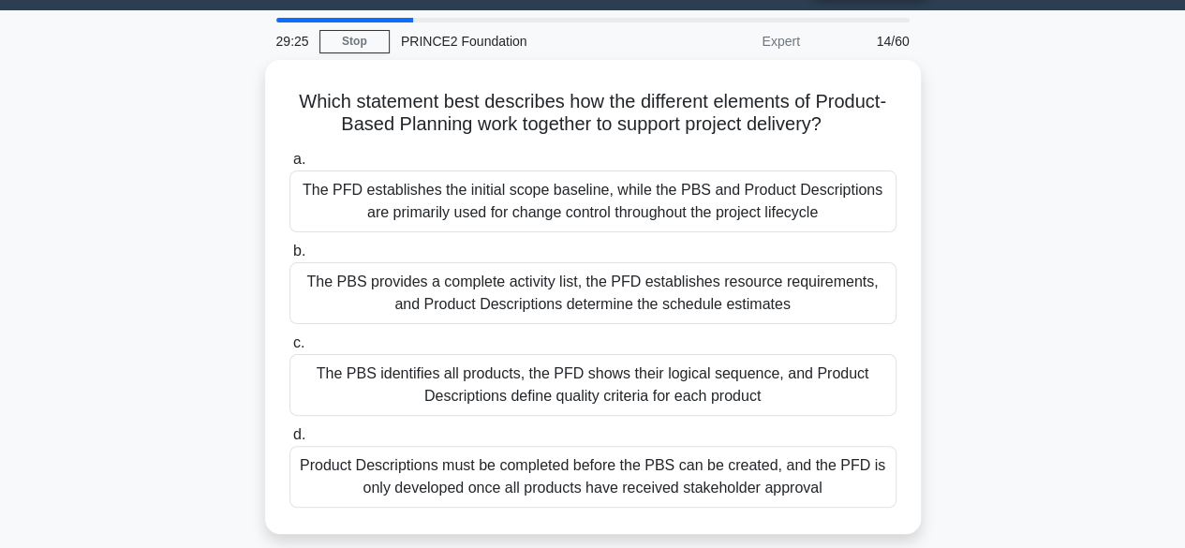
scroll to position [55, 0]
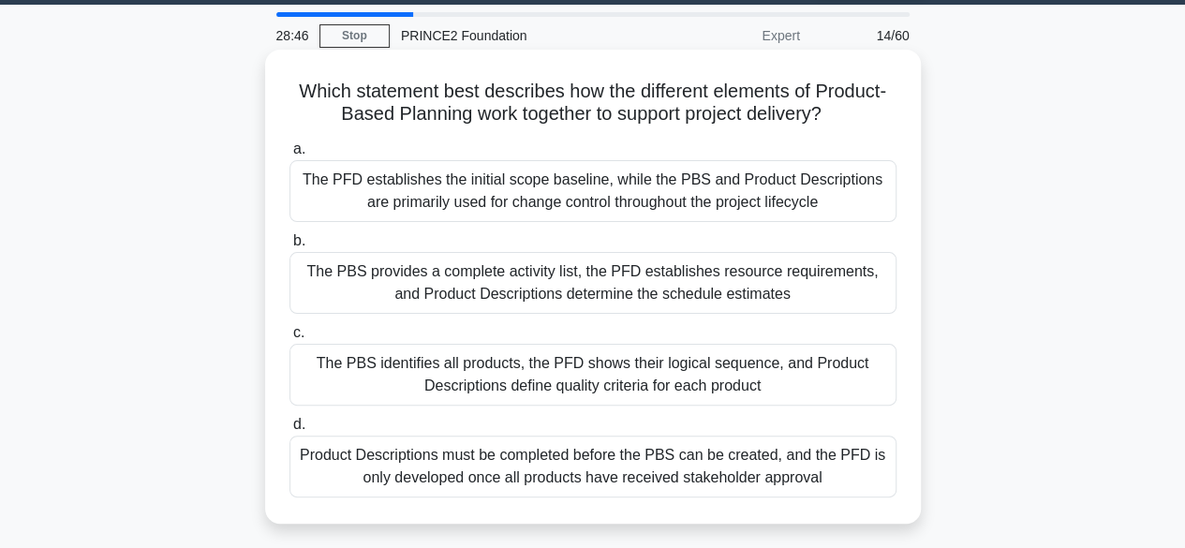
click at [604, 381] on div "The PBS identifies all products, the PFD shows their logical sequence, and Prod…" at bounding box center [592, 375] width 607 height 62
click at [289, 339] on input "c. The PBS identifies all products, the PFD shows their logical sequence, and P…" at bounding box center [289, 333] width 0 height 12
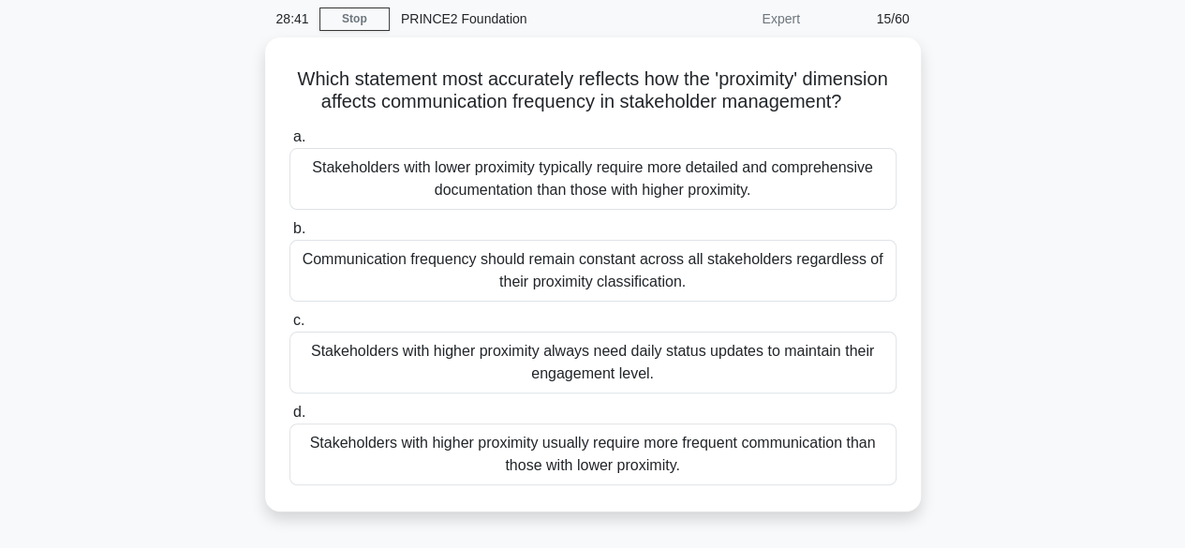
scroll to position [73, 0]
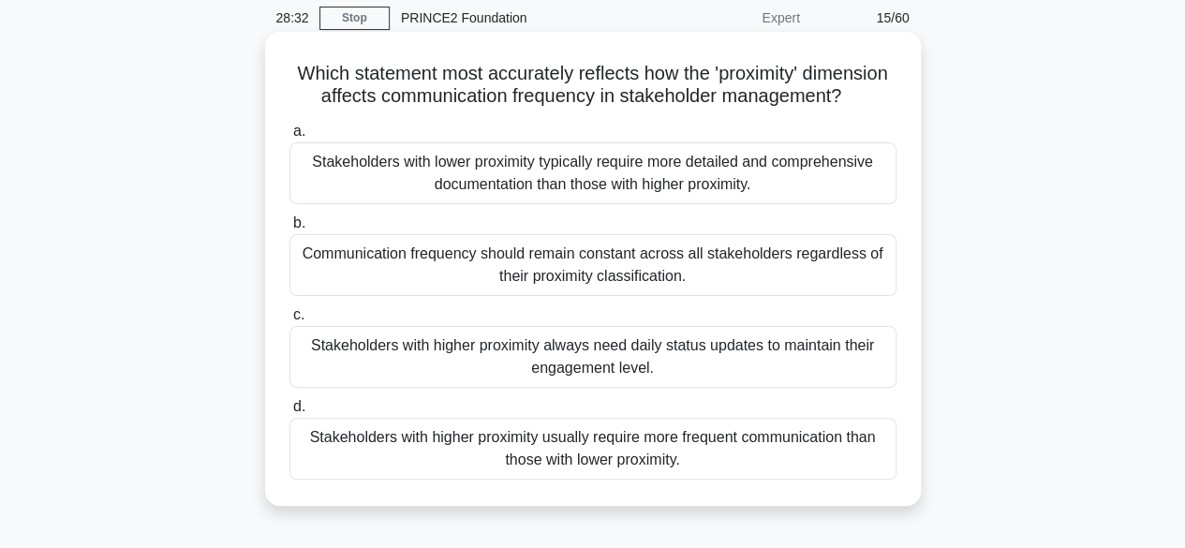
click at [438, 466] on div "Stakeholders with higher proximity usually require more frequent communication …" at bounding box center [592, 449] width 607 height 62
click at [289, 413] on input "d. Stakeholders with higher proximity usually require more frequent communicati…" at bounding box center [289, 407] width 0 height 12
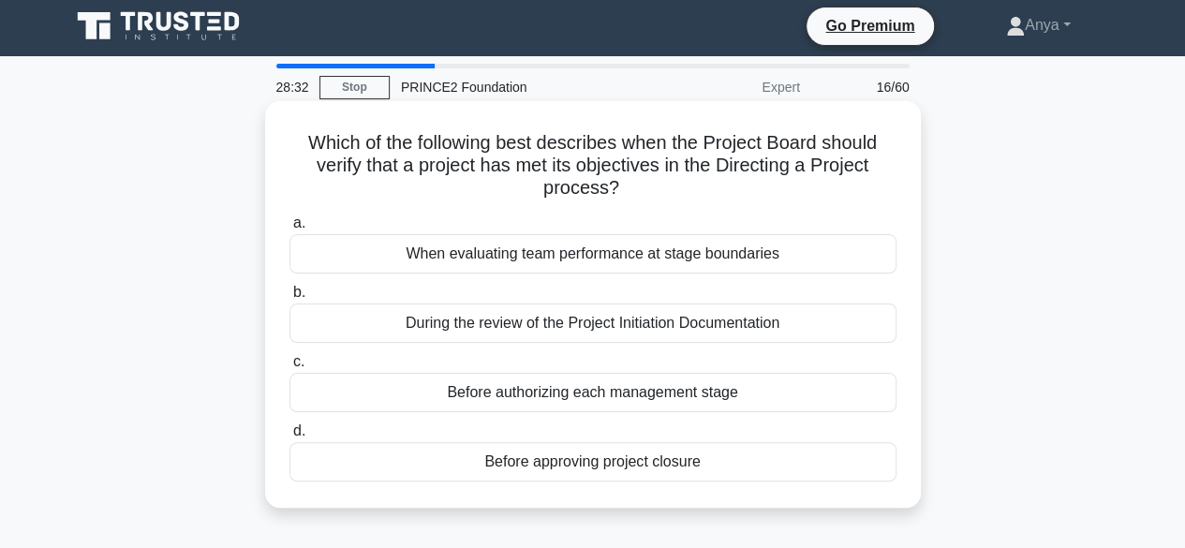
scroll to position [0, 0]
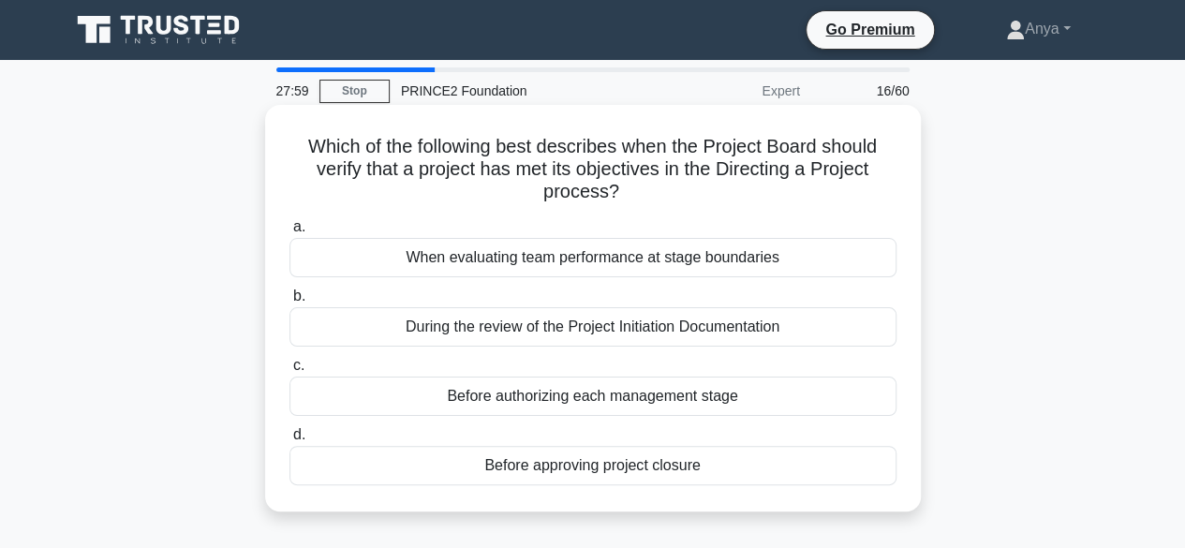
click at [571, 471] on div "Before approving project closure" at bounding box center [592, 465] width 607 height 39
click at [289, 441] on input "d. Before approving project closure" at bounding box center [289, 435] width 0 height 12
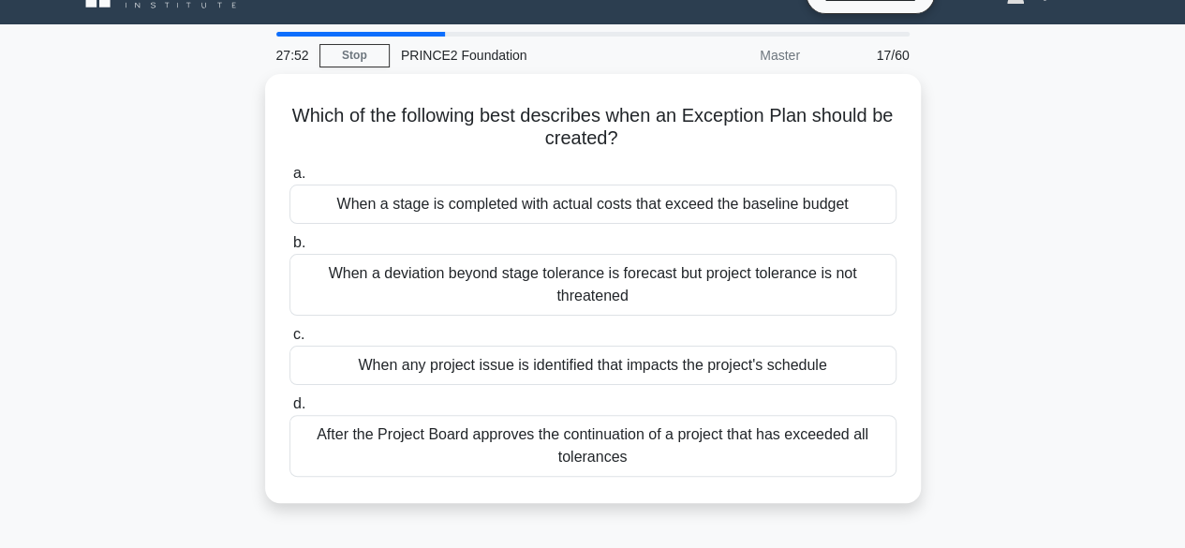
scroll to position [37, 0]
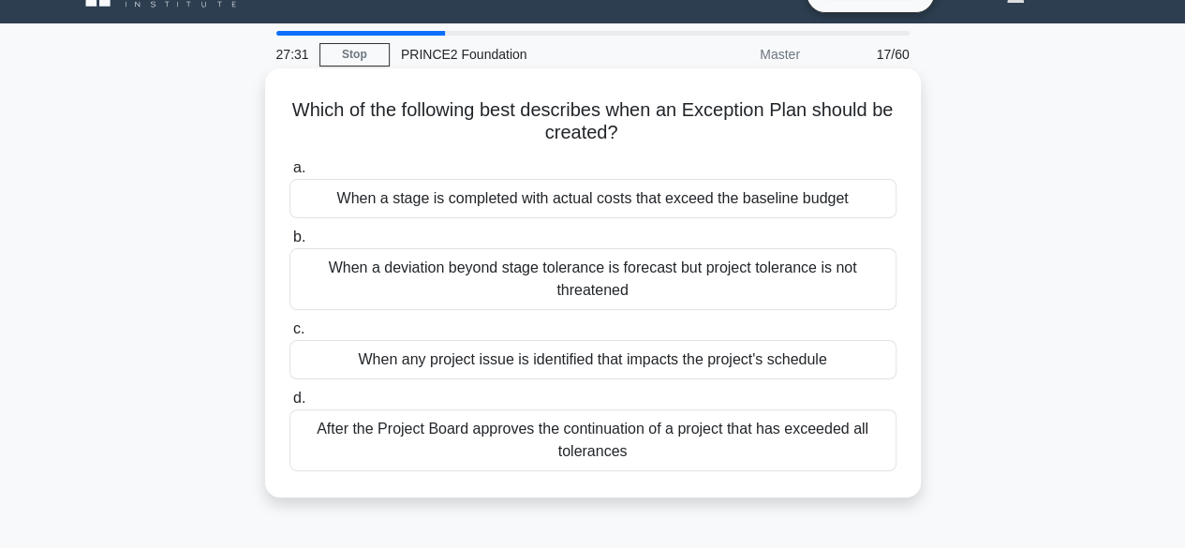
click at [744, 269] on div "When a deviation beyond stage tolerance is forecast but project tolerance is no…" at bounding box center [592, 279] width 607 height 62
click at [289, 244] on input "b. When a deviation beyond stage tolerance is forecast but project tolerance is…" at bounding box center [289, 237] width 0 height 12
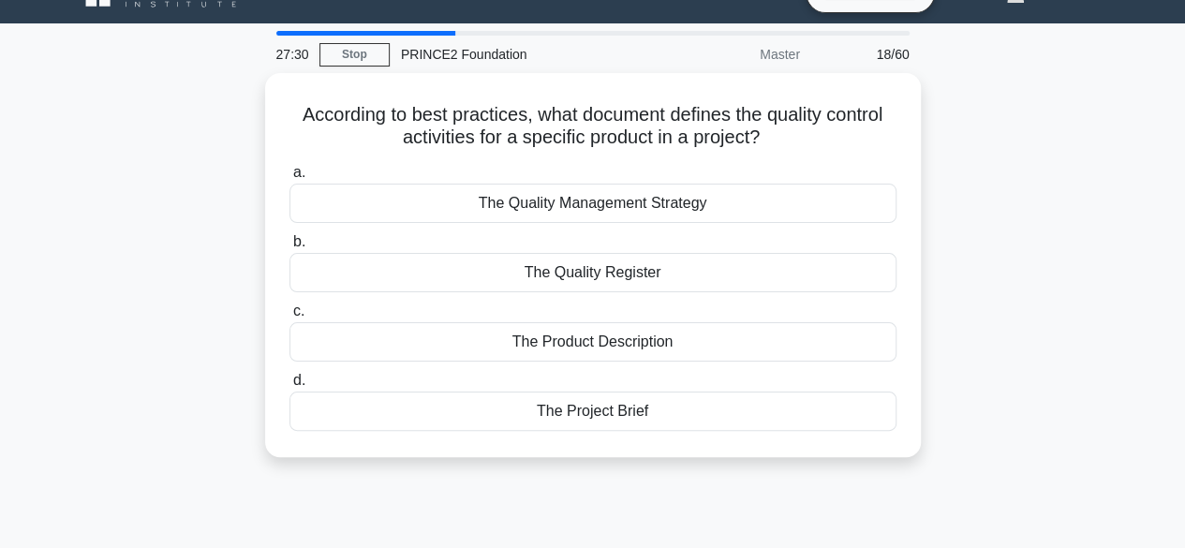
scroll to position [0, 0]
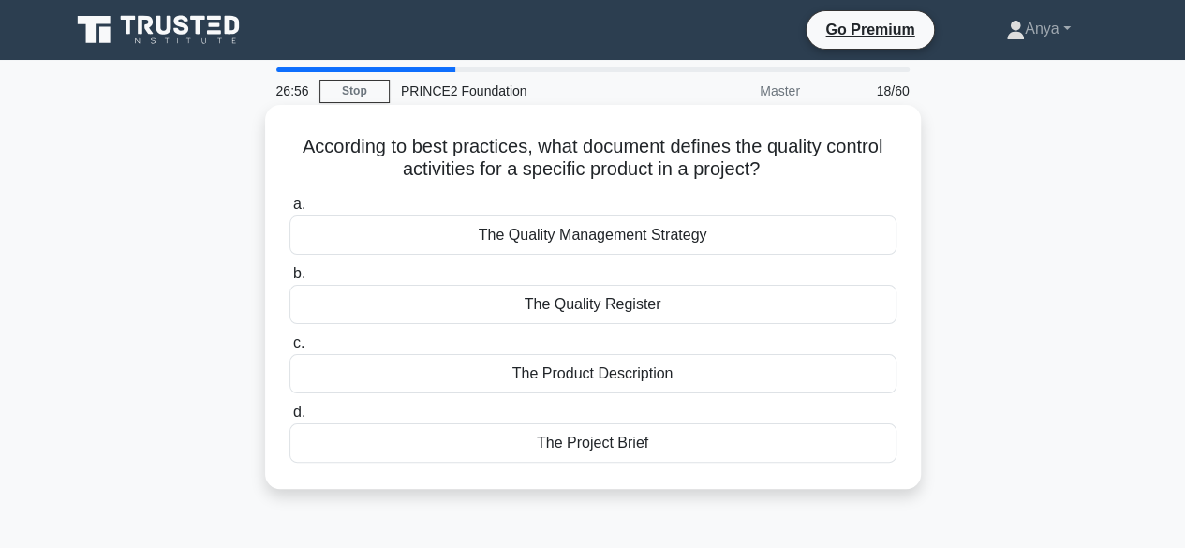
click at [562, 367] on div "The Product Description" at bounding box center [592, 373] width 607 height 39
click at [289, 349] on input "c. The Product Description" at bounding box center [289, 343] width 0 height 12
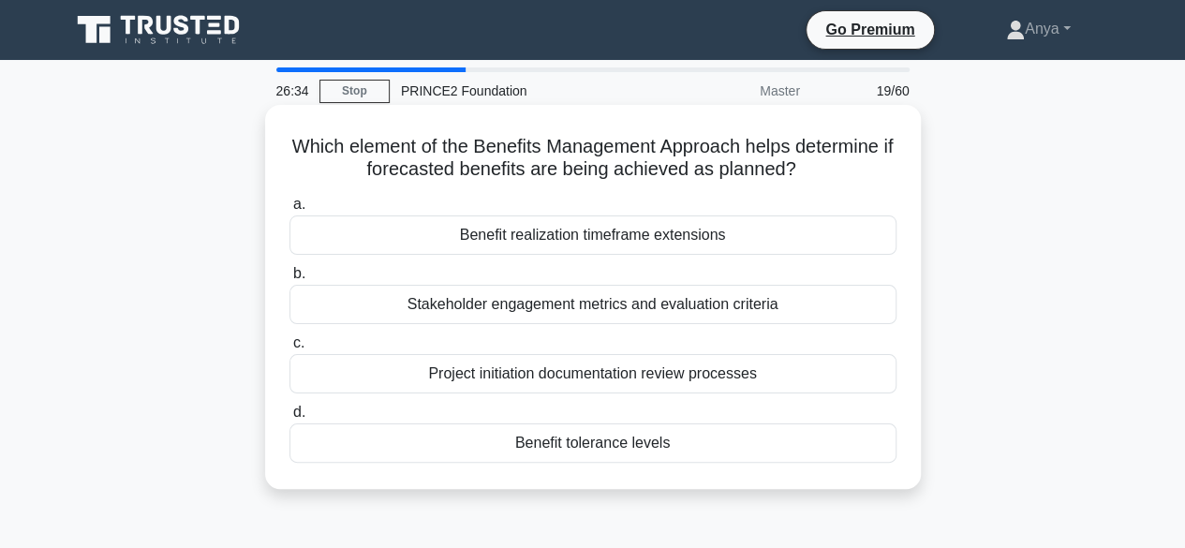
click at [746, 310] on div "Stakeholder engagement metrics and evaluation criteria" at bounding box center [592, 304] width 607 height 39
click at [289, 280] on input "b. Stakeholder engagement metrics and evaluation criteria" at bounding box center [289, 274] width 0 height 12
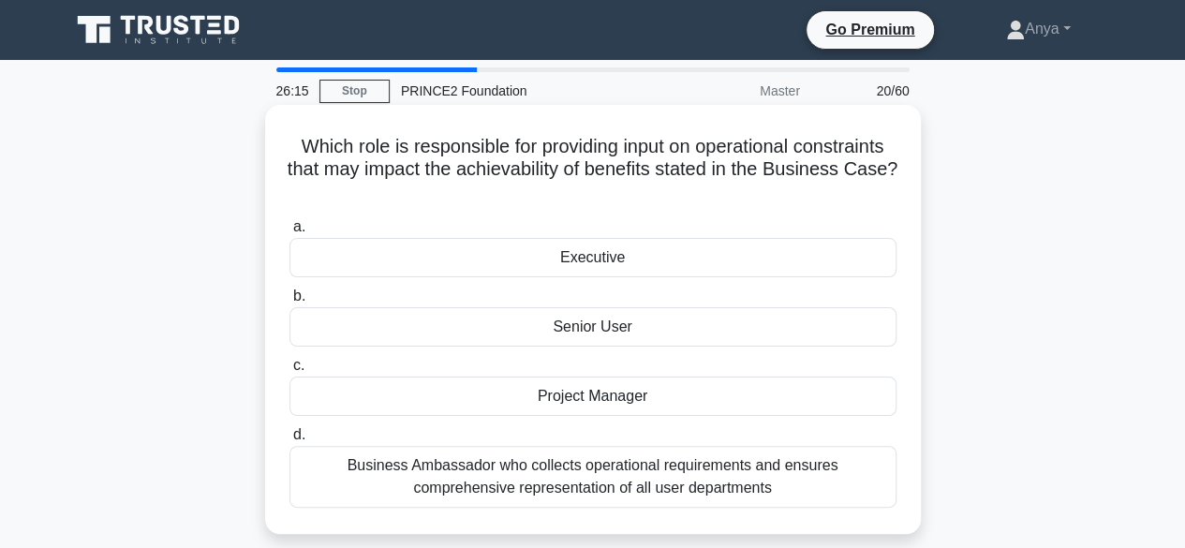
click at [662, 269] on div "Executive" at bounding box center [592, 257] width 607 height 39
click at [289, 233] on input "a. Executive" at bounding box center [289, 227] width 0 height 12
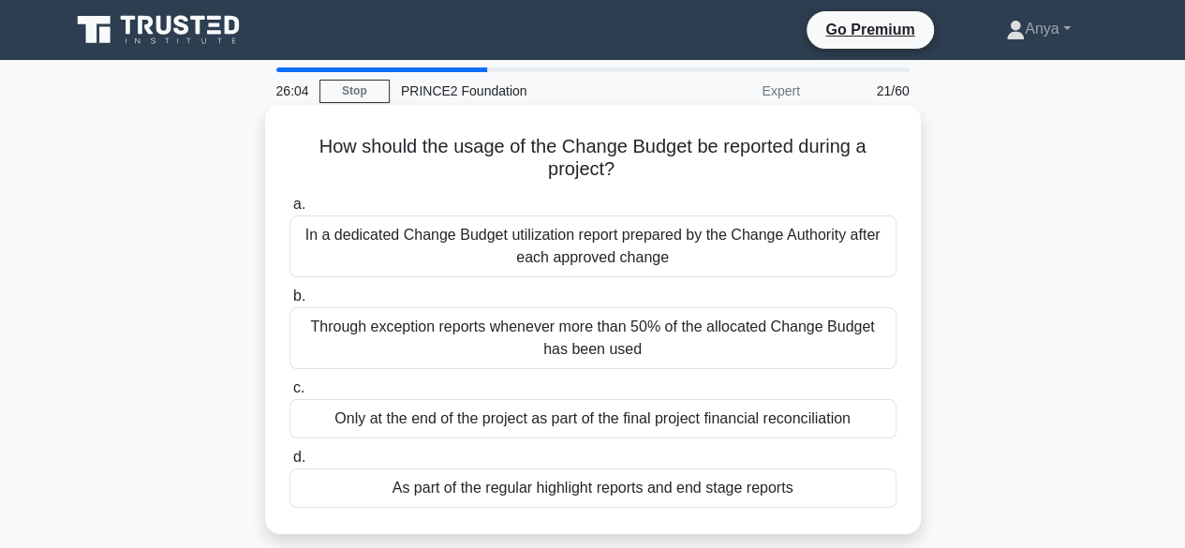
click at [704, 479] on div "As part of the regular highlight reports and end stage reports" at bounding box center [592, 487] width 607 height 39
click at [289, 464] on input "d. As part of the regular highlight reports and end stage reports" at bounding box center [289, 458] width 0 height 12
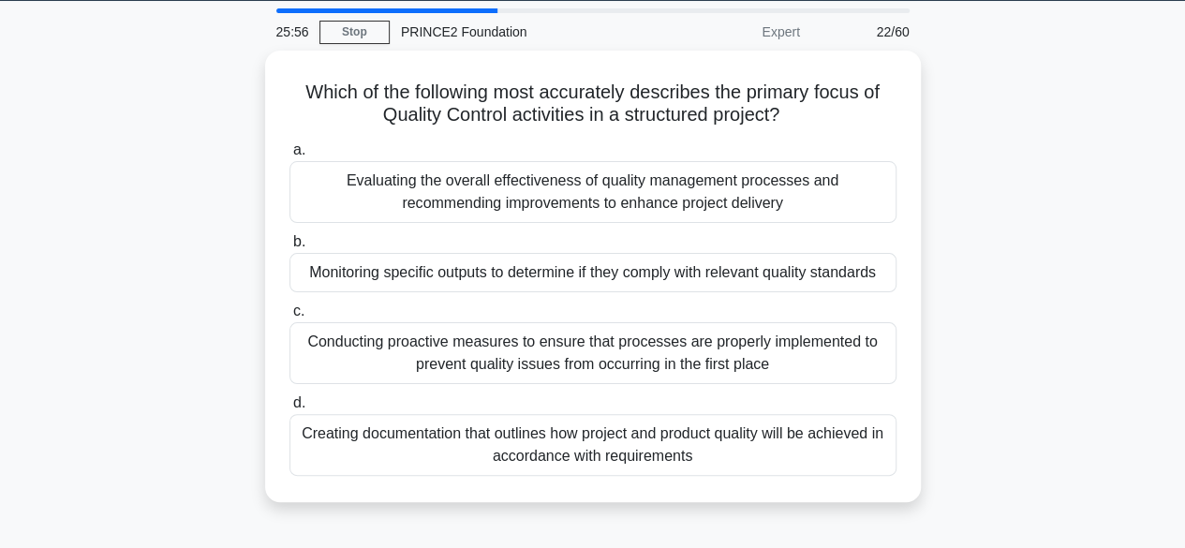
scroll to position [64, 0]
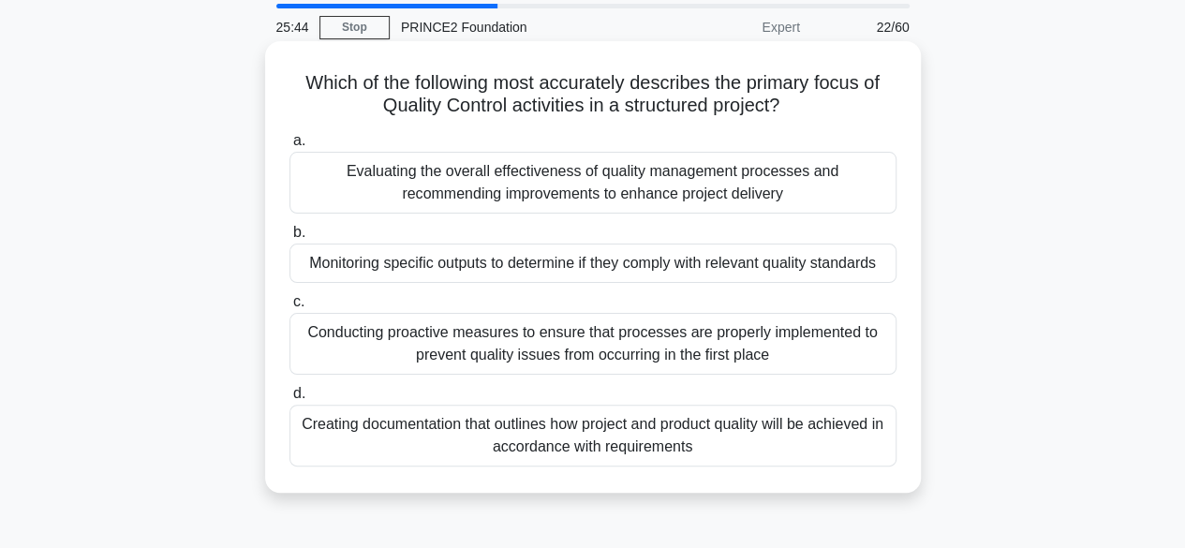
click at [794, 253] on div "Monitoring specific outputs to determine if they comply with relevant quality s…" at bounding box center [592, 263] width 607 height 39
click at [289, 239] on input "b. Monitoring specific outputs to determine if they comply with relevant qualit…" at bounding box center [289, 233] width 0 height 12
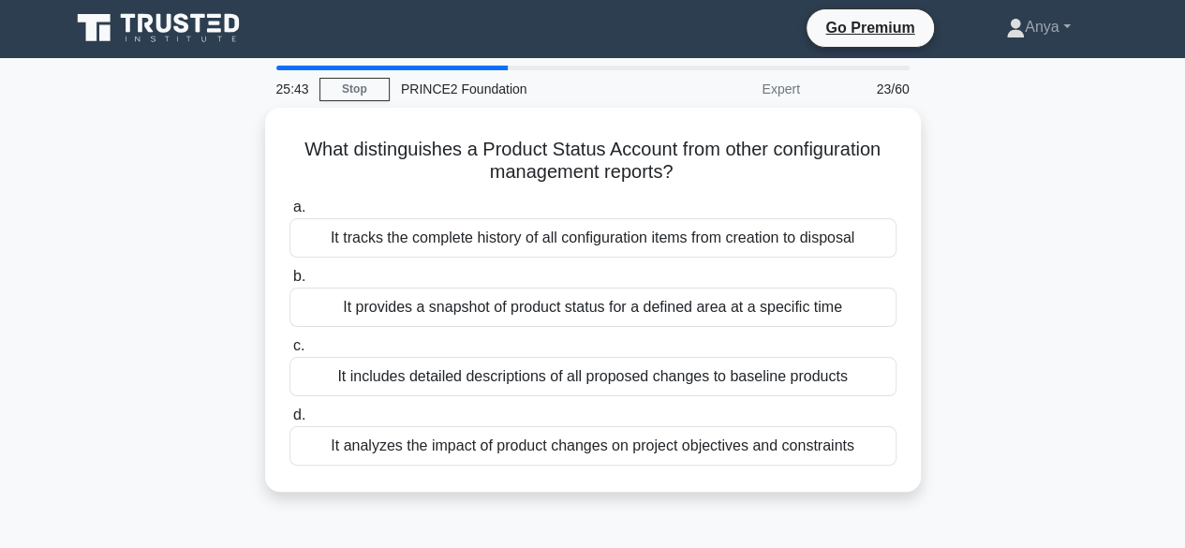
scroll to position [0, 0]
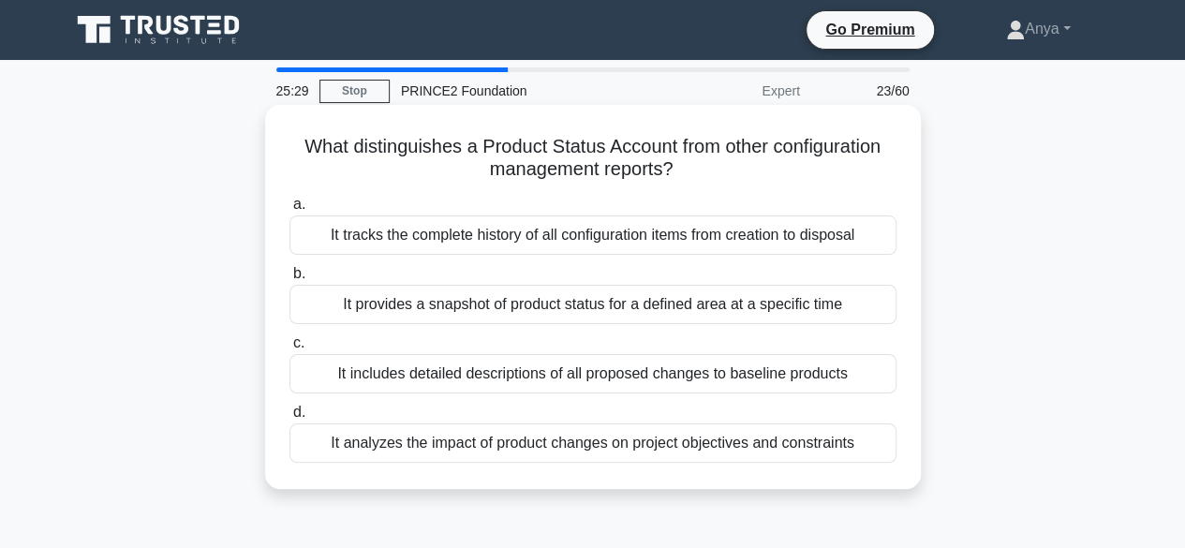
click at [779, 295] on div "It provides a snapshot of product status for a defined area at a specific time" at bounding box center [592, 304] width 607 height 39
click at [289, 280] on input "b. It provides a snapshot of product status for a defined area at a specific ti…" at bounding box center [289, 274] width 0 height 12
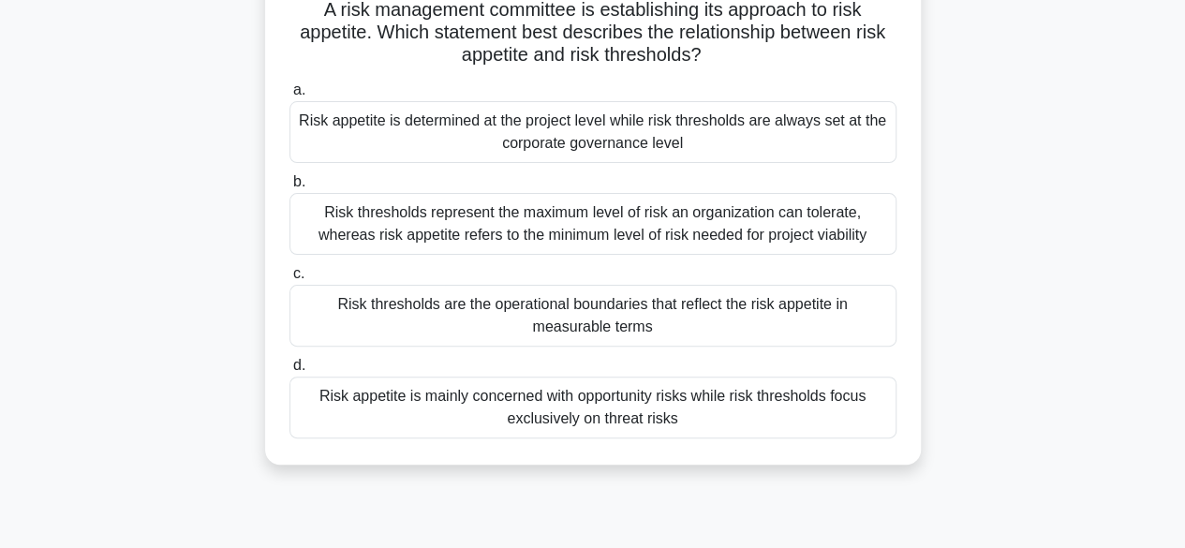
scroll to position [144, 0]
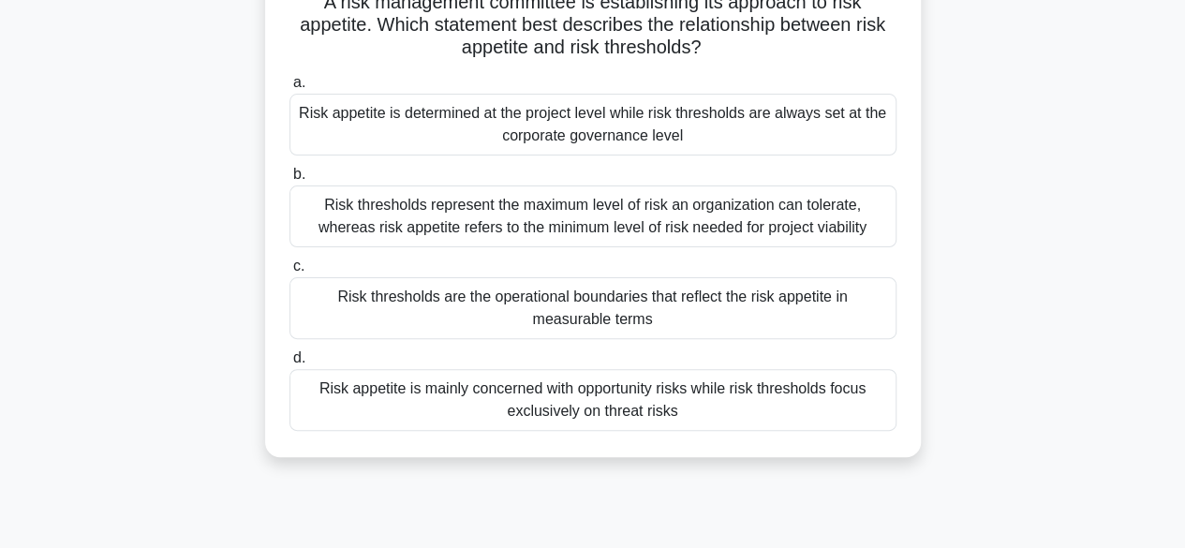
click at [734, 298] on div "Risk thresholds are the operational boundaries that reflect the risk appetite i…" at bounding box center [592, 308] width 607 height 62
click at [289, 273] on input "c. Risk thresholds are the operational boundaries that reflect the risk appetit…" at bounding box center [289, 266] width 0 height 12
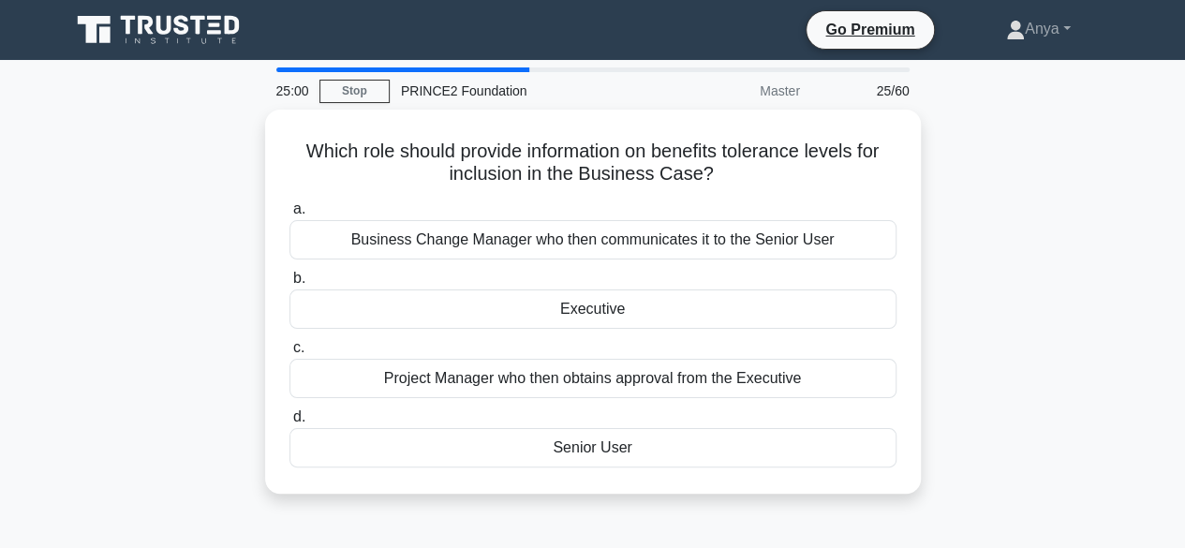
scroll to position [0, 0]
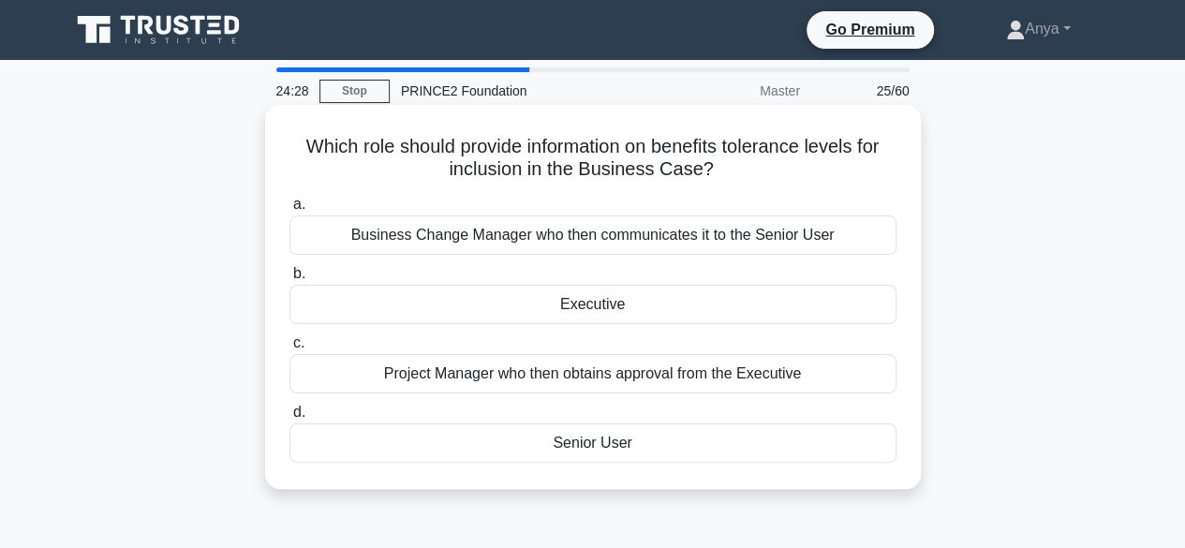
click at [608, 309] on div "Executive" at bounding box center [592, 304] width 607 height 39
click at [289, 280] on input "b. Executive" at bounding box center [289, 274] width 0 height 12
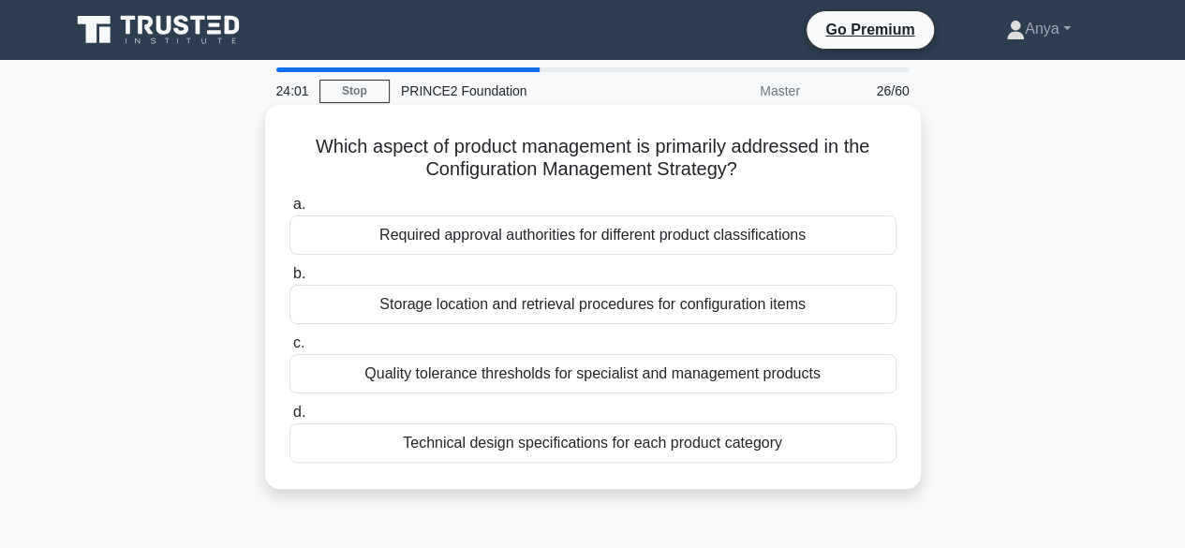
click at [590, 442] on div "Technical design specifications for each product category" at bounding box center [592, 442] width 607 height 39
click at [289, 419] on input "d. Technical design specifications for each product category" at bounding box center [289, 413] width 0 height 12
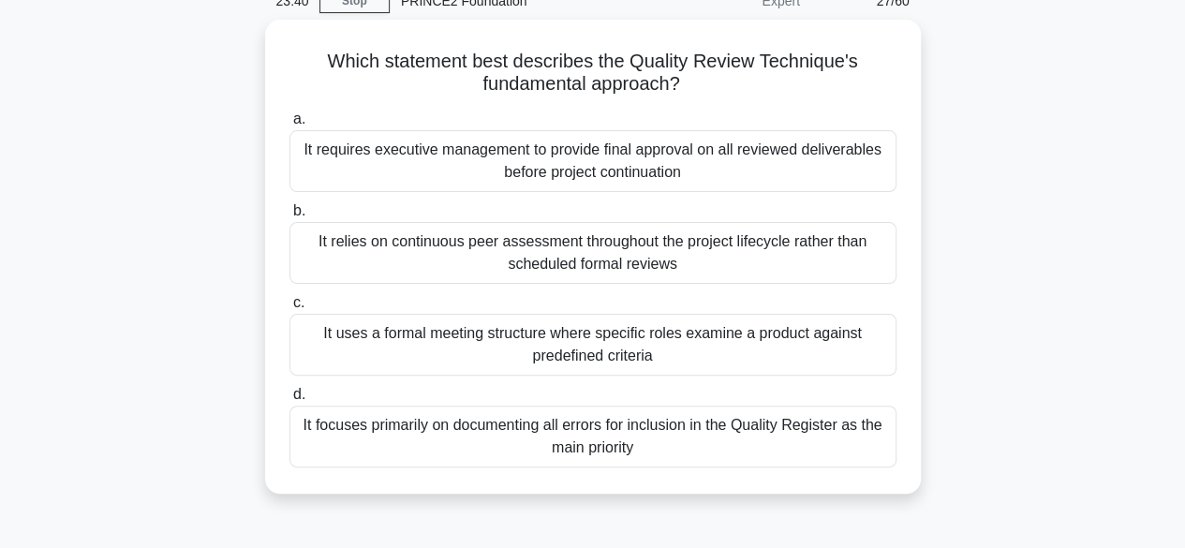
scroll to position [91, 0]
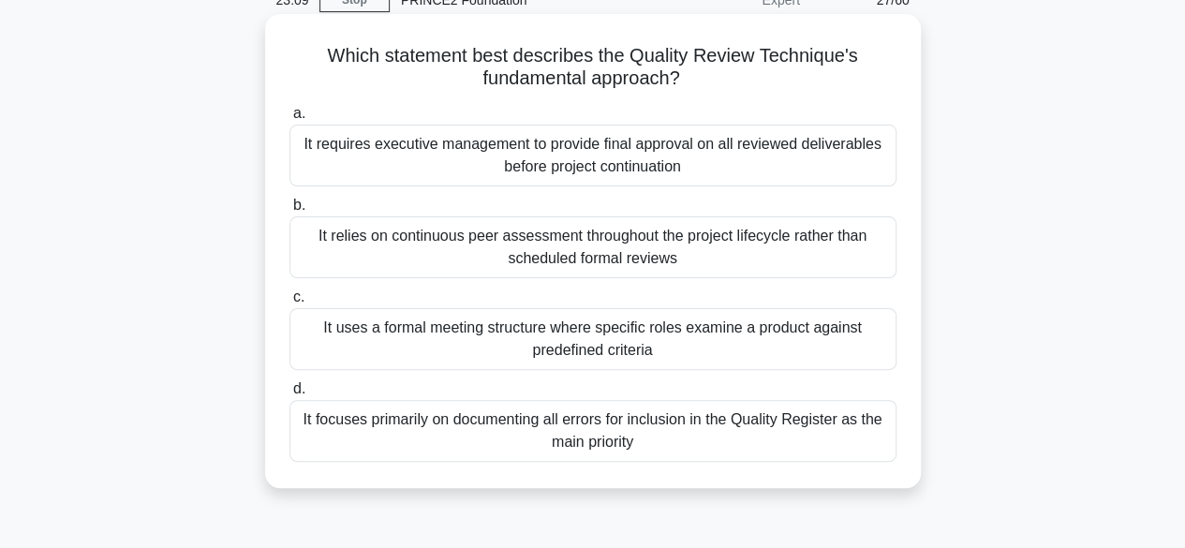
click at [581, 356] on div "It uses a formal meeting structure where specific roles examine a product again…" at bounding box center [592, 339] width 607 height 62
click at [289, 304] on input "c. It uses a formal meeting structure where specific roles examine a product ag…" at bounding box center [289, 297] width 0 height 12
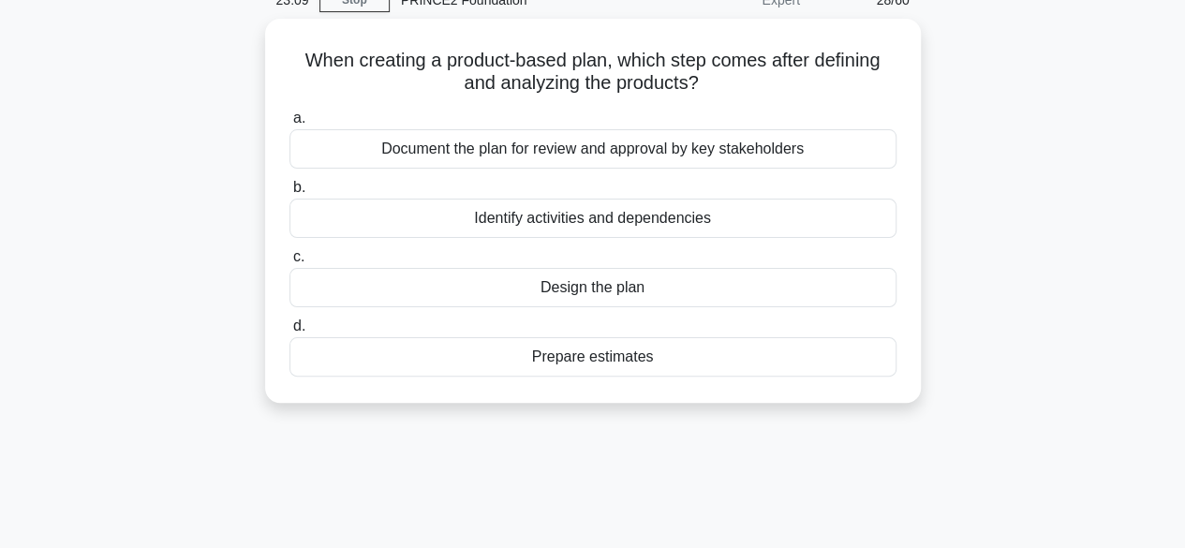
scroll to position [0, 0]
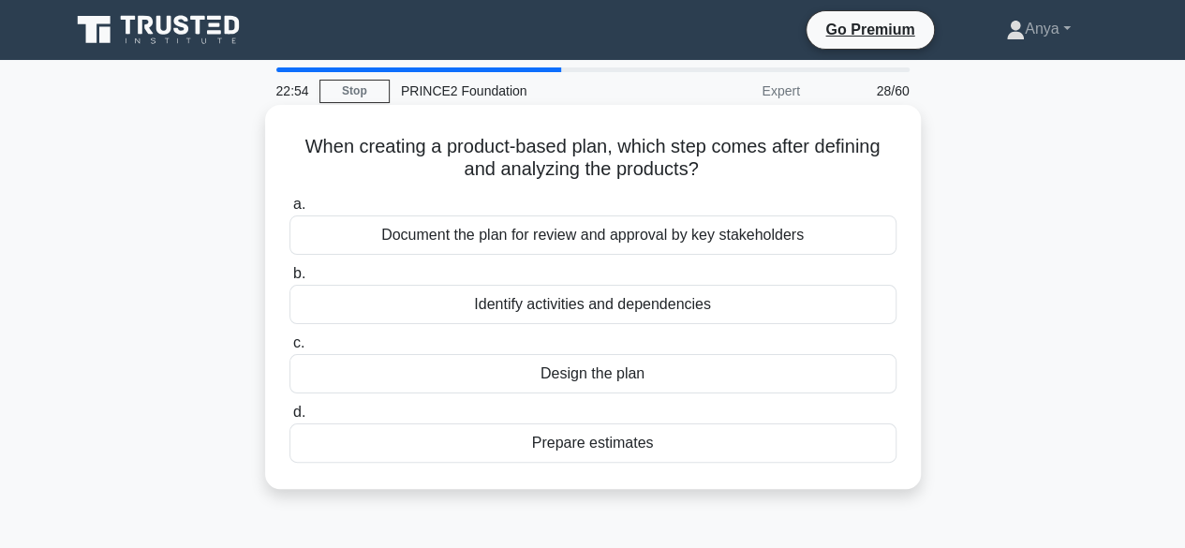
click at [627, 241] on div "Document the plan for review and approval by key stakeholders" at bounding box center [592, 234] width 607 height 39
click at [289, 211] on input "a. Document the plan for review and approval by key stakeholders" at bounding box center [289, 205] width 0 height 12
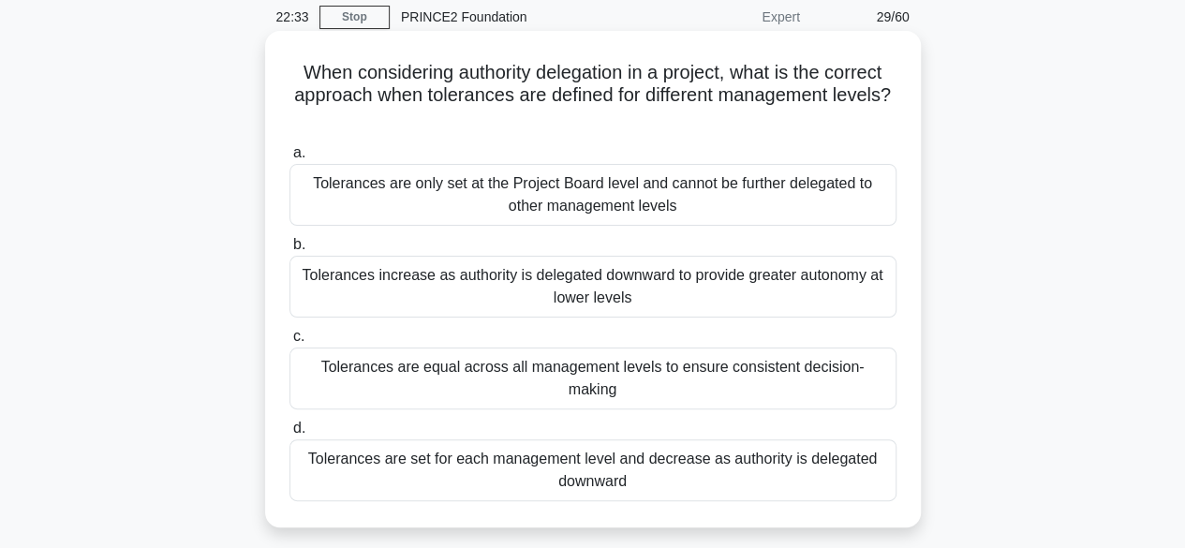
scroll to position [82, 0]
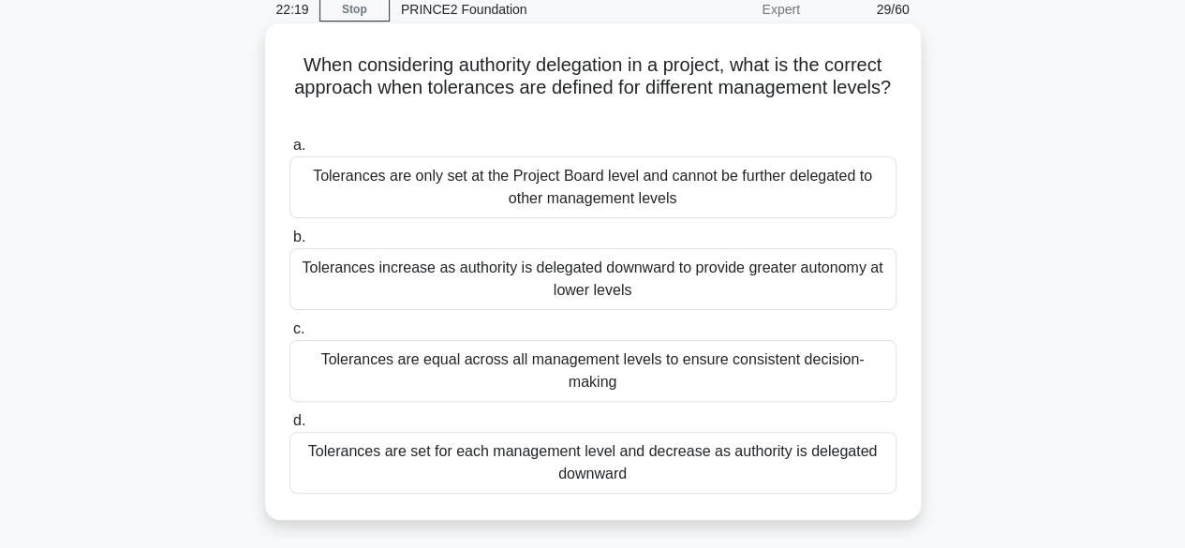
click at [645, 449] on div "Tolerances are set for each management level and decrease as authority is deleg…" at bounding box center [592, 463] width 607 height 62
click at [289, 427] on input "d. Tolerances are set for each management level and decrease as authority is de…" at bounding box center [289, 421] width 0 height 12
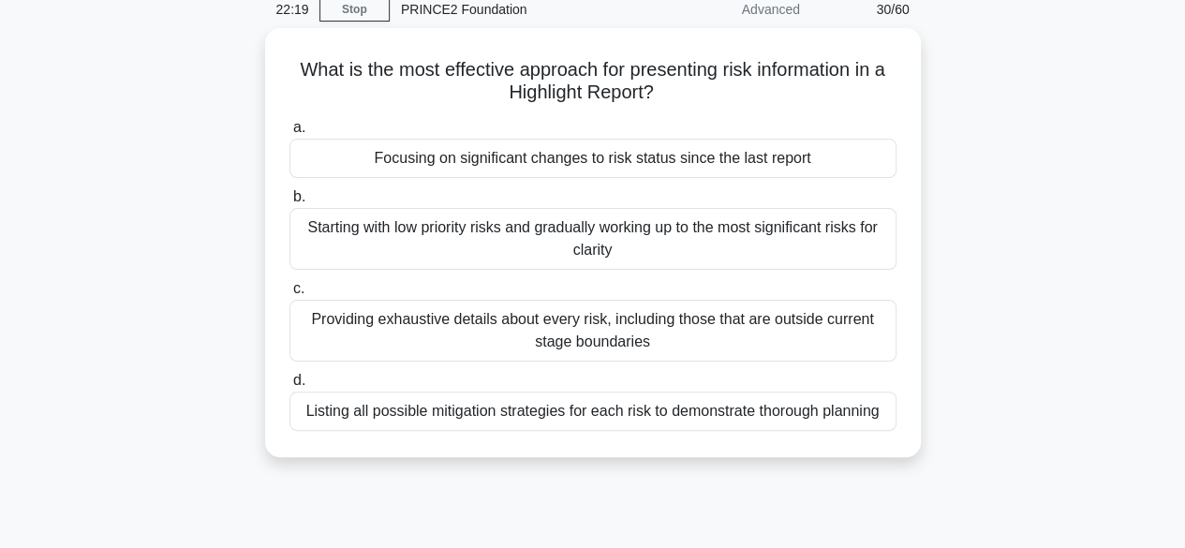
scroll to position [0, 0]
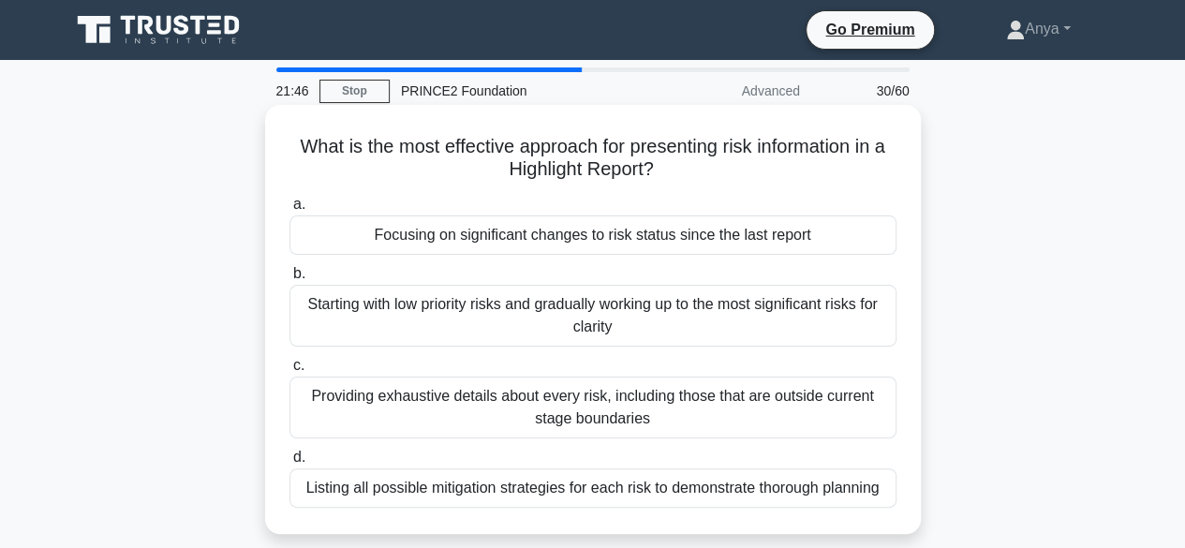
click at [702, 241] on div "Focusing on significant changes to risk status since the last report" at bounding box center [592, 234] width 607 height 39
click at [289, 211] on input "a. Focusing on significant changes to risk status since the last report" at bounding box center [289, 205] width 0 height 12
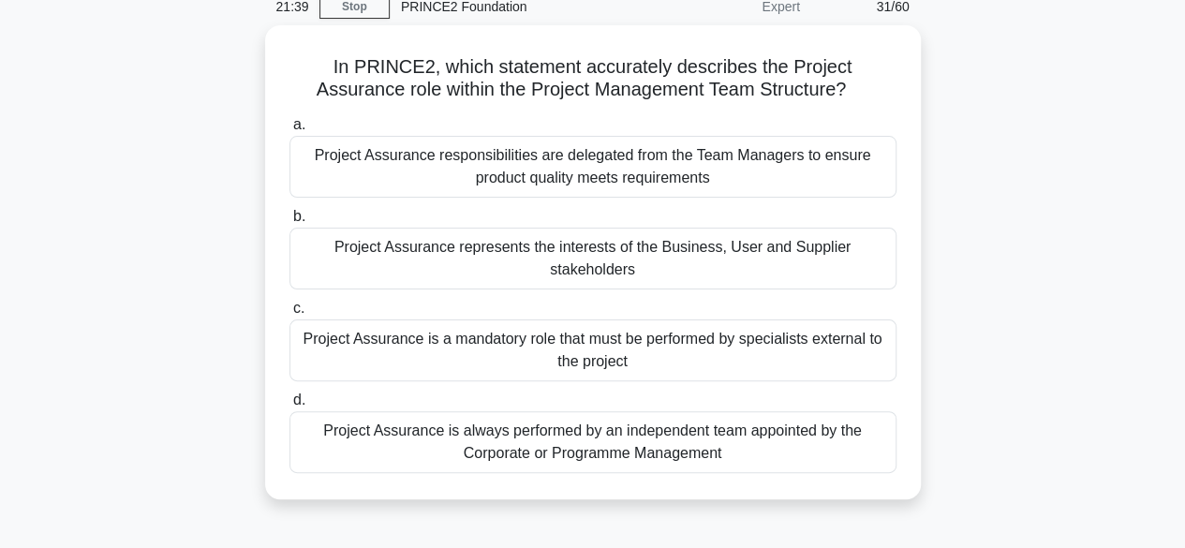
scroll to position [94, 0]
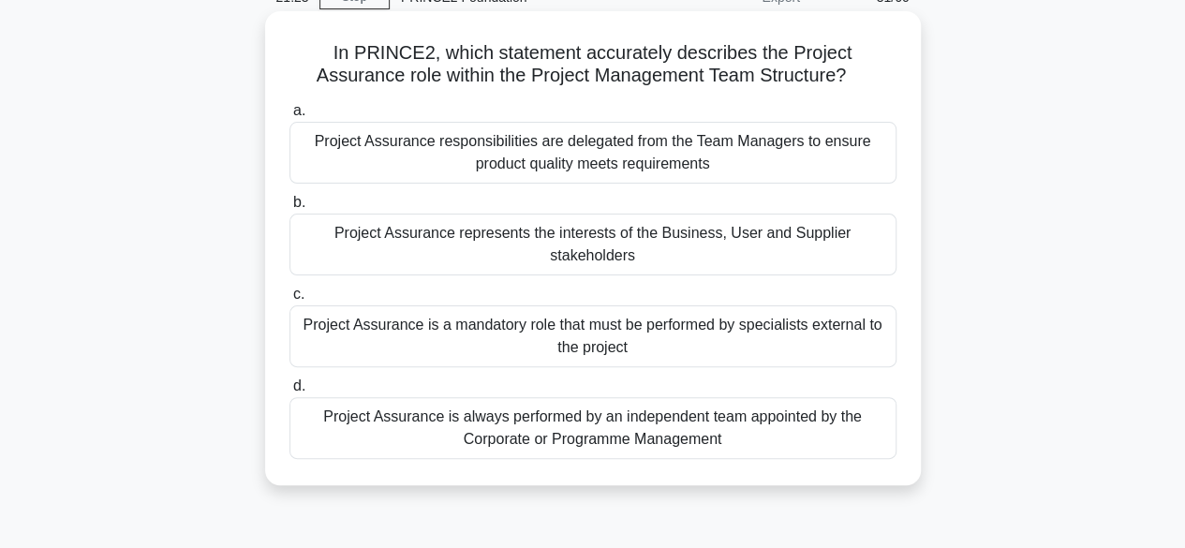
click at [744, 256] on div "Project Assurance represents the interests of the Business, User and Supplier s…" at bounding box center [592, 245] width 607 height 62
click at [289, 209] on input "b. Project Assurance represents the interests of the Business, User and Supplie…" at bounding box center [289, 203] width 0 height 12
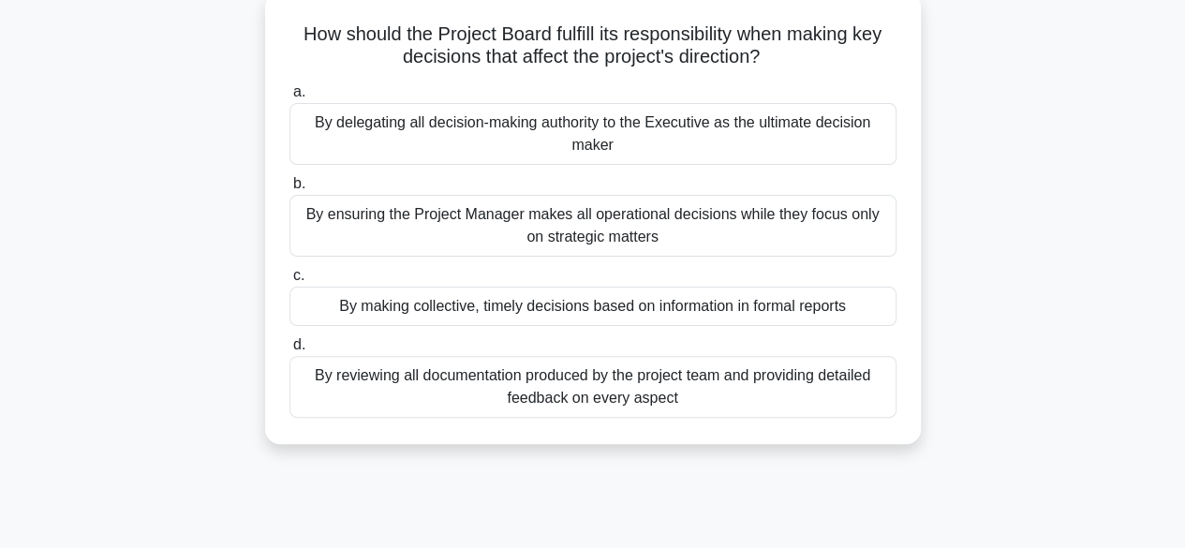
scroll to position [120, 0]
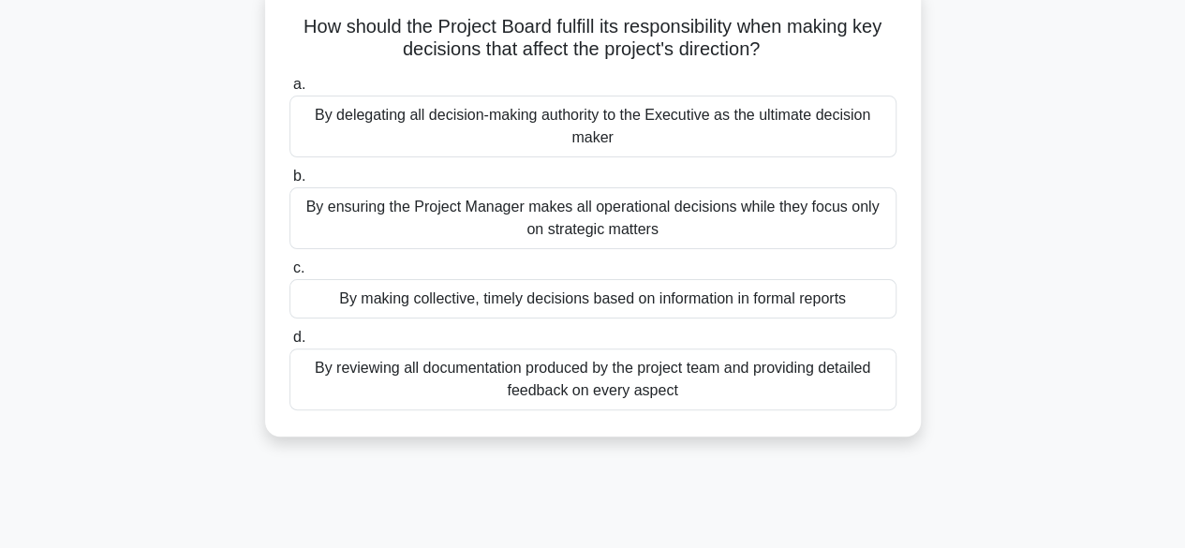
click at [720, 291] on div "By making collective, timely decisions based on information in formal reports" at bounding box center [592, 298] width 607 height 39
click at [289, 274] on input "c. By making collective, timely decisions based on information in formal reports" at bounding box center [289, 268] width 0 height 12
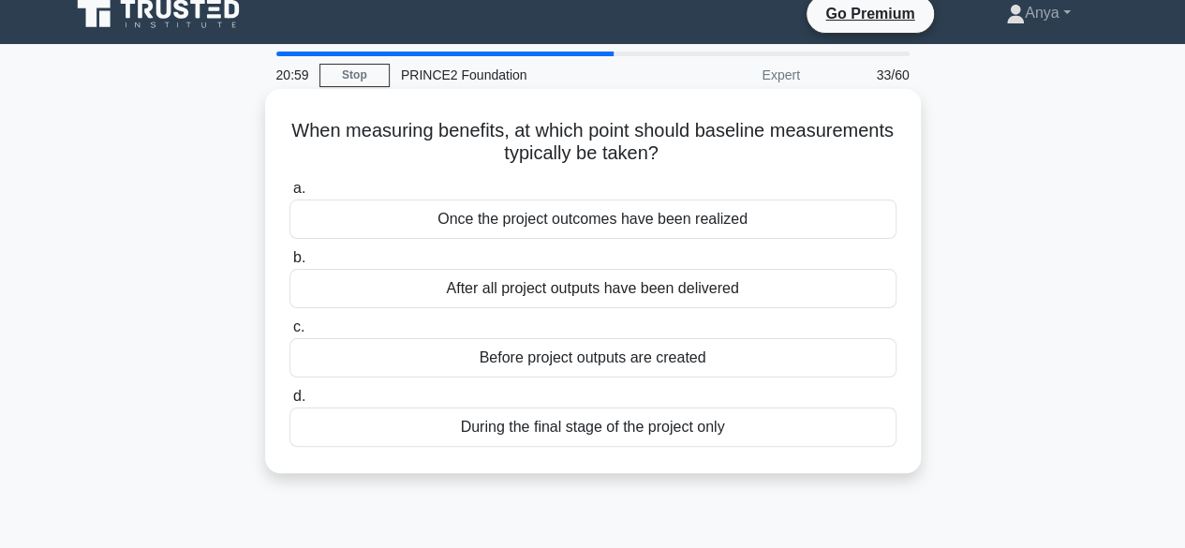
scroll to position [0, 0]
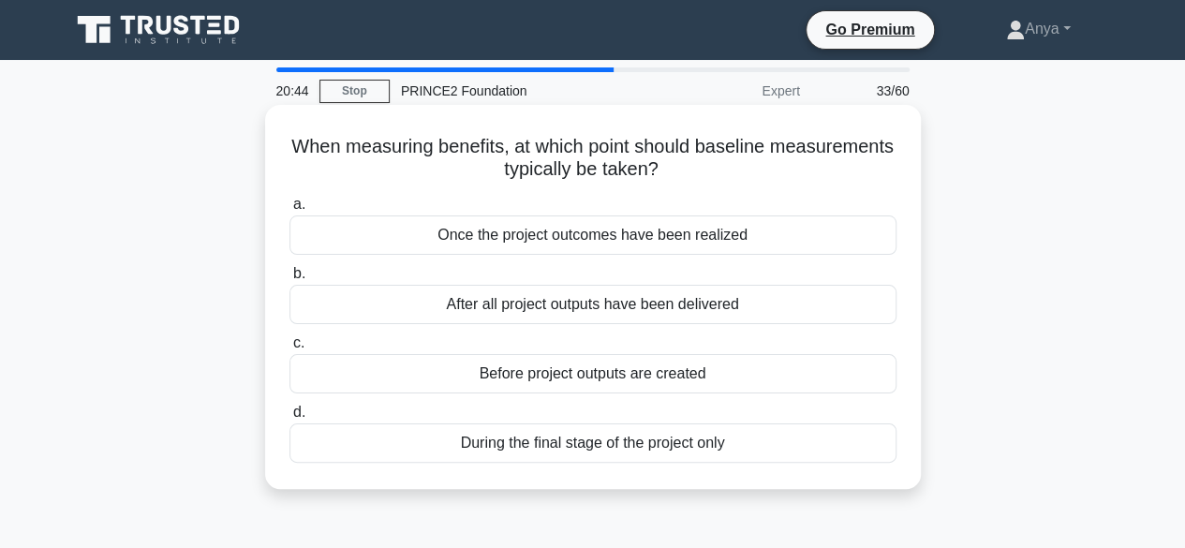
click at [660, 372] on div "Before project outputs are created" at bounding box center [592, 373] width 607 height 39
click at [289, 349] on input "c. Before project outputs are created" at bounding box center [289, 343] width 0 height 12
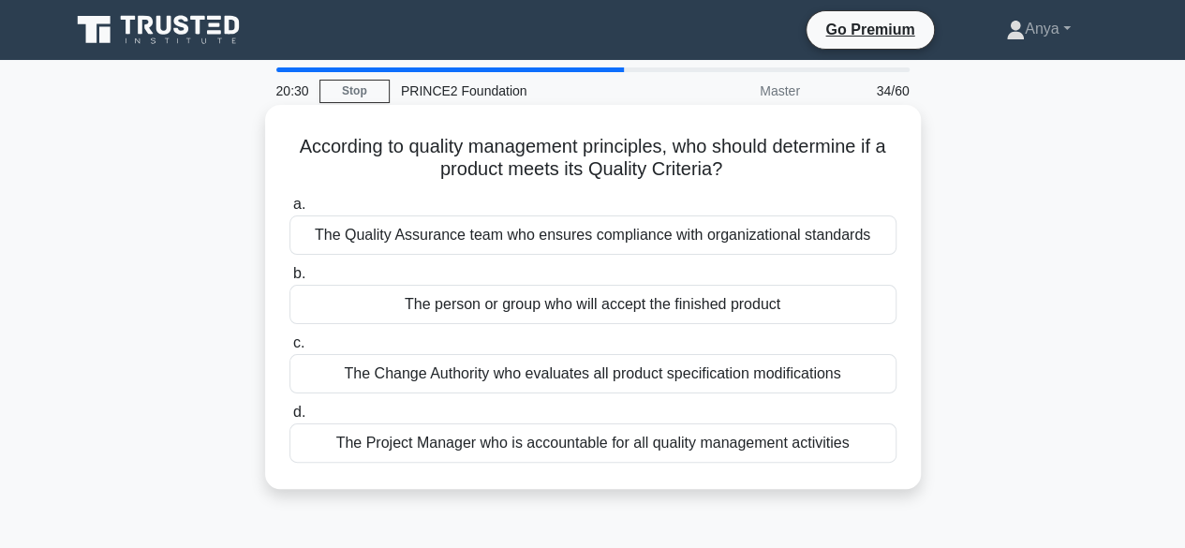
click at [765, 227] on div "The Quality Assurance team who ensures compliance with organizational standards" at bounding box center [592, 234] width 607 height 39
click at [289, 211] on input "a. The Quality Assurance team who ensures compliance with organizational standa…" at bounding box center [289, 205] width 0 height 12
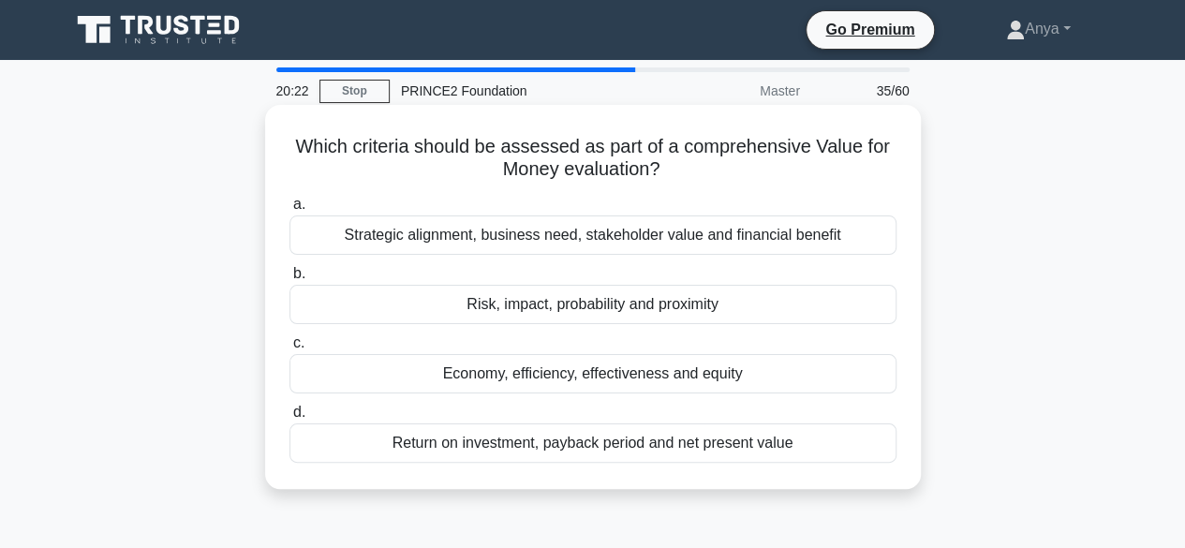
click at [673, 378] on div "Economy, efficiency, effectiveness and equity" at bounding box center [592, 373] width 607 height 39
click at [289, 349] on input "c. Economy, efficiency, effectiveness and equity" at bounding box center [289, 343] width 0 height 12
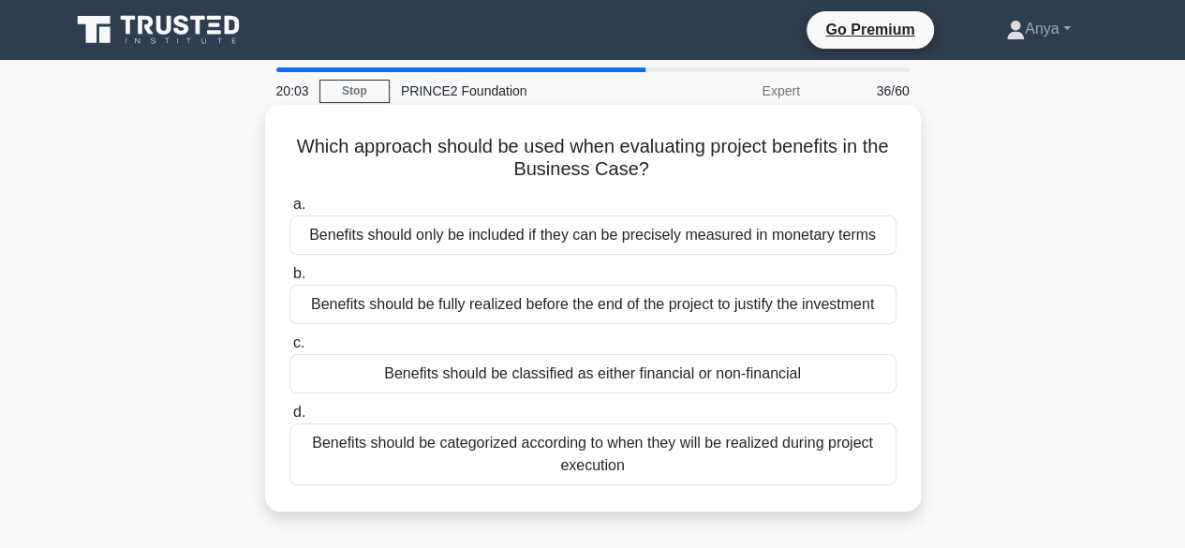
click at [776, 454] on div "Benefits should be categorized according to when they will be realized during p…" at bounding box center [592, 454] width 607 height 62
click at [289, 419] on input "d. Benefits should be categorized according to when they will be realized durin…" at bounding box center [289, 413] width 0 height 12
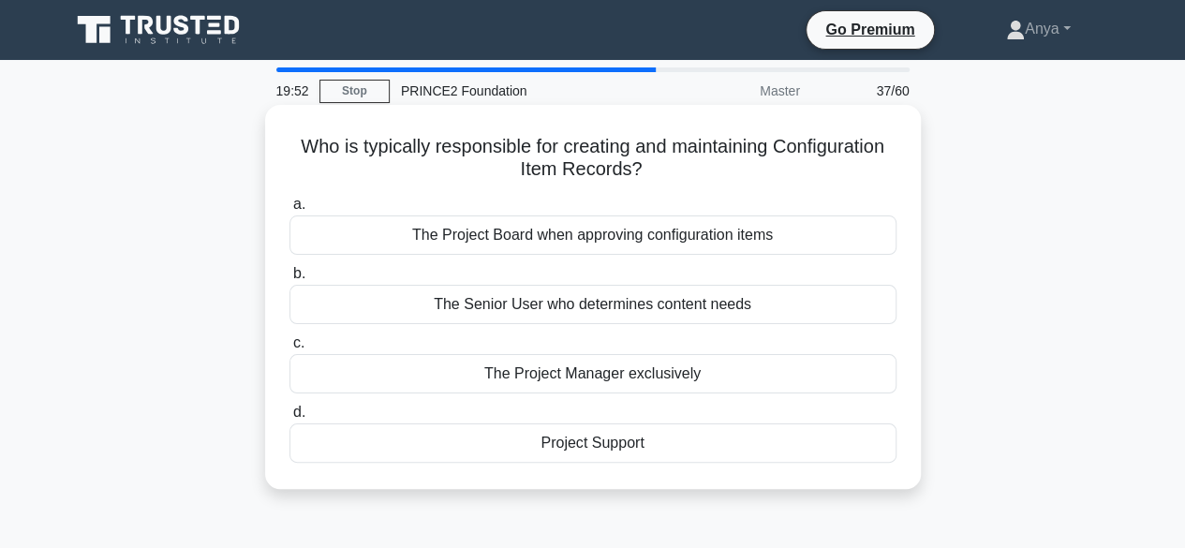
click at [725, 449] on div "Project Support" at bounding box center [592, 442] width 607 height 39
click at [289, 419] on input "d. Project Support" at bounding box center [289, 413] width 0 height 12
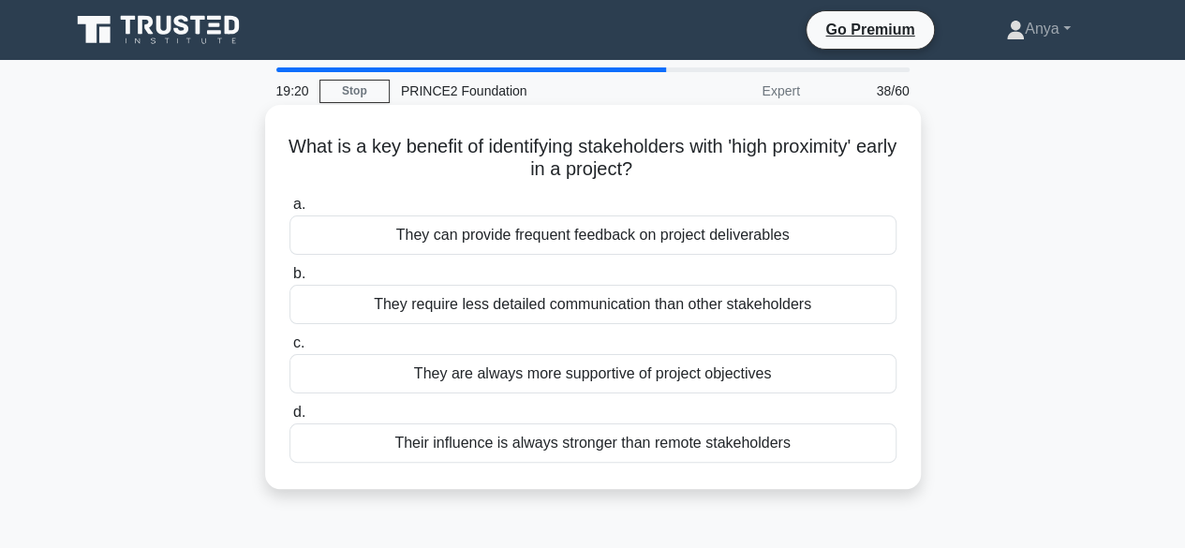
click at [684, 439] on div "Their influence is always stronger than remote stakeholders" at bounding box center [592, 442] width 607 height 39
click at [289, 419] on input "d. Their influence is always stronger than remote stakeholders" at bounding box center [289, 413] width 0 height 12
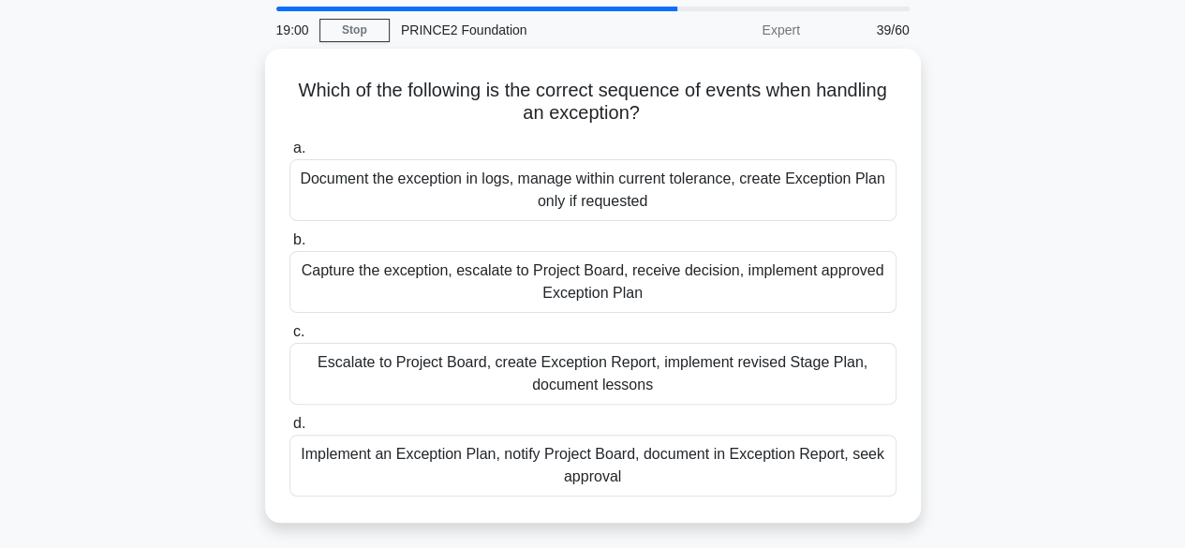
scroll to position [62, 0]
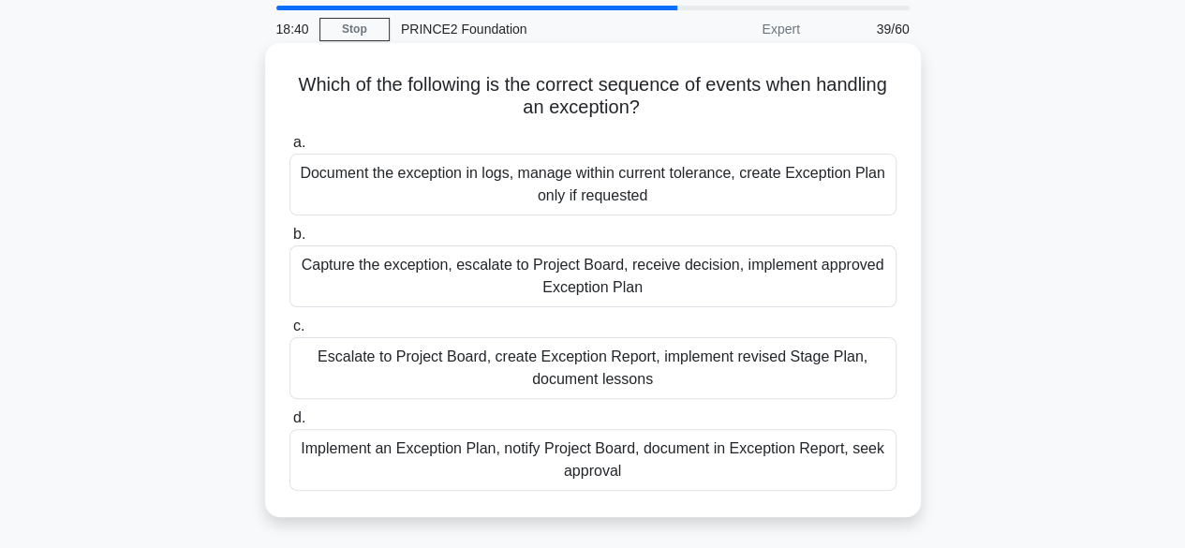
click at [789, 288] on div "Capture the exception, escalate to Project Board, receive decision, implement a…" at bounding box center [592, 276] width 607 height 62
click at [289, 241] on input "b. Capture the exception, escalate to Project Board, receive decision, implemen…" at bounding box center [289, 235] width 0 height 12
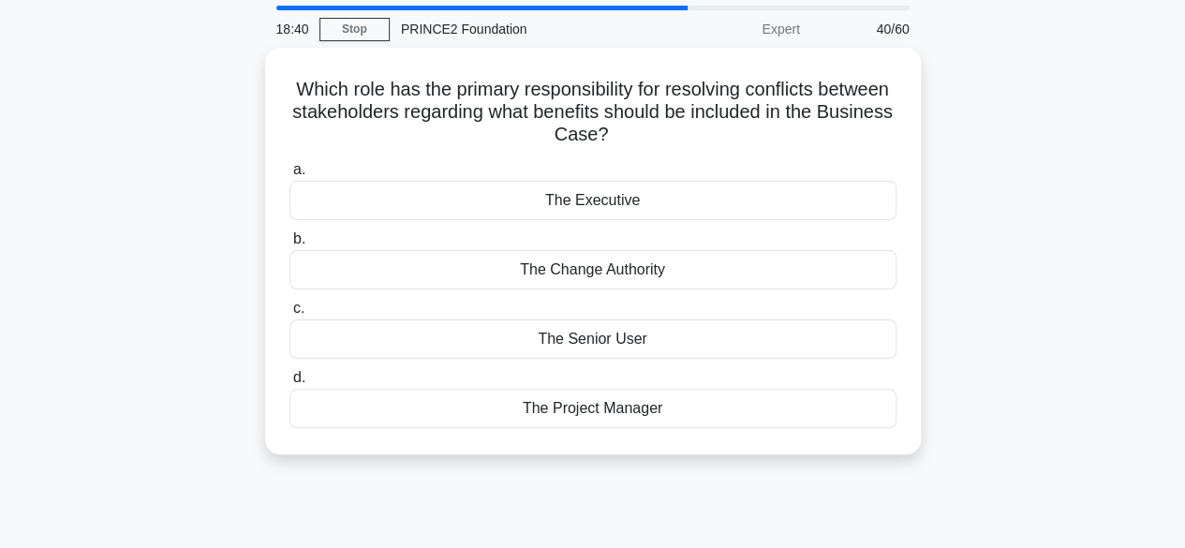
scroll to position [0, 0]
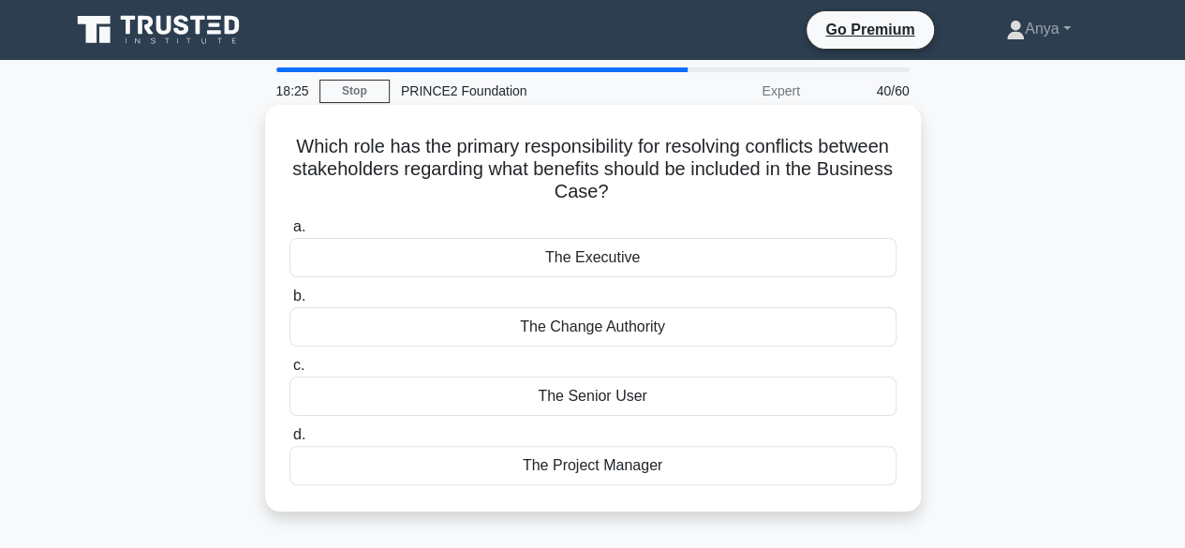
click at [637, 258] on div "The Executive" at bounding box center [592, 257] width 607 height 39
click at [289, 233] on input "a. The Executive" at bounding box center [289, 227] width 0 height 12
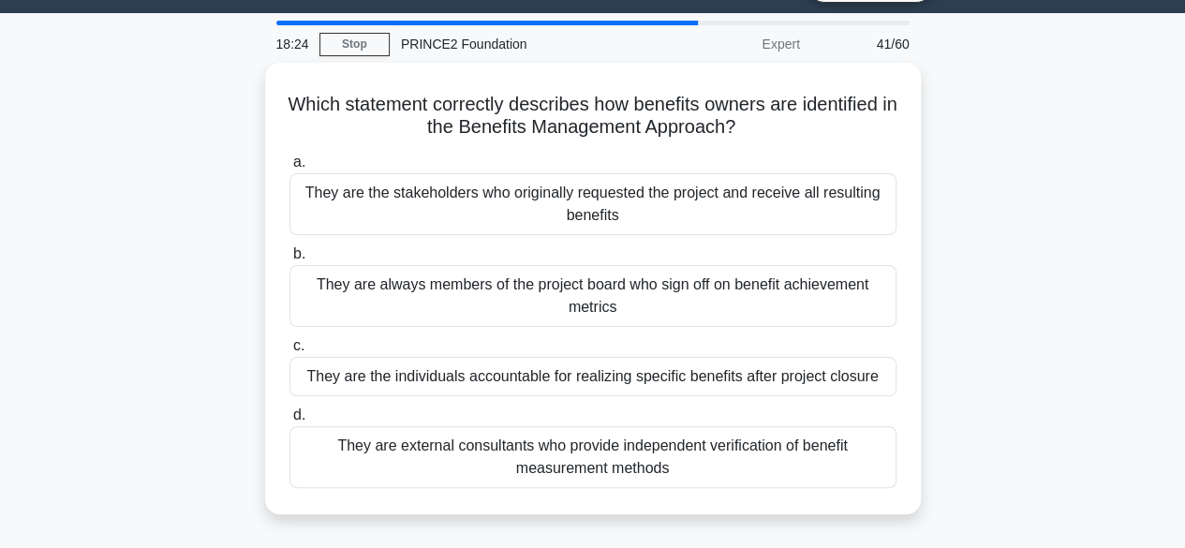
scroll to position [48, 0]
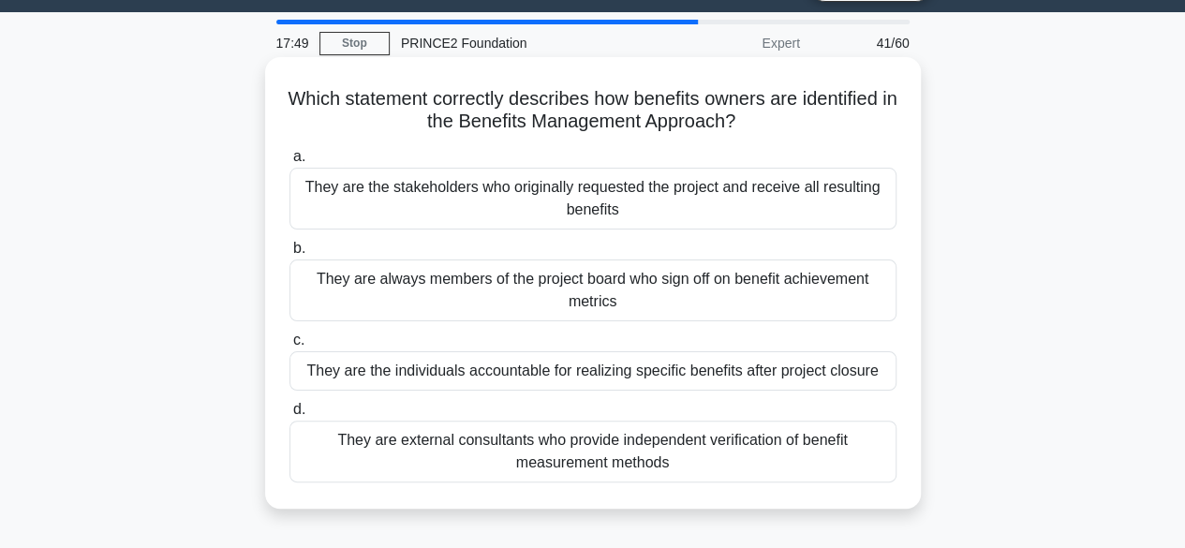
click at [762, 273] on div "They are always members of the project board who sign off on benefit achievemen…" at bounding box center [592, 290] width 607 height 62
click at [289, 255] on input "b. They are always members of the project board who sign off on benefit achieve…" at bounding box center [289, 249] width 0 height 12
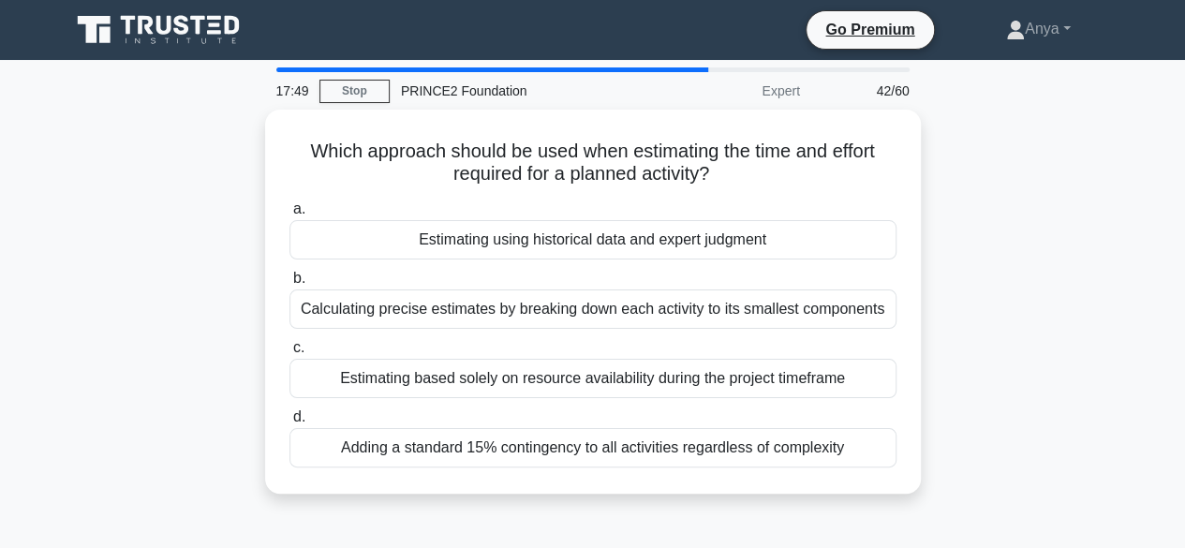
scroll to position [0, 0]
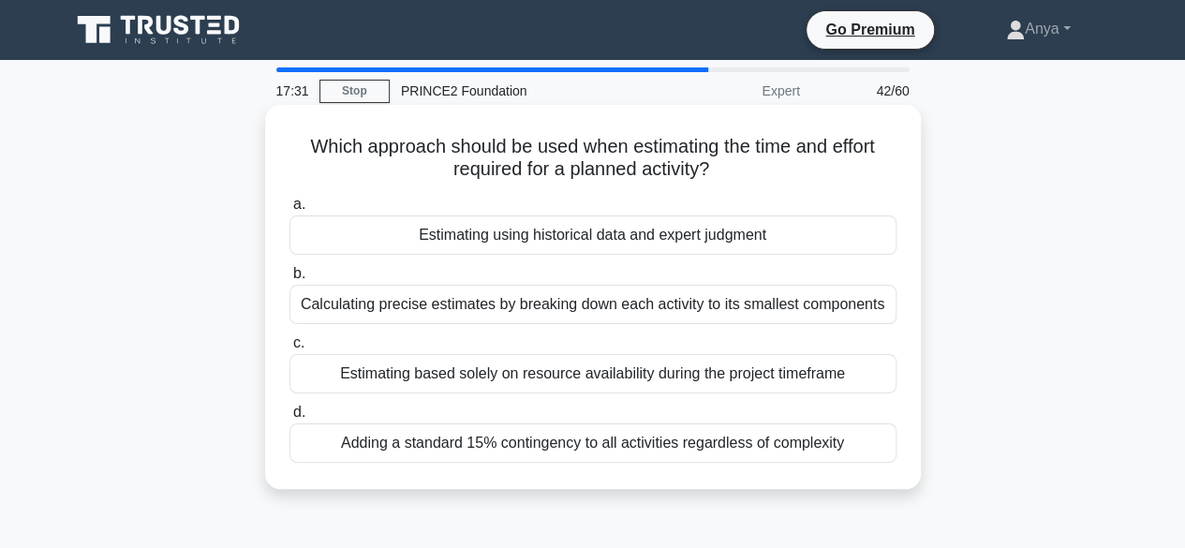
click at [738, 226] on div "Estimating using historical data and expert judgment" at bounding box center [592, 234] width 607 height 39
click at [289, 211] on input "a. Estimating using historical data and expert judgment" at bounding box center [289, 205] width 0 height 12
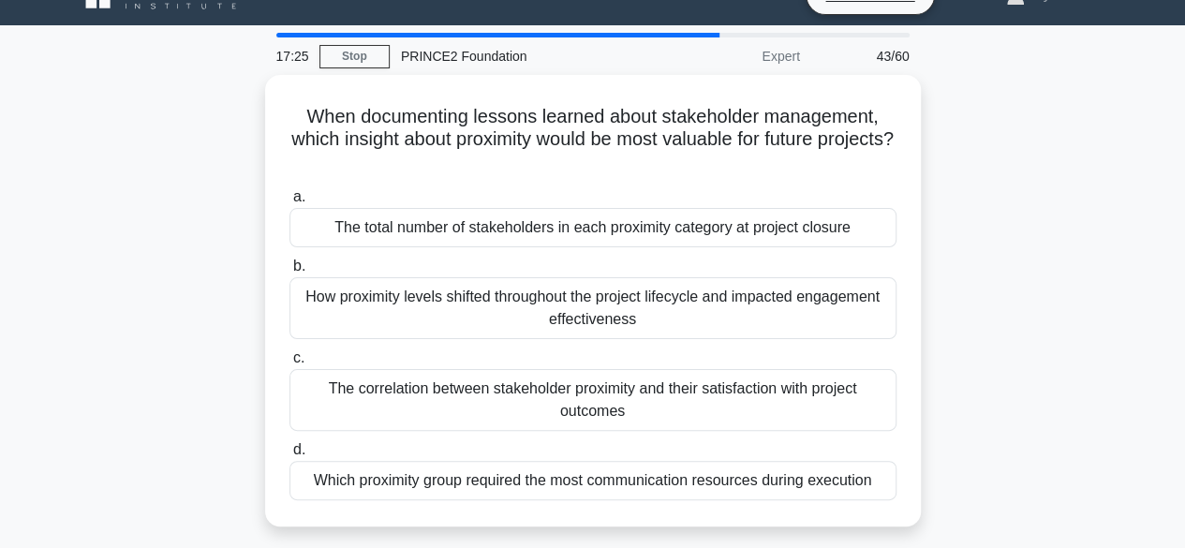
scroll to position [36, 0]
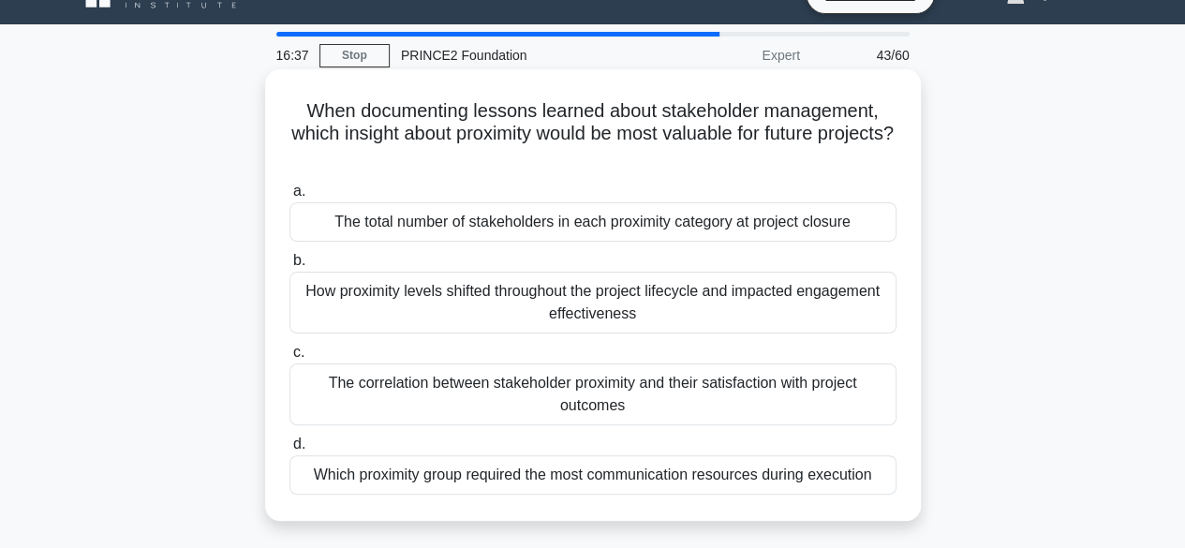
click at [701, 477] on div "Which proximity group required the most communication resources during execution" at bounding box center [592, 474] width 607 height 39
click at [289, 451] on input "d. Which proximity group required the most communication resources during execu…" at bounding box center [289, 444] width 0 height 12
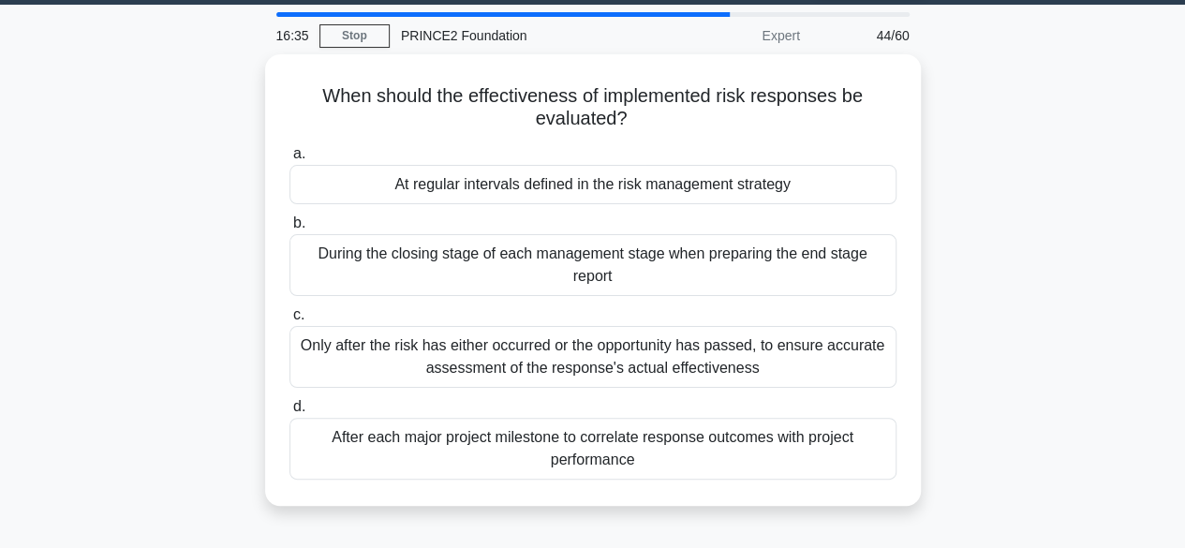
scroll to position [56, 0]
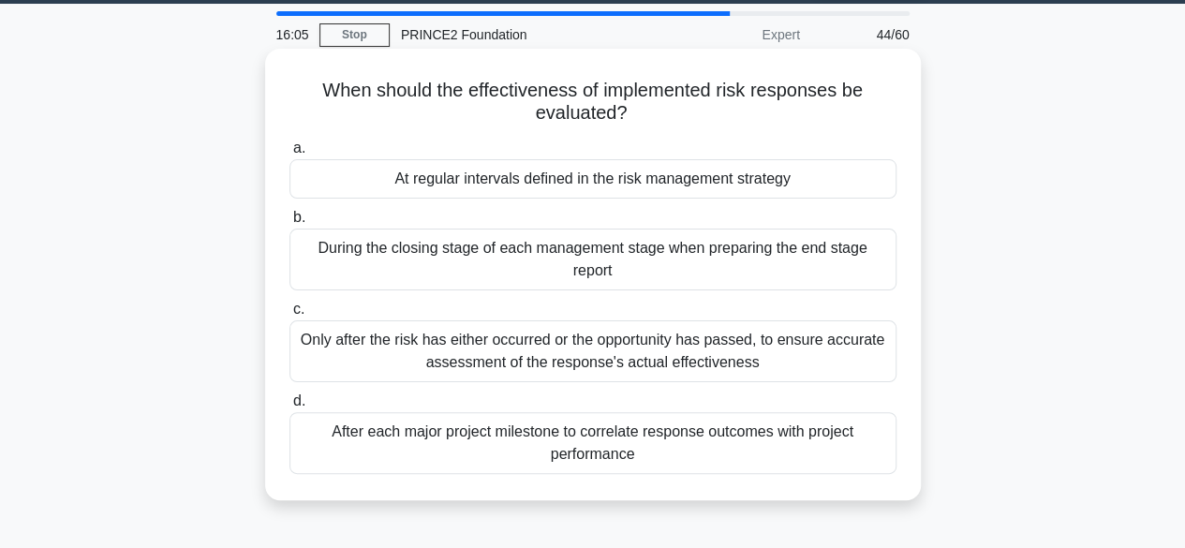
click at [810, 167] on div "At regular intervals defined in the risk management strategy" at bounding box center [592, 178] width 607 height 39
click at [289, 155] on input "a. At regular intervals defined in the risk management strategy" at bounding box center [289, 148] width 0 height 12
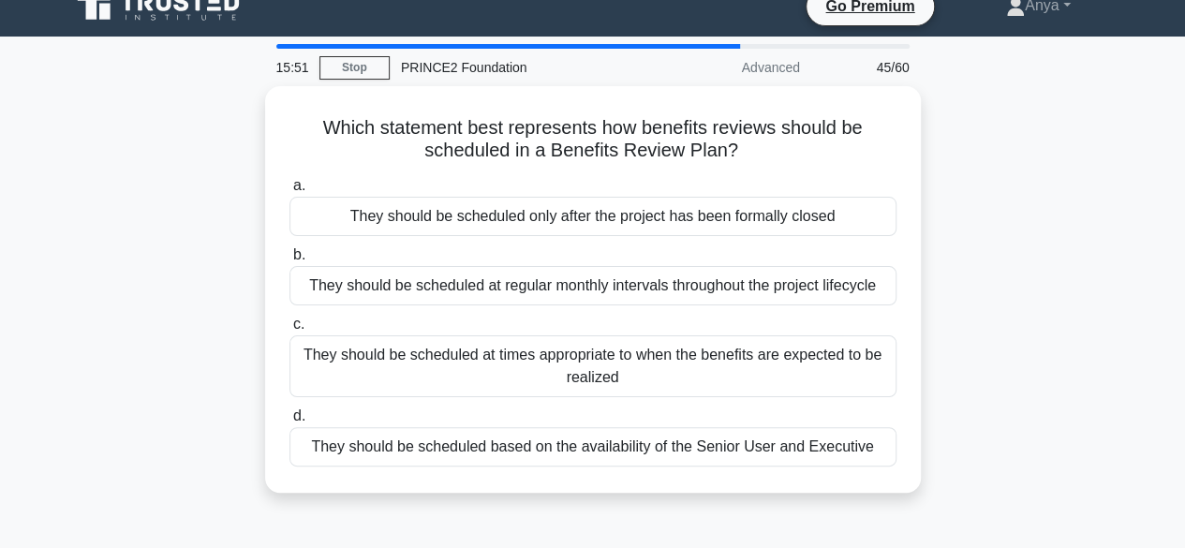
scroll to position [24, 0]
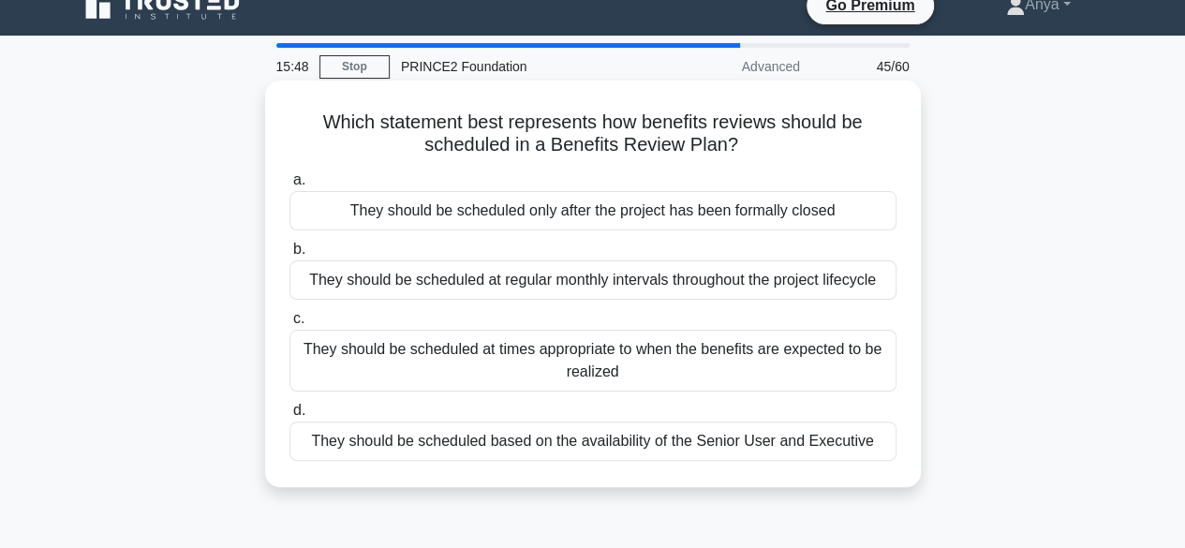
click at [783, 354] on div "They should be scheduled at times appropriate to when the benefits are expected…" at bounding box center [592, 361] width 607 height 62
click at [289, 325] on input "c. They should be scheduled at times appropriate to when the benefits are expec…" at bounding box center [289, 319] width 0 height 12
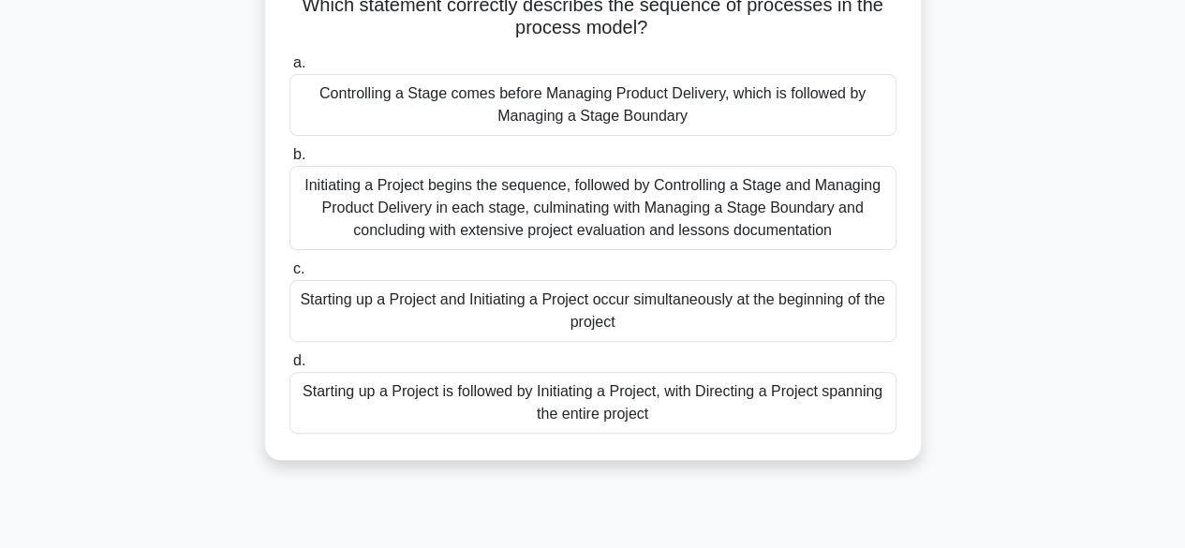
scroll to position [147, 0]
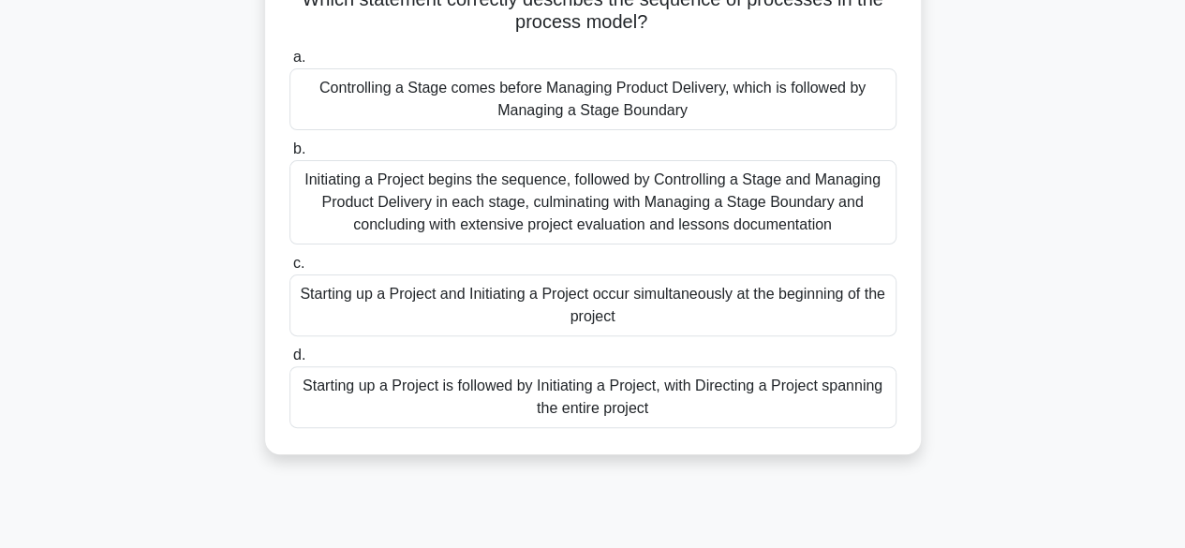
click at [758, 213] on div "Initiating a Project begins the sequence, followed by Controlling a Stage and M…" at bounding box center [592, 202] width 607 height 84
click at [289, 156] on input "b. Initiating a Project begins the sequence, followed by Controlling a Stage an…" at bounding box center [289, 149] width 0 height 12
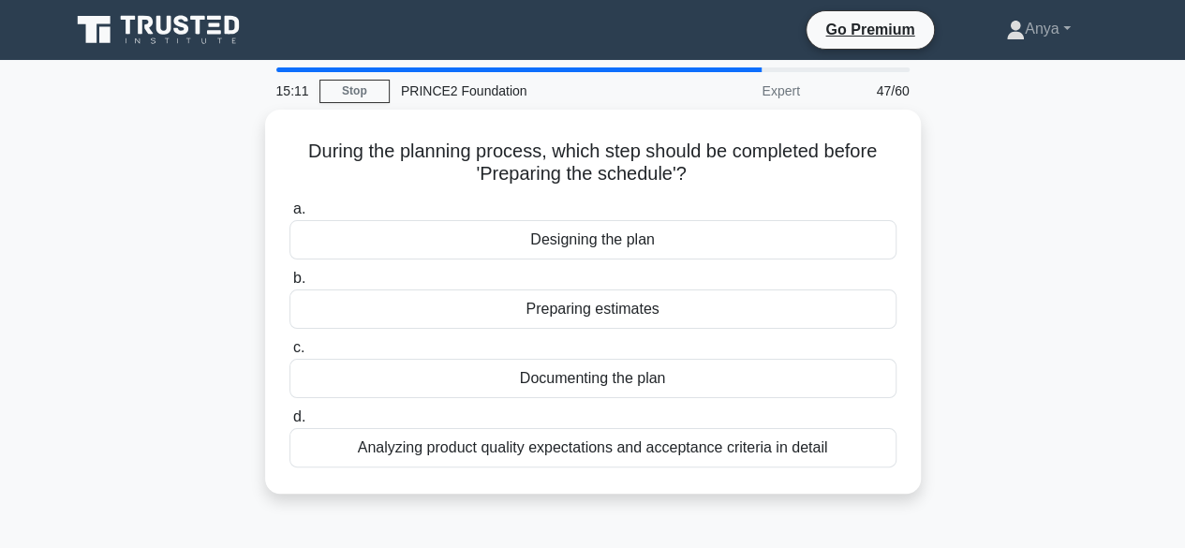
scroll to position [0, 0]
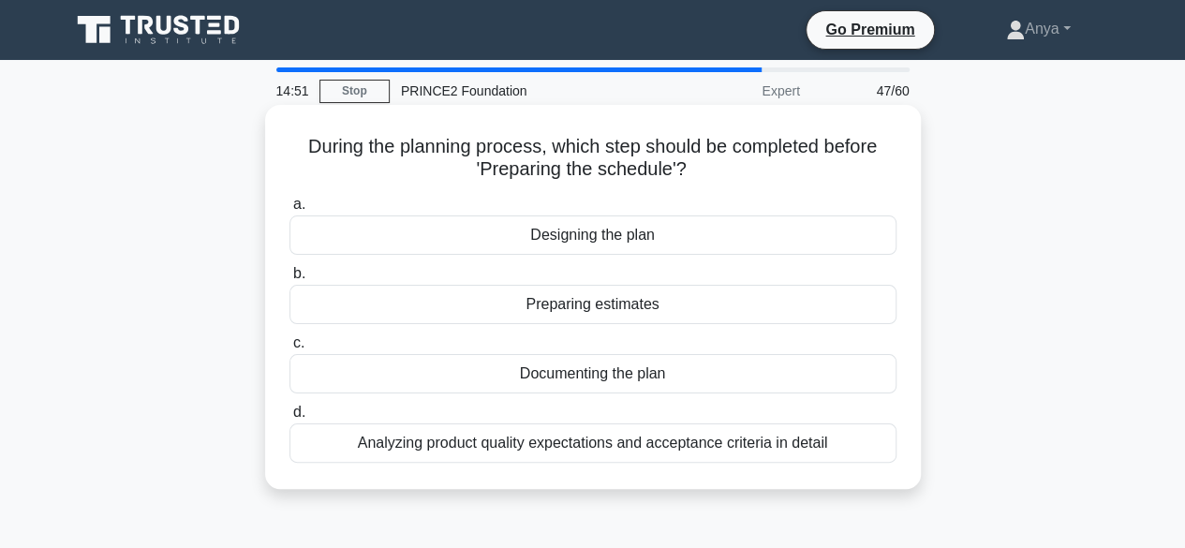
click at [650, 381] on div "Documenting the plan" at bounding box center [592, 373] width 607 height 39
click at [289, 349] on input "c. Documenting the plan" at bounding box center [289, 343] width 0 height 12
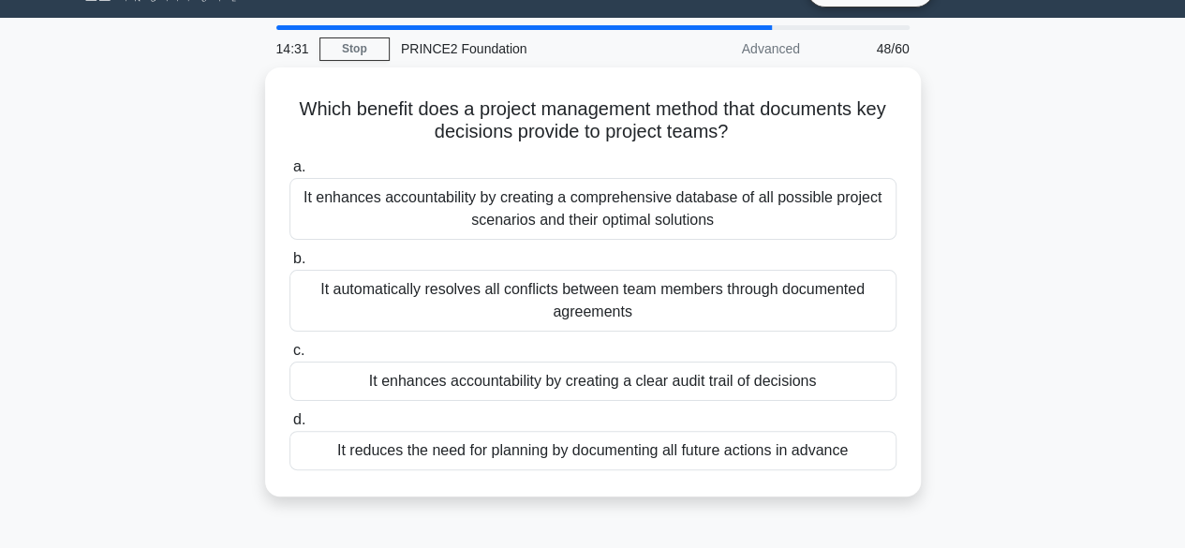
scroll to position [43, 0]
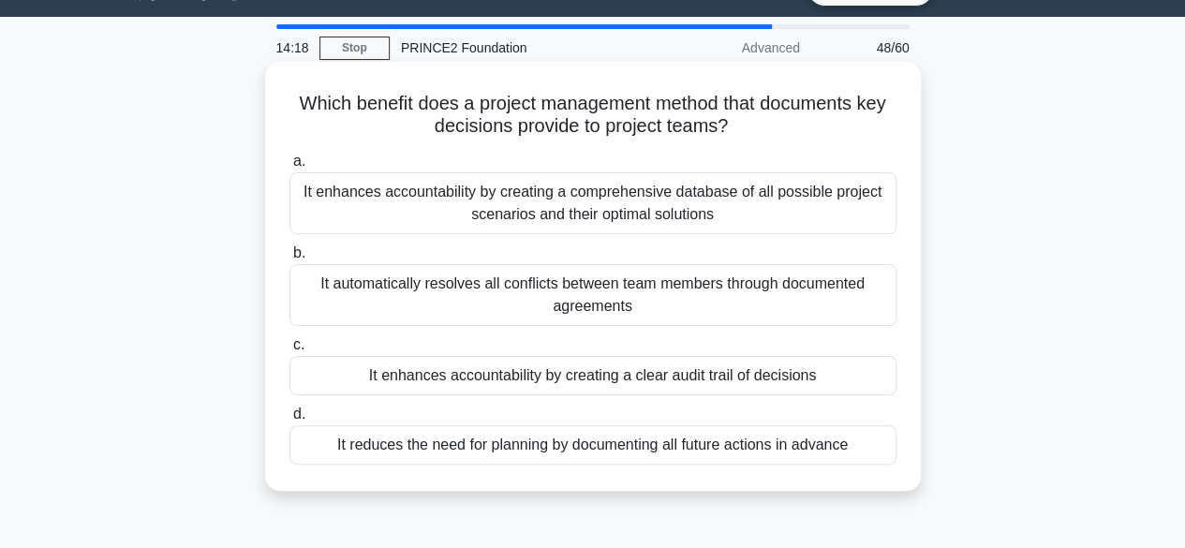
click at [788, 381] on div "It enhances accountability by creating a clear audit trail of decisions" at bounding box center [592, 375] width 607 height 39
click at [289, 351] on input "c. It enhances accountability by creating a clear audit trail of decisions" at bounding box center [289, 345] width 0 height 12
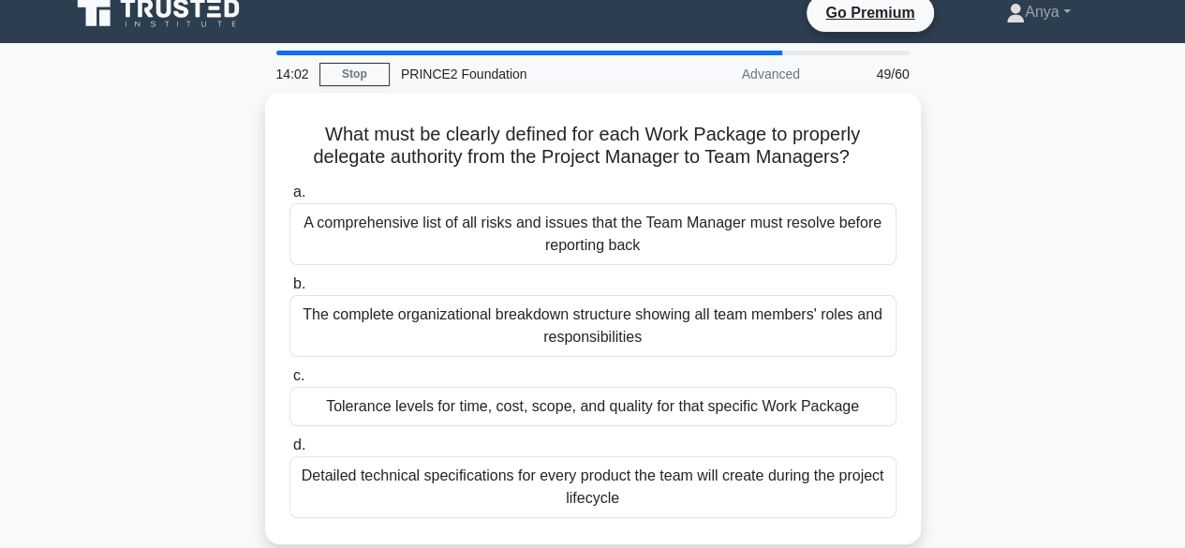
scroll to position [32, 0]
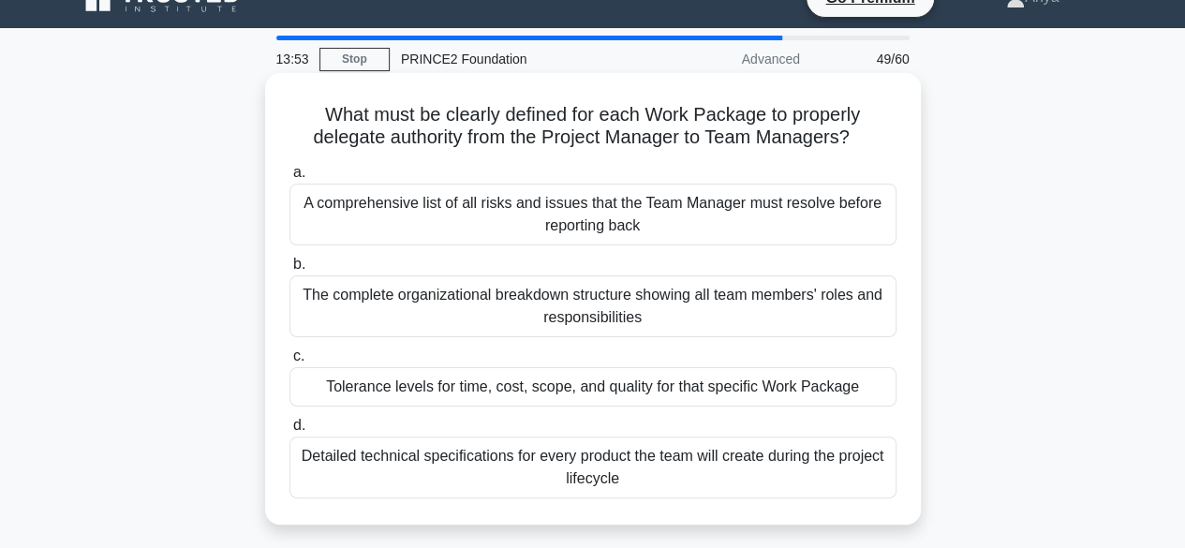
click at [673, 388] on div "Tolerance levels for time, cost, scope, and quality for that specific Work Pack…" at bounding box center [592, 386] width 607 height 39
click at [289, 363] on input "c. Tolerance levels for time, cost, scope, and quality for that specific Work P…" at bounding box center [289, 356] width 0 height 12
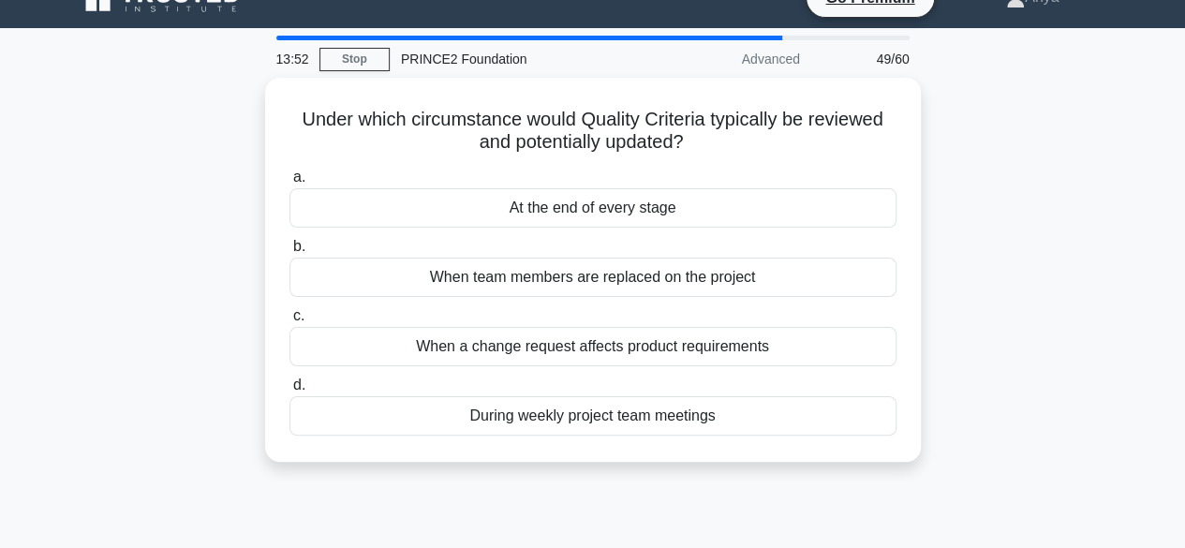
scroll to position [0, 0]
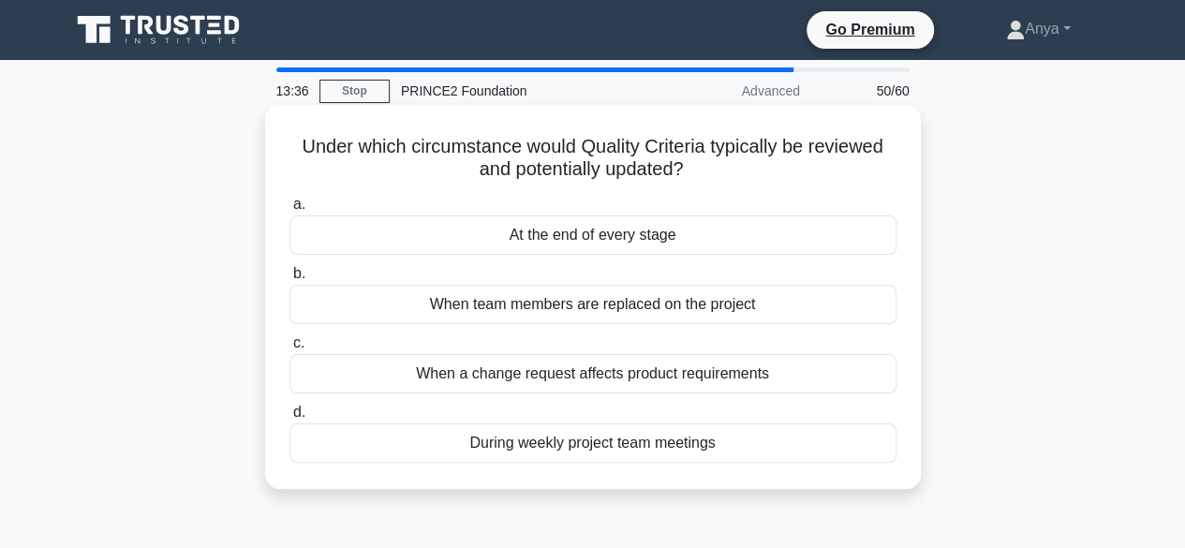
click at [770, 364] on div "When a change request affects product requirements" at bounding box center [592, 373] width 607 height 39
click at [289, 349] on input "c. When a change request affects product requirements" at bounding box center [289, 343] width 0 height 12
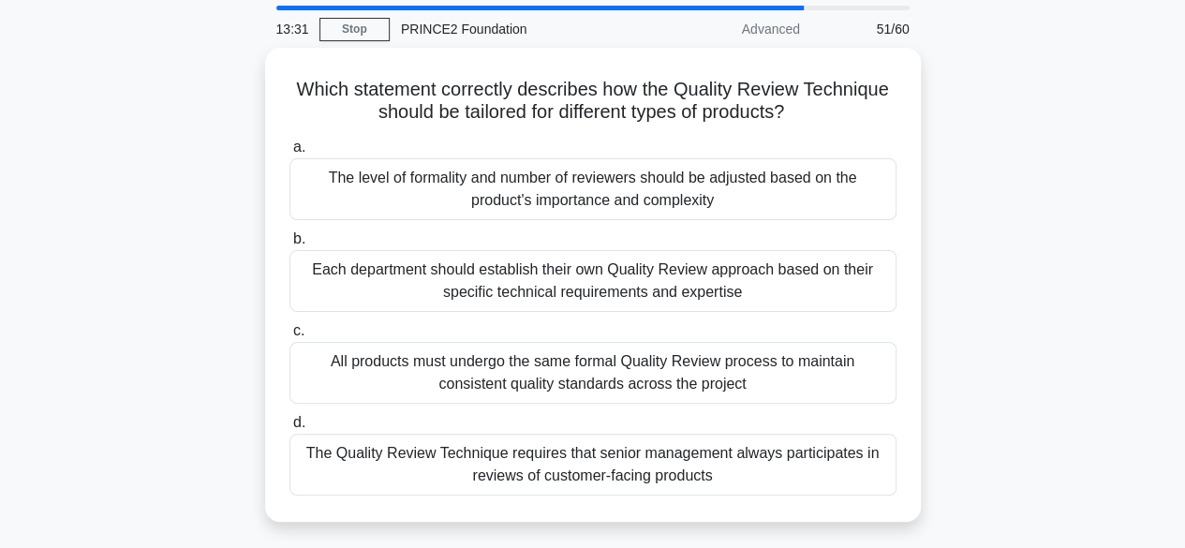
scroll to position [63, 0]
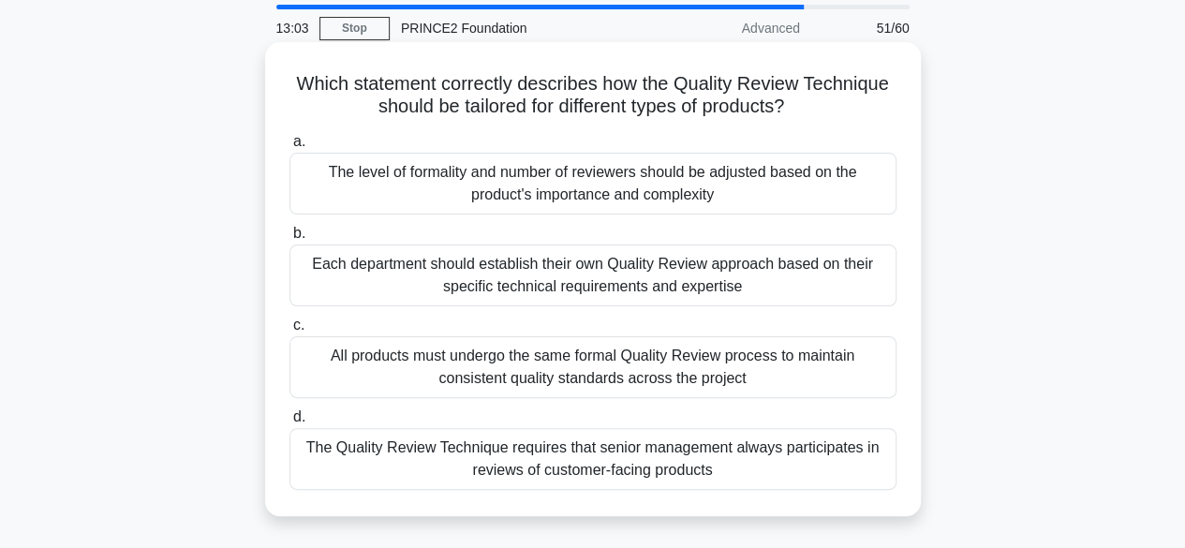
click at [781, 185] on div "The level of formality and number of reviewers should be adjusted based on the …" at bounding box center [592, 184] width 607 height 62
click at [289, 148] on input "a. The level of formality and number of reviewers should be adjusted based on t…" at bounding box center [289, 142] width 0 height 12
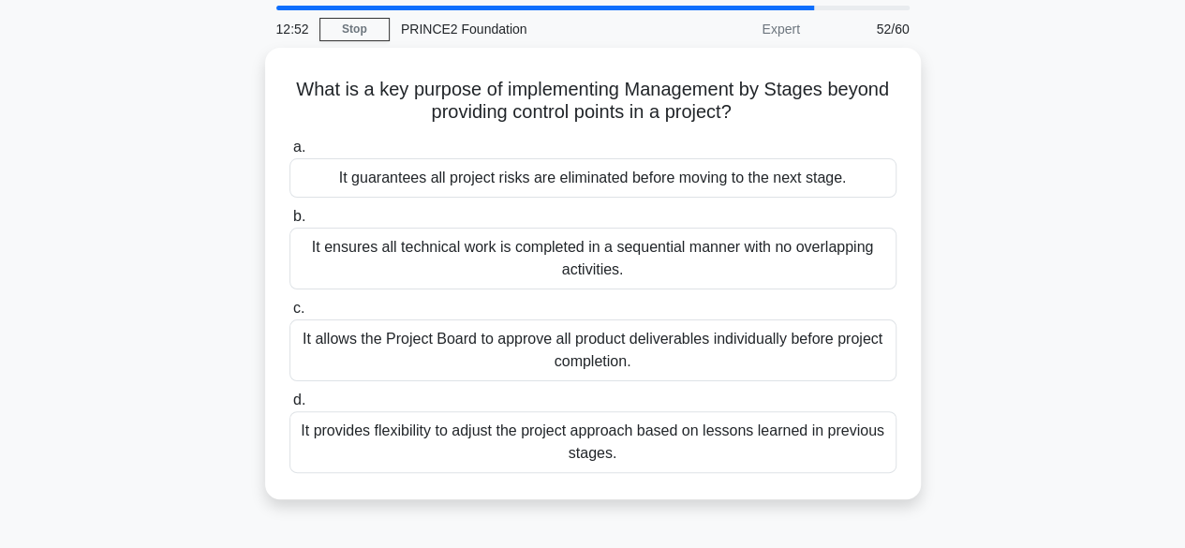
scroll to position [66, 0]
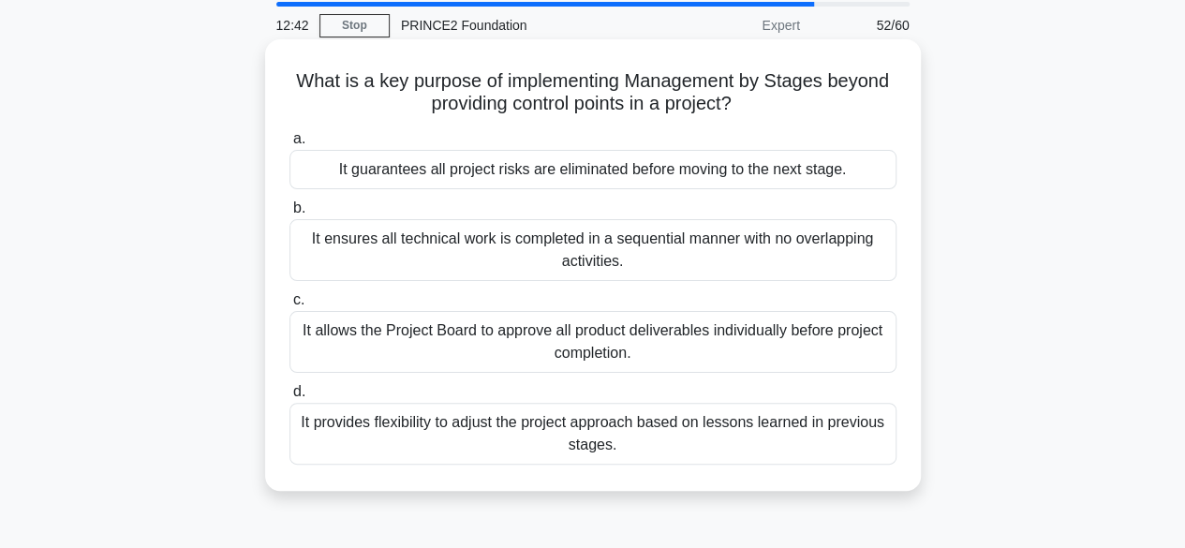
click at [734, 350] on div "It allows the Project Board to approve all product deliverables individually be…" at bounding box center [592, 342] width 607 height 62
click at [289, 306] on input "c. It allows the Project Board to approve all product deliverables individually…" at bounding box center [289, 300] width 0 height 12
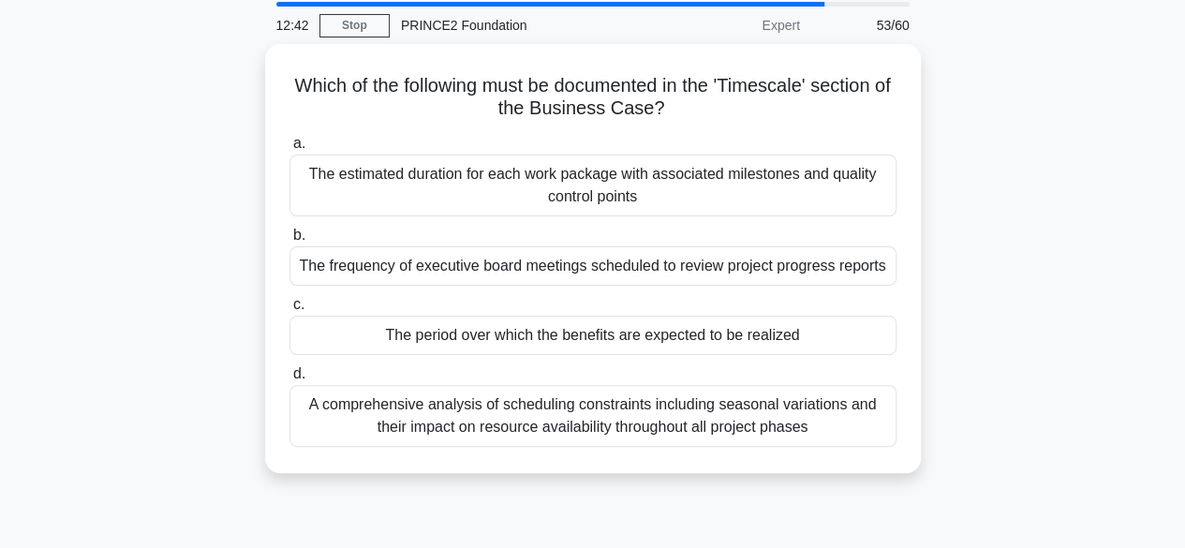
scroll to position [0, 0]
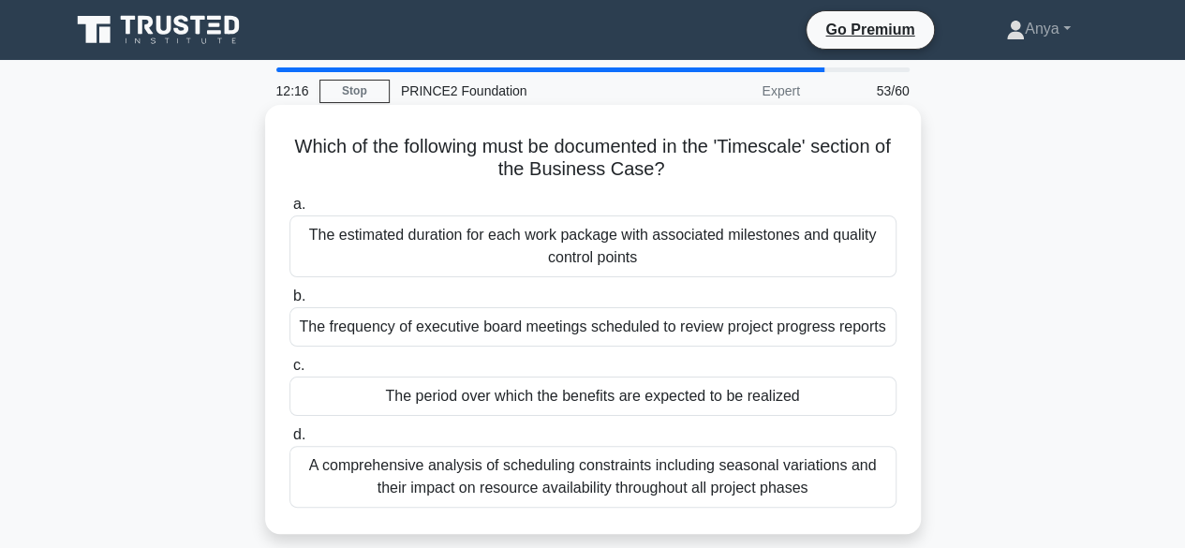
click at [768, 264] on div "The estimated duration for each work package with associated milestones and qua…" at bounding box center [592, 246] width 607 height 62
click at [289, 211] on input "a. The estimated duration for each work package with associated milestones and …" at bounding box center [289, 205] width 0 height 12
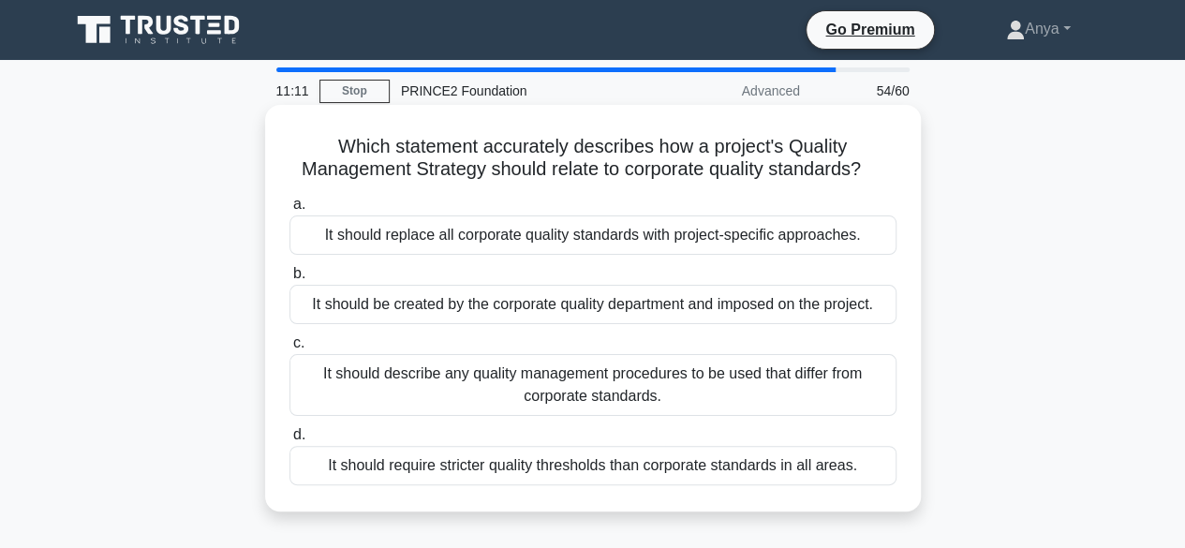
click at [734, 376] on div "It should describe any quality management procedures to be used that differ fro…" at bounding box center [592, 385] width 607 height 62
click at [289, 349] on input "c. It should describe any quality management procedures to be used that differ …" at bounding box center [289, 343] width 0 height 12
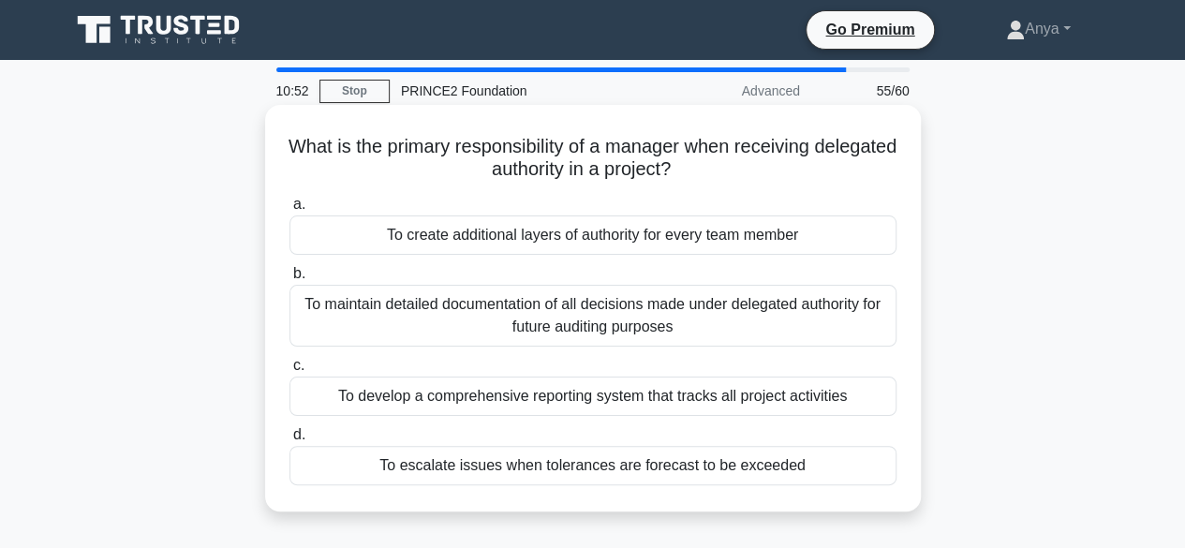
click at [721, 460] on div "To escalate issues when tolerances are forecast to be exceeded" at bounding box center [592, 465] width 607 height 39
click at [289, 441] on input "d. To escalate issues when tolerances are forecast to be exceeded" at bounding box center [289, 435] width 0 height 12
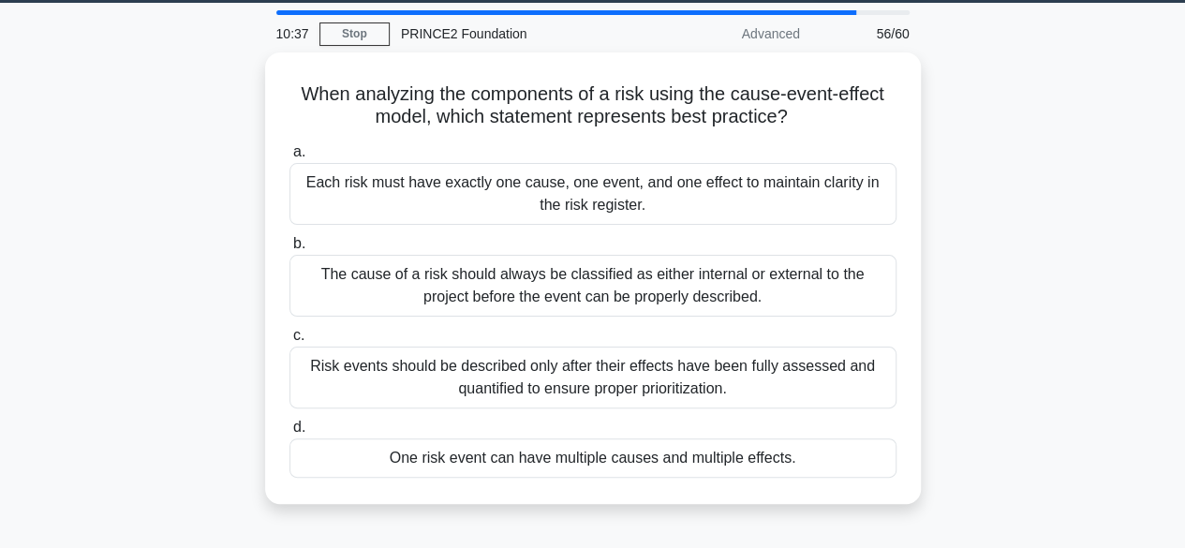
scroll to position [58, 0]
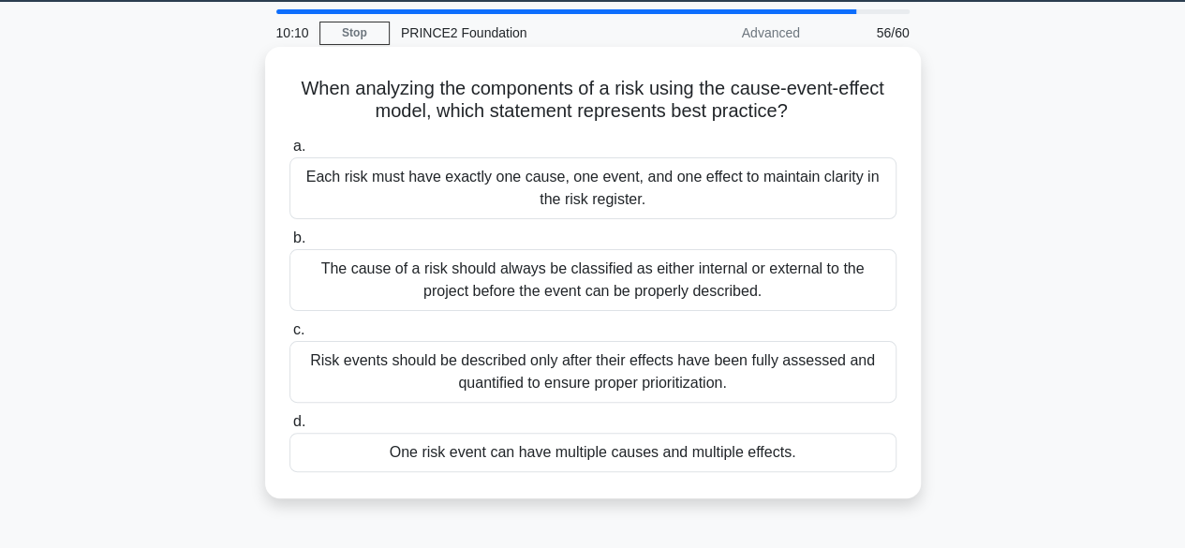
click at [714, 469] on div "One risk event can have multiple causes and multiple effects." at bounding box center [592, 452] width 607 height 39
click at [289, 428] on input "d. One risk event can have multiple causes and multiple effects." at bounding box center [289, 422] width 0 height 12
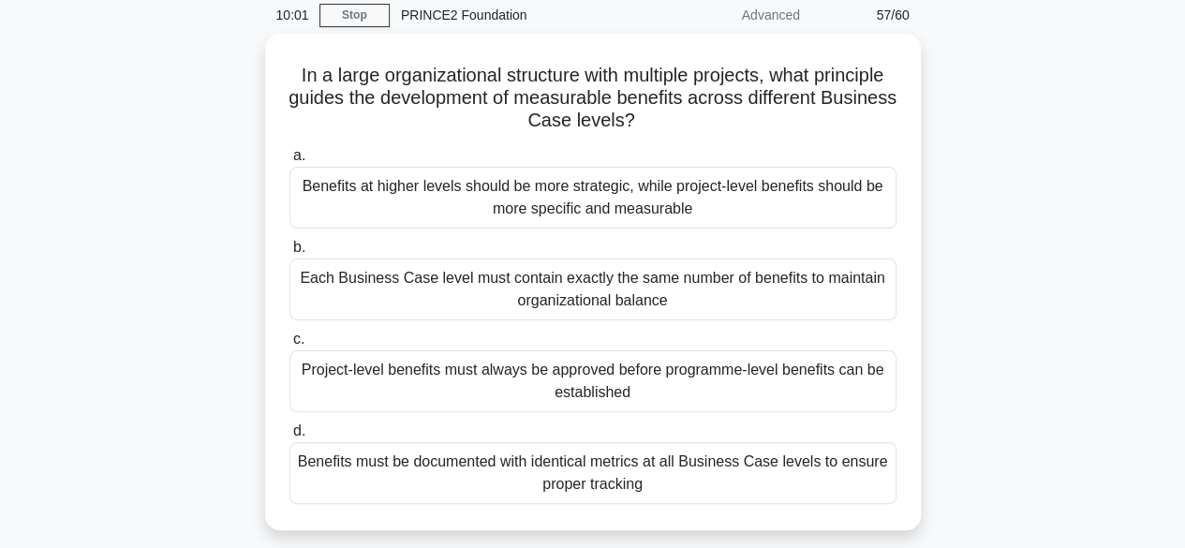
scroll to position [78, 0]
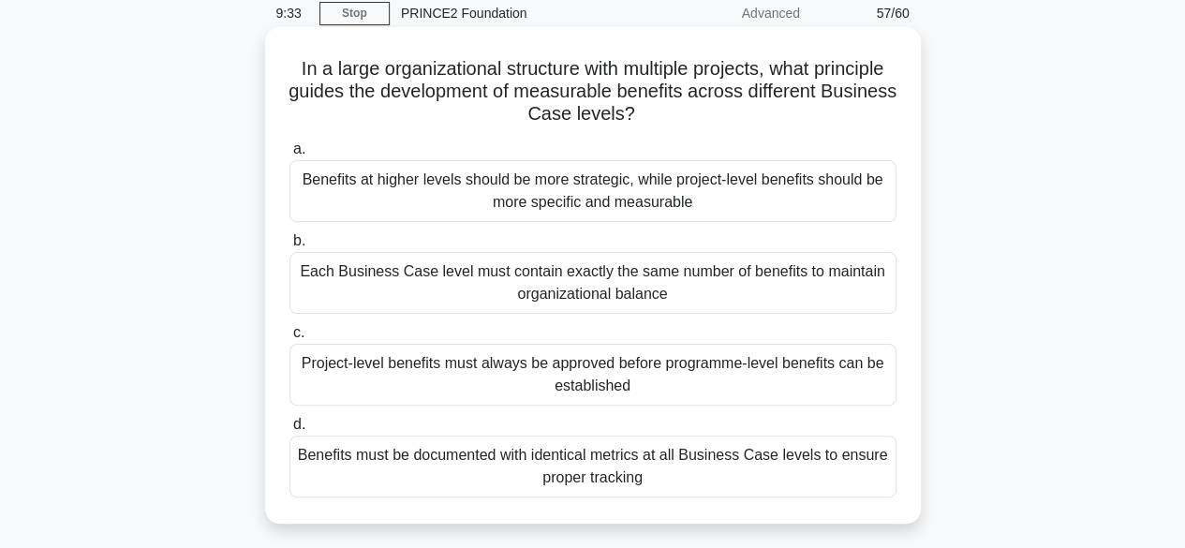
click at [742, 188] on div "Benefits at higher levels should be more strategic, while project-level benefit…" at bounding box center [592, 191] width 607 height 62
click at [289, 156] on input "a. Benefits at higher levels should be more strategic, while project-level bene…" at bounding box center [289, 149] width 0 height 12
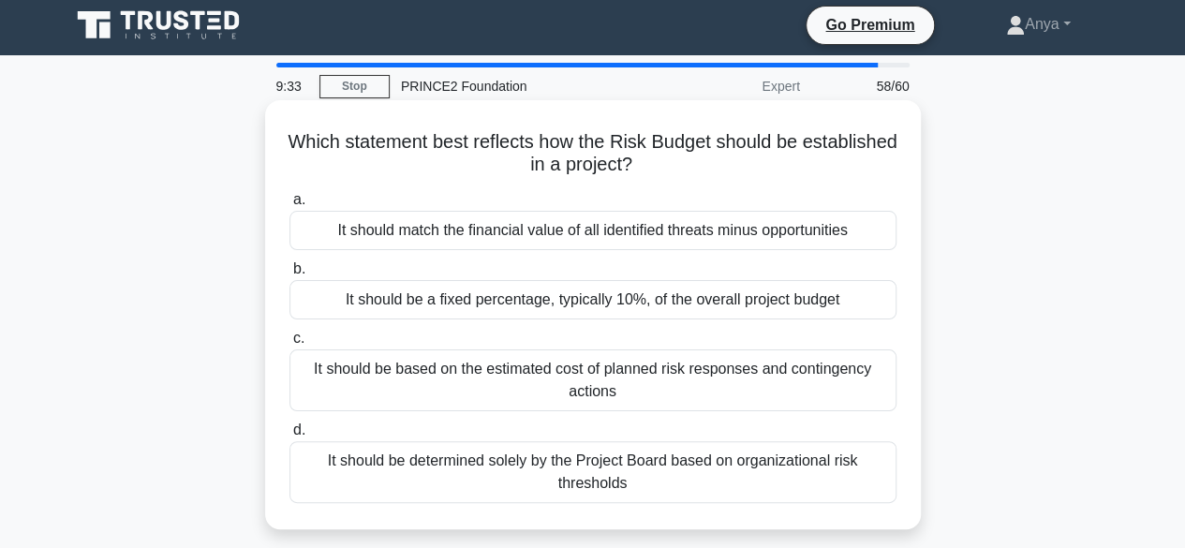
scroll to position [0, 0]
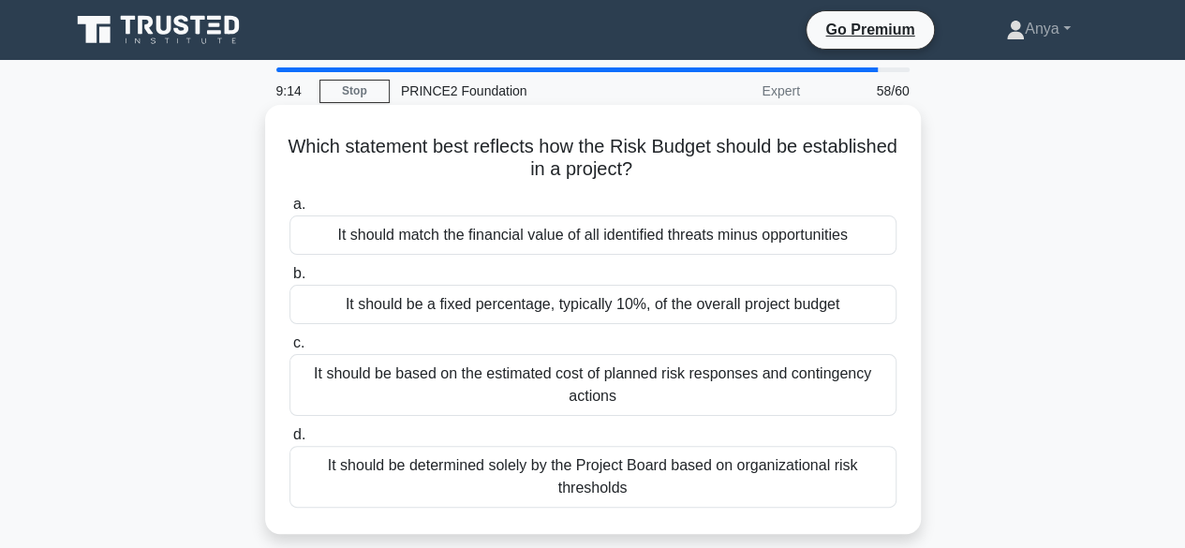
click at [667, 494] on div "It should be determined solely by the Project Board based on organizational ris…" at bounding box center [592, 477] width 607 height 62
click at [289, 441] on input "d. It should be determined solely by the Project Board based on organizational …" at bounding box center [289, 435] width 0 height 12
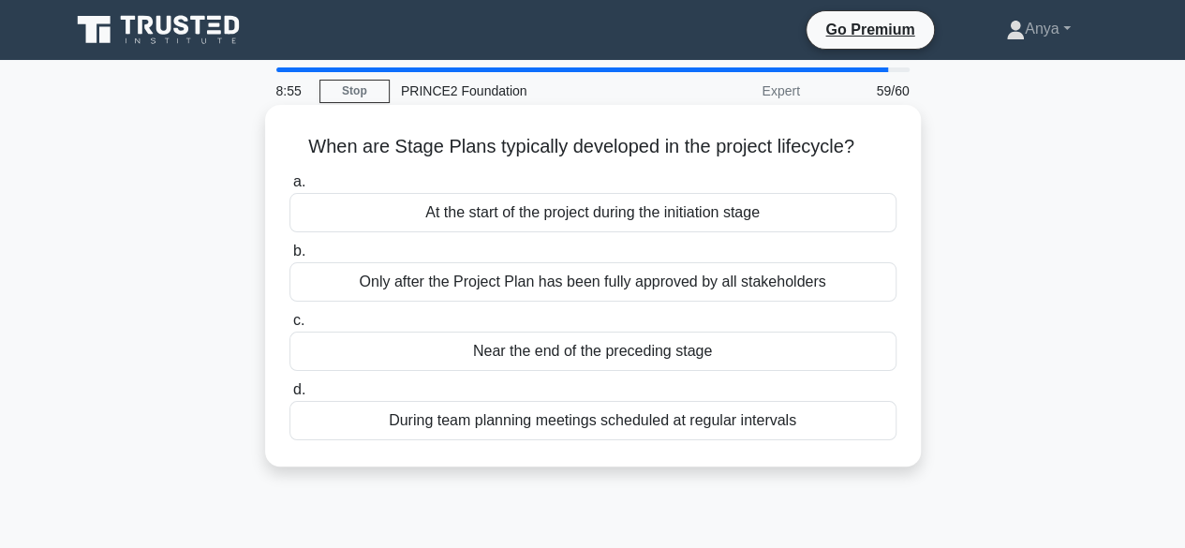
click at [749, 276] on div "Only after the Project Plan has been fully approved by all stakeholders" at bounding box center [592, 281] width 607 height 39
click at [289, 258] on input "b. Only after the Project Plan has been fully approved by all stakeholders" at bounding box center [289, 251] width 0 height 12
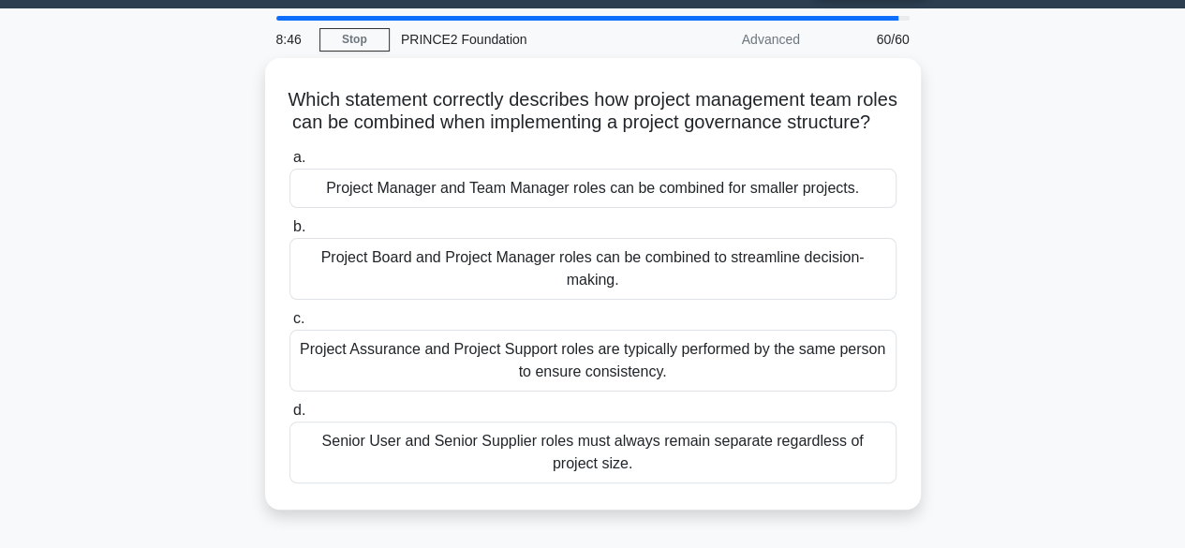
scroll to position [56, 0]
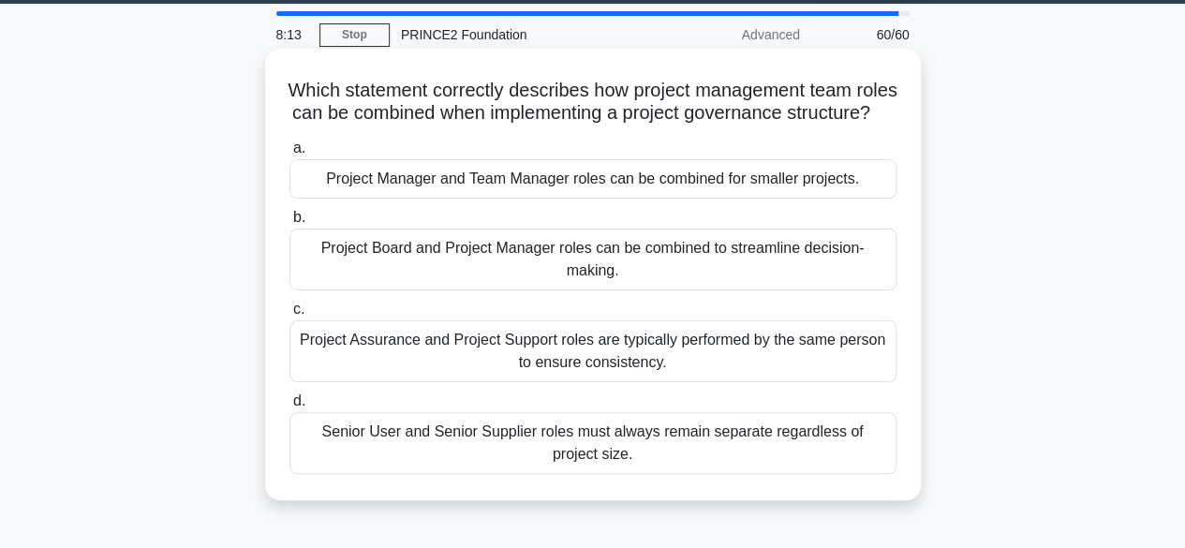
click at [672, 199] on div "Project Manager and Team Manager roles can be combined for smaller projects." at bounding box center [592, 178] width 607 height 39
click at [289, 155] on input "a. Project Manager and Team Manager roles can be combined for smaller projects." at bounding box center [289, 148] width 0 height 12
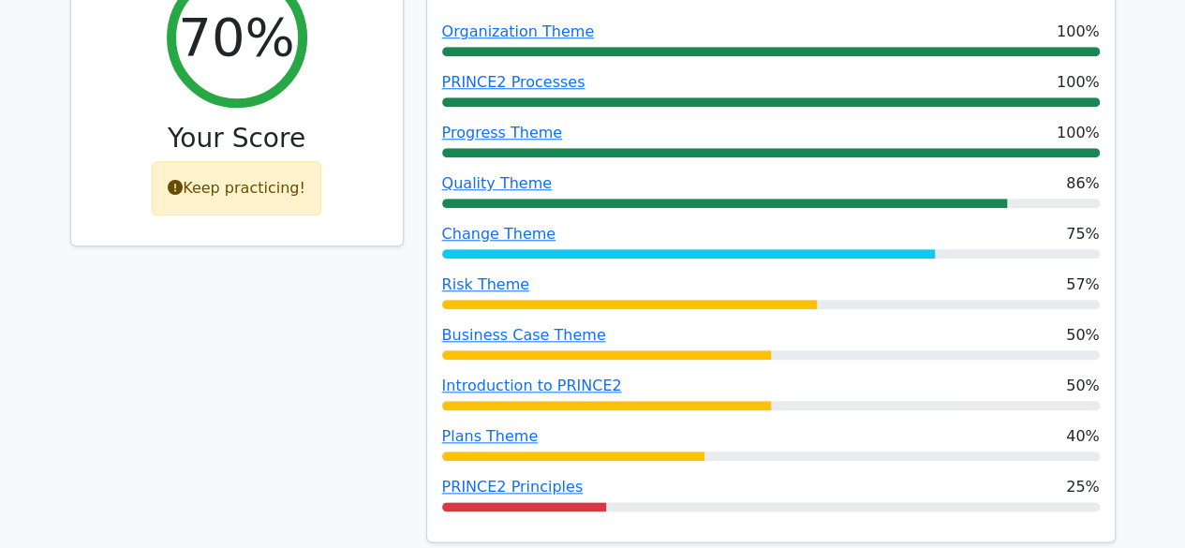
scroll to position [844, 0]
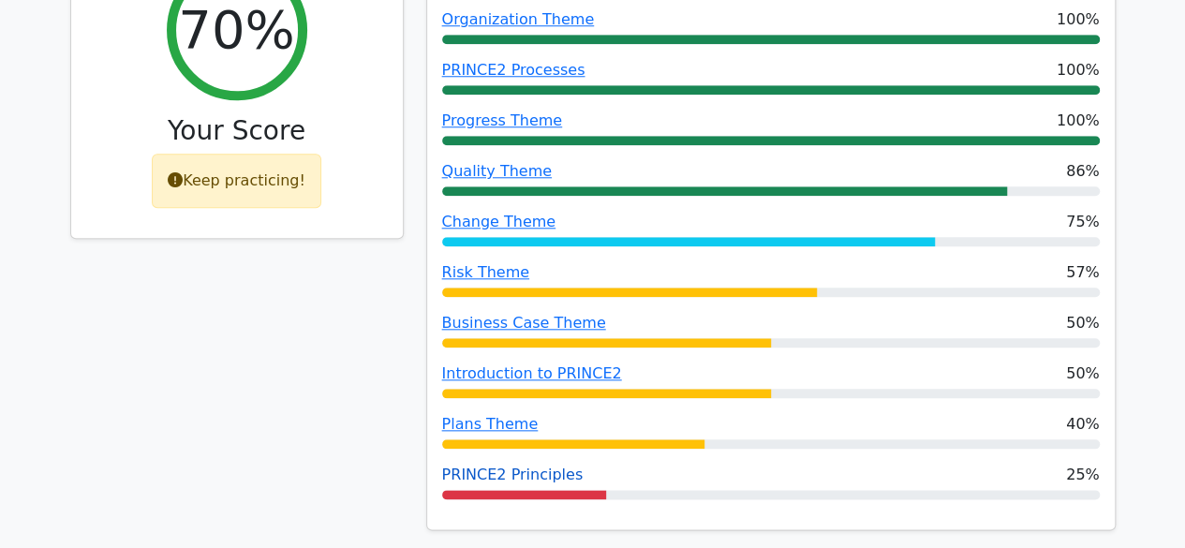
click at [496, 466] on link "PRINCE2 Principles" at bounding box center [512, 475] width 141 height 18
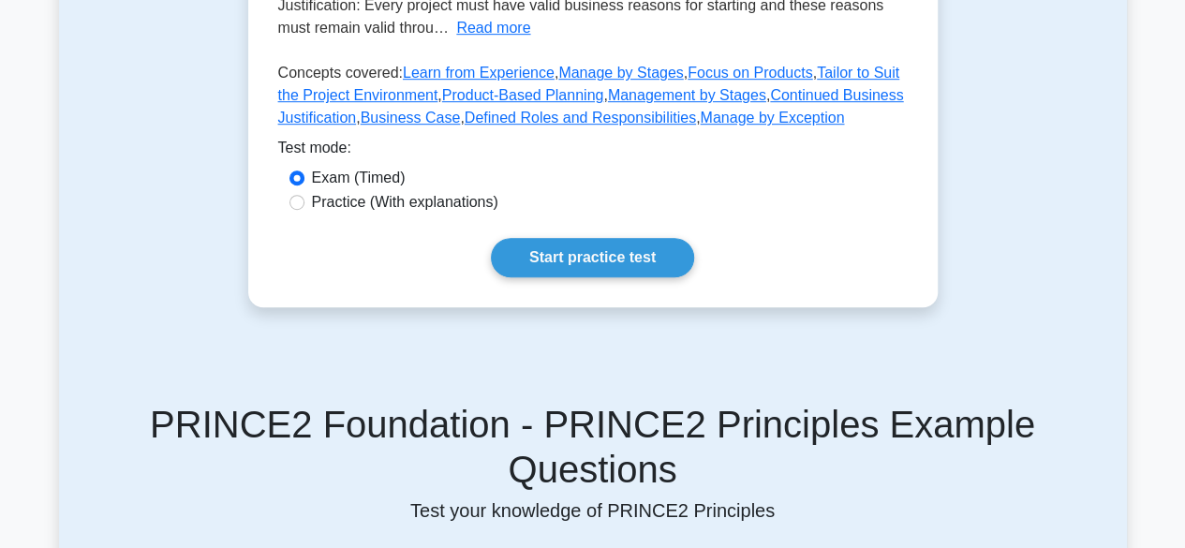
scroll to position [535, 0]
